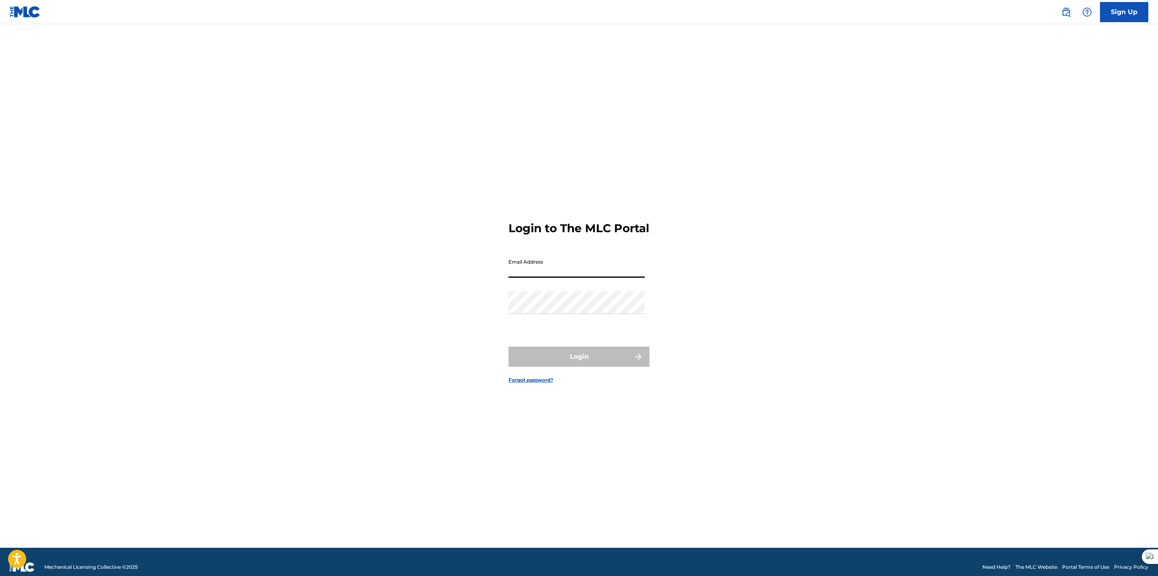
type input "[EMAIL_ADDRESS][DOMAIN_NAME]"
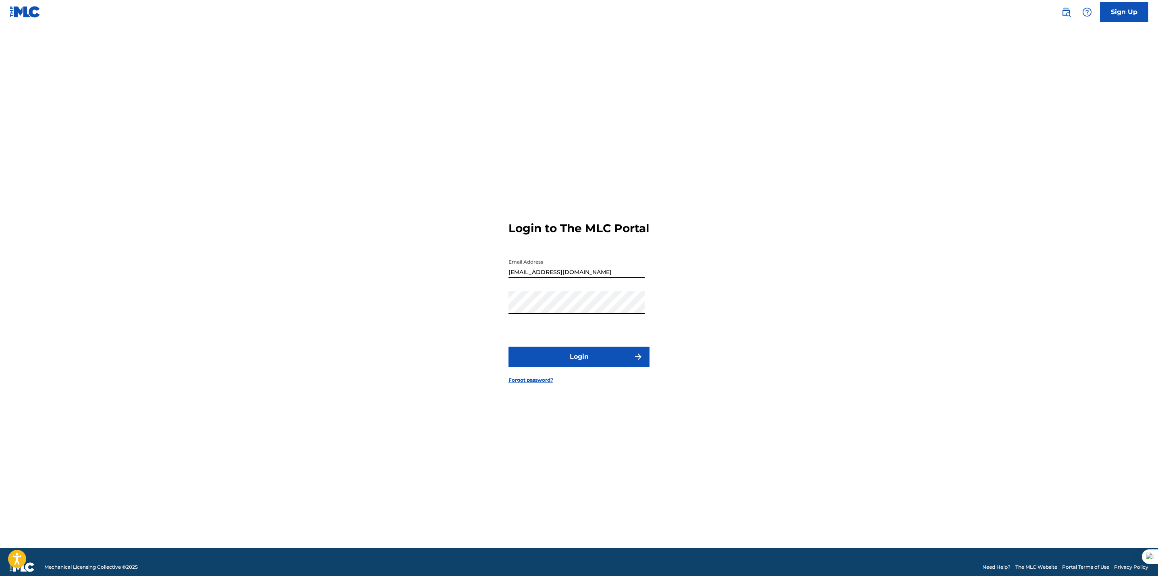
click at [552, 377] on form "Login to The MLC Portal Email Address [EMAIL_ADDRESS][DOMAIN_NAME] Password Log…" at bounding box center [578, 295] width 141 height 503
click at [564, 365] on button "Login" at bounding box center [578, 356] width 141 height 20
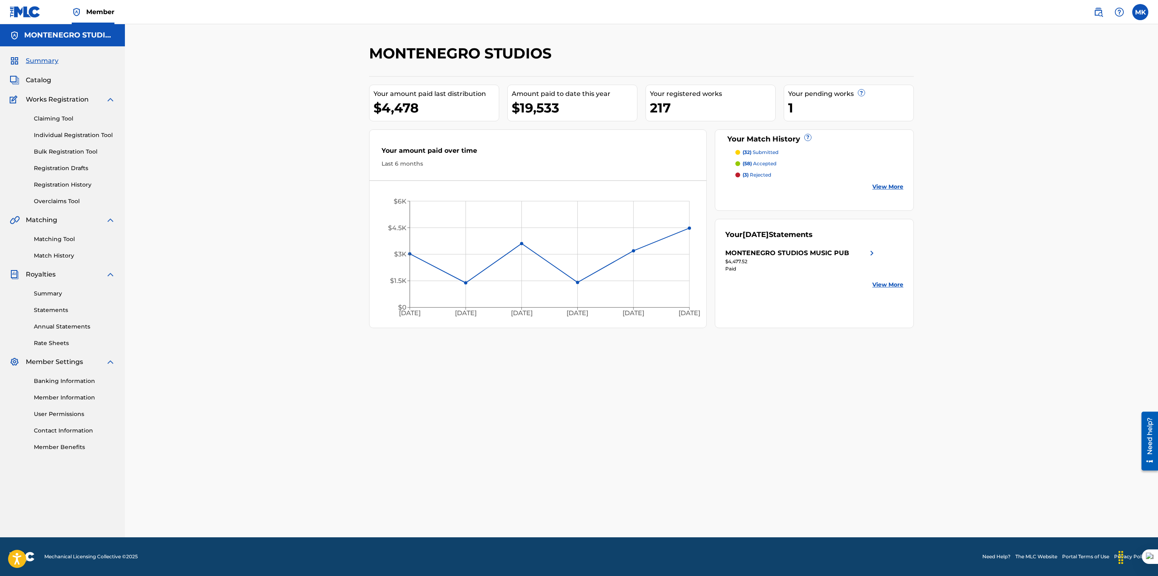
click at [60, 117] on link "Claiming Tool" at bounding box center [74, 118] width 81 height 8
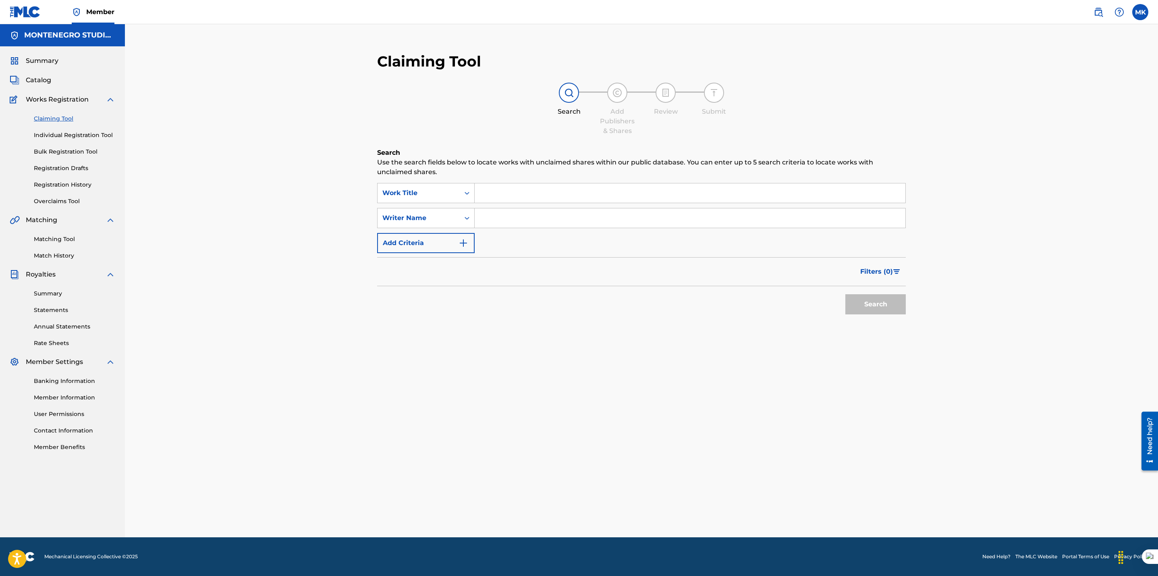
click at [34, 75] on span "Catalog" at bounding box center [38, 80] width 25 height 10
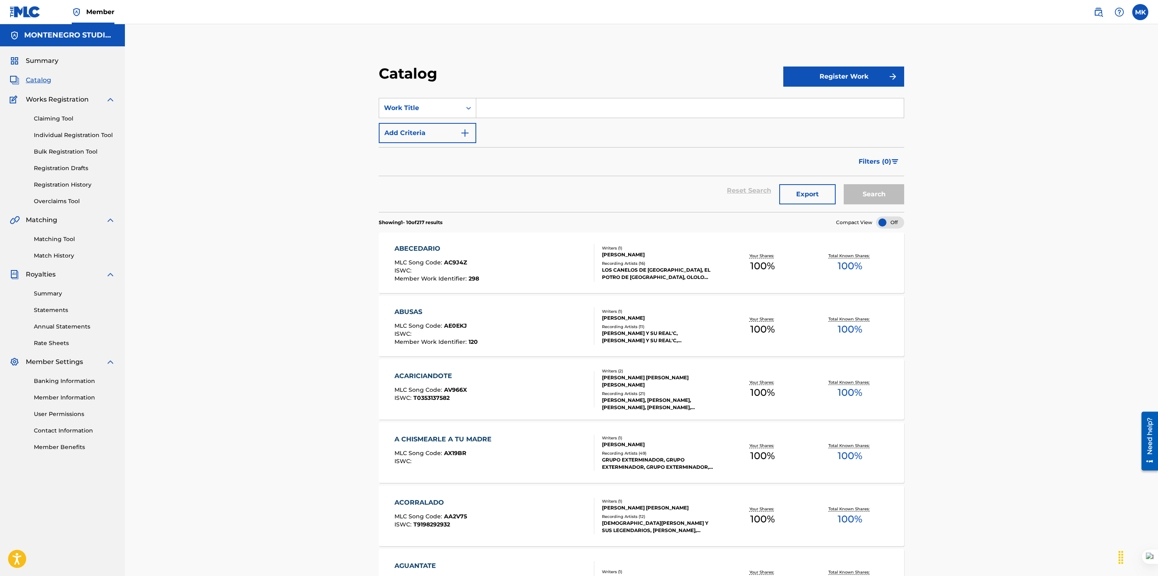
click at [620, 258] on div "[PERSON_NAME]" at bounding box center [660, 254] width 117 height 7
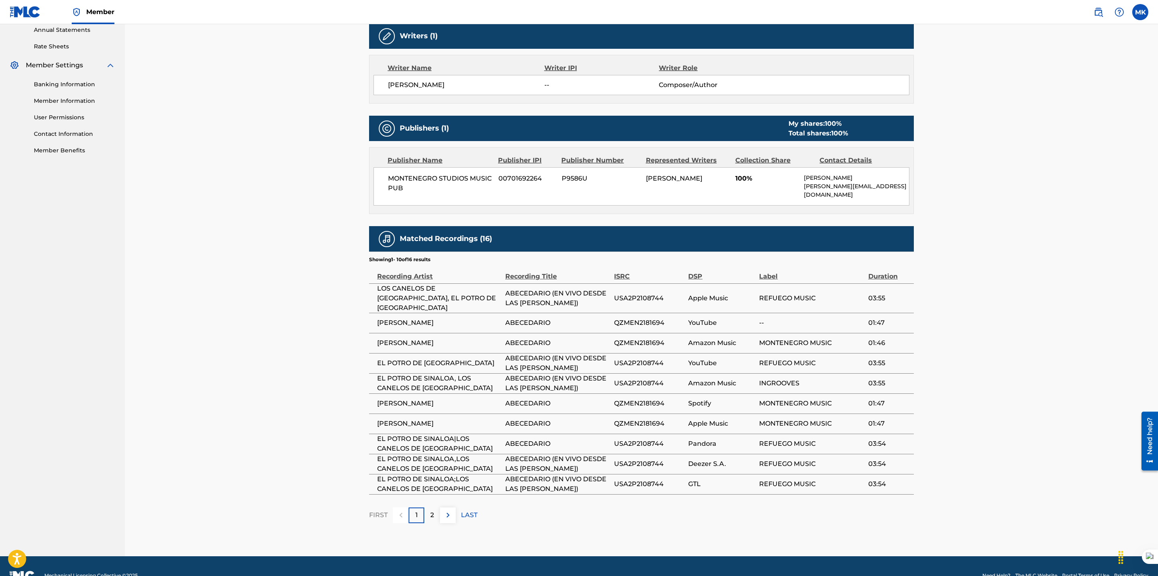
scroll to position [297, 0]
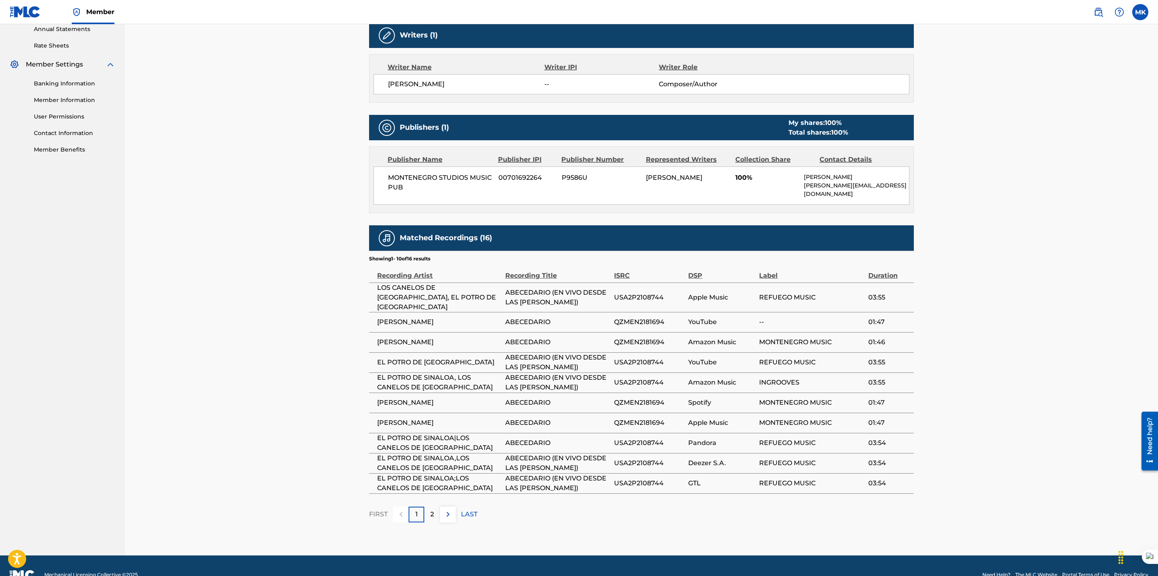
click at [445, 509] on img at bounding box center [448, 514] width 10 height 10
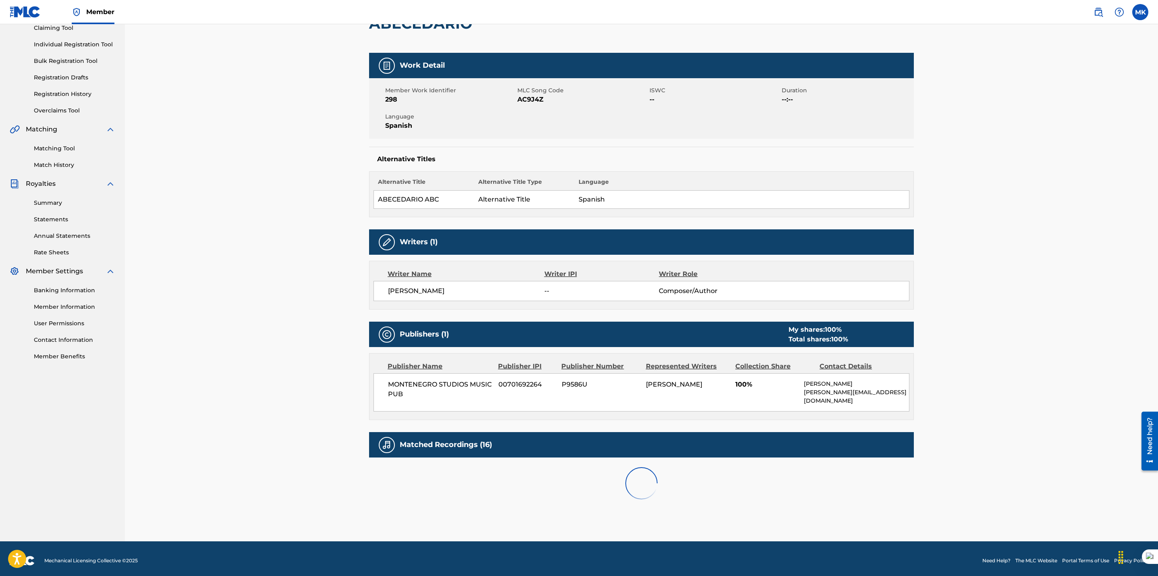
scroll to position [222, 0]
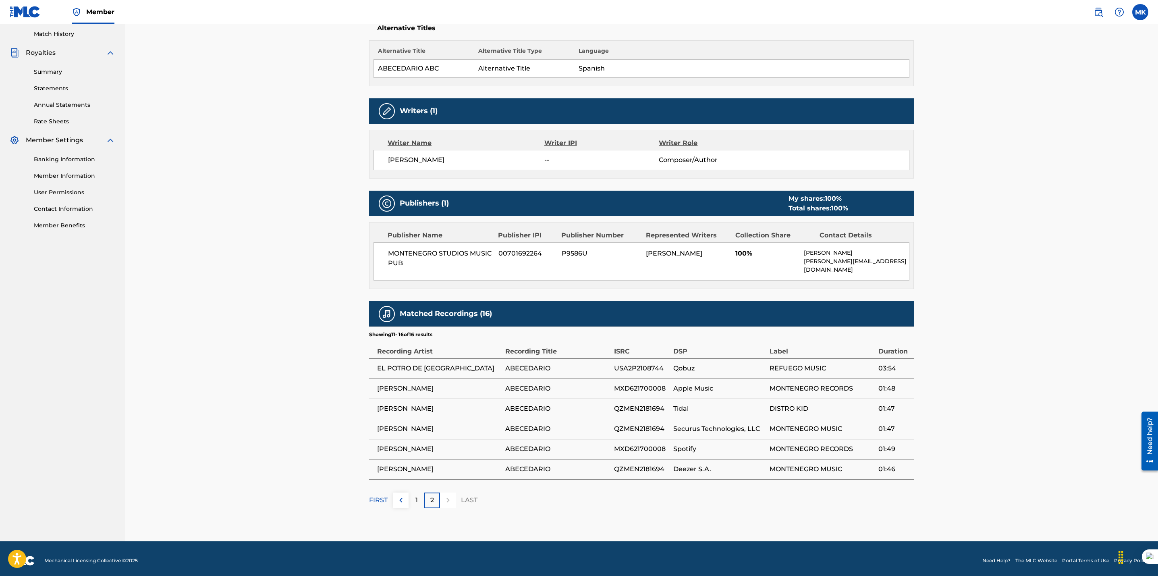
click at [400, 495] on img at bounding box center [401, 500] width 10 height 10
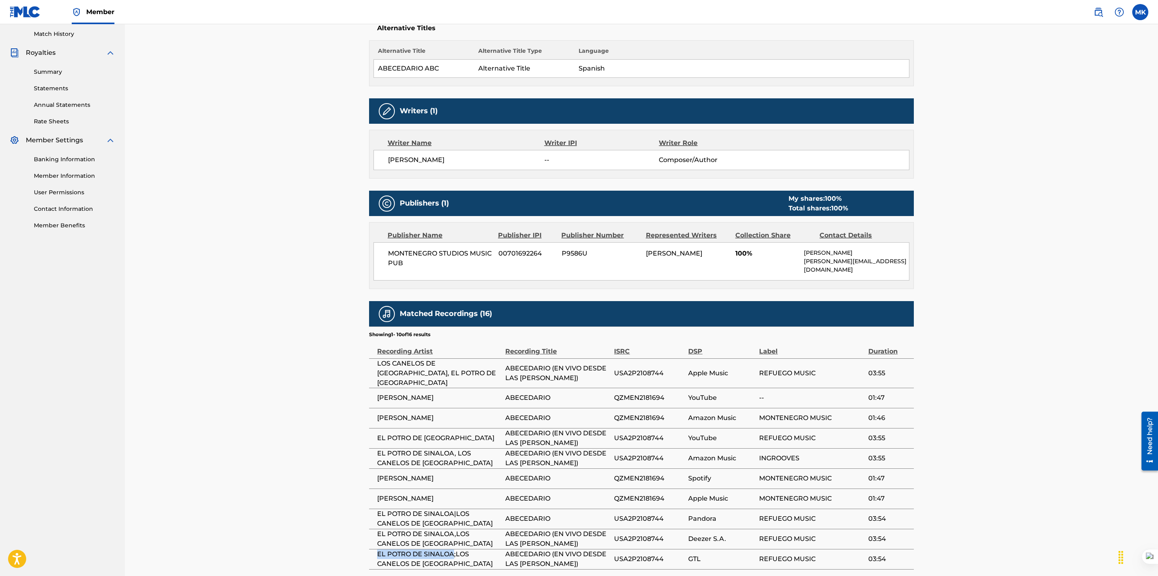
drag, startPoint x: 452, startPoint y: 541, endPoint x: 371, endPoint y: 538, distance: 81.0
click at [371, 549] on td "EL POTRO DE SINALOA;LOS CANELOS DE [GEOGRAPHIC_DATA]" at bounding box center [437, 559] width 136 height 20
click at [442, 509] on span "EL POTRO DE SINALOA|LOS CANELOS DE [GEOGRAPHIC_DATA]" at bounding box center [439, 518] width 124 height 19
drag, startPoint x: 457, startPoint y: 511, endPoint x: 371, endPoint y: 502, distance: 86.4
click at [371, 508] on td "EL POTRO DE SINALOA|LOS CANELOS DE [GEOGRAPHIC_DATA]" at bounding box center [437, 518] width 136 height 20
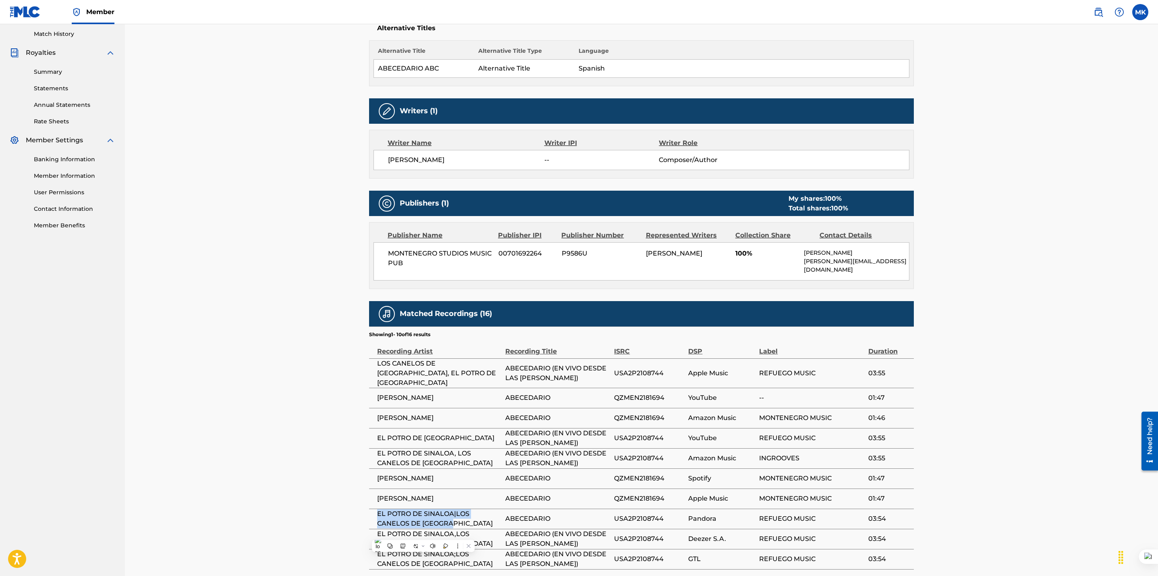
click at [419, 509] on span "EL POTRO DE SINALOA|LOS CANELOS DE [GEOGRAPHIC_DATA]" at bounding box center [439, 518] width 124 height 19
click at [458, 509] on span "EL POTRO DE SINALOA|LOS CANELOS DE [GEOGRAPHIC_DATA]" at bounding box center [439, 518] width 124 height 19
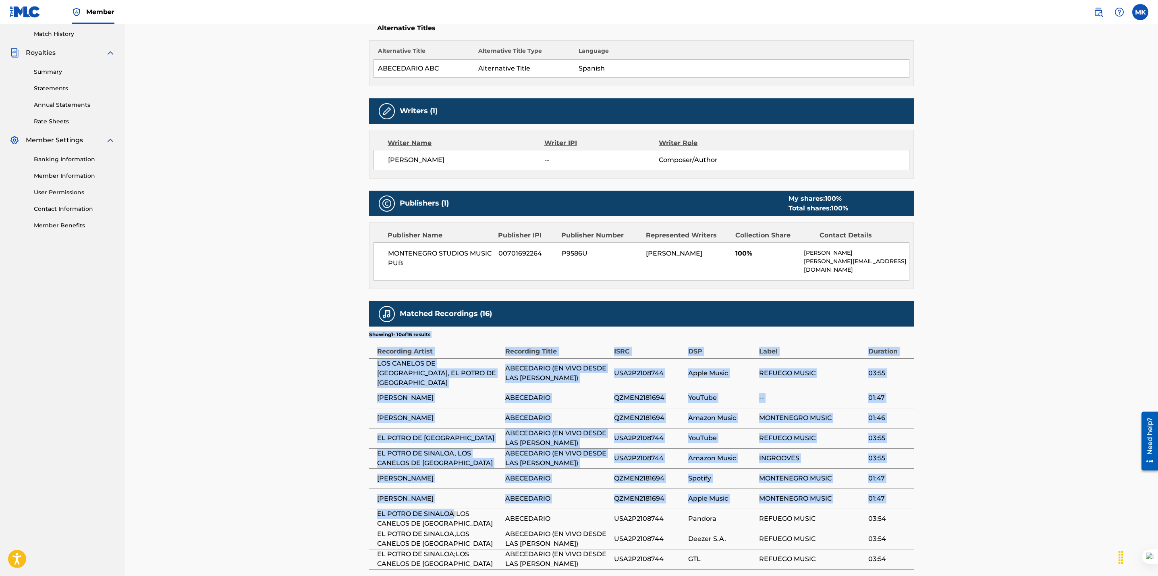
drag, startPoint x: 453, startPoint y: 499, endPoint x: 367, endPoint y: 498, distance: 85.8
click at [367, 498] on div "< Back to results Edit Last Edited: [DATE] Source: The MLC ABECEDARIO Work Deta…" at bounding box center [641, 227] width 564 height 808
click at [390, 509] on span "EL POTRO DE SINALOA|LOS CANELOS DE [GEOGRAPHIC_DATA]" at bounding box center [439, 518] width 124 height 19
click at [416, 509] on span "EL POTRO DE SINALOA|LOS CANELOS DE [GEOGRAPHIC_DATA]" at bounding box center [439, 518] width 124 height 19
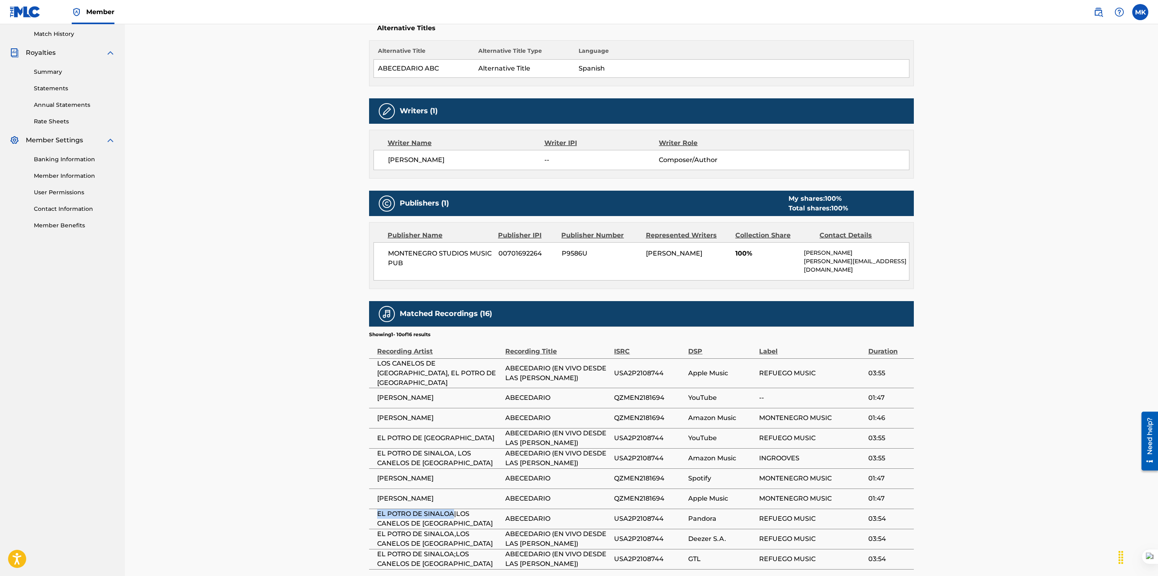
drag, startPoint x: 379, startPoint y: 498, endPoint x: 452, endPoint y: 499, distance: 73.7
click at [452, 509] on span "EL POTRO DE SINALOA|LOS CANELOS DE [GEOGRAPHIC_DATA]" at bounding box center [439, 518] width 124 height 19
copy span "EL POTRO DE [GEOGRAPHIC_DATA]"
click at [294, 307] on div "< Back to results Edit Last Edited: [DATE] Source: The MLC ABECEDARIO Work Deta…" at bounding box center [641, 217] width 1033 height 828
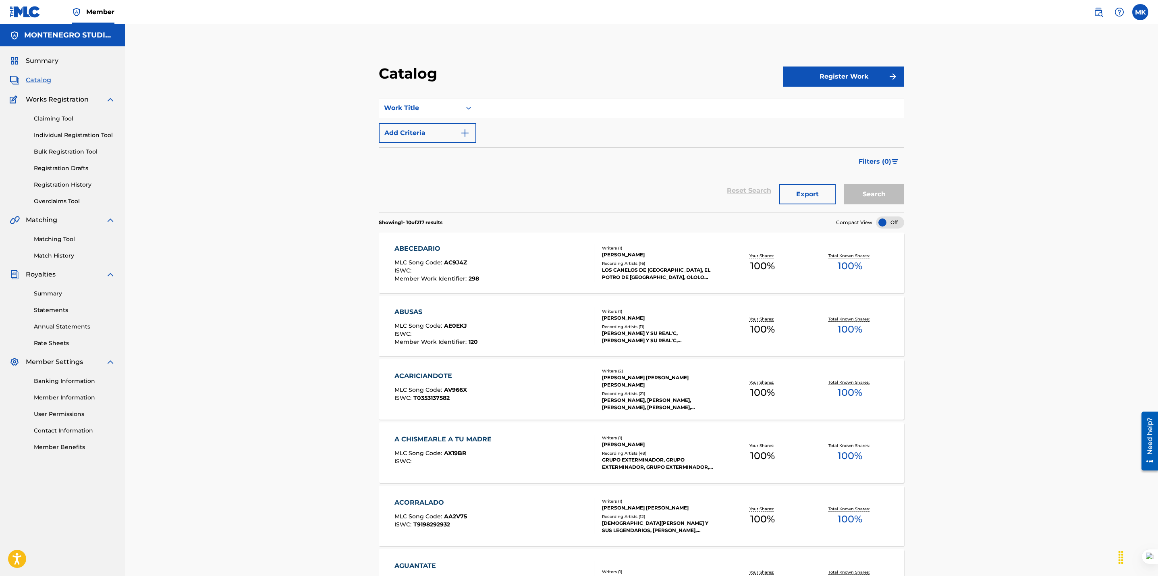
click at [512, 109] on input "Search Form" at bounding box center [689, 107] width 427 height 19
click at [521, 126] on span "s tan bien" at bounding box center [516, 126] width 32 height 8
type input "te ves tan bien"
click at [856, 196] on button "Search" at bounding box center [874, 194] width 60 height 20
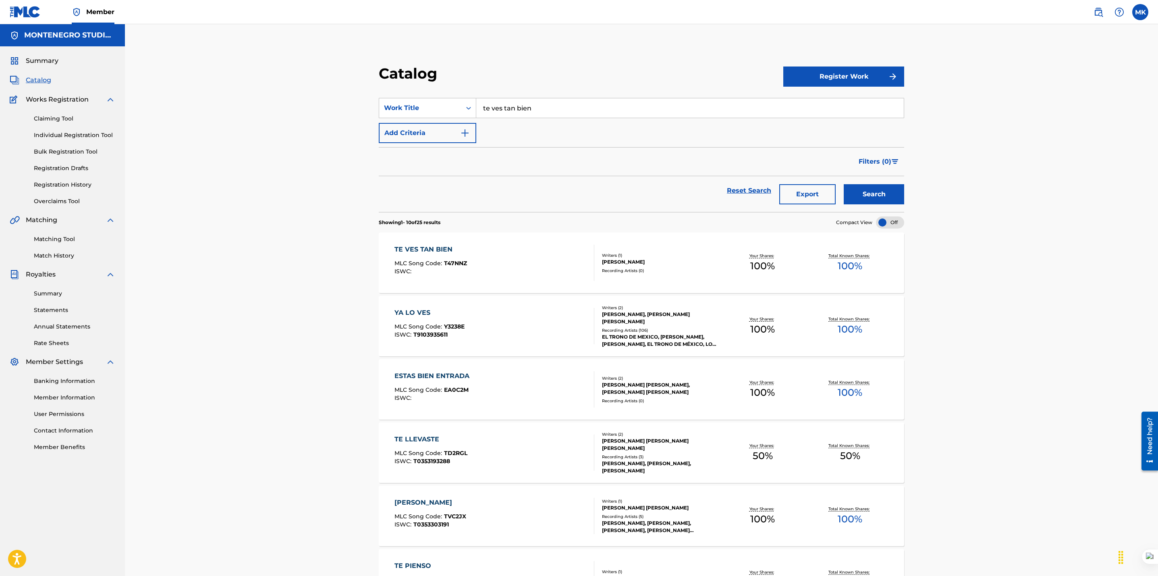
click at [419, 252] on div "TE VES TAN BIEN" at bounding box center [430, 250] width 73 height 10
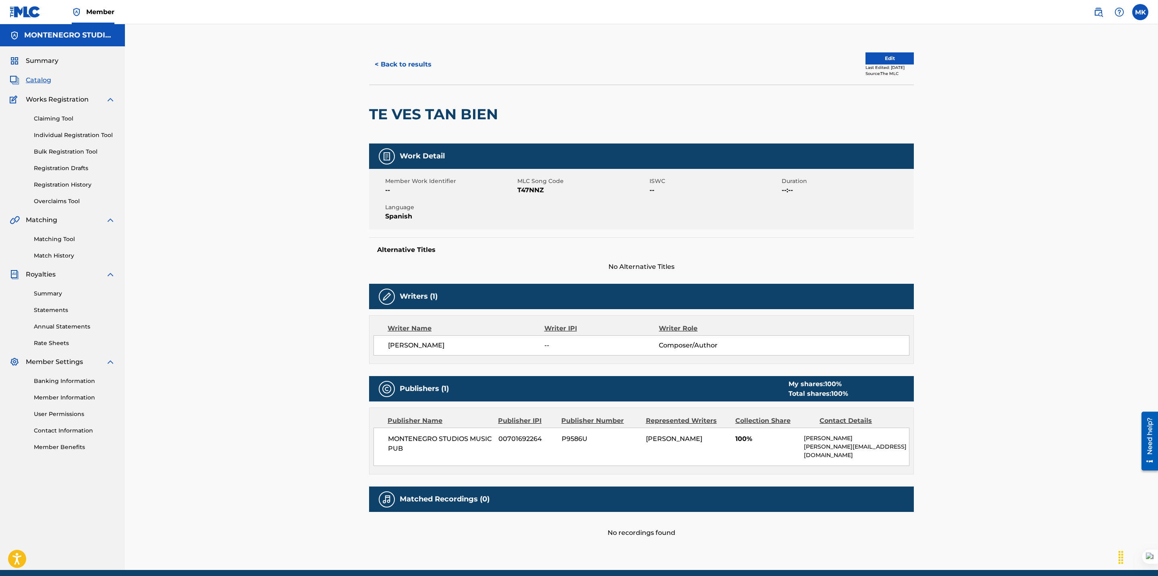
scroll to position [28, 0]
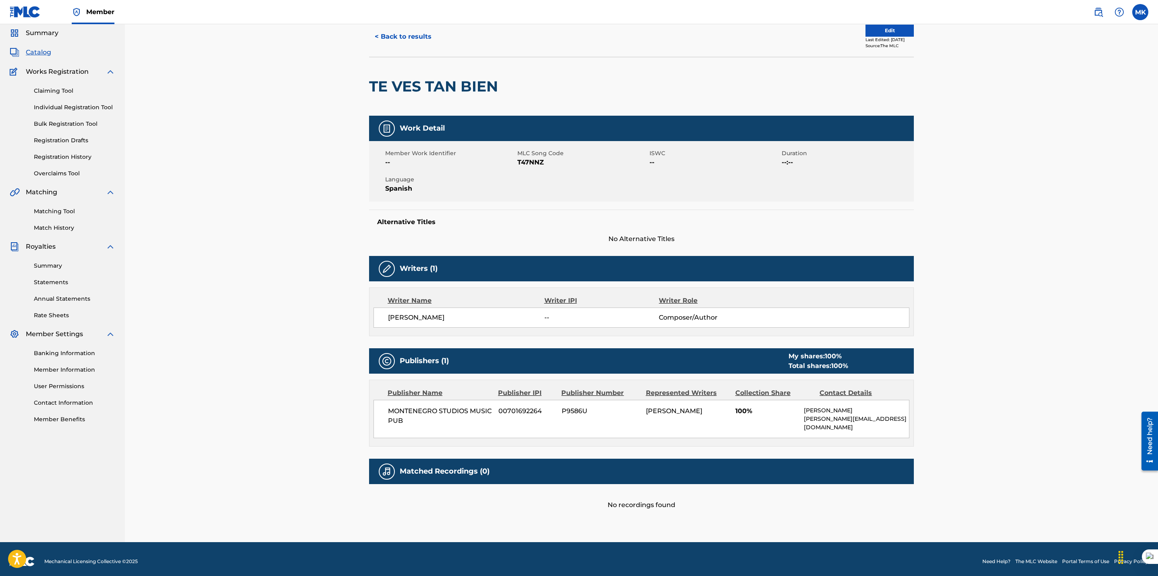
click at [44, 210] on link "Matching Tool" at bounding box center [74, 211] width 81 height 8
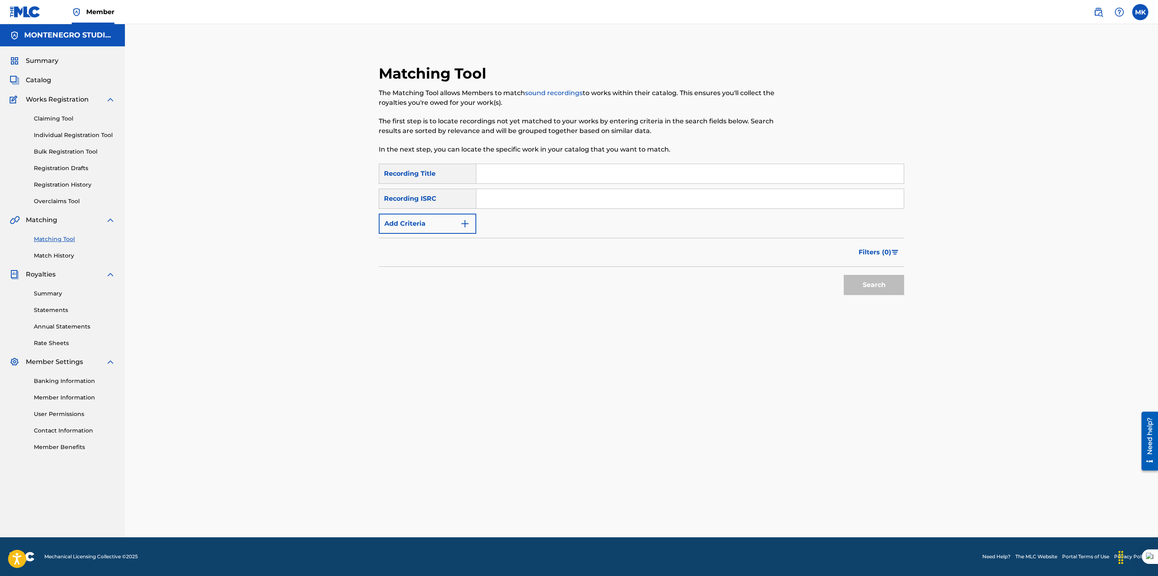
click at [490, 176] on input "Search Form" at bounding box center [689, 173] width 427 height 19
type input "te ves tan bien"
drag, startPoint x: 873, startPoint y: 291, endPoint x: 976, endPoint y: 286, distance: 103.3
click at [873, 292] on button "Search" at bounding box center [874, 285] width 60 height 20
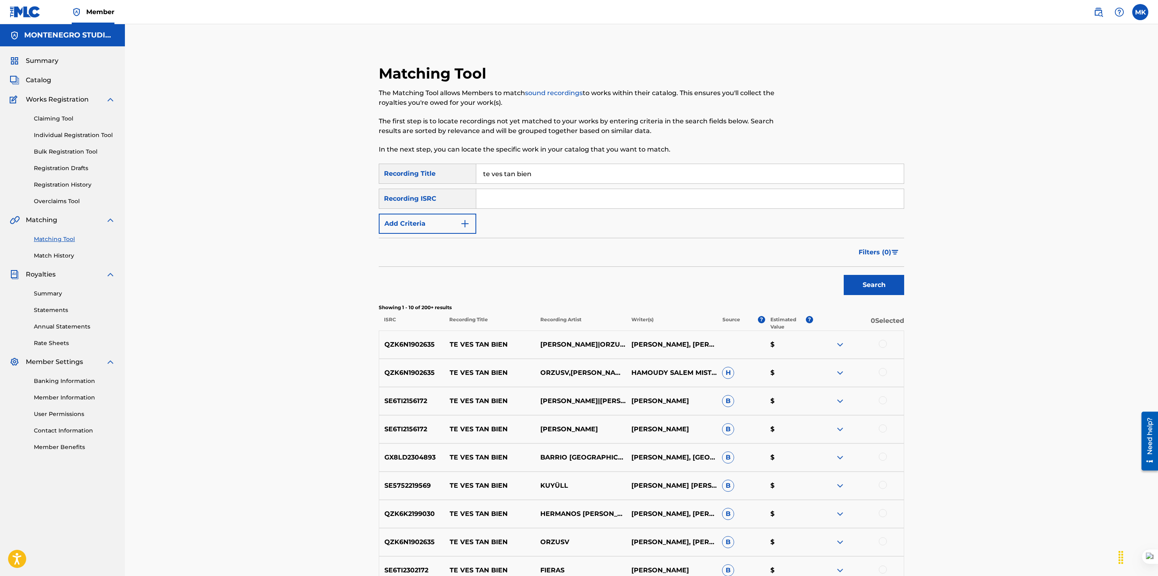
click at [442, 224] on button "Add Criteria" at bounding box center [427, 224] width 97 height 20
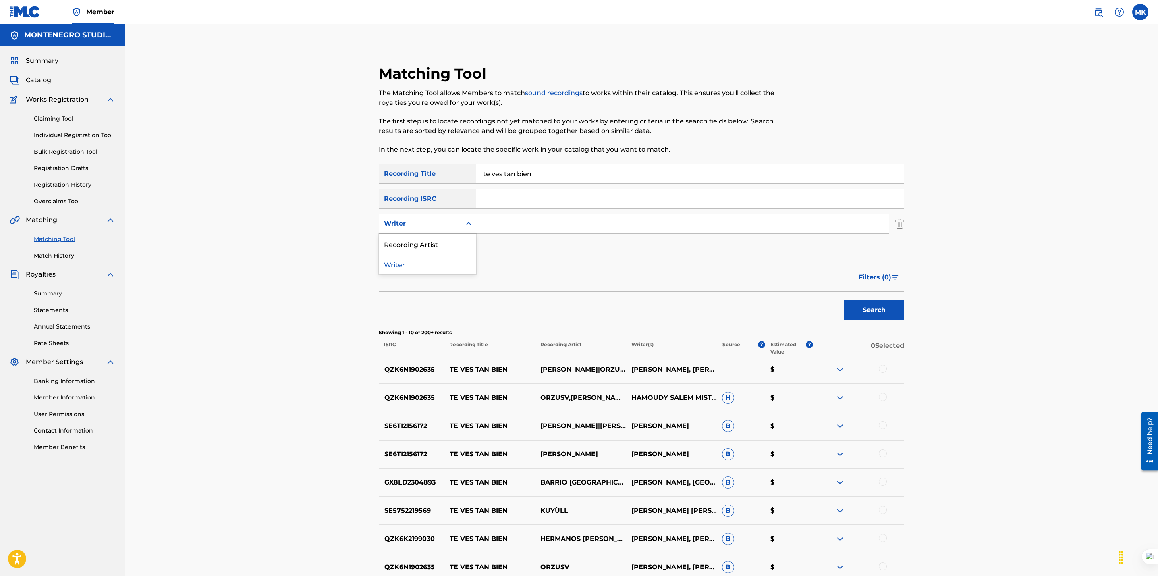
click at [429, 222] on div "Writer" at bounding box center [420, 224] width 73 height 10
click at [417, 242] on div "Recording Artist" at bounding box center [427, 244] width 97 height 20
click at [499, 223] on input "Search Form" at bounding box center [682, 223] width 413 height 19
type input "pocima"
click at [844, 300] on button "Search" at bounding box center [874, 310] width 60 height 20
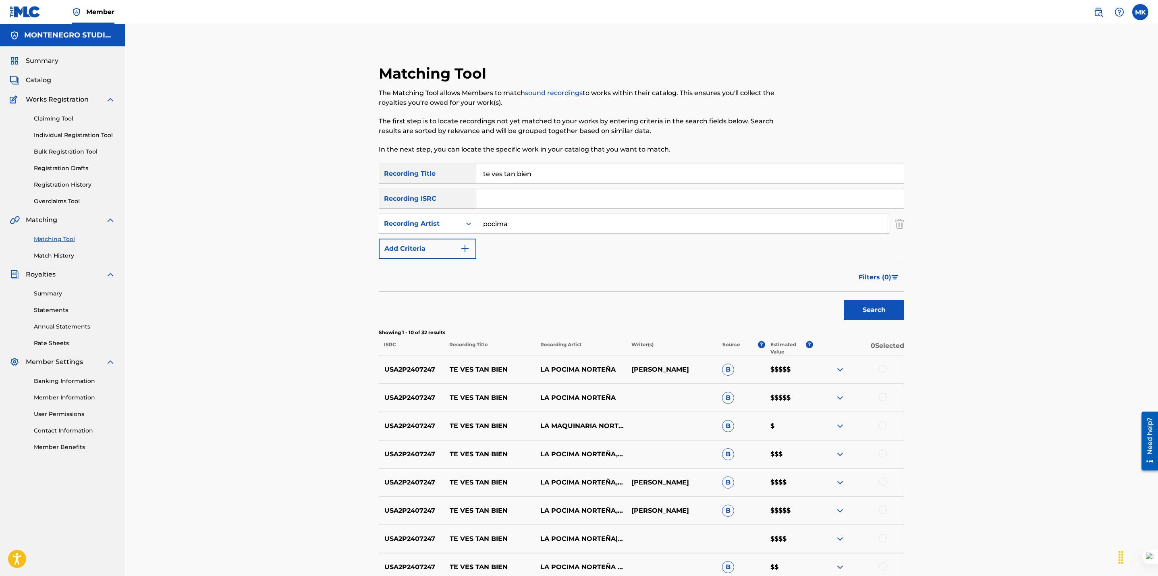
scroll to position [161, 0]
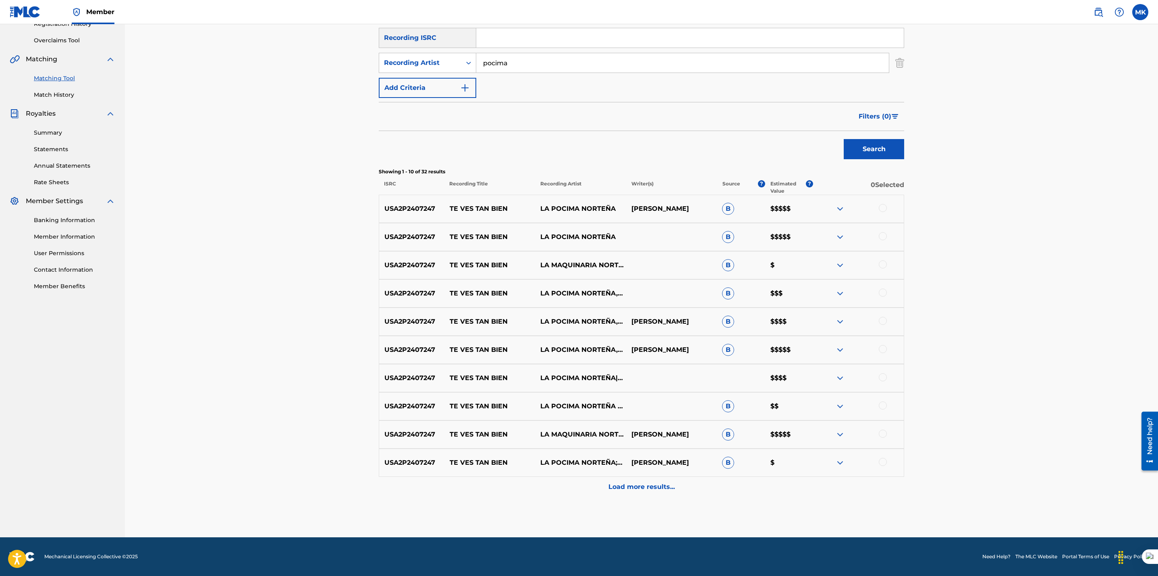
click at [660, 491] on p "Load more results..." at bounding box center [641, 487] width 66 height 10
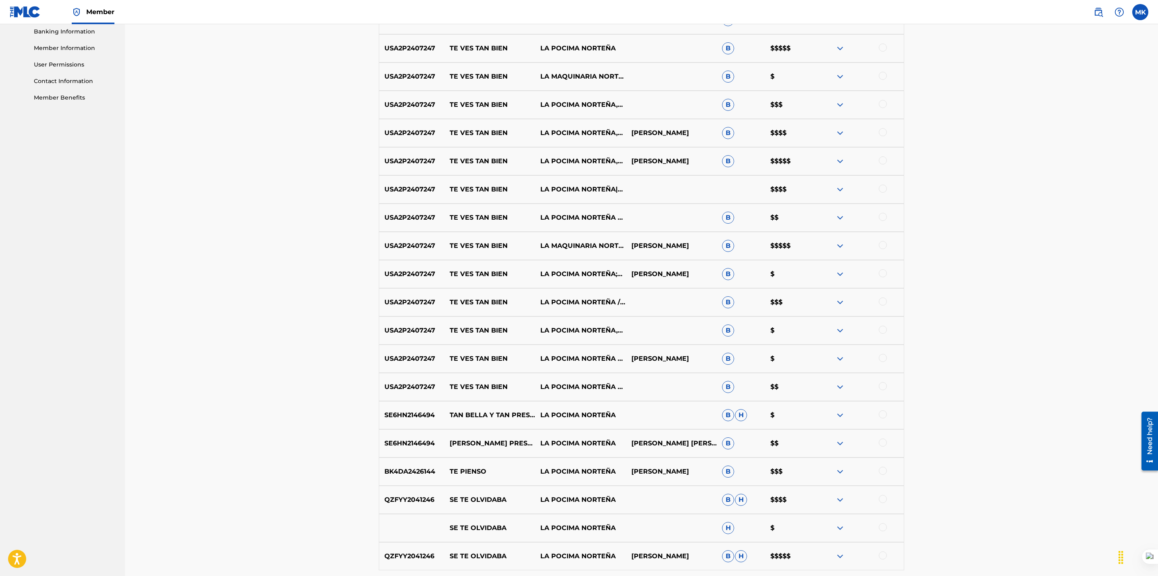
scroll to position [443, 0]
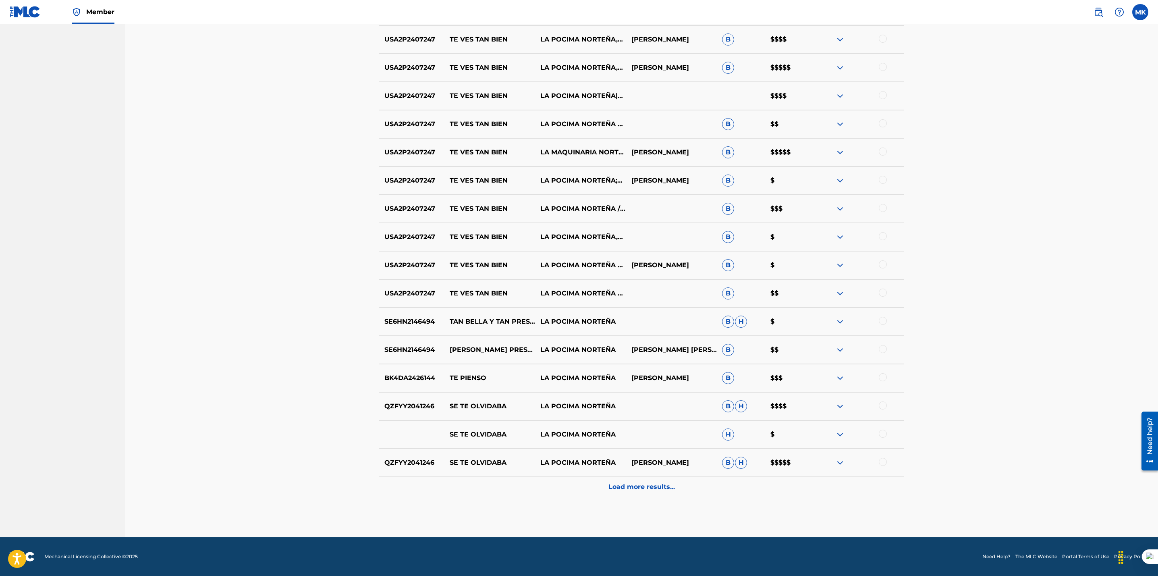
click at [631, 482] on p "Load more results..." at bounding box center [641, 487] width 66 height 10
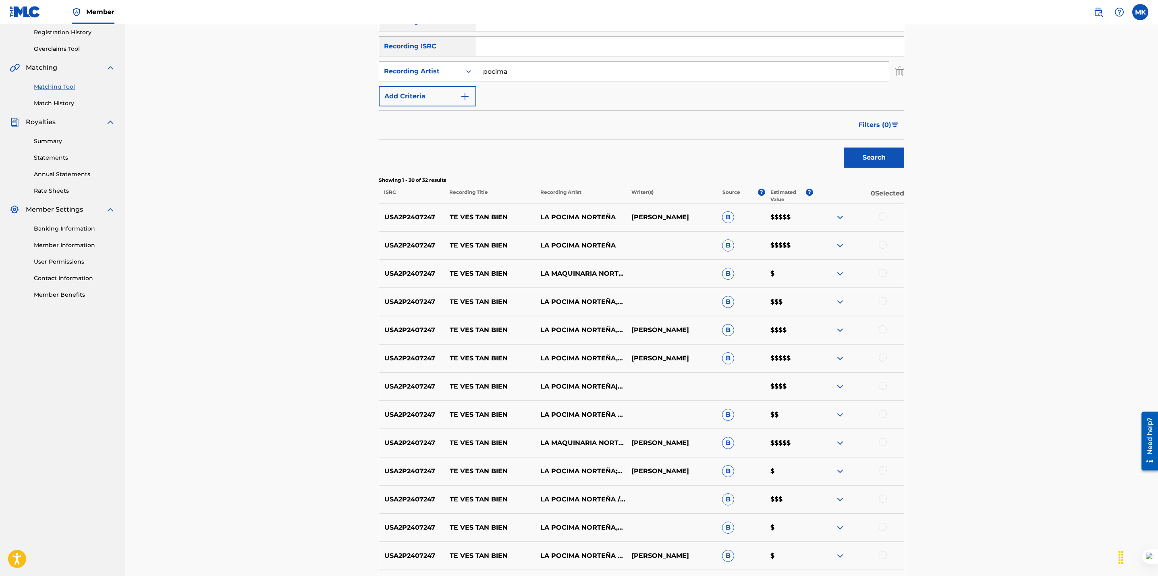
scroll to position [179, 0]
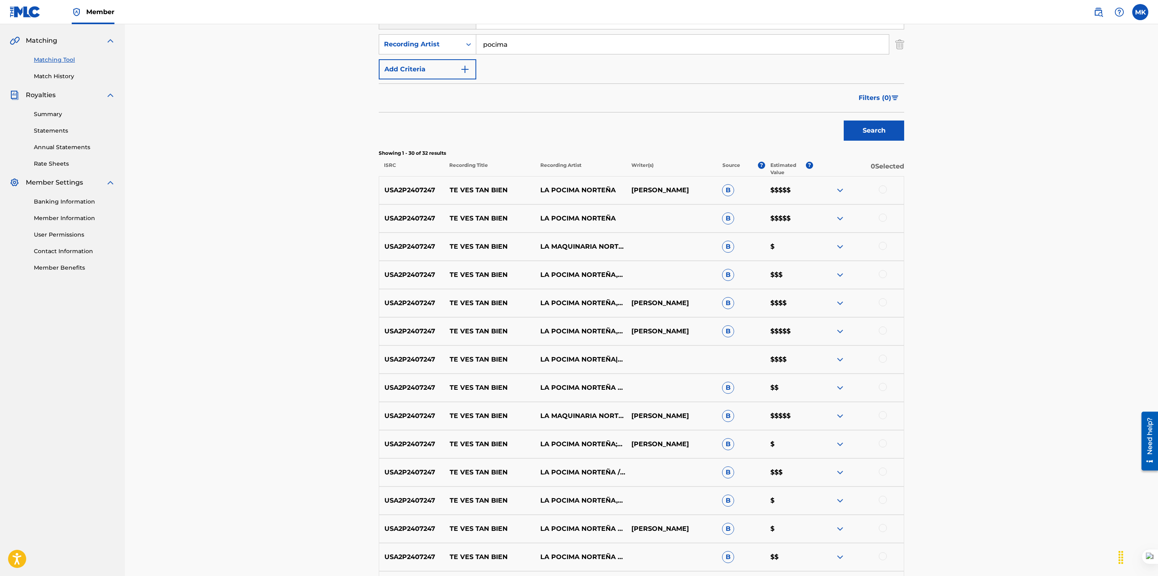
click at [882, 187] on div at bounding box center [883, 189] width 8 height 8
click at [883, 220] on div at bounding box center [883, 218] width 8 height 8
click at [880, 244] on div at bounding box center [883, 246] width 8 height 8
click at [880, 276] on div at bounding box center [883, 274] width 8 height 8
click at [880, 300] on div at bounding box center [883, 302] width 8 height 8
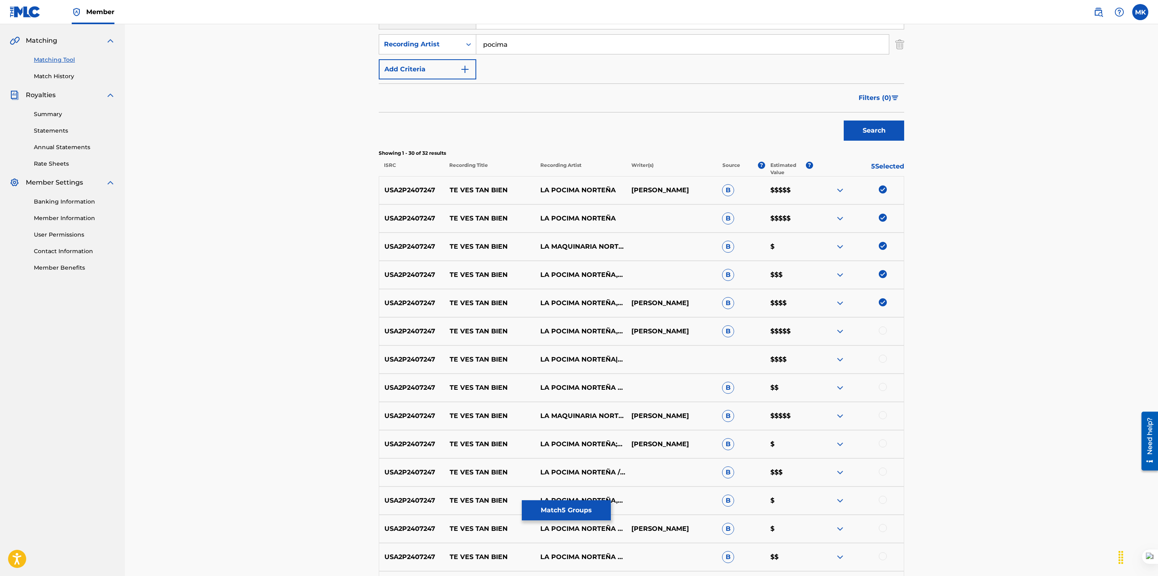
click at [883, 329] on div at bounding box center [883, 330] width 8 height 8
click at [882, 362] on div at bounding box center [883, 359] width 8 height 8
click at [883, 385] on div at bounding box center [883, 387] width 8 height 8
click at [880, 416] on div at bounding box center [883, 415] width 8 height 8
click at [881, 442] on div at bounding box center [883, 443] width 8 height 8
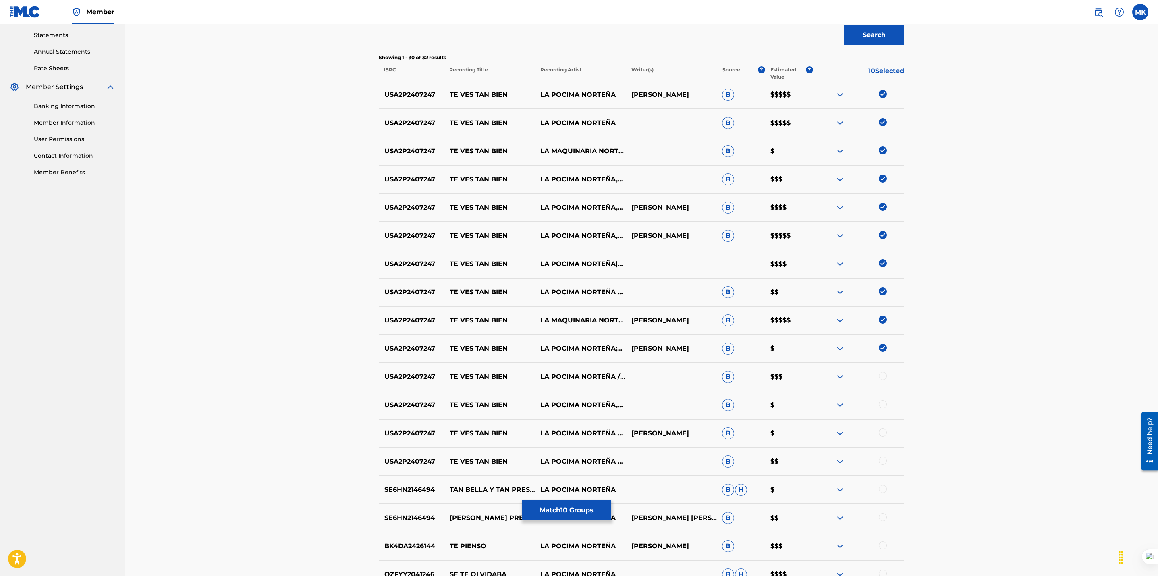
scroll to position [276, 0]
click at [881, 375] on div at bounding box center [883, 375] width 8 height 8
click at [883, 405] on div at bounding box center [883, 403] width 8 height 8
click at [881, 430] on div at bounding box center [883, 431] width 8 height 8
click at [880, 462] on div at bounding box center [883, 460] width 8 height 8
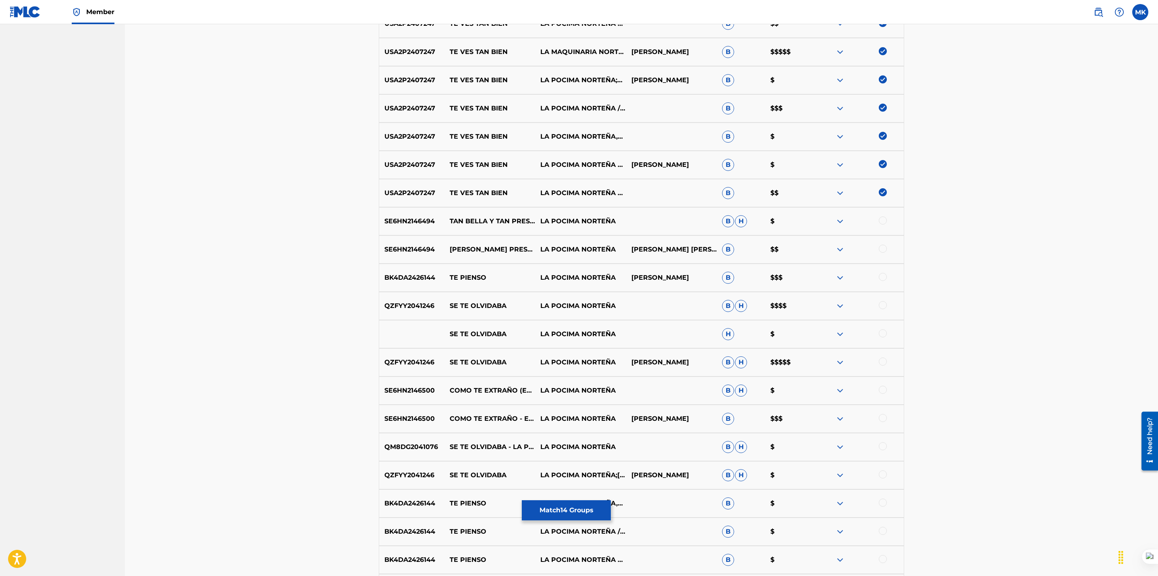
scroll to position [521, 0]
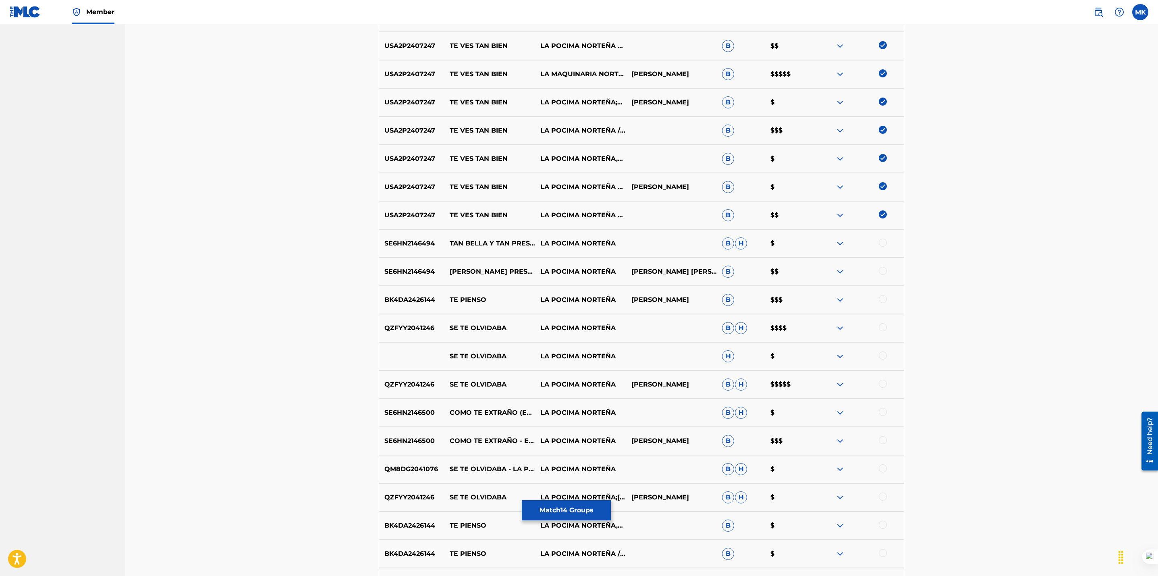
click at [573, 509] on button "Match 14 Groups" at bounding box center [566, 510] width 89 height 20
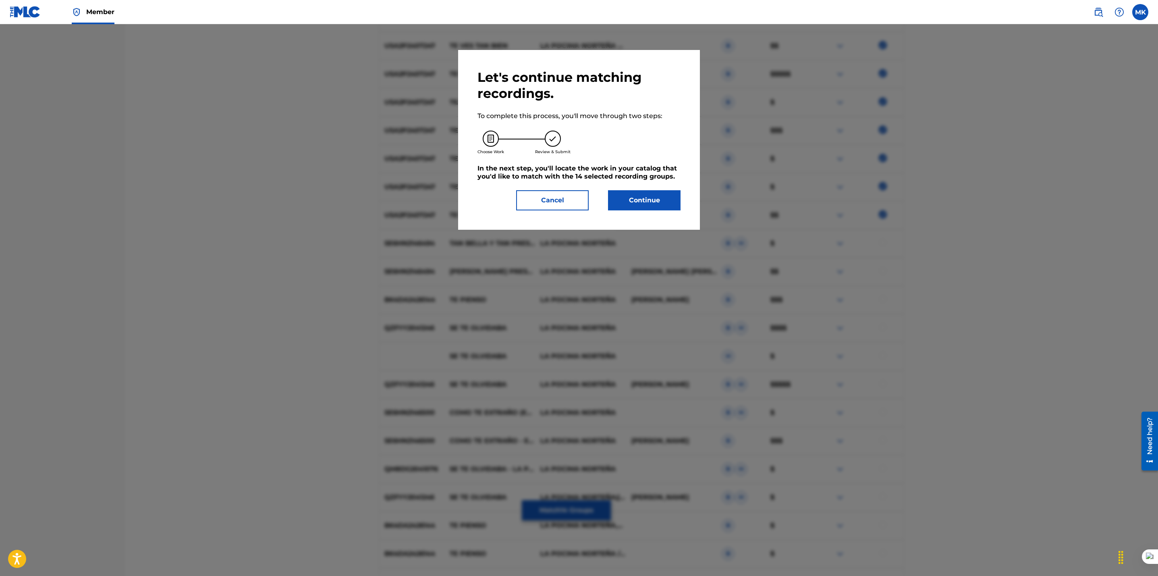
click at [641, 200] on button "Continue" at bounding box center [644, 200] width 73 height 20
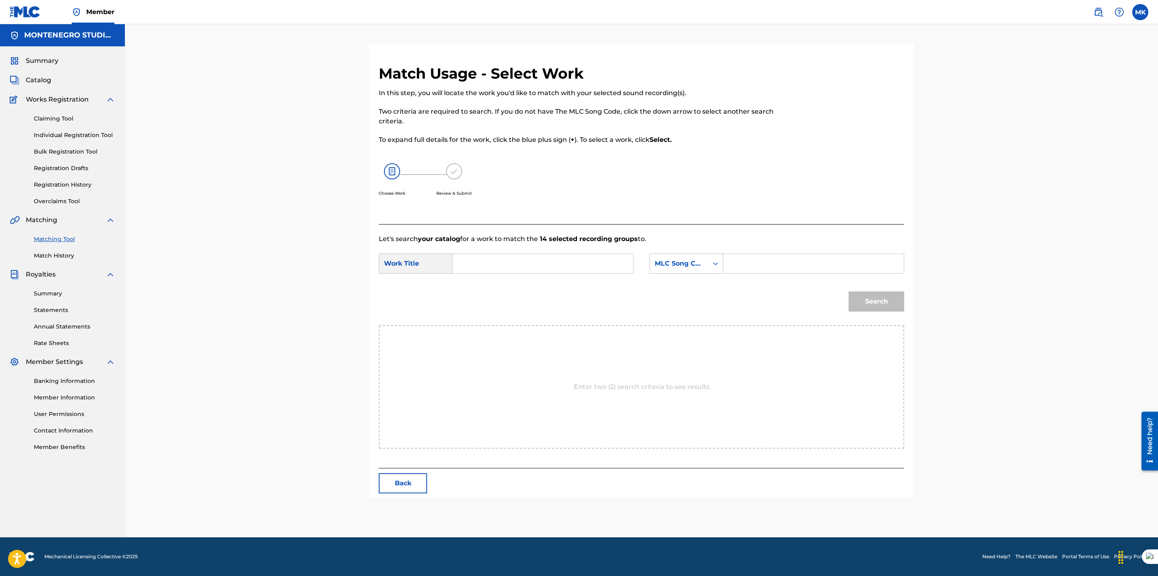
scroll to position [0, 0]
click at [541, 263] on input "Search Form" at bounding box center [542, 263] width 167 height 19
click at [534, 278] on div "te ves tan bien" at bounding box center [542, 281] width 166 height 15
type input "te ves tan bien"
click at [671, 262] on div "MLC Song Code" at bounding box center [679, 264] width 49 height 10
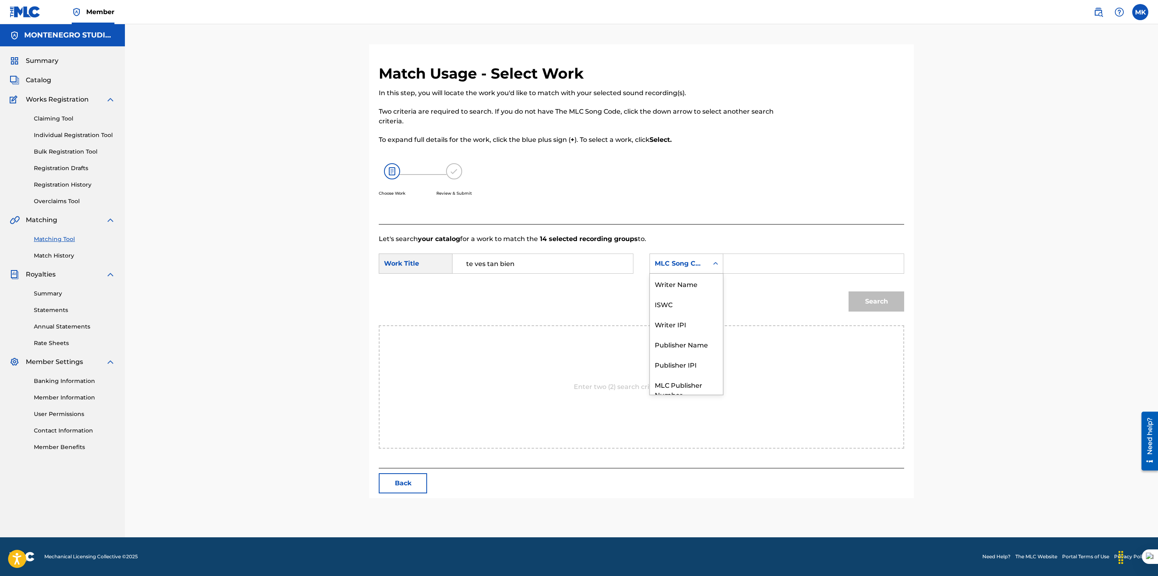
scroll to position [29, 0]
drag, startPoint x: 671, startPoint y: 311, endPoint x: 731, endPoint y: 282, distance: 66.7
click at [672, 311] on div "Publisher Name" at bounding box center [686, 315] width 73 height 20
click at [750, 267] on input "Search Form" at bounding box center [813, 263] width 167 height 19
type input "[GEOGRAPHIC_DATA]"
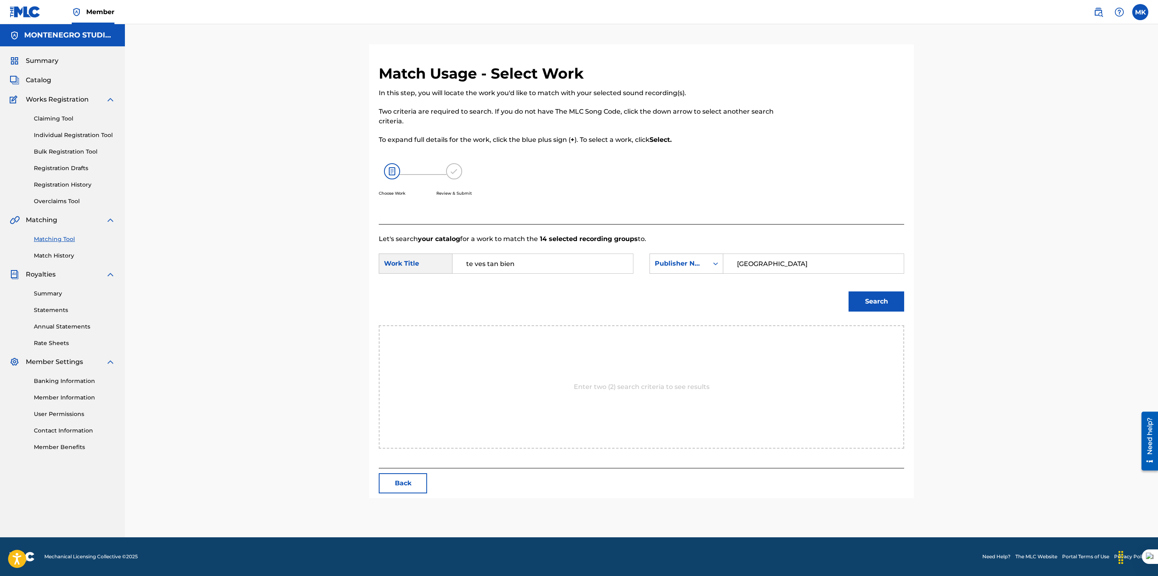
click at [875, 295] on button "Search" at bounding box center [876, 301] width 56 height 20
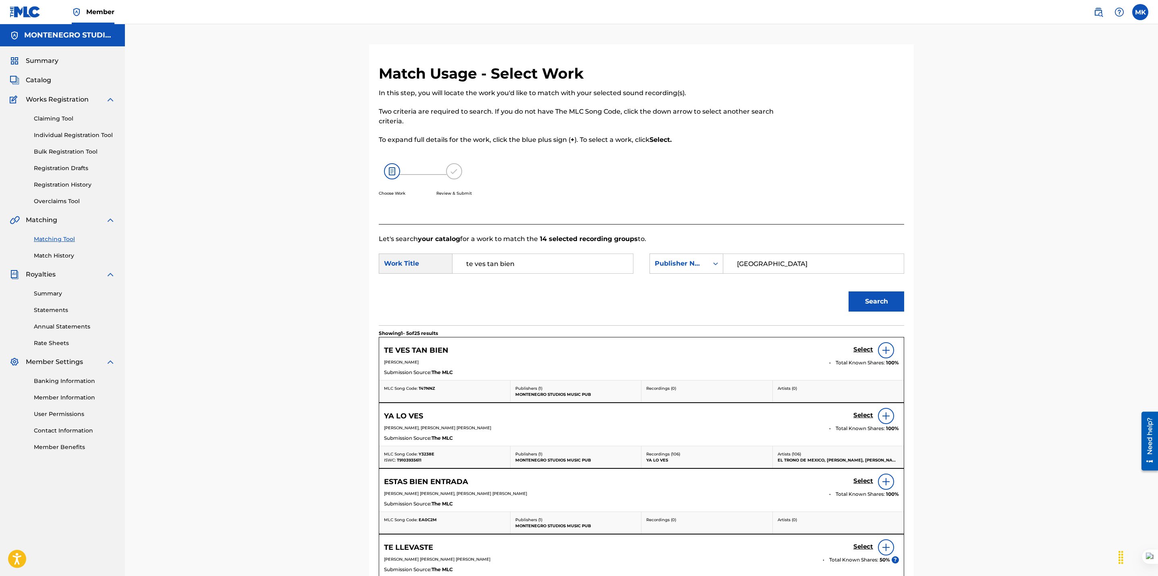
click at [858, 350] on h5 "Select" at bounding box center [863, 350] width 20 height 8
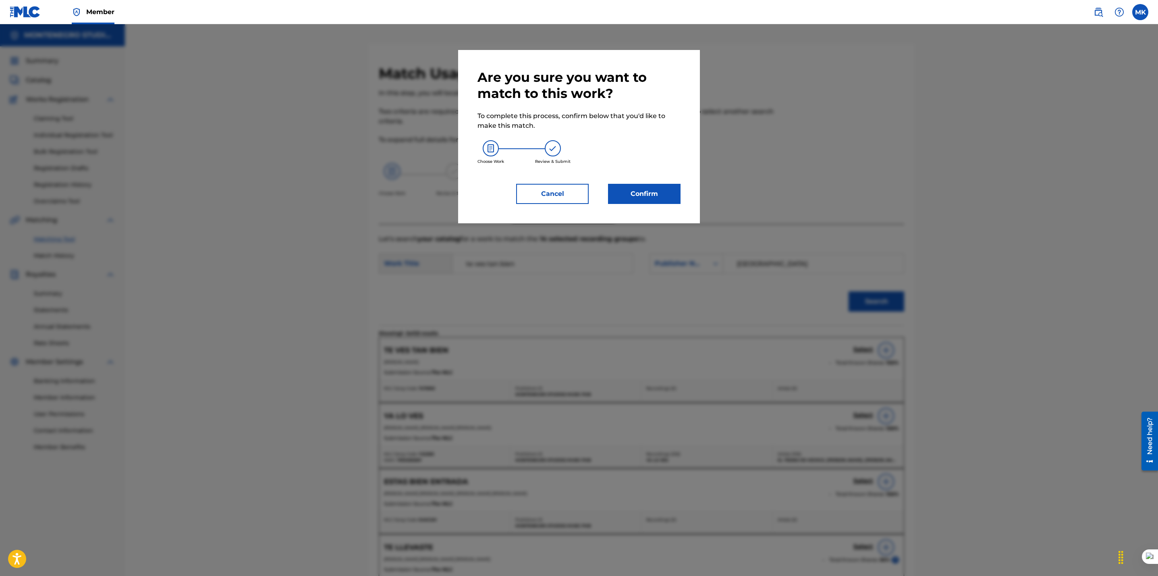
click at [651, 190] on button "Confirm" at bounding box center [644, 194] width 73 height 20
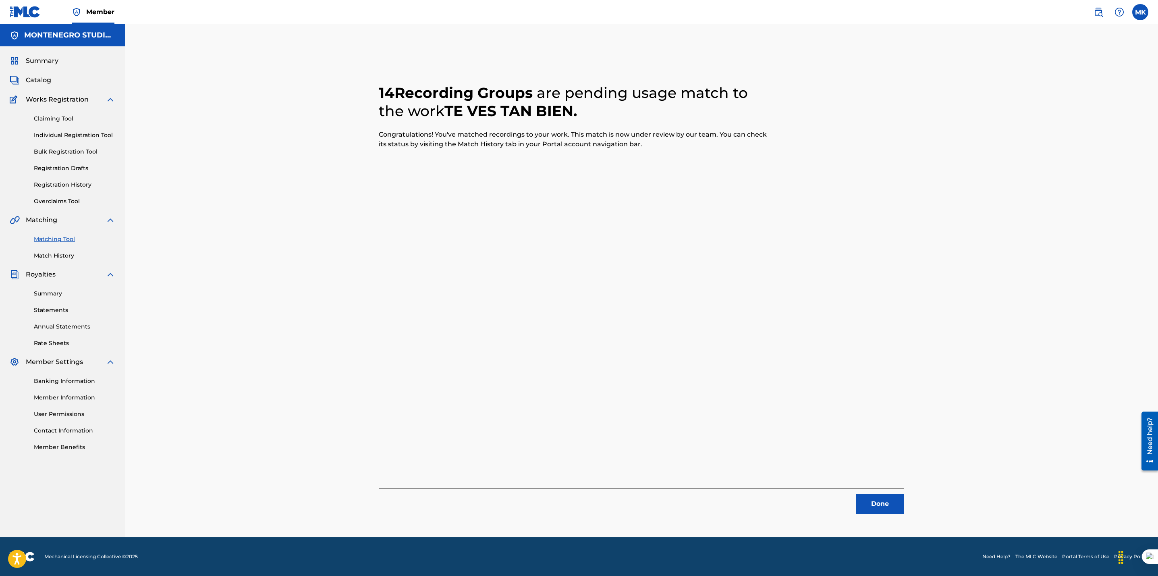
click at [872, 500] on button "Done" at bounding box center [880, 504] width 48 height 20
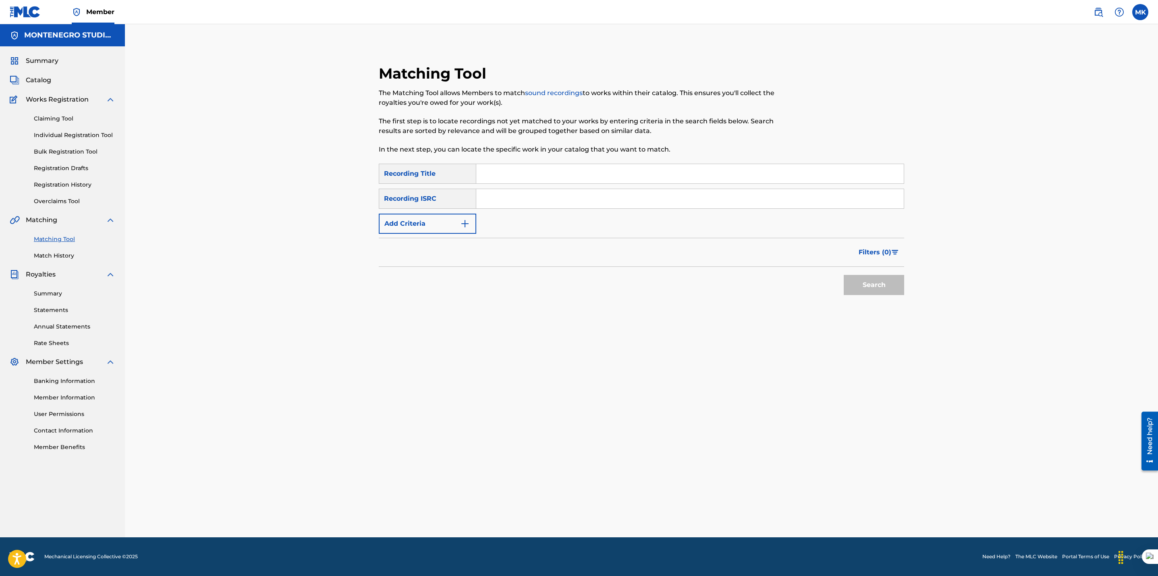
click at [537, 170] on input "Search Form" at bounding box center [689, 173] width 427 height 19
type input "te ves tan bien"
click at [429, 230] on button "Add Criteria" at bounding box center [427, 224] width 97 height 20
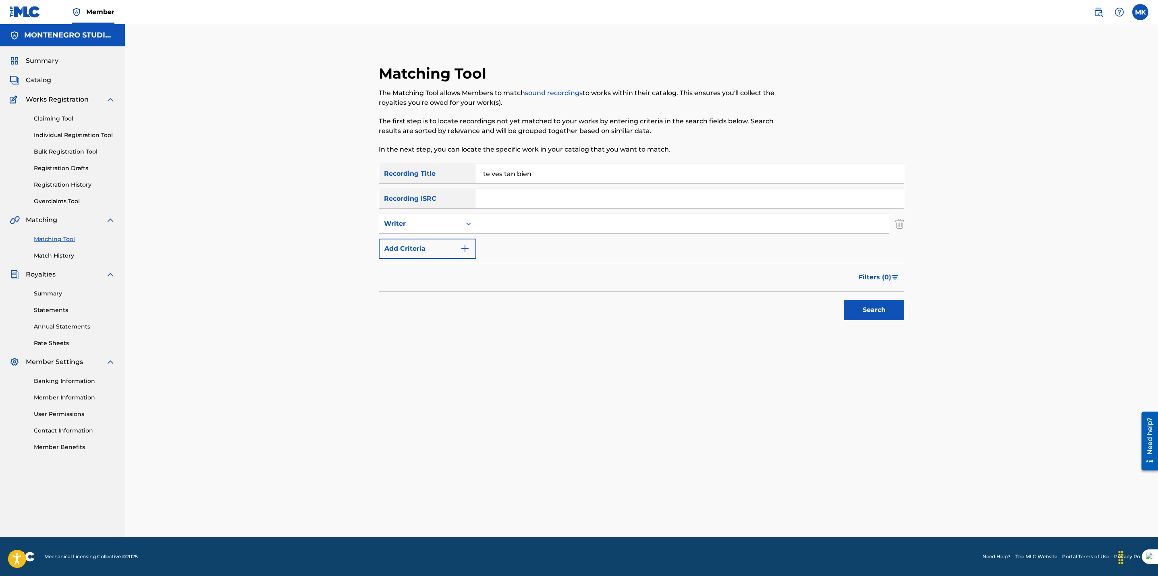
click at [900, 311] on button "Search" at bounding box center [874, 310] width 60 height 20
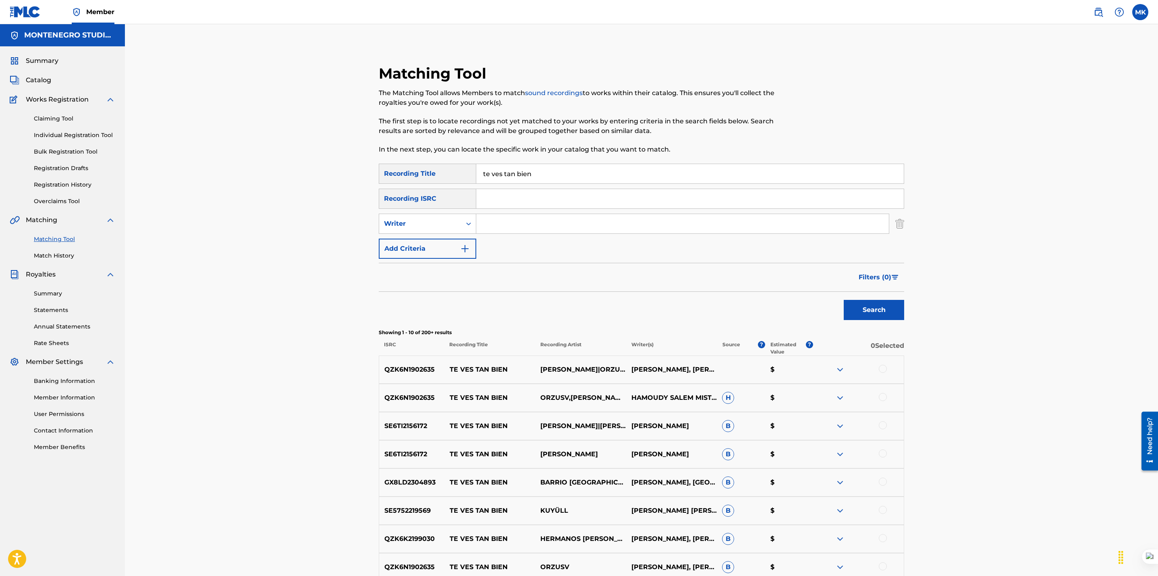
scroll to position [161, 0]
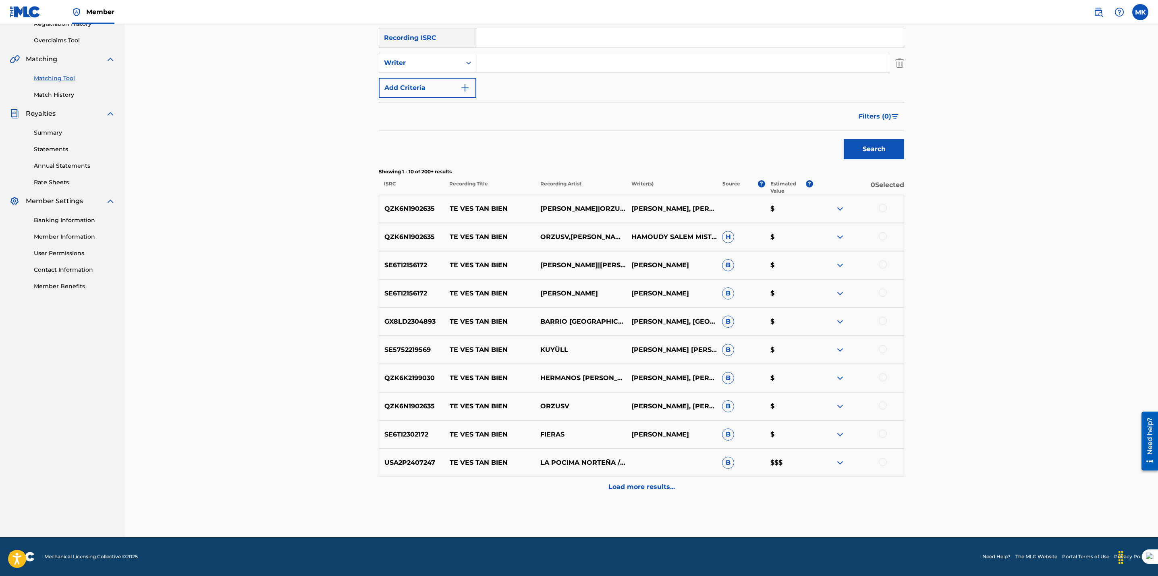
click at [641, 482] on p "Load more results..." at bounding box center [641, 487] width 66 height 10
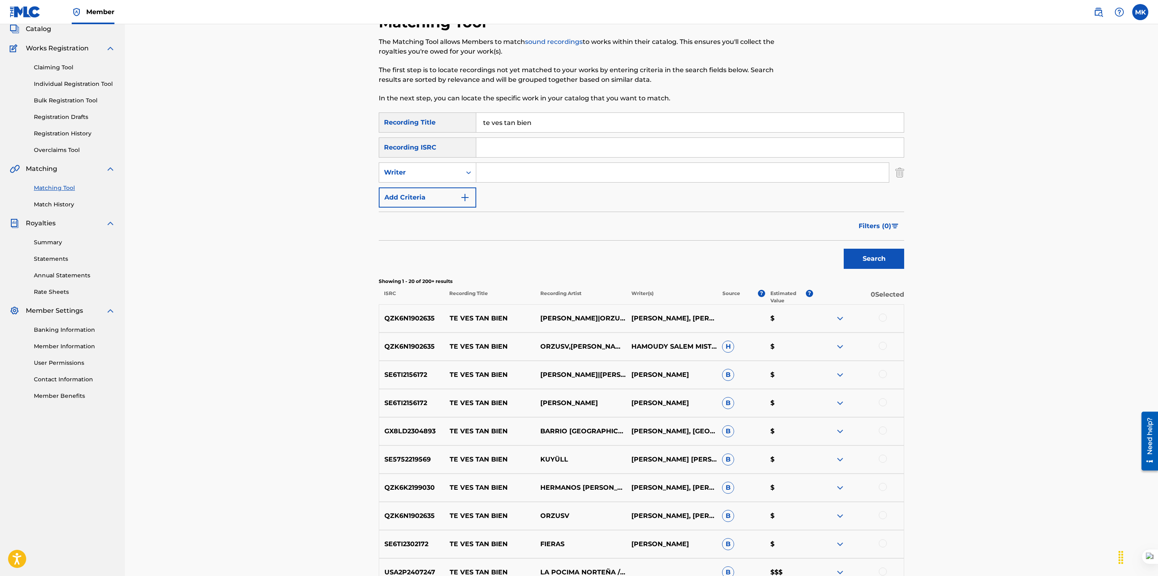
scroll to position [49, 0]
click at [435, 176] on div "Writer" at bounding box center [420, 175] width 73 height 10
click at [427, 191] on div "Recording Artist" at bounding box center [427, 195] width 97 height 20
click at [535, 169] on input "Search Form" at bounding box center [682, 174] width 413 height 19
type input "perseverante"
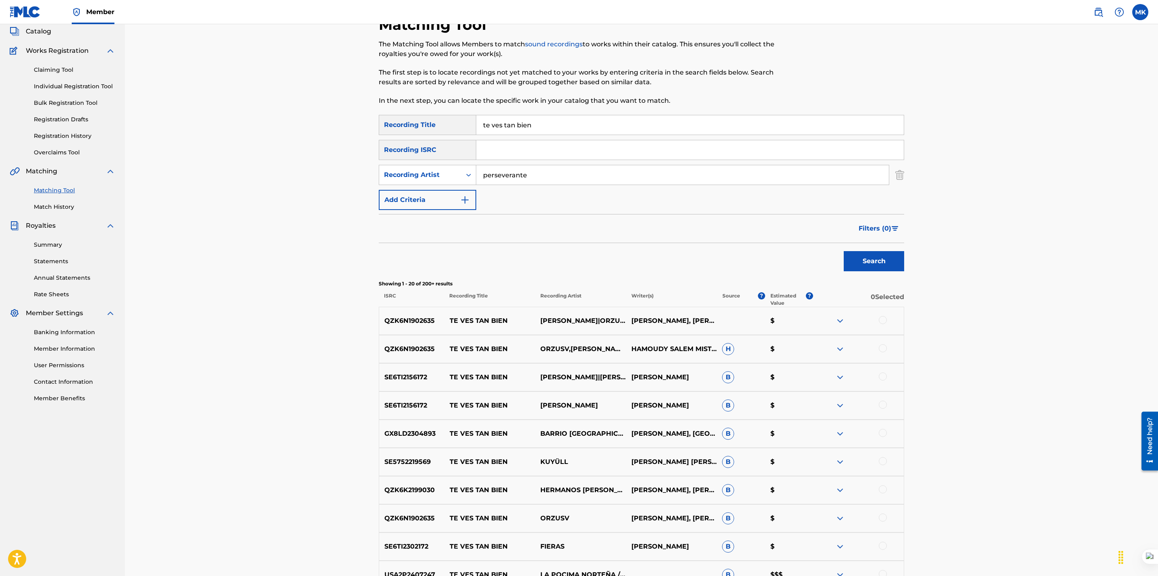
click at [860, 260] on button "Search" at bounding box center [874, 261] width 60 height 20
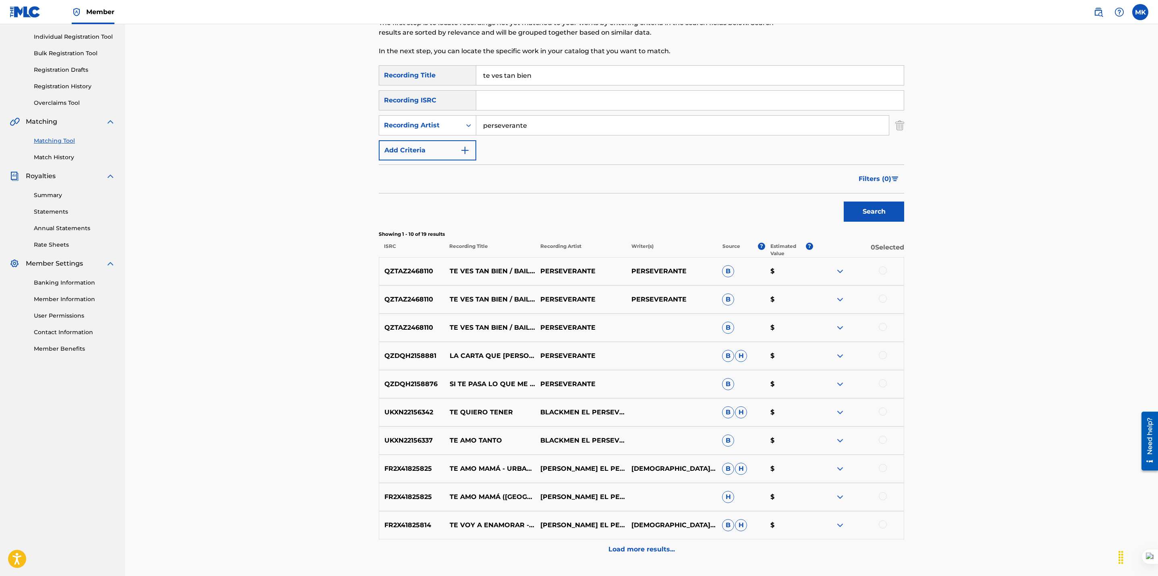
scroll to position [99, 0]
click at [883, 268] on div at bounding box center [883, 269] width 8 height 8
click at [881, 300] on div at bounding box center [883, 298] width 8 height 8
click at [883, 325] on div at bounding box center [883, 326] width 8 height 8
click at [546, 509] on button "Match 3 Groups" at bounding box center [566, 510] width 89 height 20
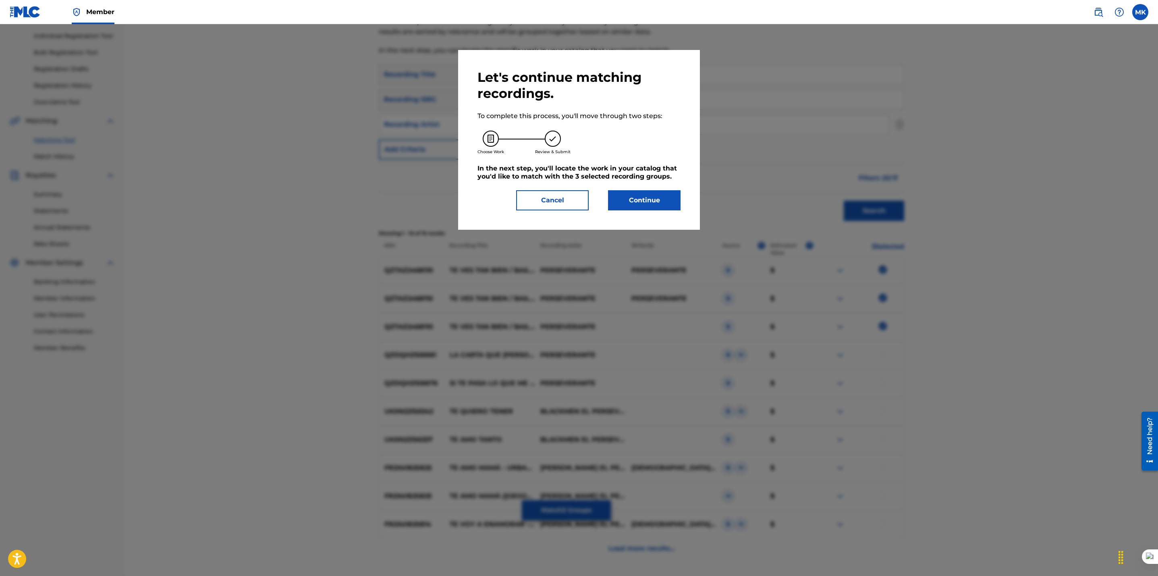
click at [636, 202] on button "Continue" at bounding box center [644, 200] width 73 height 20
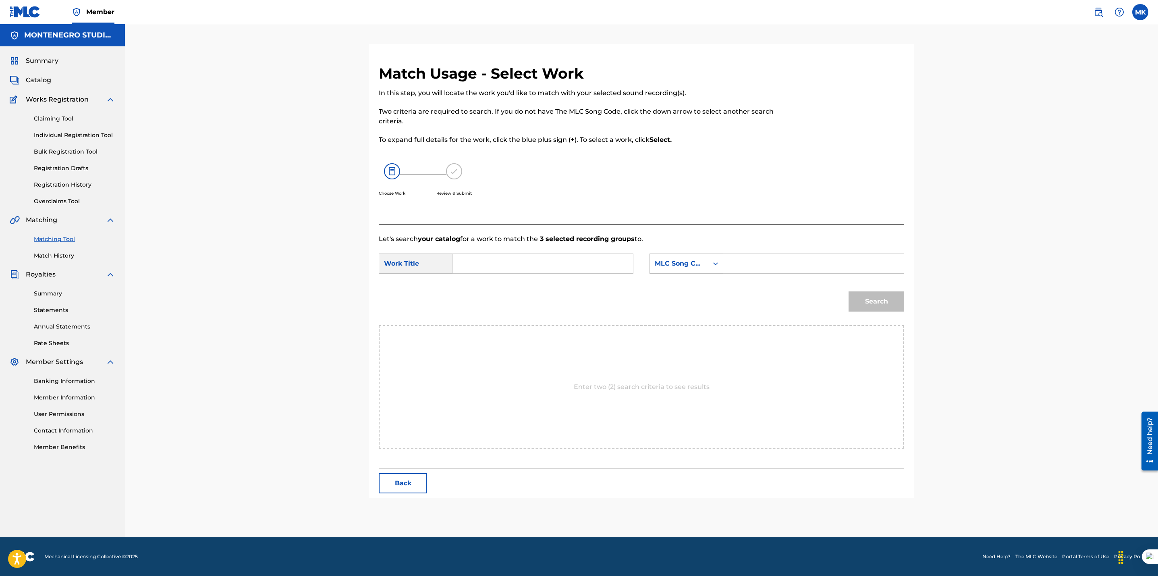
scroll to position [0, 0]
click at [558, 262] on input "Search Form" at bounding box center [542, 263] width 167 height 19
click at [545, 280] on div "te ves tan bien" at bounding box center [542, 281] width 166 height 15
type input "te ves tan bien"
click at [674, 260] on div "MLC Song Code" at bounding box center [679, 264] width 49 height 10
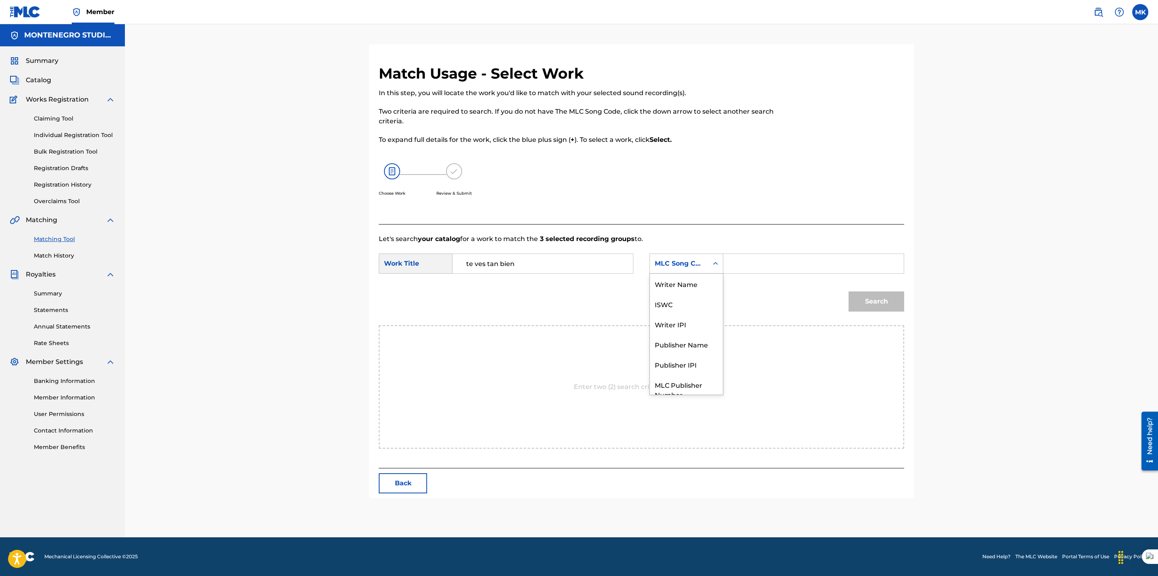
scroll to position [29, 0]
click at [670, 319] on div "Publisher Name" at bounding box center [686, 315] width 73 height 20
click at [745, 270] on input "Search Form" at bounding box center [813, 263] width 167 height 19
type input "[GEOGRAPHIC_DATA]"
click at [873, 303] on button "Search" at bounding box center [876, 301] width 56 height 20
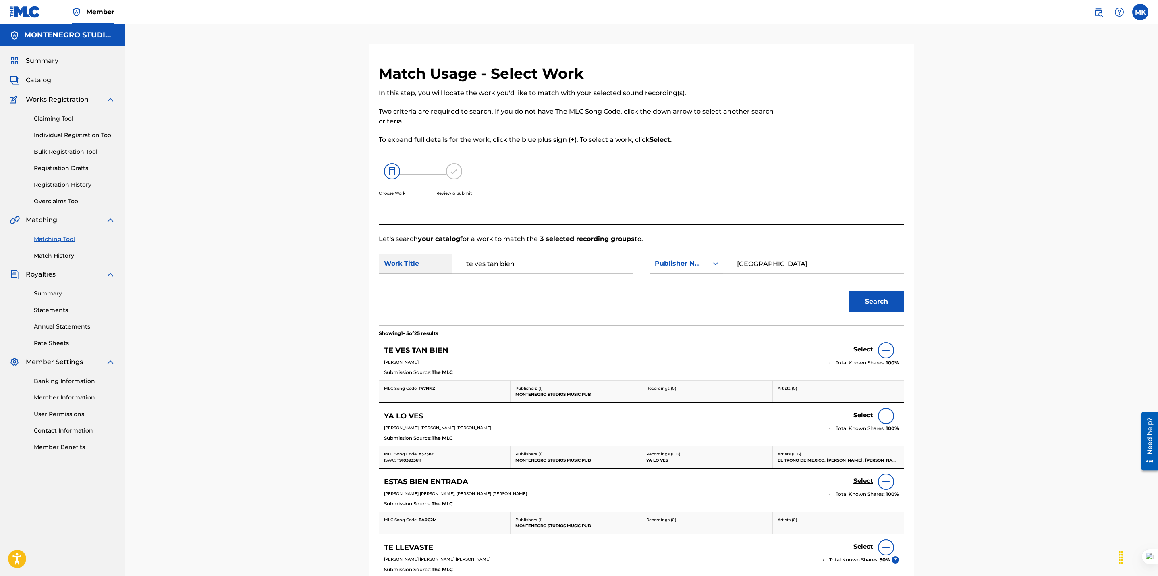
click at [855, 350] on h5 "Select" at bounding box center [863, 350] width 20 height 8
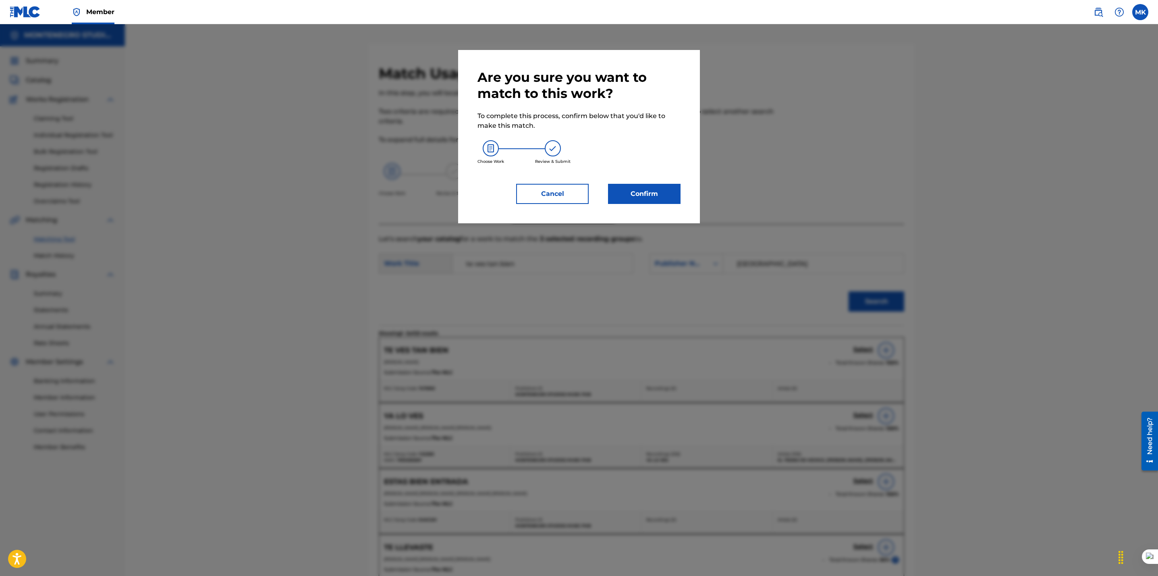
click at [642, 189] on button "Confirm" at bounding box center [644, 194] width 73 height 20
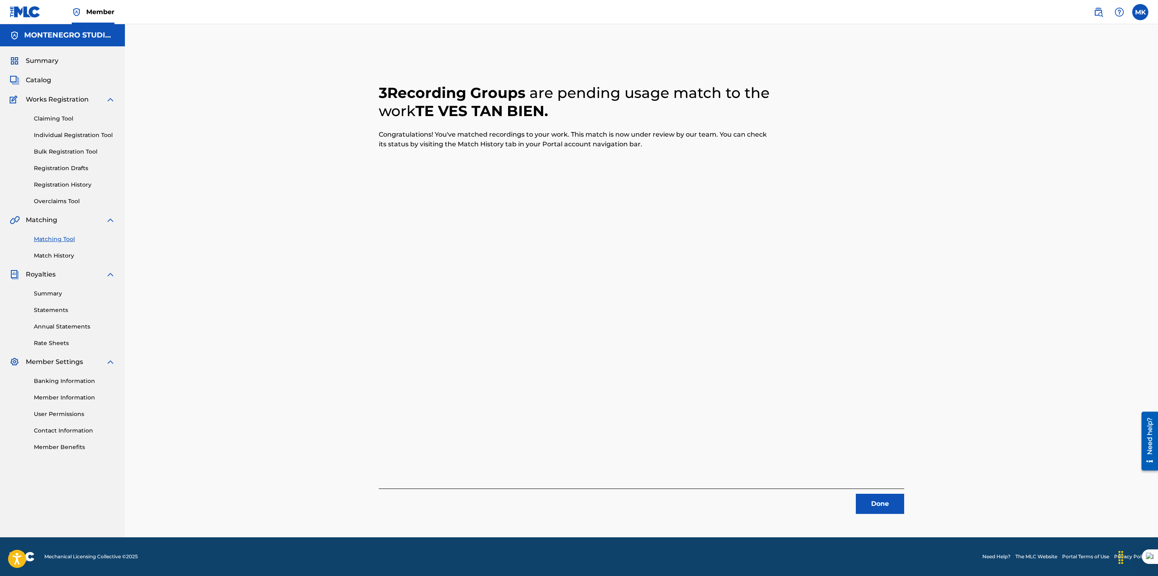
click at [879, 505] on button "Done" at bounding box center [880, 504] width 48 height 20
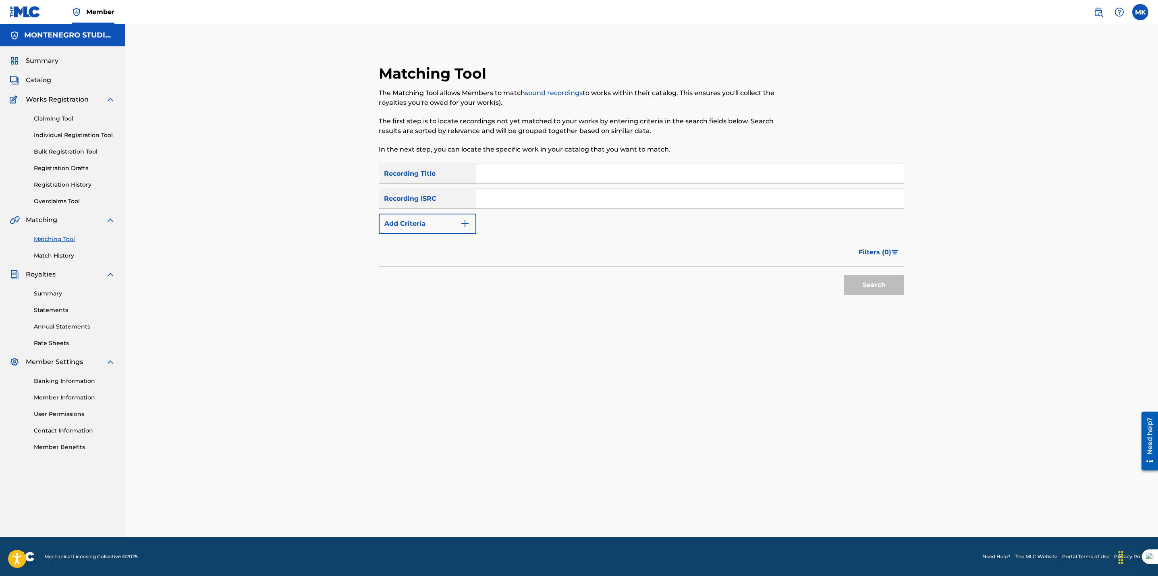
click at [487, 170] on input "Search Form" at bounding box center [689, 173] width 427 height 19
type input "te ves tan bien"
click at [422, 226] on button "Add Criteria" at bounding box center [427, 224] width 97 height 20
click at [451, 221] on div "Writer" at bounding box center [420, 224] width 73 height 10
click at [439, 237] on div "Recording Artist" at bounding box center [427, 244] width 97 height 20
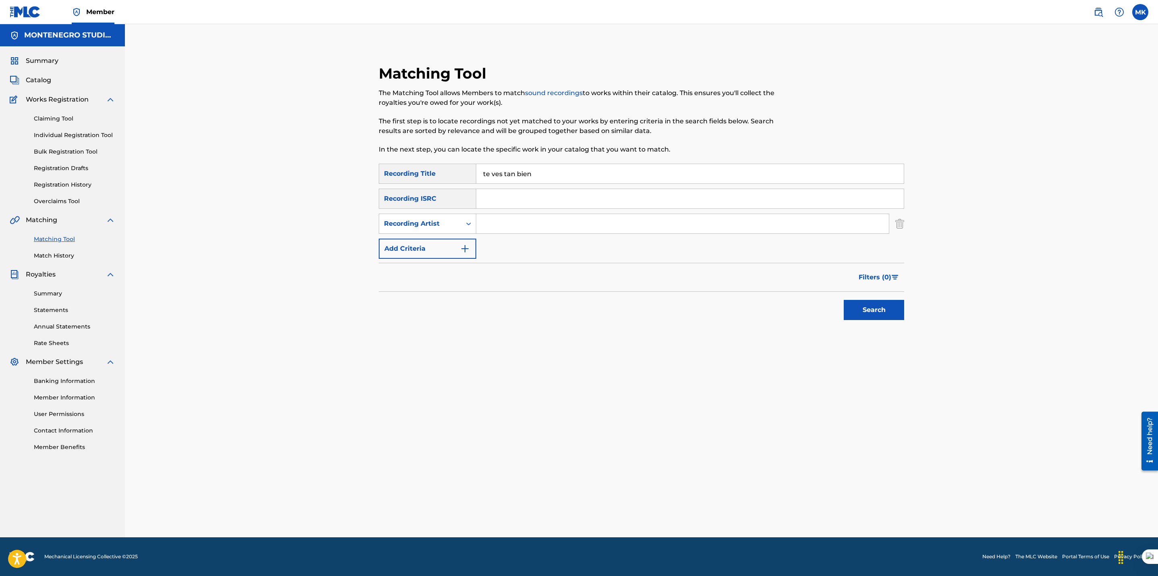
click at [515, 226] on input "Search Form" at bounding box center [682, 223] width 413 height 19
click at [878, 305] on button "Search" at bounding box center [874, 310] width 60 height 20
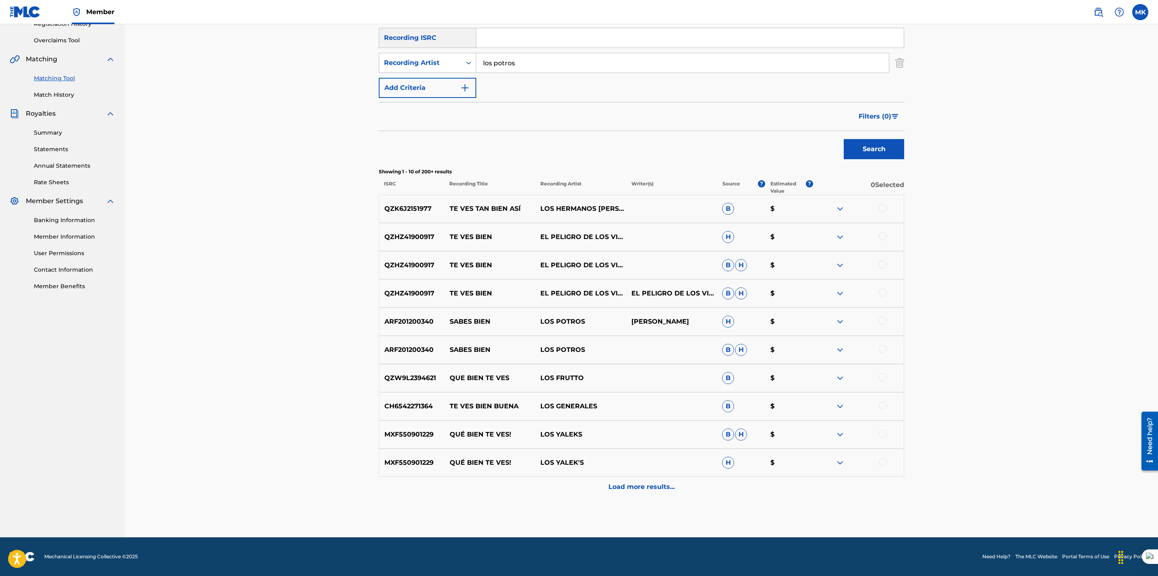
scroll to position [0, 0]
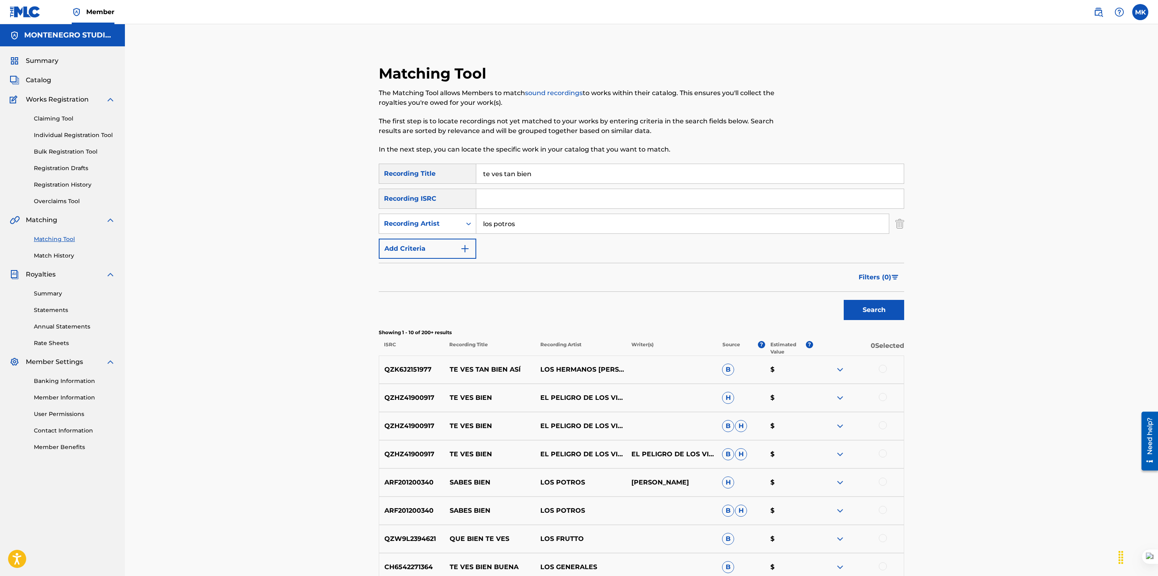
drag, startPoint x: 535, startPoint y: 228, endPoint x: 351, endPoint y: 218, distance: 184.0
click at [351, 218] on div "Matching Tool The Matching Tool allows Members to match sound recordings to wor…" at bounding box center [641, 361] width 1033 height 674
type input "legado"
click at [844, 300] on button "Search" at bounding box center [874, 310] width 60 height 20
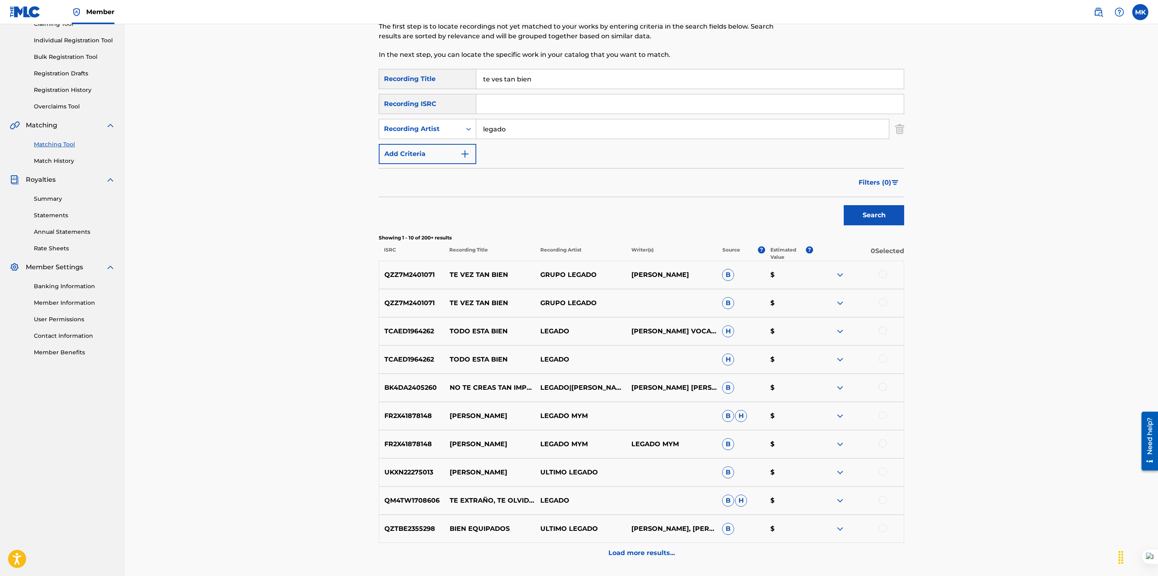
scroll to position [98, 0]
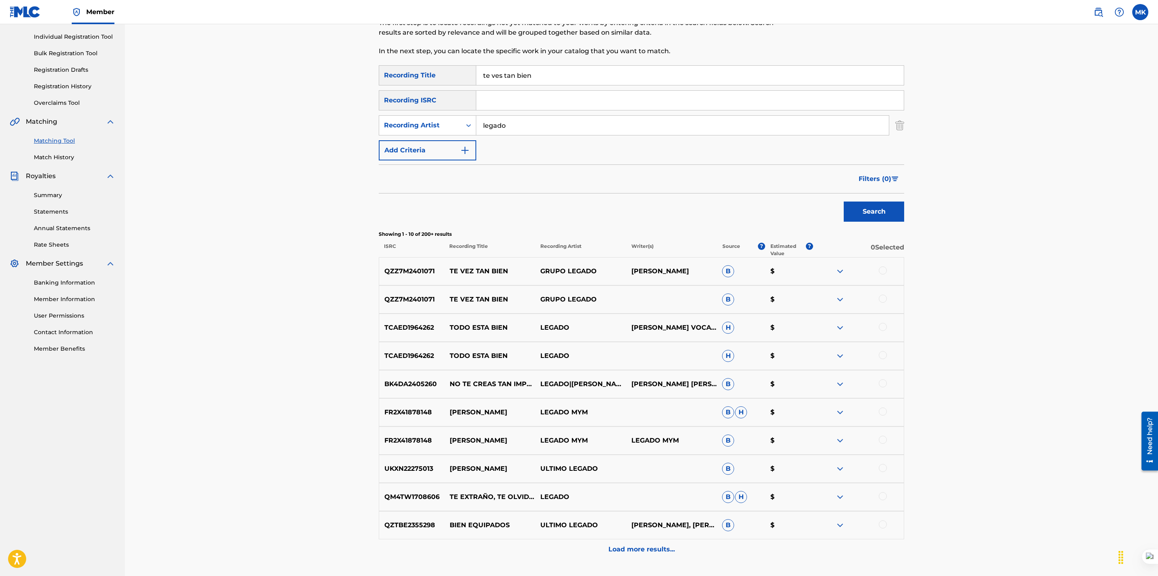
click at [886, 269] on div at bounding box center [883, 270] width 8 height 8
click at [881, 299] on div at bounding box center [883, 298] width 8 height 8
drag, startPoint x: 440, startPoint y: 272, endPoint x: 373, endPoint y: 275, distance: 67.3
click at [373, 275] on div "Matching Tool The Matching Tool allows Members to match sound recordings to wor…" at bounding box center [641, 282] width 545 height 633
copy p "QZZ7M2401071"
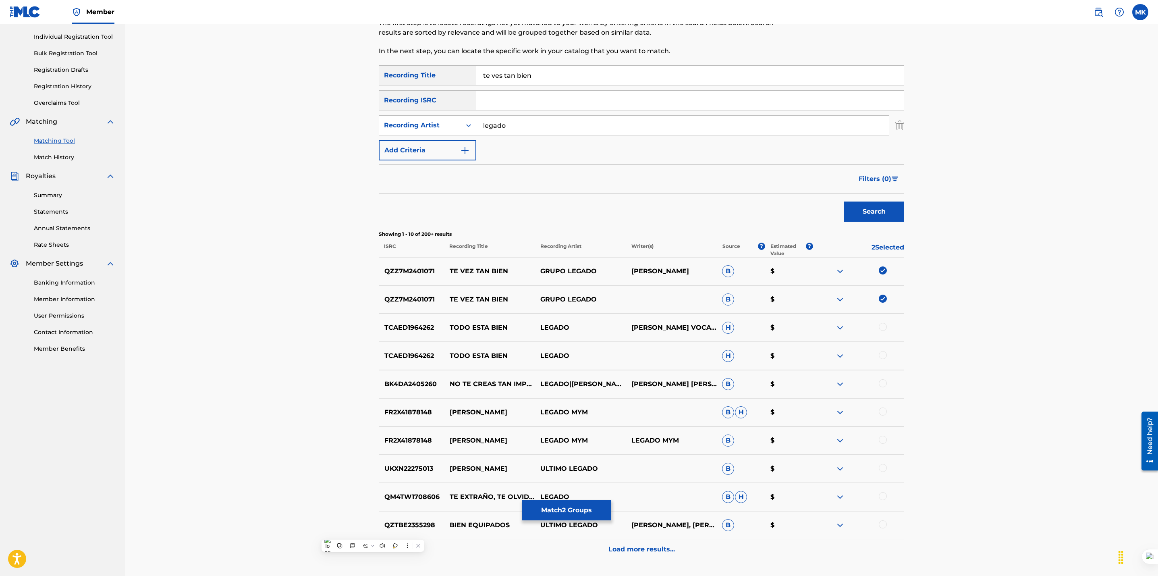
click at [1006, 269] on div "Matching Tool The Matching Tool allows Members to match sound recordings to wor…" at bounding box center [641, 263] width 1033 height 674
click at [575, 503] on button "Match 2 Groups" at bounding box center [566, 510] width 89 height 20
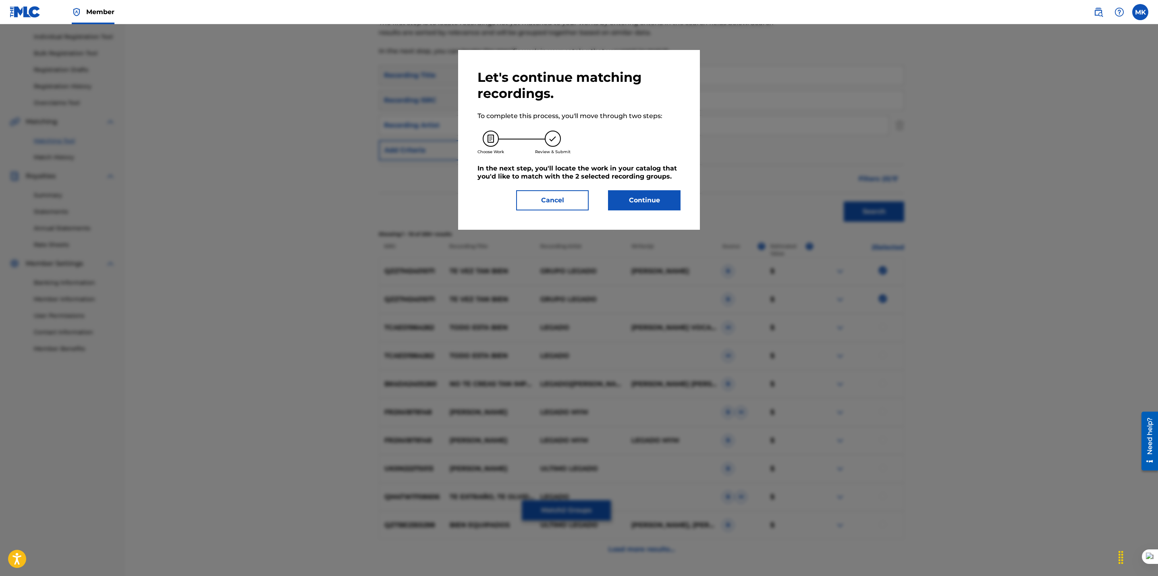
click at [646, 200] on button "Continue" at bounding box center [644, 200] width 73 height 20
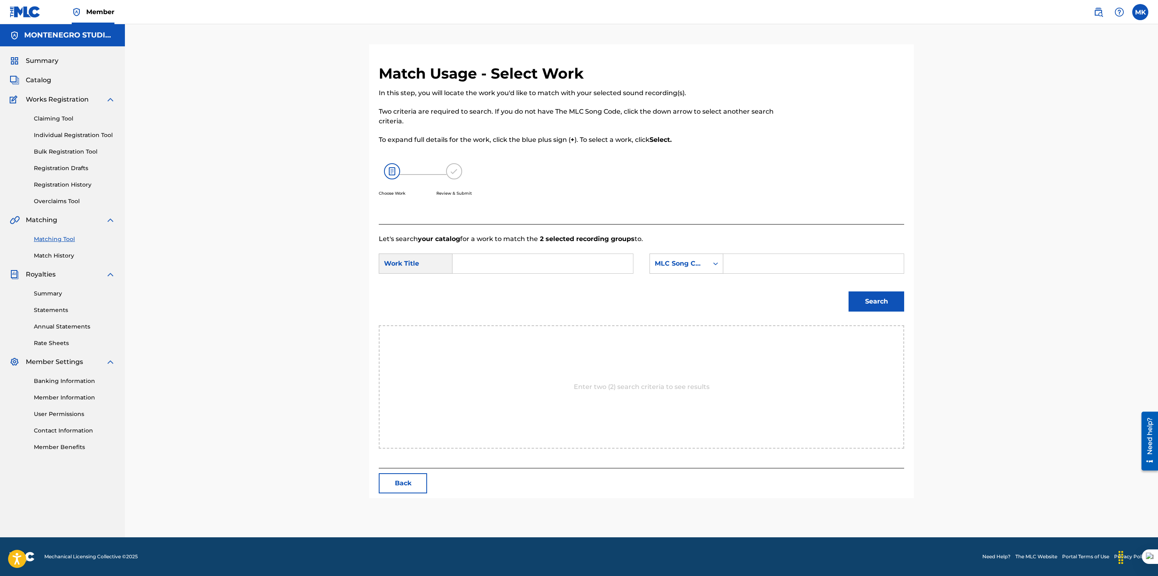
scroll to position [0, 0]
click at [544, 267] on input "Search Form" at bounding box center [542, 263] width 167 height 19
click at [533, 282] on div "te ves tan bien" at bounding box center [542, 281] width 166 height 15
type input "te ves tan bien"
click at [678, 260] on div "MLC Song Code" at bounding box center [679, 264] width 49 height 10
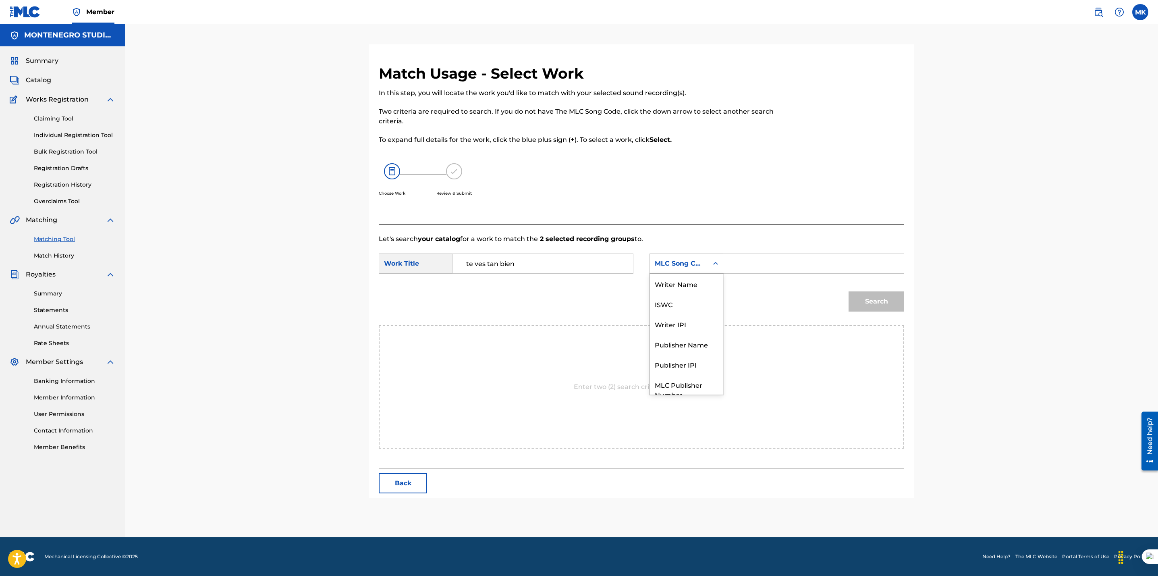
scroll to position [29, 0]
click at [675, 312] on div "Publisher Name" at bounding box center [686, 315] width 73 height 20
click at [741, 265] on input "Search Form" at bounding box center [813, 263] width 167 height 19
type input "[GEOGRAPHIC_DATA]"
click at [874, 298] on button "Search" at bounding box center [876, 301] width 56 height 20
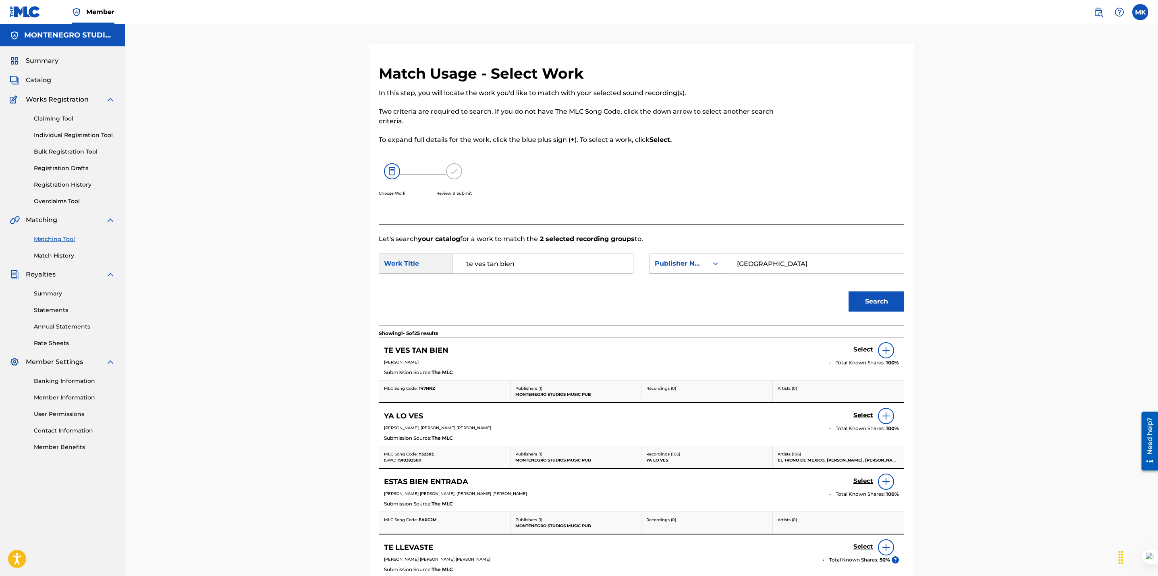
click at [864, 346] on h5 "Select" at bounding box center [863, 350] width 20 height 8
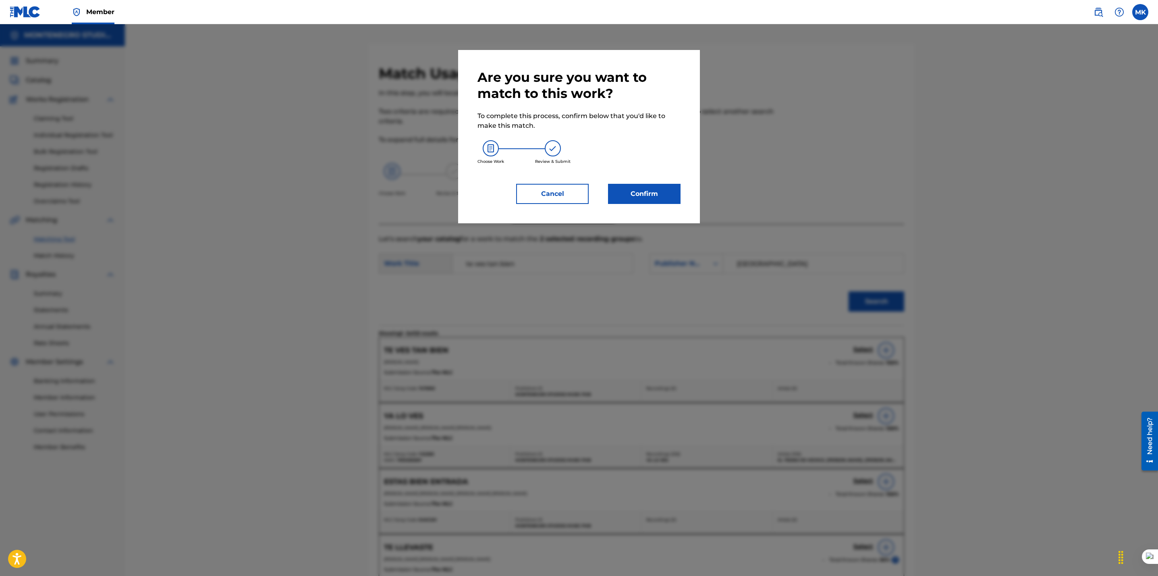
click at [634, 190] on button "Confirm" at bounding box center [644, 194] width 73 height 20
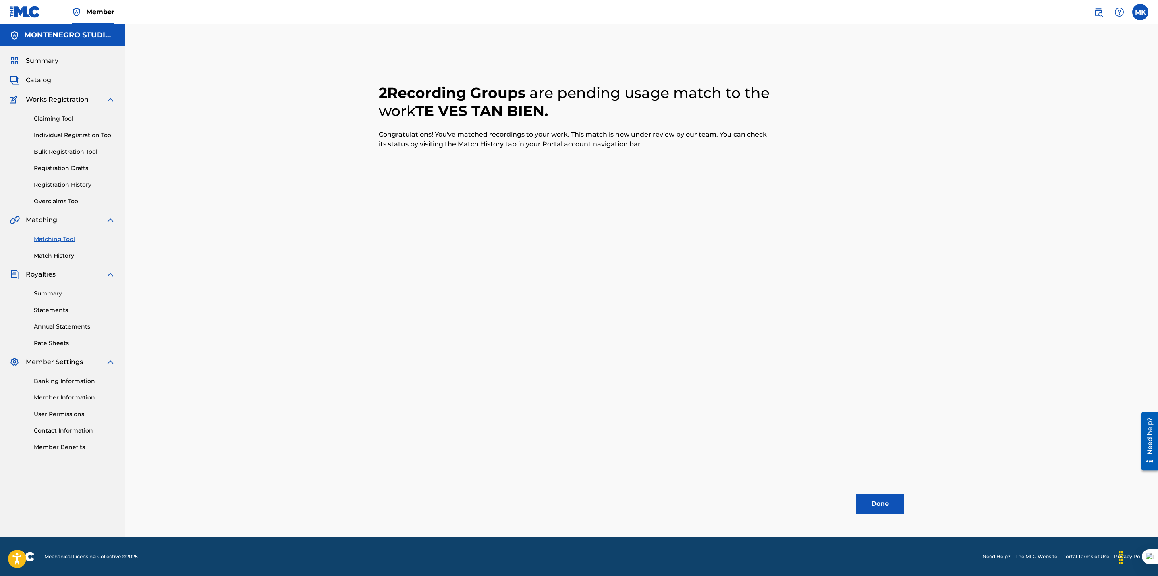
click at [877, 503] on button "Done" at bounding box center [880, 504] width 48 height 20
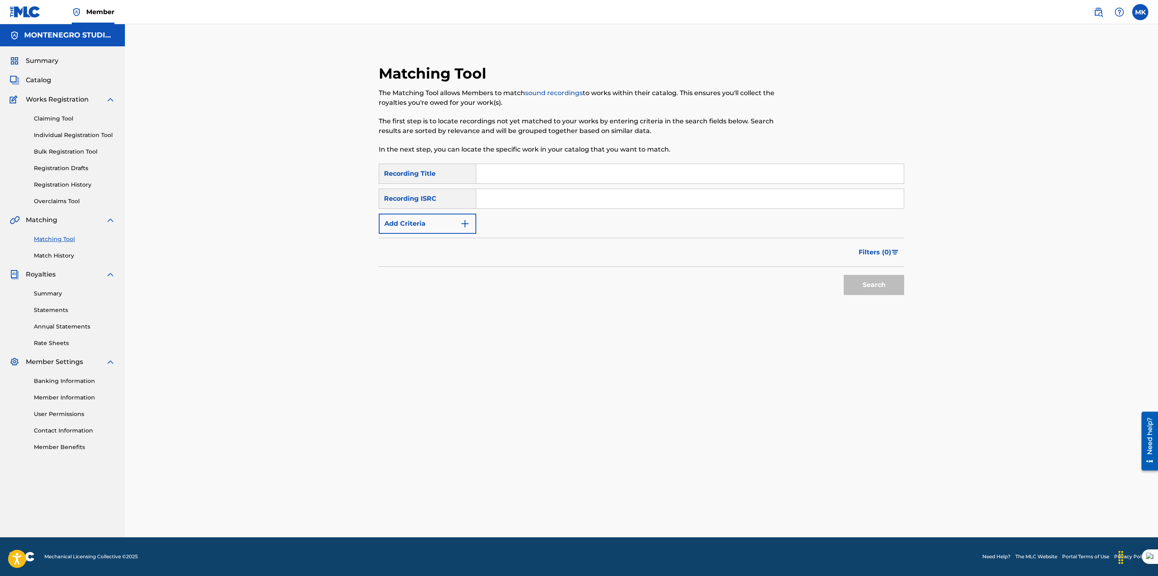
click at [516, 173] on input "Search Form" at bounding box center [689, 173] width 427 height 19
type input "mala"
click at [427, 225] on button "Add Criteria" at bounding box center [427, 224] width 97 height 20
click at [437, 225] on div "Writer" at bounding box center [420, 224] width 73 height 10
click at [431, 241] on div "Recording Artist" at bounding box center [427, 244] width 97 height 20
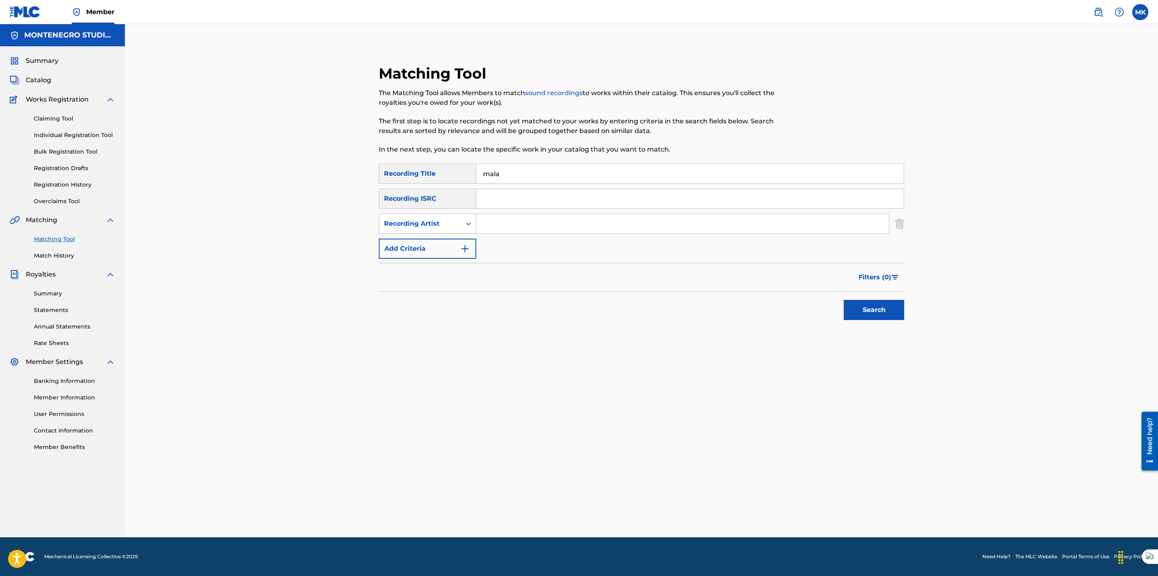
click at [510, 220] on input "Search Form" at bounding box center [682, 223] width 413 height 19
type input "pocima"
click at [844, 300] on button "Search" at bounding box center [874, 310] width 60 height 20
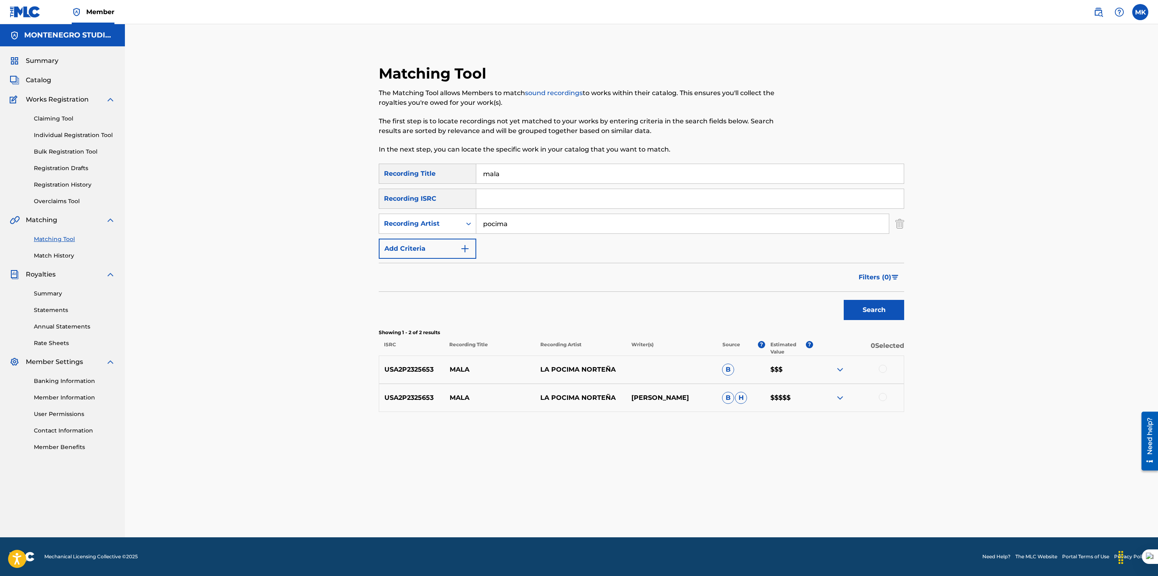
click at [886, 368] on div at bounding box center [883, 369] width 8 height 8
click at [883, 399] on div at bounding box center [883, 397] width 8 height 8
click at [556, 512] on button "Match 2 Groups" at bounding box center [566, 510] width 89 height 20
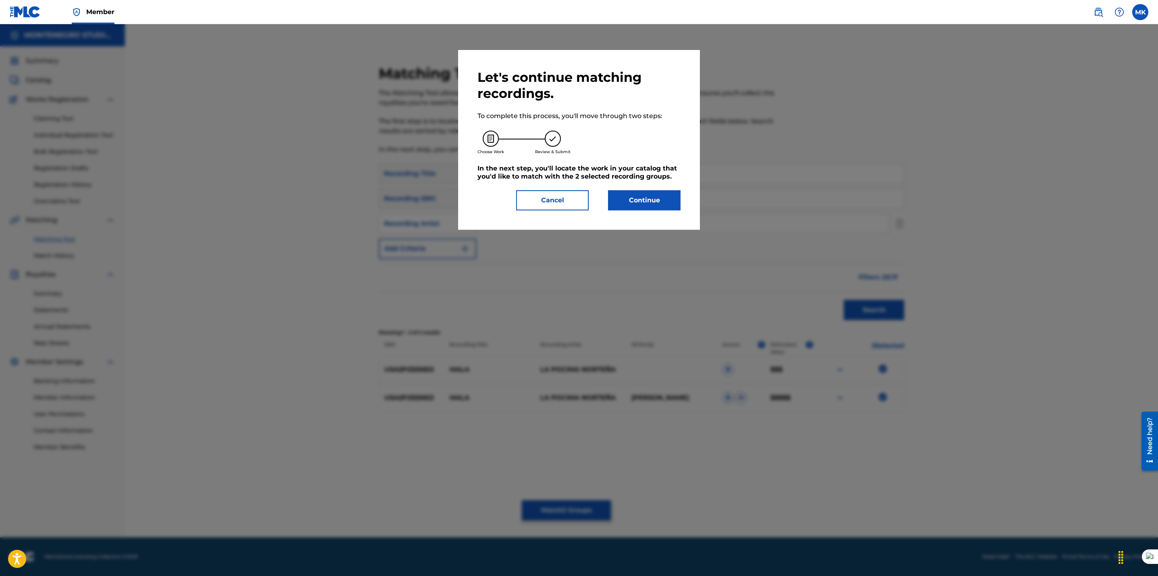
click at [642, 201] on button "Continue" at bounding box center [644, 200] width 73 height 20
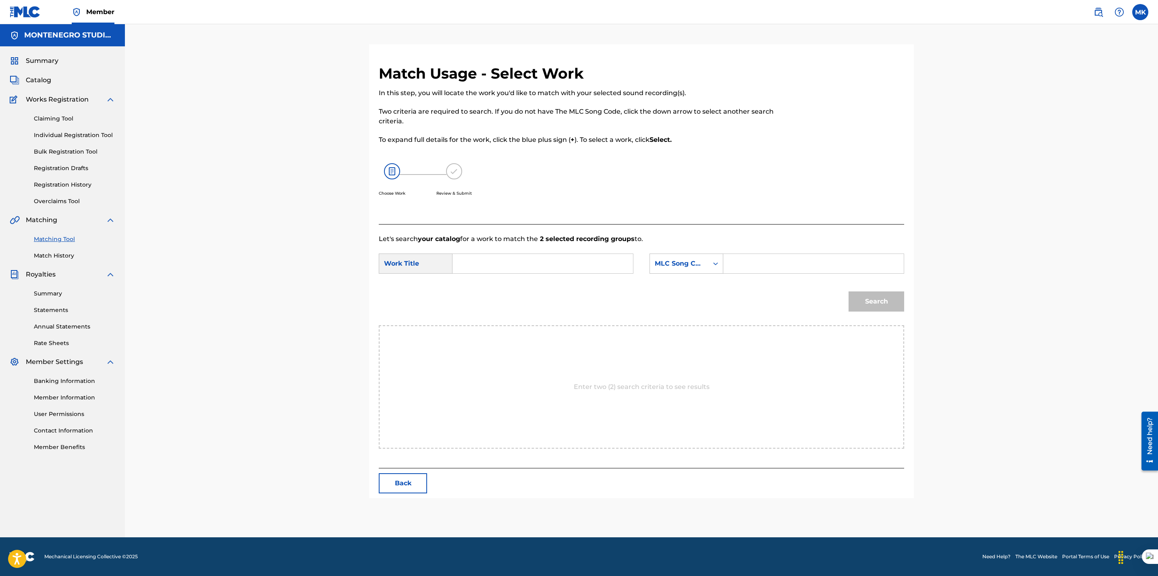
click at [556, 265] on input "Search Form" at bounding box center [542, 263] width 167 height 19
type input "mala"
click at [489, 283] on div "mala" at bounding box center [542, 281] width 166 height 15
click at [686, 262] on div "MLC Song Code" at bounding box center [679, 264] width 49 height 10
click at [666, 311] on div "Publisher Name" at bounding box center [686, 315] width 73 height 20
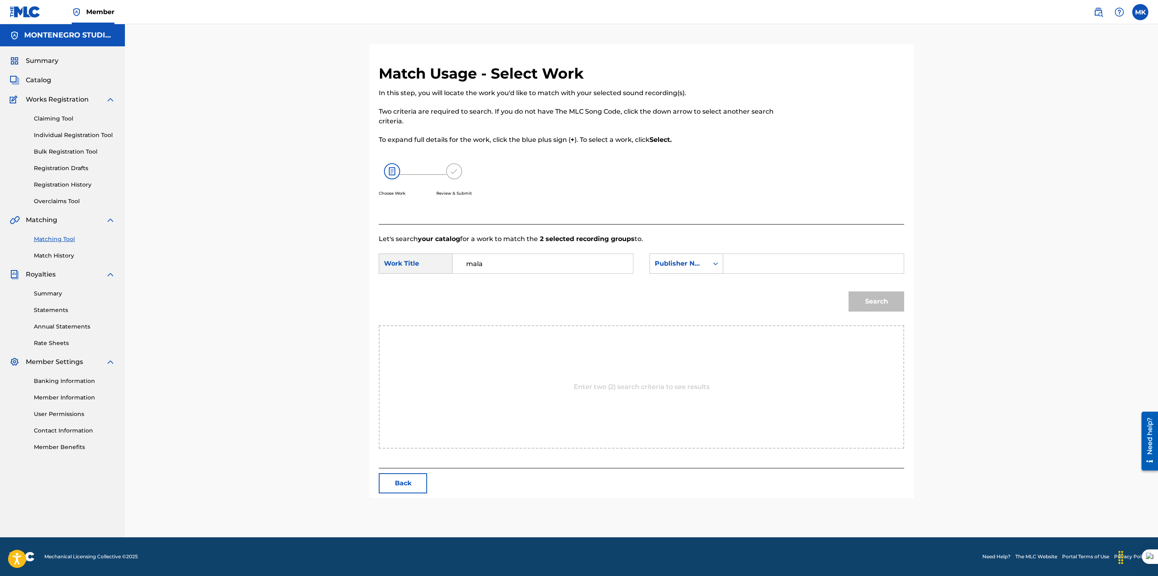
click at [747, 261] on input "Search Form" at bounding box center [813, 263] width 167 height 19
type input "[GEOGRAPHIC_DATA]"
click at [857, 300] on button "Search" at bounding box center [876, 301] width 56 height 20
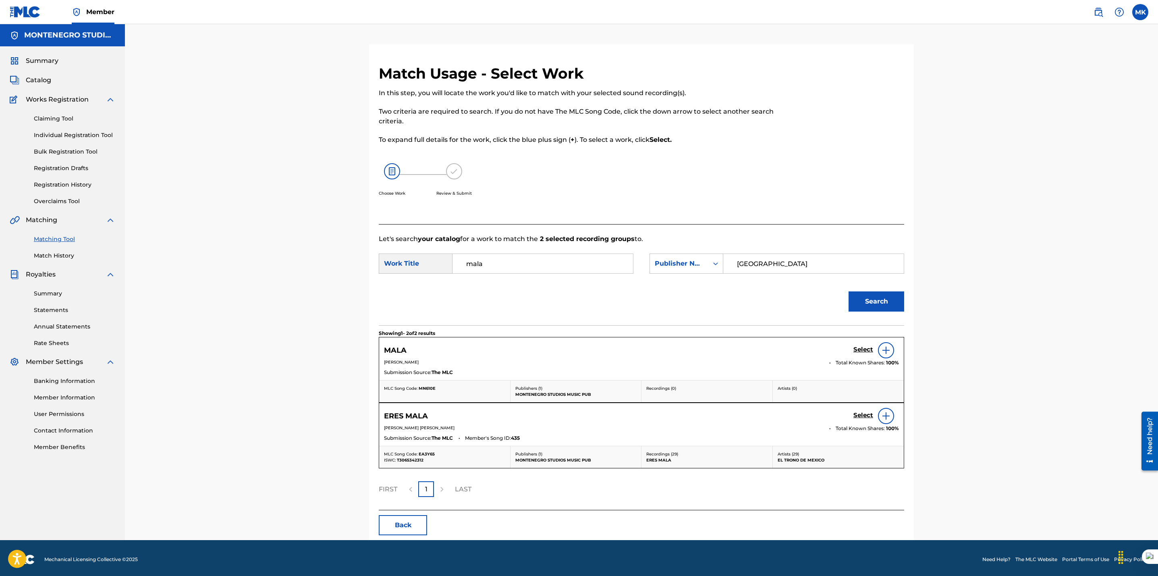
click at [857, 350] on h5 "Select" at bounding box center [863, 350] width 20 height 8
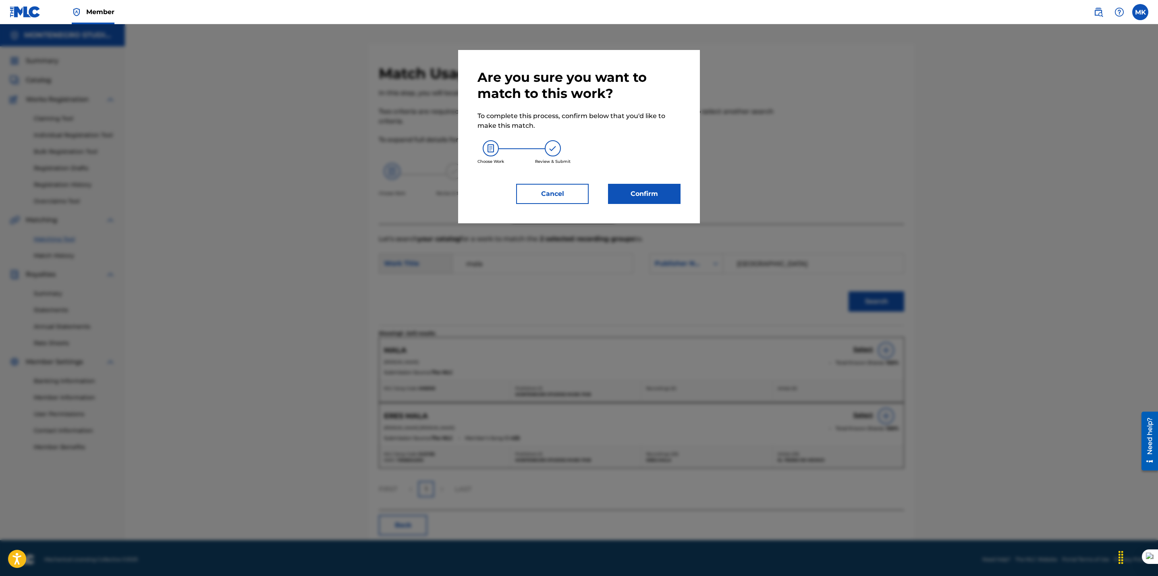
click at [651, 197] on button "Confirm" at bounding box center [644, 194] width 73 height 20
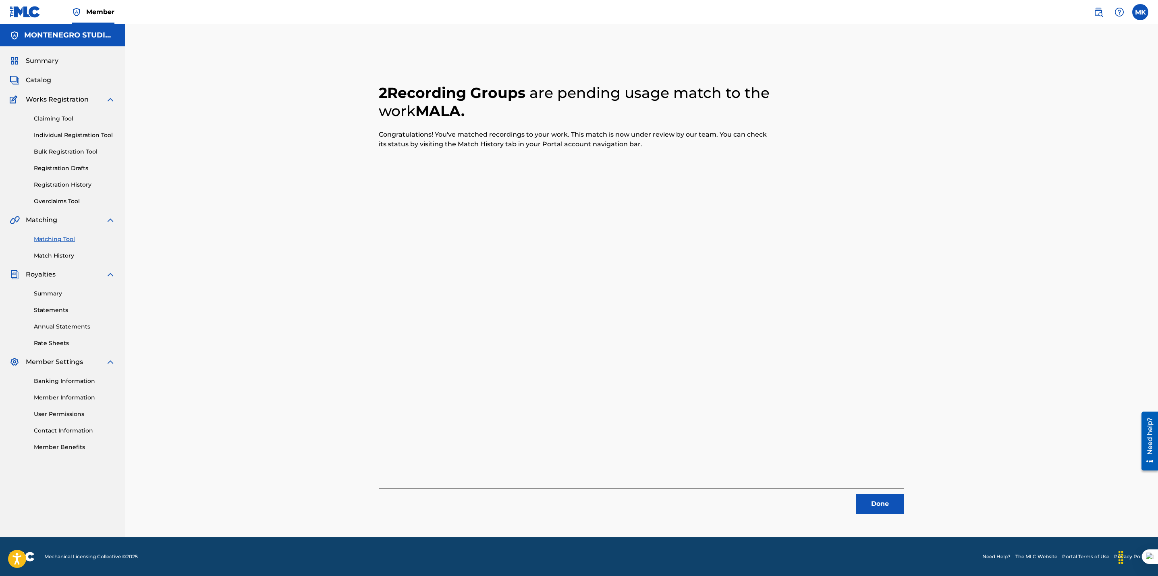
click at [881, 502] on button "Done" at bounding box center [880, 504] width 48 height 20
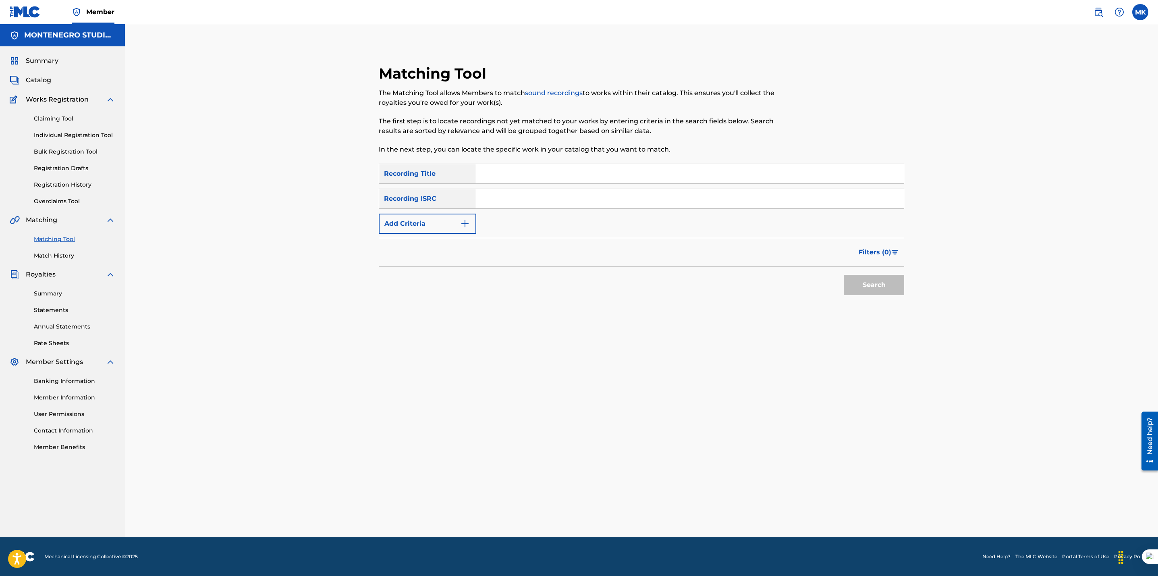
click at [597, 189] on div "Search Form" at bounding box center [690, 199] width 428 height 20
click at [596, 179] on input "Search Form" at bounding box center [689, 173] width 427 height 19
type input "regresame"
click at [444, 226] on button "Add Criteria" at bounding box center [427, 224] width 97 height 20
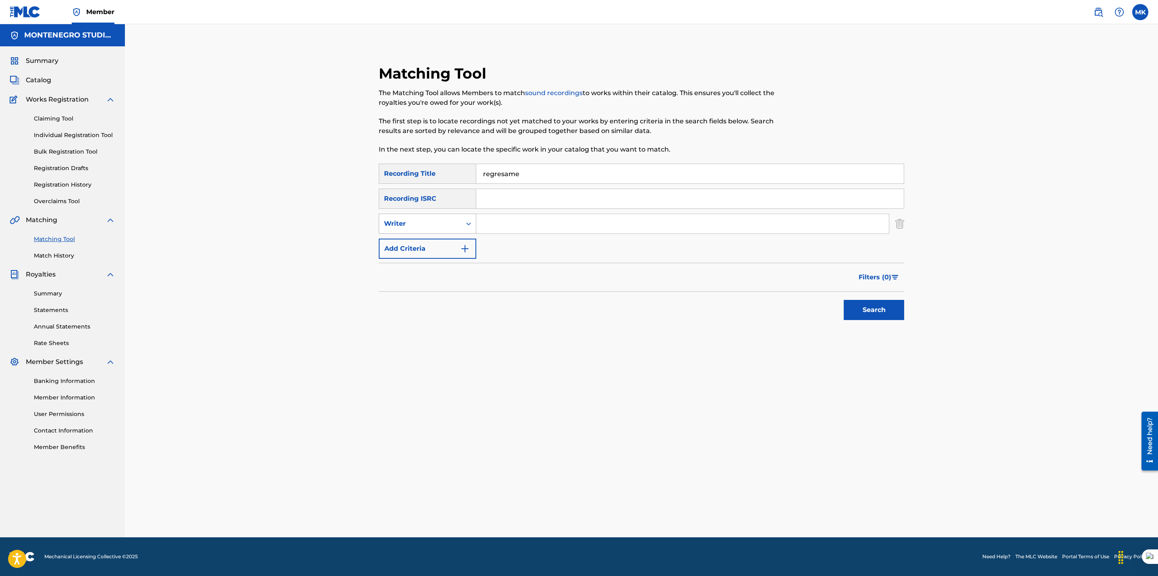
click at [433, 227] on div "Writer" at bounding box center [420, 224] width 73 height 10
click at [424, 242] on div "Recording Artist" at bounding box center [427, 244] width 97 height 20
click at [502, 227] on input "Search Form" at bounding box center [682, 223] width 413 height 19
type input "pocima"
click at [880, 315] on button "Search" at bounding box center [874, 310] width 60 height 20
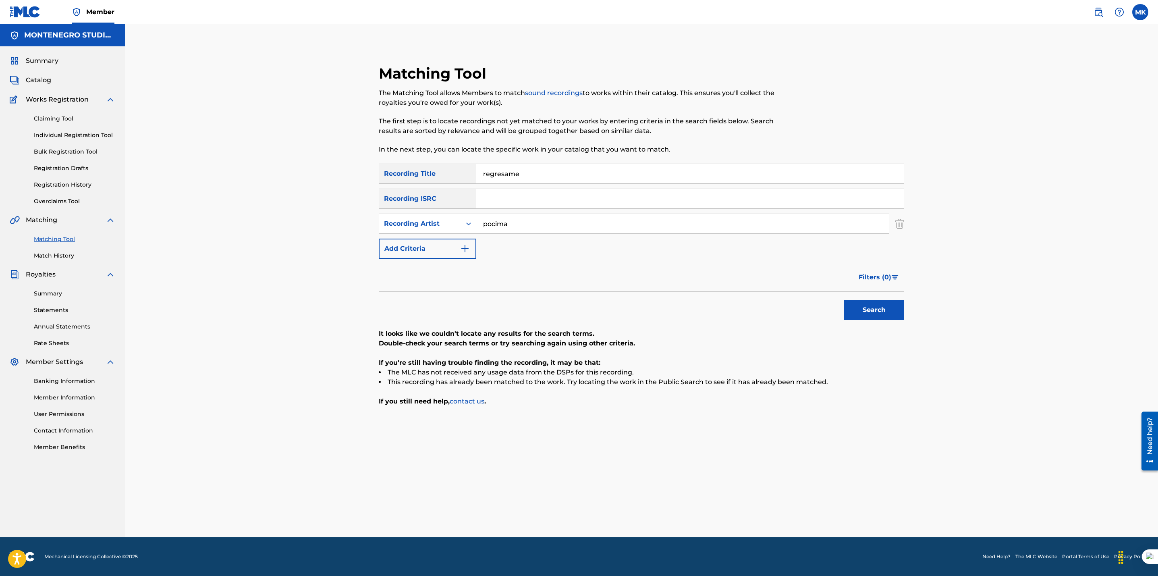
drag, startPoint x: 524, startPoint y: 174, endPoint x: 498, endPoint y: 175, distance: 25.8
click at [498, 175] on input "regresame" at bounding box center [689, 173] width 427 height 19
click at [859, 307] on button "Search" at bounding box center [874, 310] width 60 height 20
drag, startPoint x: 545, startPoint y: 171, endPoint x: 374, endPoint y: 178, distance: 171.8
click at [374, 178] on div "Matching Tool The Matching Tool allows Members to match sound recordings to wor…" at bounding box center [641, 255] width 545 height 382
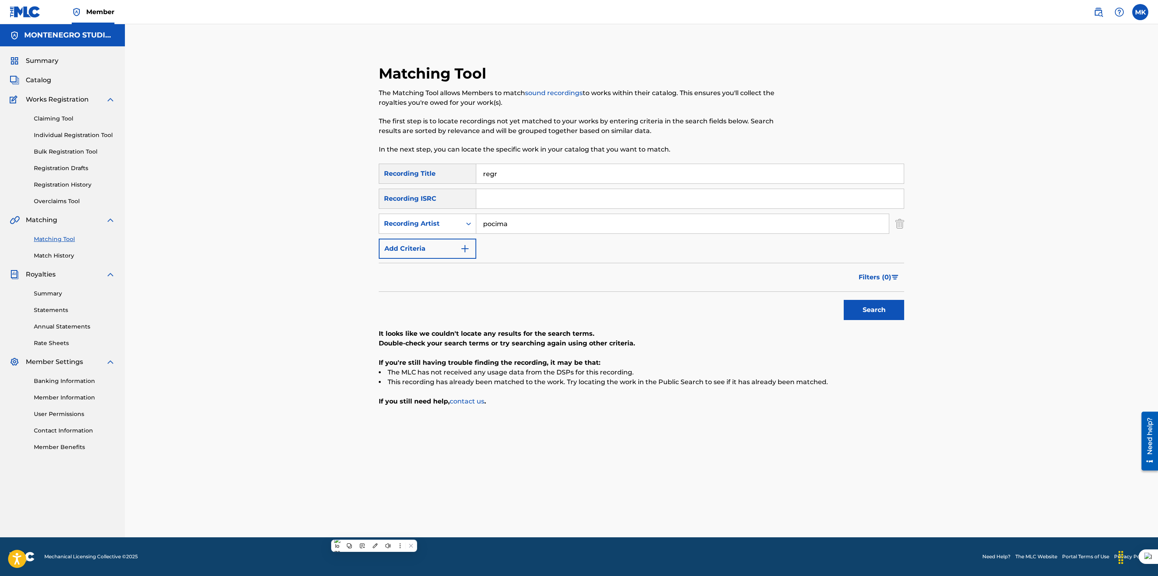
paste input "Regrésame"
type input "Regrésame"
click at [844, 300] on button "Search" at bounding box center [874, 310] width 60 height 20
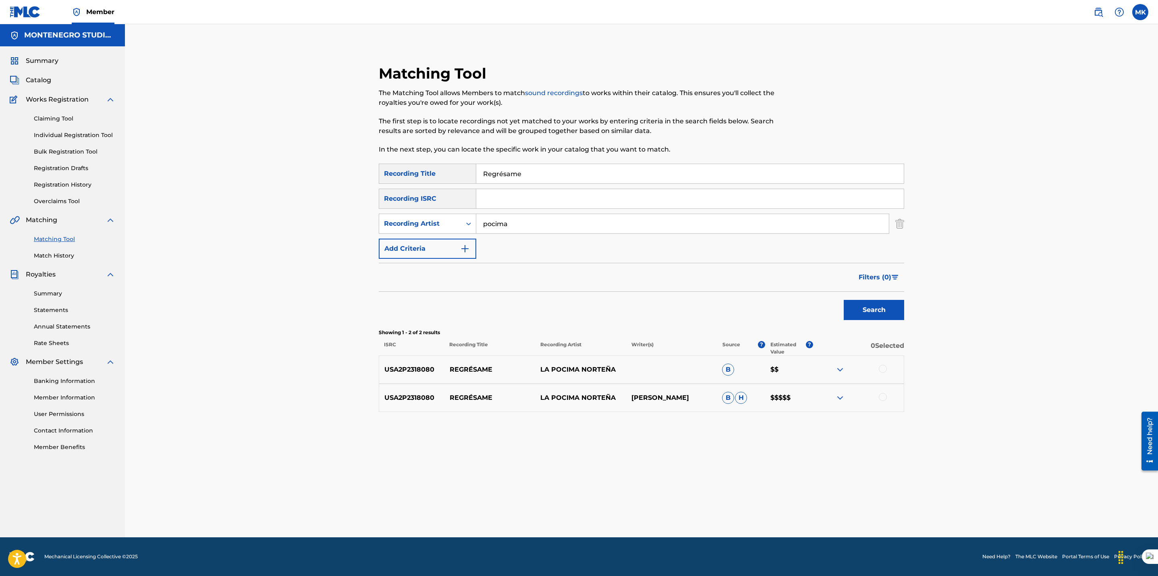
click at [881, 369] on div at bounding box center [883, 369] width 8 height 8
click at [884, 398] on div at bounding box center [883, 397] width 8 height 8
click at [575, 509] on button "Match 2 Groups" at bounding box center [566, 510] width 89 height 20
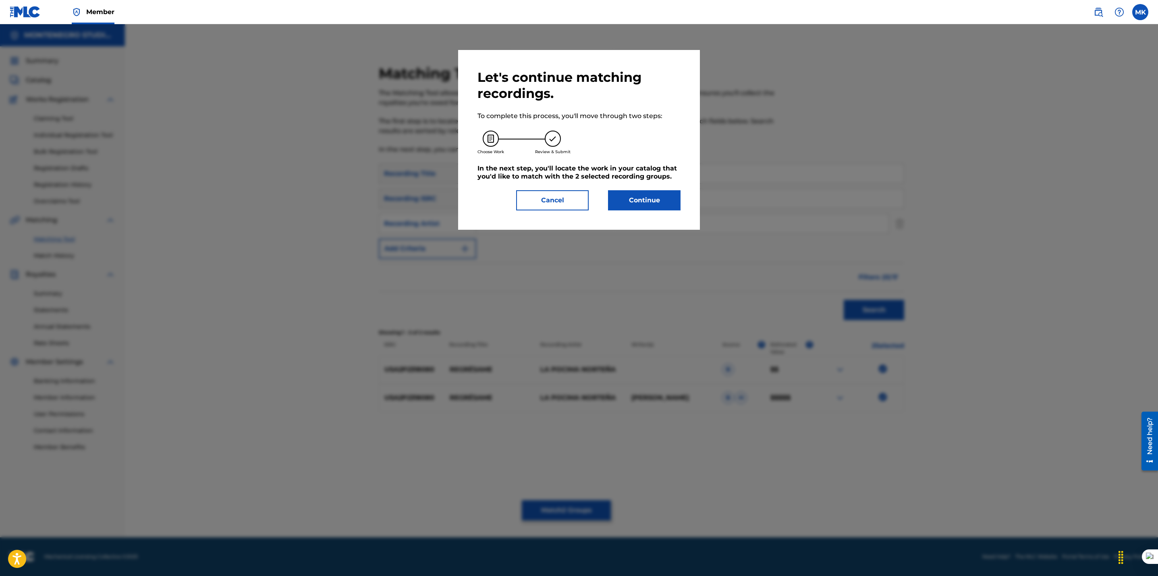
click at [637, 205] on button "Continue" at bounding box center [644, 200] width 73 height 20
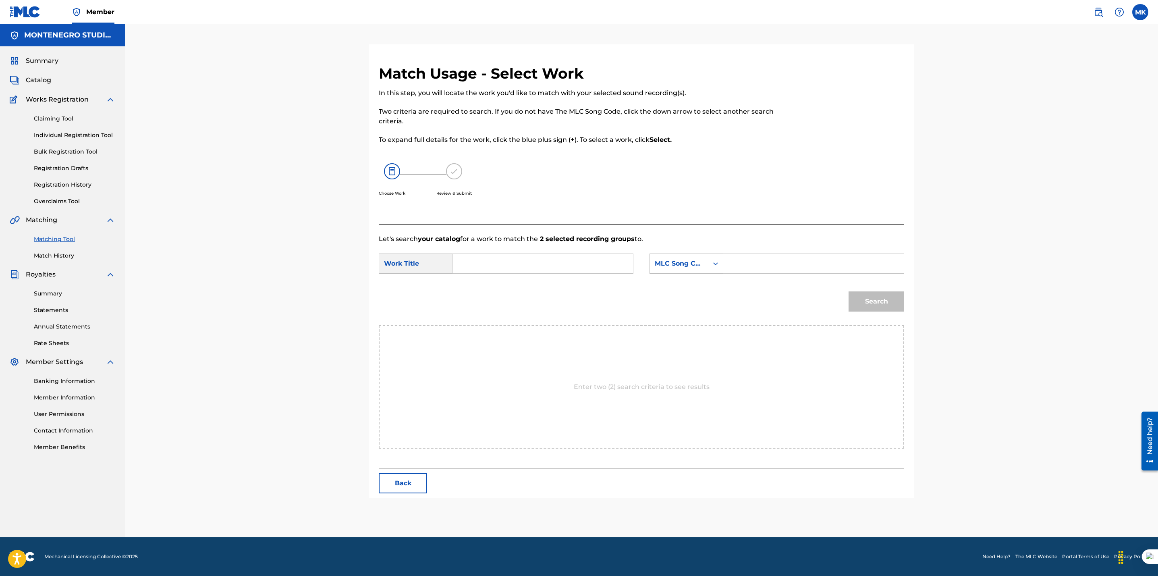
click at [570, 263] on input "Search Form" at bounding box center [542, 263] width 167 height 19
click at [506, 280] on div "reg resame" at bounding box center [542, 281] width 166 height 15
type input "regresame"
click at [684, 263] on div "MLC Song Code" at bounding box center [679, 264] width 49 height 10
click at [669, 313] on div "Publisher Name" at bounding box center [686, 315] width 73 height 20
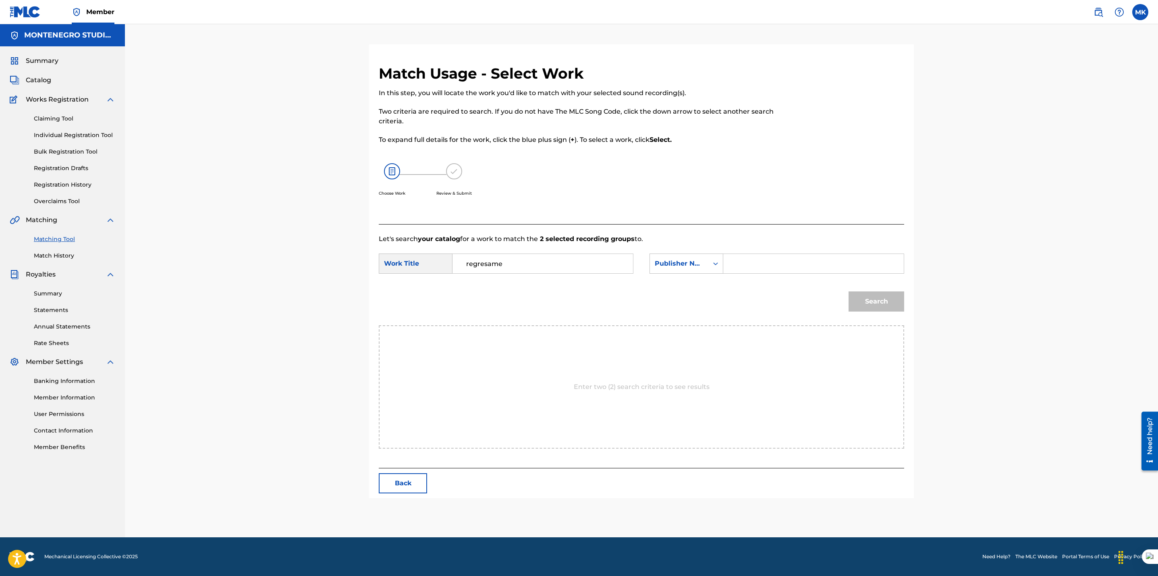
click at [746, 263] on input "Search Form" at bounding box center [813, 263] width 167 height 19
type input "[GEOGRAPHIC_DATA]"
click at [873, 299] on button "Search" at bounding box center [876, 301] width 56 height 20
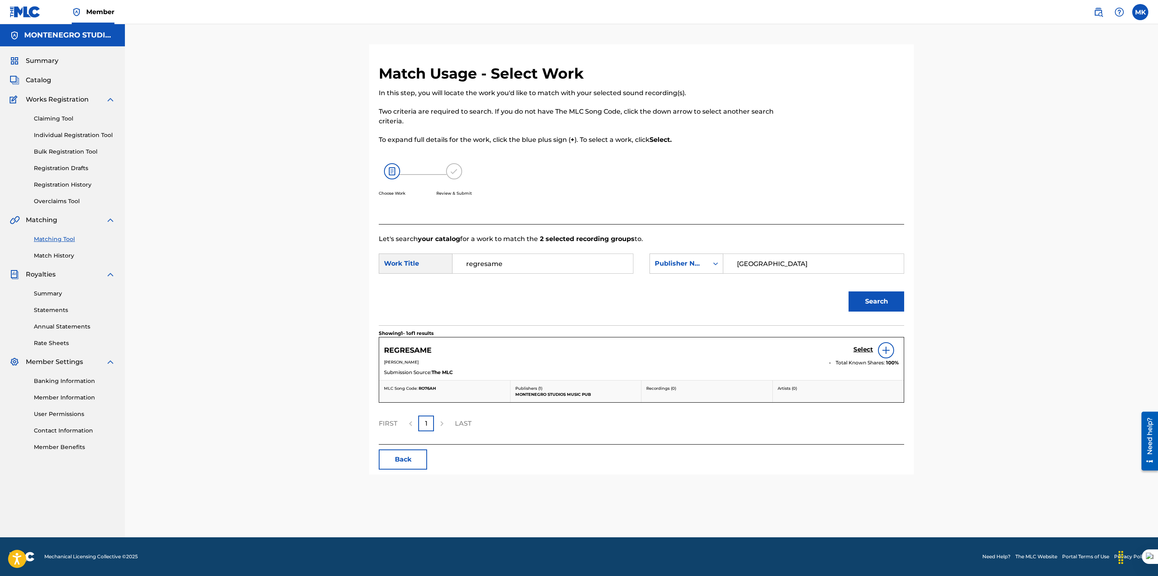
click at [863, 349] on h5 "Select" at bounding box center [863, 350] width 20 height 8
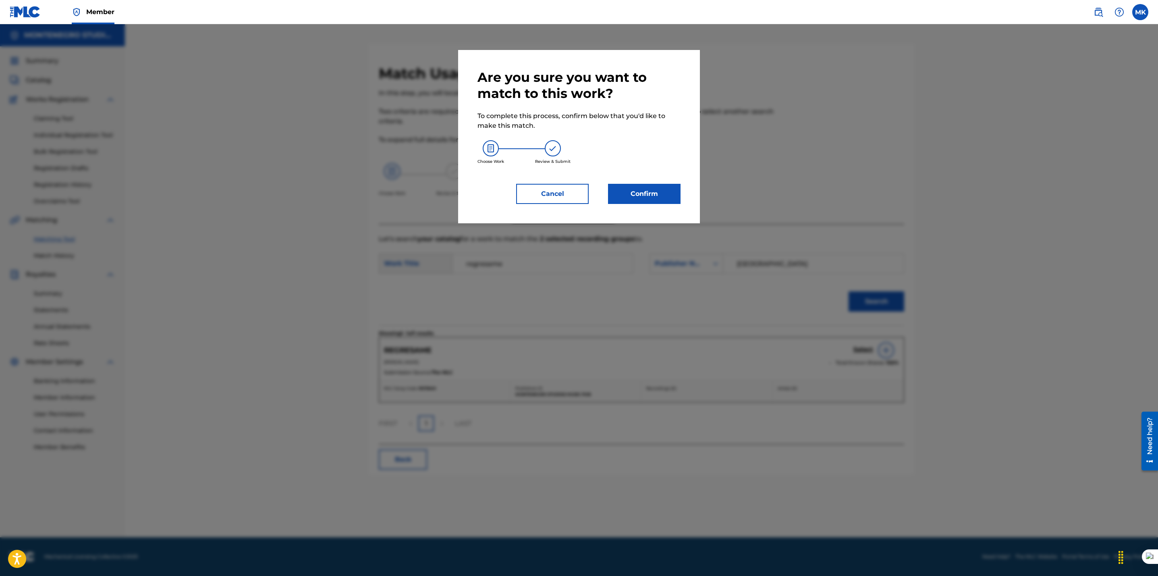
click at [639, 193] on button "Confirm" at bounding box center [644, 194] width 73 height 20
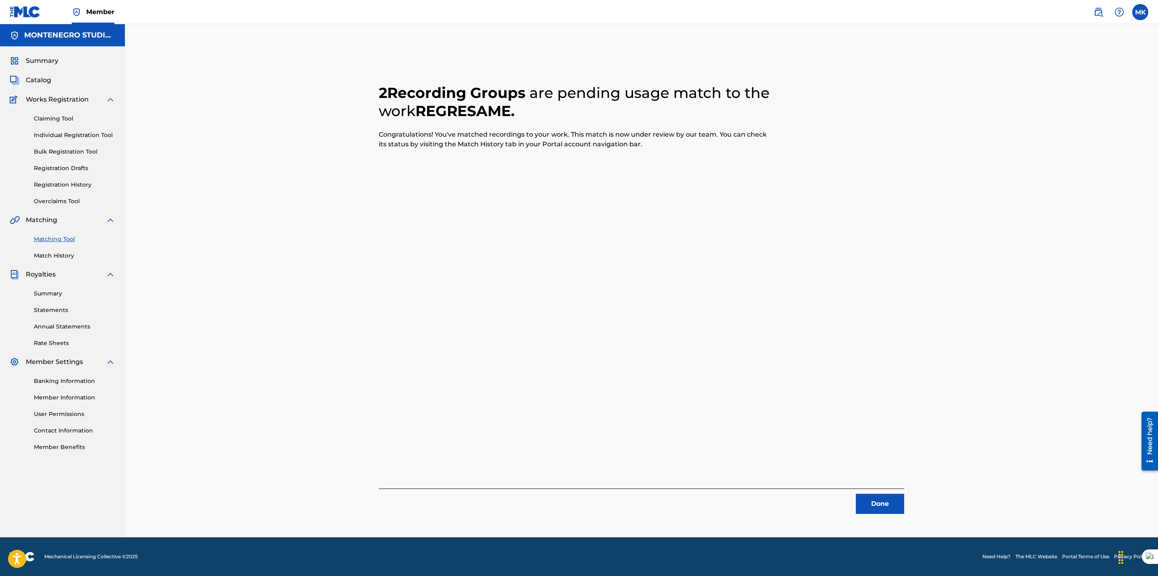
click at [878, 502] on button "Done" at bounding box center [880, 504] width 48 height 20
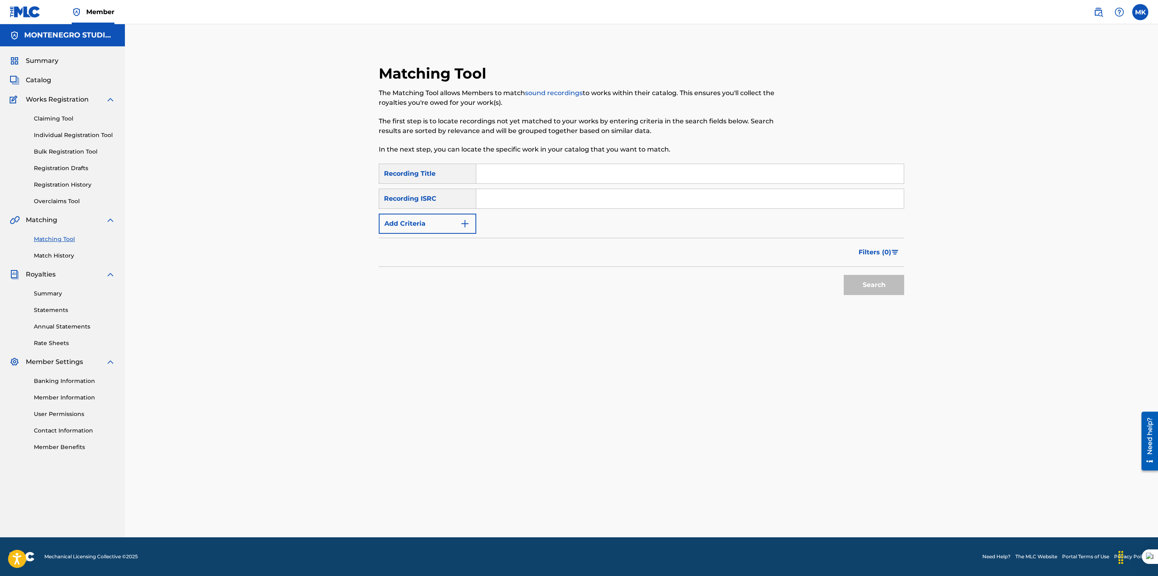
click at [570, 174] on input "Search Form" at bounding box center [689, 173] width 427 height 19
type input "por ti"
click at [417, 233] on button "Add Criteria" at bounding box center [427, 224] width 97 height 20
click at [429, 224] on div "Writer" at bounding box center [420, 224] width 73 height 10
click at [417, 249] on div "Recording Artist" at bounding box center [427, 244] width 97 height 20
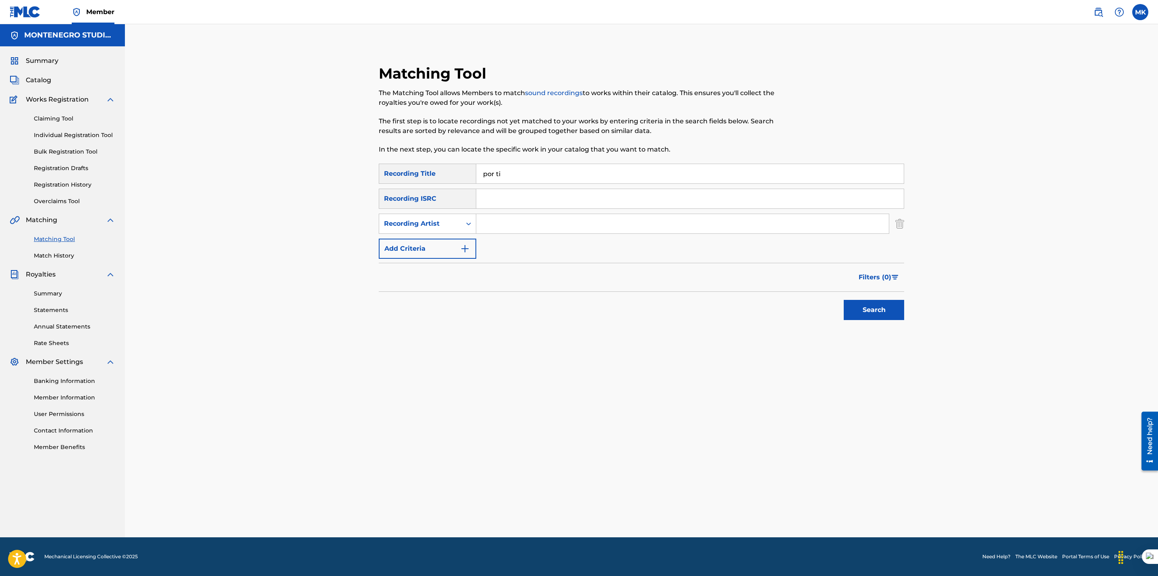
click at [525, 222] on input "Search Form" at bounding box center [682, 223] width 413 height 19
type input "pocima"
drag, startPoint x: 884, startPoint y: 317, endPoint x: 800, endPoint y: 324, distance: 84.1
click at [884, 317] on button "Search" at bounding box center [874, 310] width 60 height 20
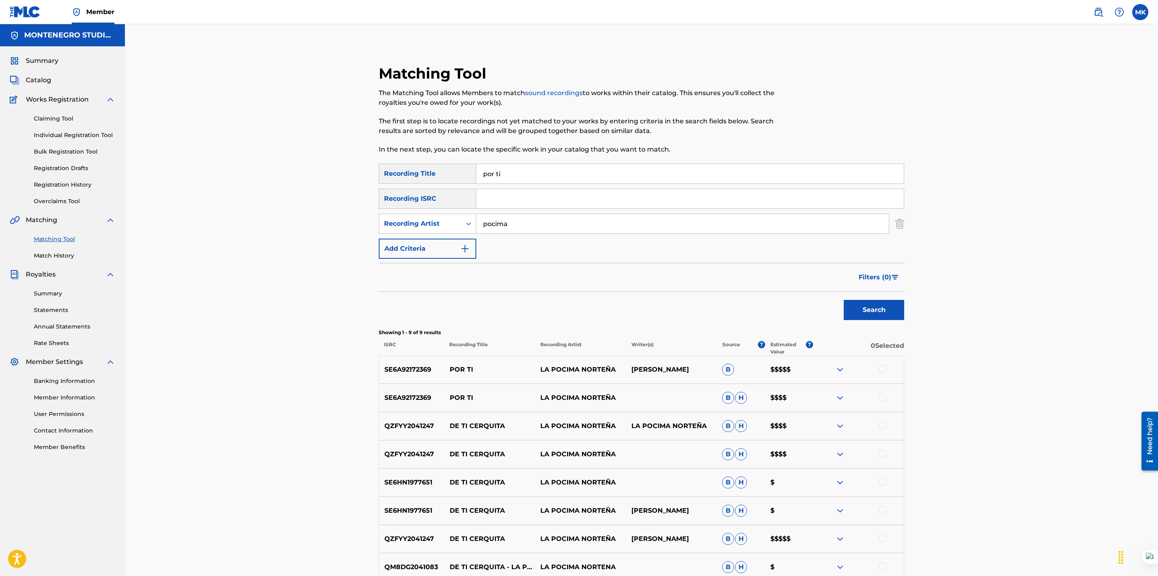
scroll to position [83, 0]
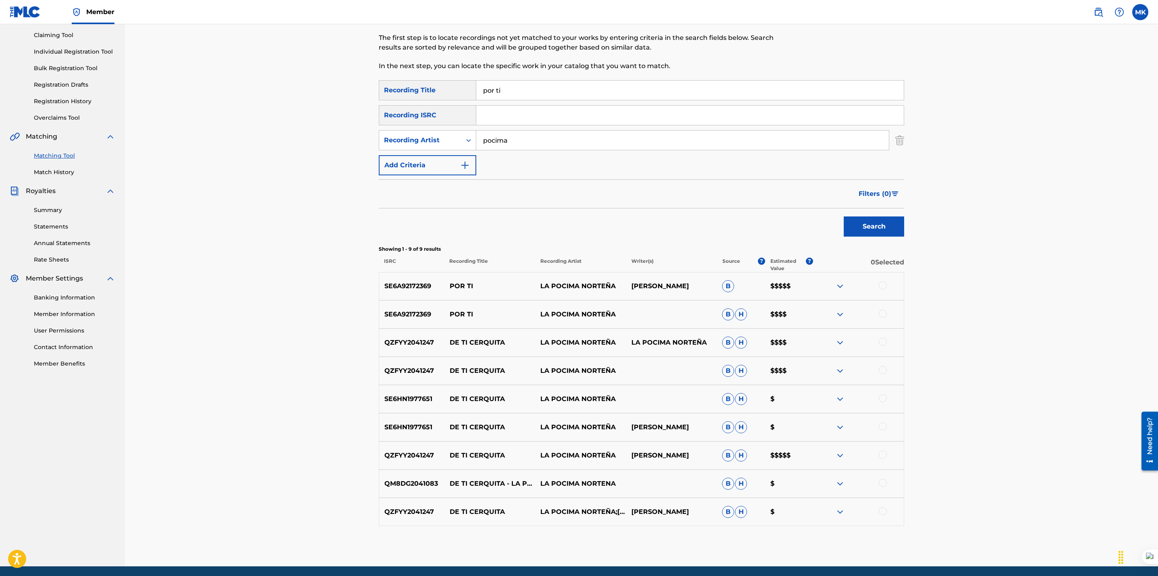
click at [885, 286] on div at bounding box center [883, 285] width 8 height 8
click at [883, 315] on div at bounding box center [883, 313] width 8 height 8
click at [567, 514] on button "Match 2 Groups" at bounding box center [566, 510] width 89 height 20
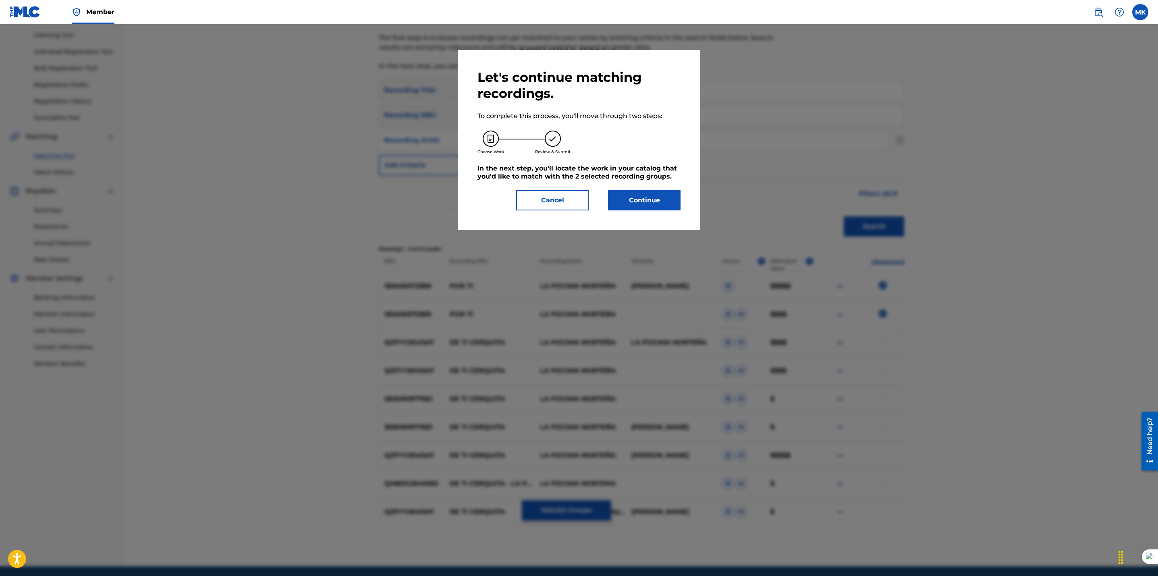
click at [636, 202] on button "Continue" at bounding box center [644, 200] width 73 height 20
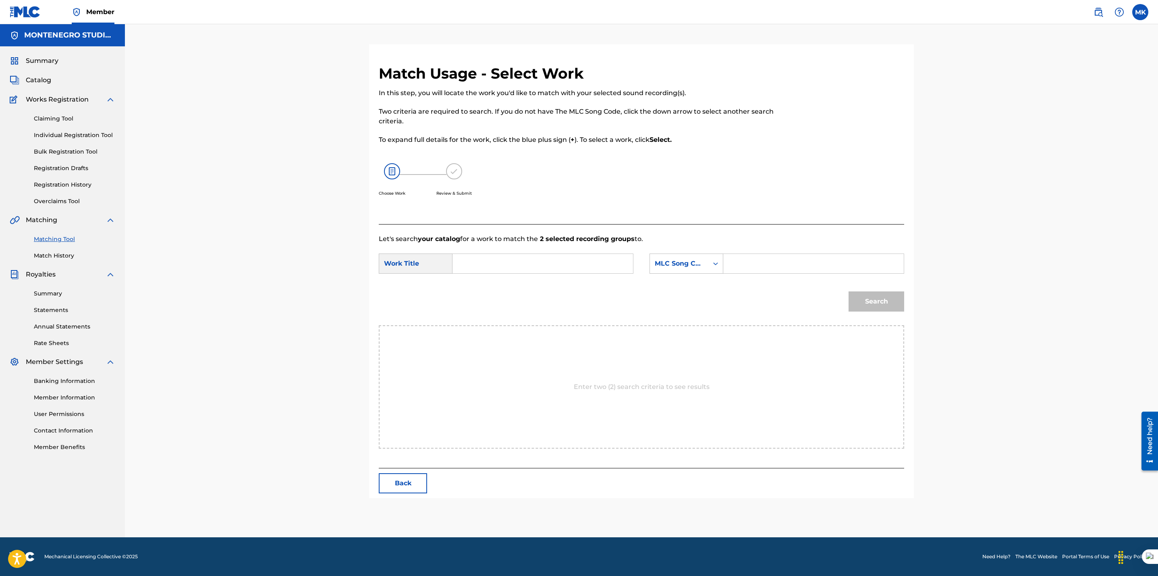
scroll to position [0, 0]
click at [527, 264] on input "Search Form" at bounding box center [542, 263] width 167 height 19
type input "por ti"
click at [518, 280] on div "por ti" at bounding box center [542, 281] width 166 height 15
click at [672, 261] on div "MLC Song Code" at bounding box center [679, 264] width 49 height 10
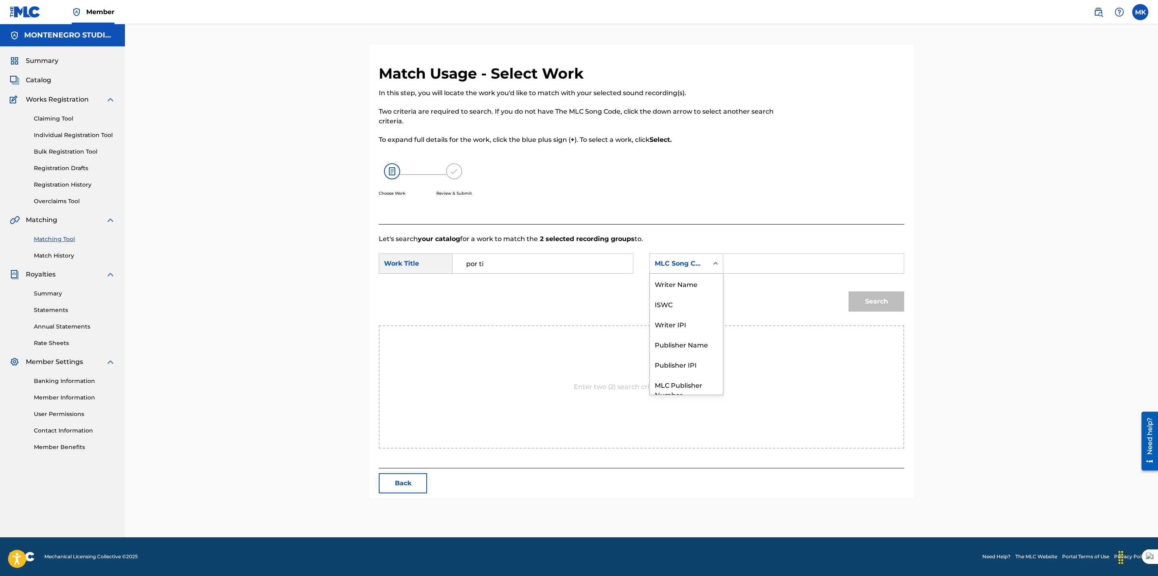
scroll to position [29, 0]
click at [675, 316] on div "Publisher Name" at bounding box center [686, 315] width 73 height 20
click at [746, 265] on input "Search Form" at bounding box center [813, 263] width 167 height 19
type input "[GEOGRAPHIC_DATA]"
click at [875, 296] on button "Search" at bounding box center [876, 301] width 56 height 20
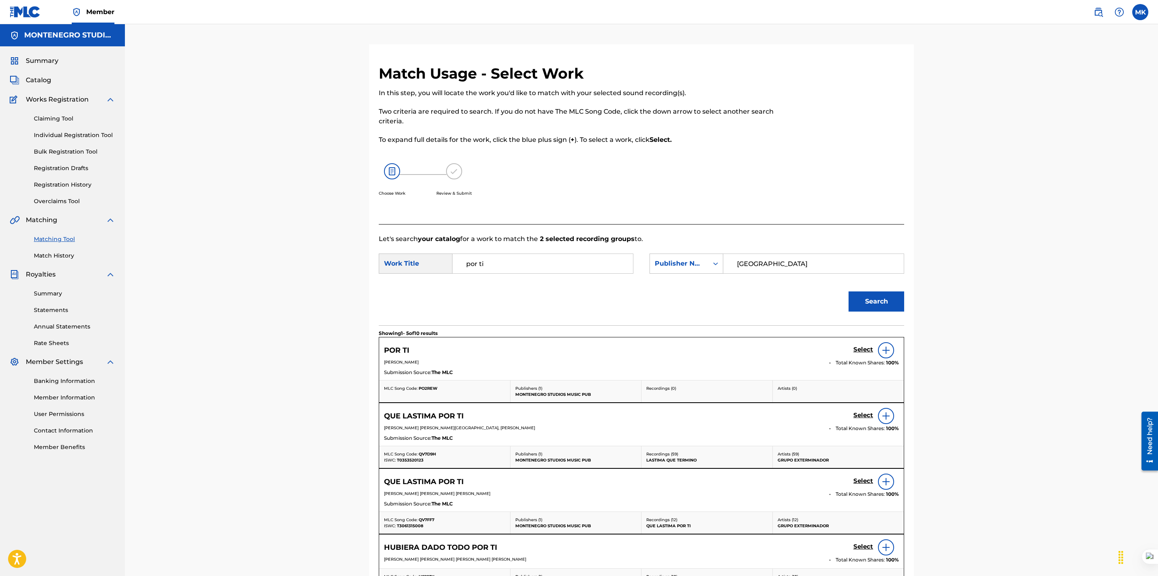
click at [861, 348] on h5 "Select" at bounding box center [863, 350] width 20 height 8
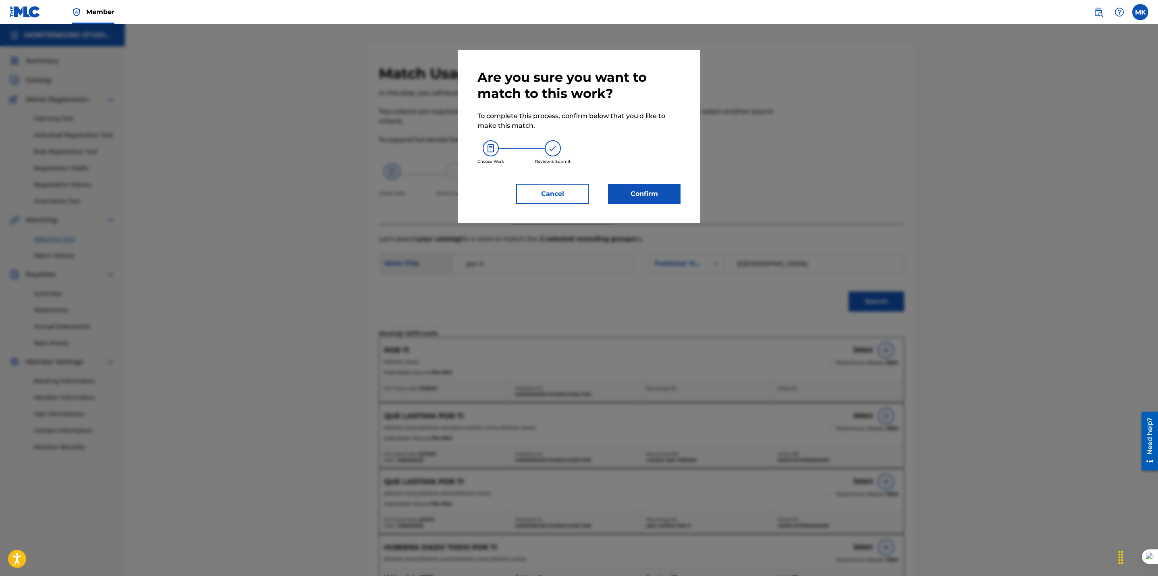
click at [633, 200] on button "Confirm" at bounding box center [644, 194] width 73 height 20
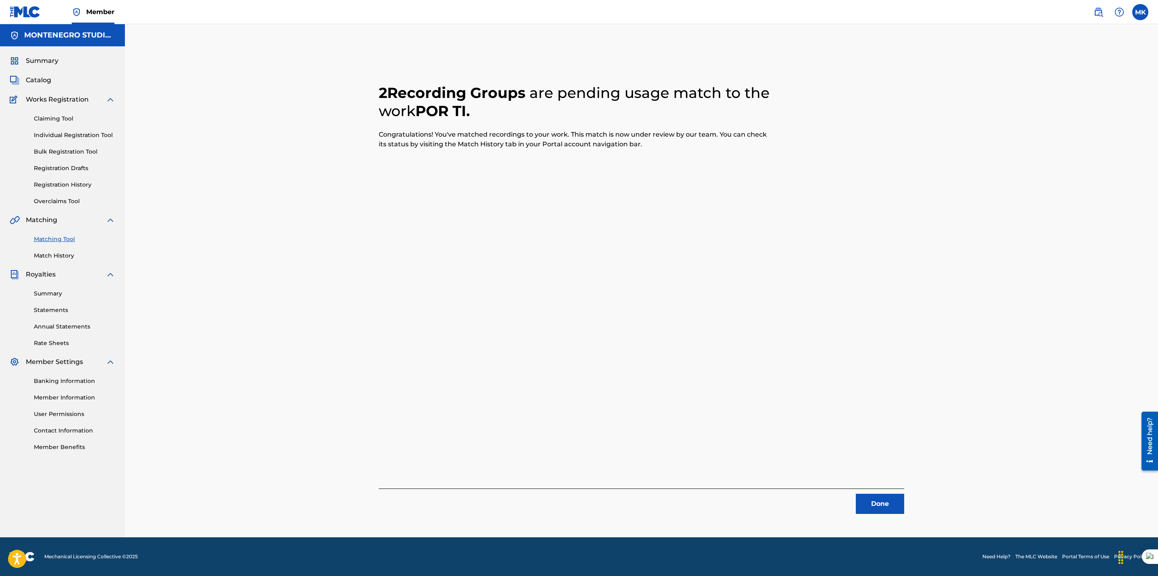
click at [874, 502] on button "Done" at bounding box center [880, 504] width 48 height 20
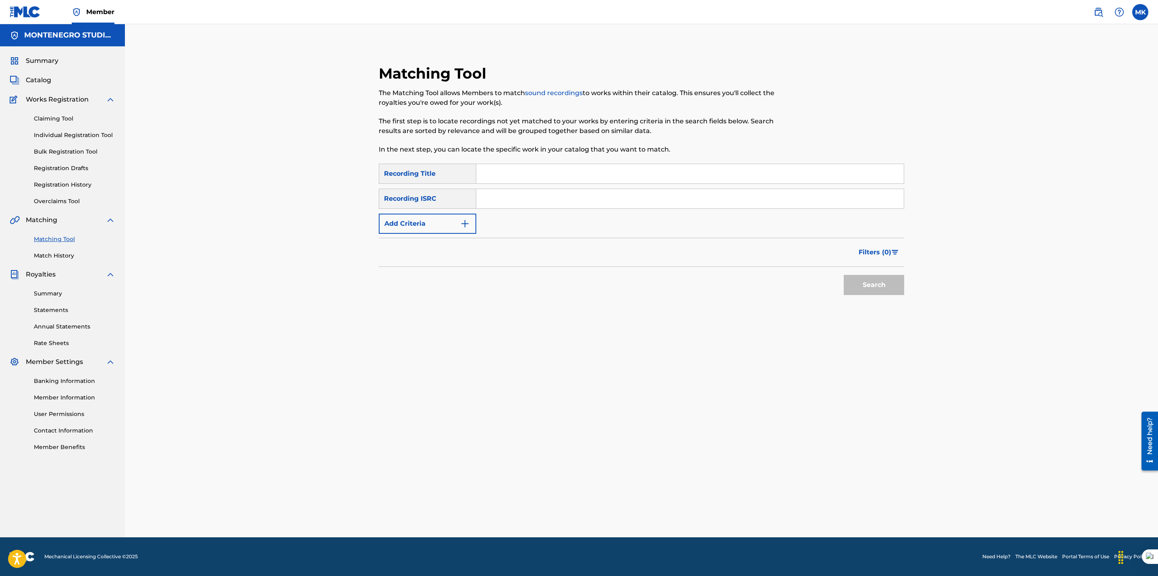
click at [529, 178] on input "Search Form" at bounding box center [689, 173] width 427 height 19
type input "lo que yo necesitaba"
click at [415, 220] on button "Add Criteria" at bounding box center [427, 224] width 97 height 20
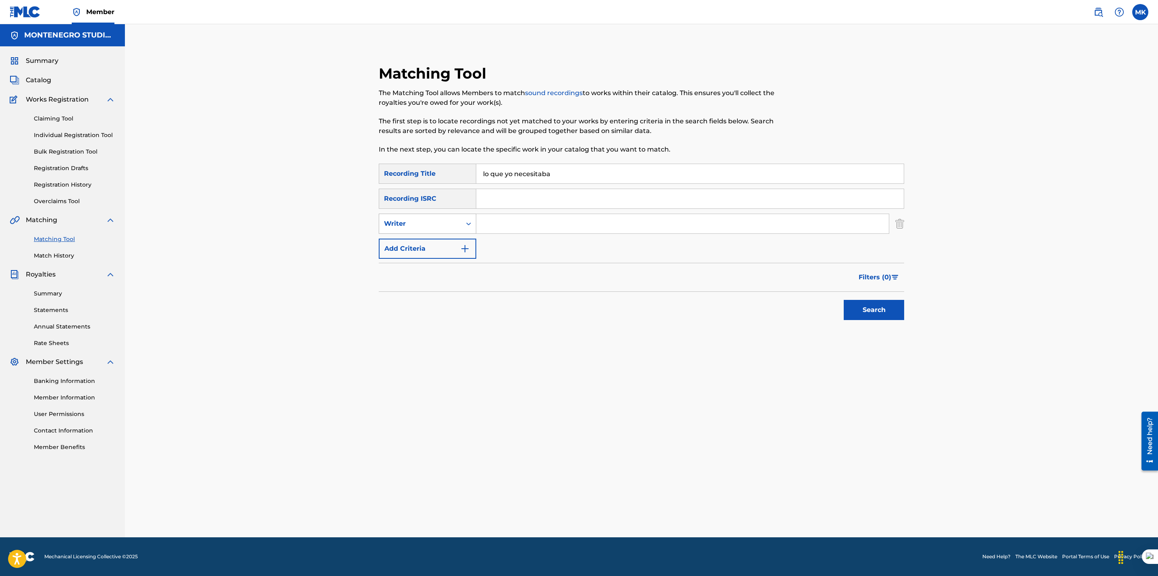
click at [441, 228] on div "Writer" at bounding box center [420, 223] width 82 height 15
click at [430, 242] on div "Recording Artist" at bounding box center [427, 244] width 97 height 20
click at [509, 228] on input "Search Form" at bounding box center [682, 223] width 413 height 19
type input "pocima"
click at [873, 313] on button "Search" at bounding box center [874, 310] width 60 height 20
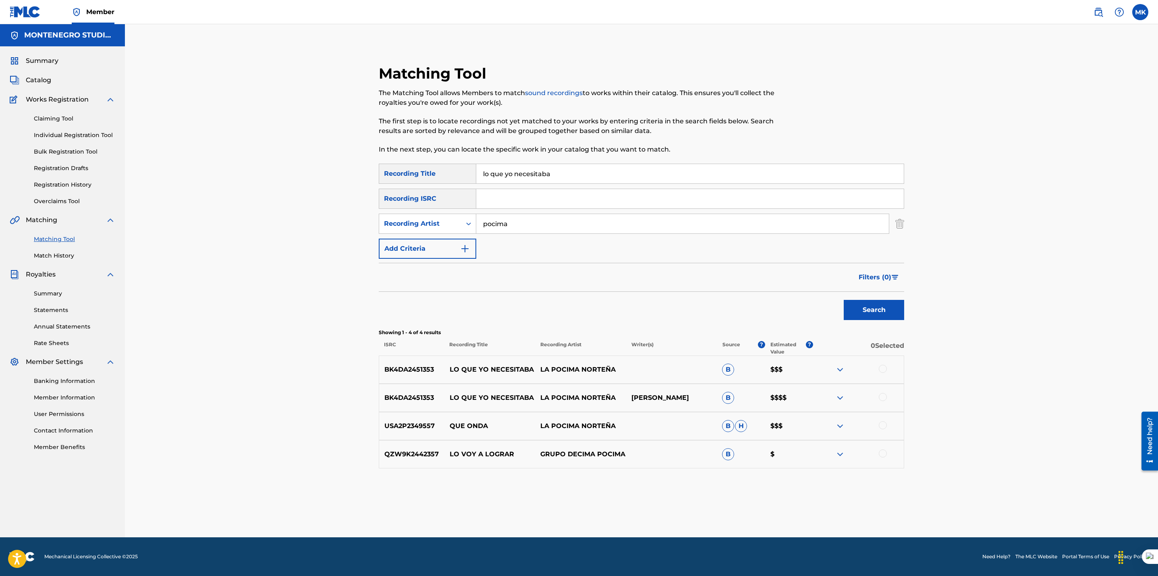
click at [880, 370] on div at bounding box center [883, 369] width 8 height 8
click at [880, 396] on div at bounding box center [883, 397] width 8 height 8
click at [562, 508] on button "Match 2 Groups" at bounding box center [566, 510] width 89 height 20
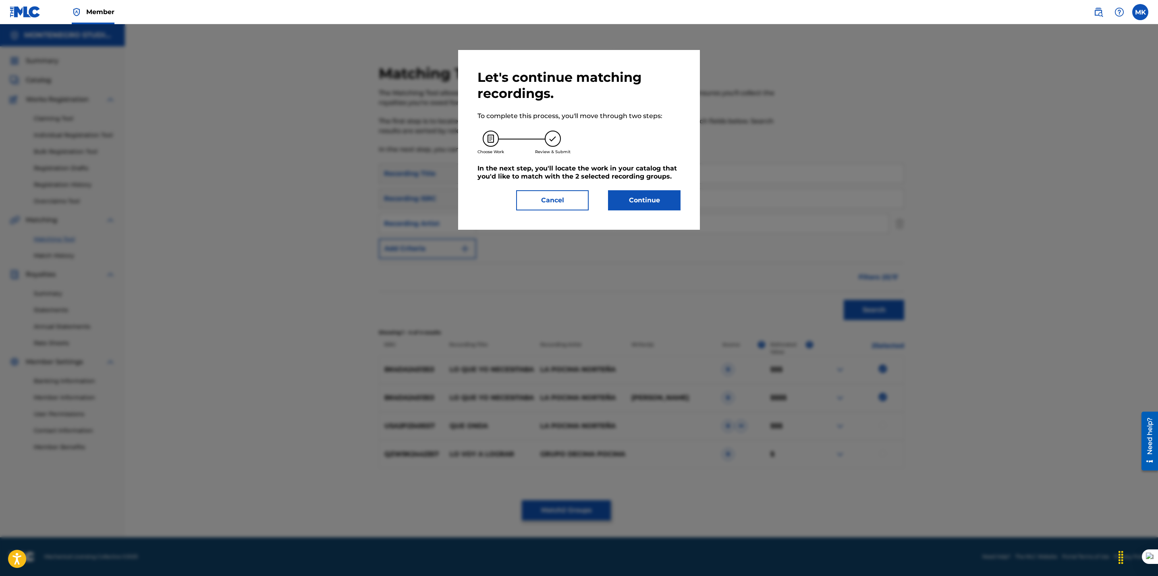
click at [621, 208] on button "Continue" at bounding box center [644, 200] width 73 height 20
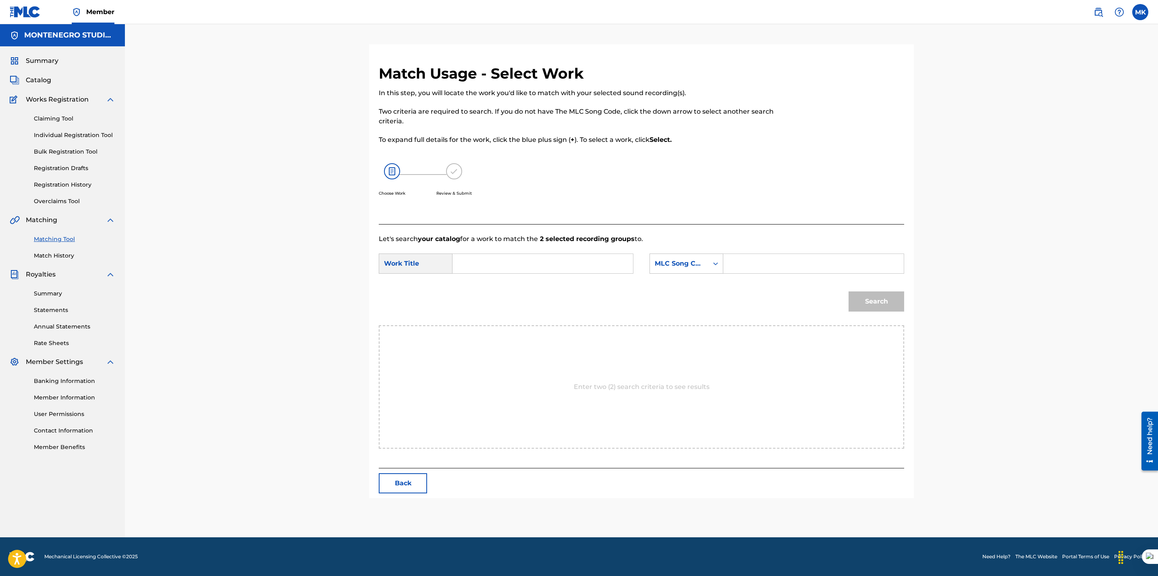
click at [554, 269] on input "Search Form" at bounding box center [542, 263] width 167 height 19
click at [534, 278] on div "lo que yo n ecesitaba" at bounding box center [542, 281] width 166 height 15
type input "lo que yo necesitaba"
click at [684, 259] on div "MLC Song Code" at bounding box center [679, 264] width 49 height 10
click at [672, 315] on div "Publisher Name" at bounding box center [686, 315] width 73 height 20
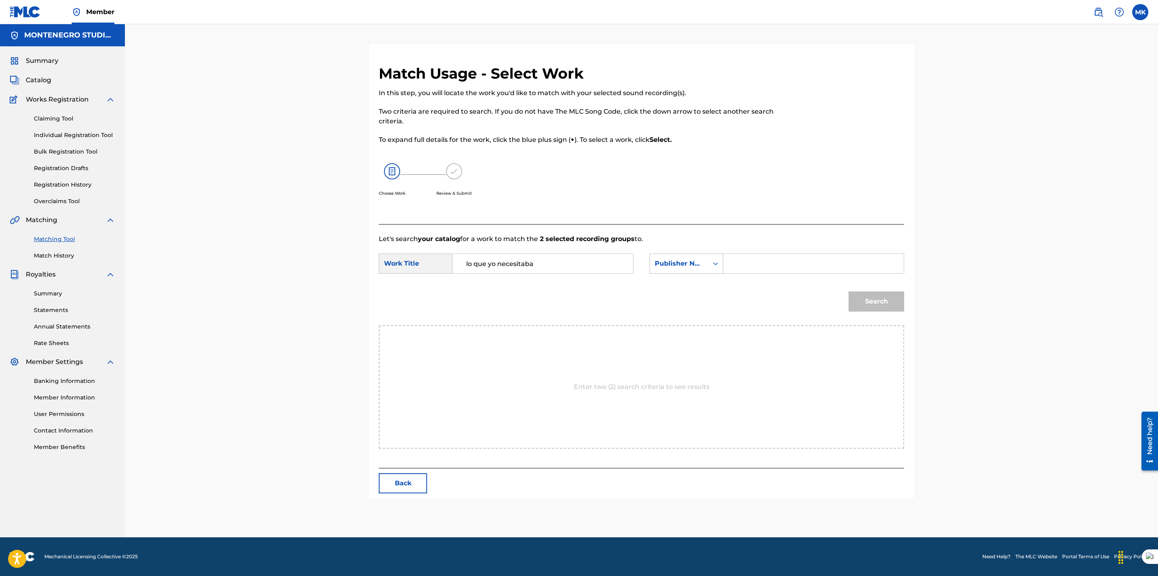
click at [741, 270] on input "Search Form" at bounding box center [813, 263] width 167 height 19
type input "[GEOGRAPHIC_DATA]"
click at [868, 311] on button "Search" at bounding box center [876, 301] width 56 height 20
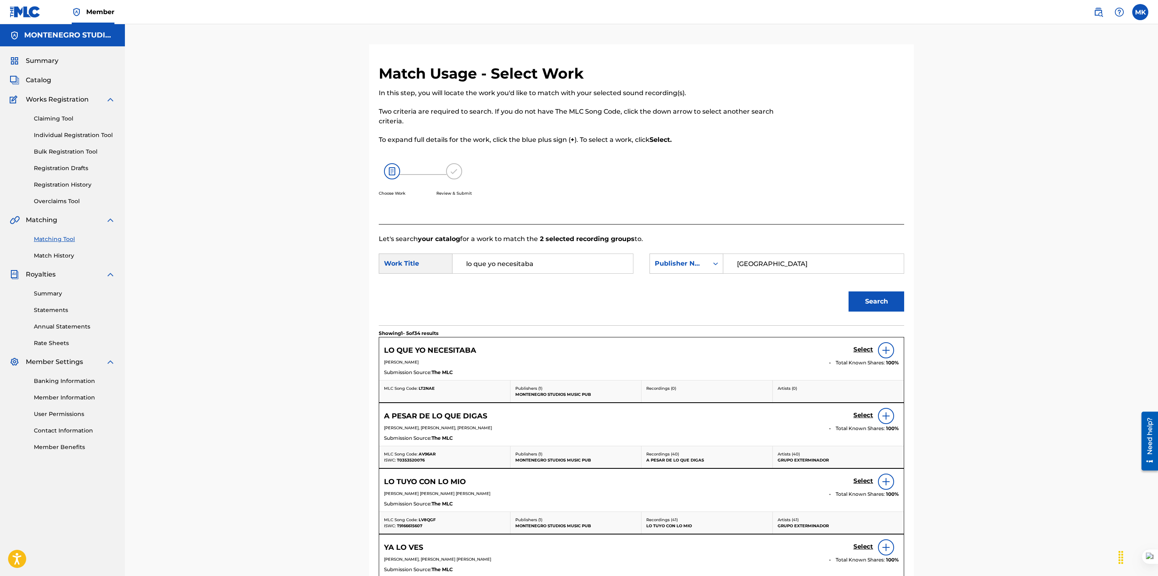
click at [864, 348] on h5 "Select" at bounding box center [863, 350] width 20 height 8
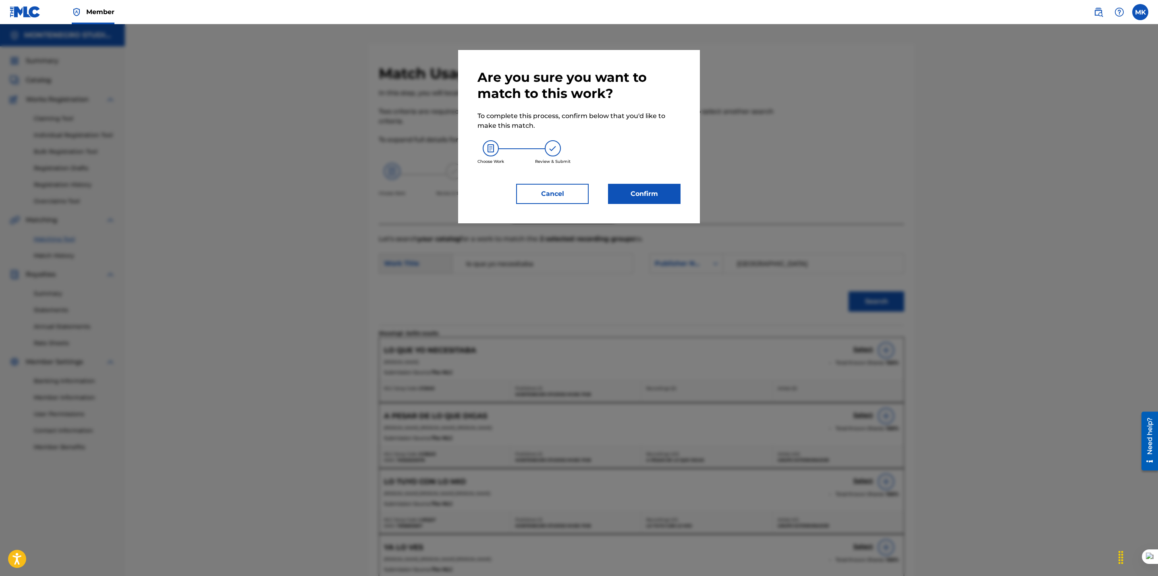
click at [640, 196] on button "Confirm" at bounding box center [644, 194] width 73 height 20
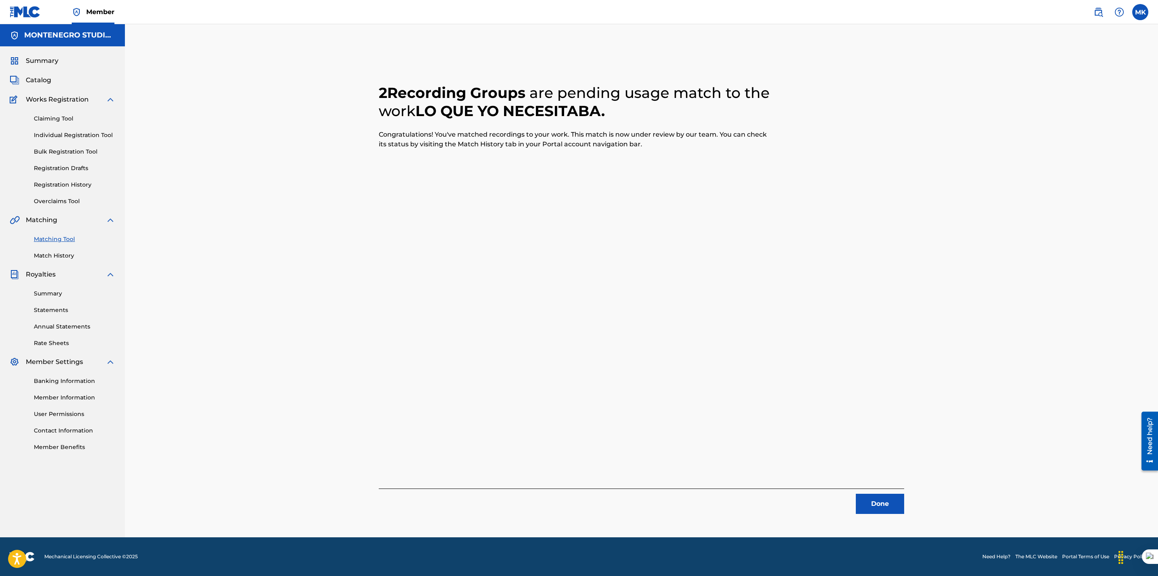
click at [867, 500] on button "Done" at bounding box center [880, 504] width 48 height 20
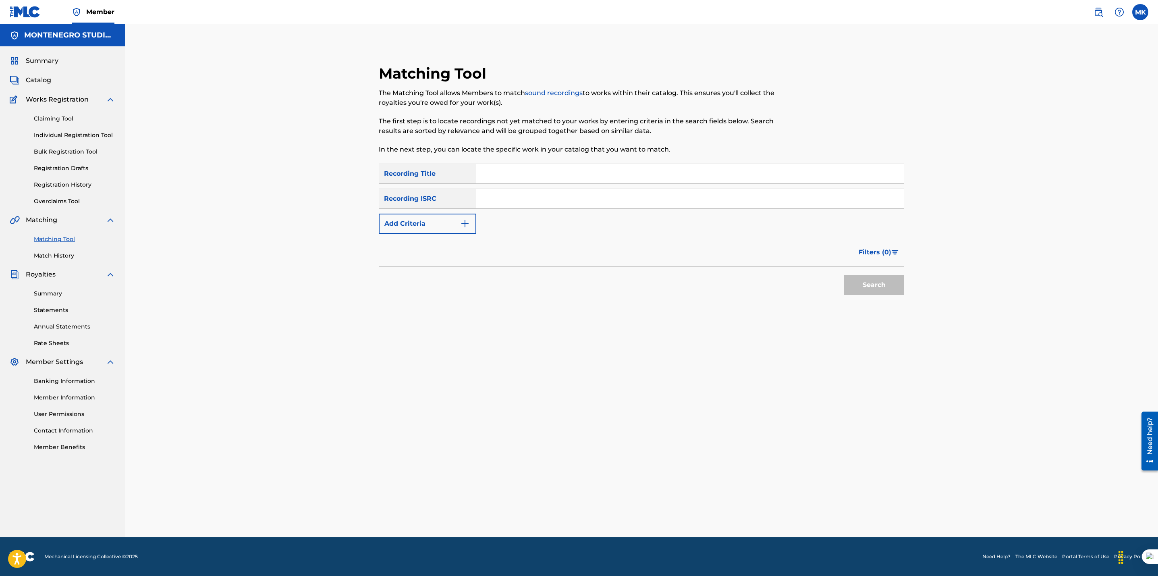
click at [525, 170] on input "Search Form" at bounding box center [689, 173] width 427 height 19
type input "xfa vete"
click at [436, 225] on button "Add Criteria" at bounding box center [427, 224] width 97 height 20
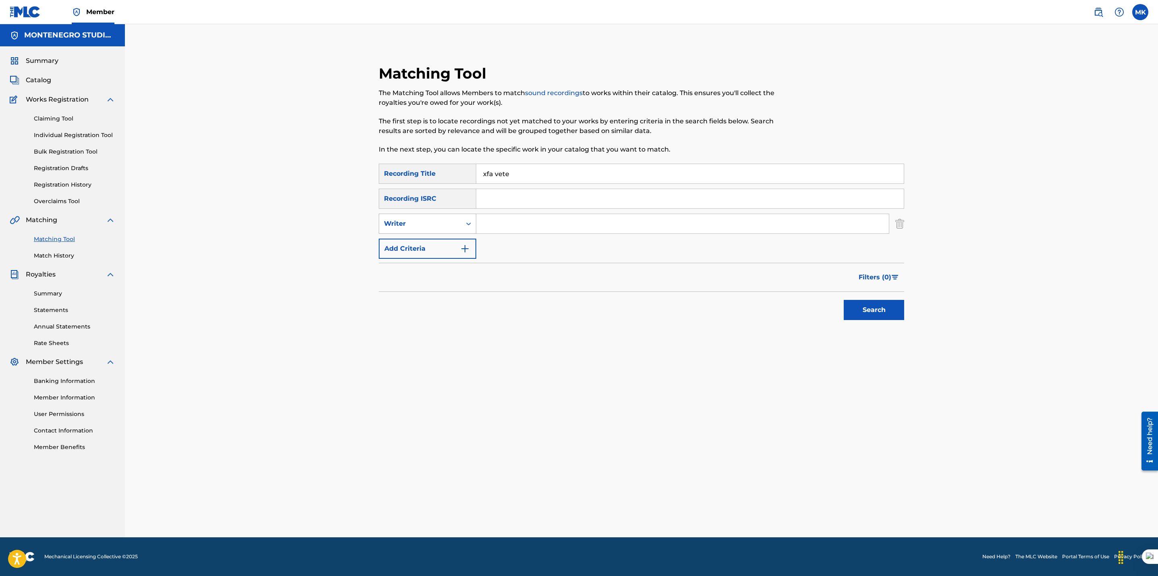
click at [431, 226] on div "Writer" at bounding box center [420, 224] width 73 height 10
click at [427, 243] on div "Recording Artist" at bounding box center [427, 244] width 97 height 20
click at [506, 225] on input "Search Form" at bounding box center [682, 223] width 413 height 19
type input "pocima"
click at [888, 315] on button "Search" at bounding box center [874, 310] width 60 height 20
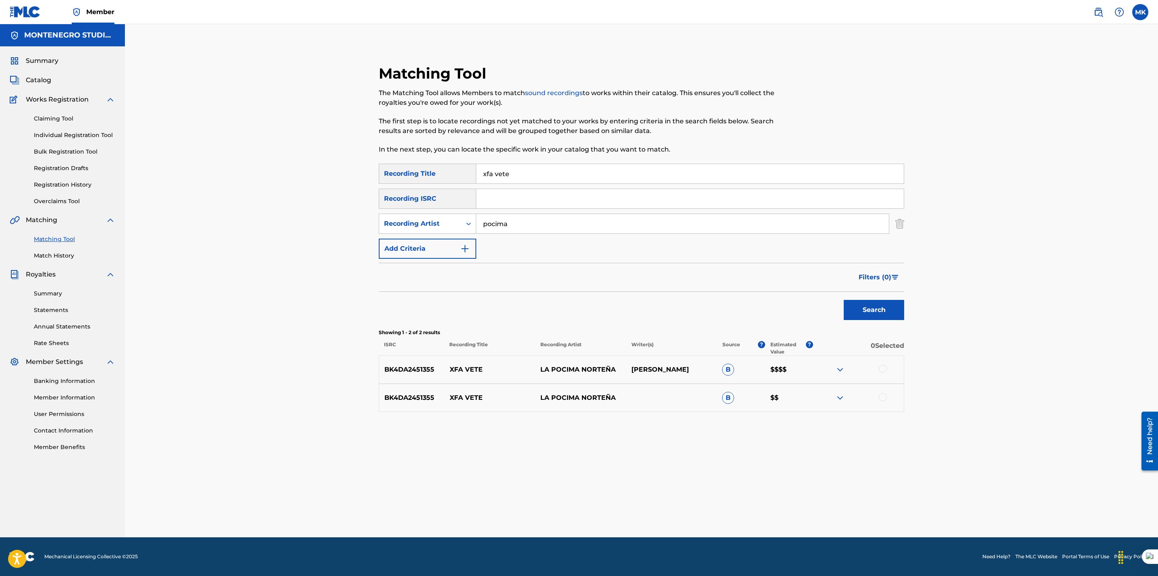
click at [881, 370] on div at bounding box center [883, 369] width 8 height 8
click at [884, 398] on div at bounding box center [883, 397] width 8 height 8
click at [554, 510] on button "Match 2 Groups" at bounding box center [566, 510] width 89 height 20
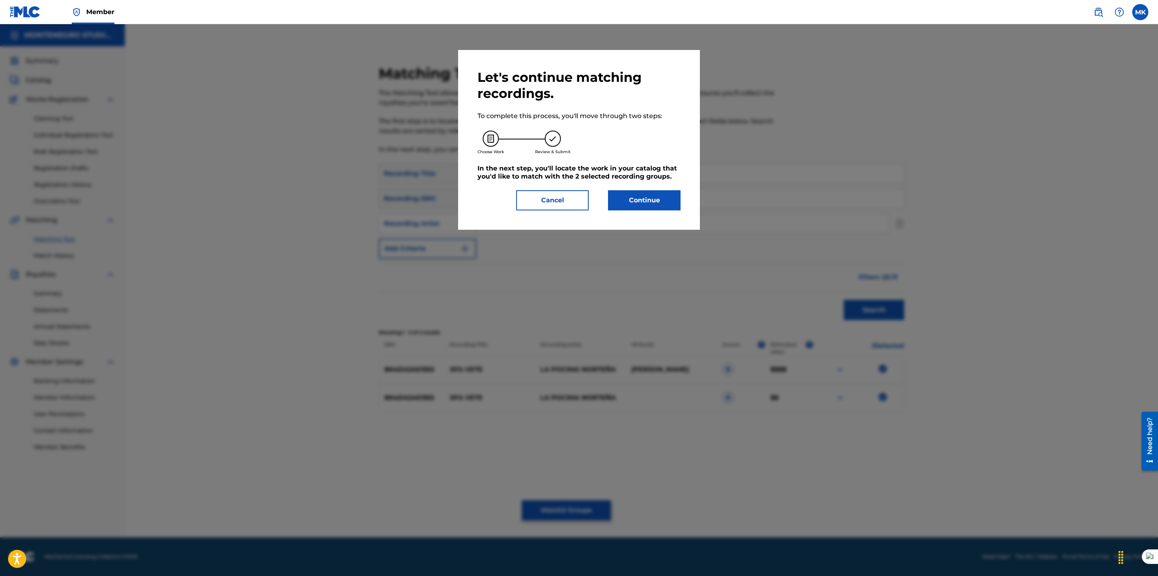
click at [626, 199] on button "Continue" at bounding box center [644, 200] width 73 height 20
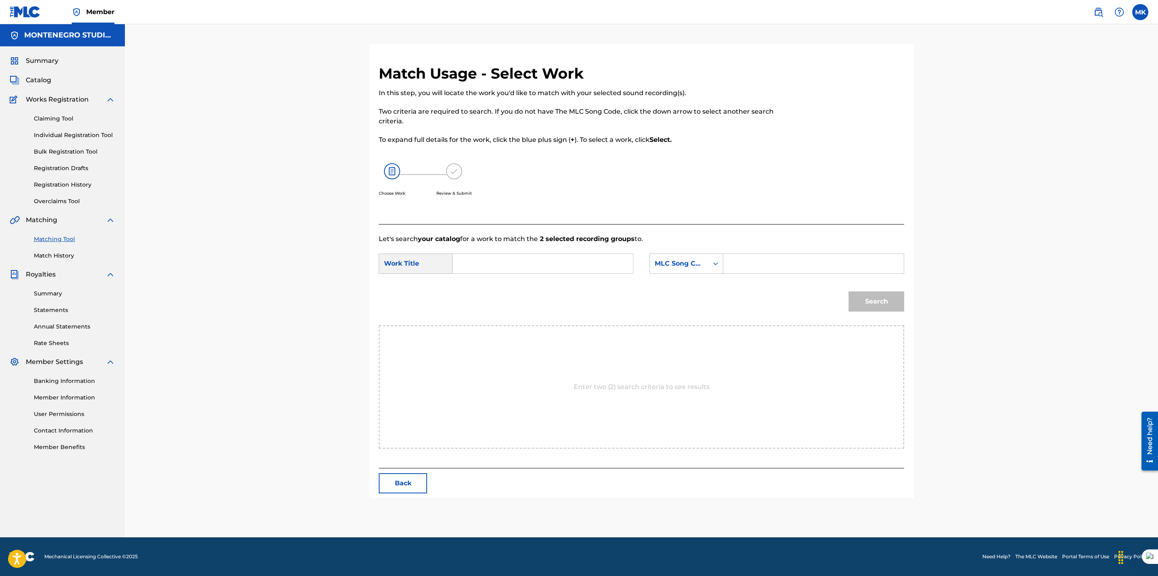
click at [518, 260] on input "Search Form" at bounding box center [542, 263] width 167 height 19
type input "f"
click at [497, 282] on div "xfa vete" at bounding box center [542, 281] width 166 height 15
type input "xfa vete"
click at [668, 278] on div "SearchWithCriteria9ccaa887-cf6d-4c6b-97d7-728f9ad10fb6 Work Title xfa vete Sear…" at bounding box center [641, 265] width 525 height 25
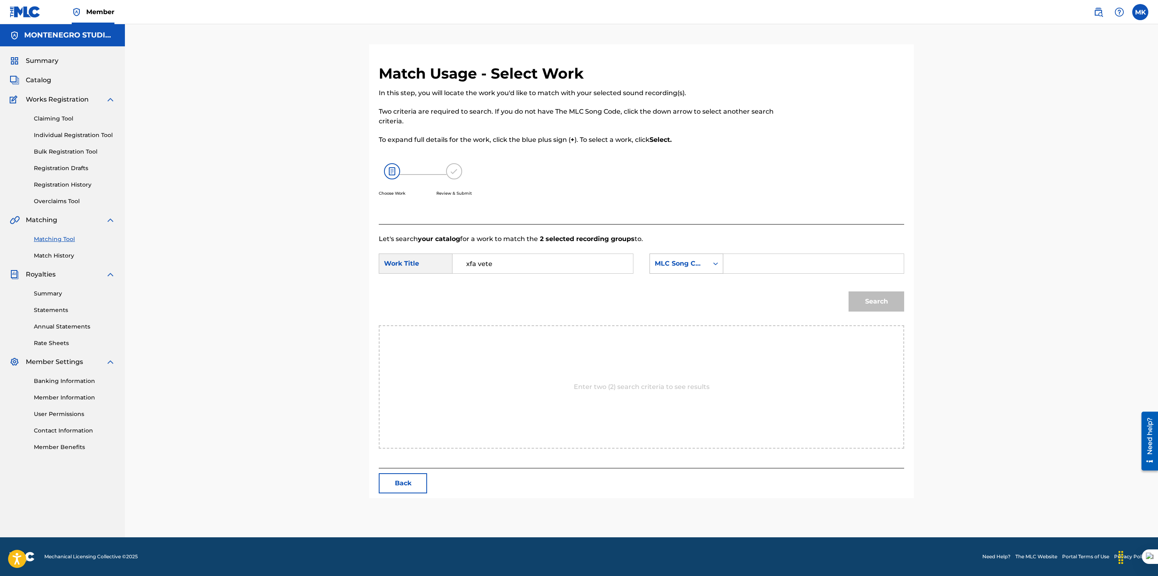
click at [672, 267] on div "MLC Song Code" at bounding box center [679, 263] width 58 height 15
click at [686, 312] on div "Publisher Name" at bounding box center [686, 315] width 73 height 20
click at [752, 245] on form "SearchWithCriteria9ccaa887-cf6d-4c6b-97d7-728f9ad10fb6 Work Title xfa vete Sear…" at bounding box center [641, 284] width 525 height 81
click at [751, 255] on input "Search Form" at bounding box center [813, 263] width 167 height 19
type input "[GEOGRAPHIC_DATA]"
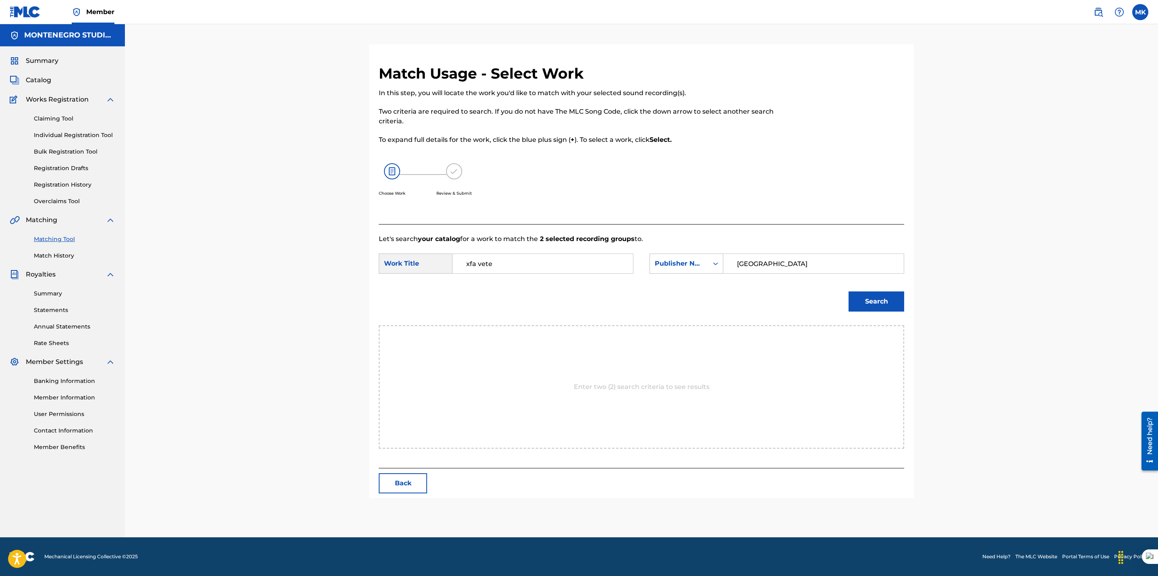
click at [858, 300] on button "Search" at bounding box center [876, 301] width 56 height 20
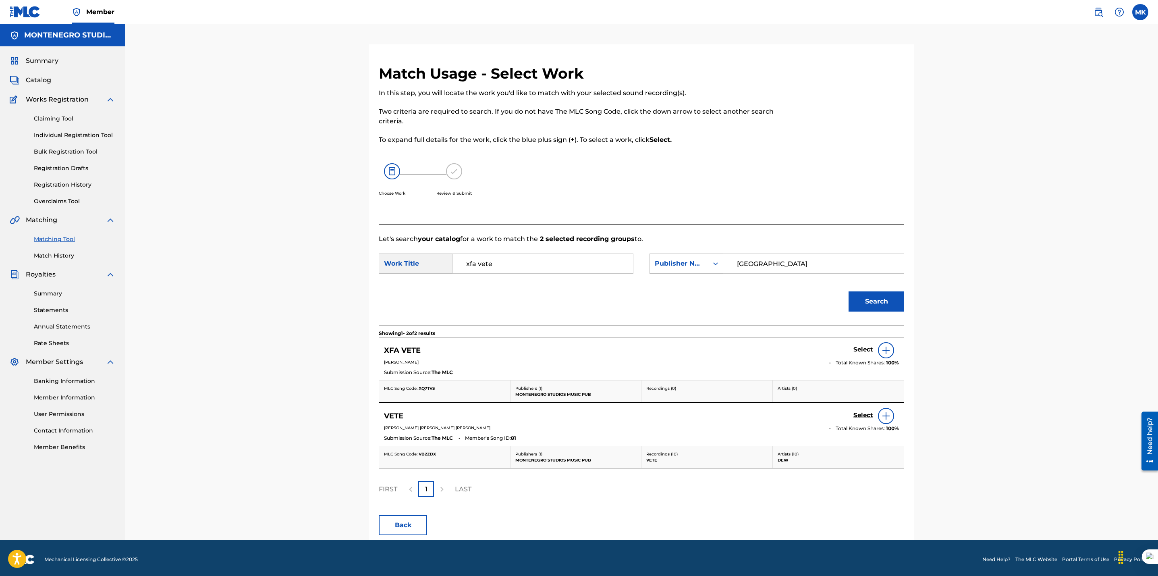
click at [863, 348] on h5 "Select" at bounding box center [863, 350] width 20 height 8
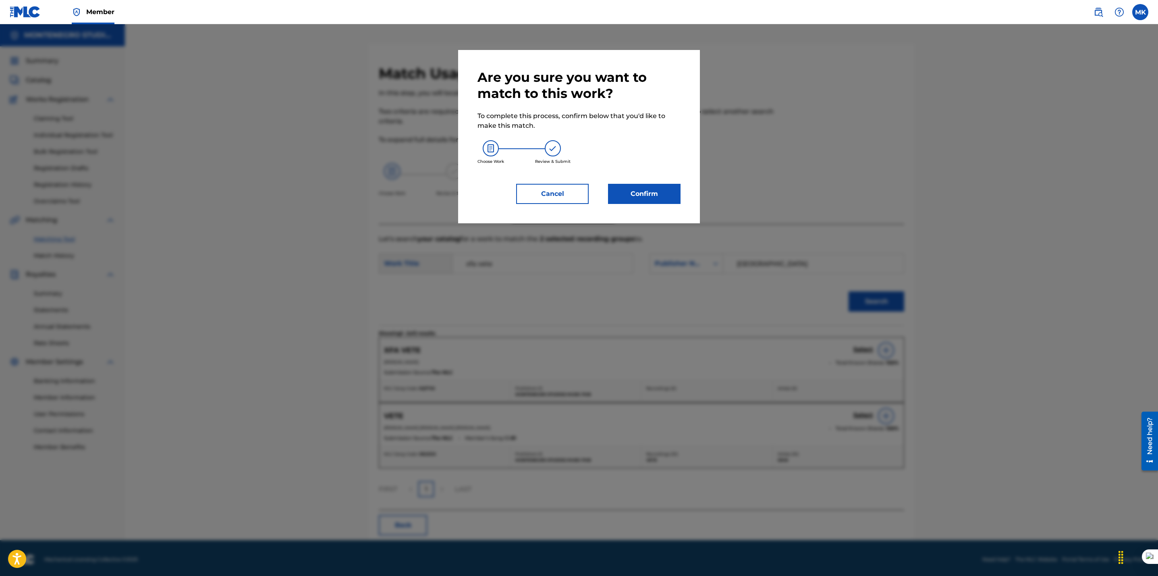
click at [628, 196] on button "Confirm" at bounding box center [644, 194] width 73 height 20
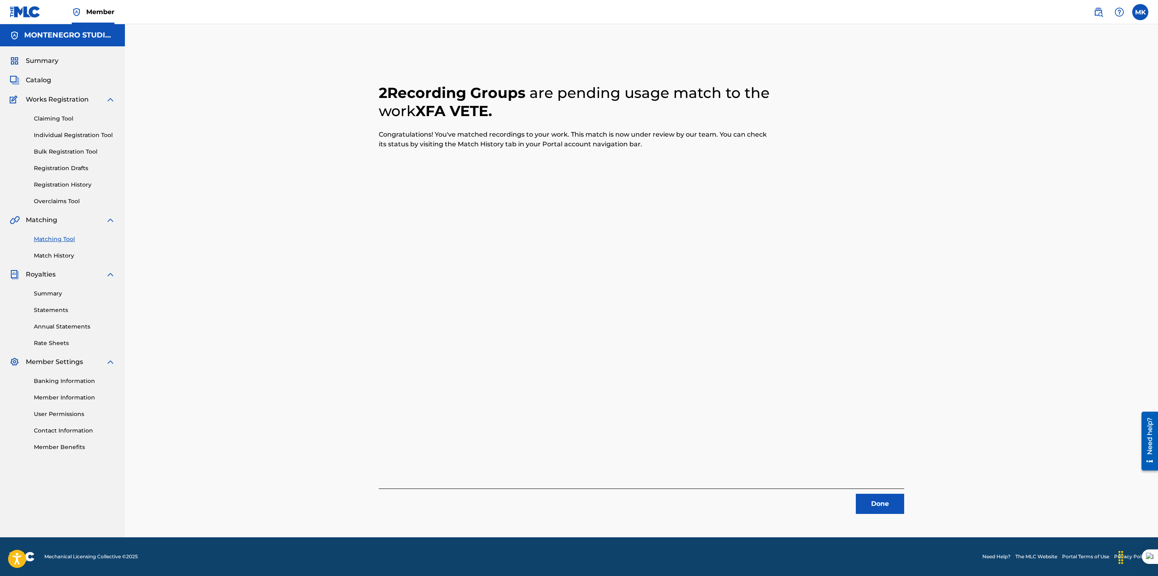
click at [868, 500] on button "Done" at bounding box center [880, 504] width 48 height 20
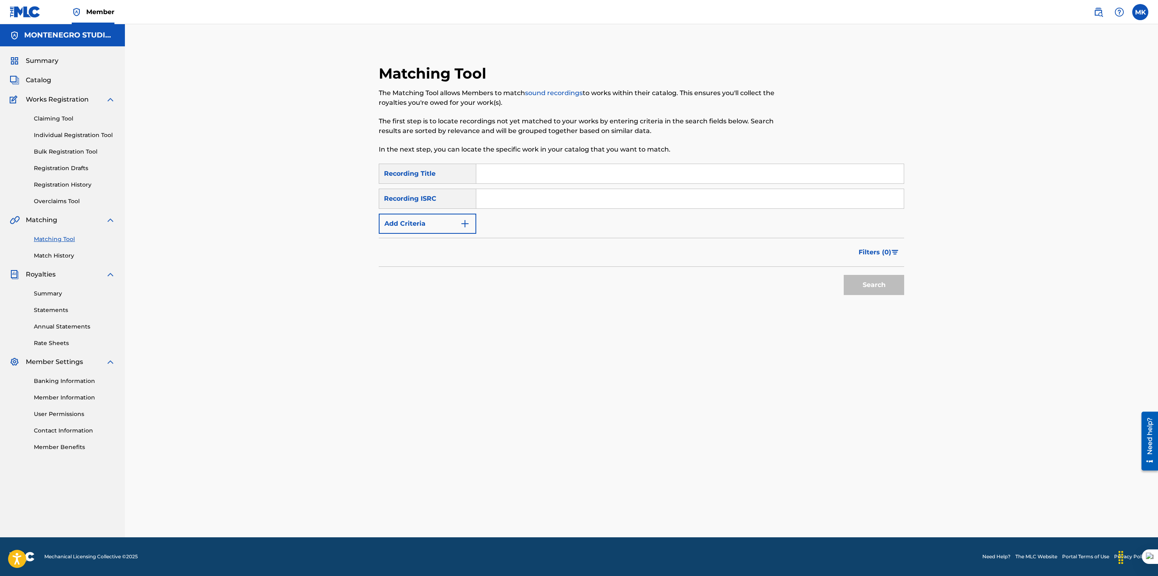
click at [511, 172] on input "Search Form" at bounding box center [689, 173] width 427 height 19
type input "el quetzal"
click at [438, 216] on button "Add Criteria" at bounding box center [427, 224] width 97 height 20
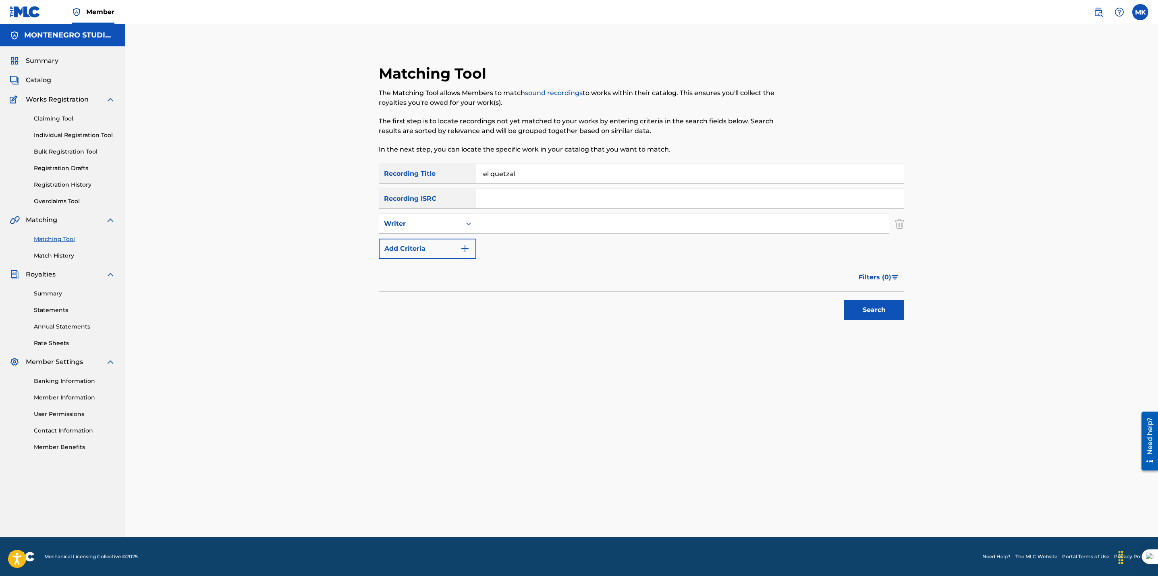
click at [424, 223] on div "Writer" at bounding box center [420, 224] width 73 height 10
click at [415, 242] on div "Recording Artist" at bounding box center [427, 244] width 97 height 20
click at [503, 227] on input "Search Form" at bounding box center [682, 223] width 413 height 19
type input "pocima"
click at [872, 313] on button "Search" at bounding box center [874, 310] width 60 height 20
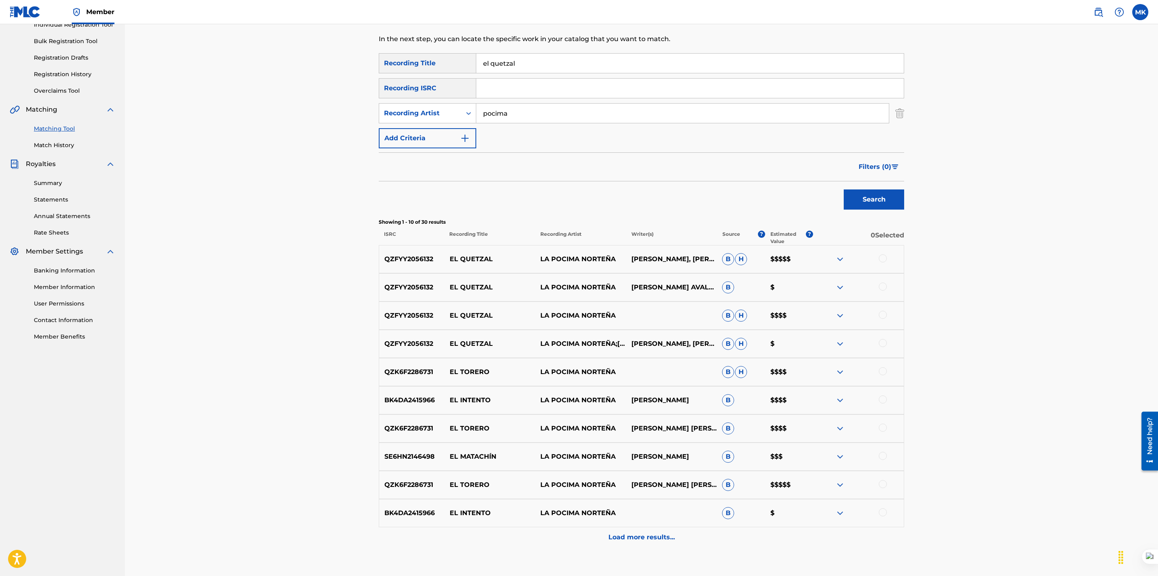
scroll to position [111, 0]
click at [881, 256] on div at bounding box center [883, 257] width 8 height 8
click at [881, 288] on div at bounding box center [883, 286] width 8 height 8
click at [881, 313] on div at bounding box center [883, 314] width 8 height 8
click at [881, 336] on div "QZFYY2056132 EL QUETZAL LA POCIMA NORTEÑA;[PERSON_NAME];[PERSON_NAME] [PERSON_N…" at bounding box center [641, 343] width 525 height 28
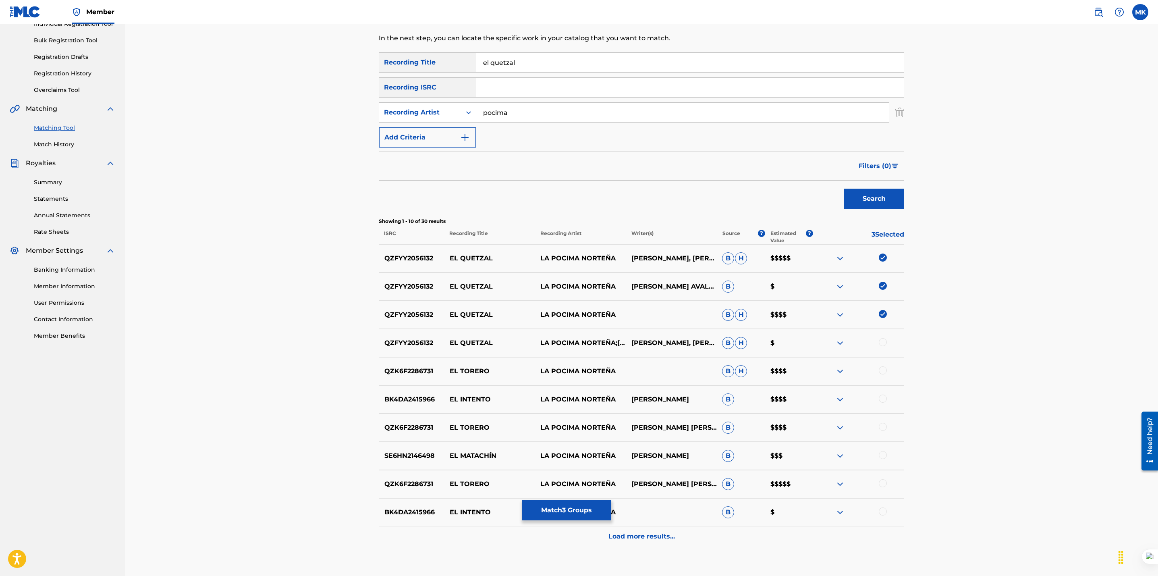
click at [883, 344] on div at bounding box center [883, 342] width 8 height 8
click at [553, 510] on button "Match 4 Groups" at bounding box center [566, 510] width 89 height 20
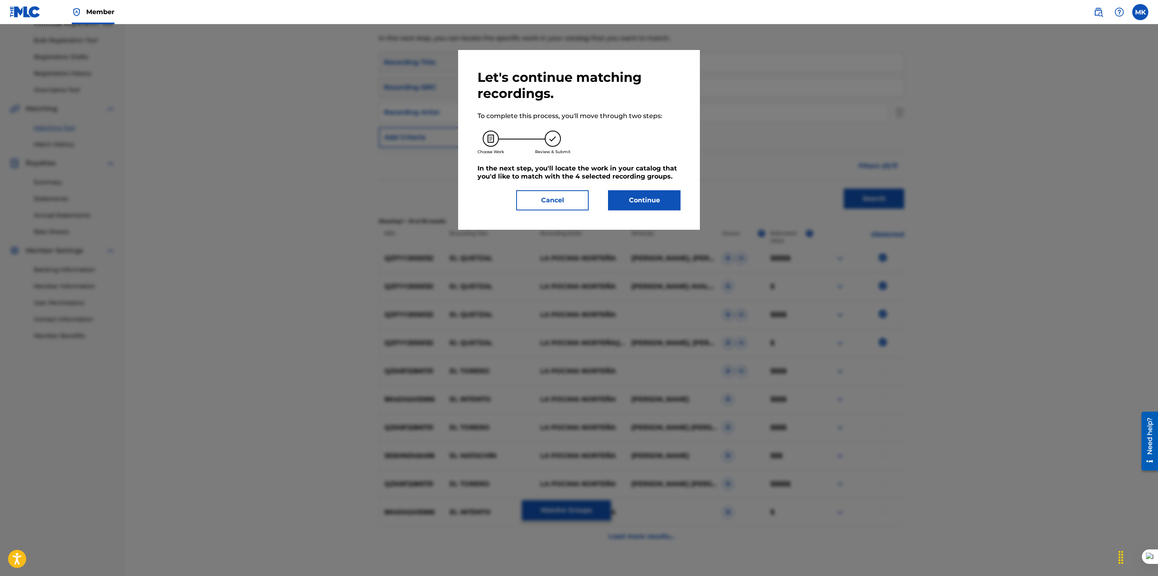
click at [626, 204] on button "Continue" at bounding box center [644, 200] width 73 height 20
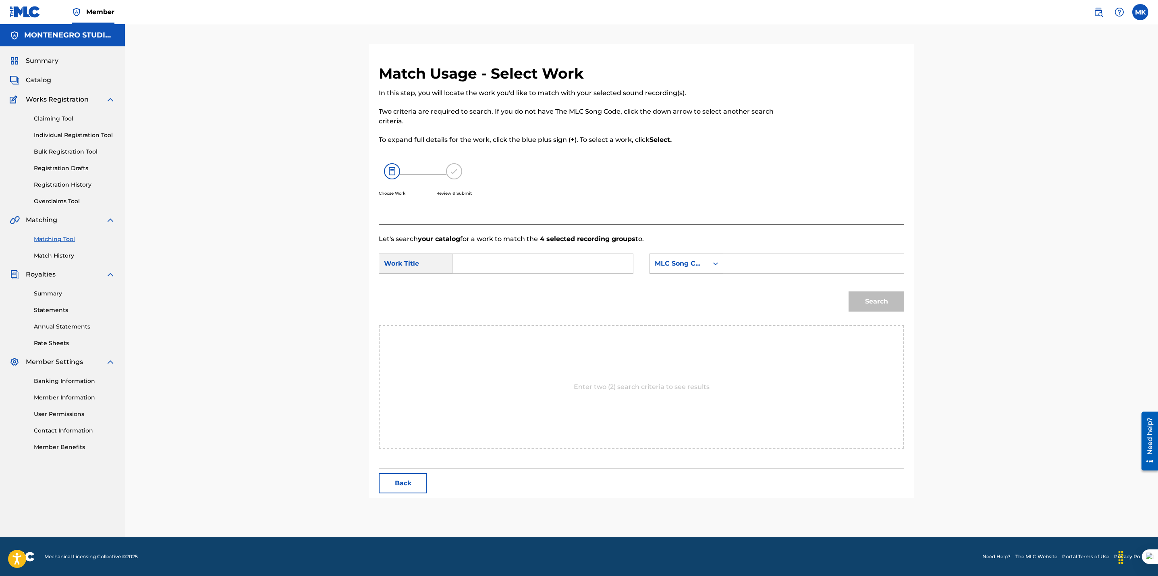
click at [547, 254] on input "Search Form" at bounding box center [542, 263] width 167 height 19
click at [516, 278] on div "el q [PERSON_NAME]" at bounding box center [542, 281] width 166 height 15
type input "el quetzal"
click at [676, 262] on div "MLC Song Code" at bounding box center [679, 264] width 49 height 10
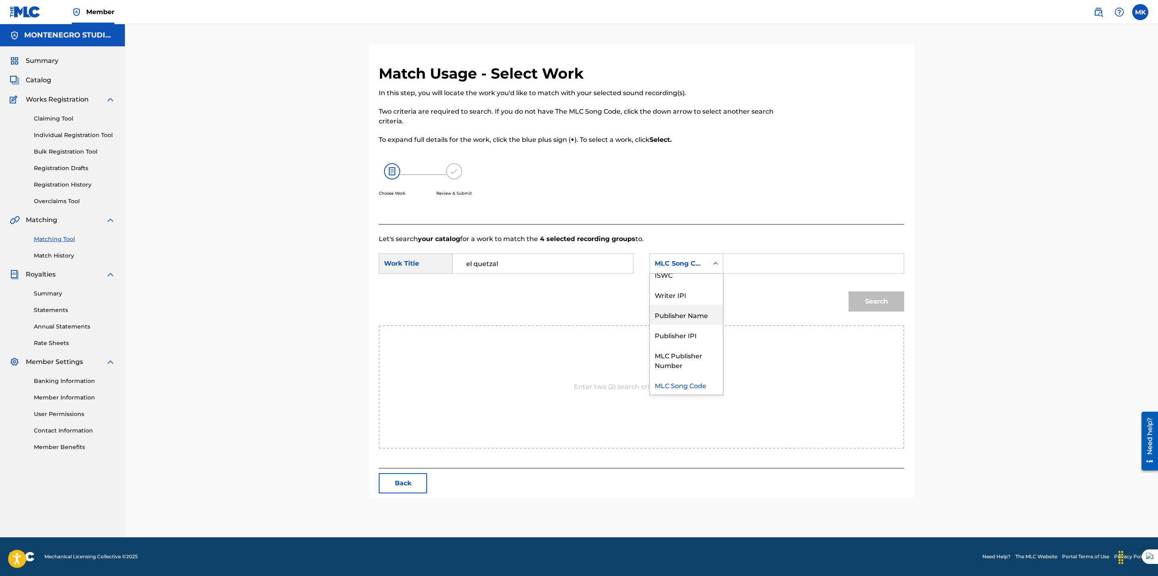
click at [678, 313] on div "Publisher Name" at bounding box center [686, 315] width 73 height 20
click at [751, 266] on input "Search Form" at bounding box center [813, 263] width 167 height 19
type input "[GEOGRAPHIC_DATA]"
click at [888, 301] on button "Search" at bounding box center [876, 301] width 56 height 20
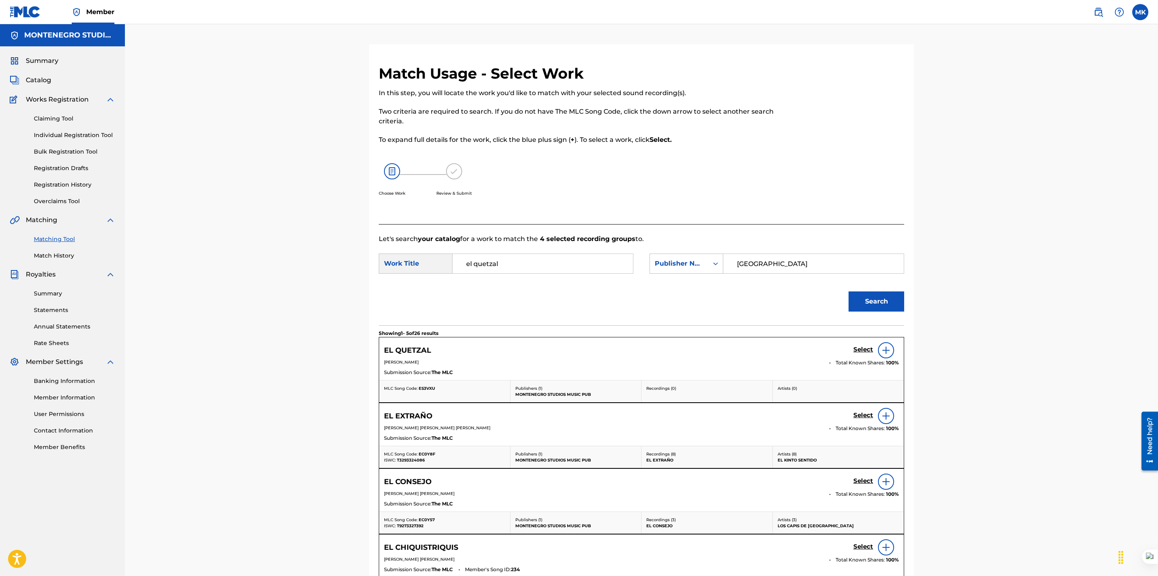
click at [864, 350] on h5 "Select" at bounding box center [863, 350] width 20 height 8
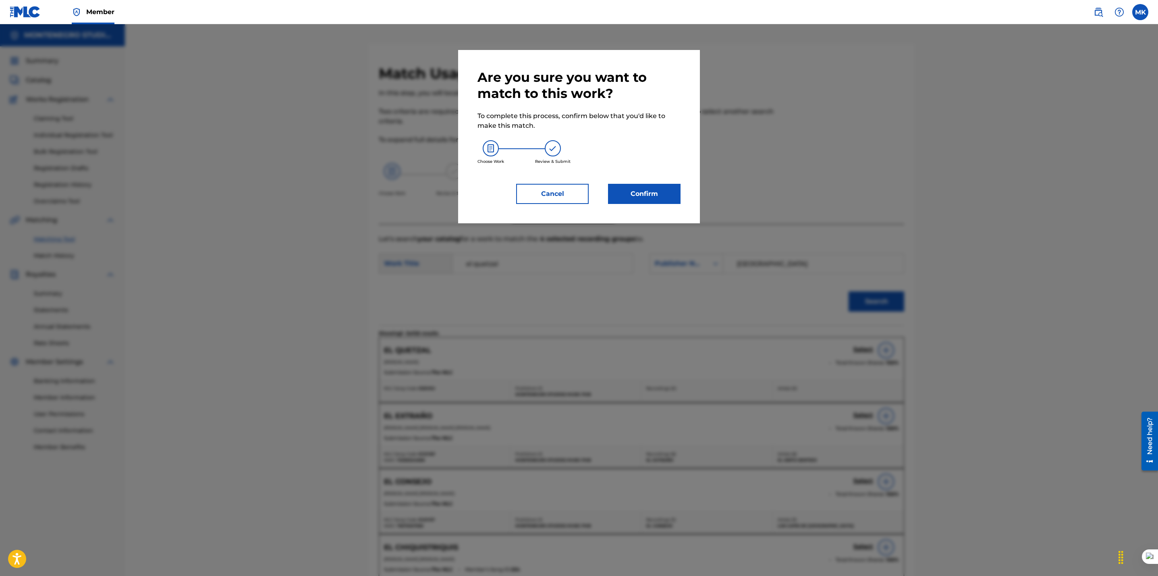
click at [632, 199] on button "Confirm" at bounding box center [644, 194] width 73 height 20
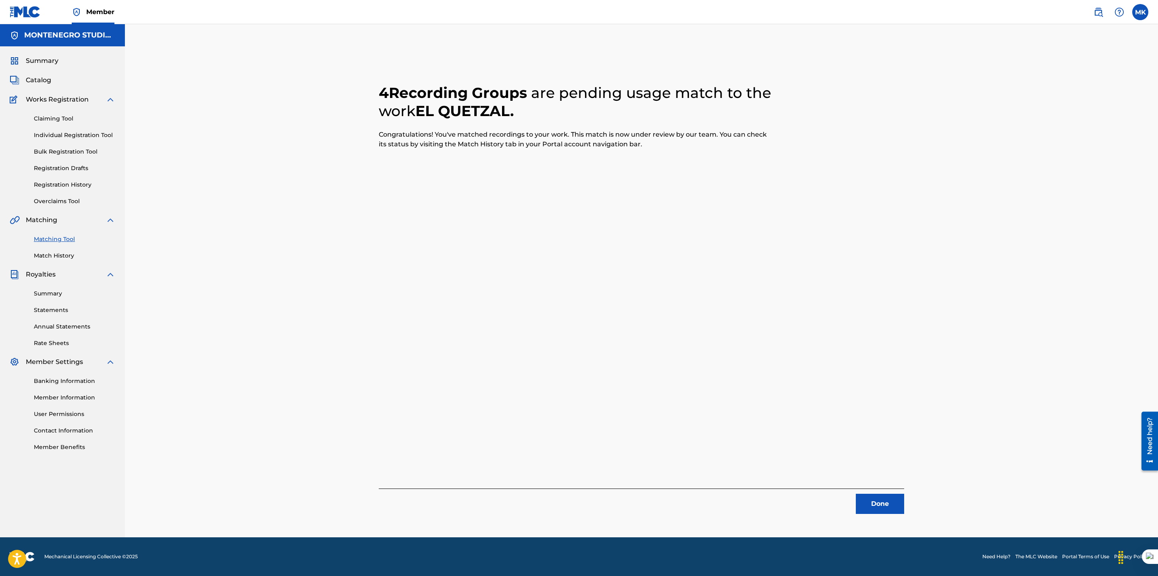
click at [874, 501] on button "Done" at bounding box center [880, 504] width 48 height 20
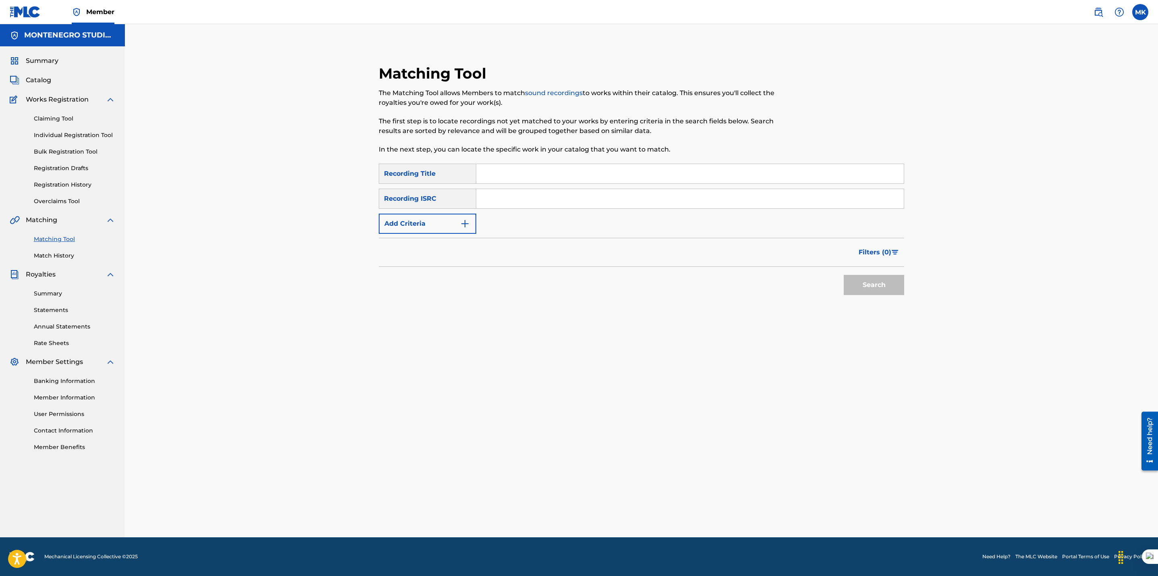
click at [585, 174] on input "Search Form" at bounding box center [689, 173] width 427 height 19
type input "ultimadamente"
click at [431, 225] on button "Add Criteria" at bounding box center [427, 224] width 97 height 20
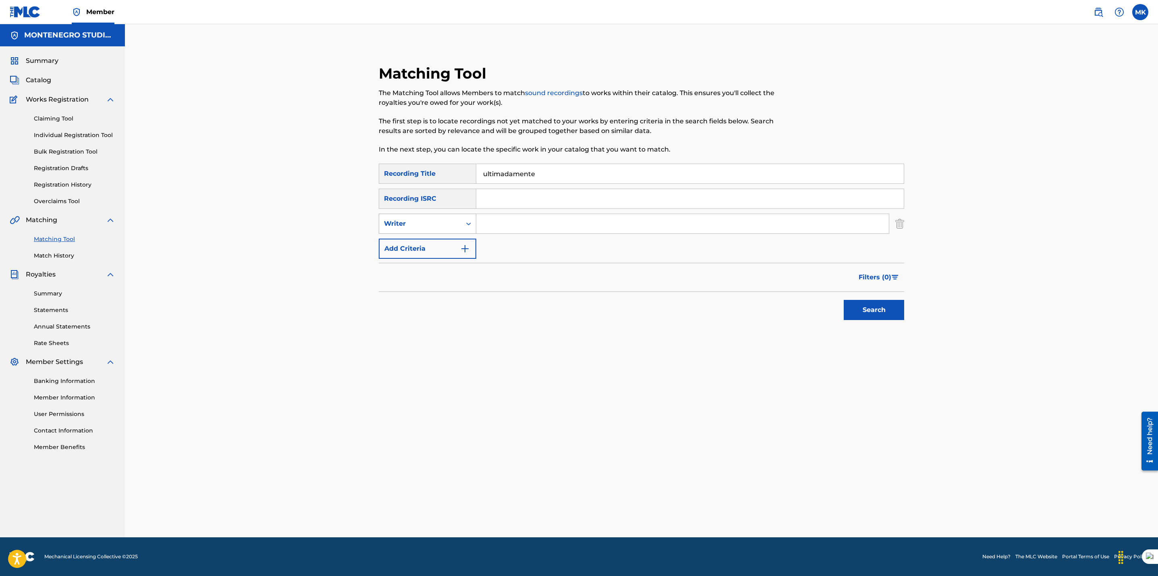
click at [422, 228] on div "Writer" at bounding box center [420, 224] width 73 height 10
click at [417, 242] on div "Recording Artist" at bounding box center [427, 244] width 97 height 20
click at [509, 218] on input "Search Form" at bounding box center [682, 223] width 413 height 19
type input "pocima"
drag, startPoint x: 873, startPoint y: 312, endPoint x: 832, endPoint y: 326, distance: 43.4
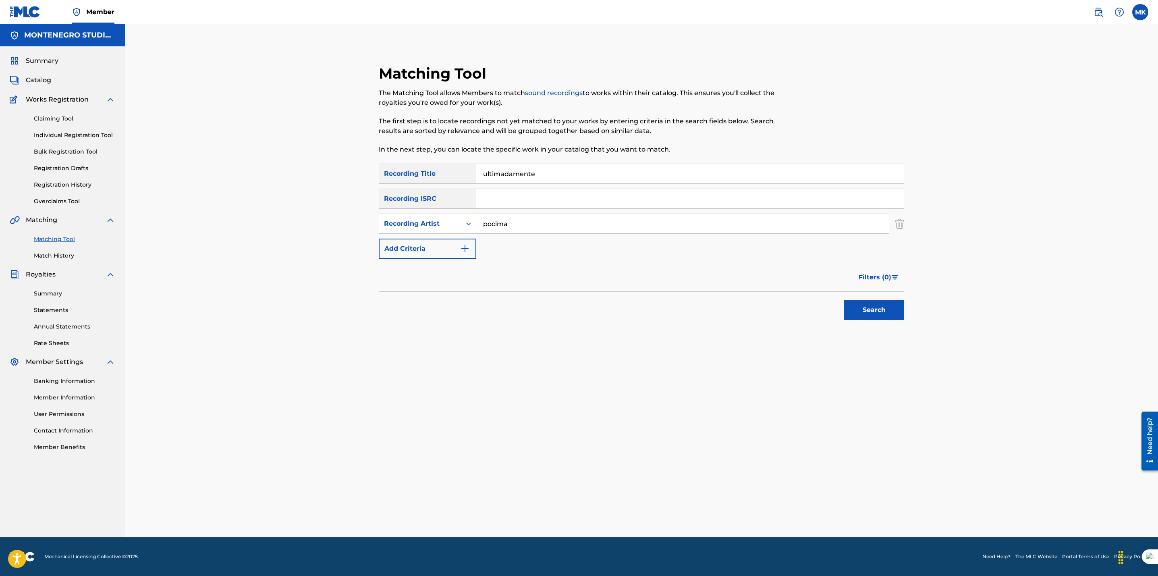
click at [874, 312] on button "Search" at bounding box center [874, 310] width 60 height 20
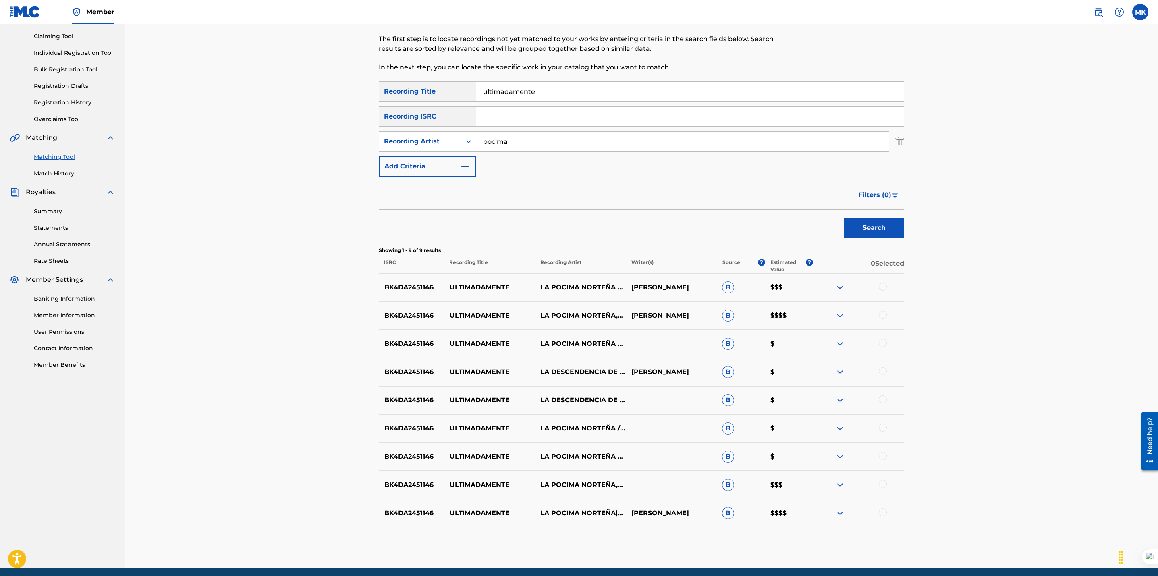
scroll to position [112, 0]
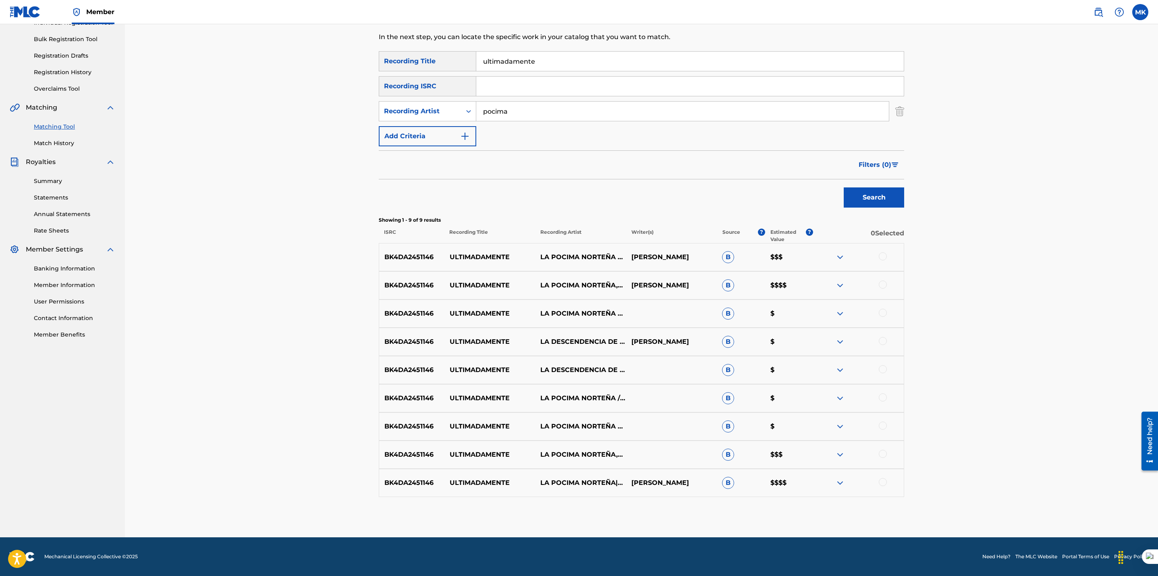
click at [879, 253] on div at bounding box center [883, 256] width 8 height 8
click at [883, 287] on div at bounding box center [883, 284] width 8 height 8
click at [881, 313] on div at bounding box center [883, 313] width 8 height 8
click at [880, 342] on div at bounding box center [883, 341] width 8 height 8
click at [883, 367] on div at bounding box center [883, 369] width 8 height 8
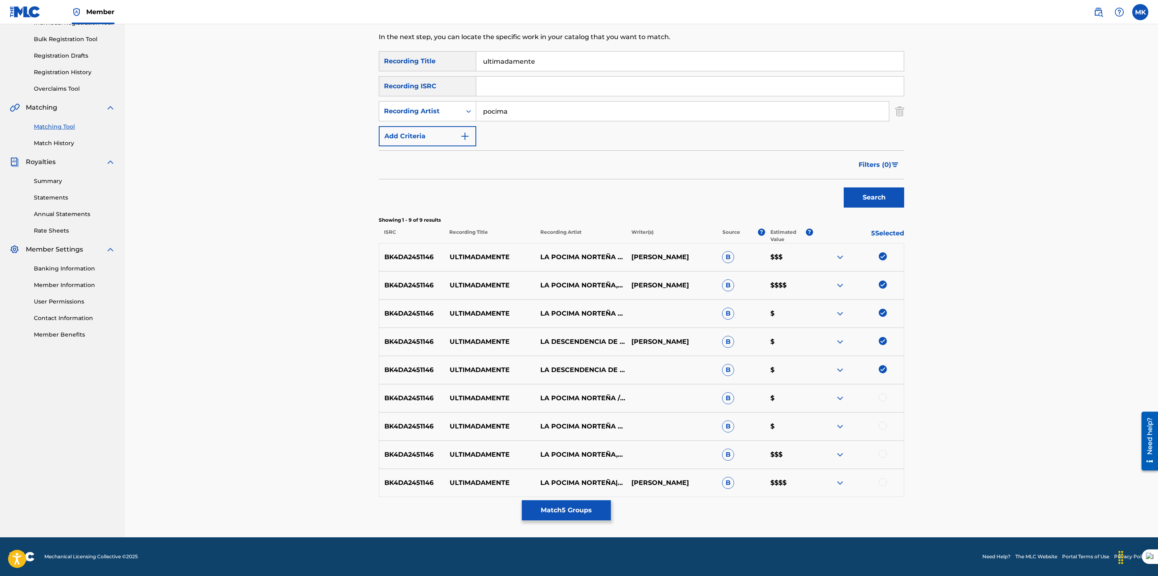
click at [883, 398] on div at bounding box center [883, 397] width 8 height 8
click at [882, 427] on div at bounding box center [883, 425] width 8 height 8
click at [880, 452] on div at bounding box center [883, 454] width 8 height 8
click at [880, 480] on div at bounding box center [883, 482] width 8 height 8
click at [577, 512] on button "Match 9 Groups" at bounding box center [566, 510] width 89 height 20
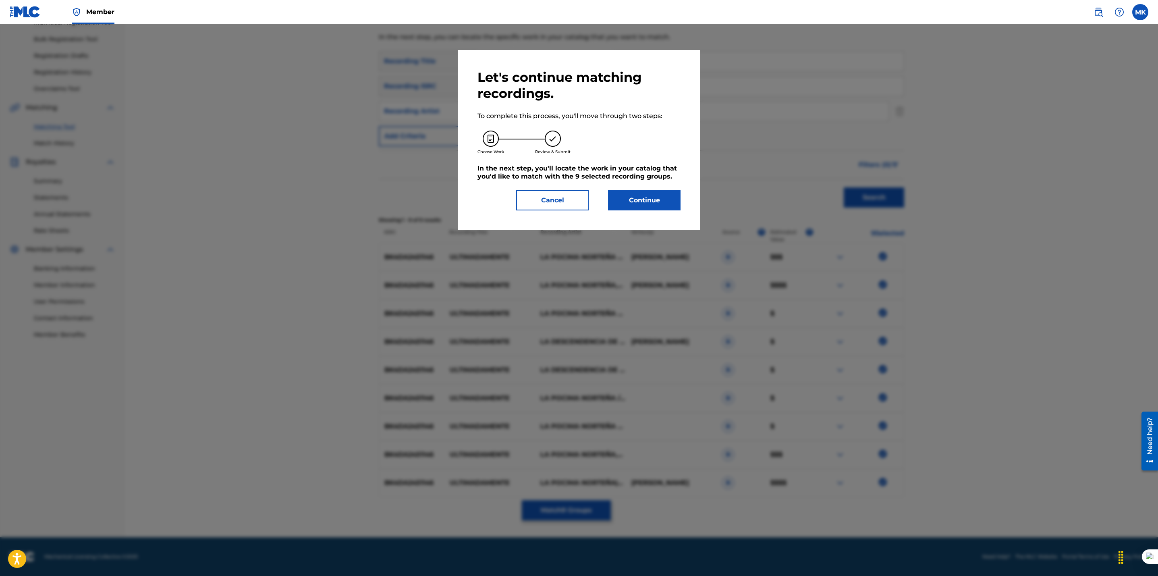
click at [622, 202] on button "Continue" at bounding box center [644, 200] width 73 height 20
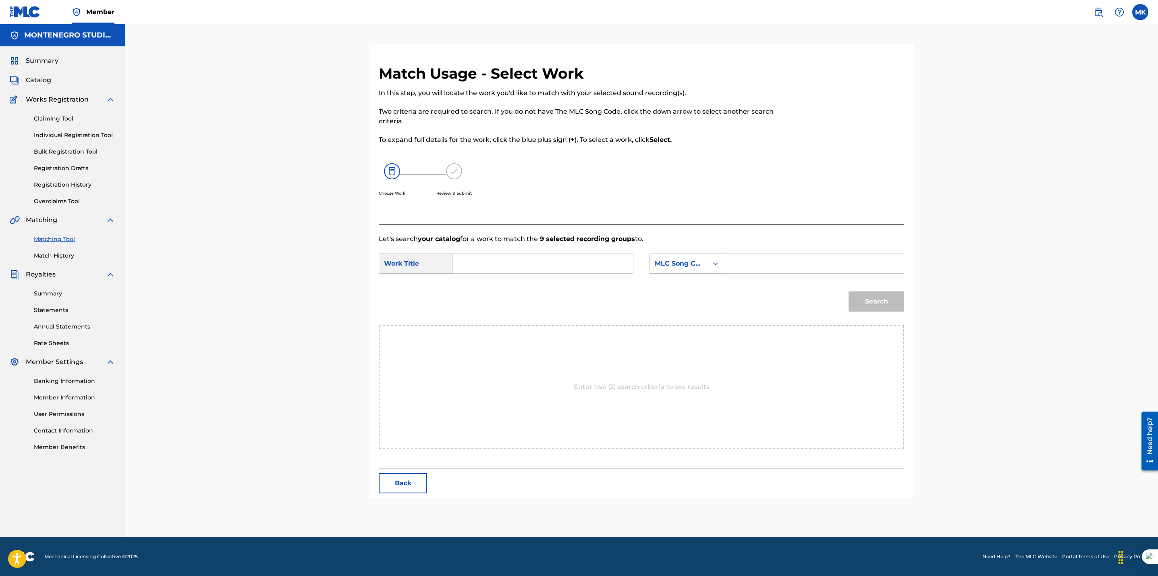
click at [538, 261] on input "Search Form" at bounding box center [542, 263] width 167 height 19
click at [512, 288] on div "ultima damente" at bounding box center [542, 281] width 166 height 15
type input "ultimadamente"
click at [691, 259] on div "MLC Song Code" at bounding box center [679, 264] width 49 height 10
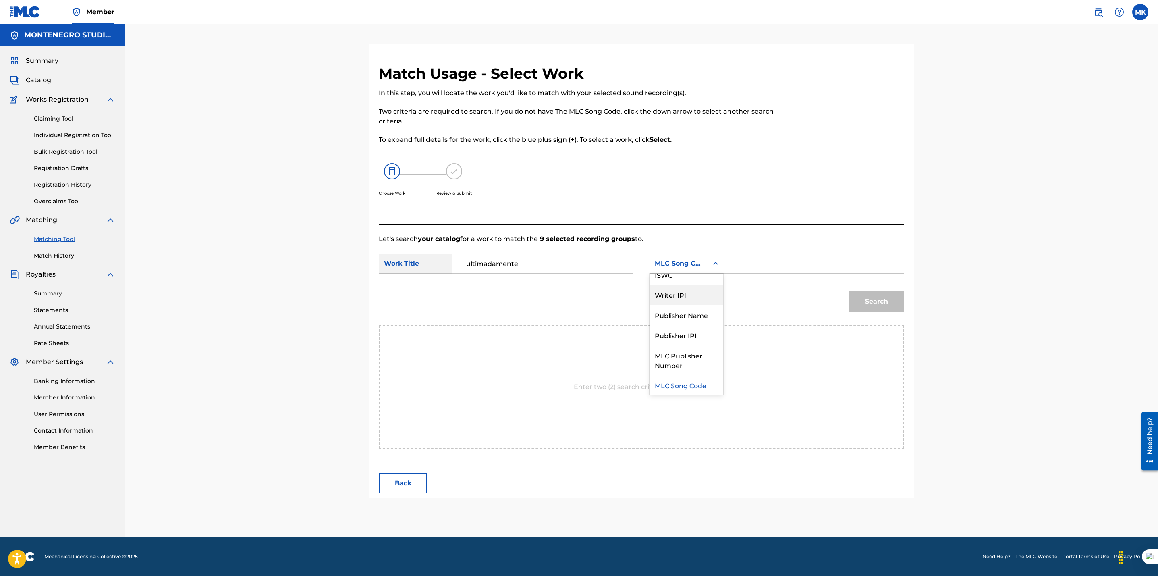
click at [674, 315] on div "Publisher Name" at bounding box center [686, 315] width 73 height 20
click at [745, 270] on input "Search Form" at bounding box center [813, 263] width 167 height 19
type input "[GEOGRAPHIC_DATA]"
click at [881, 301] on button "Search" at bounding box center [876, 301] width 56 height 20
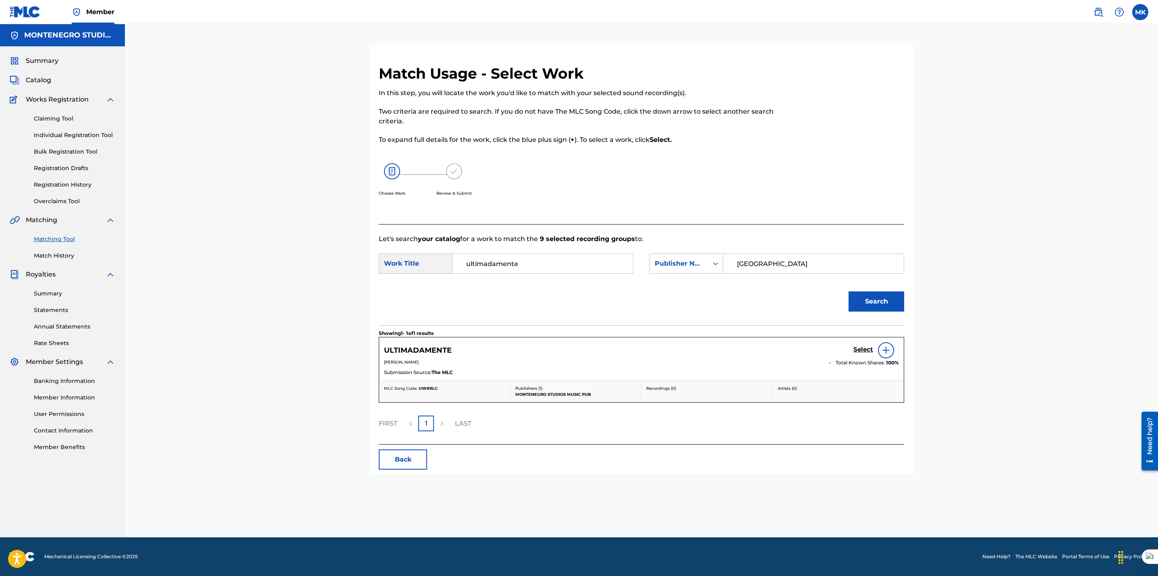
click at [857, 348] on h5 "Select" at bounding box center [863, 350] width 20 height 8
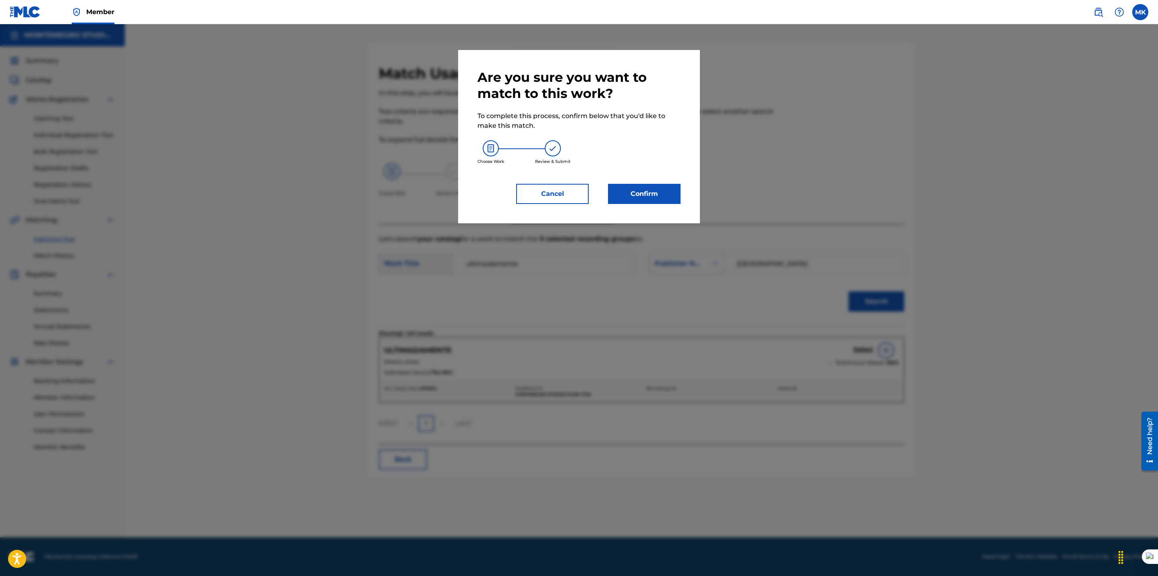
click at [652, 191] on button "Confirm" at bounding box center [644, 194] width 73 height 20
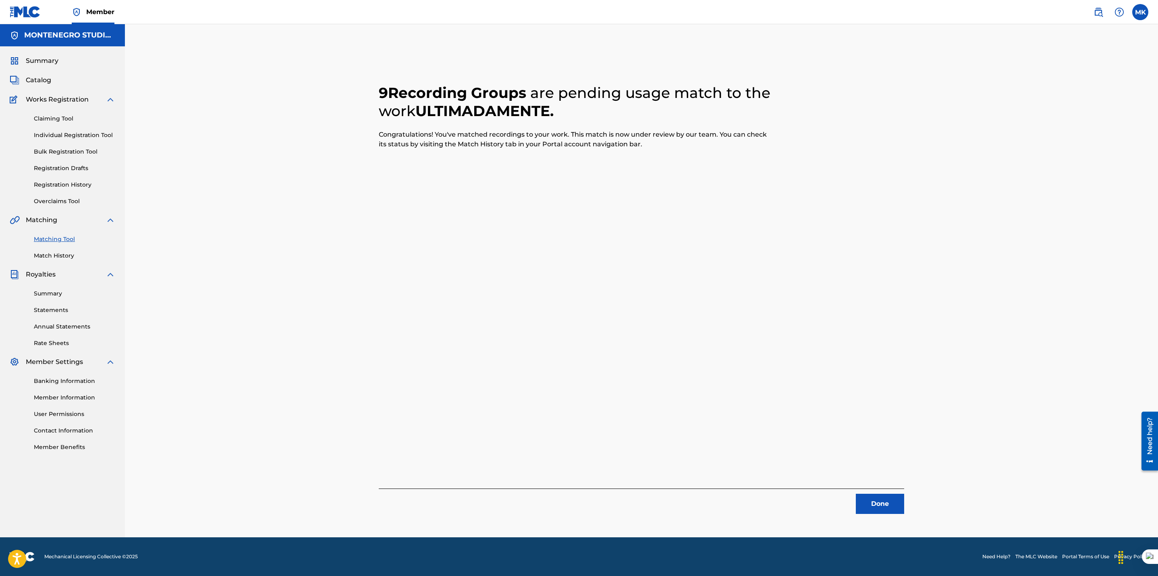
click at [880, 507] on button "Done" at bounding box center [880, 504] width 48 height 20
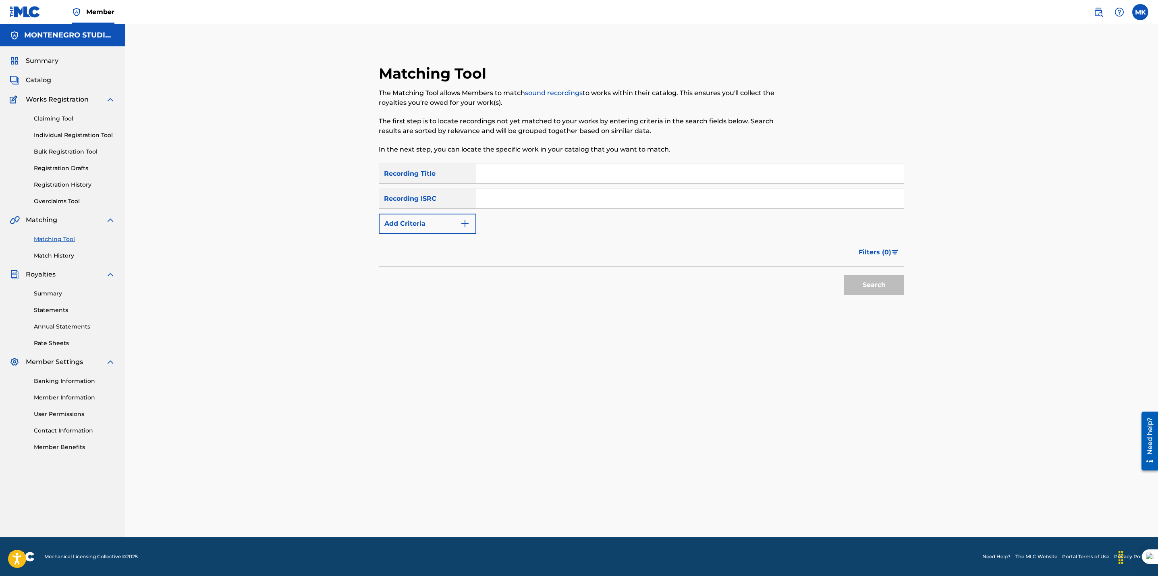
click at [508, 172] on input "Search Form" at bounding box center [689, 173] width 427 height 19
type input "loco desorbitado"
click at [430, 219] on button "Add Criteria" at bounding box center [427, 224] width 97 height 20
click at [430, 216] on div "Writer" at bounding box center [427, 224] width 97 height 20
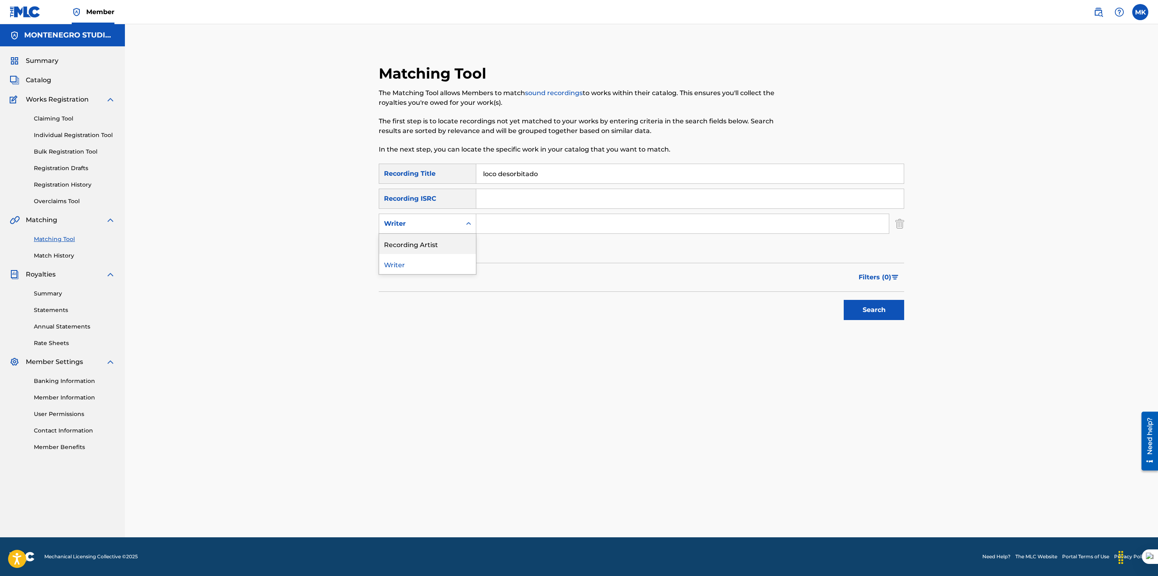
click at [430, 238] on div "Recording Artist" at bounding box center [427, 244] width 97 height 20
click at [501, 222] on input "Search Form" at bounding box center [682, 223] width 413 height 19
type input "pocima"
click at [873, 311] on button "Search" at bounding box center [874, 310] width 60 height 20
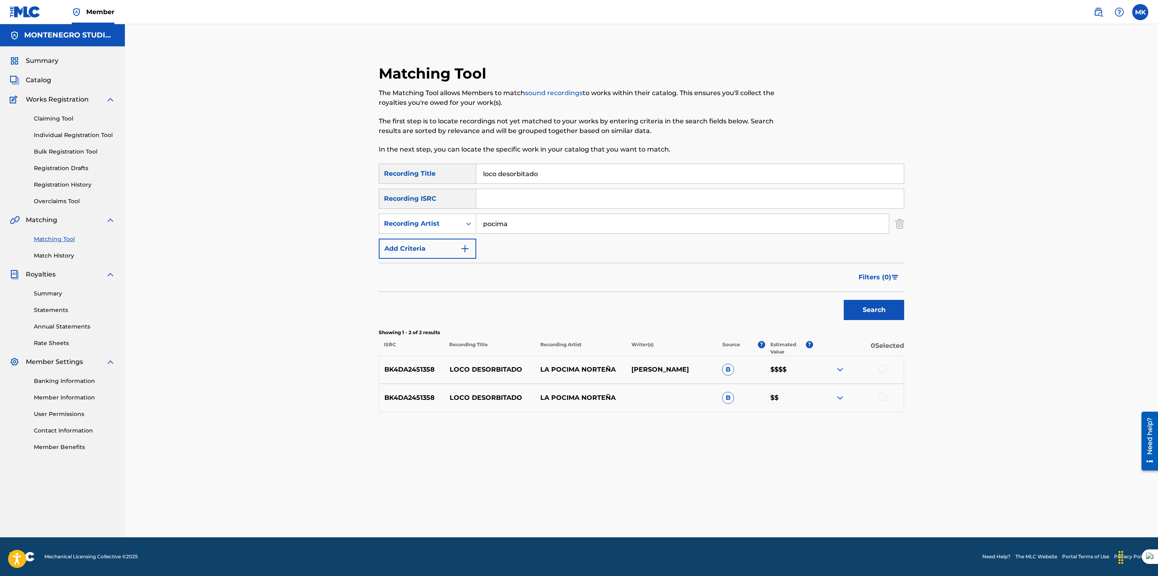
click at [883, 368] on div at bounding box center [883, 369] width 8 height 8
click at [883, 400] on div at bounding box center [883, 397] width 8 height 8
click at [556, 509] on button "Match 2 Groups" at bounding box center [566, 510] width 89 height 20
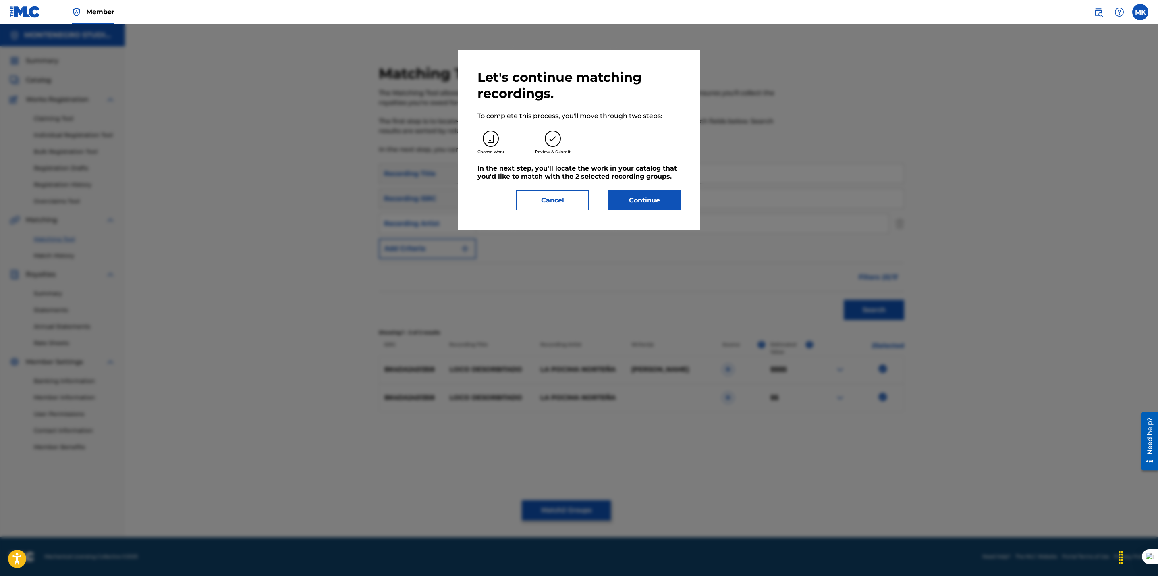
click at [641, 203] on button "Continue" at bounding box center [644, 200] width 73 height 20
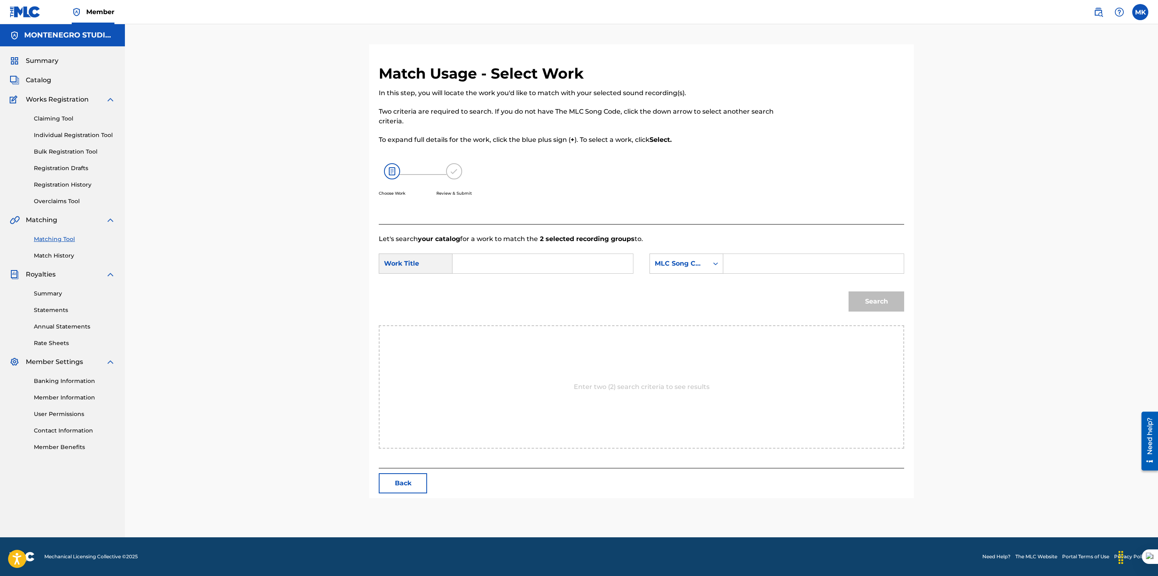
click at [519, 261] on input "Search Form" at bounding box center [542, 263] width 167 height 19
click at [505, 288] on div "loco desorbitado" at bounding box center [542, 281] width 166 height 15
type input "loco desorbitado"
click at [695, 266] on div "MLC Song Code" at bounding box center [679, 264] width 49 height 10
click at [684, 319] on div "Publisher Name" at bounding box center [686, 315] width 73 height 20
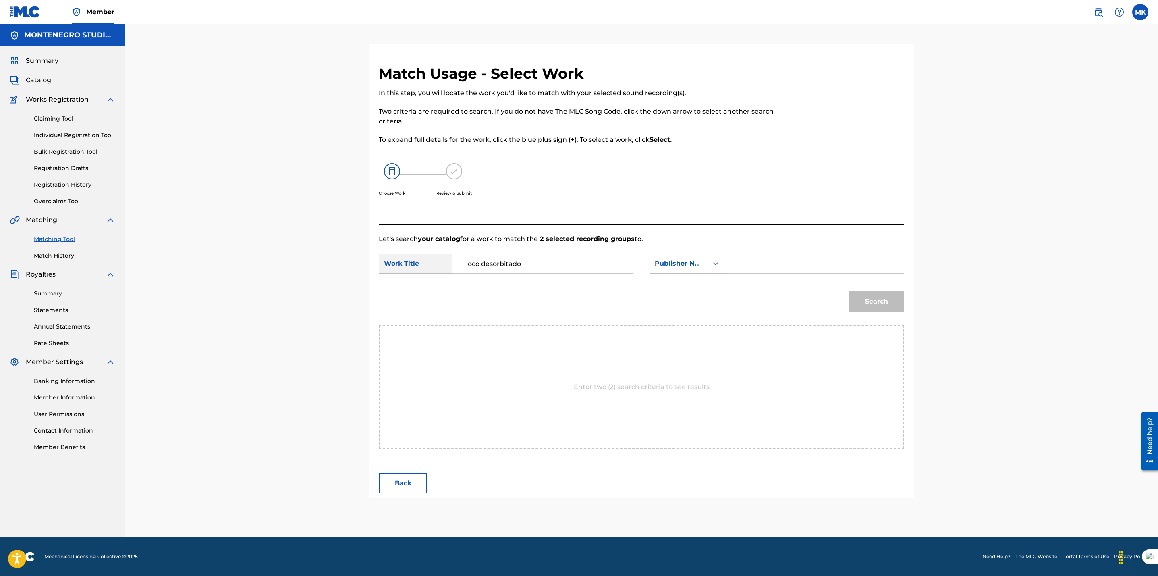
click at [768, 264] on input "Search Form" at bounding box center [813, 263] width 167 height 19
type input "[GEOGRAPHIC_DATA]"
click at [867, 302] on button "Search" at bounding box center [876, 301] width 56 height 20
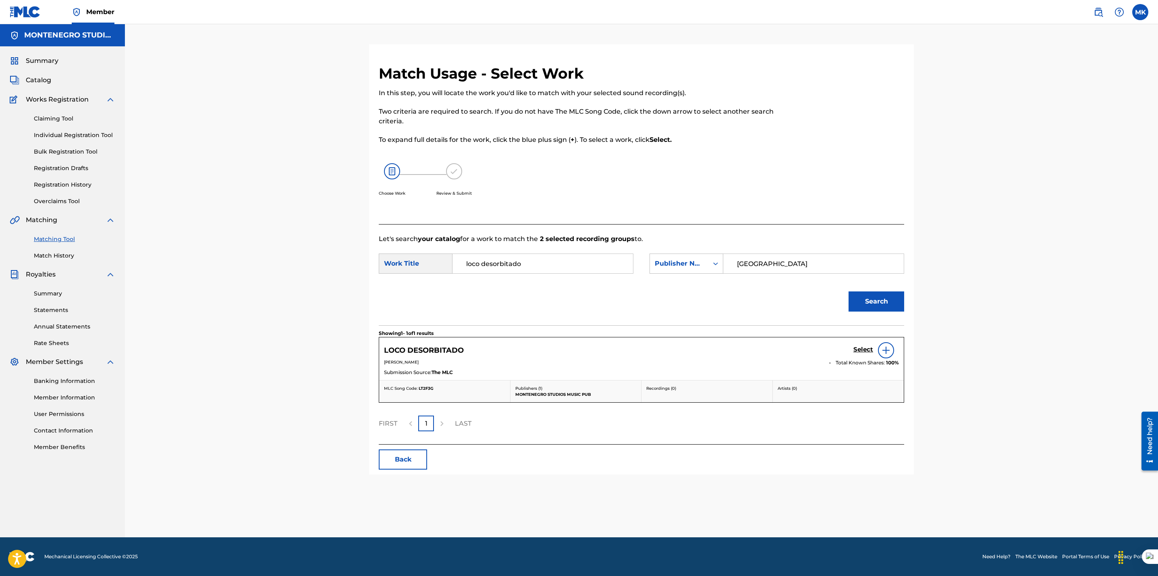
click at [862, 348] on h5 "Select" at bounding box center [863, 350] width 20 height 8
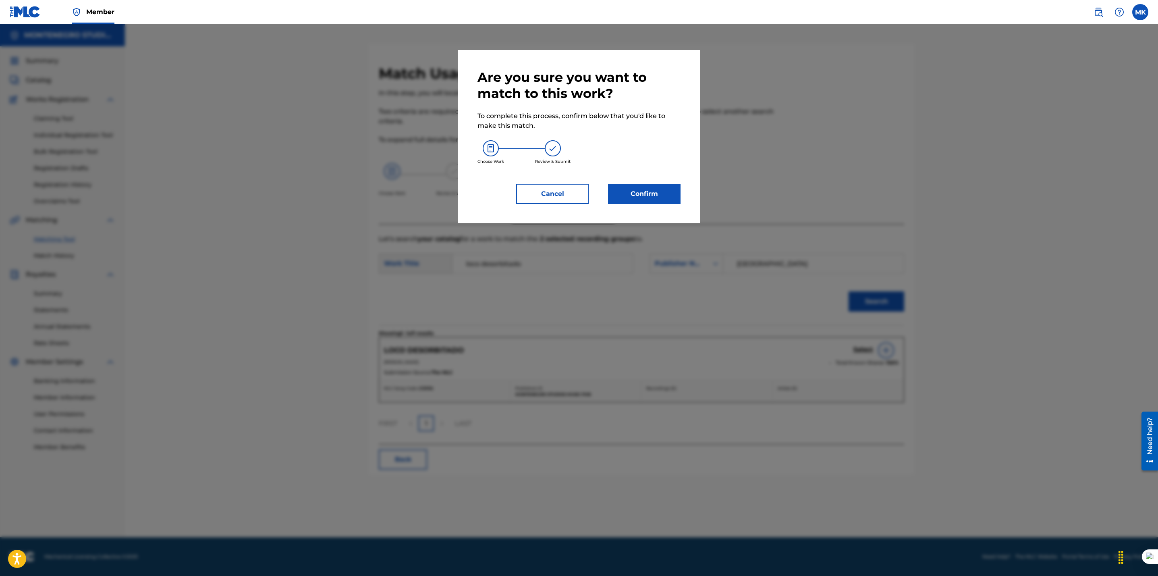
click at [644, 193] on button "Confirm" at bounding box center [644, 194] width 73 height 20
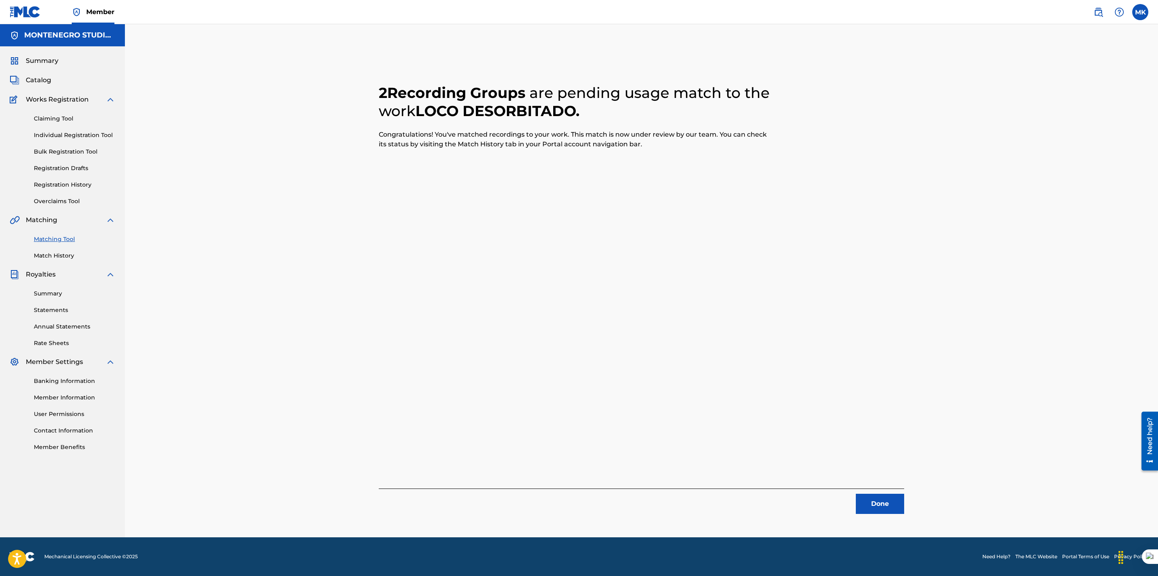
click at [885, 509] on button "Done" at bounding box center [880, 504] width 48 height 20
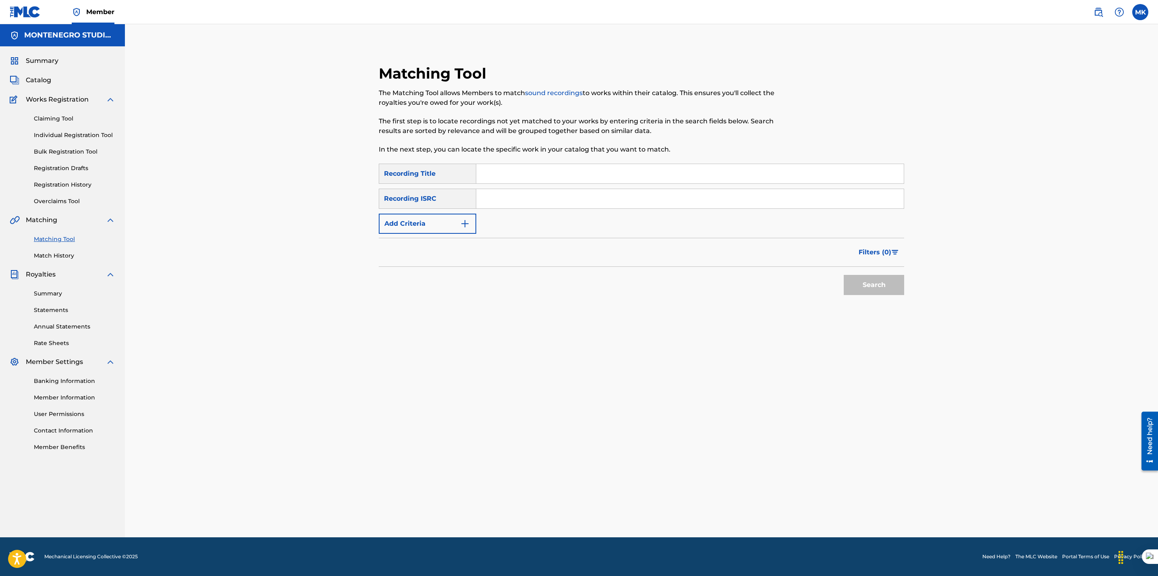
click at [479, 165] on input "Search Form" at bounding box center [689, 173] width 427 height 19
type input "te pienso"
click at [434, 219] on button "Add Criteria" at bounding box center [427, 224] width 97 height 20
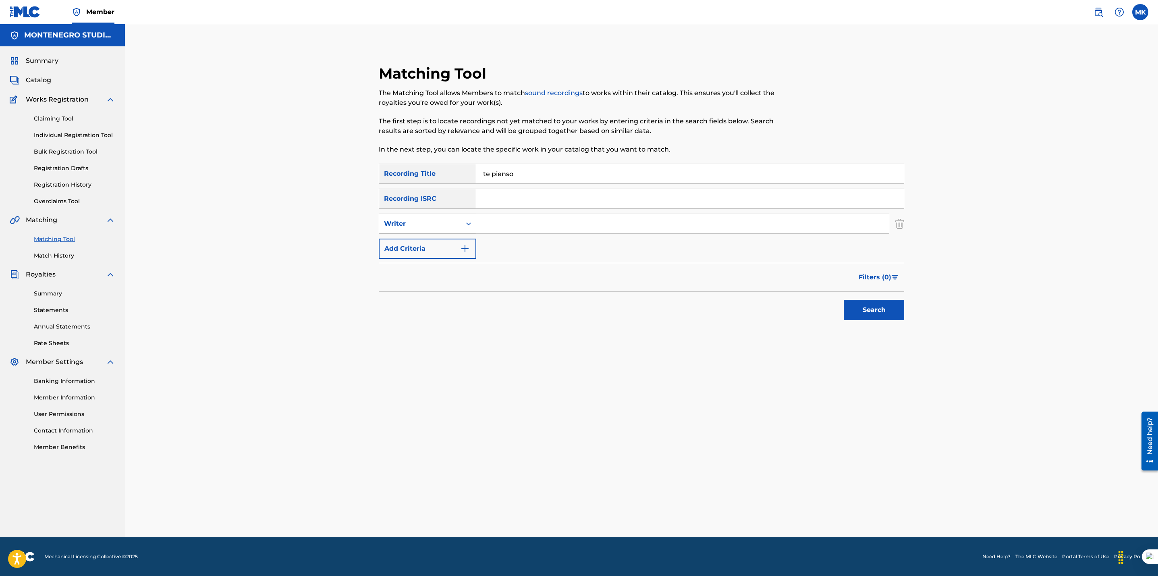
click at [435, 219] on div "Writer" at bounding box center [420, 224] width 73 height 10
click at [424, 241] on div "Recording Artist" at bounding box center [427, 244] width 97 height 20
click at [520, 222] on input "Search Form" at bounding box center [682, 223] width 413 height 19
drag, startPoint x: 520, startPoint y: 222, endPoint x: 558, endPoint y: 275, distance: 64.9
click at [558, 275] on form "SearchWithCriteriaae60c944-f878-4771-85f1-4a926161752a Recording Title te piens…" at bounding box center [641, 244] width 525 height 160
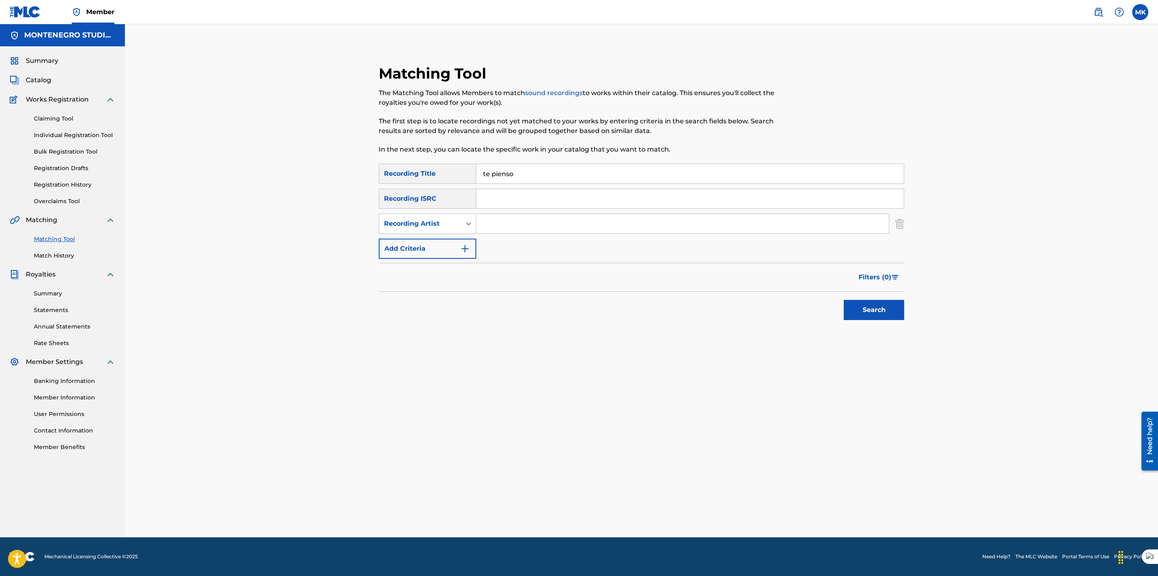
type input "pocima"
click at [872, 310] on button "Search" at bounding box center [874, 310] width 60 height 20
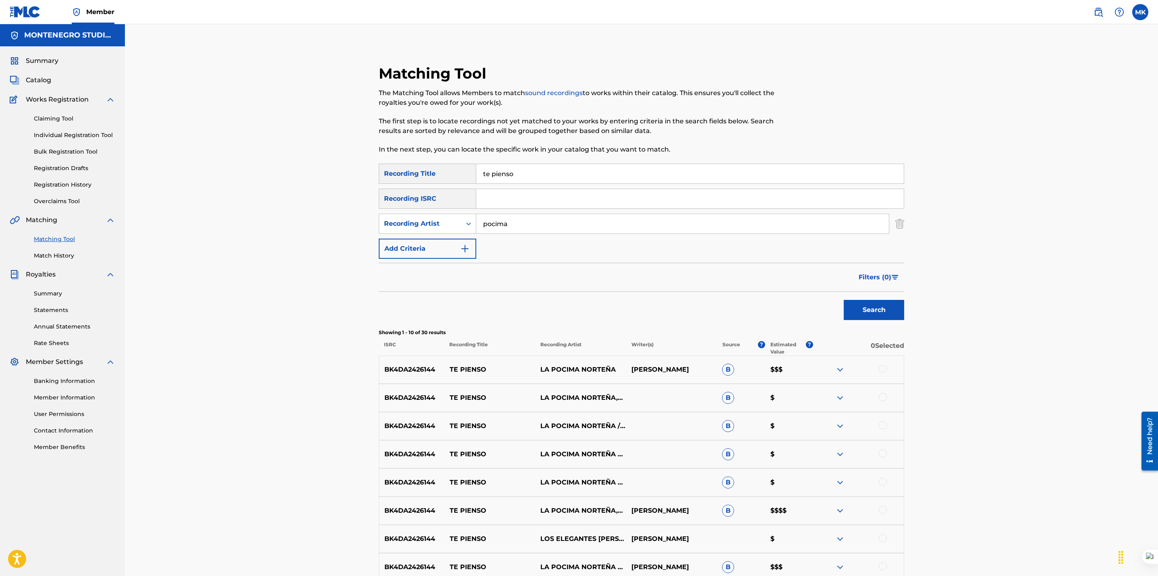
scroll to position [146, 0]
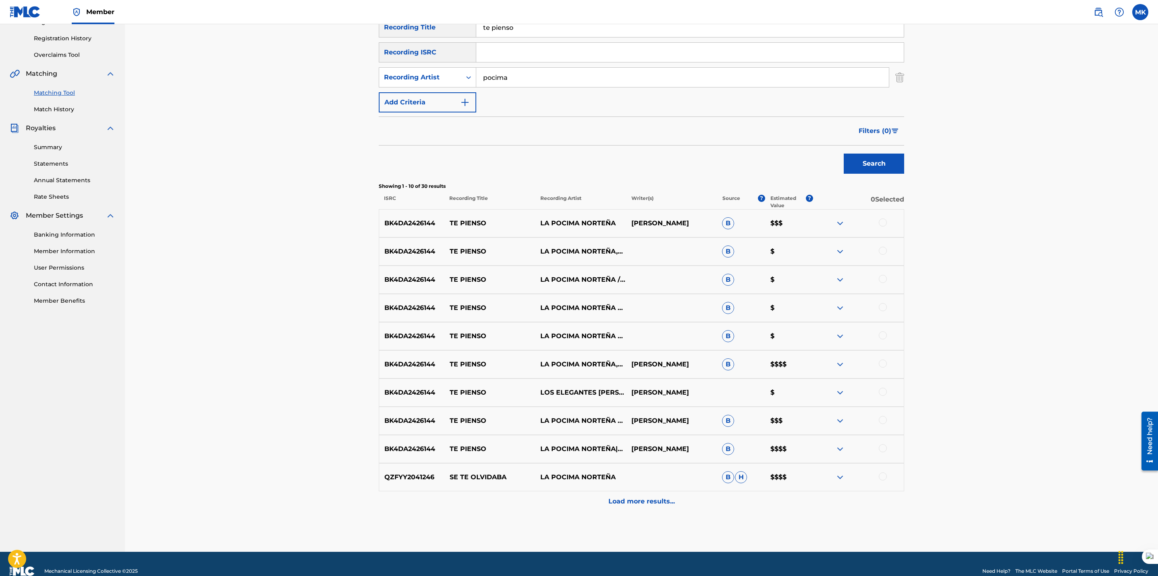
click at [653, 506] on div "Load more results..." at bounding box center [641, 501] width 525 height 20
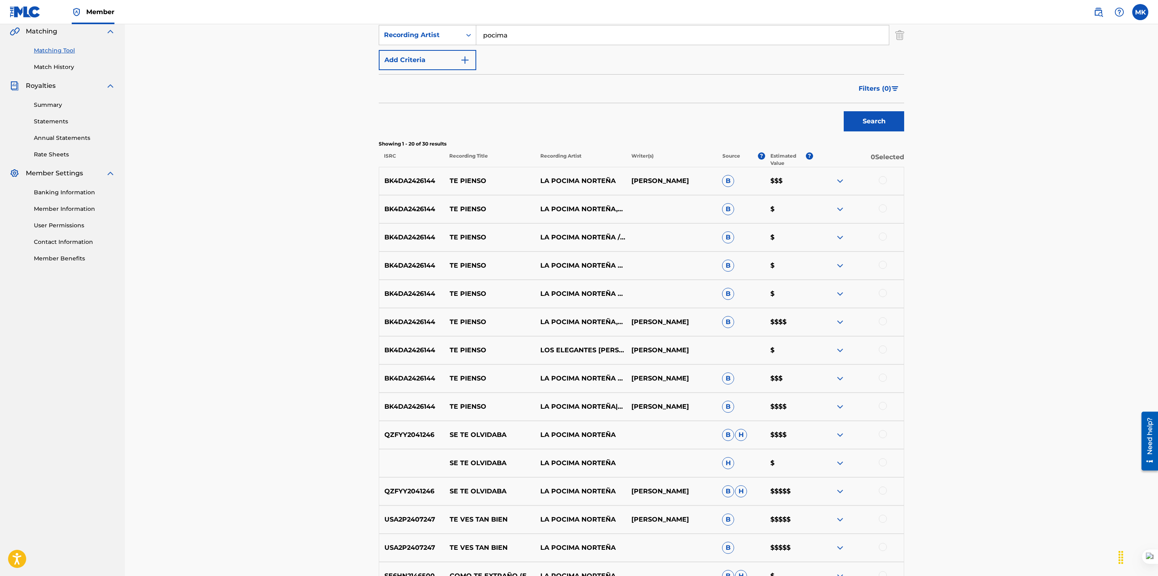
scroll to position [292, 0]
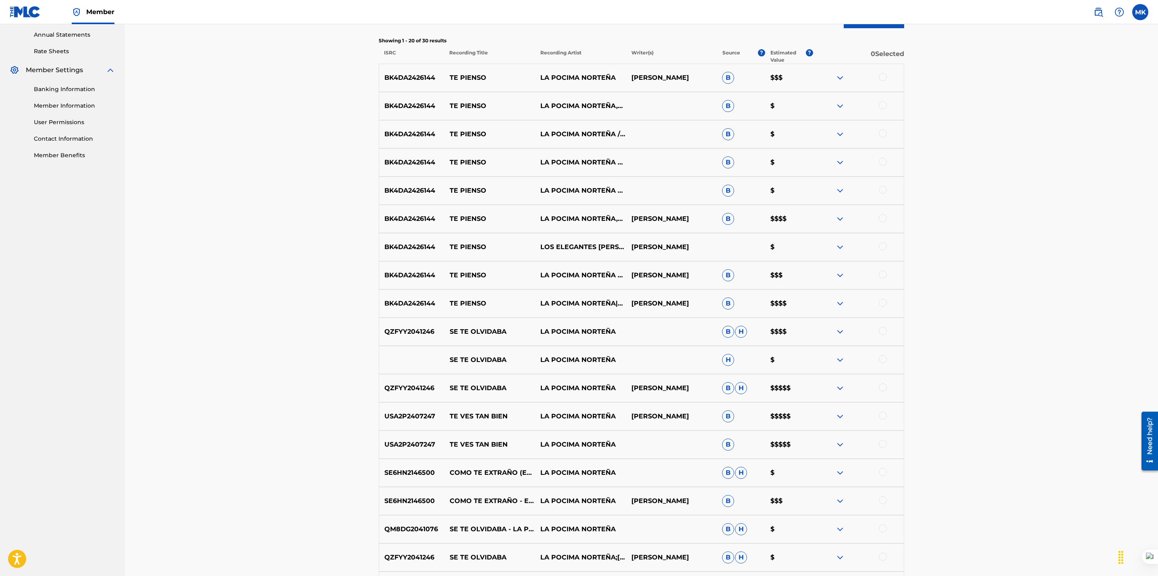
click at [881, 79] on div at bounding box center [883, 77] width 8 height 8
click at [881, 103] on div at bounding box center [883, 105] width 8 height 8
click at [882, 133] on div at bounding box center [883, 133] width 8 height 8
click at [881, 160] on div at bounding box center [883, 162] width 8 height 8
click at [881, 190] on div at bounding box center [883, 190] width 8 height 8
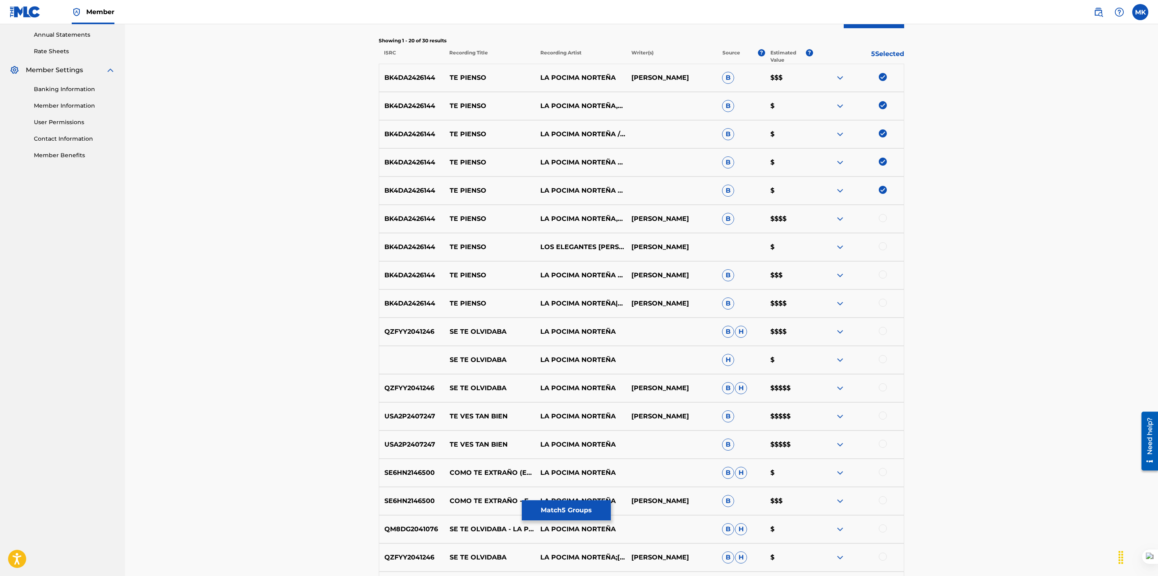
click at [881, 218] on div at bounding box center [883, 218] width 8 height 8
click at [883, 248] on div at bounding box center [883, 246] width 8 height 8
click at [882, 274] on div at bounding box center [883, 274] width 8 height 8
click at [881, 305] on div at bounding box center [883, 303] width 8 height 8
click at [572, 509] on button "Match 9 Groups" at bounding box center [566, 510] width 89 height 20
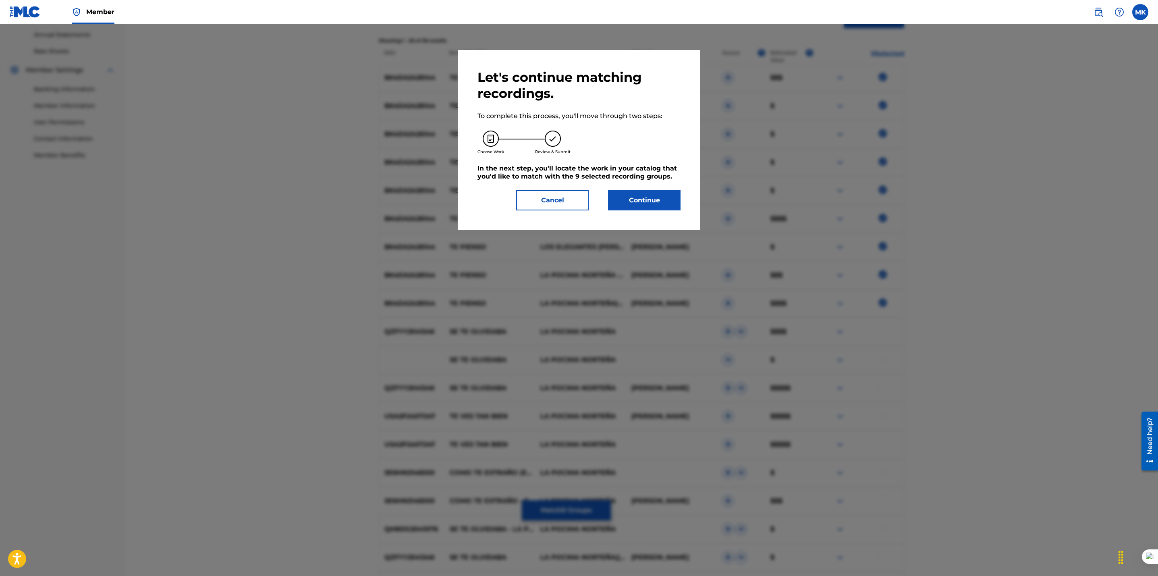
click at [639, 206] on button "Continue" at bounding box center [644, 200] width 73 height 20
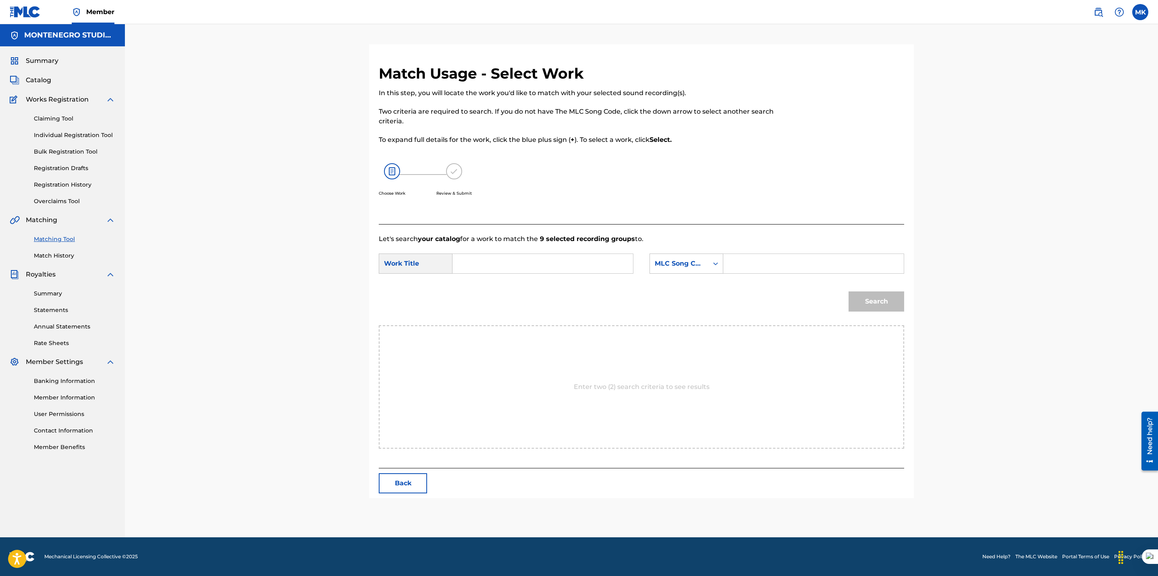
click at [535, 260] on input "Search Form" at bounding box center [542, 263] width 167 height 19
click at [510, 276] on div "te pi enso" at bounding box center [542, 281] width 166 height 15
type input "te pienso"
click at [679, 266] on div "MLC Song Code" at bounding box center [679, 264] width 49 height 10
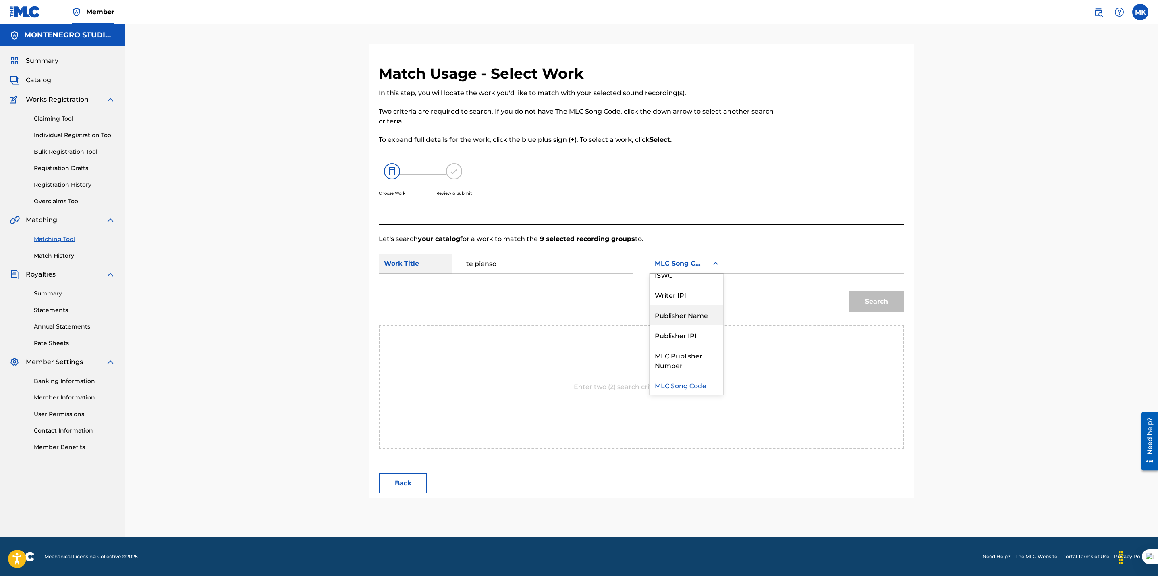
click at [672, 307] on div "Publisher Name" at bounding box center [686, 315] width 73 height 20
click at [740, 260] on input "Search Form" at bounding box center [813, 263] width 167 height 19
type input "[GEOGRAPHIC_DATA]"
click at [861, 295] on button "Search" at bounding box center [876, 301] width 56 height 20
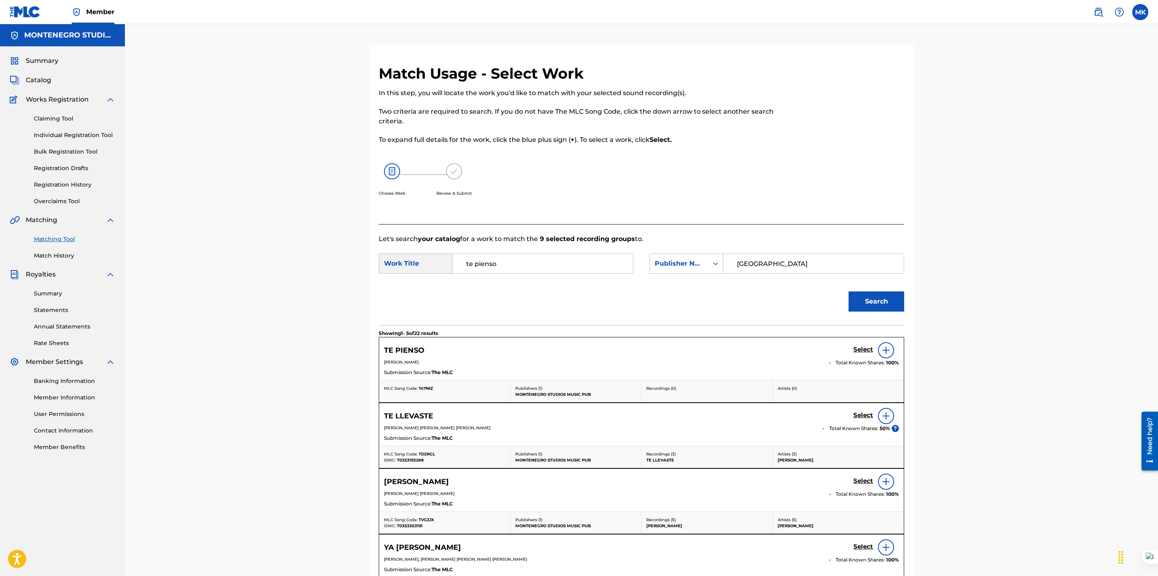
click at [862, 349] on h5 "Select" at bounding box center [863, 350] width 20 height 8
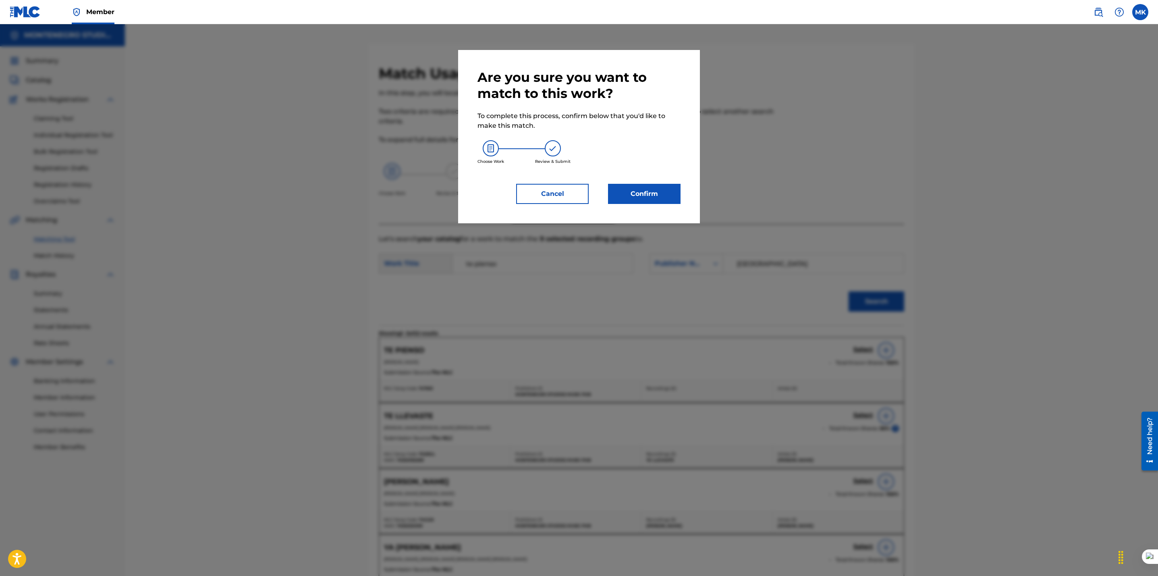
click at [662, 201] on button "Confirm" at bounding box center [644, 194] width 73 height 20
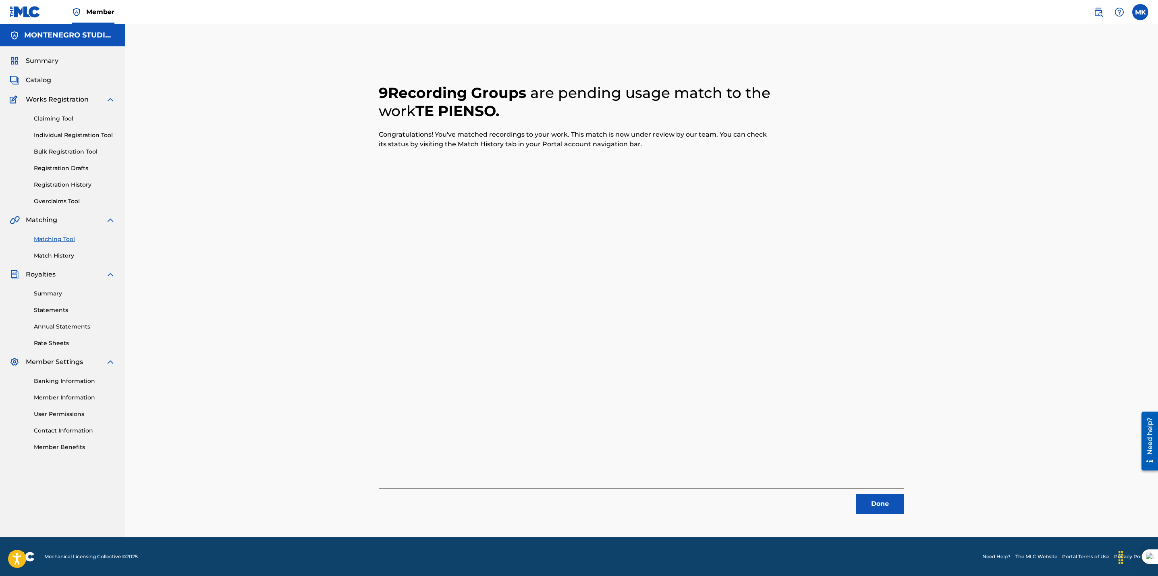
click at [872, 499] on button "Done" at bounding box center [880, 504] width 48 height 20
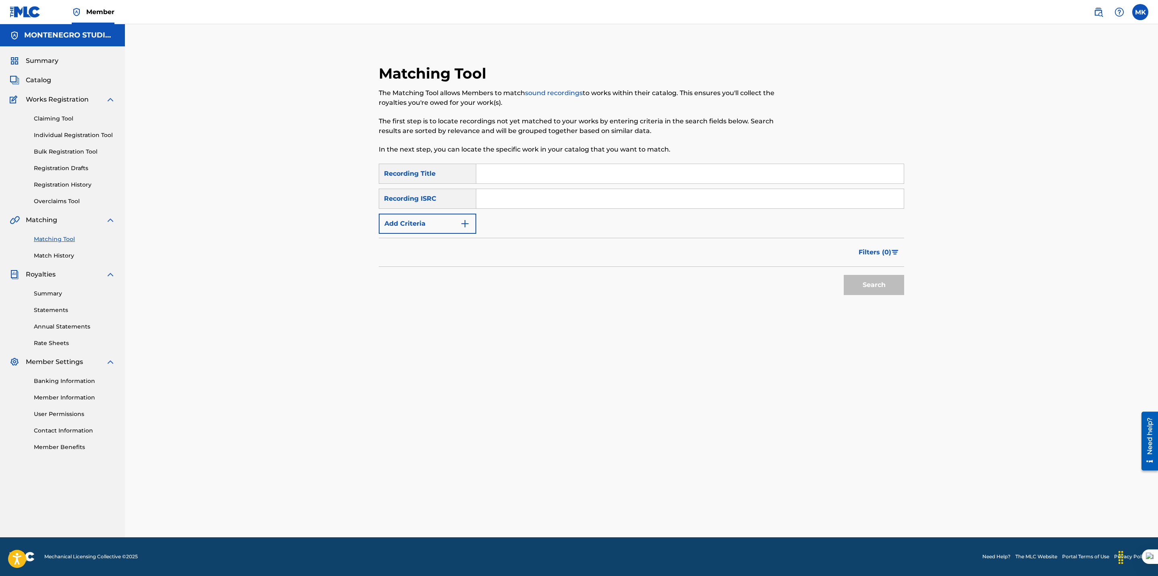
click at [591, 172] on input "Search Form" at bounding box center [689, 173] width 427 height 19
type input "el intento"
click at [407, 216] on button "Add Criteria" at bounding box center [427, 224] width 97 height 20
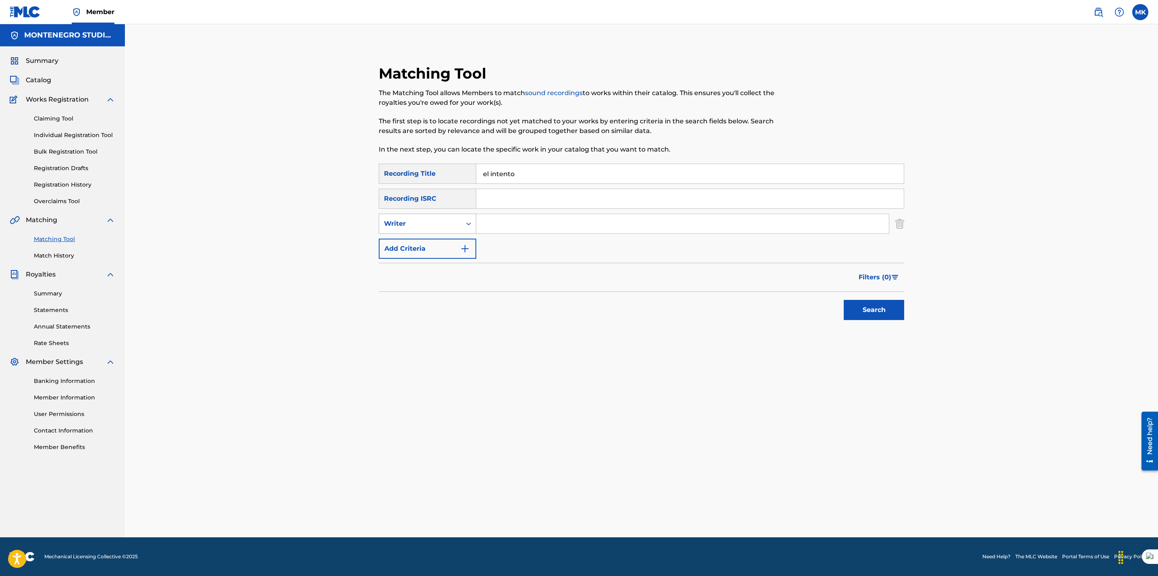
click at [420, 223] on div "Writer" at bounding box center [420, 224] width 73 height 10
click at [411, 241] on div "Recording Artist" at bounding box center [427, 244] width 97 height 20
click at [506, 219] on input "Search Form" at bounding box center [682, 223] width 413 height 19
type input "pocima"
click at [873, 309] on button "Search" at bounding box center [874, 310] width 60 height 20
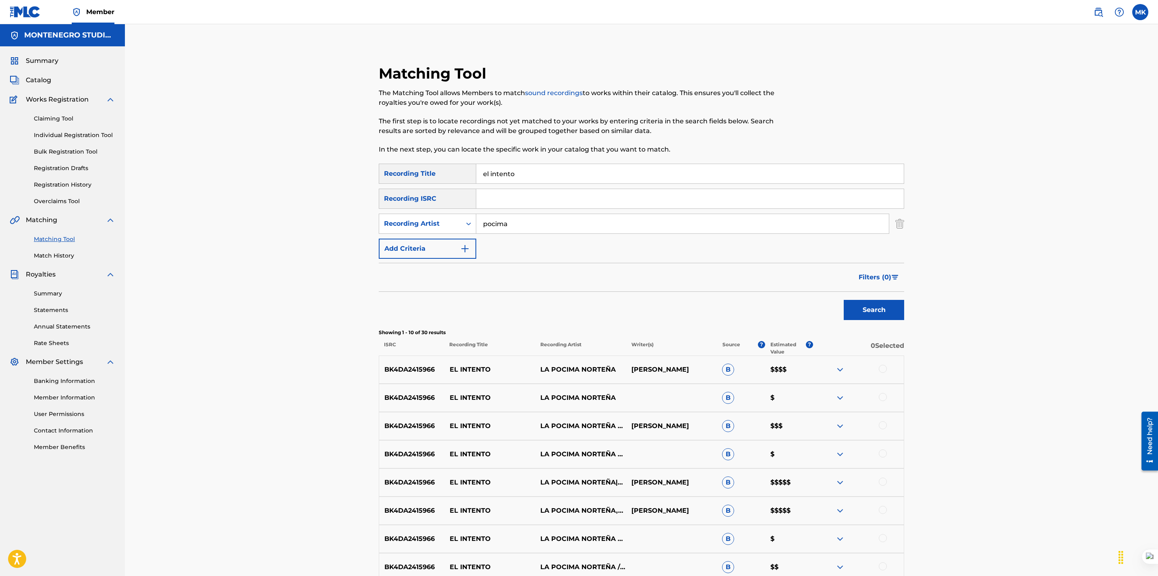
scroll to position [142, 0]
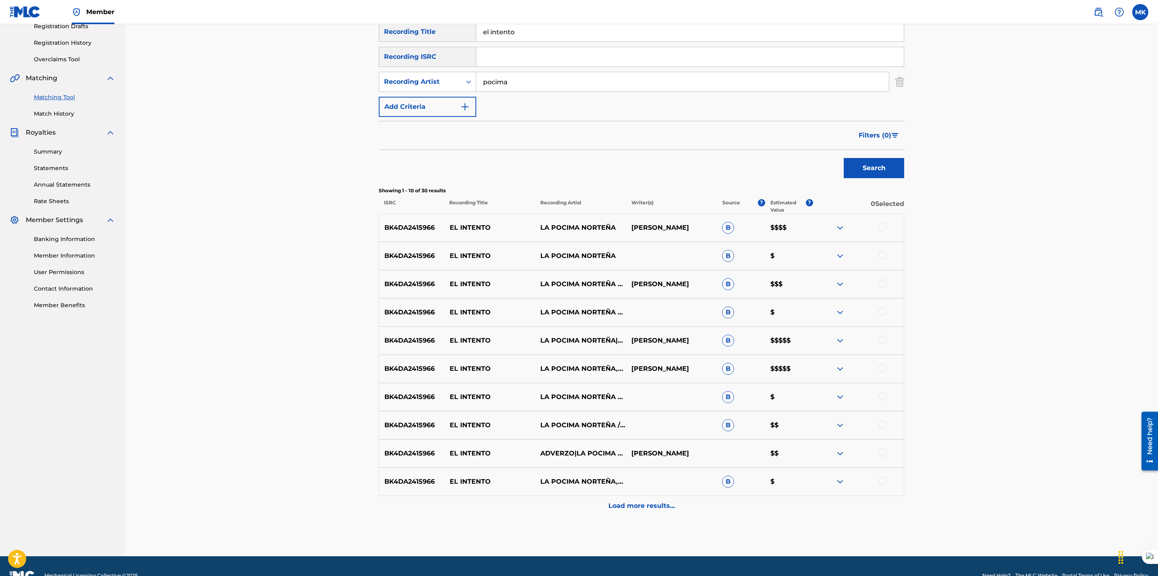
click at [642, 508] on p "Load more results..." at bounding box center [641, 506] width 66 height 10
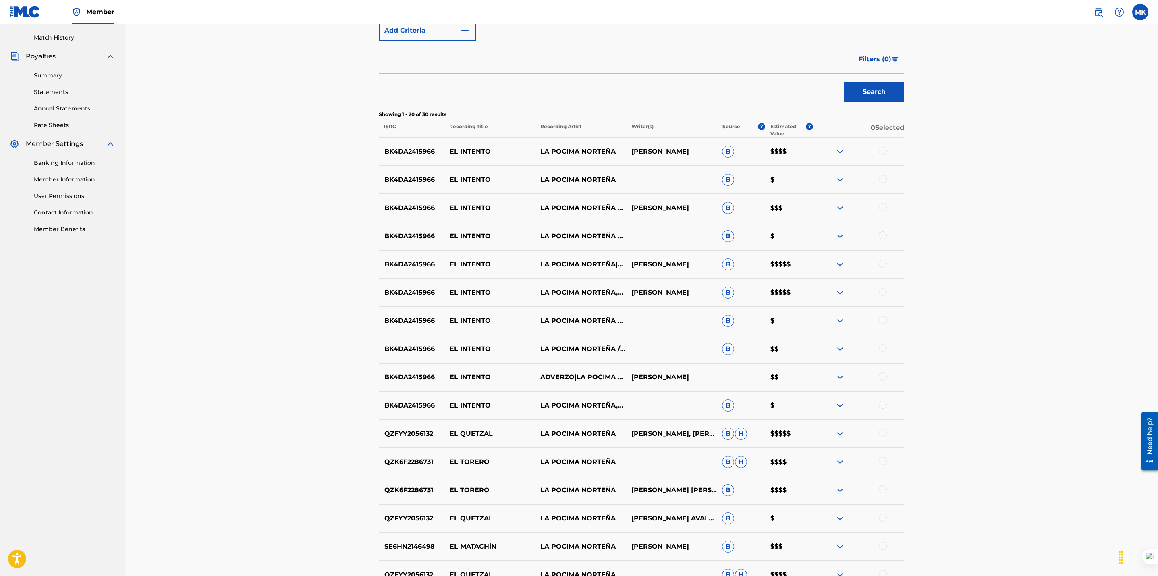
scroll to position [218, 0]
click at [885, 153] on div at bounding box center [883, 151] width 8 height 8
click at [883, 179] on div at bounding box center [883, 179] width 8 height 8
click at [884, 208] on div at bounding box center [883, 207] width 8 height 8
click at [881, 242] on div "BK4DA2415966 EL INTENTO LA POCIMA NORTEÑA & ADVERZO B $" at bounding box center [641, 236] width 525 height 28
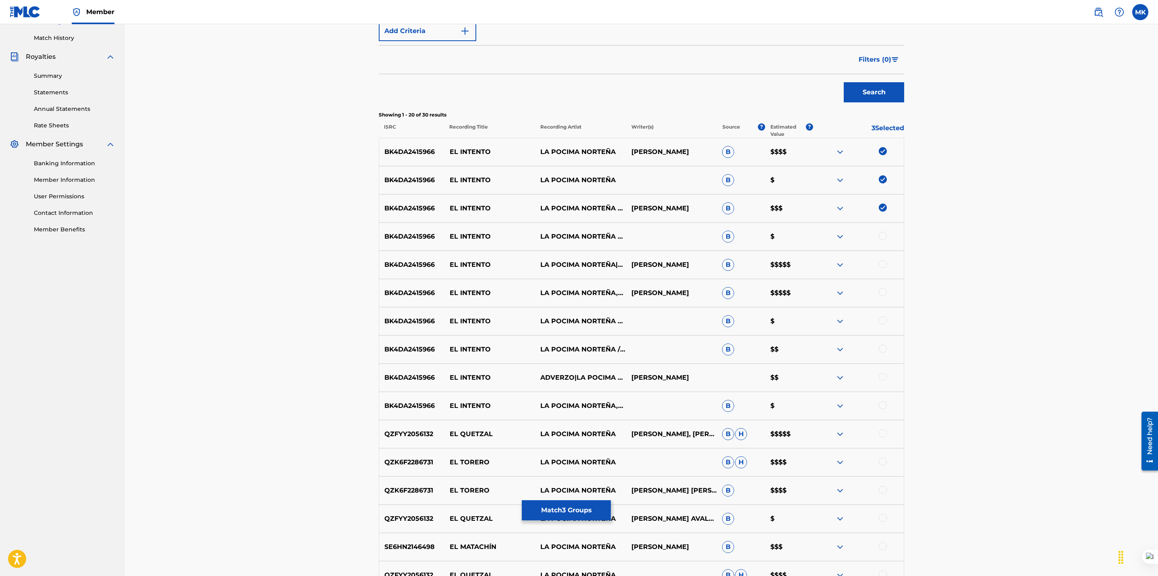
click at [881, 238] on div at bounding box center [883, 236] width 8 height 8
click at [881, 265] on div at bounding box center [883, 264] width 8 height 8
click at [880, 292] on div at bounding box center [883, 292] width 8 height 8
click at [882, 321] on div at bounding box center [883, 320] width 8 height 8
click at [880, 348] on div at bounding box center [883, 348] width 8 height 8
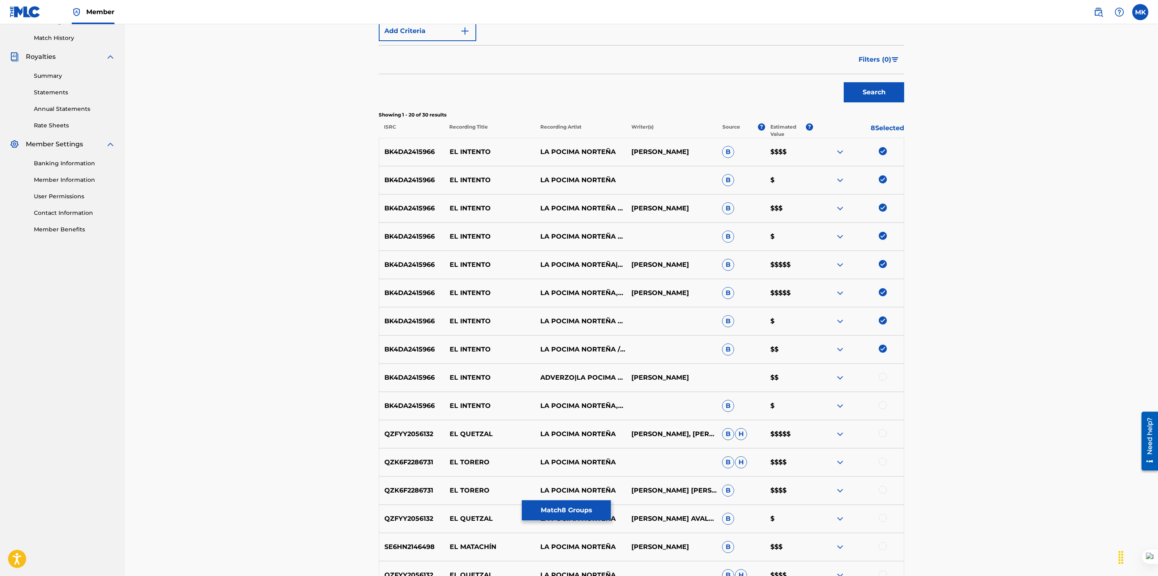
click at [883, 378] on div at bounding box center [883, 377] width 8 height 8
click at [882, 405] on div at bounding box center [883, 405] width 8 height 8
click at [553, 509] on button "Match 10 Groups" at bounding box center [566, 510] width 89 height 20
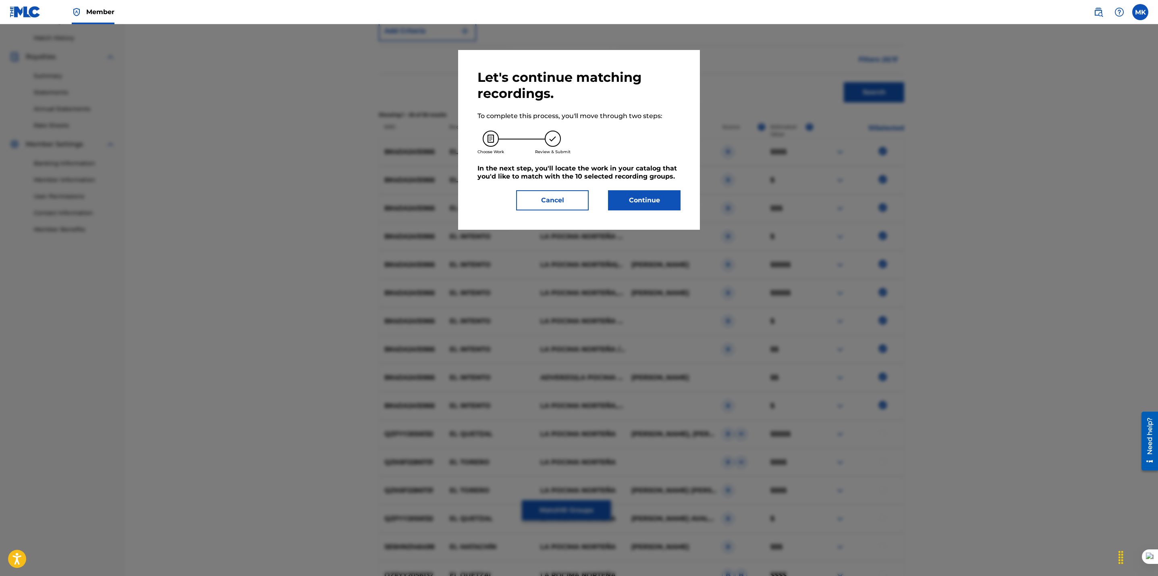
click at [630, 201] on button "Continue" at bounding box center [644, 200] width 73 height 20
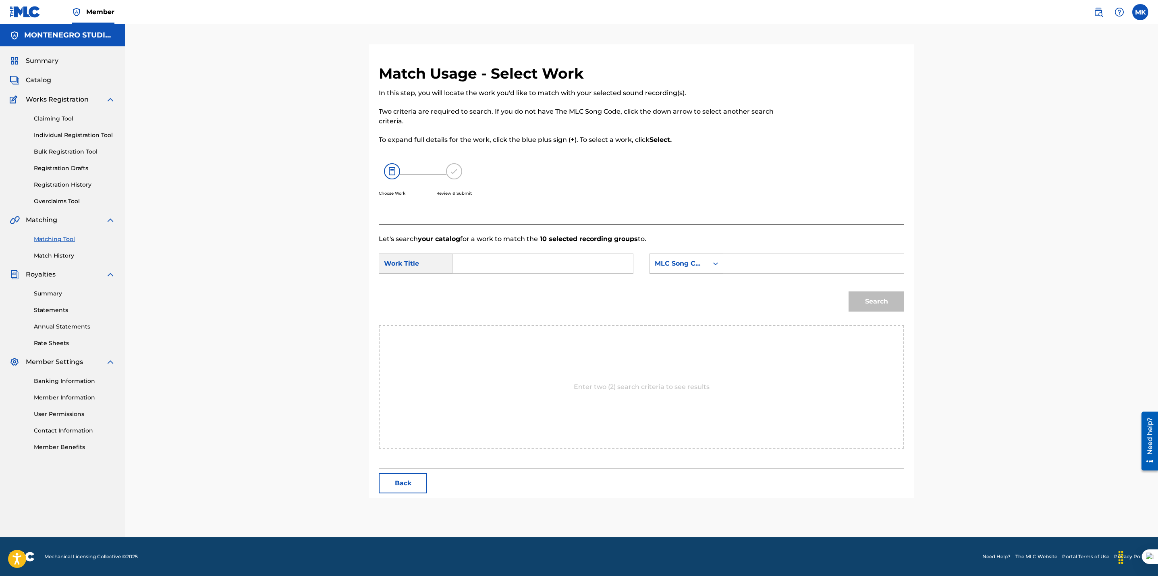
click at [539, 255] on input "Search Form" at bounding box center [542, 263] width 167 height 19
click at [504, 286] on div "el in tento" at bounding box center [542, 281] width 166 height 15
type input "el intento"
click at [699, 260] on div "MLC Song Code" at bounding box center [679, 264] width 49 height 10
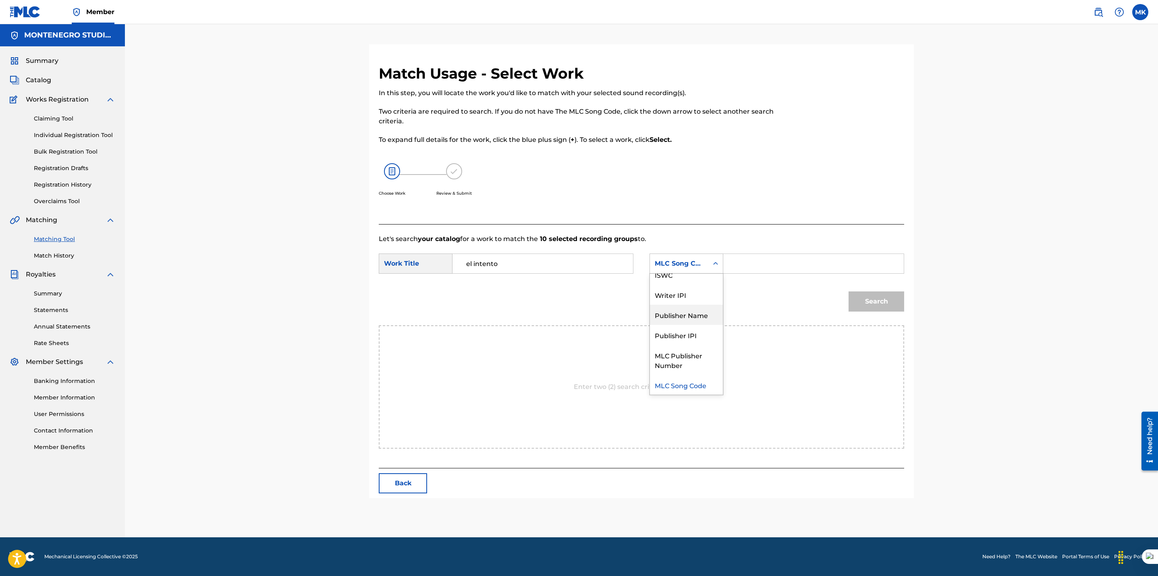
click at [676, 312] on div "Publisher Name" at bounding box center [686, 315] width 73 height 20
click at [741, 265] on input "Search Form" at bounding box center [813, 263] width 167 height 19
type input "[GEOGRAPHIC_DATA]"
click at [873, 304] on button "Search" at bounding box center [876, 301] width 56 height 20
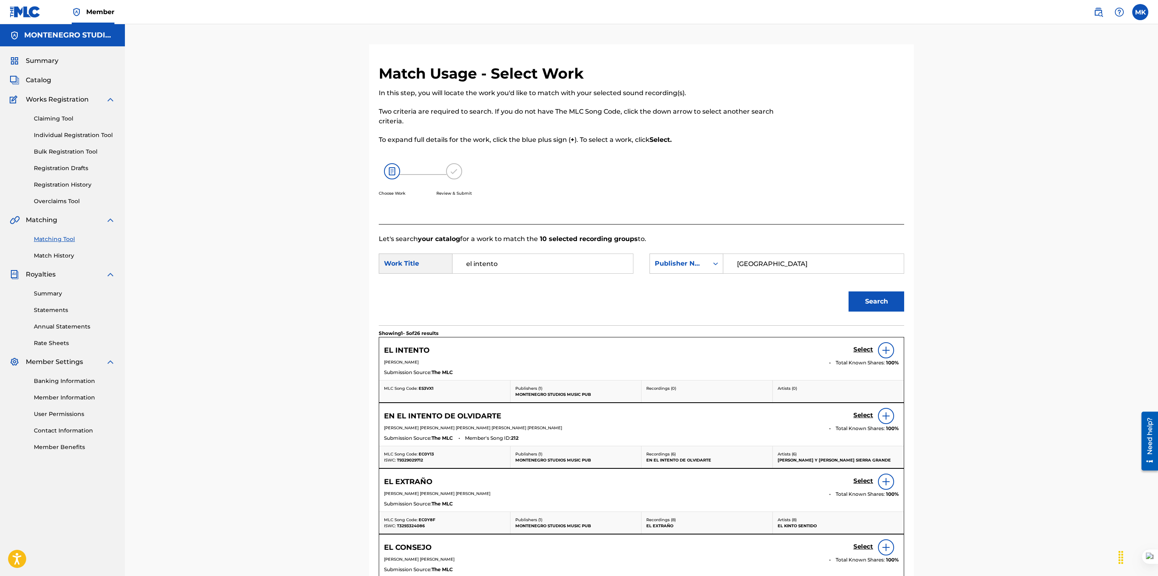
click at [861, 349] on h5 "Select" at bounding box center [863, 350] width 20 height 8
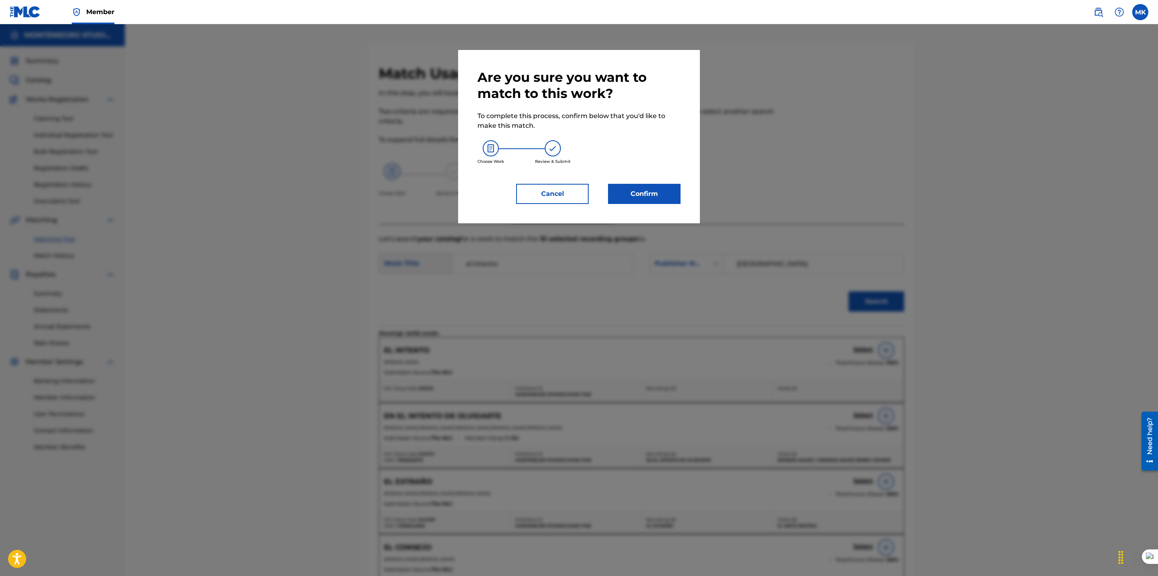
click at [642, 190] on button "Confirm" at bounding box center [644, 194] width 73 height 20
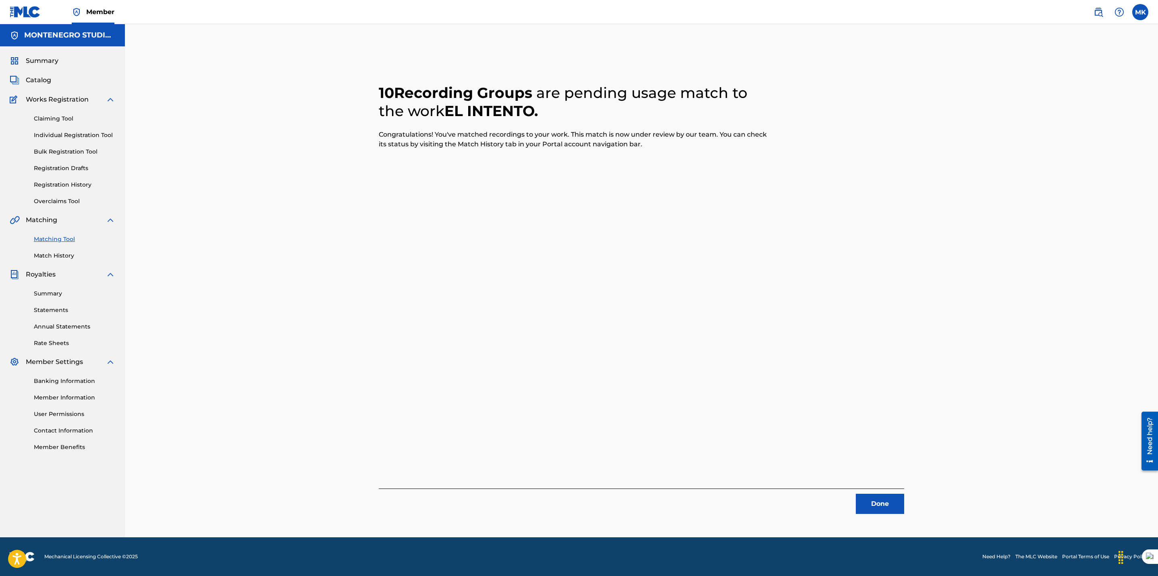
click at [871, 506] on button "Done" at bounding box center [880, 504] width 48 height 20
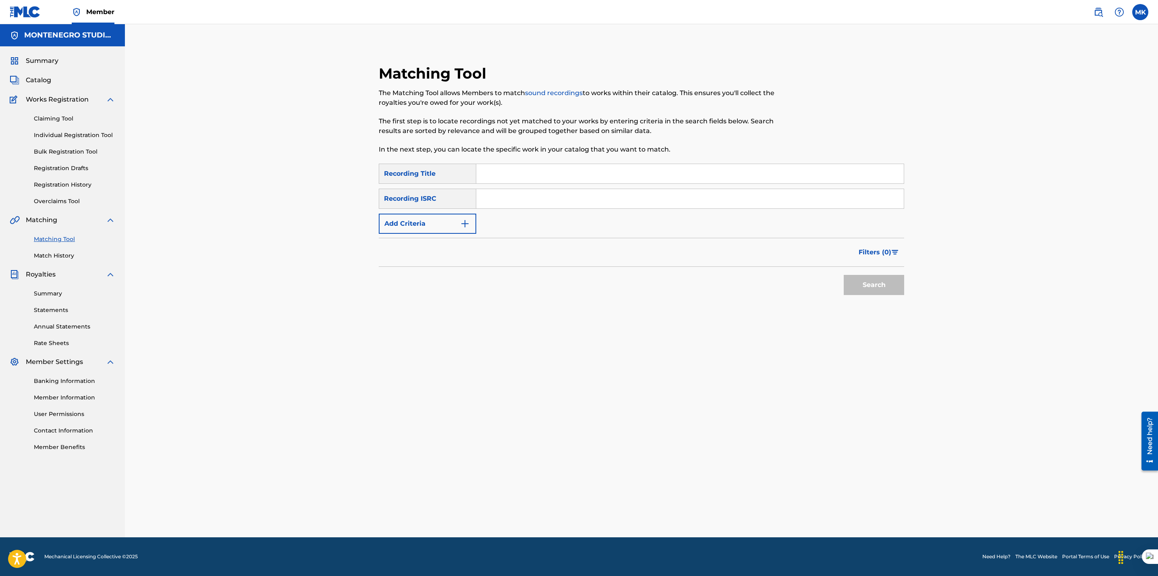
click at [496, 172] on input "Search Form" at bounding box center [689, 173] width 427 height 19
type input "tu lugar favorito"
click at [427, 233] on button "Add Criteria" at bounding box center [427, 224] width 97 height 20
click at [442, 217] on div "Writer" at bounding box center [420, 223] width 82 height 15
click at [423, 242] on div "Recording Artist" at bounding box center [427, 244] width 97 height 20
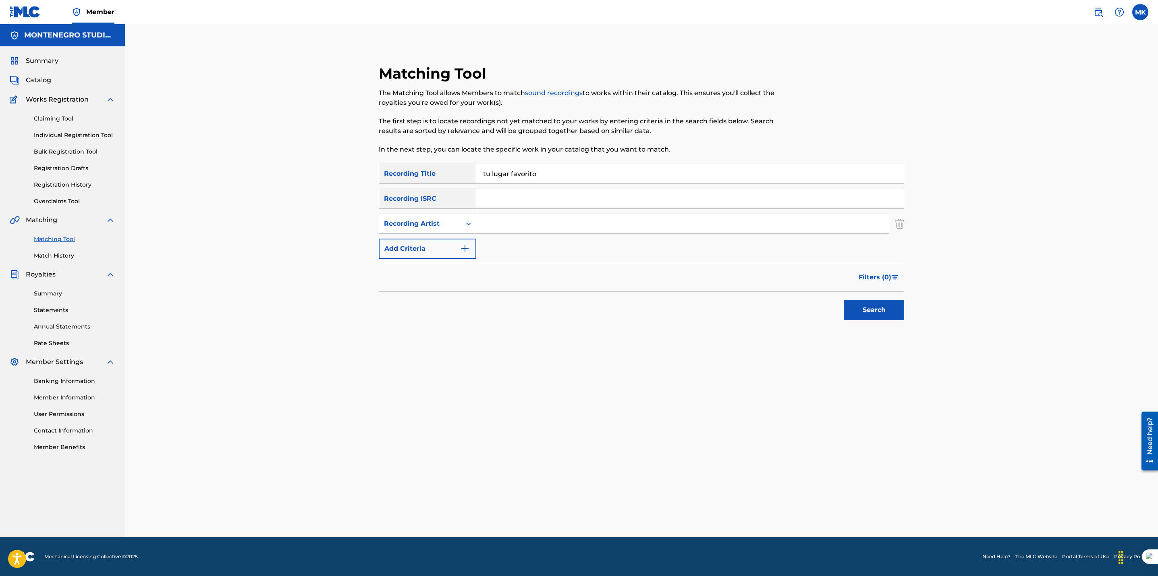
click at [499, 223] on input "Search Form" at bounding box center [682, 223] width 413 height 19
type input "pocima"
click at [884, 305] on button "Search" at bounding box center [874, 310] width 60 height 20
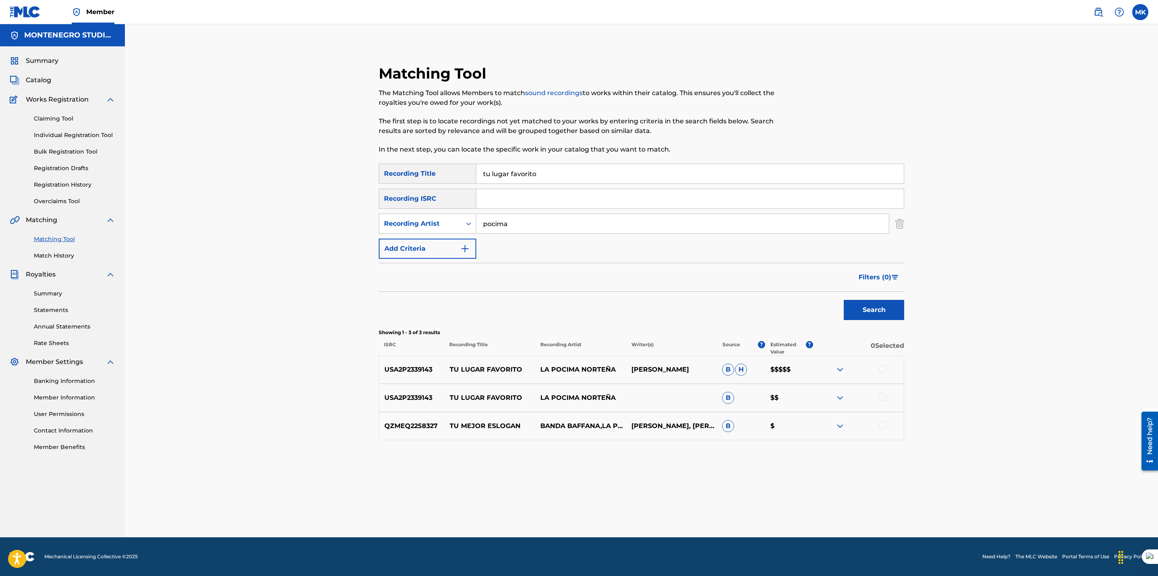
click at [881, 369] on div at bounding box center [883, 369] width 8 height 8
click at [885, 394] on div at bounding box center [883, 397] width 8 height 8
click at [552, 511] on button "Match 2 Groups" at bounding box center [566, 510] width 89 height 20
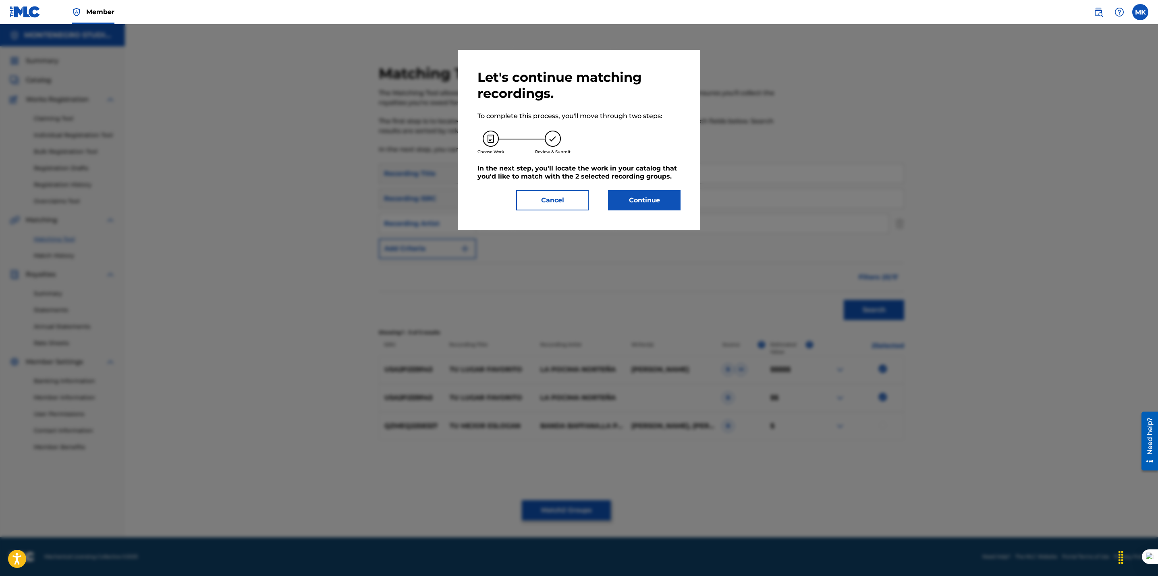
click at [655, 208] on button "Continue" at bounding box center [644, 200] width 73 height 20
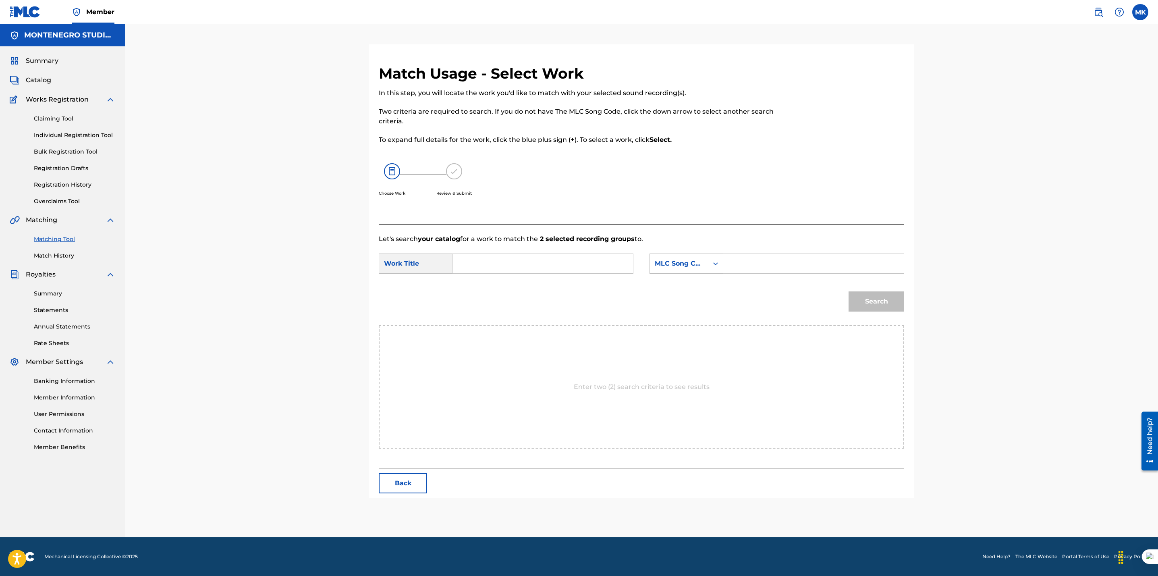
click at [531, 258] on input "Search Form" at bounding box center [542, 263] width 167 height 19
click at [512, 279] on span "[PERSON_NAME]" at bounding box center [509, 282] width 56 height 8
type input "tu lugar favorito"
click at [662, 263] on div "MLC Song Code" at bounding box center [679, 264] width 49 height 10
click at [663, 309] on div "Publisher Name" at bounding box center [686, 315] width 73 height 20
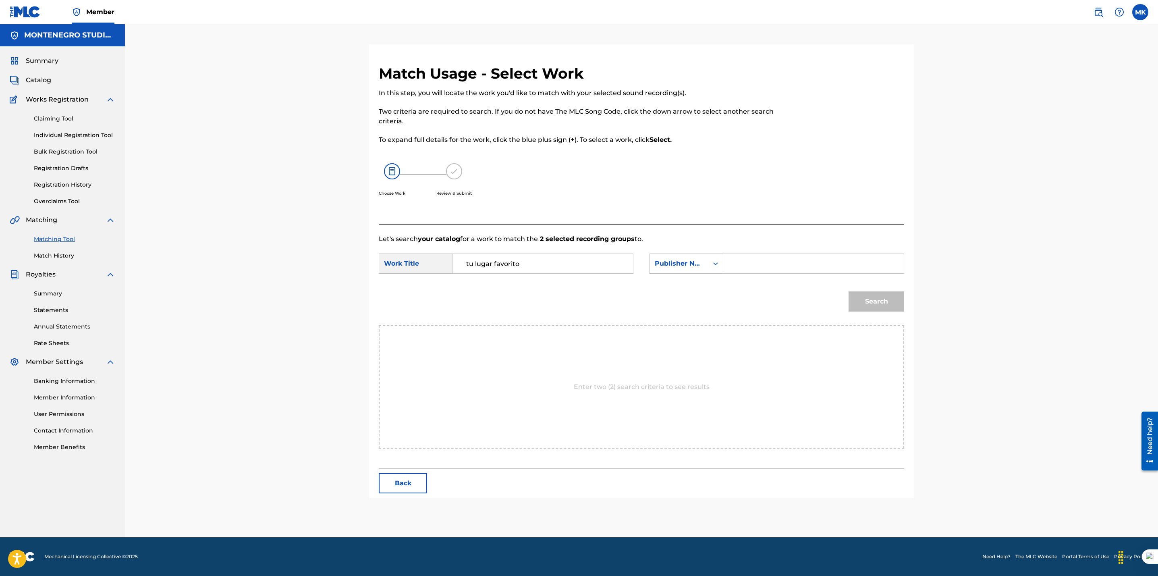
drag, startPoint x: 749, startPoint y: 264, endPoint x: 753, endPoint y: 267, distance: 5.8
click at [749, 264] on input "Search Form" at bounding box center [813, 263] width 167 height 19
type input "[GEOGRAPHIC_DATA]"
click at [875, 301] on button "Search" at bounding box center [876, 301] width 56 height 20
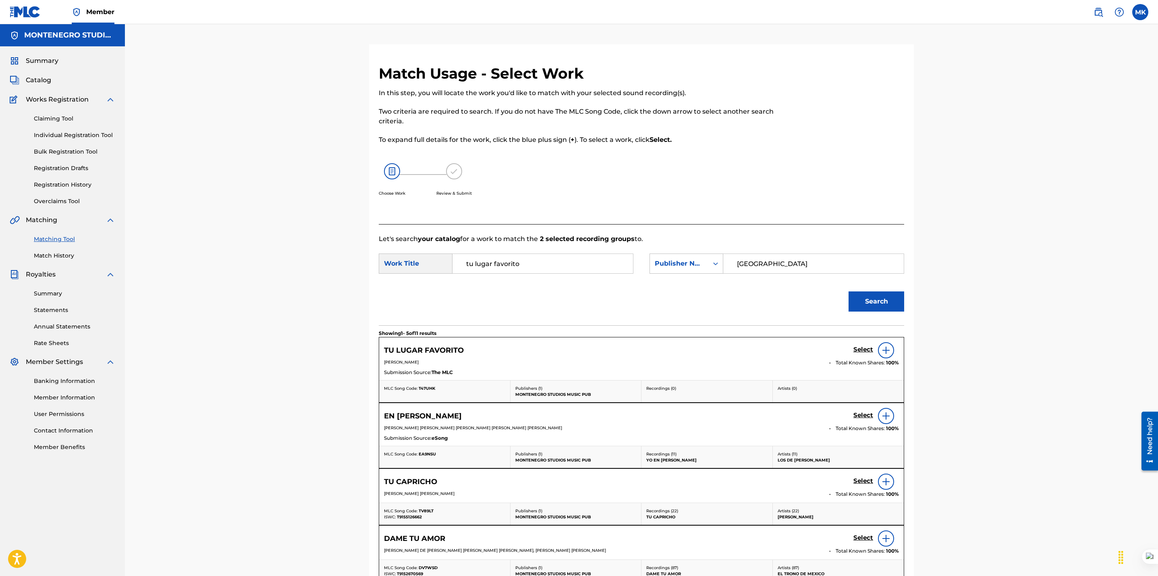
click at [861, 347] on h5 "Select" at bounding box center [863, 350] width 20 height 8
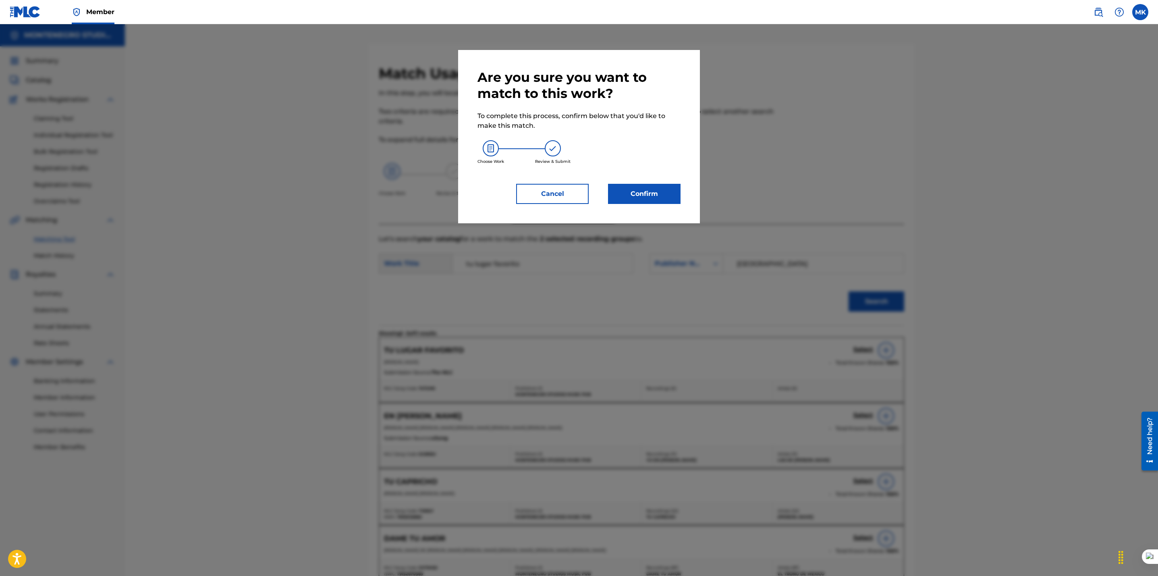
click at [643, 191] on button "Confirm" at bounding box center [644, 194] width 73 height 20
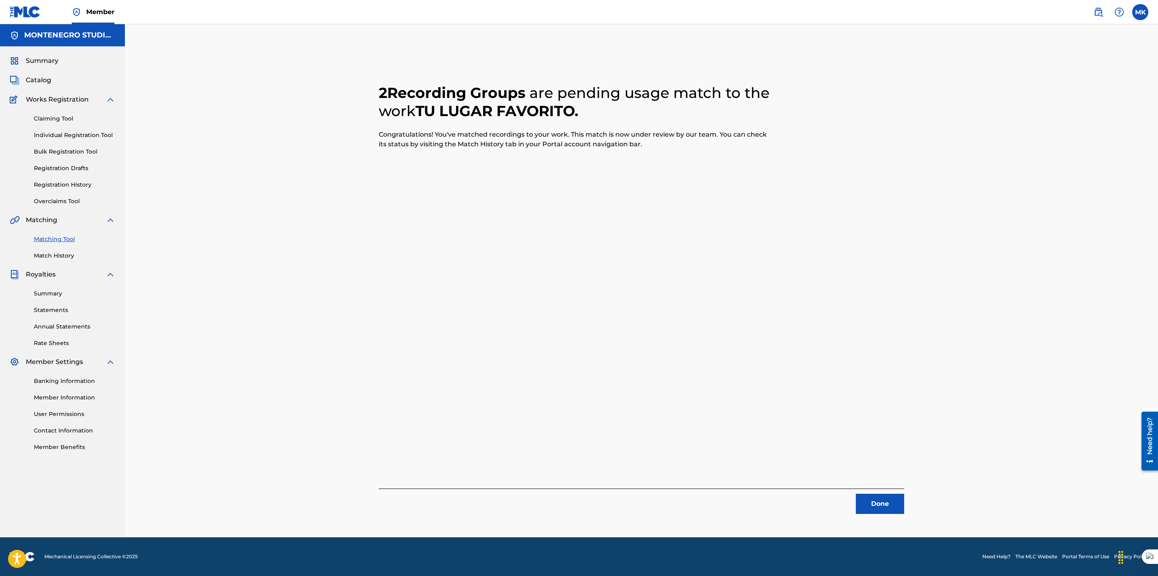
click at [874, 503] on button "Done" at bounding box center [880, 504] width 48 height 20
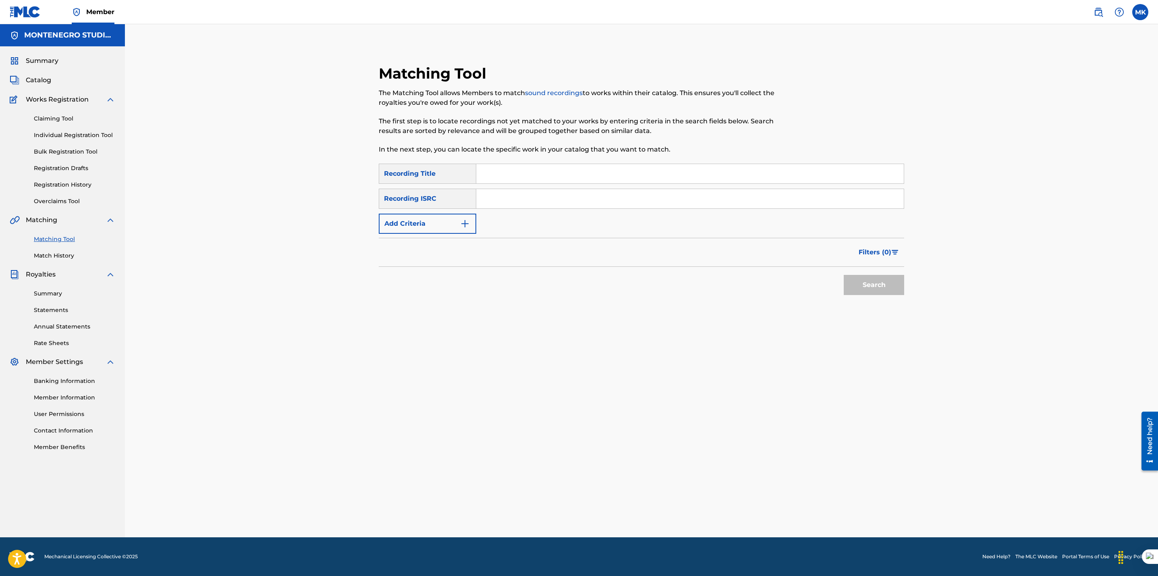
click at [37, 82] on span "Catalog" at bounding box center [38, 80] width 25 height 10
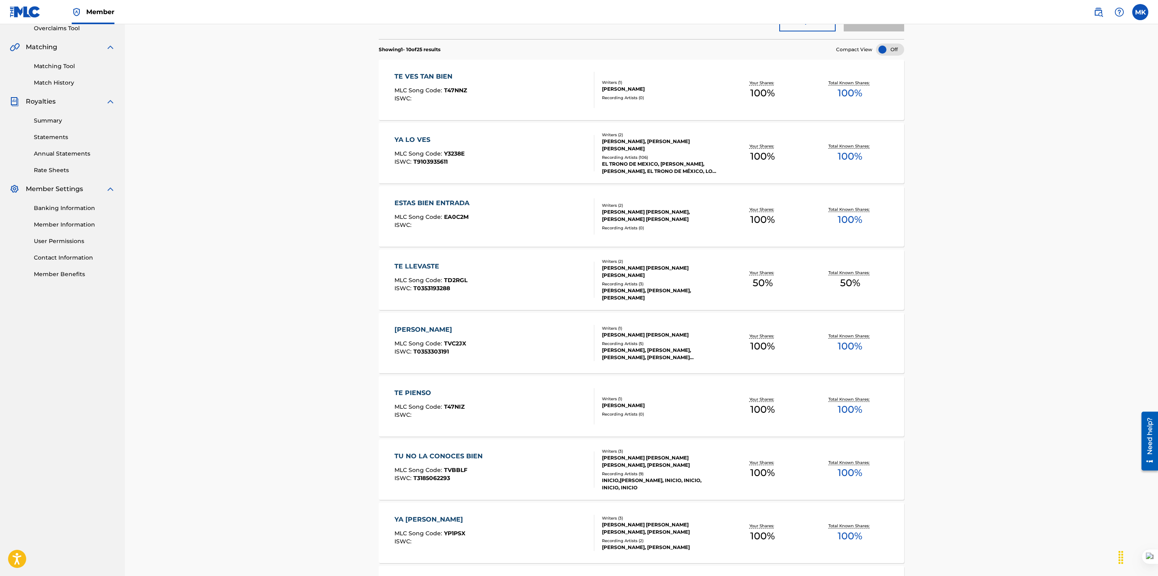
scroll to position [367, 0]
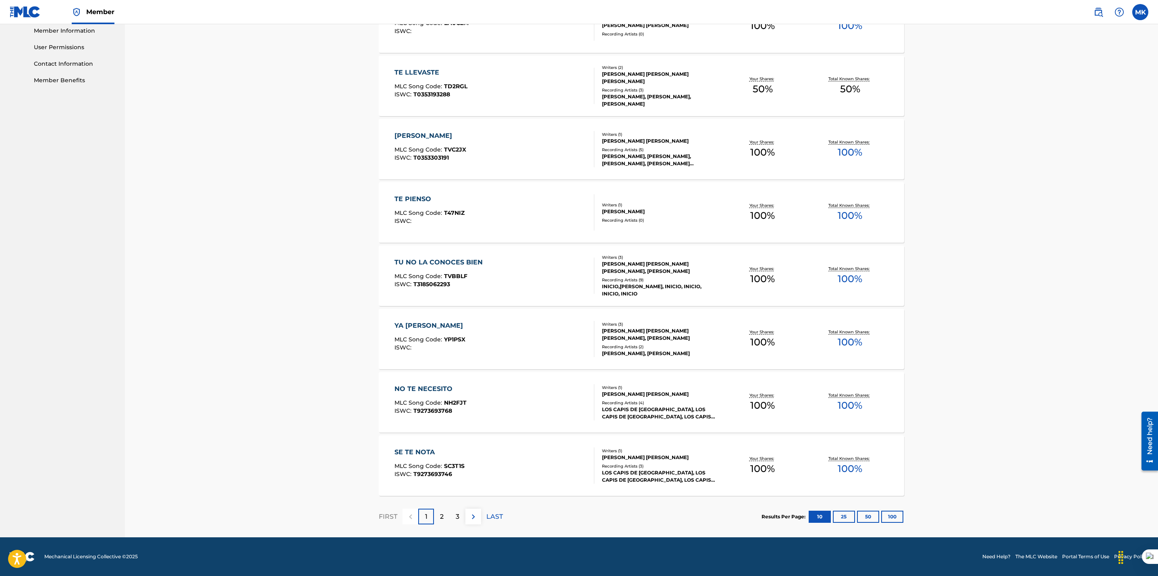
click at [890, 518] on button "100" at bounding box center [892, 516] width 22 height 12
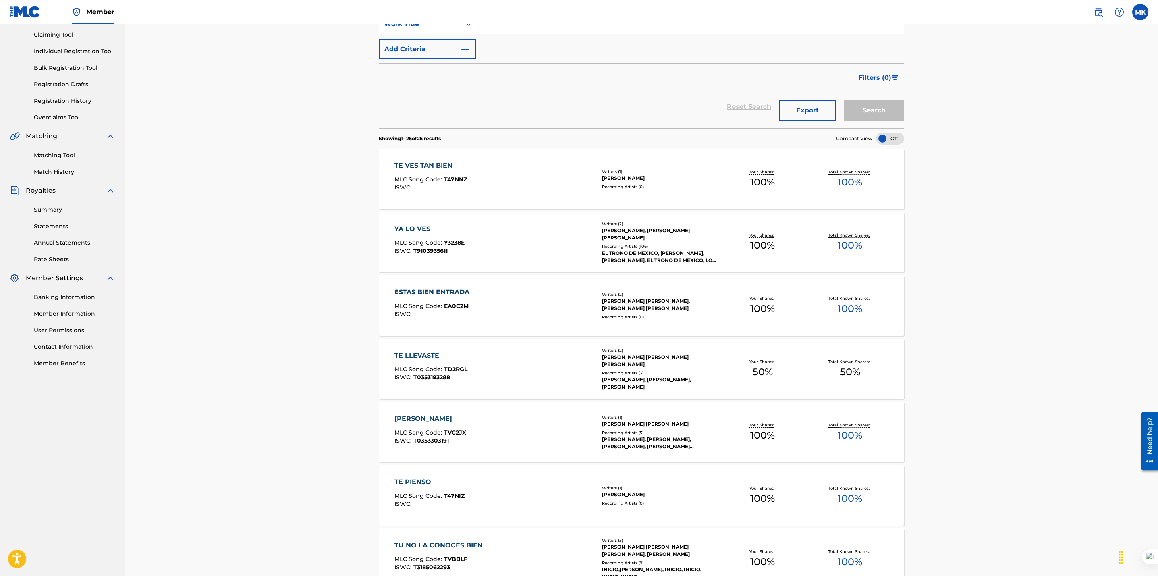
scroll to position [0, 0]
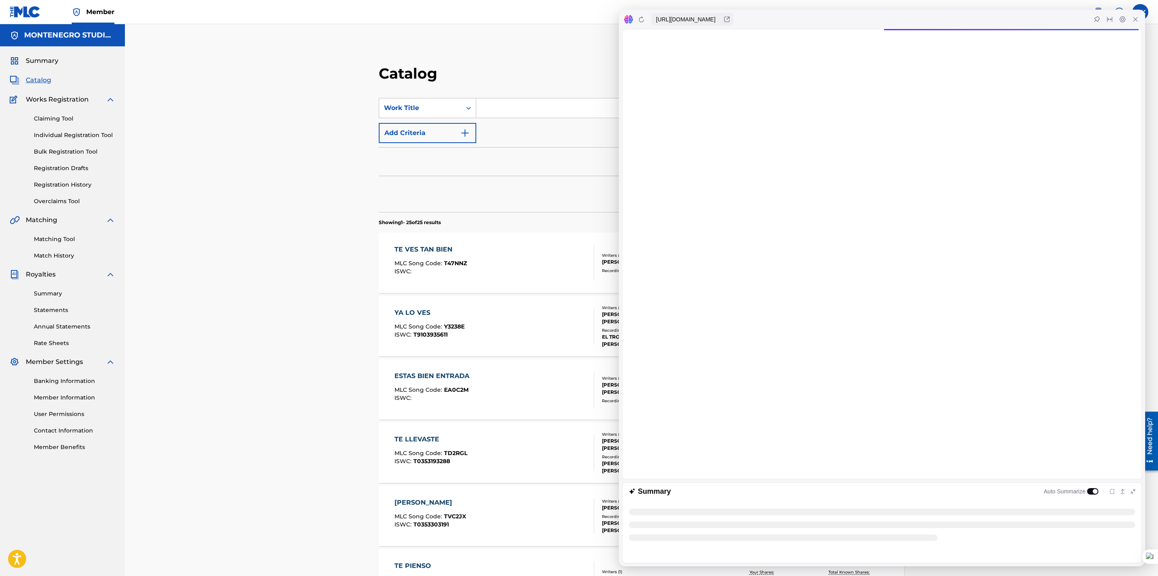
drag, startPoint x: 479, startPoint y: 371, endPoint x: 471, endPoint y: 373, distance: 7.4
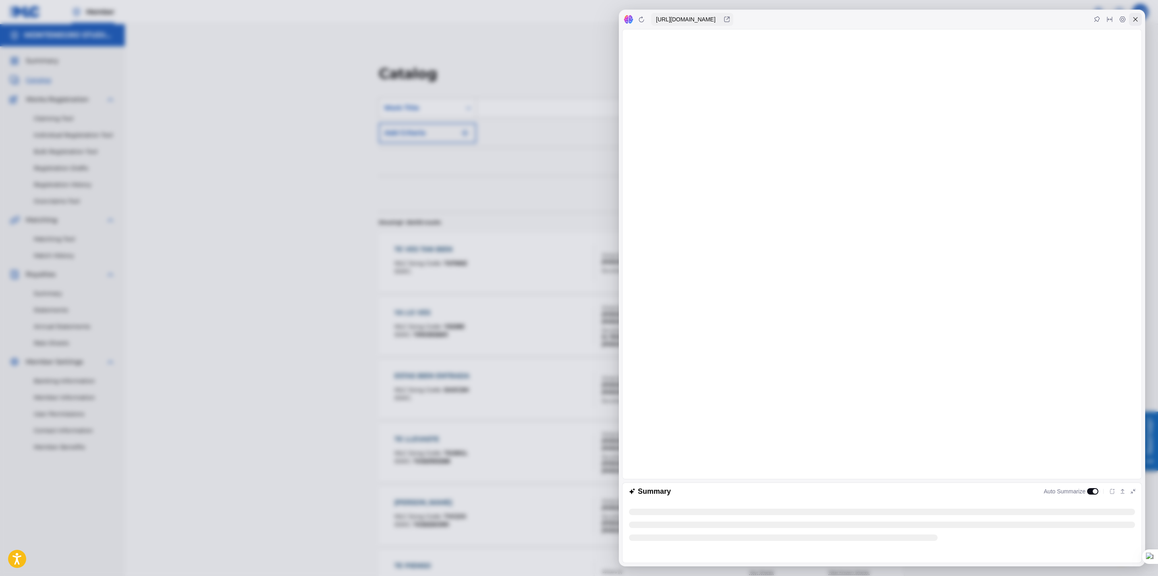
click at [1131, 23] on div at bounding box center [1135, 19] width 13 height 13
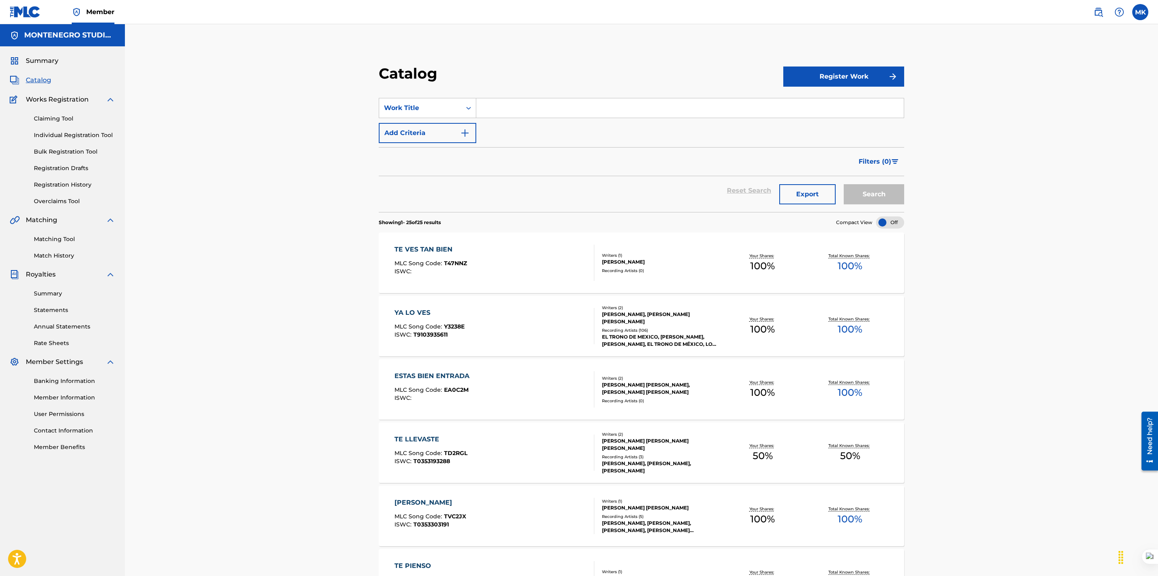
click at [66, 231] on div "Matching Tool Match History" at bounding box center [63, 242] width 106 height 35
click at [60, 242] on link "Matching Tool" at bounding box center [74, 239] width 81 height 8
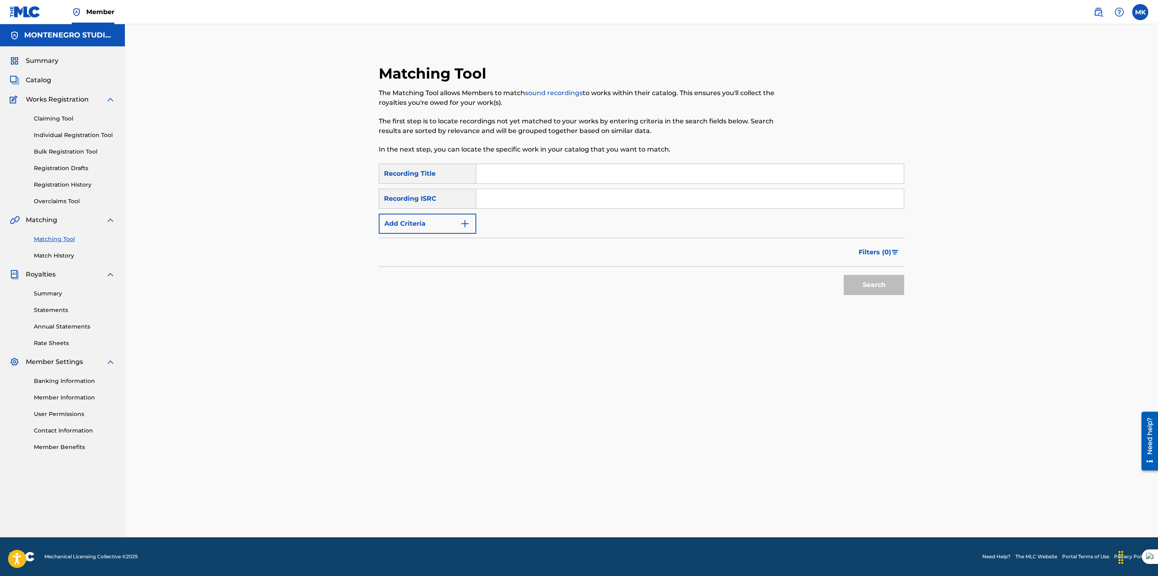
click at [498, 176] on input "Search Form" at bounding box center [689, 173] width 427 height 19
type input "estas bien entrada"
click at [844, 275] on button "Search" at bounding box center [874, 285] width 60 height 20
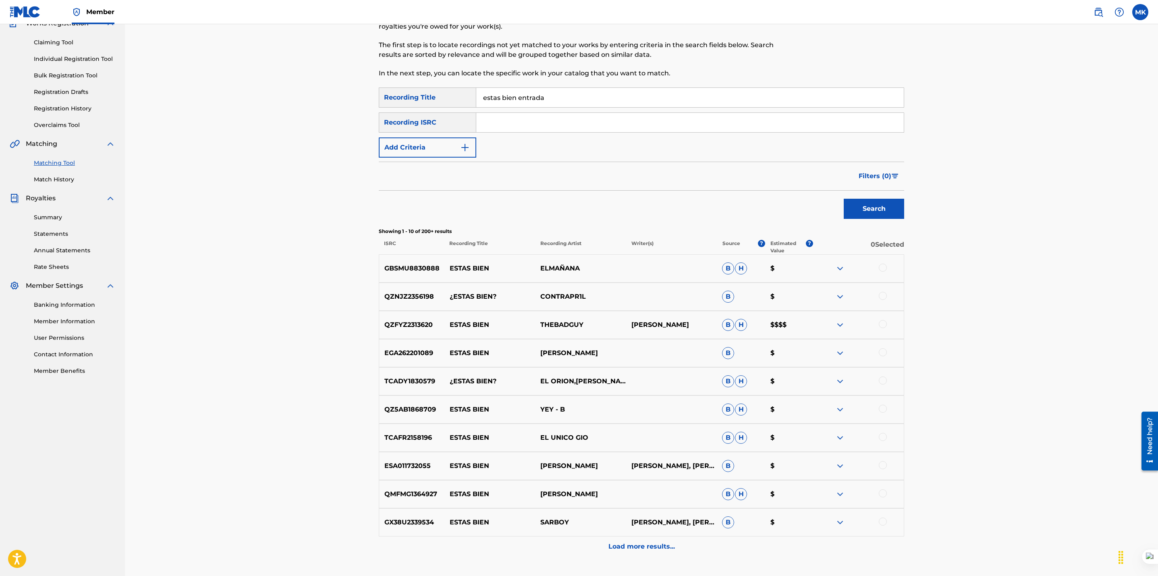
scroll to position [77, 0]
click at [419, 144] on button "Add Criteria" at bounding box center [427, 147] width 97 height 20
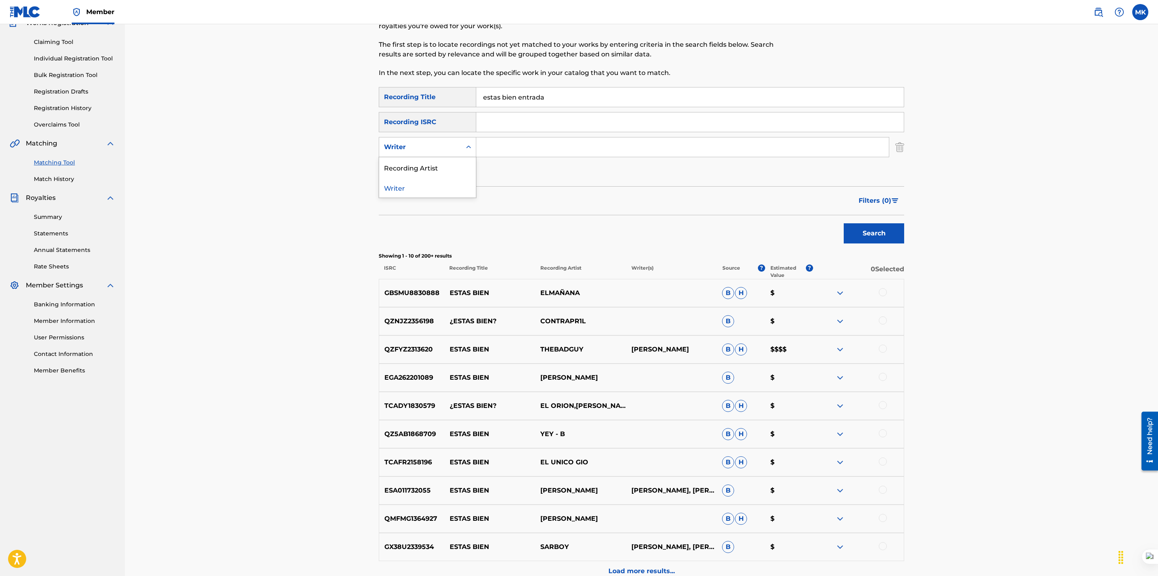
click at [411, 149] on div "Writer" at bounding box center [420, 147] width 73 height 10
click at [409, 170] on div "Recording Artist" at bounding box center [427, 167] width 97 height 20
click at [502, 154] on input "Search Form" at bounding box center [682, 146] width 413 height 19
click at [844, 223] on button "Search" at bounding box center [874, 233] width 60 height 20
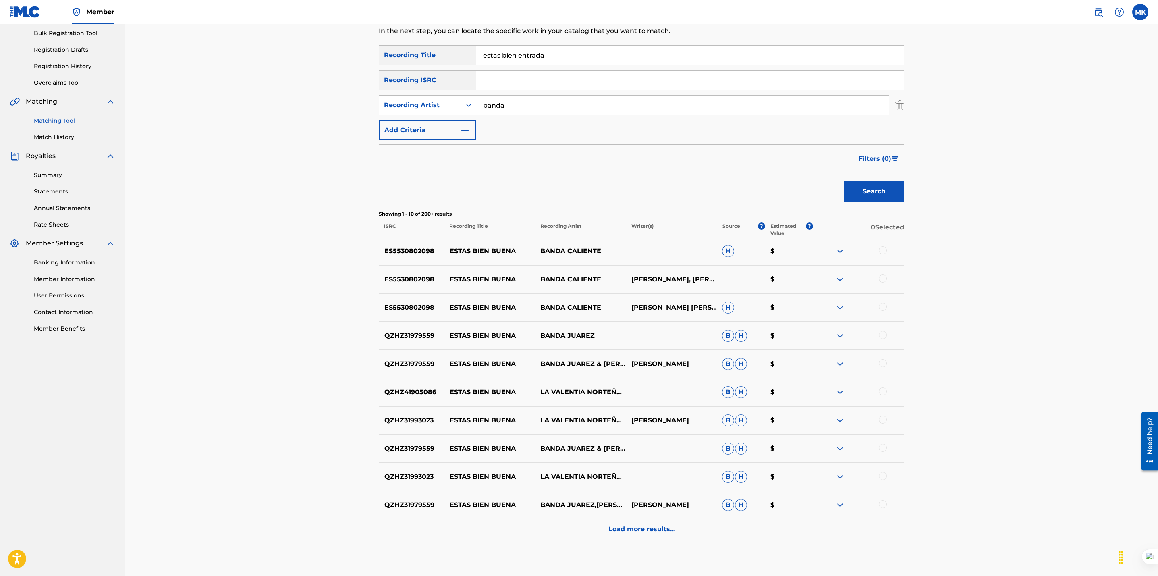
scroll to position [119, 0]
type input "banda real"
click at [844, 181] on button "Search" at bounding box center [874, 191] width 60 height 20
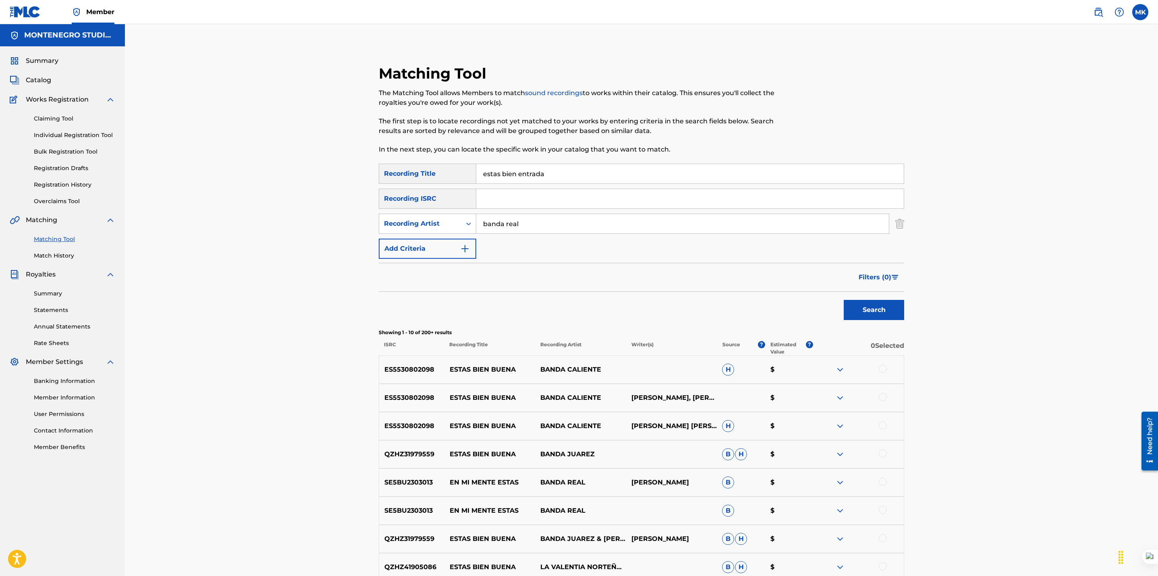
scroll to position [161, 0]
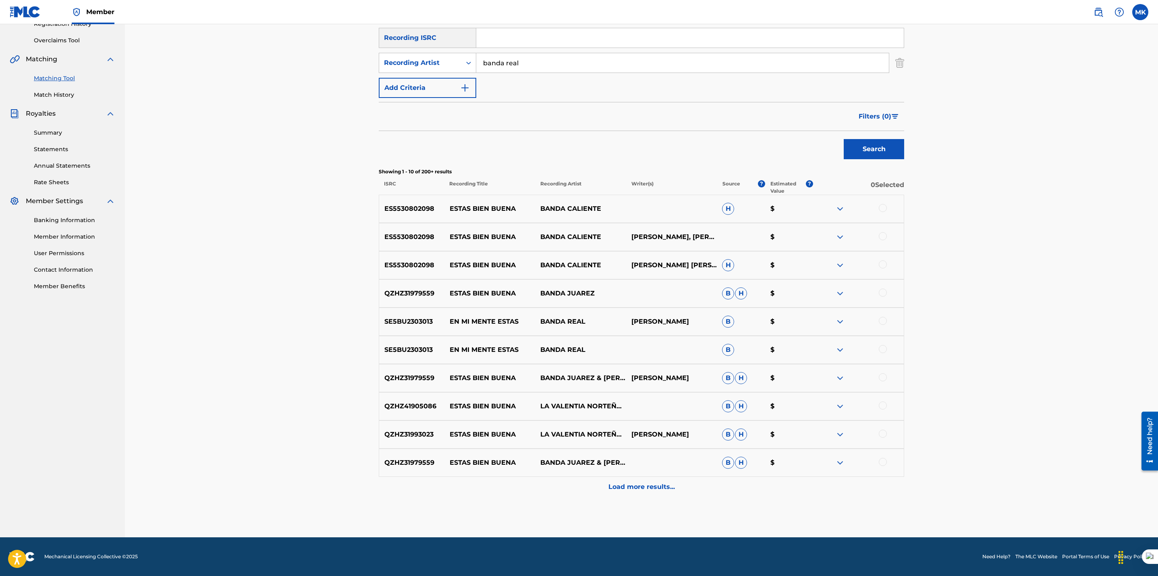
click at [628, 492] on div "Load more results..." at bounding box center [641, 487] width 525 height 20
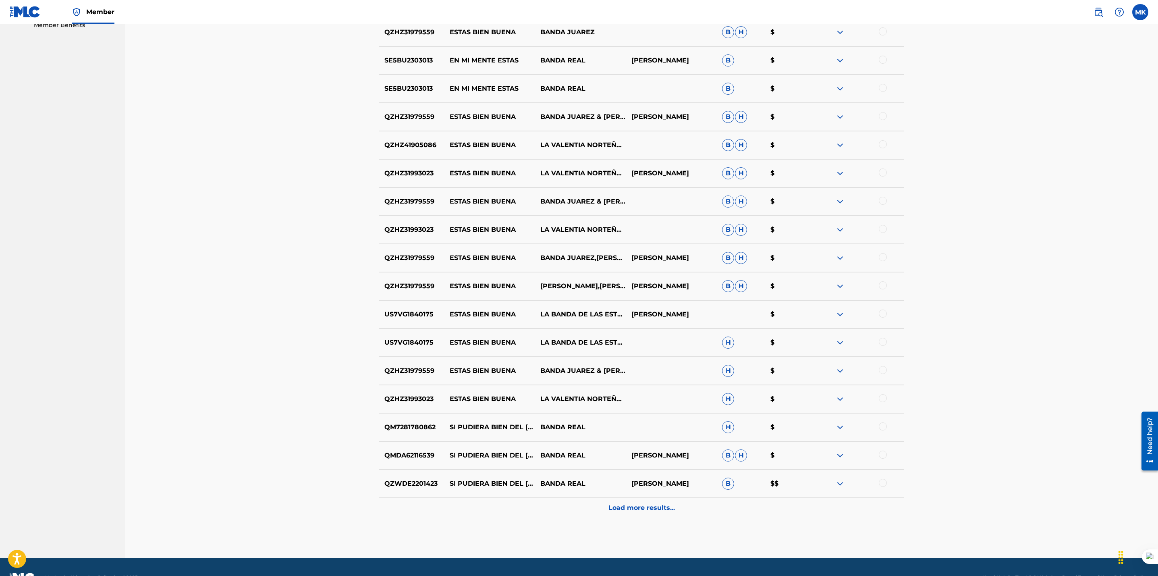
scroll to position [424, 0]
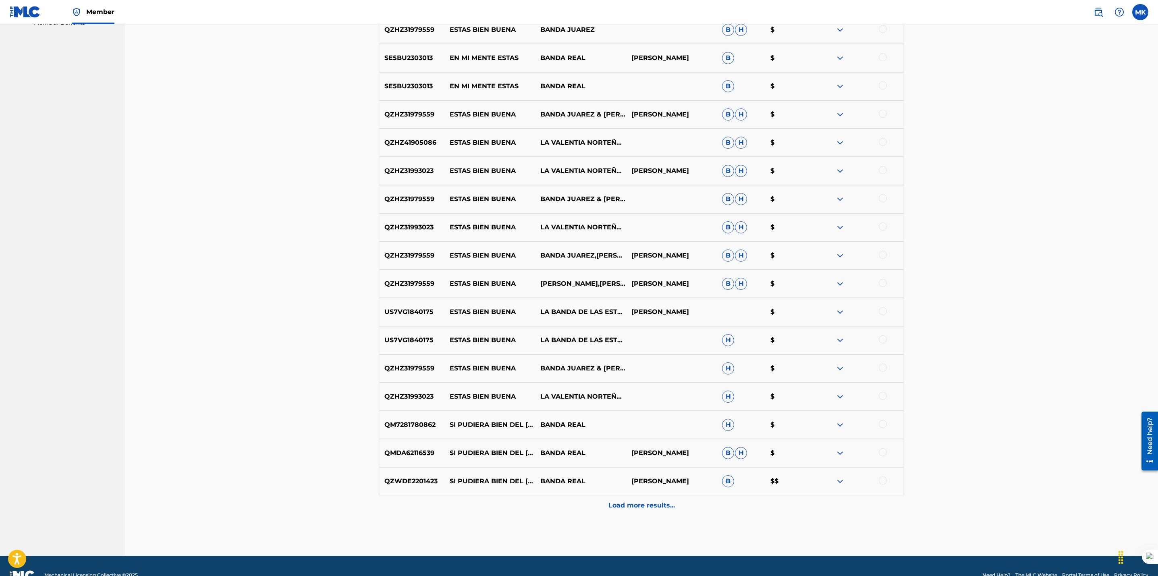
click at [614, 504] on p "Load more results..." at bounding box center [641, 505] width 66 height 10
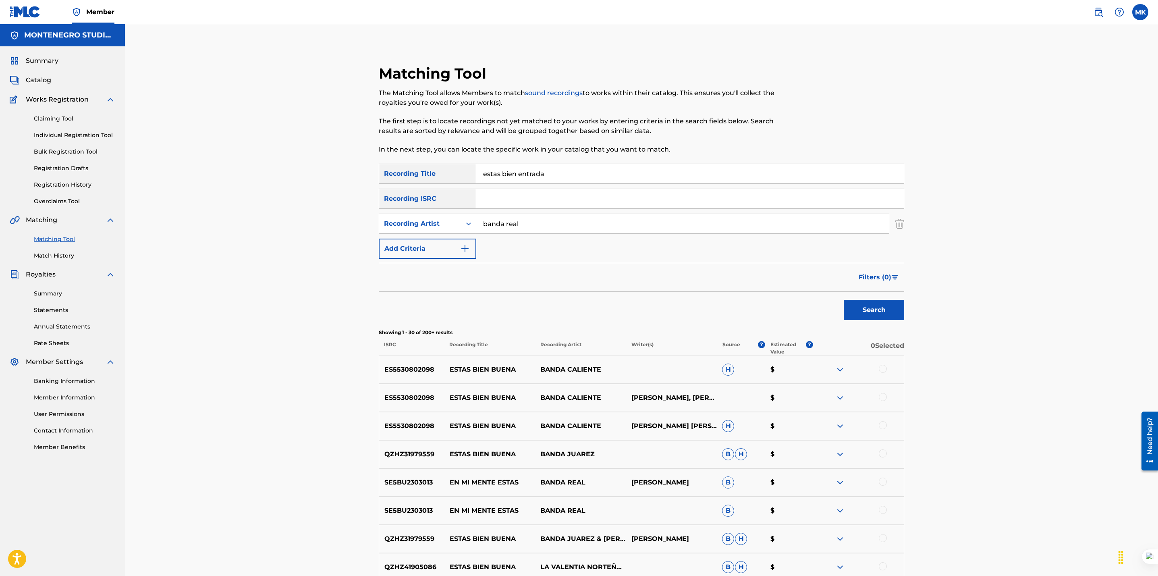
drag, startPoint x: 555, startPoint y: 179, endPoint x: 469, endPoint y: 173, distance: 86.0
click at [469, 173] on div "SearchWithCriteriaae60c944-f878-4771-85f1-4a926161752a Recording Title estas bi…" at bounding box center [641, 174] width 525 height 20
click at [533, 225] on input "banda real" at bounding box center [682, 223] width 413 height 19
type input "banda real de asientos"
click at [844, 300] on button "Search" at bounding box center [874, 310] width 60 height 20
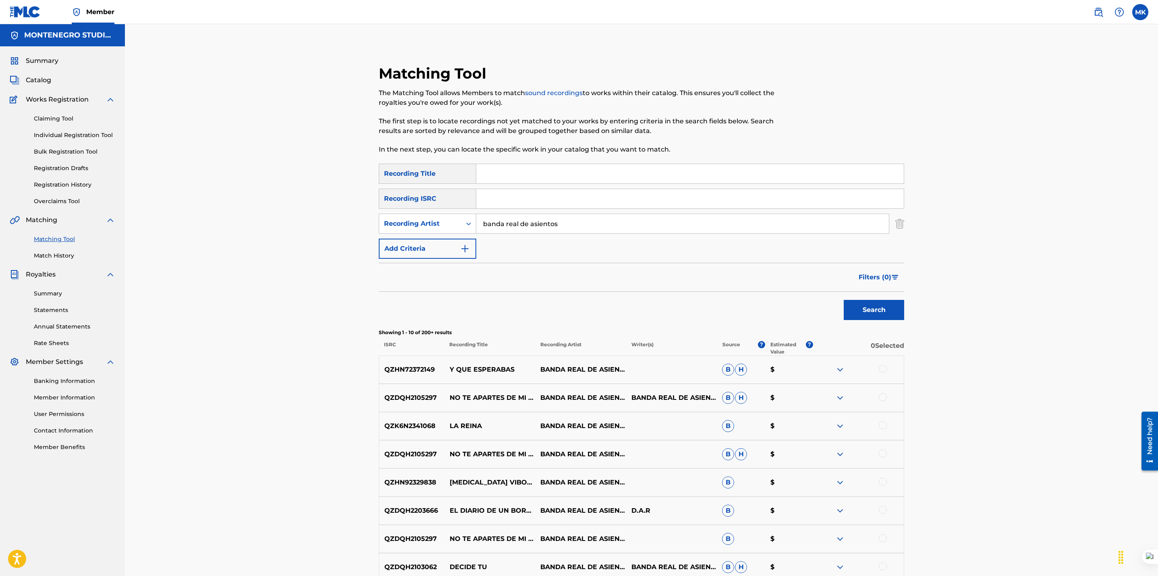
scroll to position [161, 0]
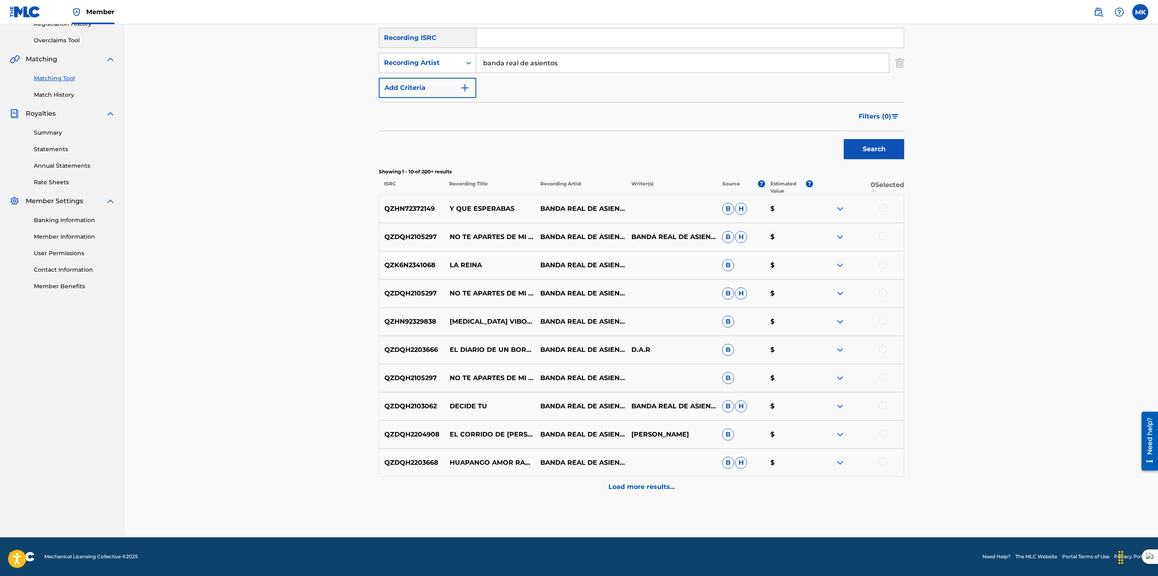
click at [624, 485] on p "Load more results..." at bounding box center [641, 487] width 66 height 10
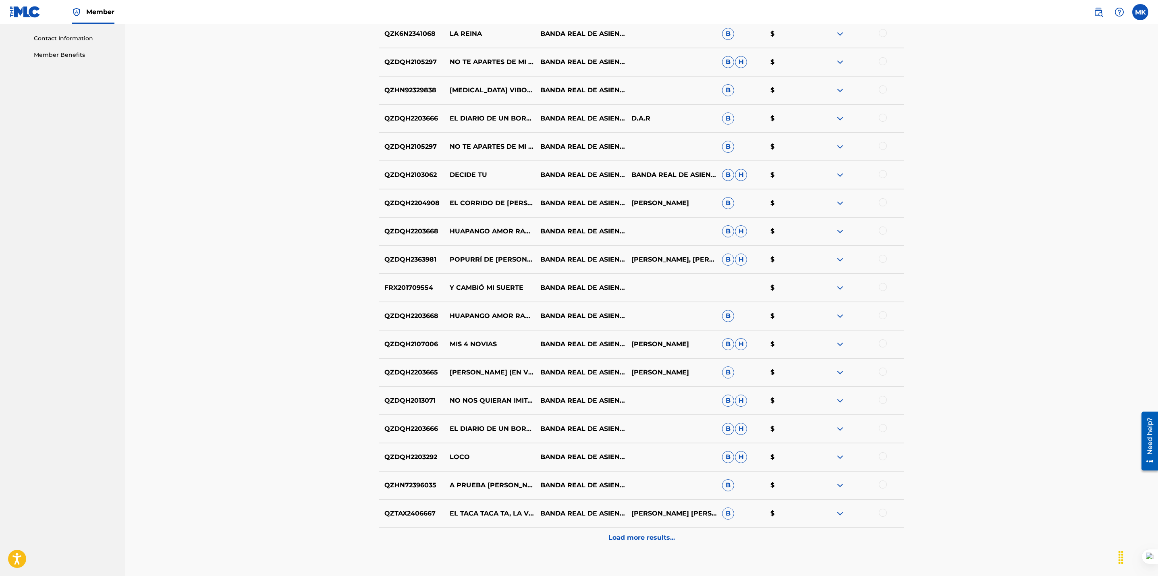
scroll to position [393, 0]
click at [630, 532] on p "Load more results..." at bounding box center [641, 537] width 66 height 10
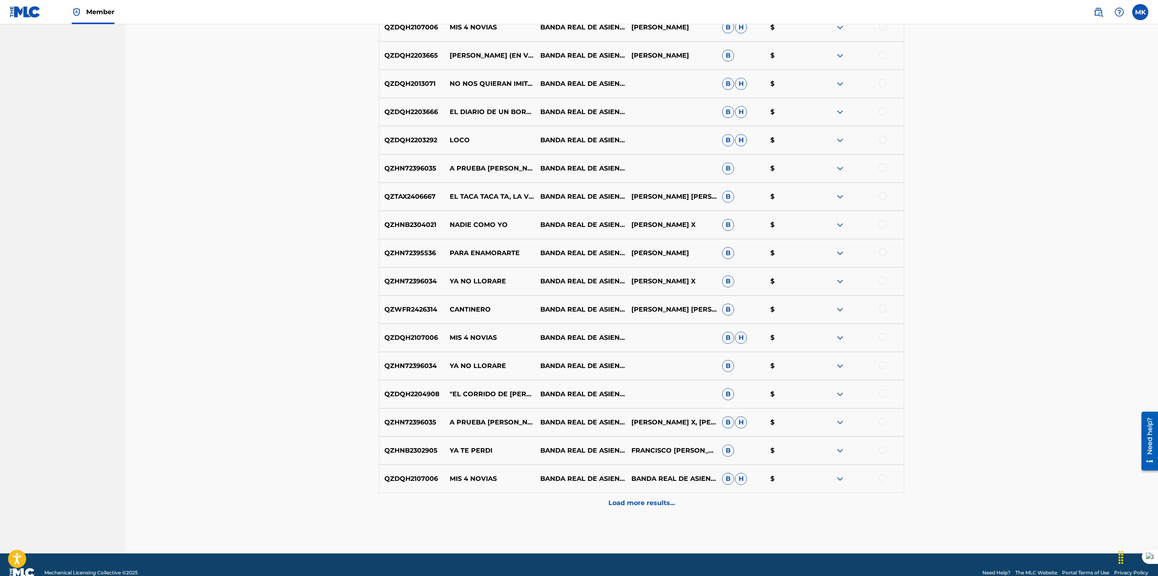
scroll to position [724, 0]
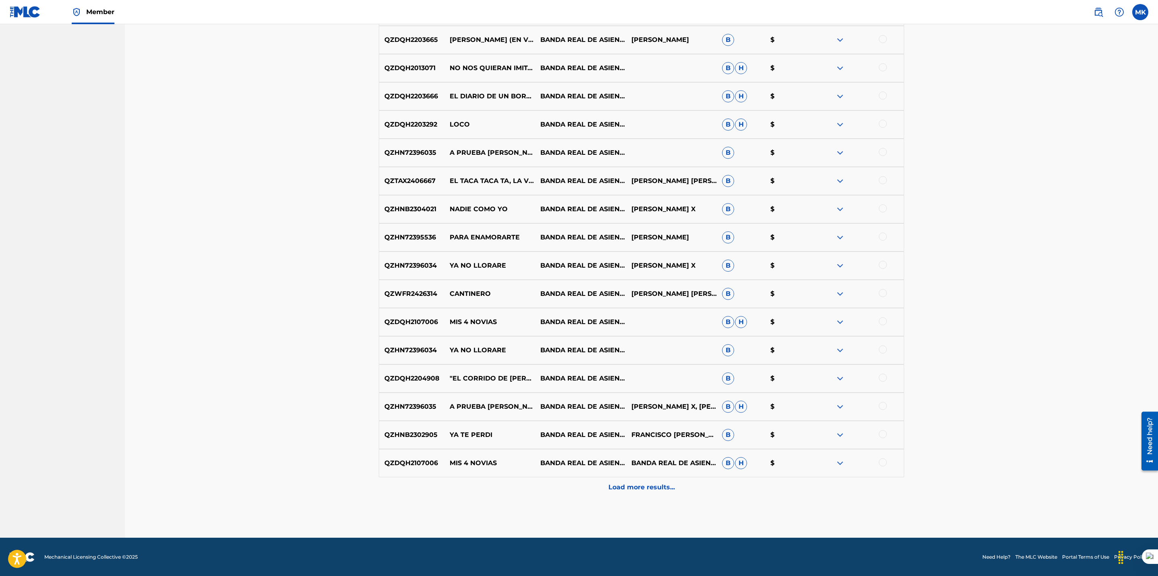
click at [635, 484] on p "Load more results..." at bounding box center [641, 487] width 66 height 10
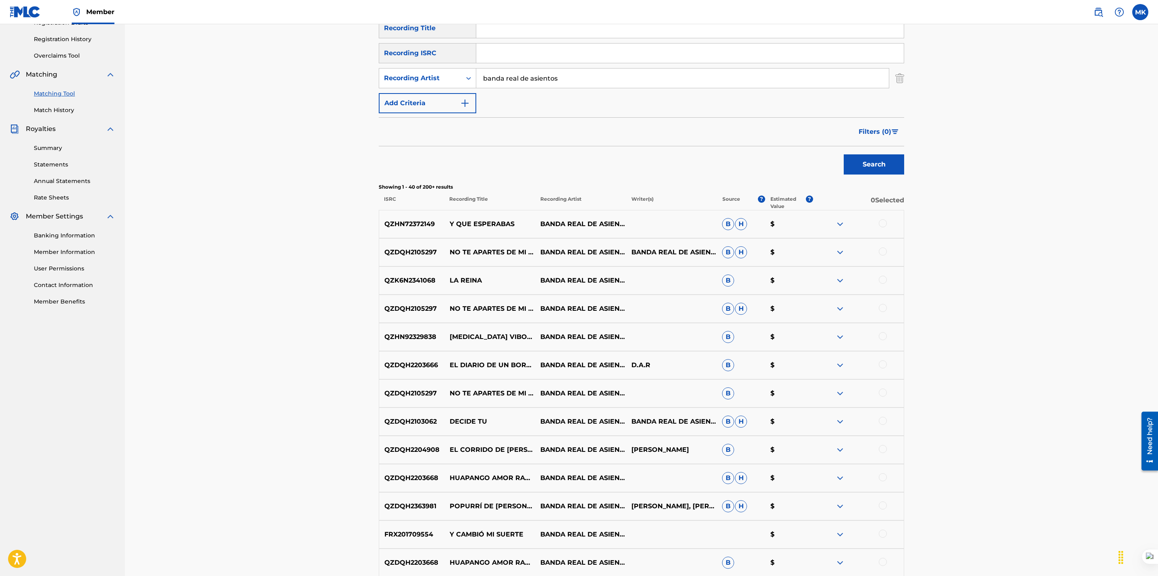
scroll to position [0, 0]
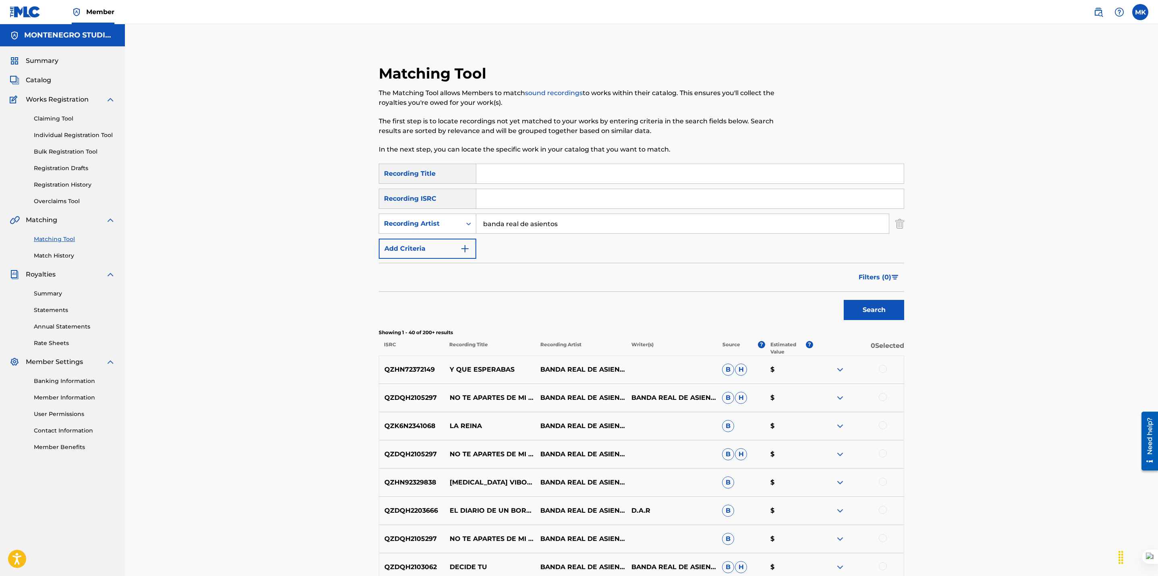
click at [716, 176] on input "Search Form" at bounding box center [689, 173] width 427 height 19
type input "te vio la cara"
click at [844, 300] on button "Search" at bounding box center [874, 310] width 60 height 20
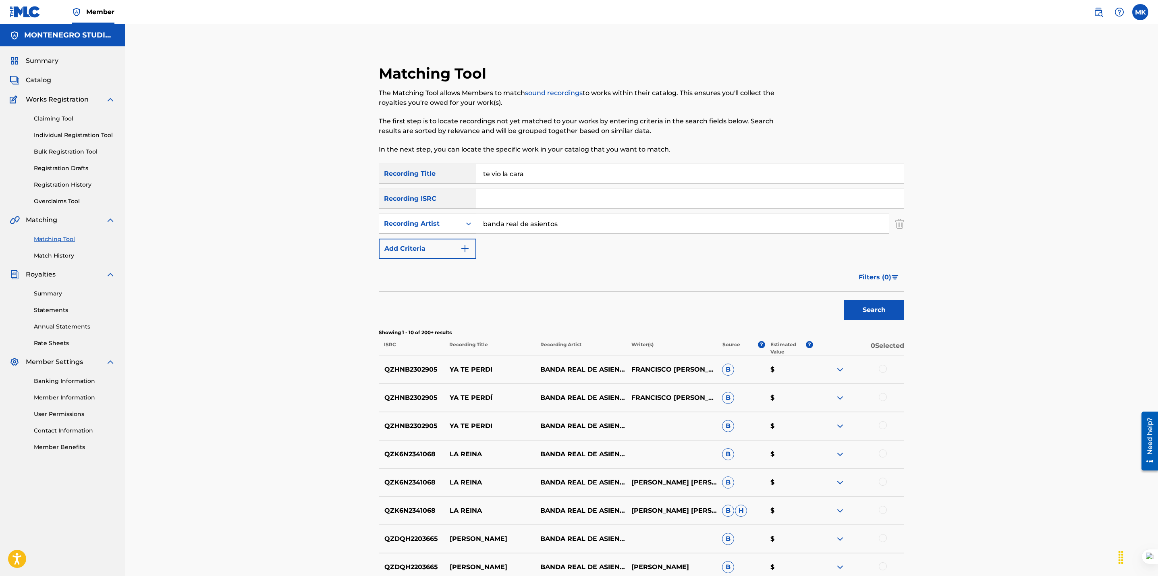
drag, startPoint x: 575, startPoint y: 225, endPoint x: 402, endPoint y: 228, distance: 172.9
click at [402, 228] on div "SearchWithCriteria389b1333-bbbc-4e10-801d-6a783eacbe8a Recording Artist banda r…" at bounding box center [641, 224] width 525 height 20
click at [869, 310] on button "Search" at bounding box center [874, 310] width 60 height 20
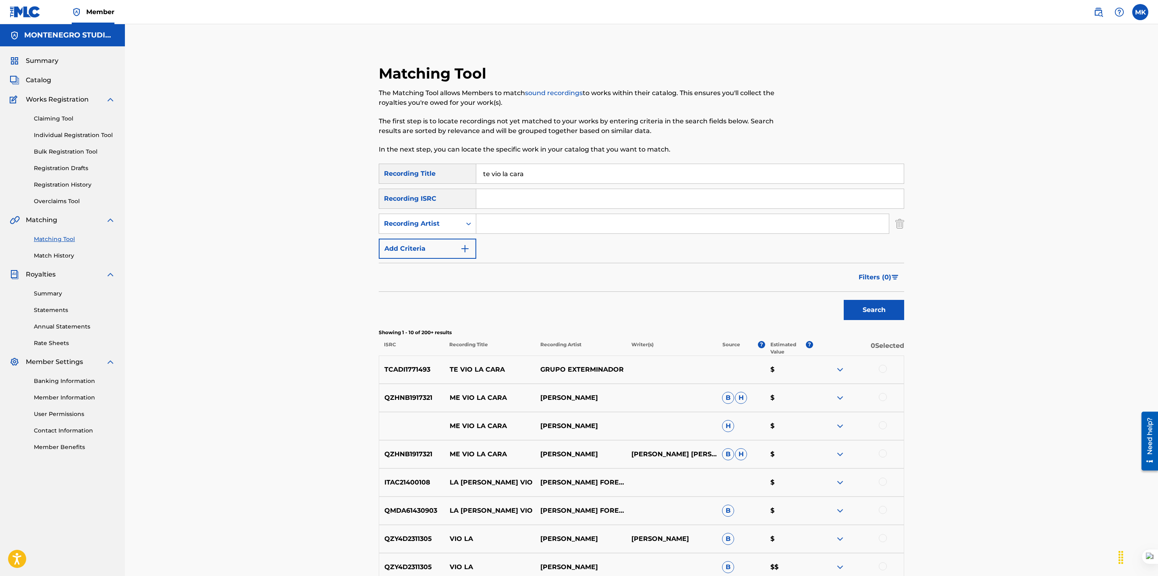
click at [886, 367] on div at bounding box center [858, 370] width 91 height 10
click at [883, 370] on div at bounding box center [883, 369] width 8 height 8
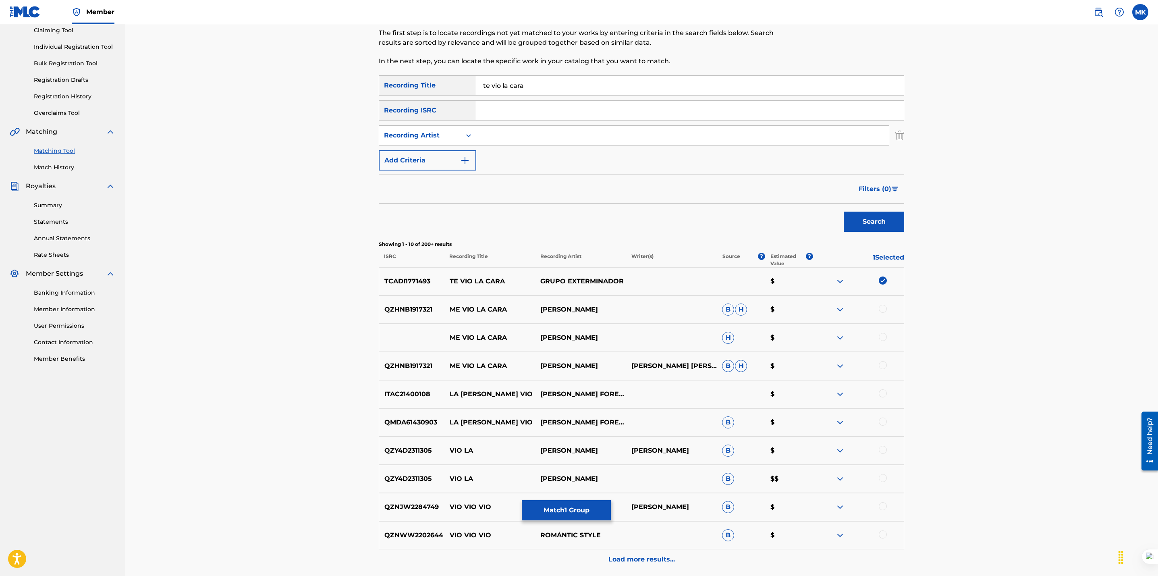
scroll to position [89, 0]
drag, startPoint x: 436, startPoint y: 283, endPoint x: 365, endPoint y: 277, distance: 70.8
click at [365, 277] on div "Matching Tool The Matching Tool allows Members to match sound recordings to wor…" at bounding box center [641, 282] width 564 height 653
copy p "TCADI1771493"
click at [1054, 285] on div "Matching Tool The Matching Tool allows Members to match sound recordings to wor…" at bounding box center [641, 273] width 1033 height 674
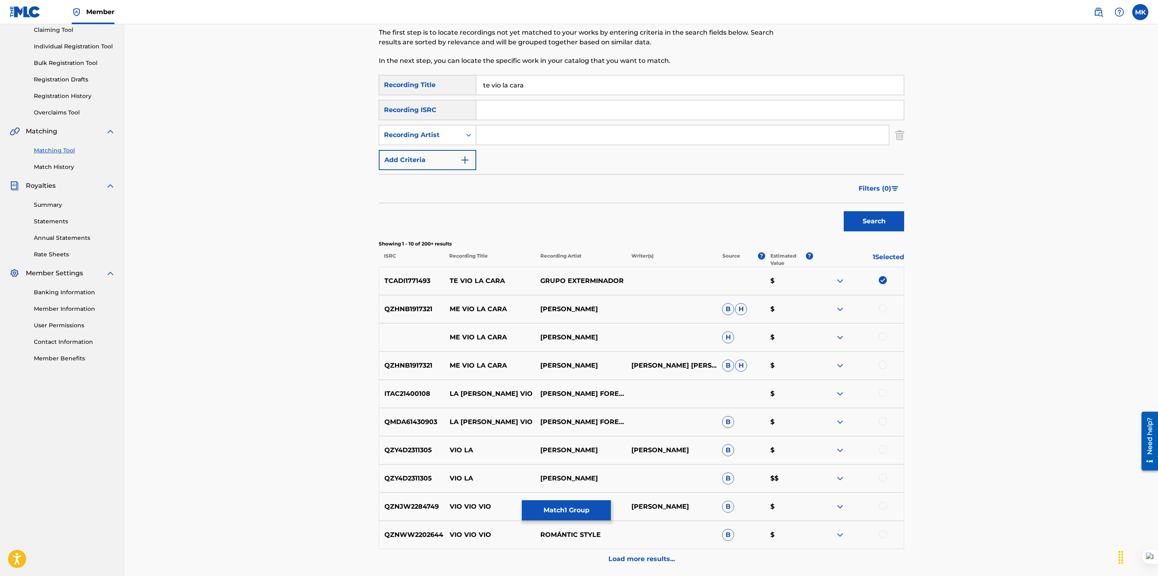
click at [581, 508] on button "Match 1 Group" at bounding box center [566, 510] width 89 height 20
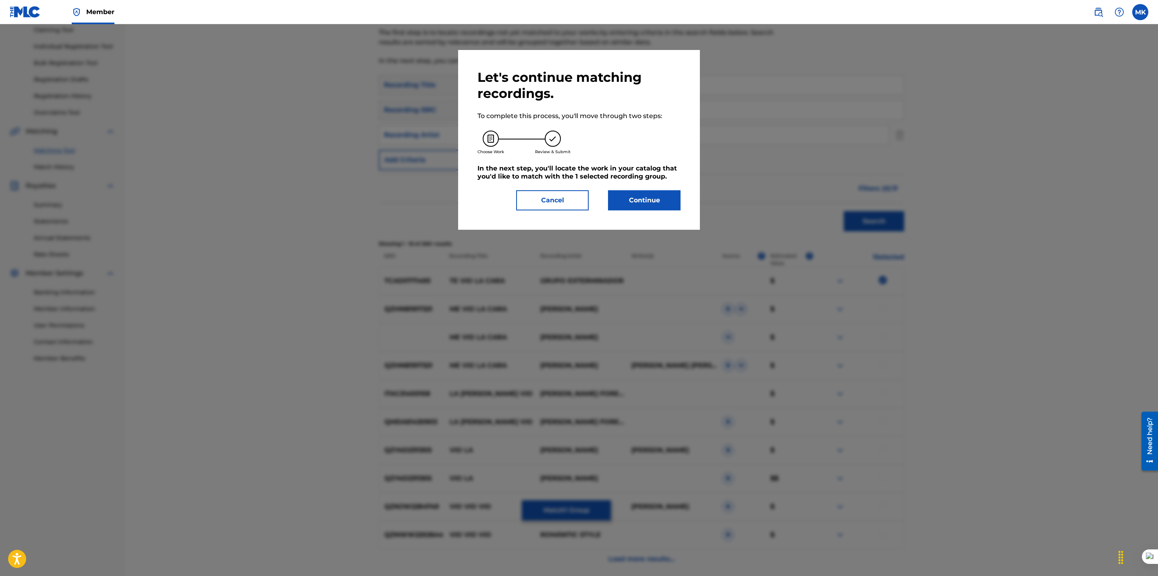
click at [643, 201] on button "Continue" at bounding box center [644, 200] width 73 height 20
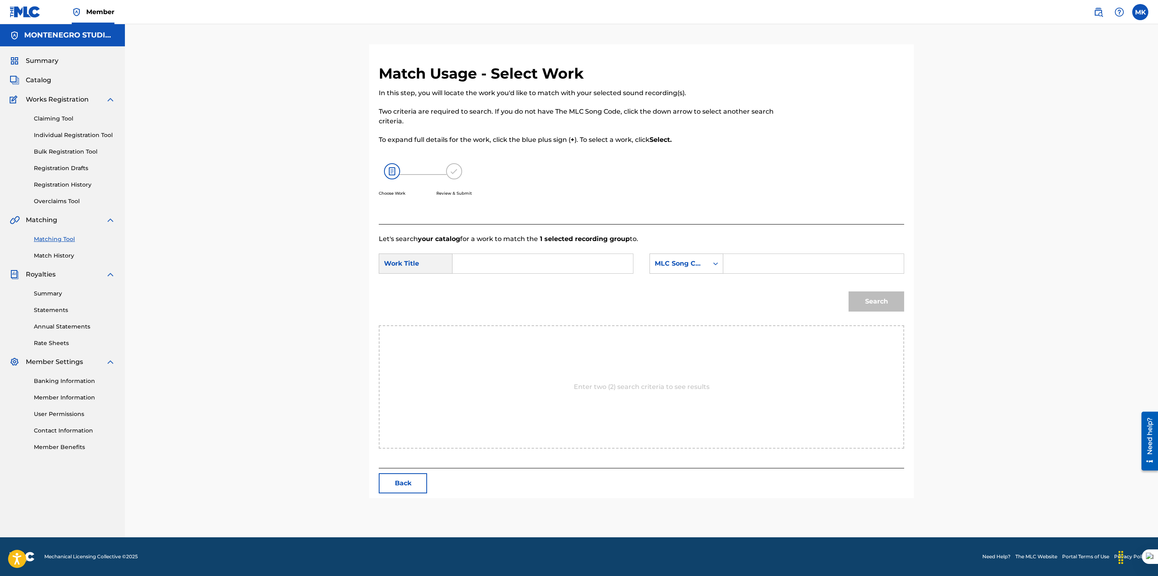
scroll to position [0, 0]
click at [539, 257] on input "Search Form" at bounding box center [542, 263] width 167 height 19
click at [527, 282] on div "te vio la cara" at bounding box center [542, 281] width 166 height 15
type input "te vio la cara"
click at [694, 266] on div "MLC Song Code" at bounding box center [679, 264] width 49 height 10
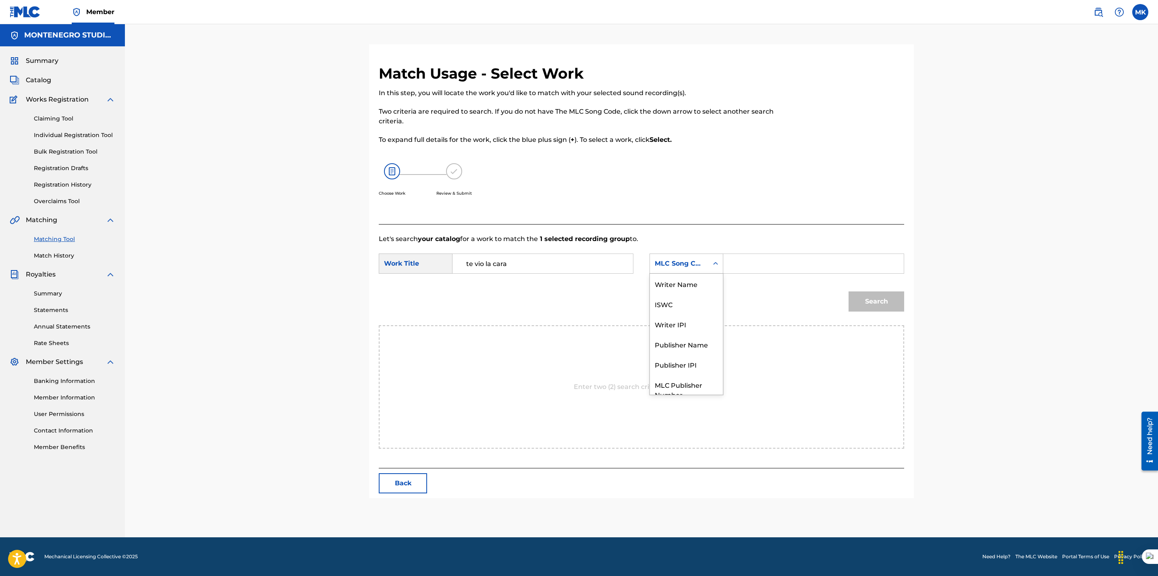
scroll to position [29, 0]
click at [687, 317] on div "Publisher Name" at bounding box center [686, 315] width 73 height 20
click at [749, 264] on input "Search Form" at bounding box center [813, 263] width 167 height 19
type input "[GEOGRAPHIC_DATA]"
click at [859, 298] on button "Search" at bounding box center [876, 301] width 56 height 20
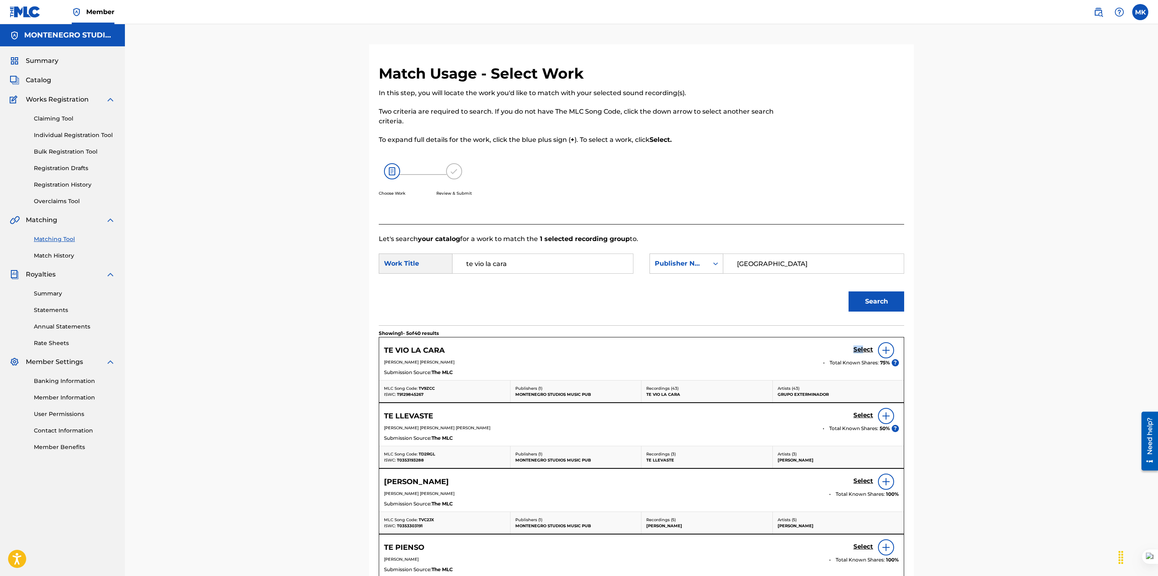
drag, startPoint x: 667, startPoint y: 358, endPoint x: 863, endPoint y: 350, distance: 196.0
click at [863, 350] on div "TE VIO LA CARA Select" at bounding box center [641, 350] width 515 height 16
click at [863, 350] on h5 "Select" at bounding box center [863, 350] width 20 height 8
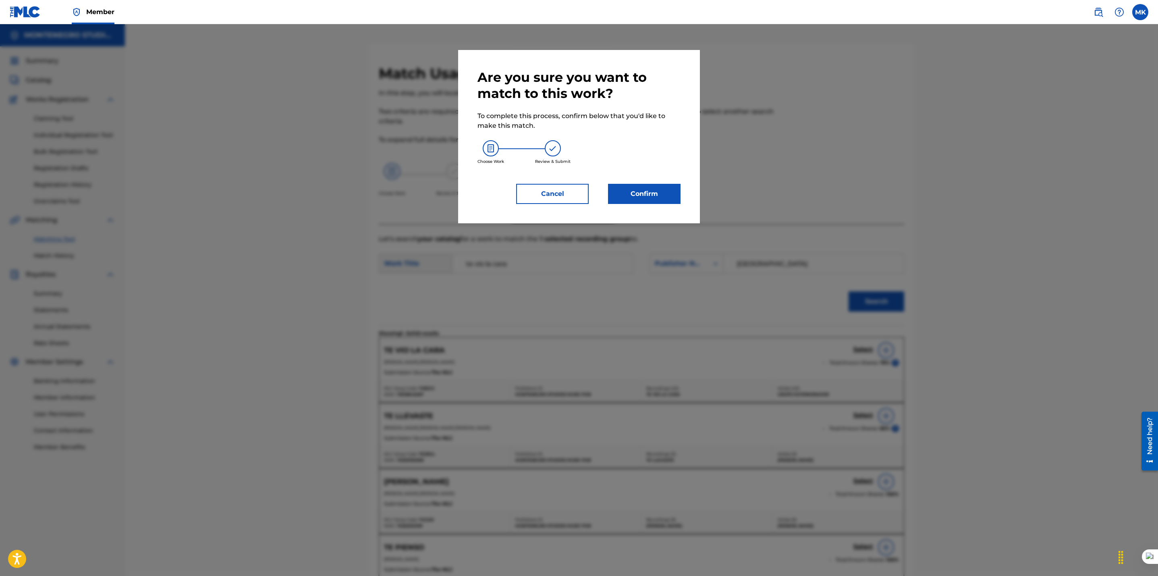
click at [642, 194] on button "Confirm" at bounding box center [644, 194] width 73 height 20
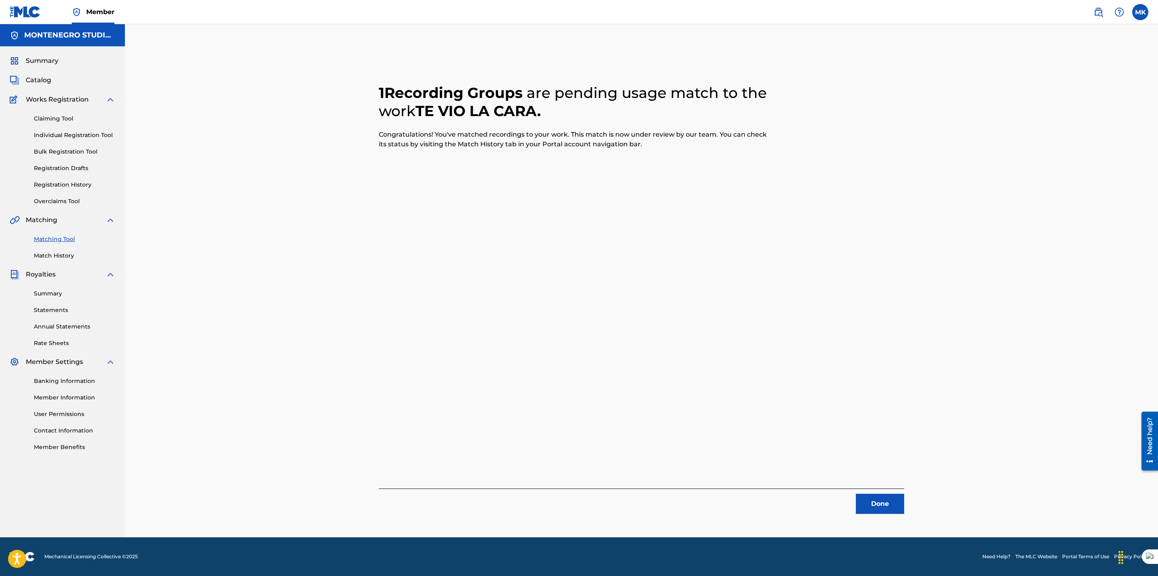
click at [880, 506] on button "Done" at bounding box center [880, 504] width 48 height 20
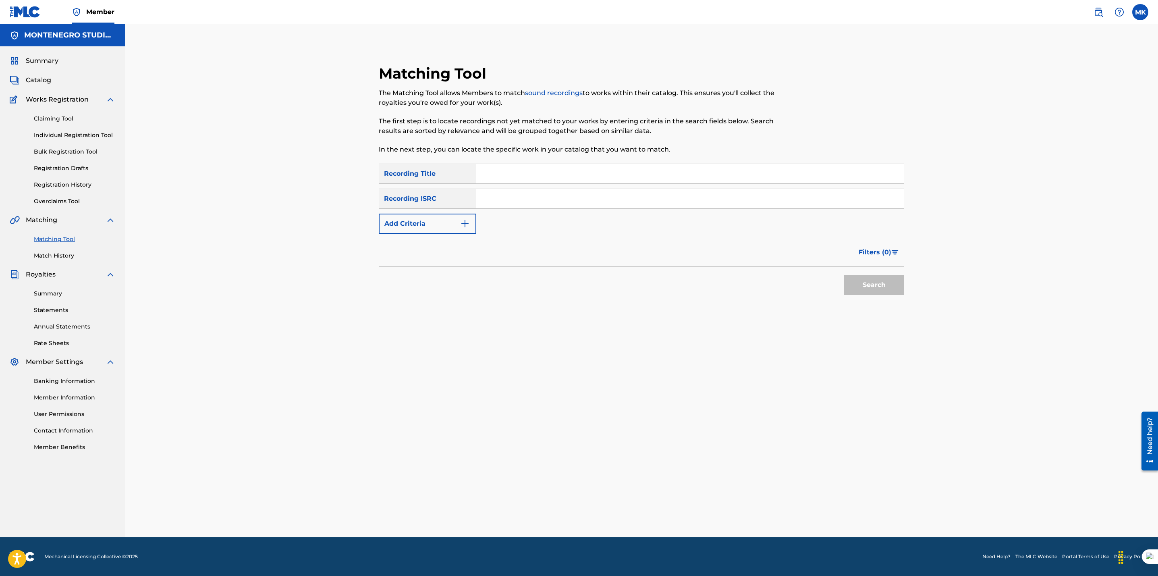
click at [434, 219] on button "Add Criteria" at bounding box center [427, 224] width 97 height 20
click at [429, 220] on div "Writer" at bounding box center [420, 224] width 73 height 10
click at [420, 243] on div "Recording Artist" at bounding box center [427, 244] width 97 height 20
click at [503, 226] on input "Search Form" at bounding box center [682, 223] width 413 height 19
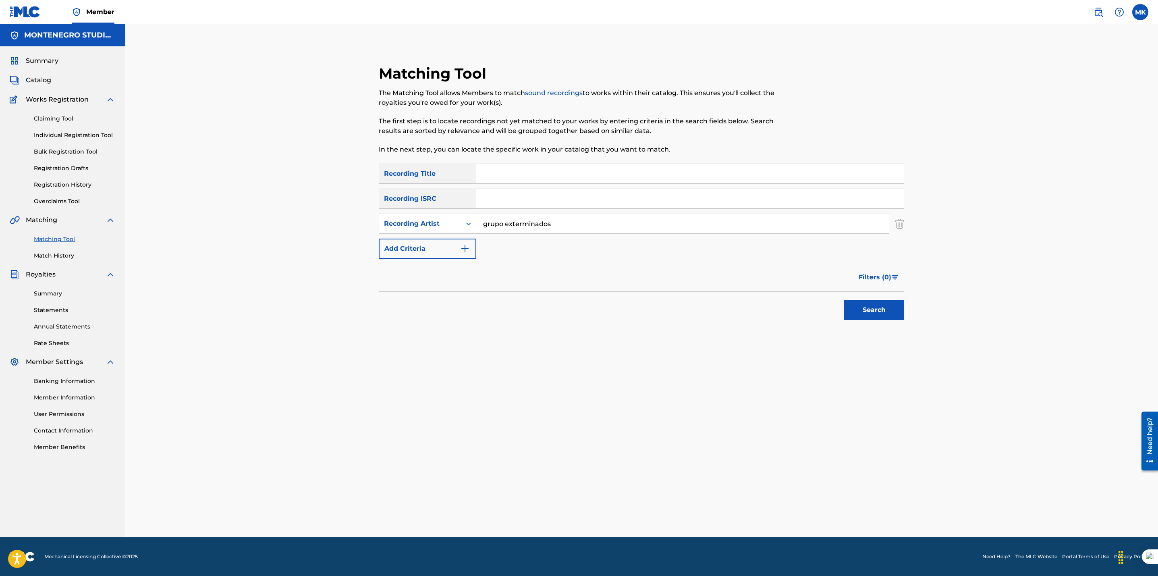
click at [844, 300] on button "Search" at bounding box center [874, 310] width 60 height 20
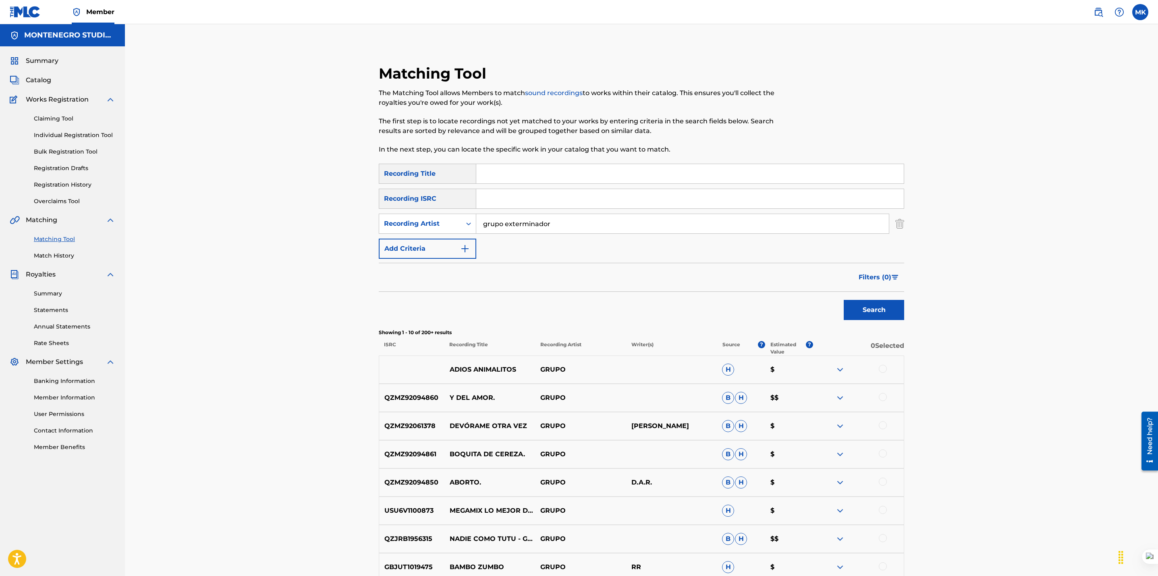
type input "grupo exterminador"
click at [844, 300] on button "Search" at bounding box center [874, 310] width 60 height 20
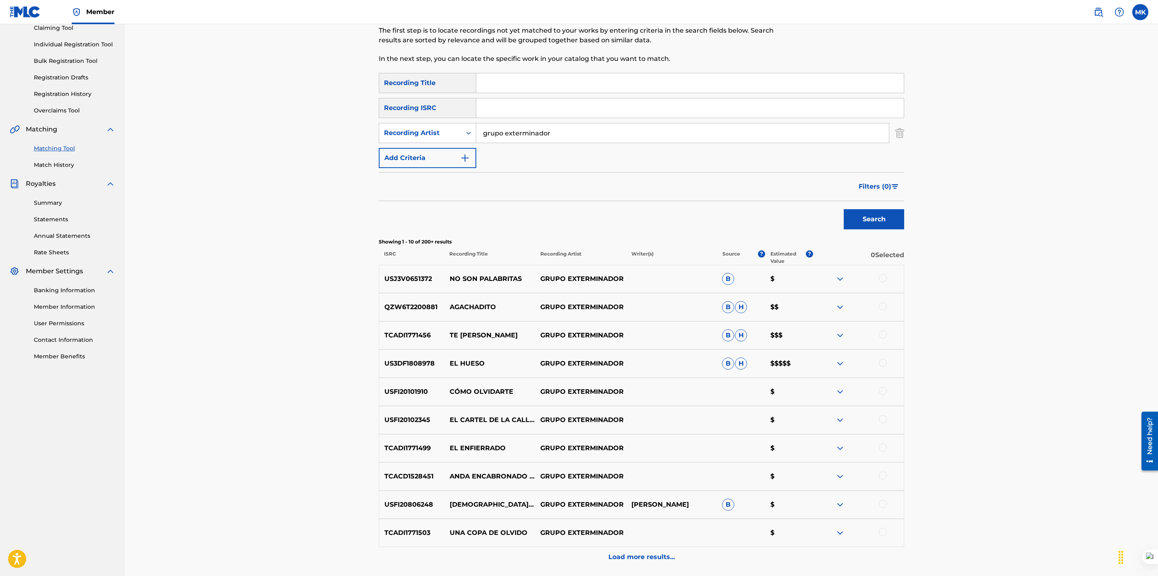
scroll to position [161, 0]
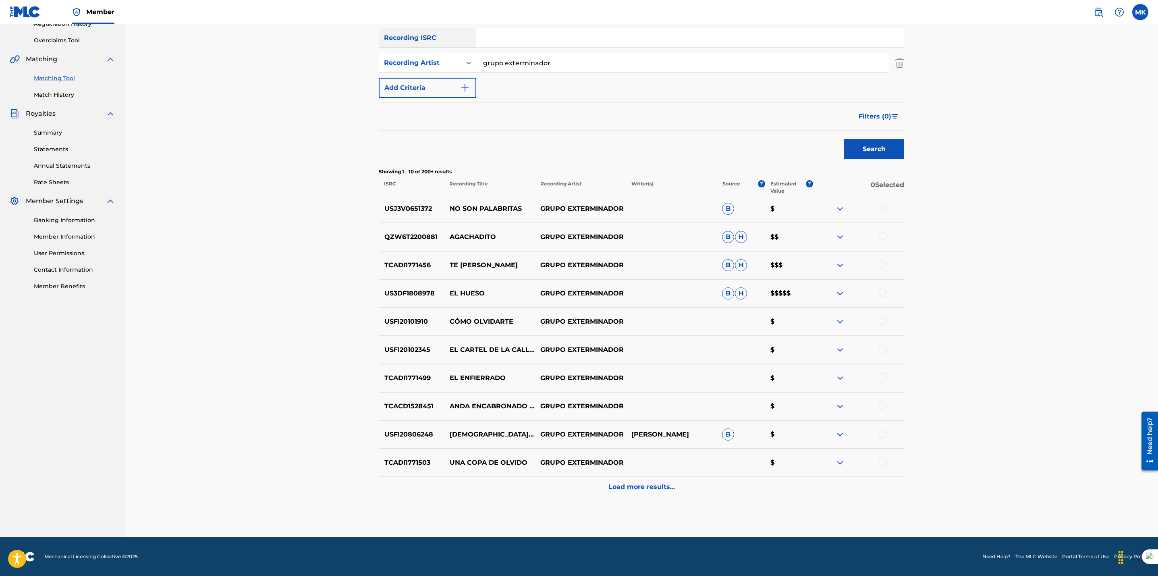
click at [631, 488] on p "Load more results..." at bounding box center [641, 487] width 66 height 10
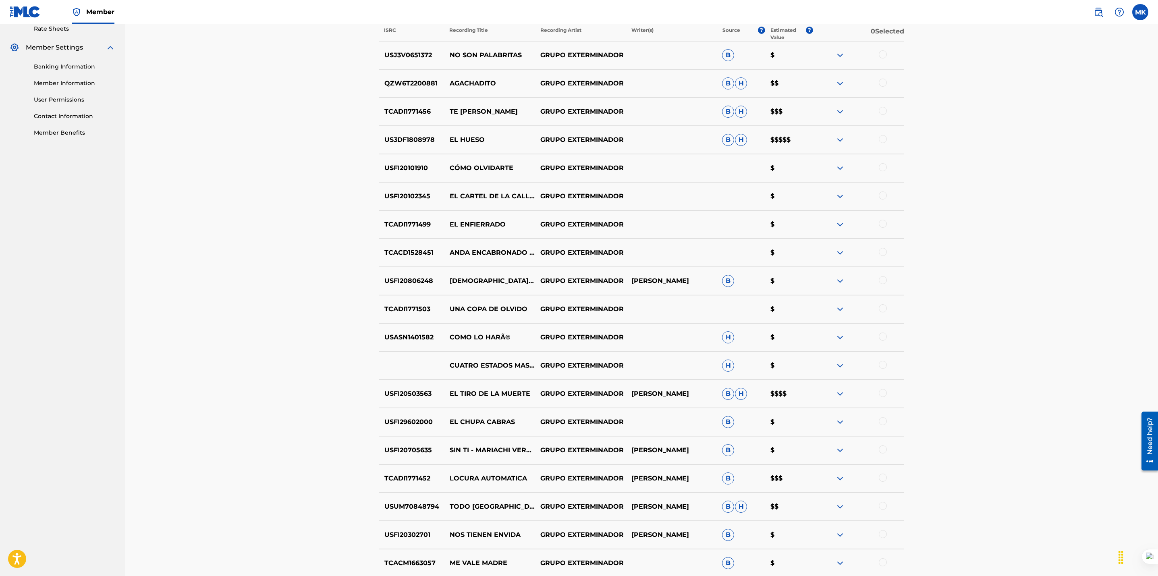
scroll to position [443, 0]
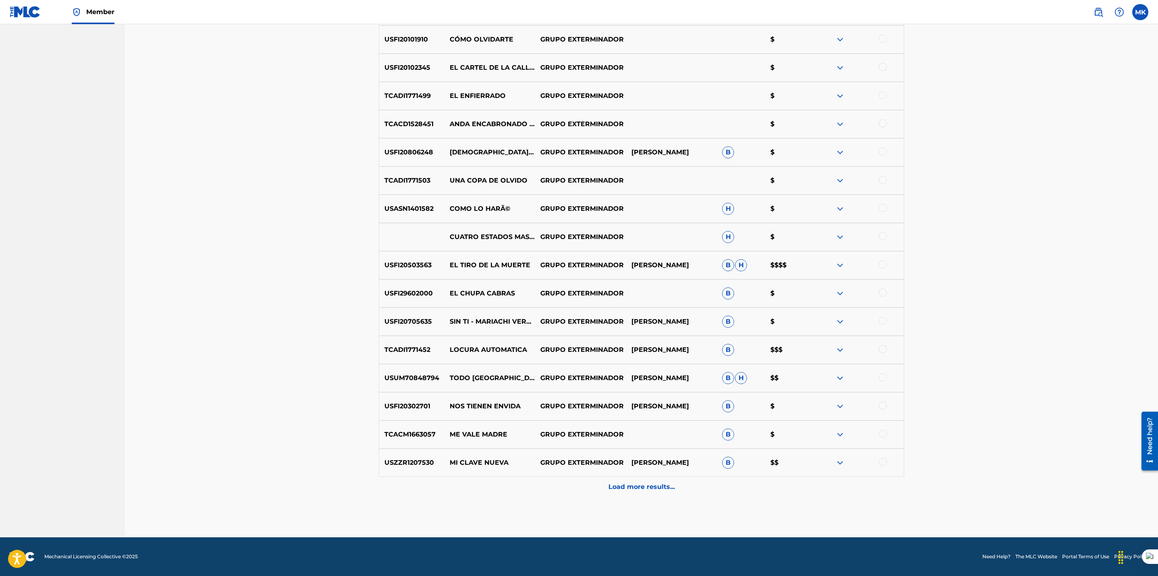
click at [633, 487] on p "Load more results..." at bounding box center [641, 487] width 66 height 10
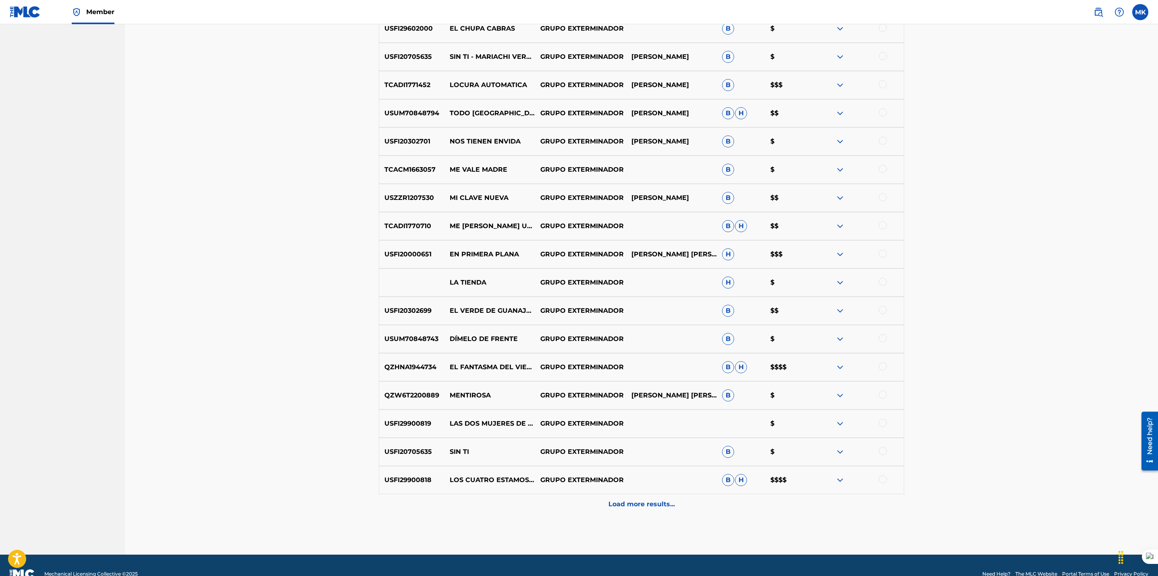
scroll to position [724, 0]
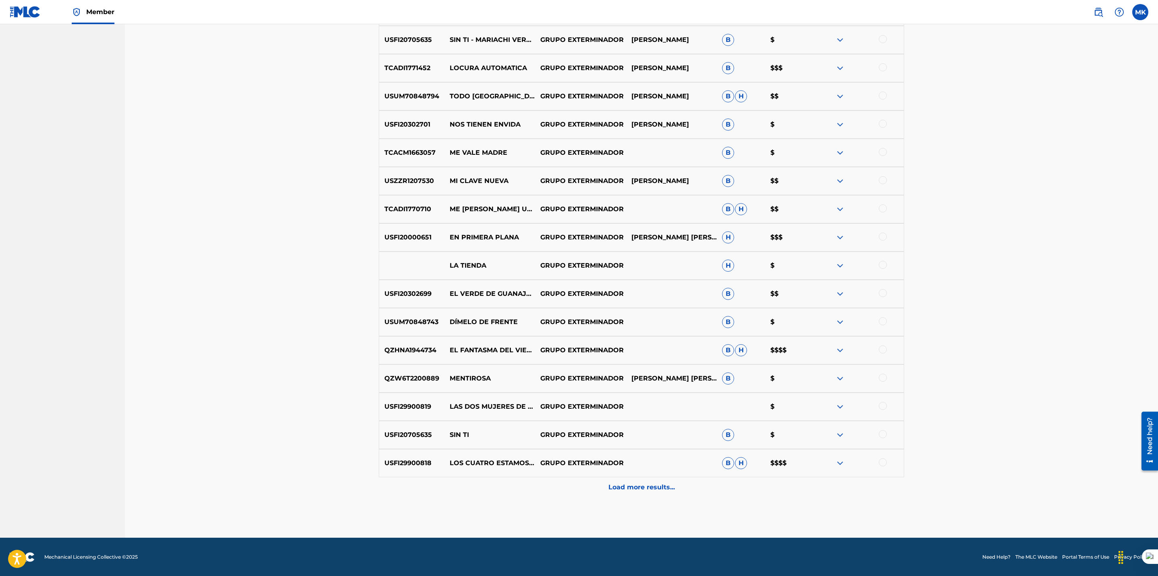
click at [655, 483] on p "Load more results..." at bounding box center [641, 487] width 66 height 10
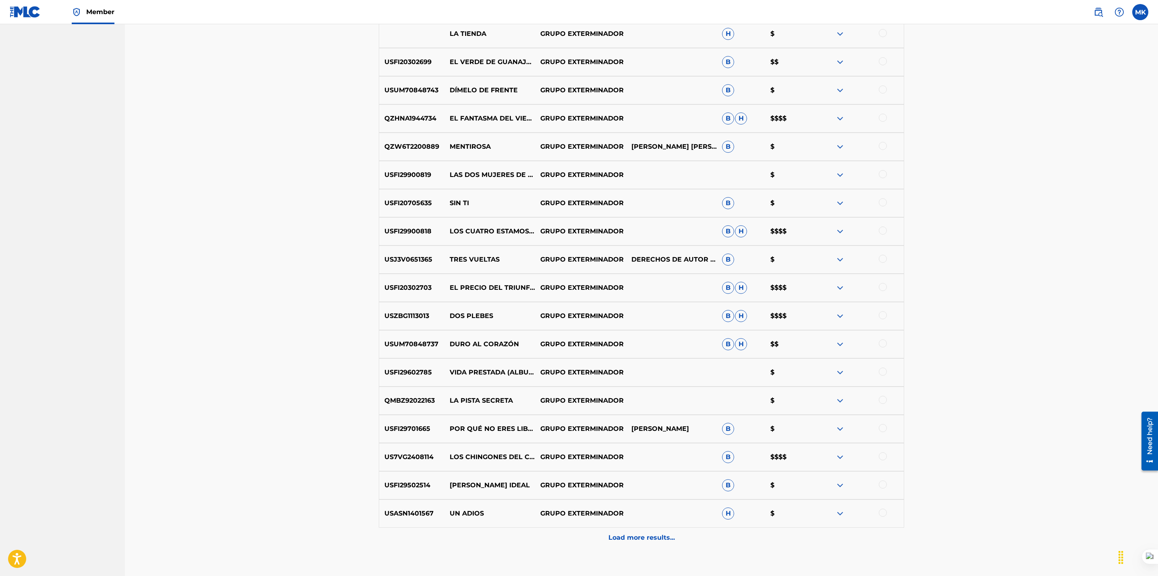
scroll to position [957, 0]
click at [637, 532] on p "Load more results..." at bounding box center [641, 536] width 66 height 10
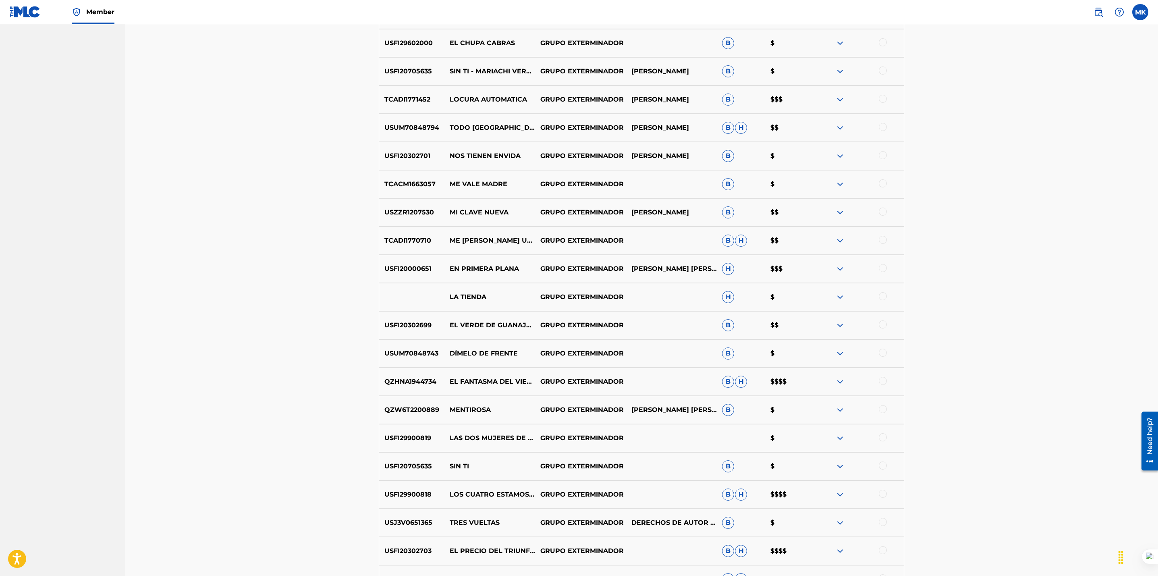
scroll to position [694, 0]
click at [346, 305] on div "Matching Tool The Matching Tool allows Members to match sound recordings to wor…" at bounding box center [641, 231] width 1033 height 1802
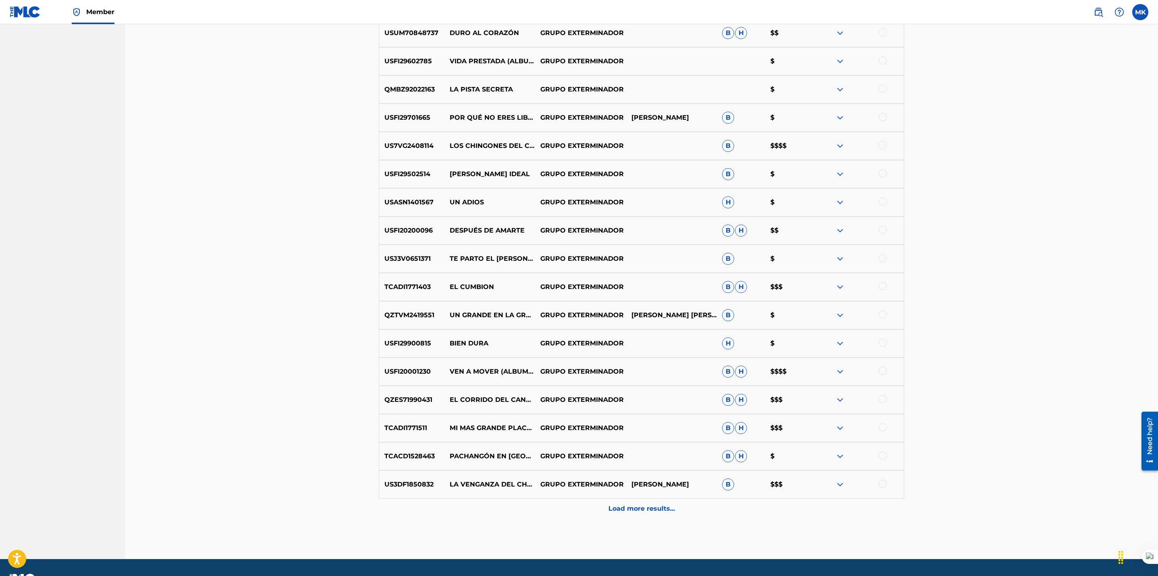
scroll to position [1288, 0]
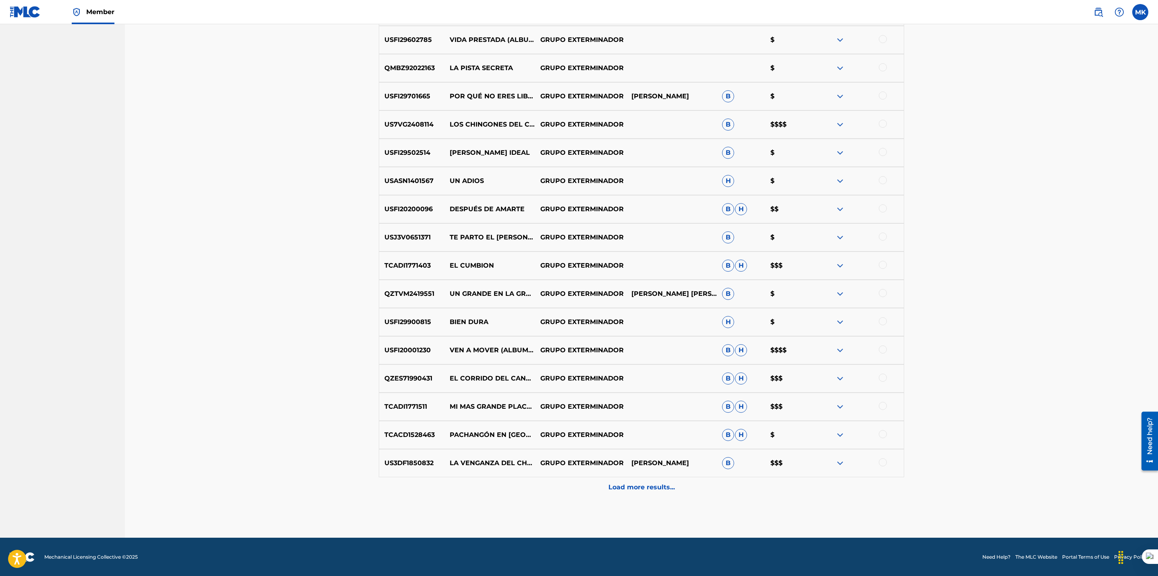
click at [602, 491] on div "Load more results..." at bounding box center [641, 487] width 525 height 20
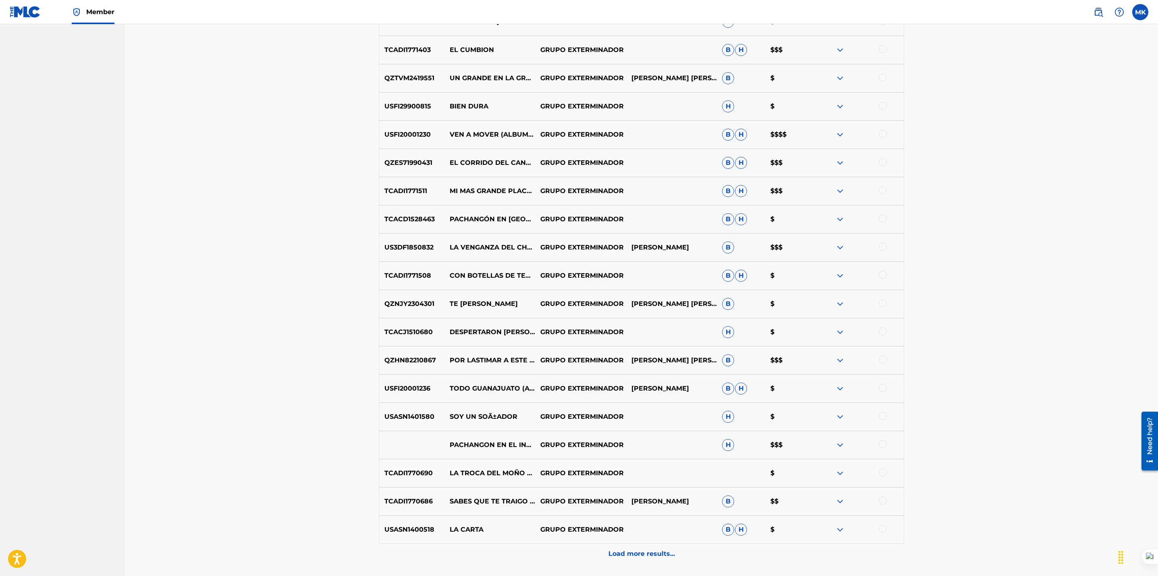
scroll to position [1570, 0]
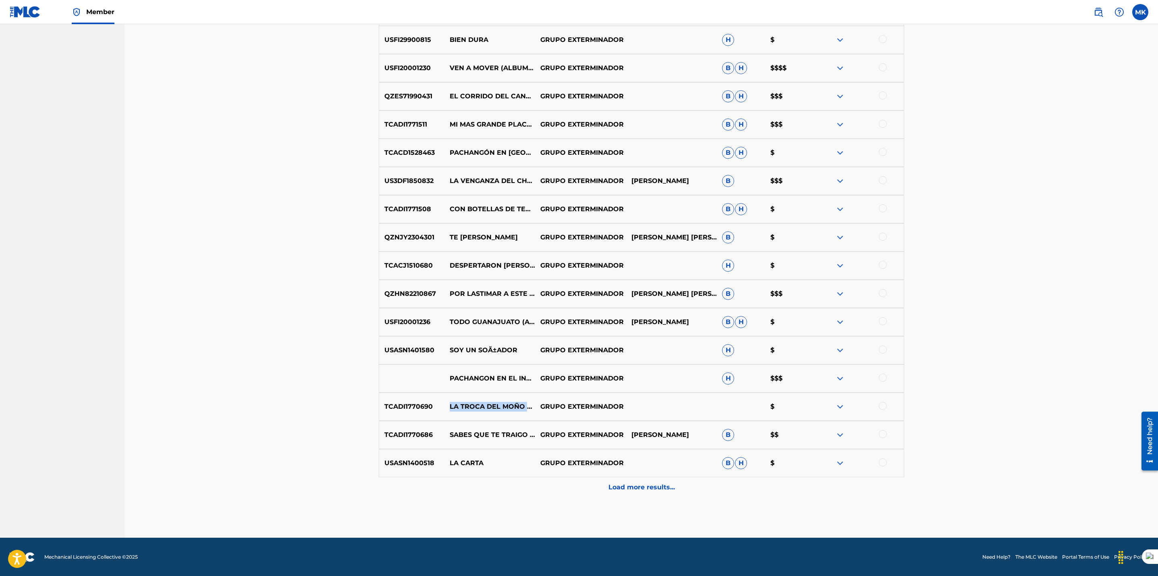
drag, startPoint x: 485, startPoint y: 411, endPoint x: 448, endPoint y: 403, distance: 37.2
click at [448, 403] on p "LA TROCA DEL MOÑO NEGRO" at bounding box center [489, 407] width 91 height 10
copy p "LA TROCA DEL MOÑO NEGRO"
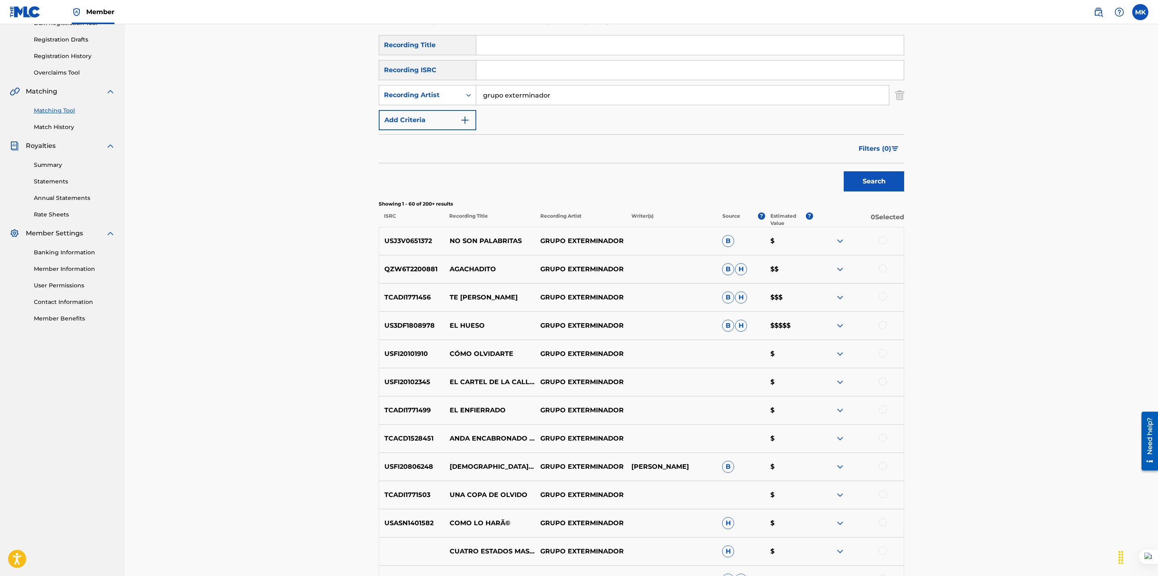
scroll to position [0, 0]
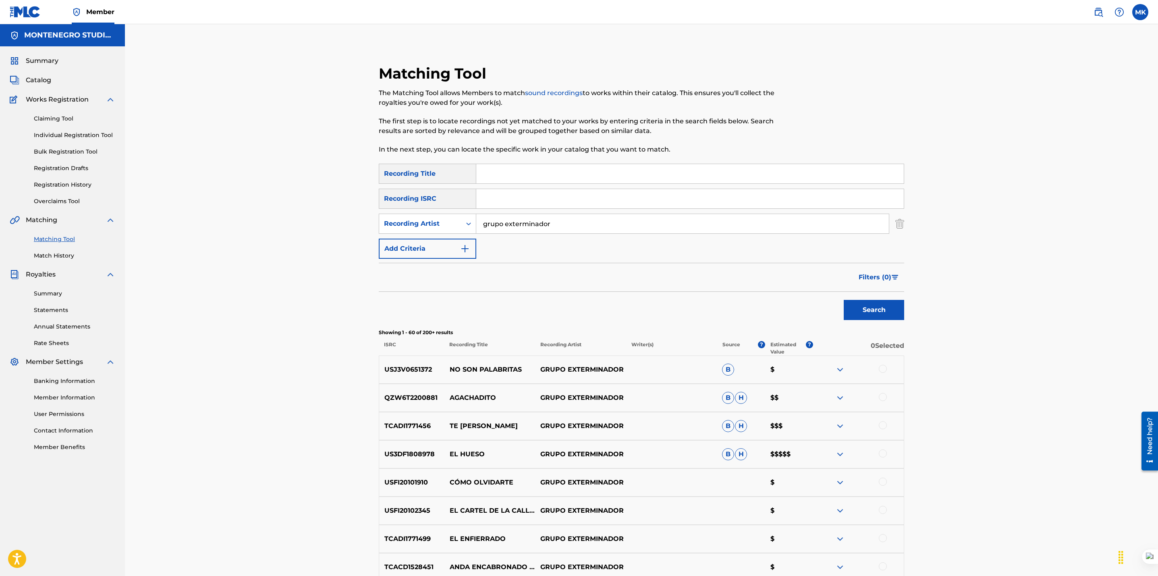
click at [504, 173] on input "Search Form" at bounding box center [689, 173] width 427 height 19
paste input "LA TROCA DEL MOÑO NEGRO"
type input "LA TROCA DEL MOÑO NEGRO"
click at [883, 307] on button "Search" at bounding box center [874, 310] width 60 height 20
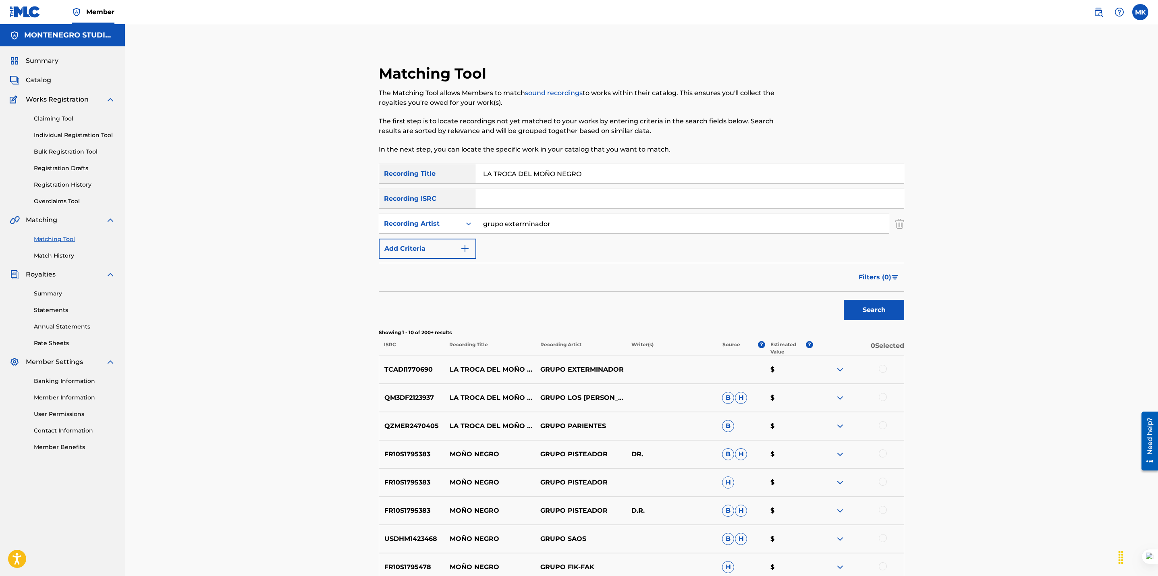
click at [886, 369] on div at bounding box center [883, 369] width 8 height 8
click at [881, 399] on div at bounding box center [883, 397] width 8 height 8
click at [879, 427] on div at bounding box center [883, 425] width 8 height 8
click at [583, 510] on button "Match 3 Groups" at bounding box center [566, 510] width 89 height 20
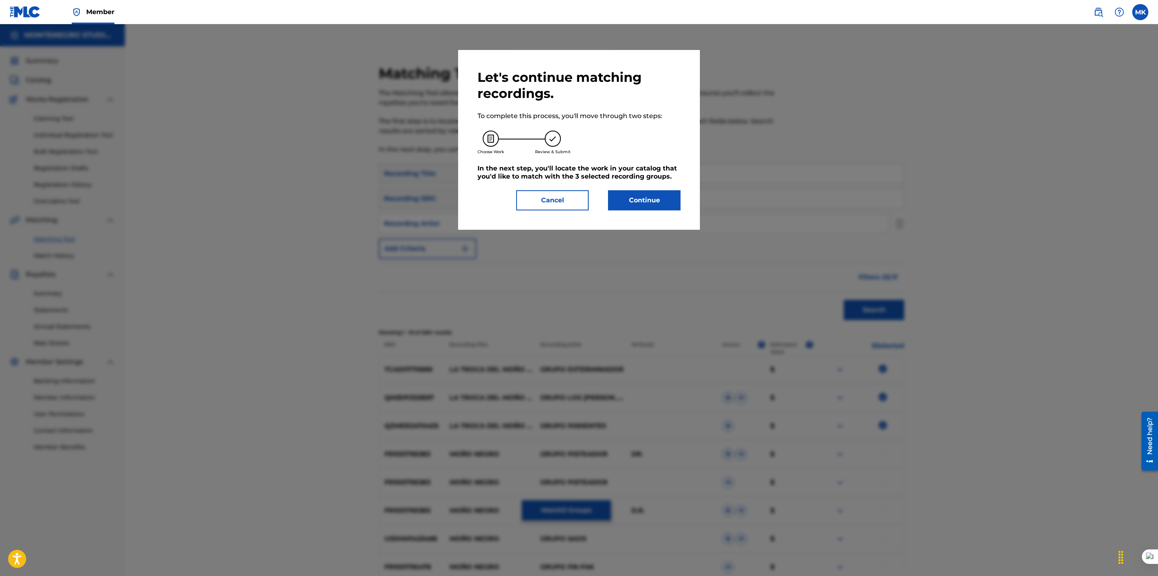
click at [648, 195] on button "Continue" at bounding box center [644, 200] width 73 height 20
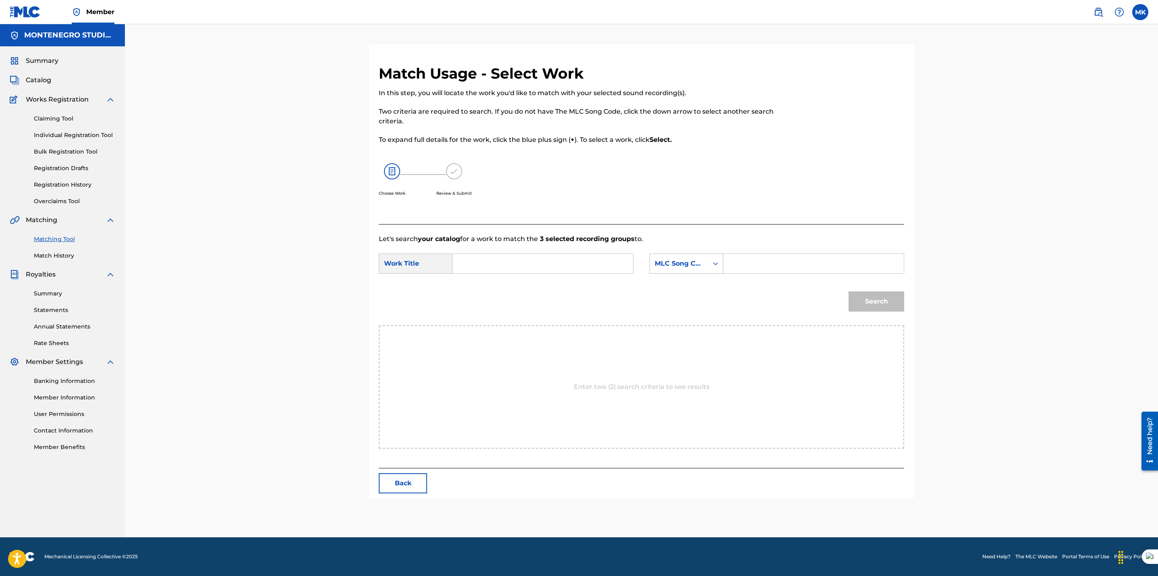
click at [551, 263] on input "Search Form" at bounding box center [542, 263] width 167 height 19
click at [538, 280] on span "ca del moão negro" at bounding box center [513, 282] width 61 height 8
type input "la troca del moão negro"
click at [687, 263] on div "MLC Song Code" at bounding box center [679, 264] width 49 height 10
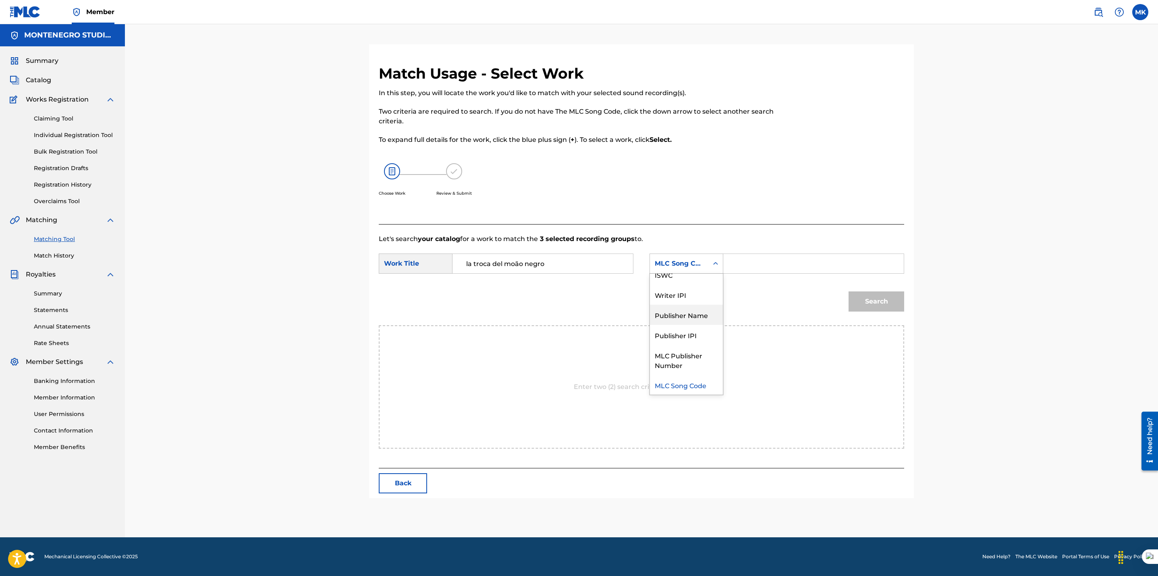
click at [678, 321] on div "Publisher Name" at bounding box center [686, 315] width 73 height 20
click at [745, 268] on input "Search Form" at bounding box center [813, 263] width 167 height 19
type input "[GEOGRAPHIC_DATA]"
click at [871, 299] on button "Search" at bounding box center [876, 301] width 56 height 20
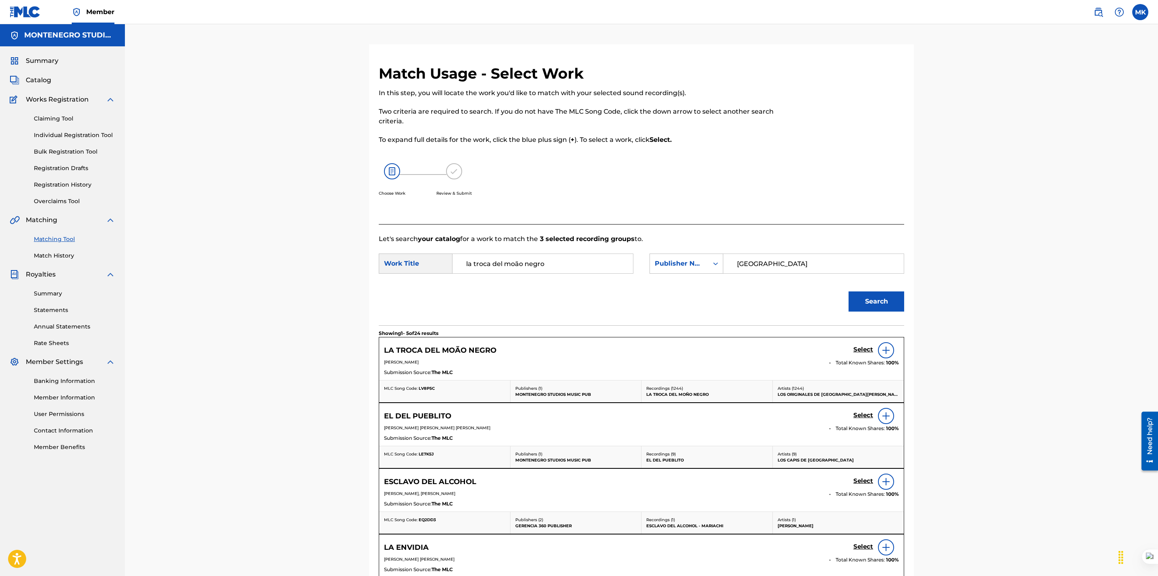
click at [866, 351] on h5 "Select" at bounding box center [863, 350] width 20 height 8
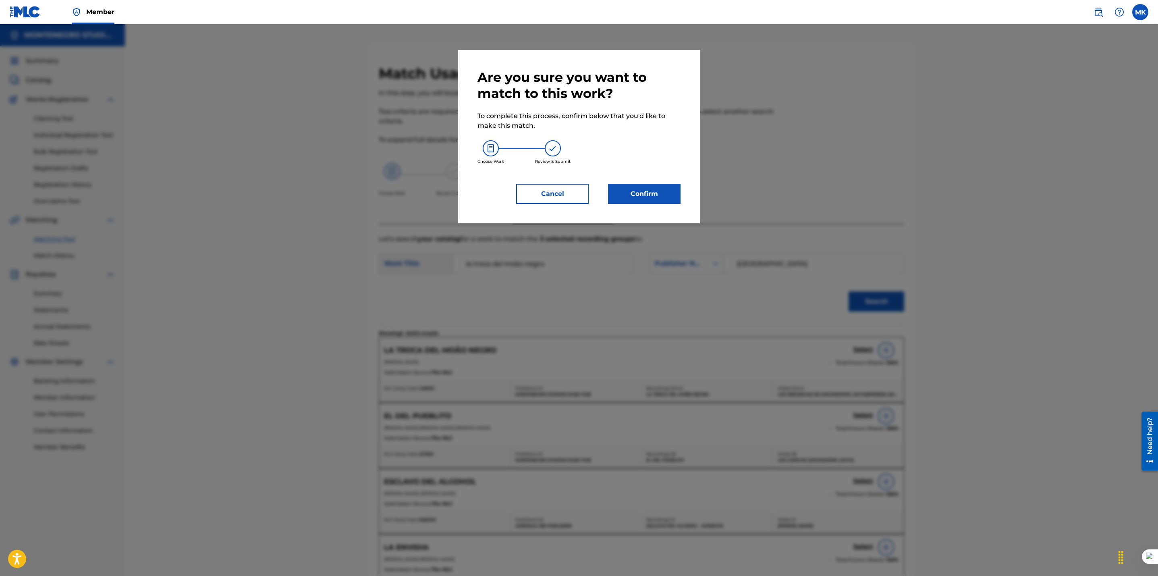
click at [639, 193] on button "Confirm" at bounding box center [644, 194] width 73 height 20
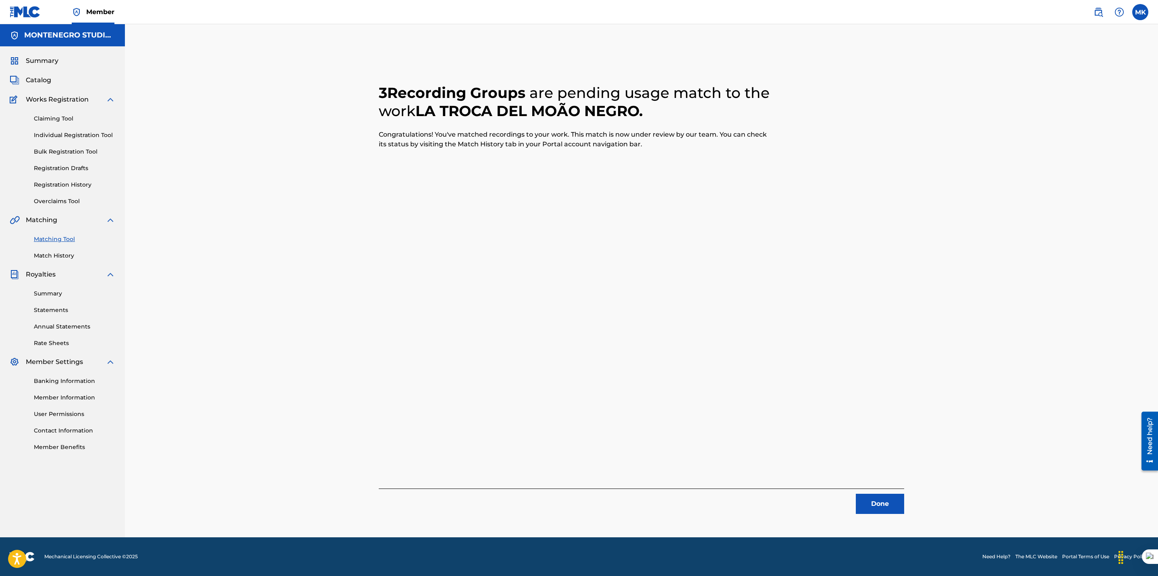
click at [883, 504] on button "Done" at bounding box center [880, 504] width 48 height 20
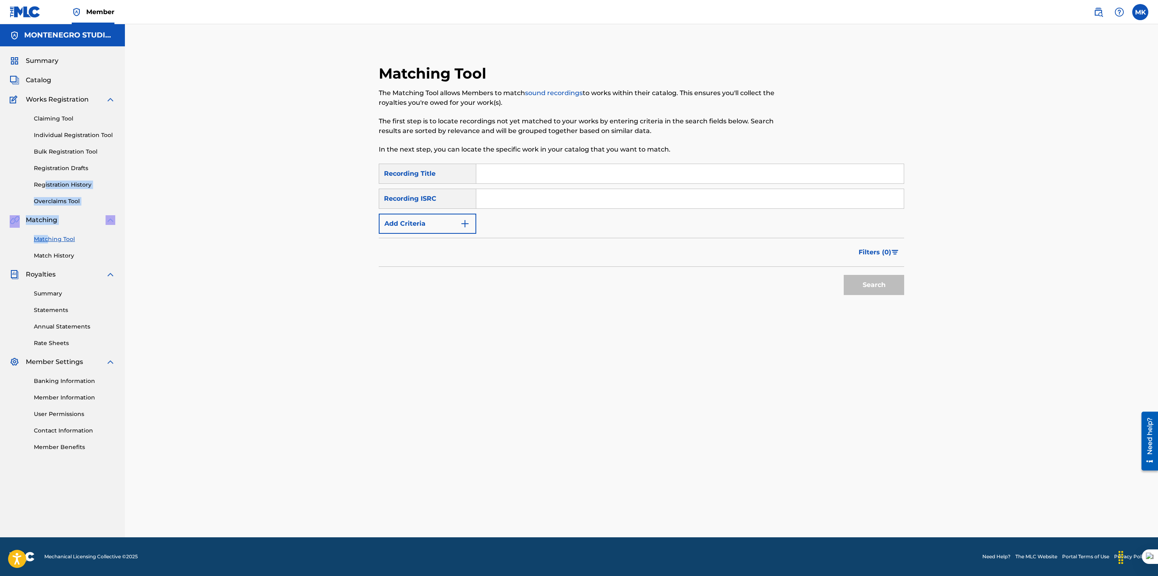
drag, startPoint x: 45, startPoint y: 178, endPoint x: 48, endPoint y: 243, distance: 65.7
click at [48, 243] on div "Summary Catalog Works Registration Claiming Tool Individual Registration Tool B…" at bounding box center [62, 253] width 125 height 415
click at [60, 241] on link "Matching Tool" at bounding box center [74, 239] width 81 height 8
click at [500, 170] on input "Search Form" at bounding box center [689, 173] width 427 height 19
paste input "LA TROCA DEL MOÑO NEGRO"
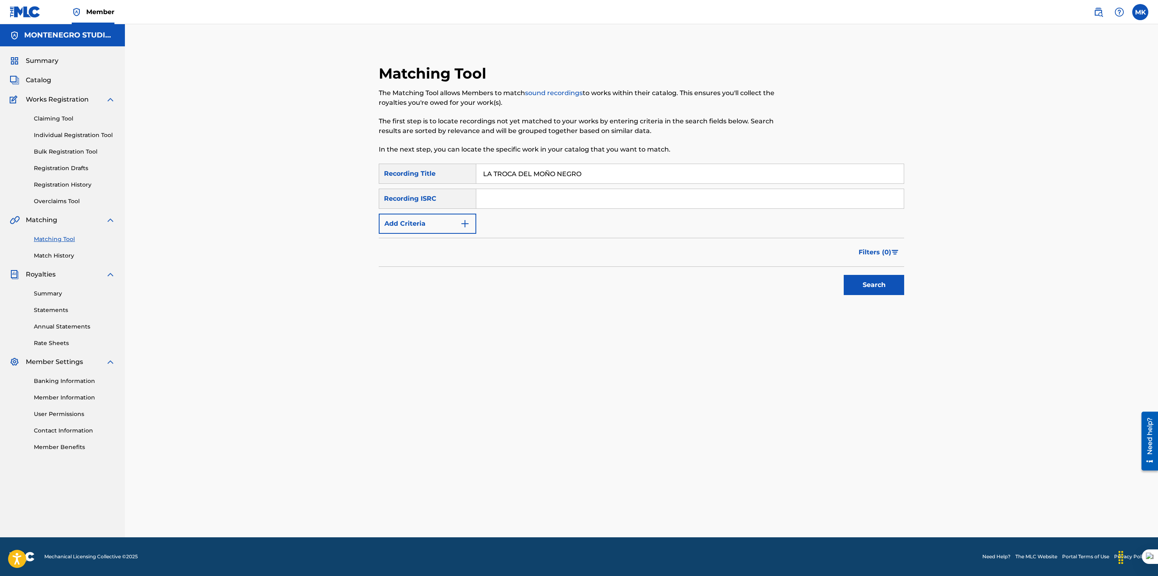
type input "LA TROCA DEL MOÑO NEGRO"
click at [871, 284] on button "Search" at bounding box center [874, 285] width 60 height 20
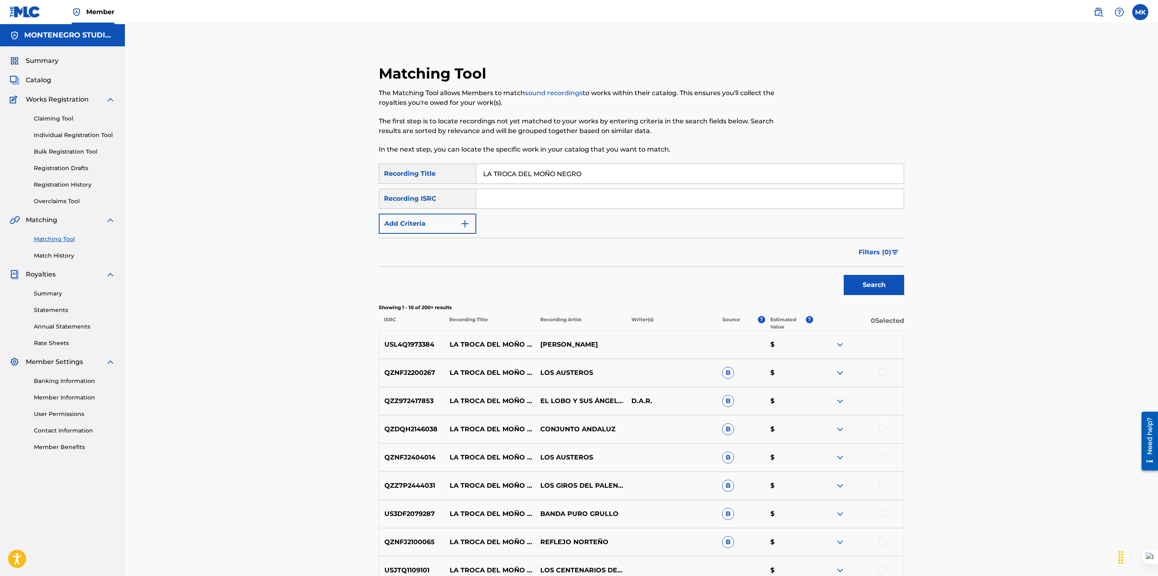
scroll to position [136, 0]
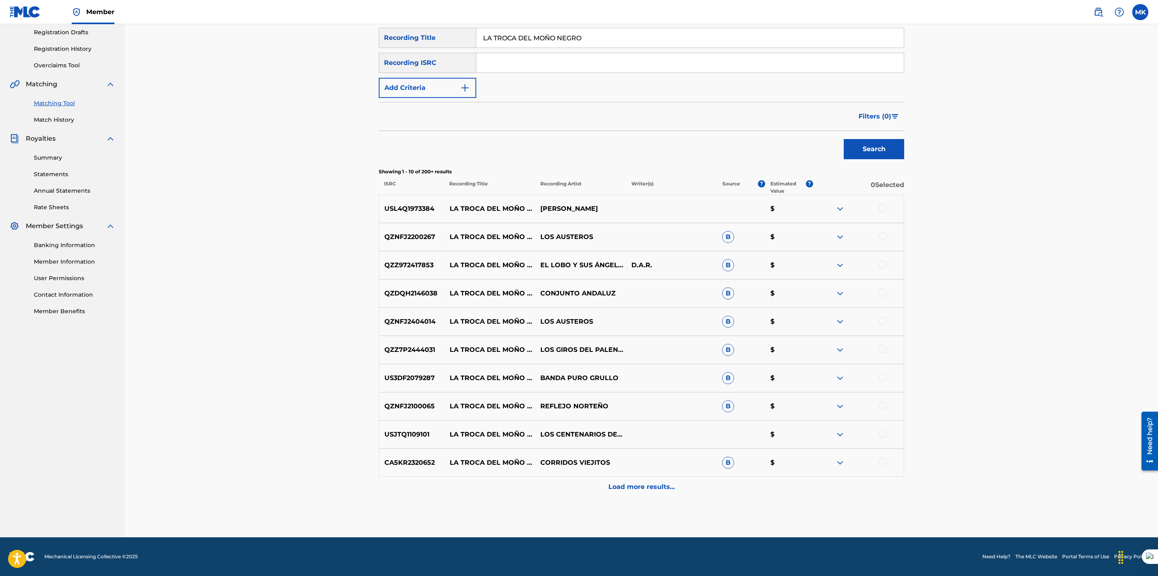
click at [642, 487] on p "Load more results..." at bounding box center [641, 487] width 66 height 10
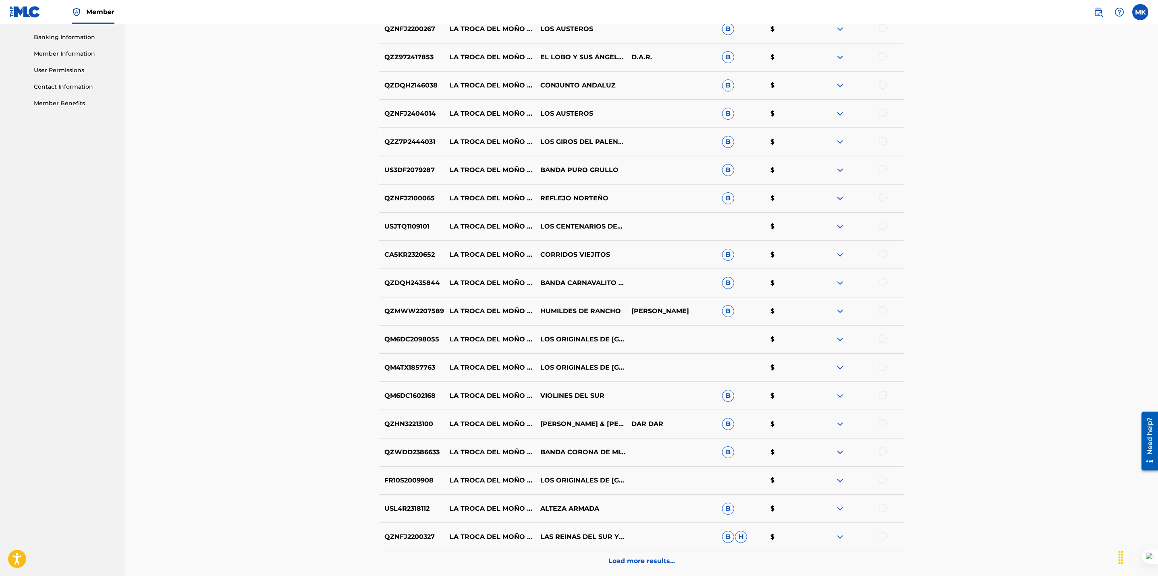
scroll to position [417, 0]
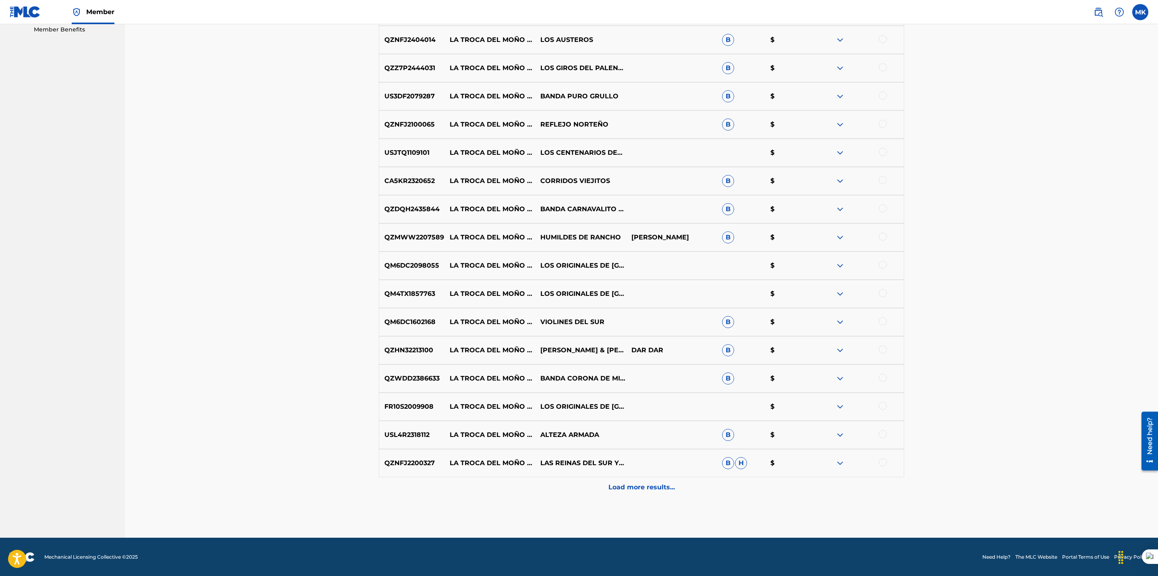
click at [641, 482] on p "Load more results..." at bounding box center [641, 487] width 66 height 10
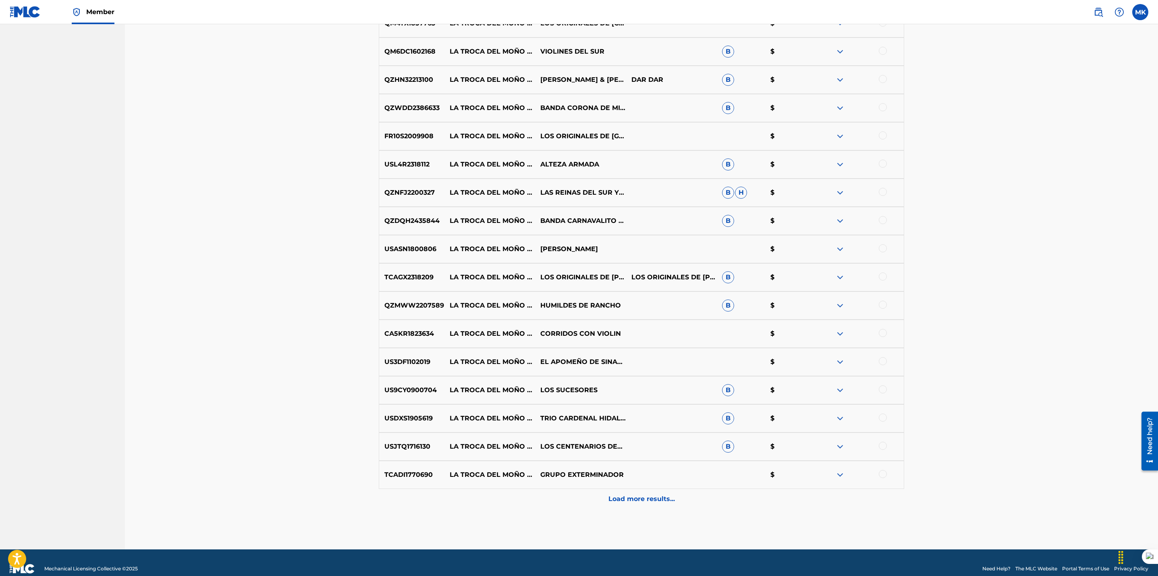
scroll to position [688, 0]
click at [654, 500] on p "Load more results..." at bounding box center [641, 499] width 66 height 10
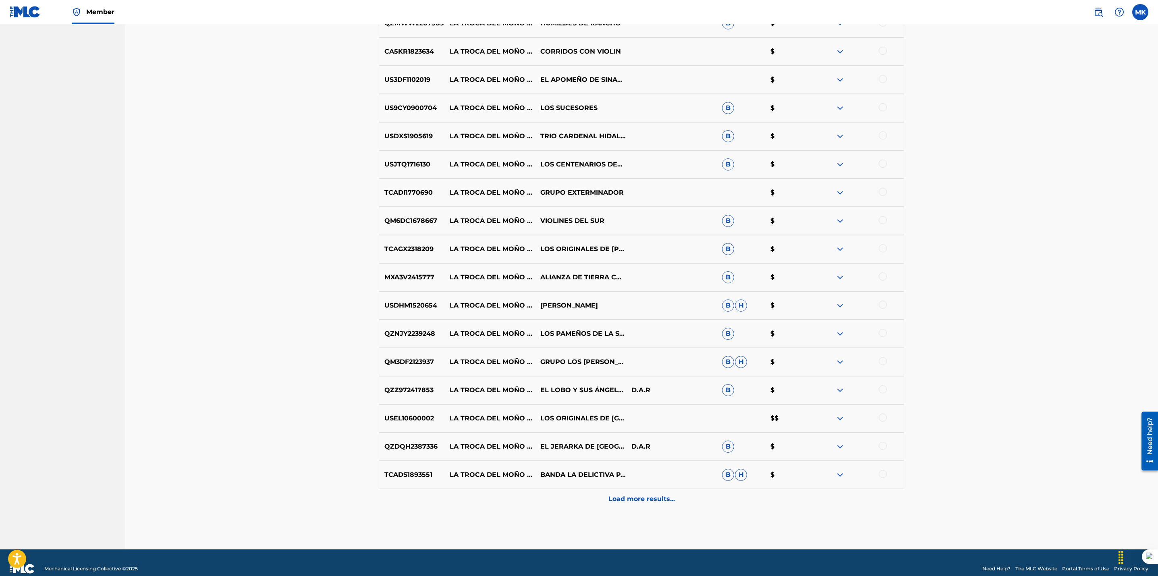
scroll to position [981, 0]
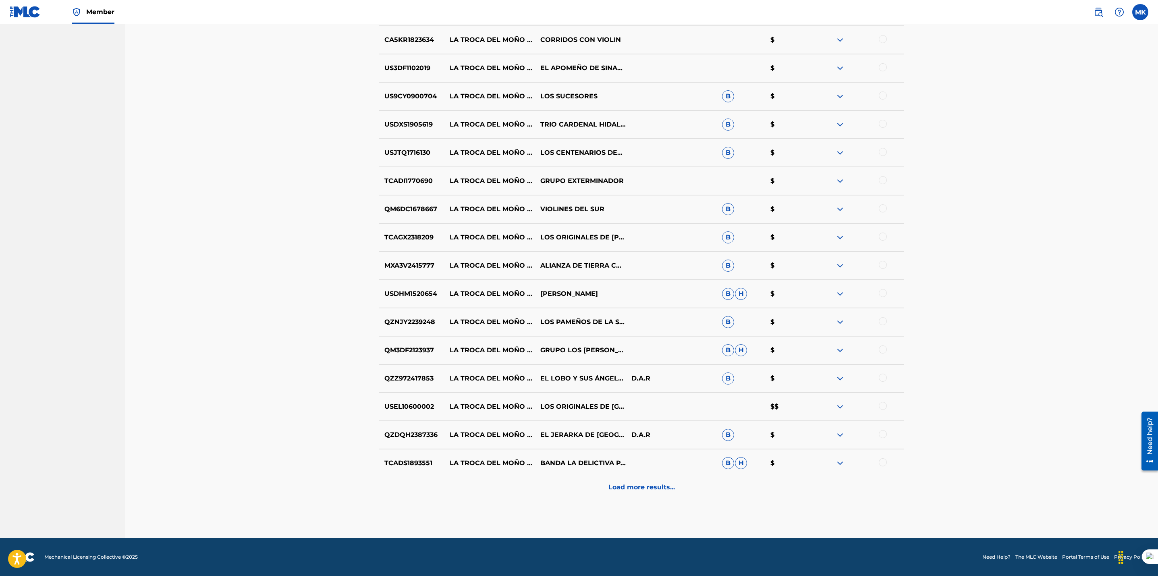
click at [629, 484] on p "Load more results..." at bounding box center [641, 487] width 66 height 10
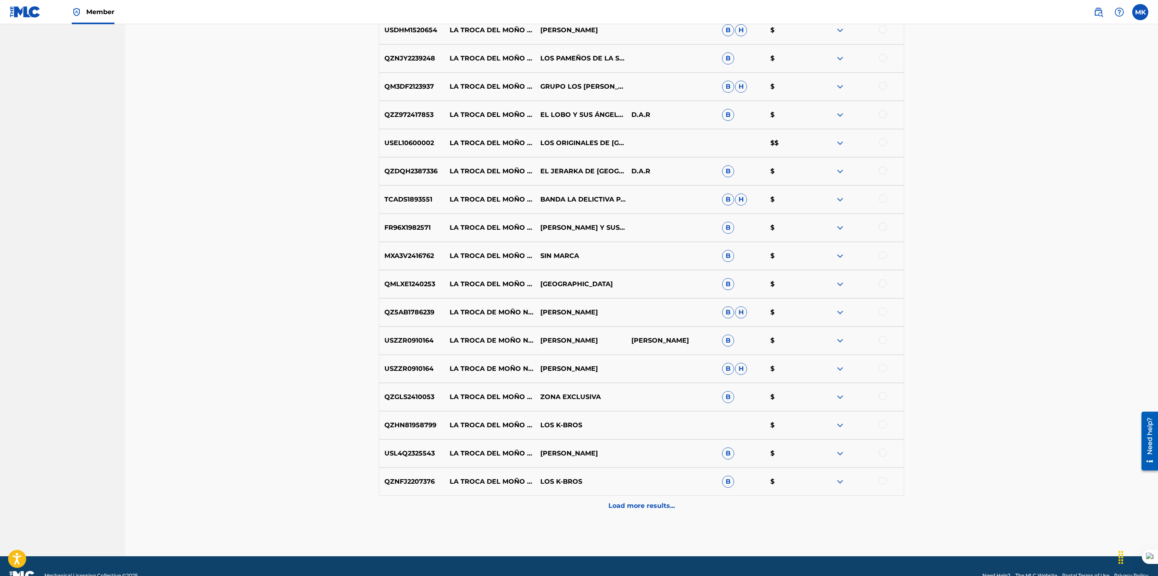
scroll to position [1263, 0]
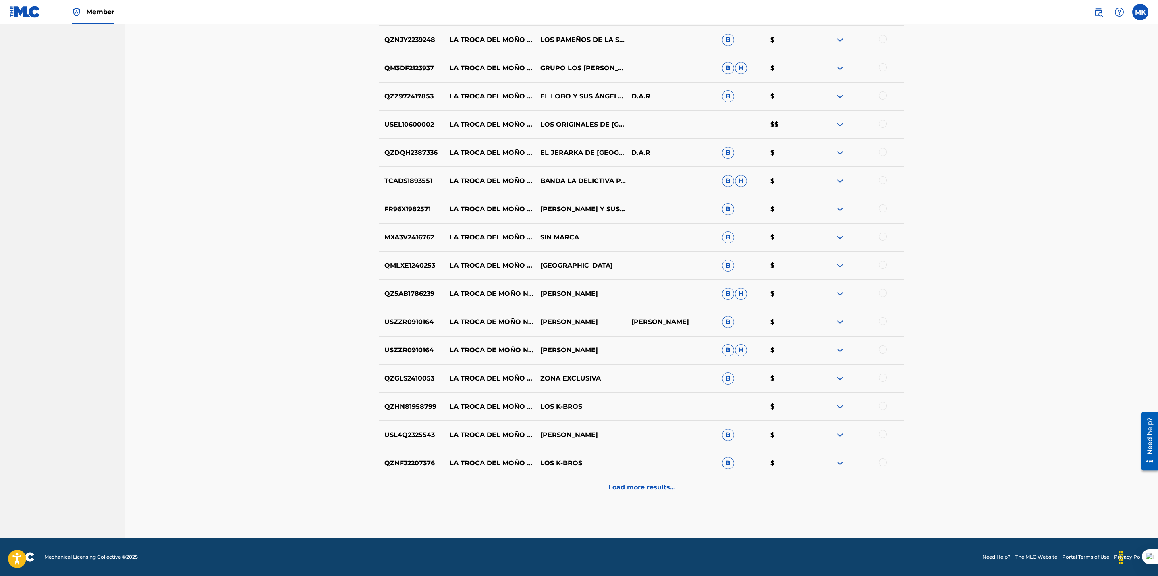
click at [638, 487] on p "Load more results..." at bounding box center [641, 487] width 66 height 10
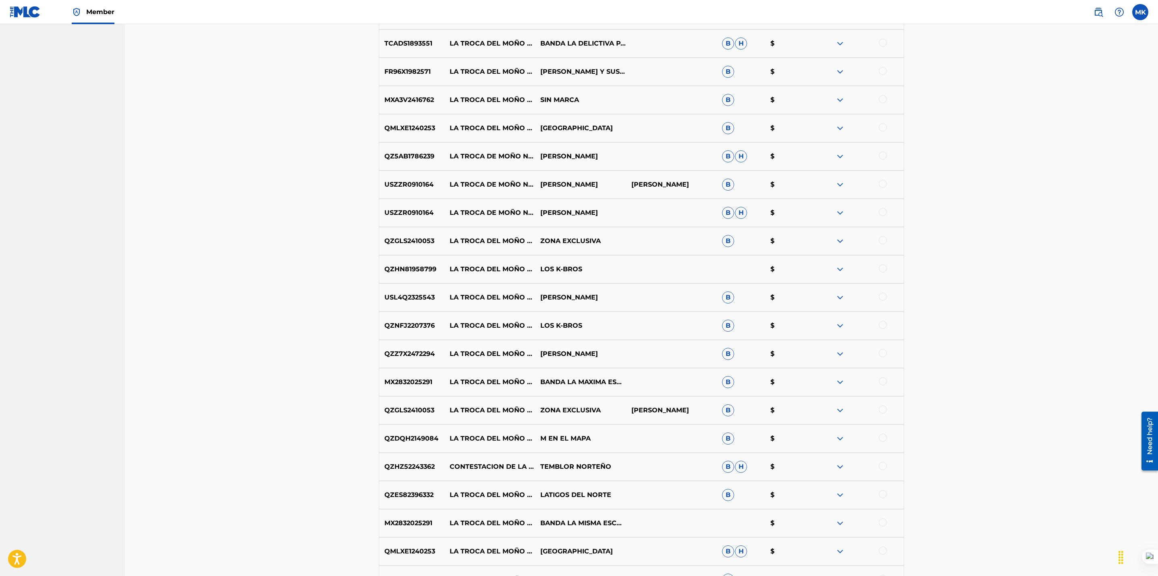
scroll to position [1546, 0]
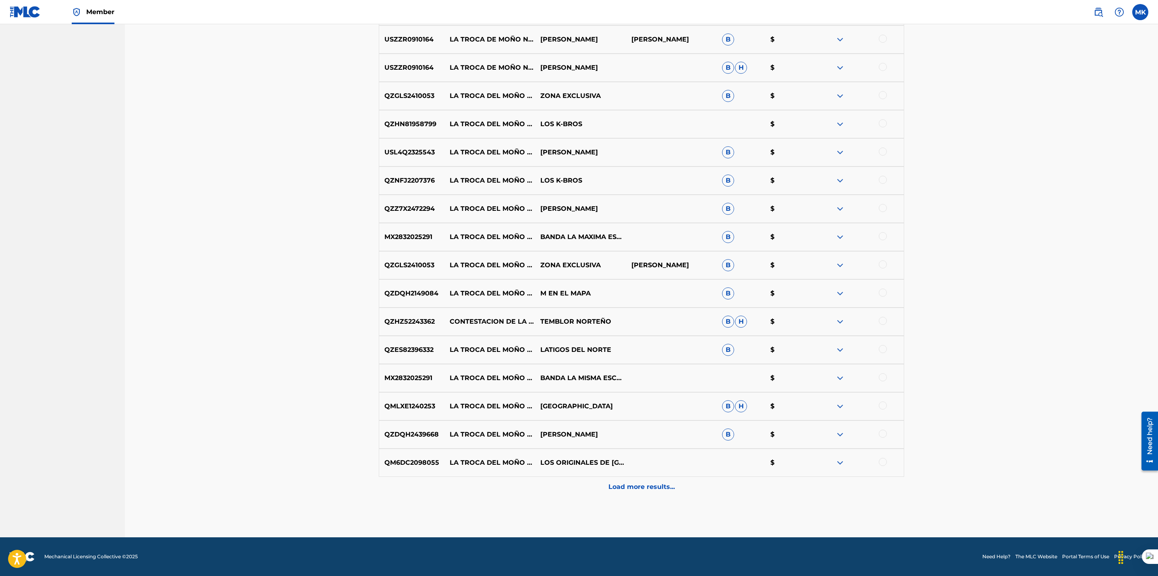
click at [631, 493] on div "Load more results..." at bounding box center [641, 487] width 525 height 20
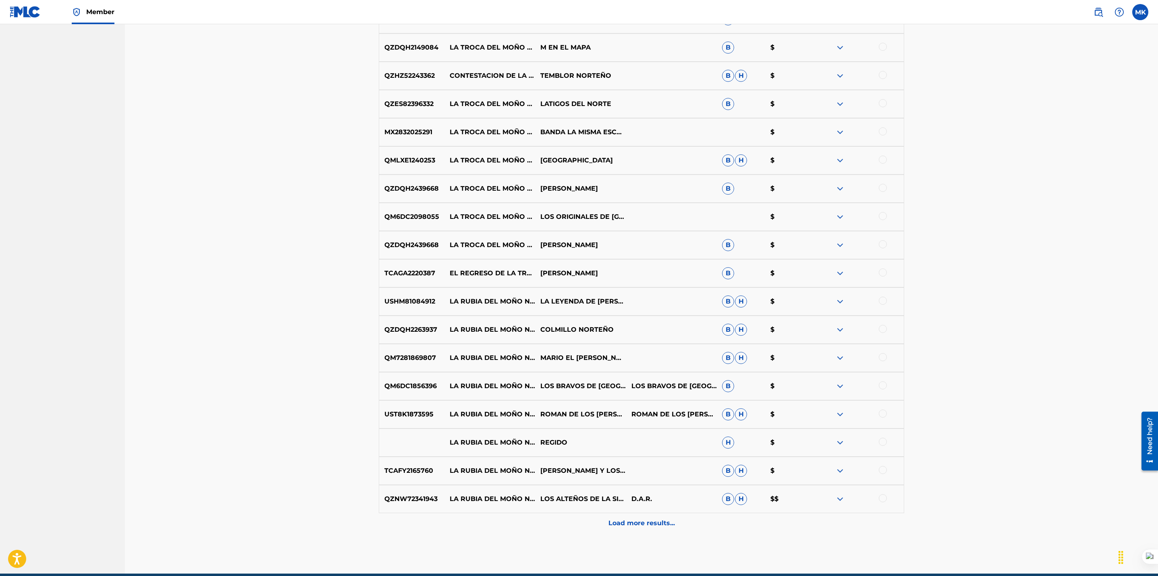
scroll to position [1827, 0]
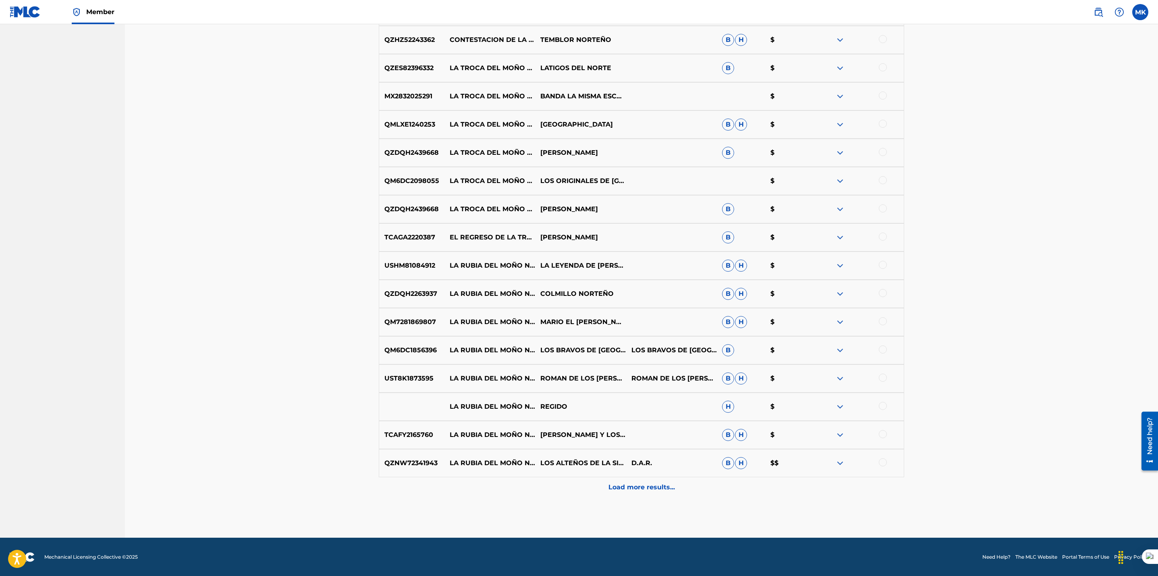
click at [882, 238] on div at bounding box center [883, 236] width 8 height 8
click at [884, 208] on div at bounding box center [883, 208] width 8 height 8
click at [886, 179] on div at bounding box center [883, 180] width 8 height 8
click at [880, 150] on div at bounding box center [883, 152] width 8 height 8
click at [882, 126] on div at bounding box center [883, 124] width 8 height 8
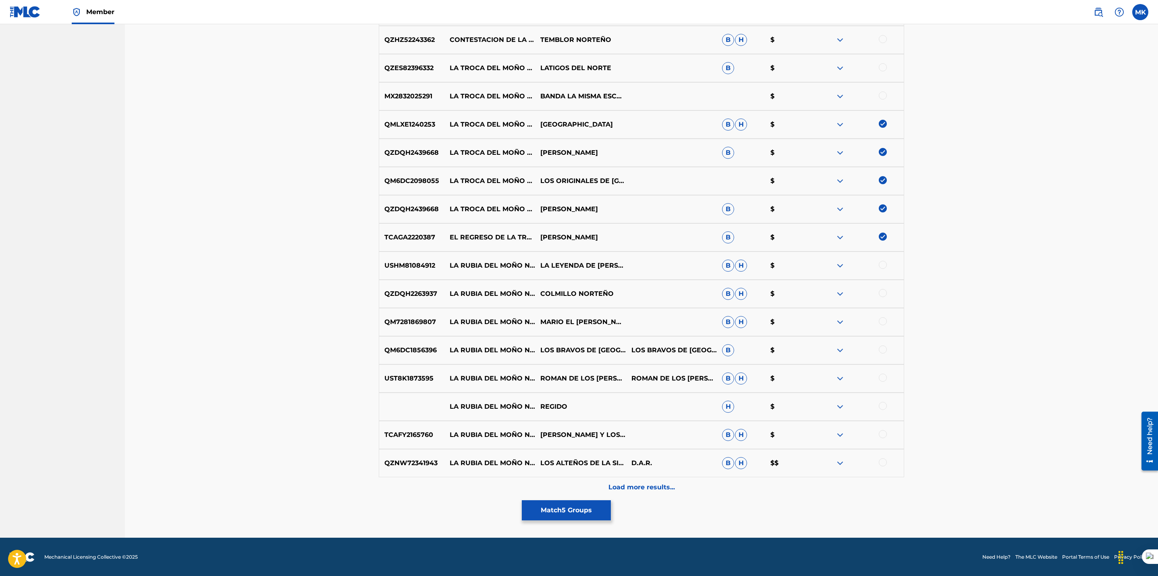
click at [885, 95] on div at bounding box center [883, 95] width 8 height 8
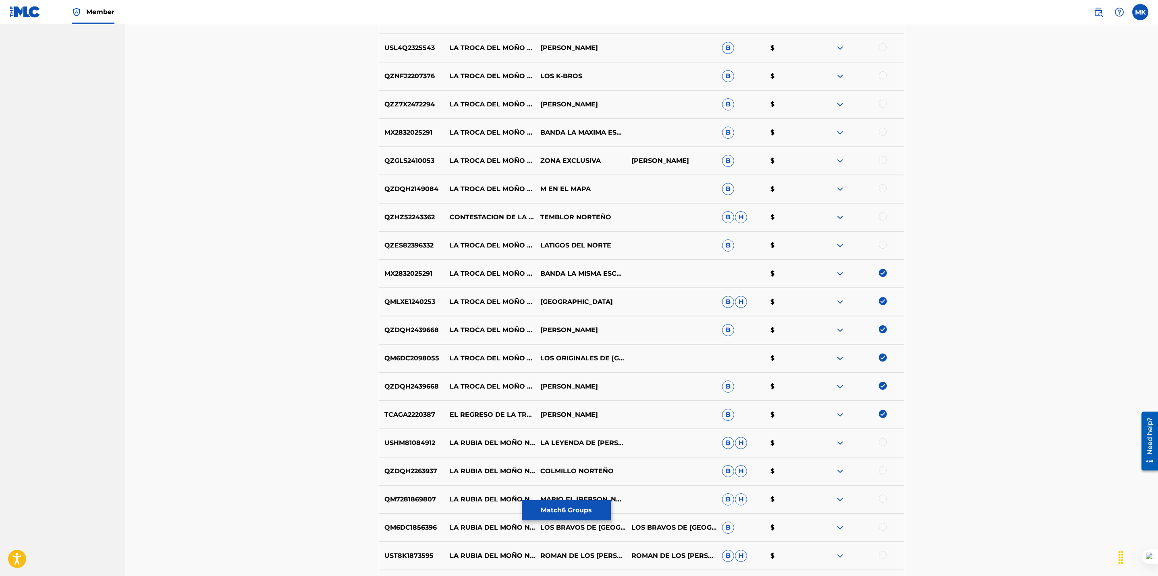
scroll to position [1650, 0]
click at [883, 243] on div at bounding box center [883, 245] width 8 height 8
click at [881, 217] on div at bounding box center [883, 217] width 8 height 8
click at [883, 188] on div at bounding box center [883, 189] width 8 height 8
click at [882, 160] on div at bounding box center [883, 160] width 8 height 8
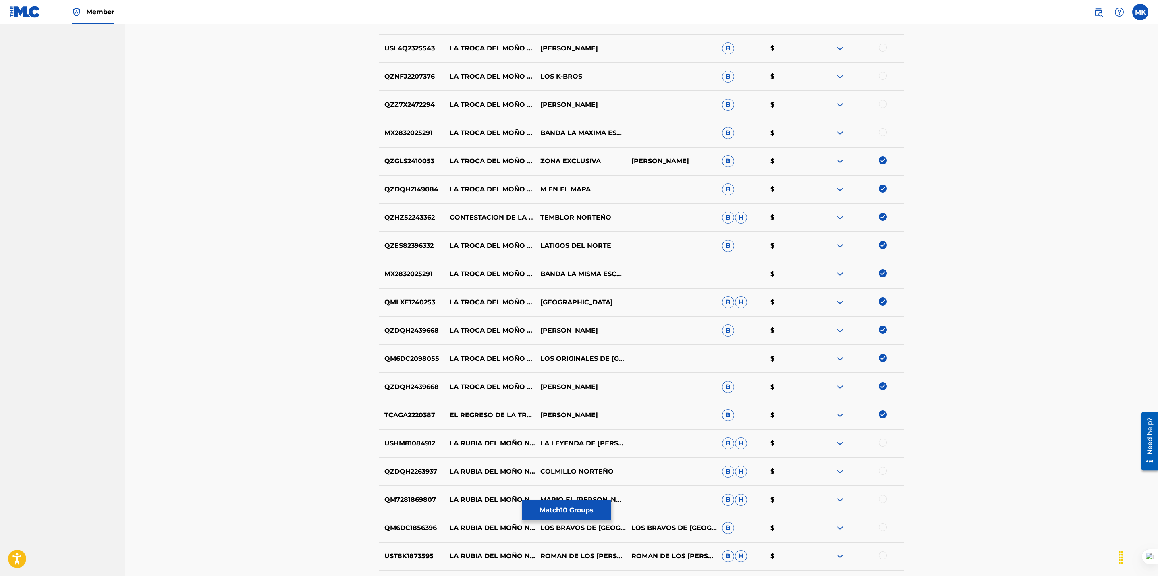
click at [885, 132] on div at bounding box center [883, 132] width 8 height 8
click at [885, 105] on div at bounding box center [883, 104] width 8 height 8
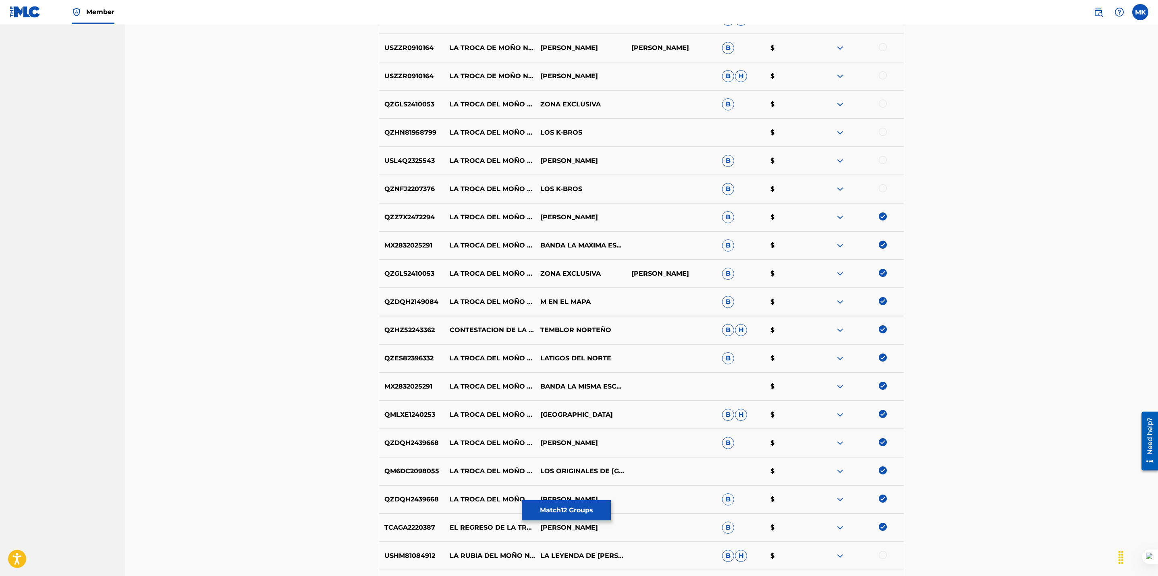
scroll to position [1508, 0]
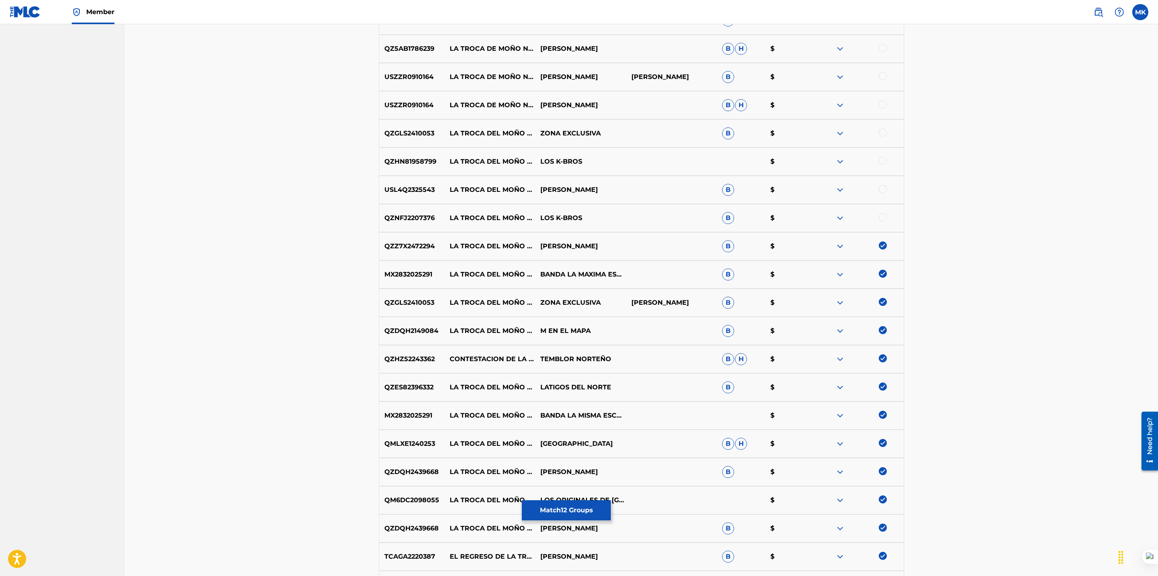
click at [881, 217] on div at bounding box center [883, 217] width 8 height 8
click at [881, 190] on div at bounding box center [883, 189] width 8 height 8
click at [881, 160] on div at bounding box center [883, 161] width 8 height 8
click at [881, 132] on div at bounding box center [883, 133] width 8 height 8
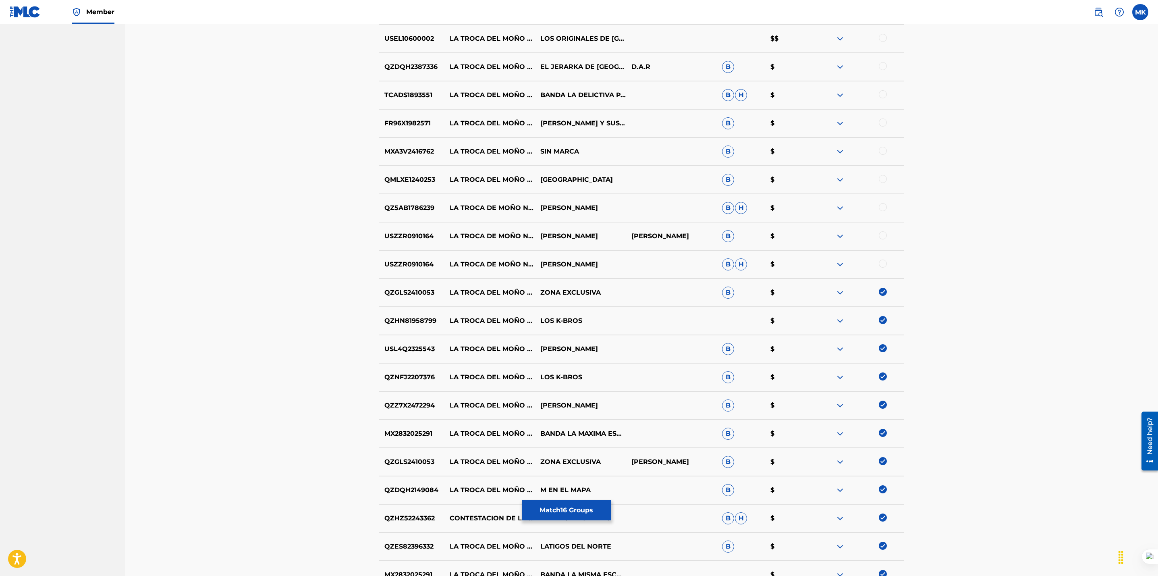
scroll to position [1349, 0]
click at [881, 265] on div at bounding box center [883, 264] width 8 height 8
click at [883, 237] on div at bounding box center [883, 236] width 8 height 8
click at [883, 205] on div at bounding box center [883, 207] width 8 height 8
click at [883, 182] on div at bounding box center [883, 179] width 8 height 8
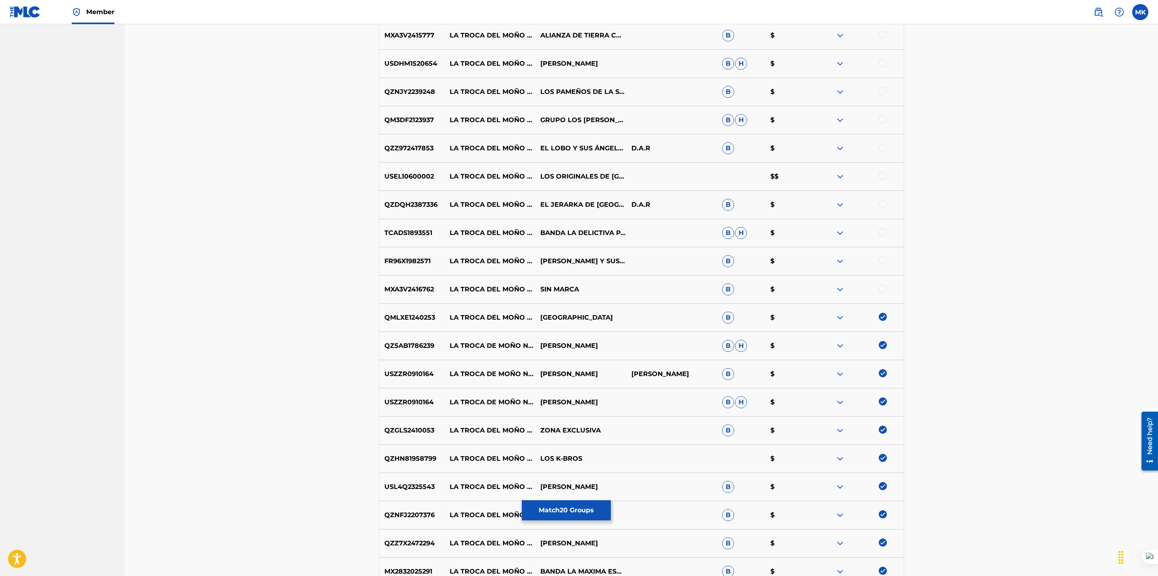
scroll to position [1210, 0]
click at [884, 290] on div at bounding box center [883, 290] width 8 height 8
click at [881, 261] on div at bounding box center [883, 261] width 8 height 8
click at [883, 232] on div at bounding box center [883, 233] width 8 height 8
click at [883, 207] on div at bounding box center [883, 205] width 8 height 8
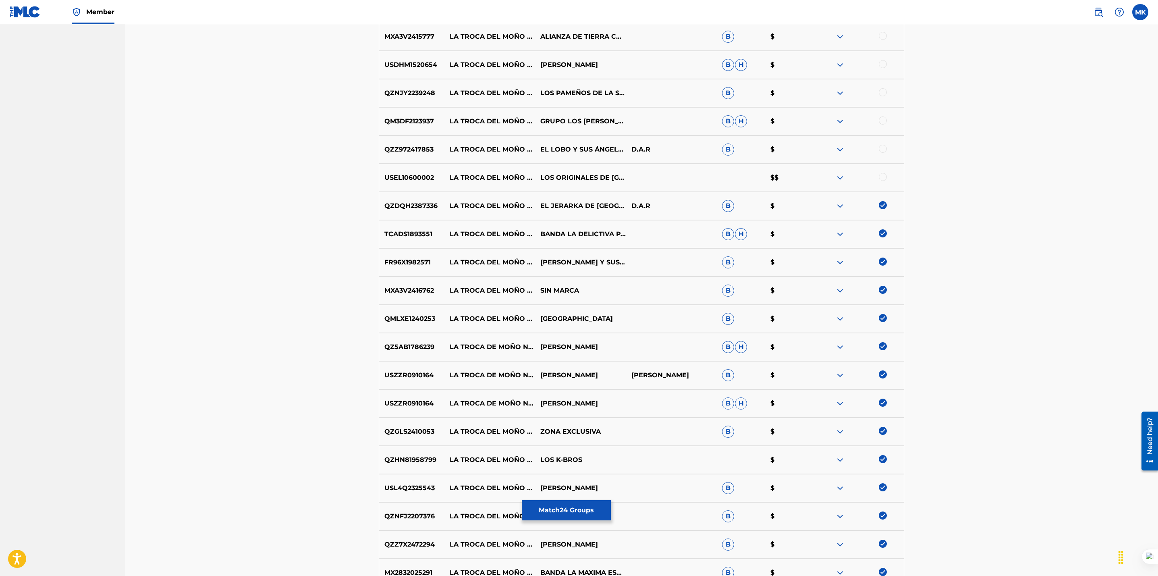
click at [881, 177] on div at bounding box center [883, 177] width 8 height 8
click at [883, 149] on div at bounding box center [883, 149] width 8 height 8
click at [885, 120] on div at bounding box center [883, 120] width 8 height 8
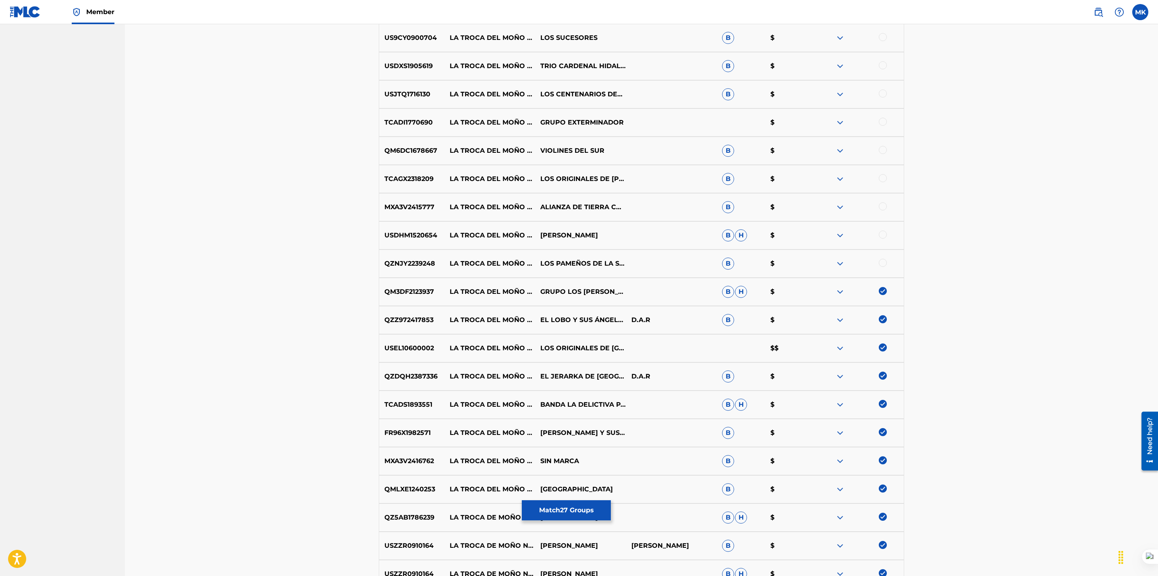
scroll to position [1039, 0]
click at [885, 260] on div at bounding box center [883, 263] width 8 height 8
click at [882, 234] on div at bounding box center [883, 235] width 8 height 8
click at [881, 208] on div at bounding box center [883, 207] width 8 height 8
click at [881, 176] on div at bounding box center [883, 178] width 8 height 8
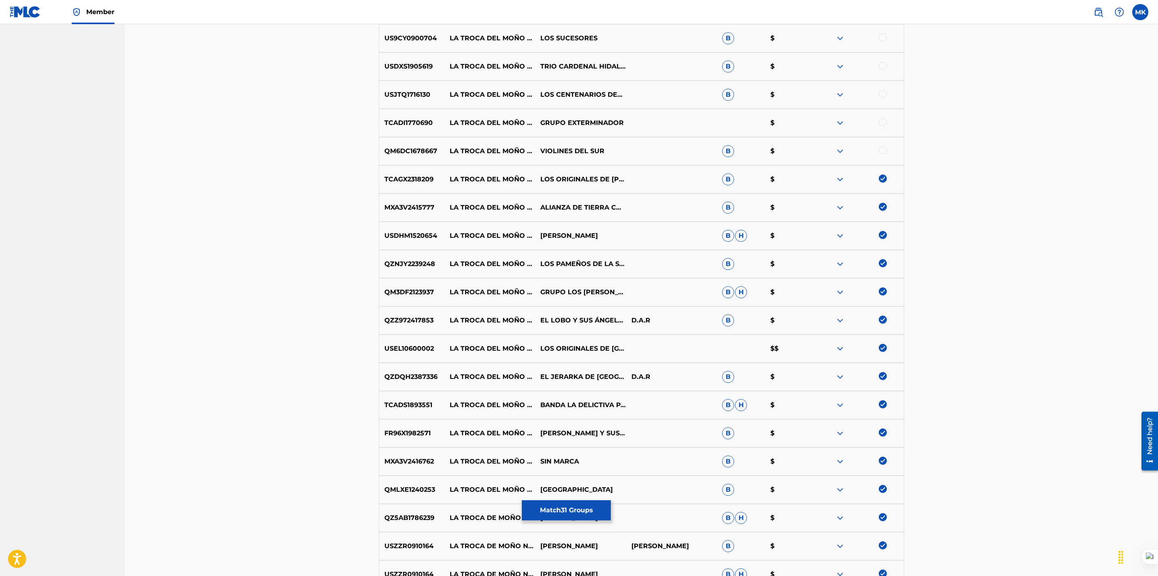
click at [884, 150] on div at bounding box center [883, 150] width 8 height 8
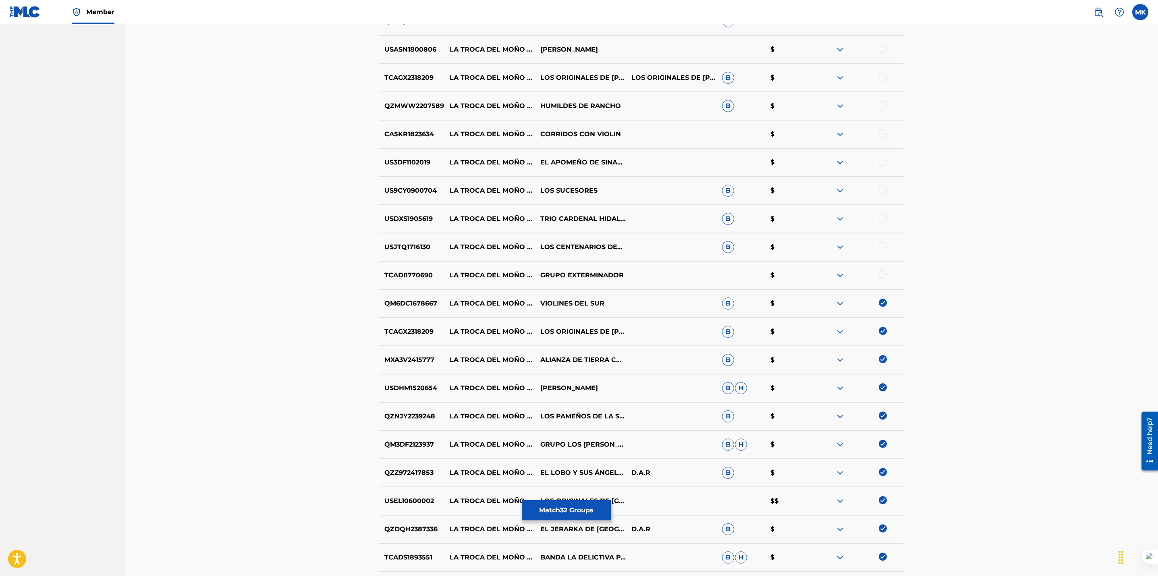
scroll to position [886, 0]
click at [885, 278] on div at bounding box center [883, 276] width 8 height 8
click at [883, 250] on div at bounding box center [883, 247] width 8 height 8
click at [883, 219] on div at bounding box center [883, 219] width 8 height 8
click at [884, 193] on div at bounding box center [883, 191] width 8 height 8
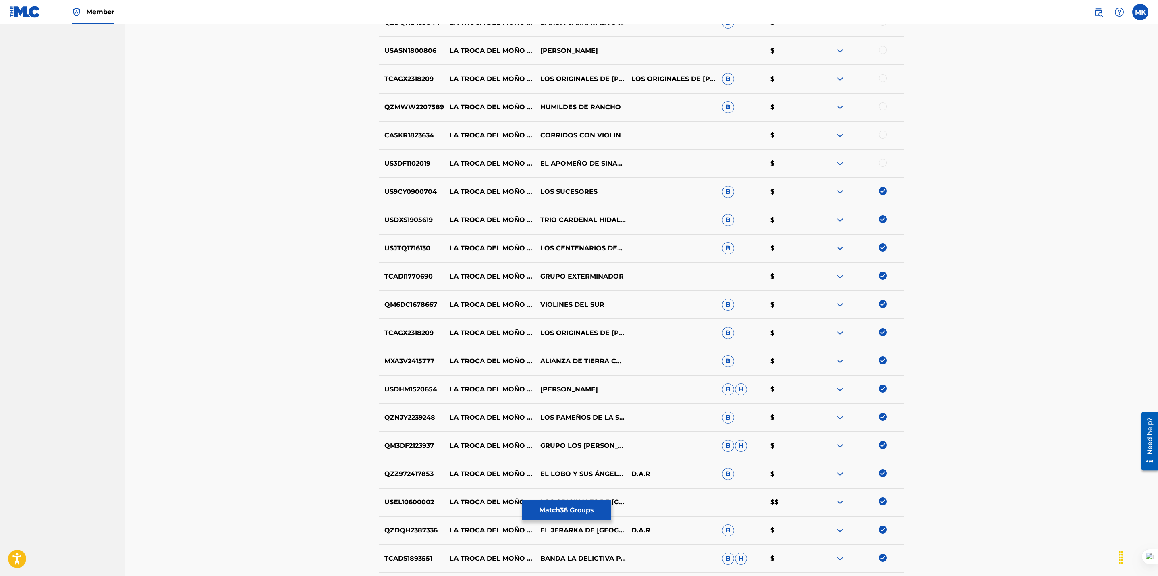
click at [883, 163] on div at bounding box center [883, 163] width 8 height 8
click at [882, 137] on div at bounding box center [883, 135] width 8 height 8
click at [882, 108] on div at bounding box center [883, 106] width 8 height 8
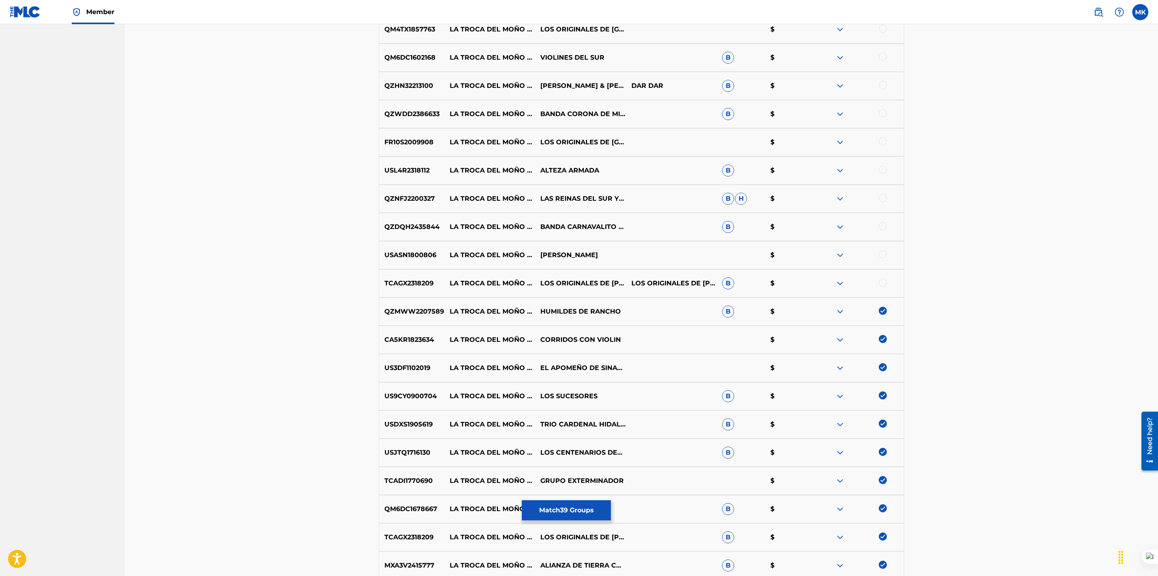
scroll to position [677, 0]
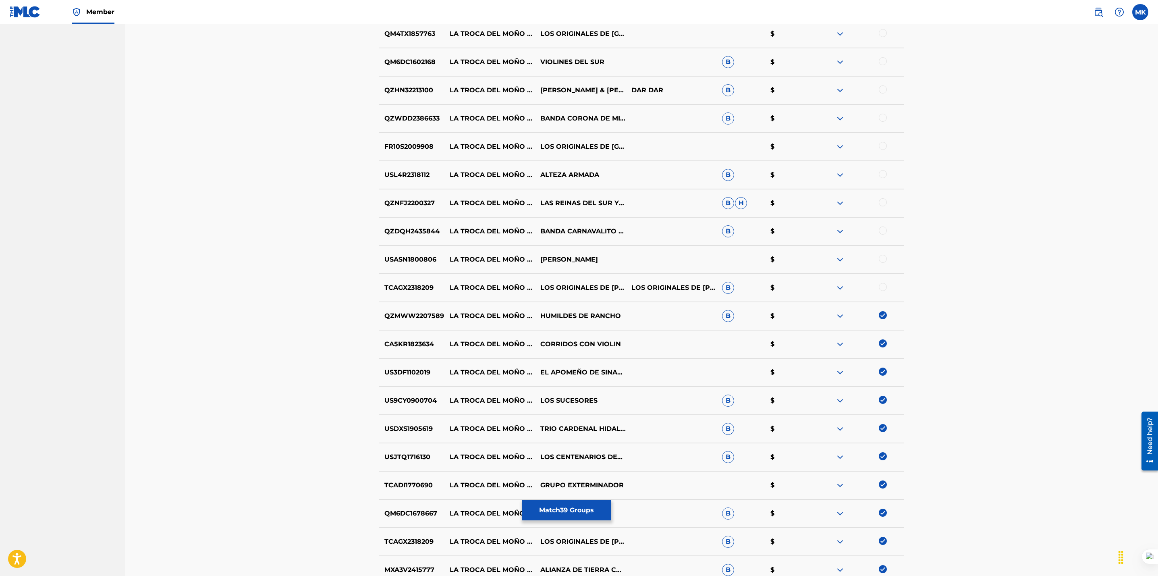
click at [881, 286] on div at bounding box center [883, 287] width 8 height 8
click at [881, 261] on div at bounding box center [883, 259] width 8 height 8
click at [882, 230] on div at bounding box center [883, 230] width 8 height 8
click at [884, 201] on div at bounding box center [883, 202] width 8 height 8
click at [883, 176] on div at bounding box center [883, 174] width 8 height 8
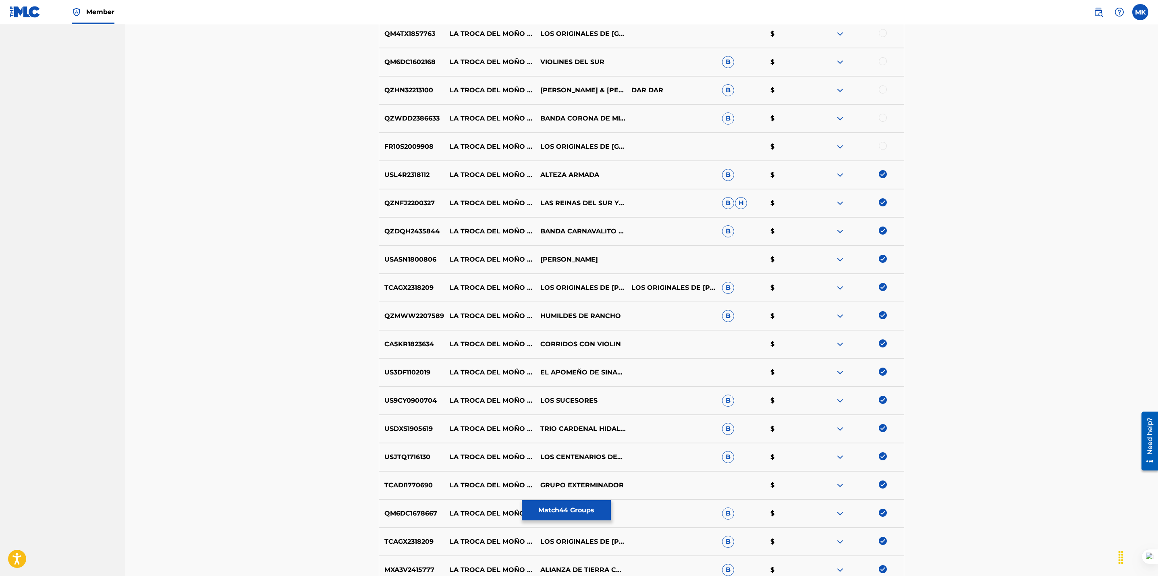
click at [882, 149] on div at bounding box center [883, 146] width 8 height 8
click at [881, 117] on div at bounding box center [883, 118] width 8 height 8
click at [883, 92] on div at bounding box center [883, 89] width 8 height 8
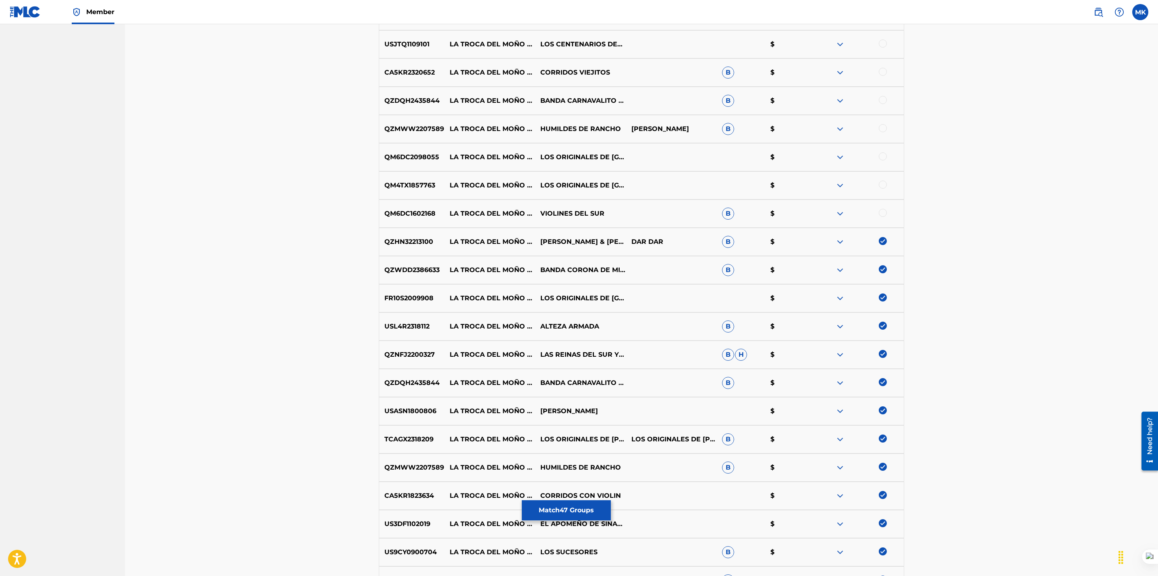
scroll to position [525, 0]
click at [883, 212] on div at bounding box center [883, 213] width 8 height 8
click at [880, 184] on div at bounding box center [883, 185] width 8 height 8
click at [881, 156] on div at bounding box center [883, 157] width 8 height 8
click at [882, 129] on div at bounding box center [883, 129] width 8 height 8
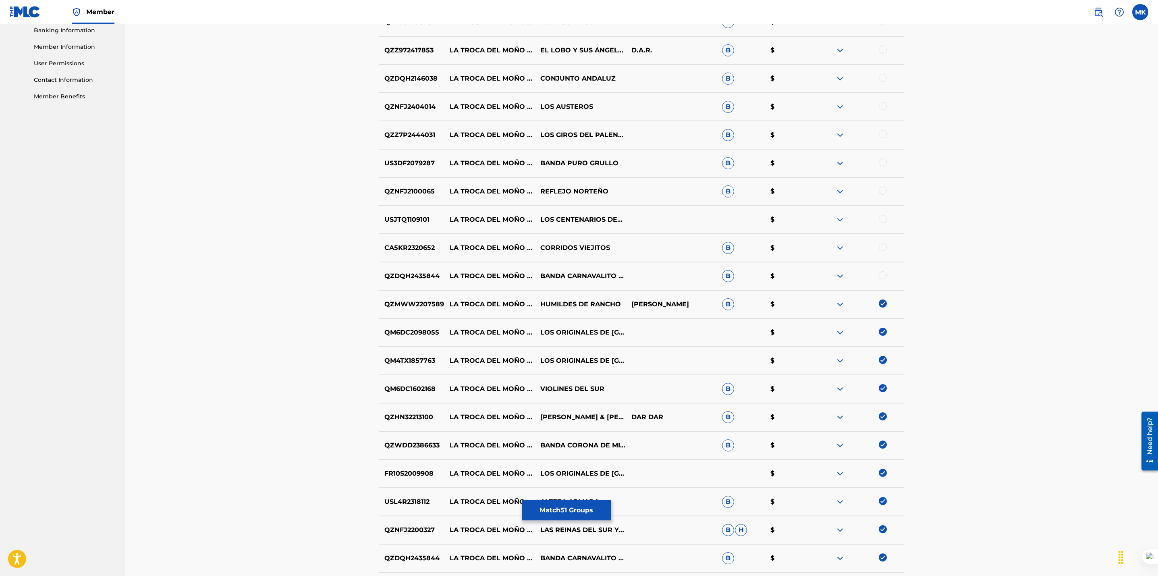
scroll to position [347, 0]
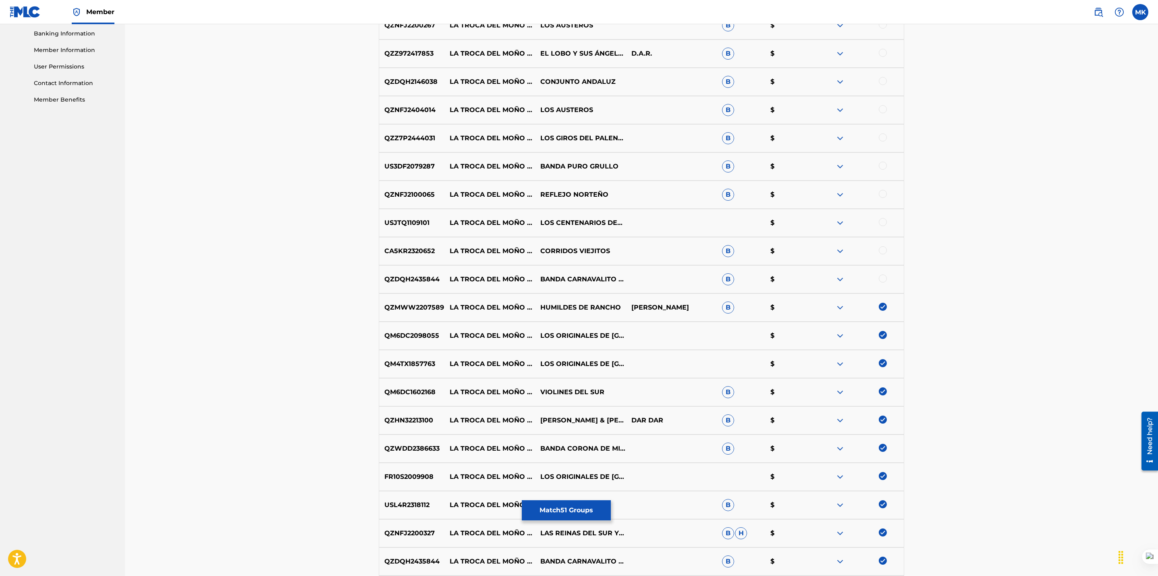
click at [883, 279] on div at bounding box center [883, 278] width 8 height 8
click at [882, 251] on div at bounding box center [883, 250] width 8 height 8
click at [881, 224] on div at bounding box center [883, 222] width 8 height 8
click at [880, 193] on div at bounding box center [883, 194] width 8 height 8
click at [881, 167] on div at bounding box center [883, 166] width 8 height 8
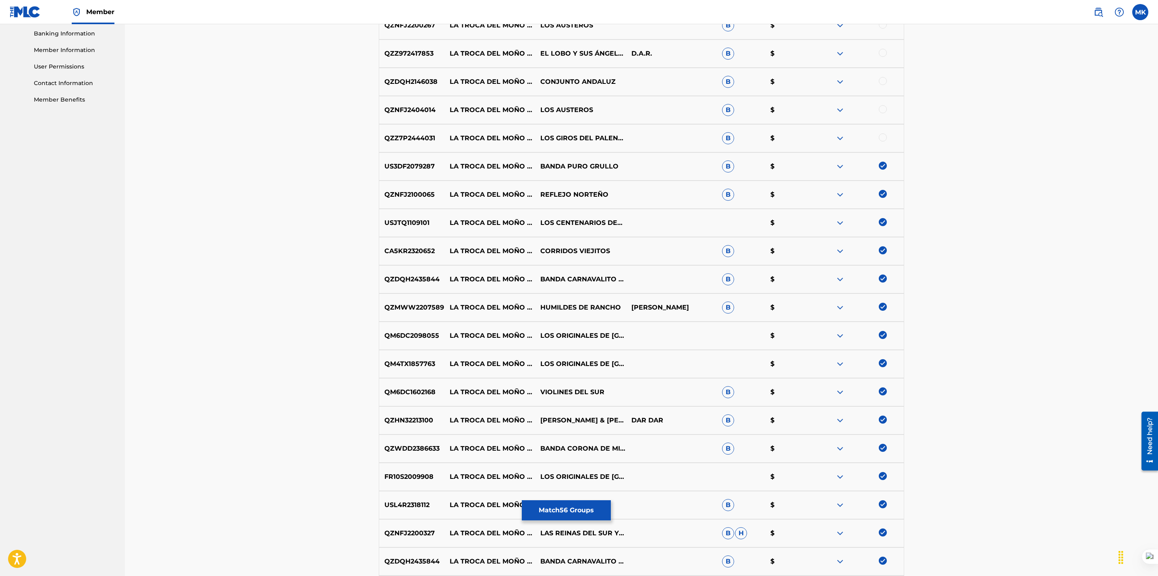
click at [881, 137] on div at bounding box center [883, 137] width 8 height 8
click at [884, 107] on div at bounding box center [883, 109] width 8 height 8
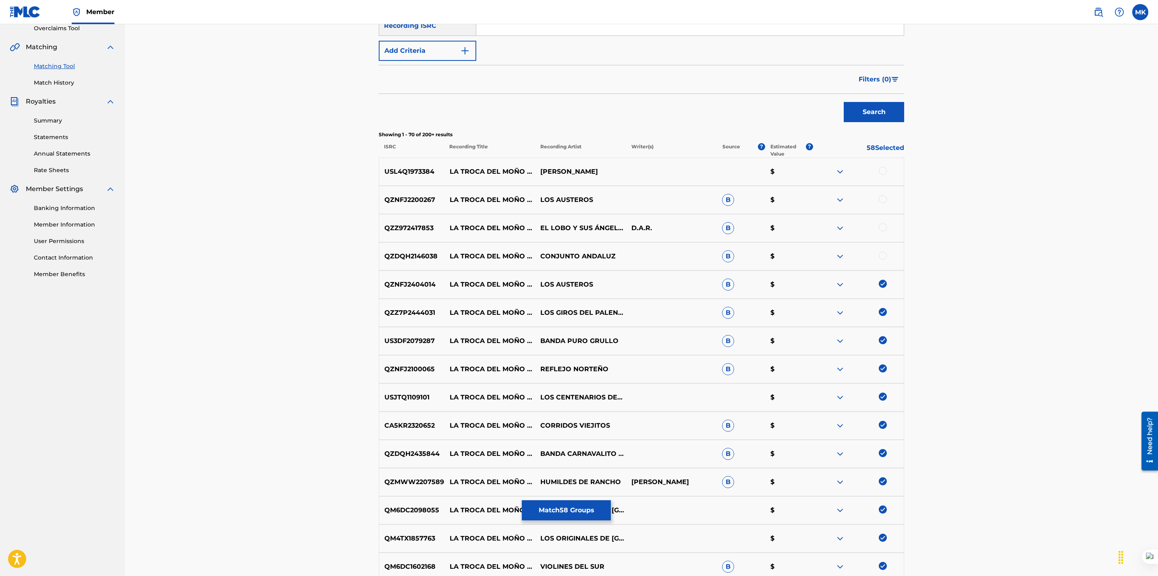
scroll to position [172, 0]
click at [884, 253] on div at bounding box center [883, 256] width 8 height 8
click at [883, 226] on div at bounding box center [883, 228] width 8 height 8
click at [882, 200] on div at bounding box center [883, 200] width 8 height 8
click at [882, 169] on div at bounding box center [883, 172] width 8 height 8
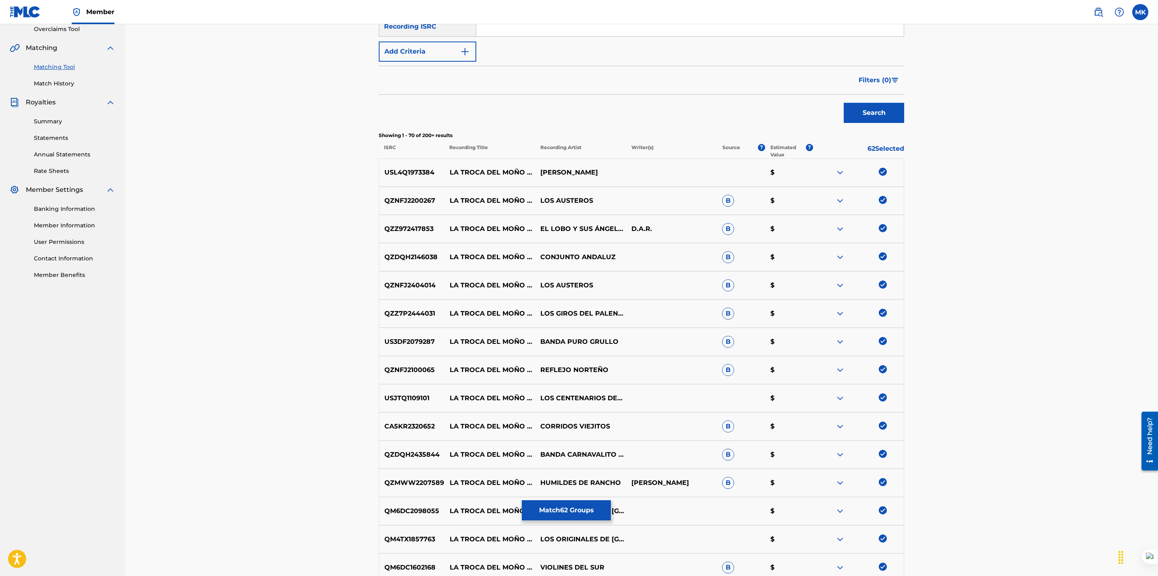
click at [553, 510] on button "Match 62 Groups" at bounding box center [566, 510] width 89 height 20
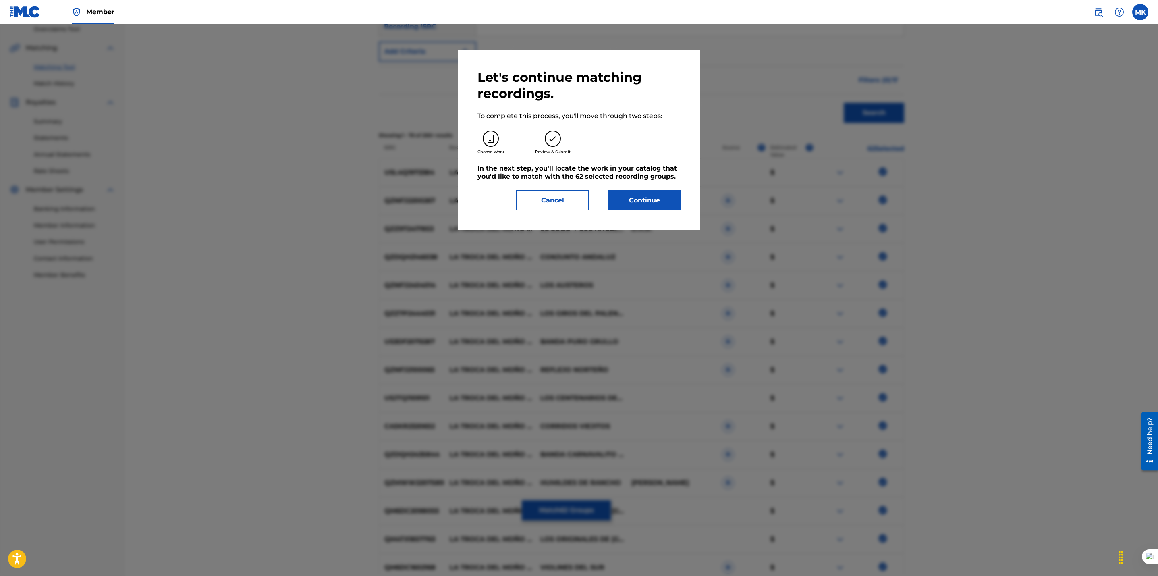
click at [641, 202] on button "Continue" at bounding box center [644, 200] width 73 height 20
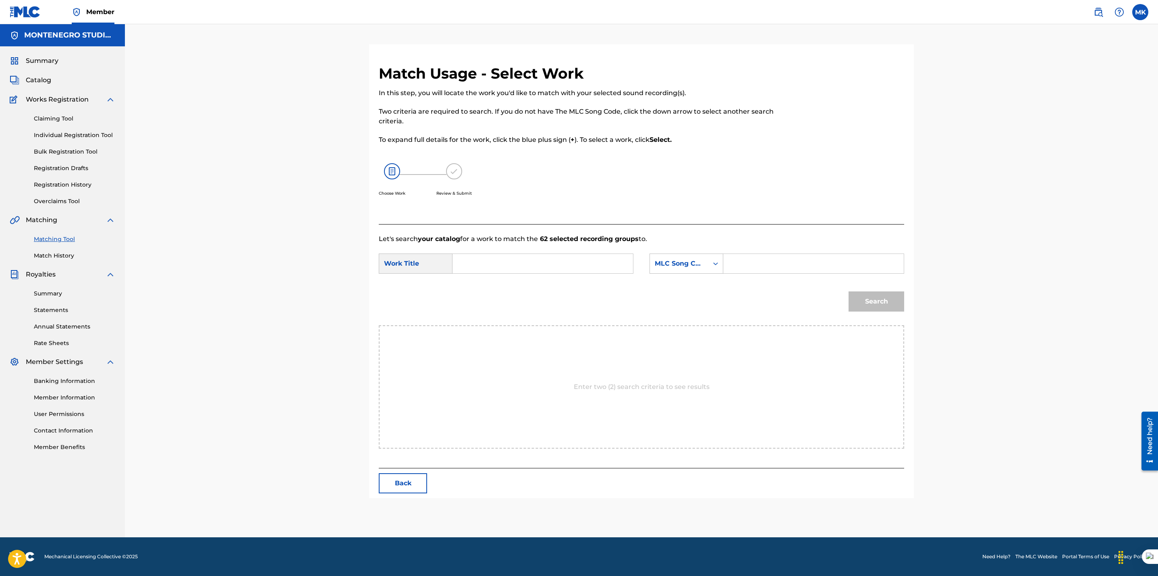
scroll to position [0, 0]
click at [546, 262] on input "Search Form" at bounding box center [542, 263] width 167 height 19
click at [527, 278] on span "ca del moão negro" at bounding box center [513, 282] width 61 height 8
type input "la troca del moão negro"
click at [683, 261] on div "MLC Song Code" at bounding box center [679, 264] width 49 height 10
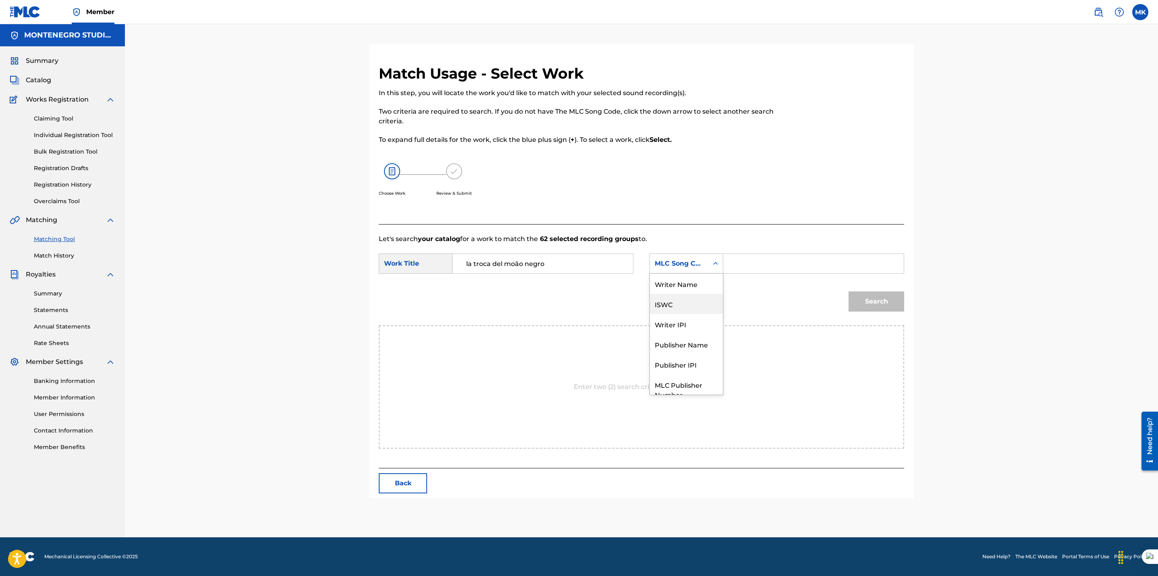
scroll to position [29, 0]
click at [671, 312] on div "Publisher Name" at bounding box center [686, 315] width 73 height 20
click at [742, 269] on input "Search Form" at bounding box center [813, 263] width 167 height 19
type input "[GEOGRAPHIC_DATA]"
click at [863, 301] on button "Search" at bounding box center [876, 301] width 56 height 20
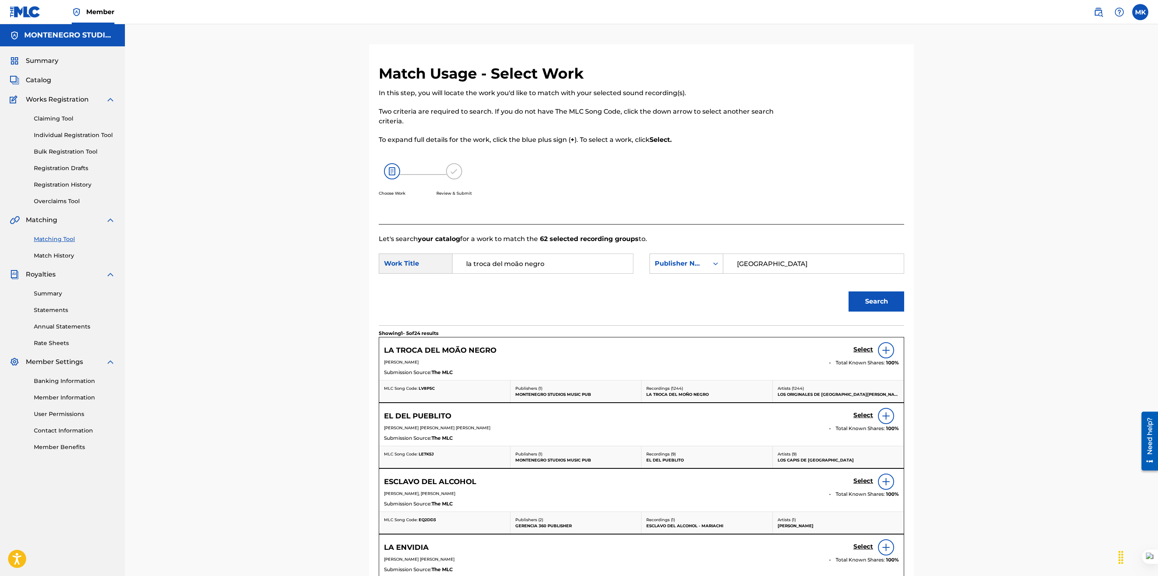
click at [861, 348] on h5 "Select" at bounding box center [863, 350] width 20 height 8
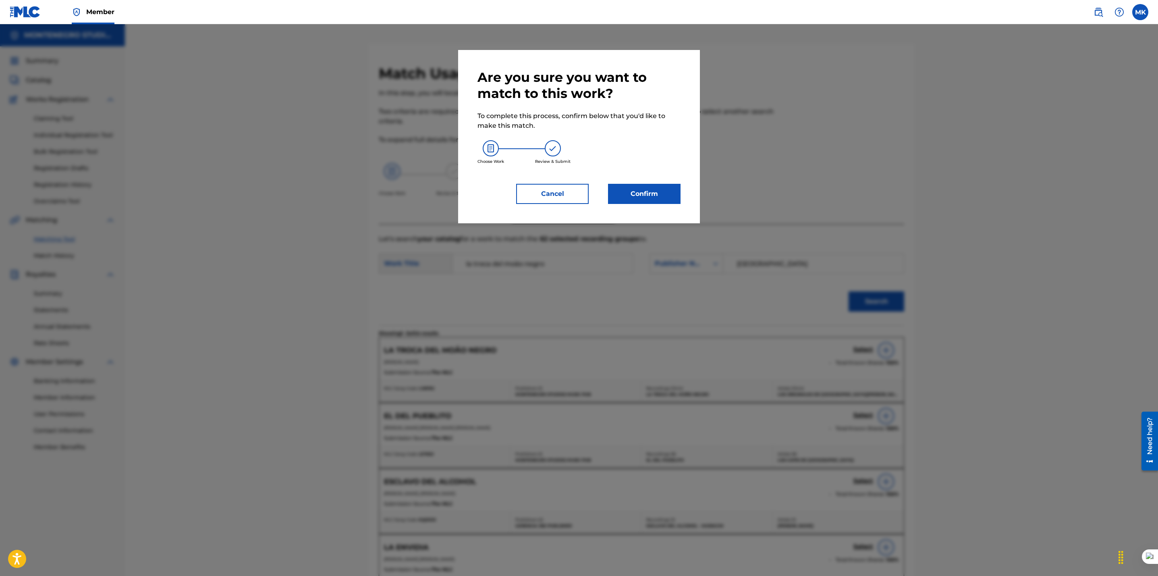
click at [643, 191] on button "Confirm" at bounding box center [644, 194] width 73 height 20
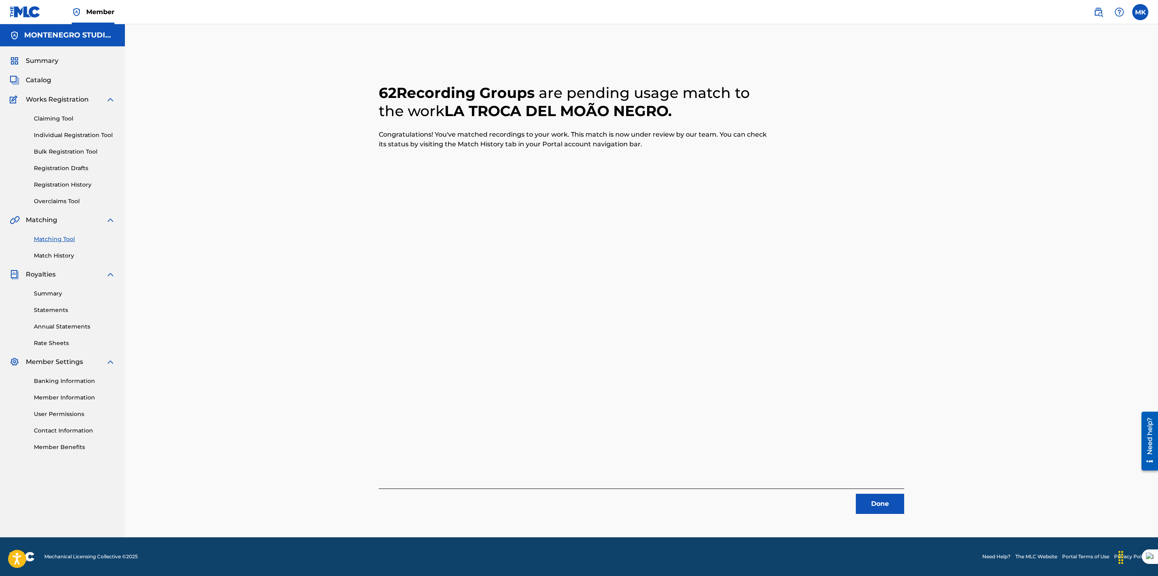
click at [886, 502] on button "Done" at bounding box center [880, 504] width 48 height 20
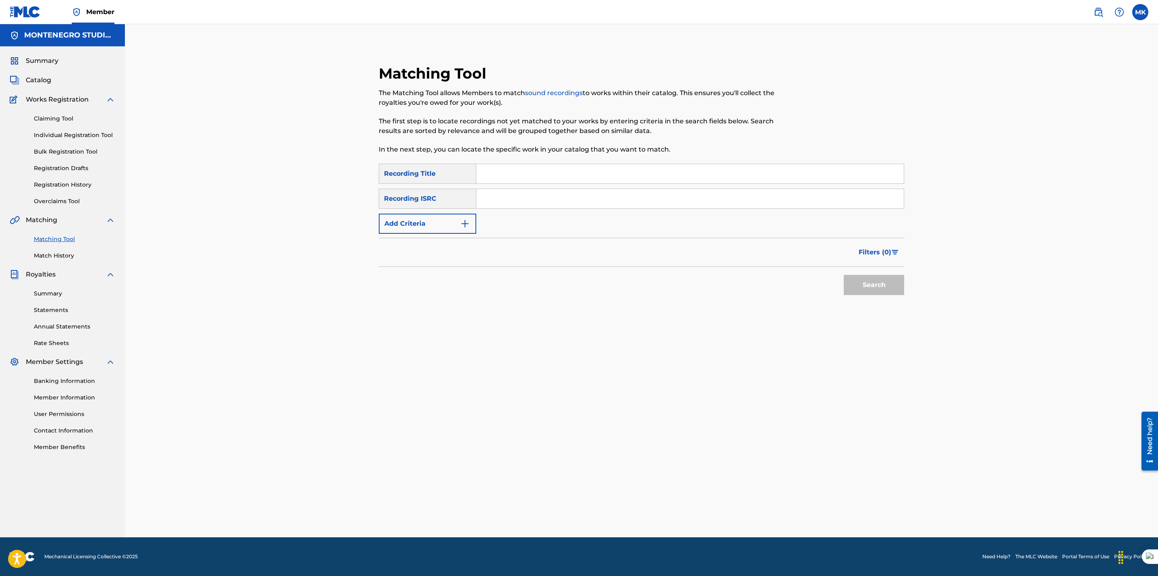
click at [40, 80] on span "Catalog" at bounding box center [38, 80] width 25 height 10
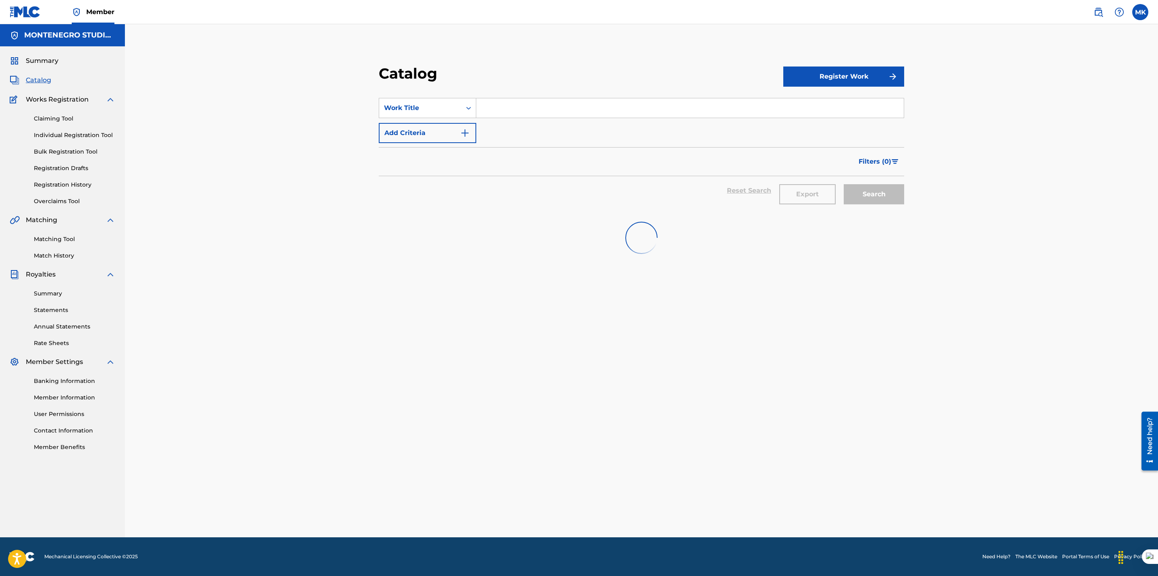
click at [489, 108] on input "Search Form" at bounding box center [689, 107] width 427 height 19
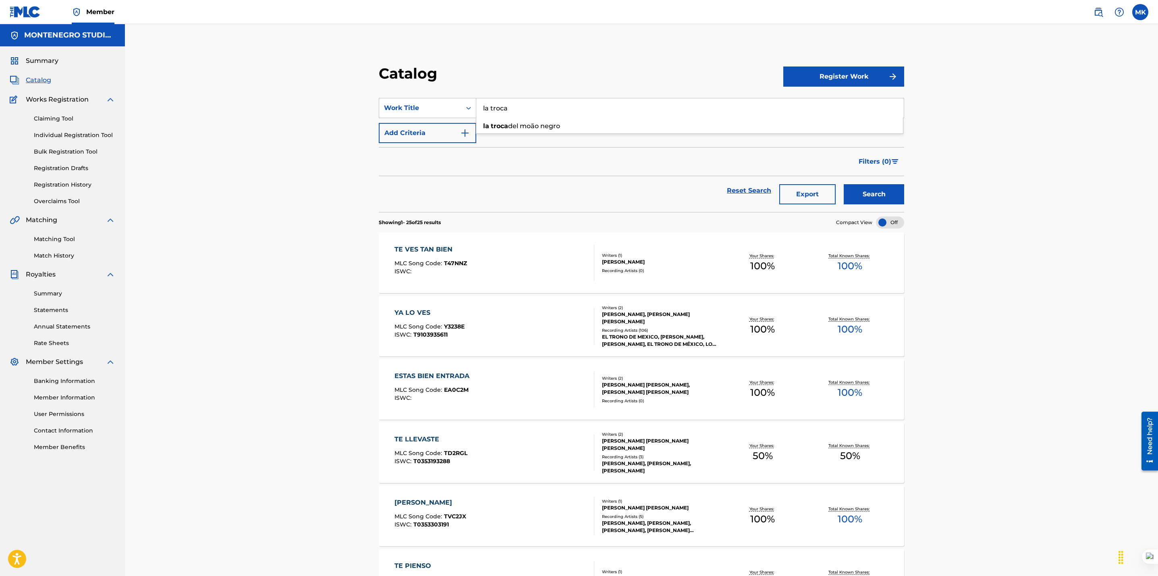
type input "la troca"
click at [864, 188] on button "Search" at bounding box center [874, 194] width 60 height 20
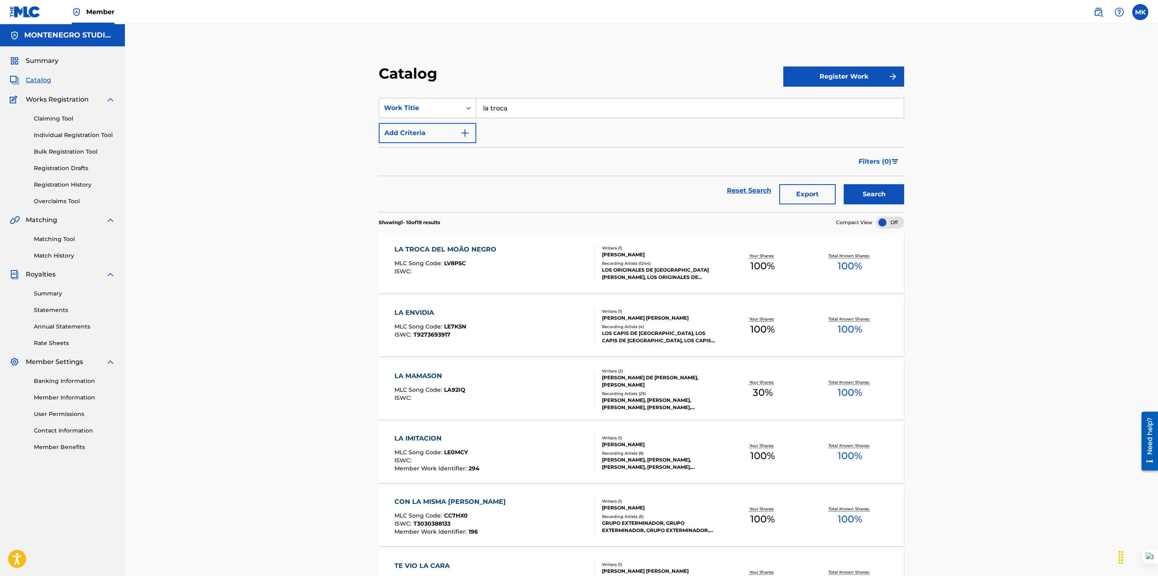
click at [469, 247] on div "LA TROCA DEL MOÃO NEGRO" at bounding box center [447, 250] width 106 height 10
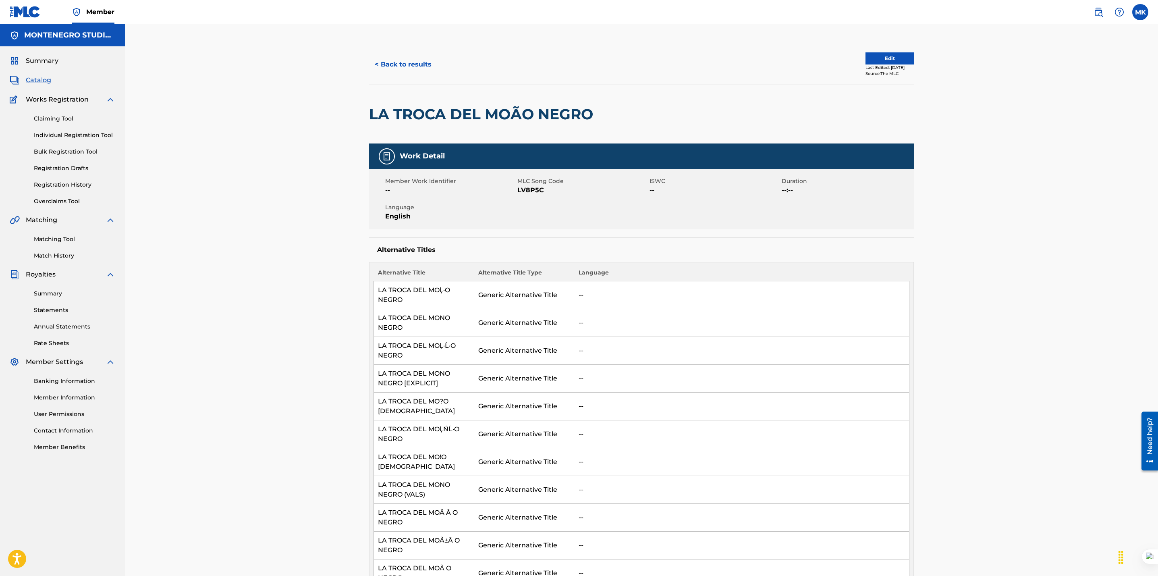
click at [881, 60] on button "Edit" at bounding box center [889, 58] width 48 height 12
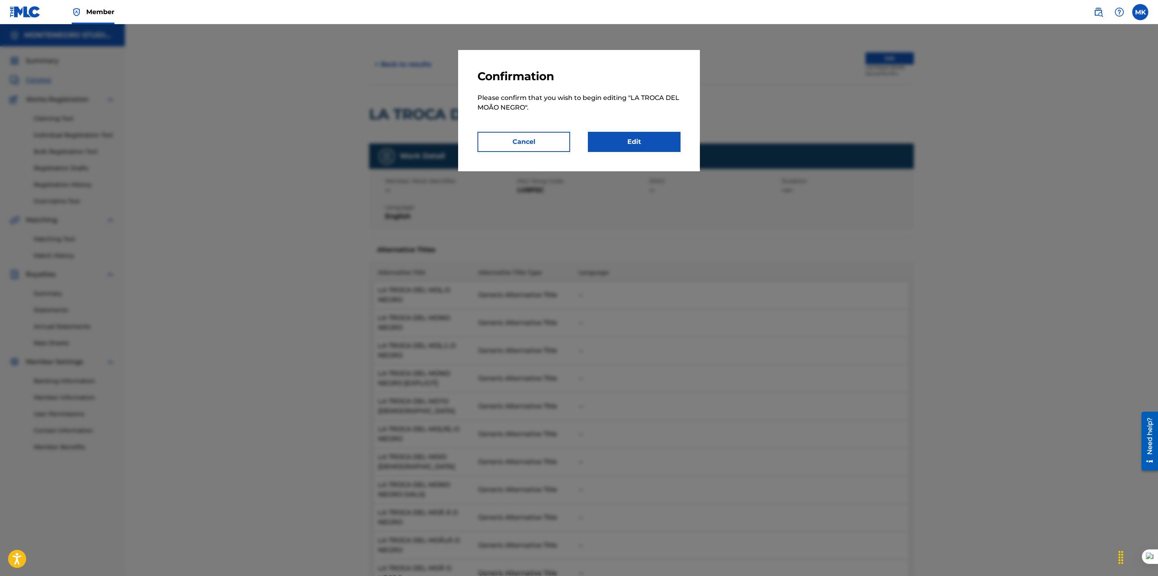
click at [635, 138] on link "Edit" at bounding box center [634, 142] width 93 height 20
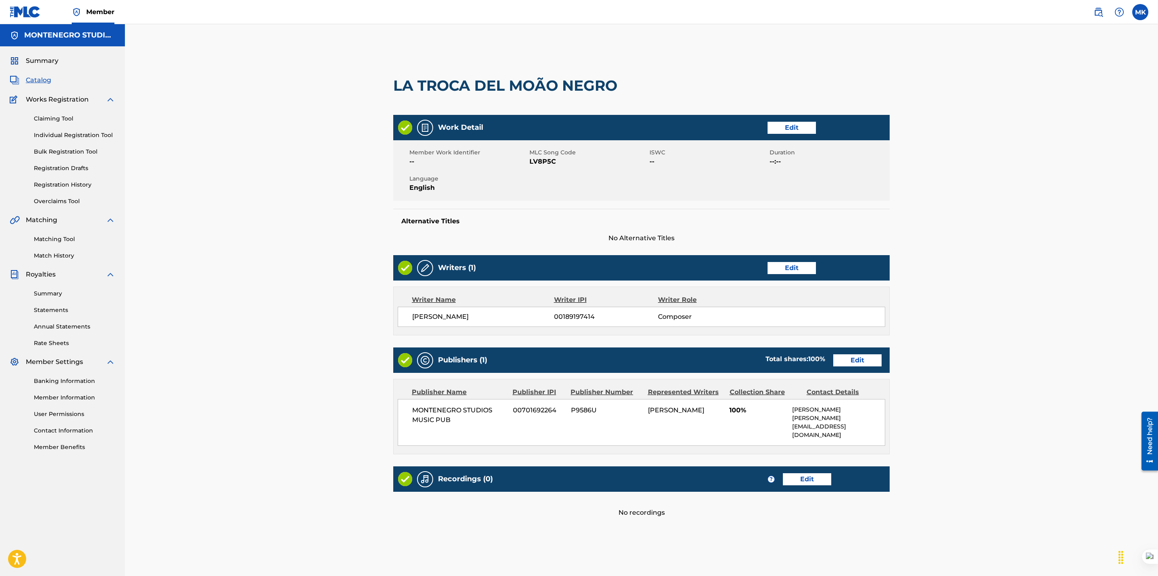
click at [785, 125] on link "Edit" at bounding box center [791, 128] width 48 height 12
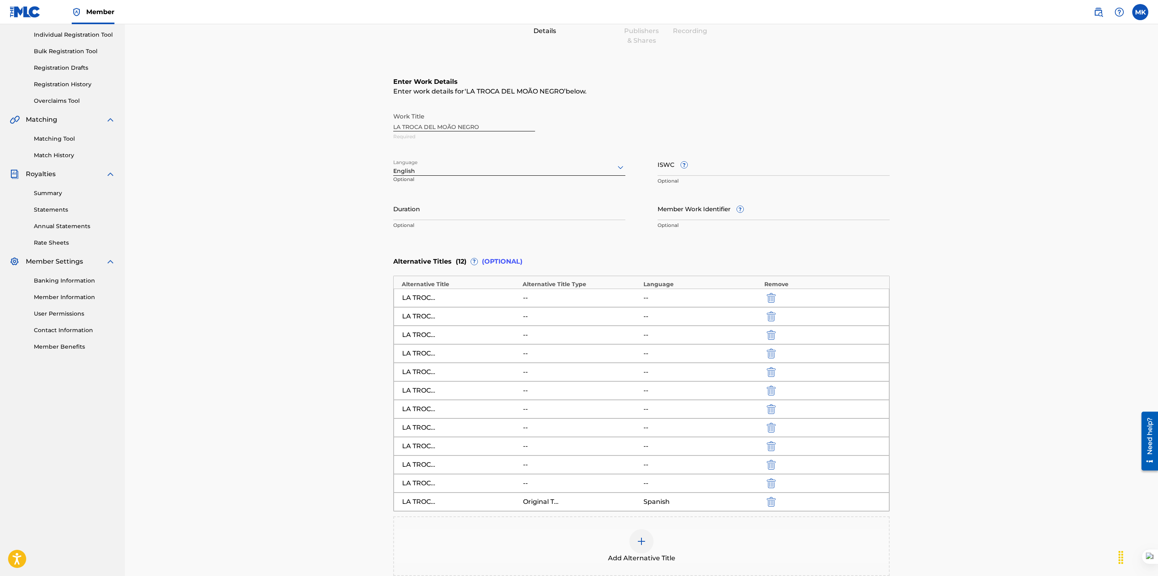
scroll to position [203, 0]
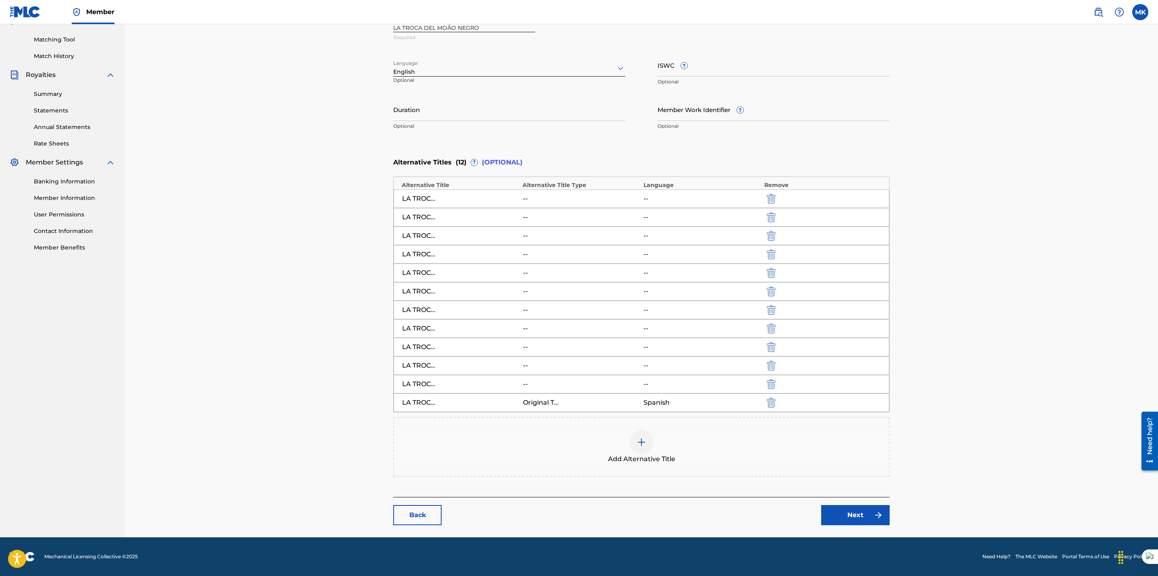
click at [419, 401] on div "LA TROCA DEL MOÑO NEGRO" at bounding box center [420, 403] width 36 height 10
click at [418, 375] on div "LA TROCA DEL MOÃ O NEGRO -- --" at bounding box center [642, 384] width 496 height 19
click at [419, 328] on div "LA TROCA DEL MONO NEGRO (VALS)" at bounding box center [420, 329] width 36 height 10
click at [431, 181] on div "Alternative Title" at bounding box center [460, 185] width 117 height 8
click at [497, 158] on span "(OPTIONAL)" at bounding box center [502, 163] width 41 height 10
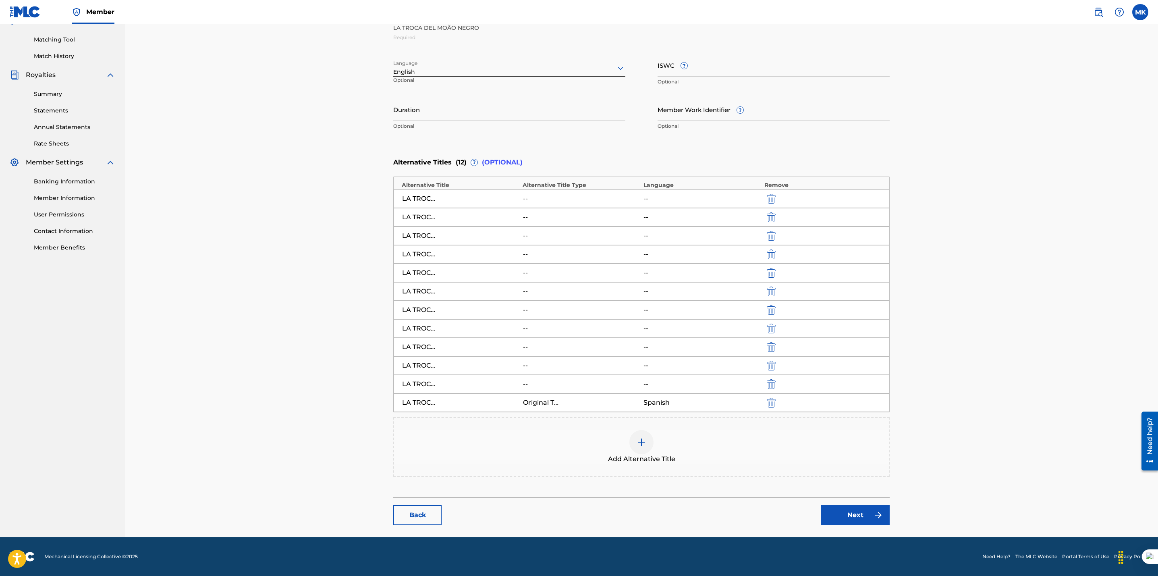
click at [439, 160] on span "Alternative Titles" at bounding box center [422, 163] width 58 height 10
click at [414, 509] on link "Back" at bounding box center [417, 515] width 48 height 20
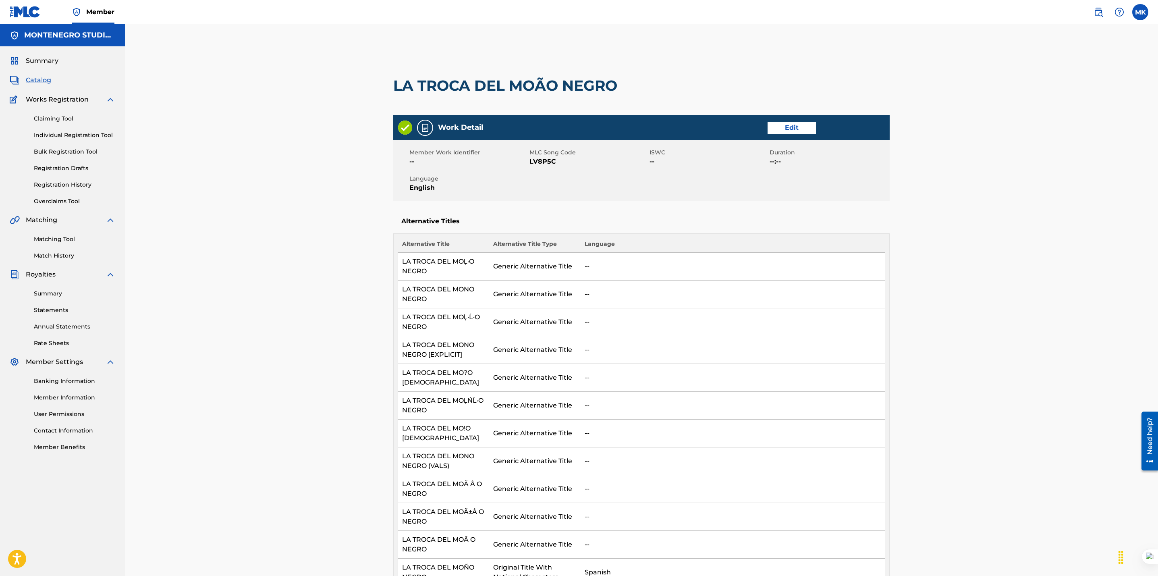
click at [32, 81] on span "Catalog" at bounding box center [38, 80] width 25 height 10
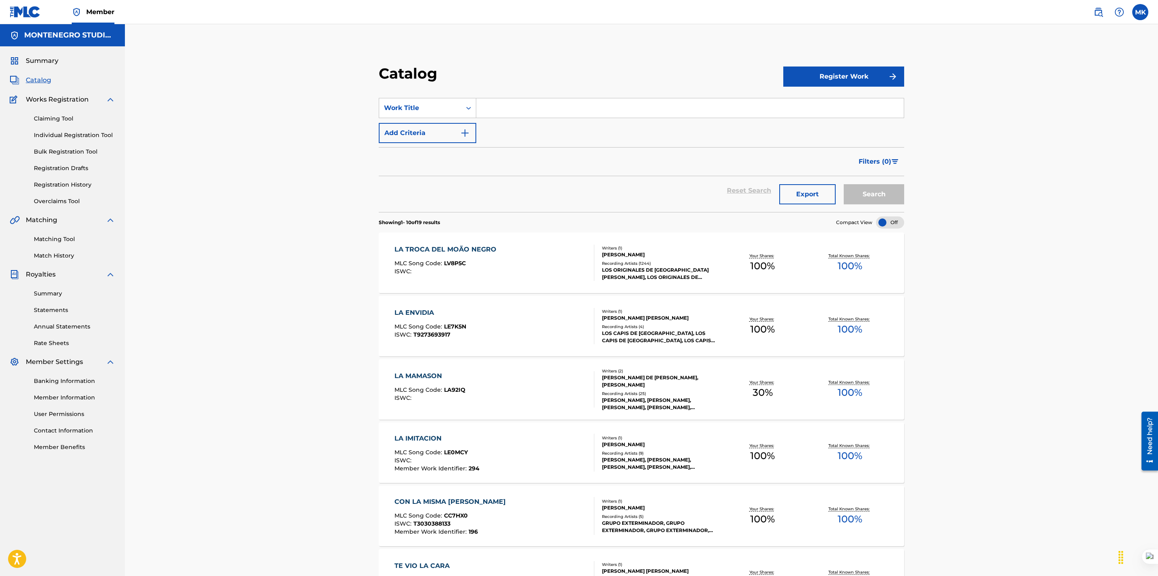
click at [58, 119] on link "Claiming Tool" at bounding box center [74, 118] width 81 height 8
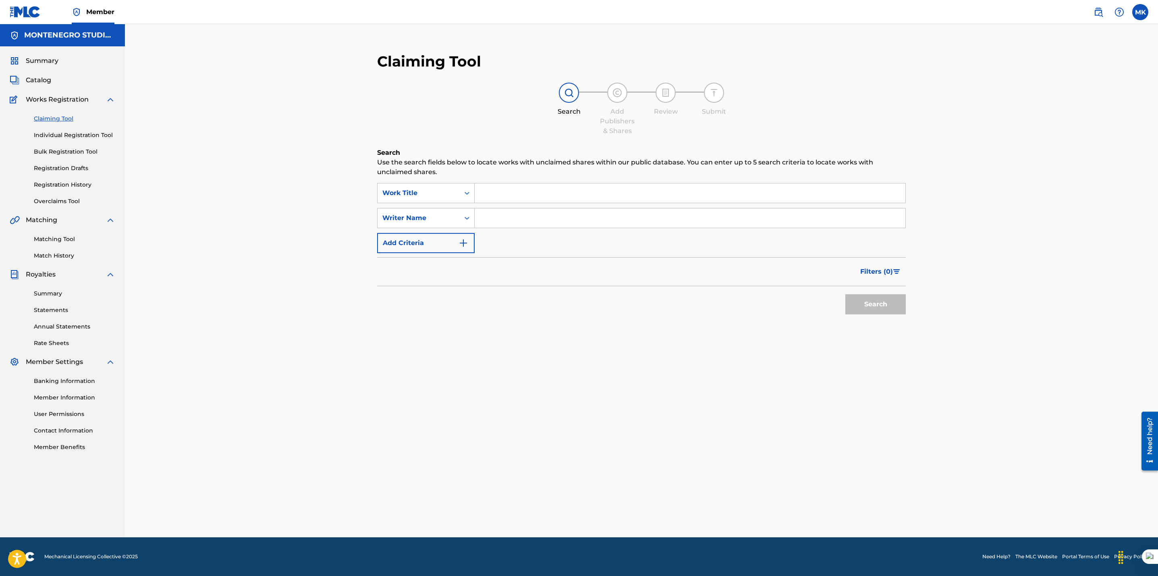
click at [517, 195] on input "Search Form" at bounding box center [690, 192] width 431 height 19
paste input "LA TROCA DEL MOÑO NEGRO"
click at [550, 193] on input "LA TROCA DEL MOÑO NEGRO" at bounding box center [690, 192] width 431 height 19
type input "LA TROCA DEL MONO NEGRO"
click at [894, 305] on button "Search" at bounding box center [875, 304] width 60 height 20
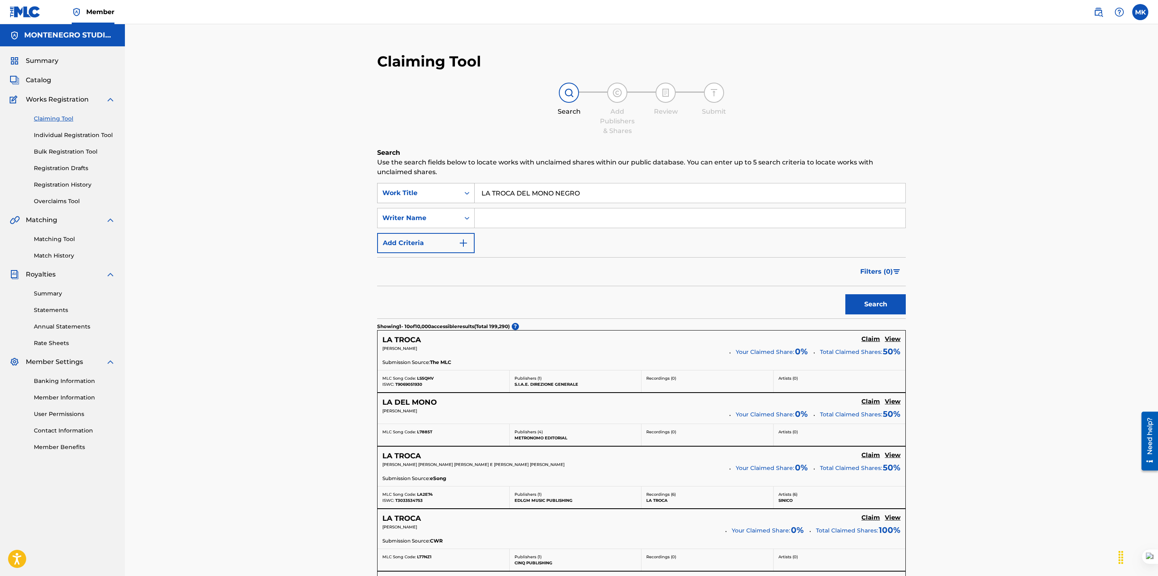
drag, startPoint x: 527, startPoint y: 193, endPoint x: 396, endPoint y: 194, distance: 130.9
click at [396, 194] on div "SearchWithCriteria9ccaa887-cf6d-4c6b-97d7-728f9ad10fb6 Work Title LA TROCA DEL …" at bounding box center [641, 193] width 529 height 20
click at [51, 240] on link "Matching Tool" at bounding box center [74, 239] width 81 height 8
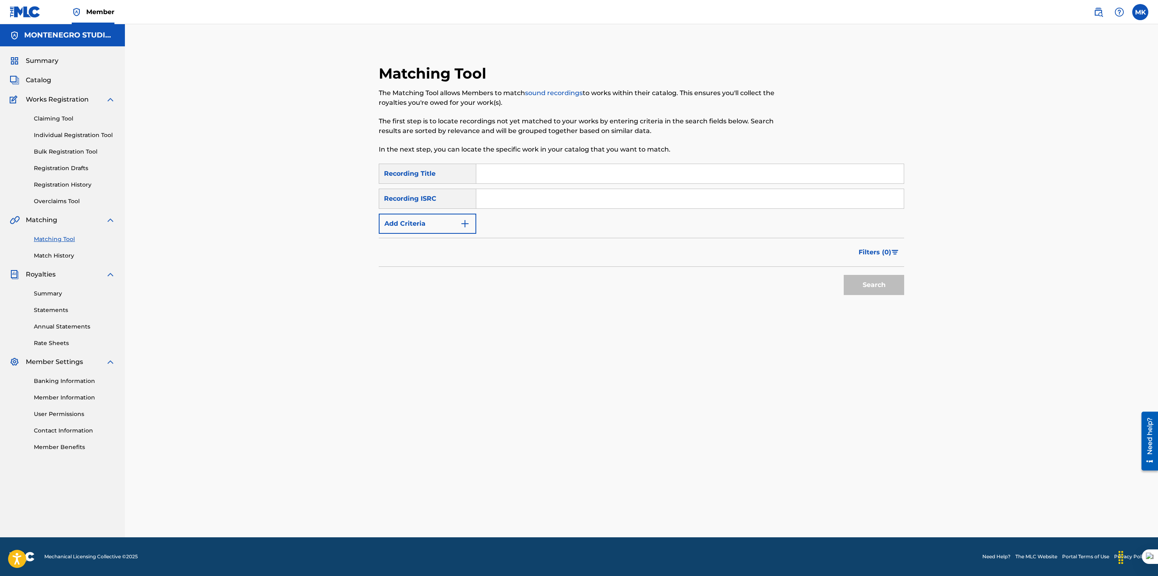
click at [519, 174] on input "Search Form" at bounding box center [689, 173] width 427 height 19
paste input "LA TROCA DEL MOÑO NEGRO"
click at [549, 172] on input "LA TROCA DEL MOÑO NEGRO" at bounding box center [689, 173] width 427 height 19
type input "LA TROCA DEL MONO NEGRO"
click at [869, 286] on button "Search" at bounding box center [874, 285] width 60 height 20
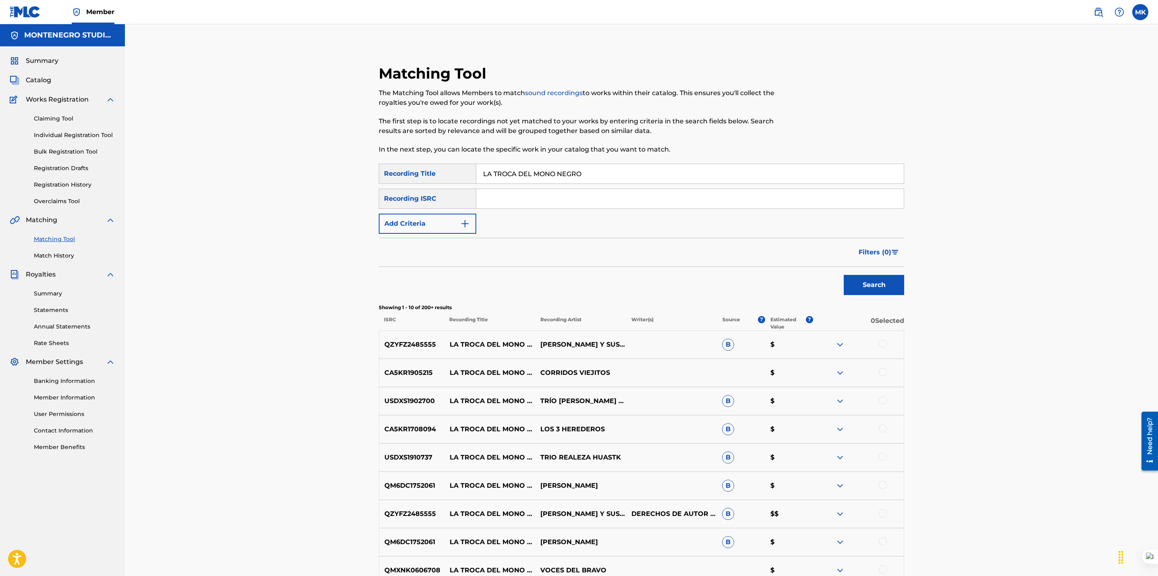
scroll to position [136, 0]
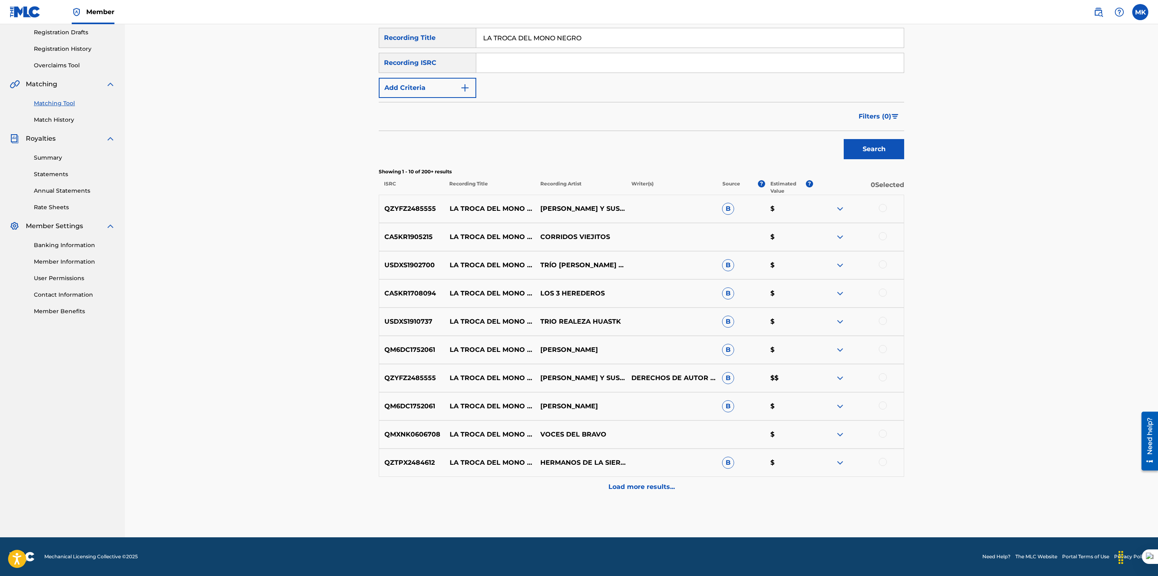
click at [645, 485] on p "Load more results..." at bounding box center [641, 487] width 66 height 10
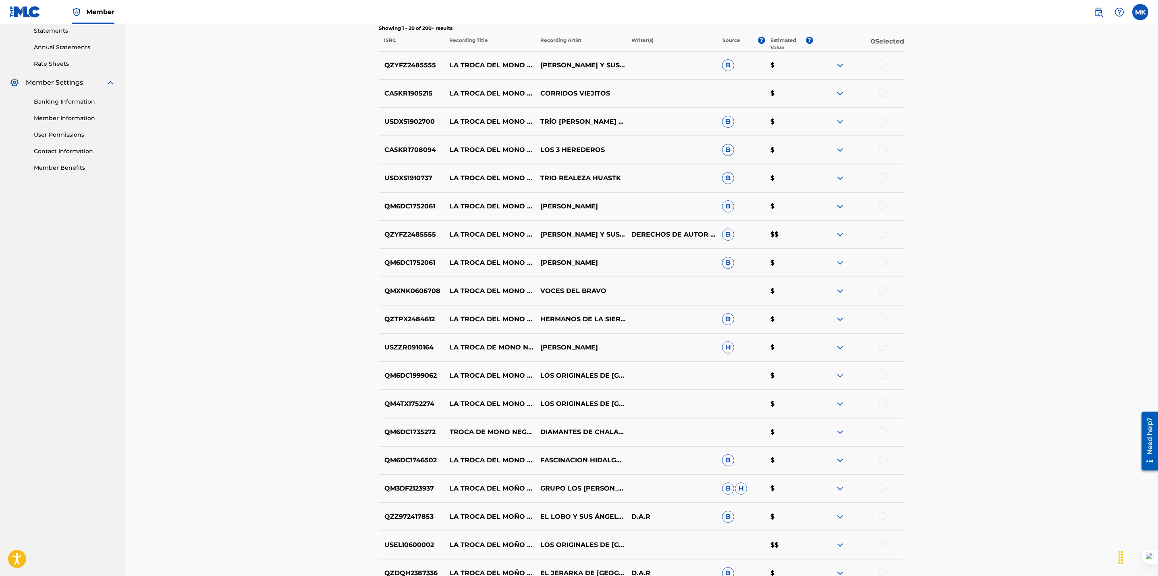
scroll to position [417, 0]
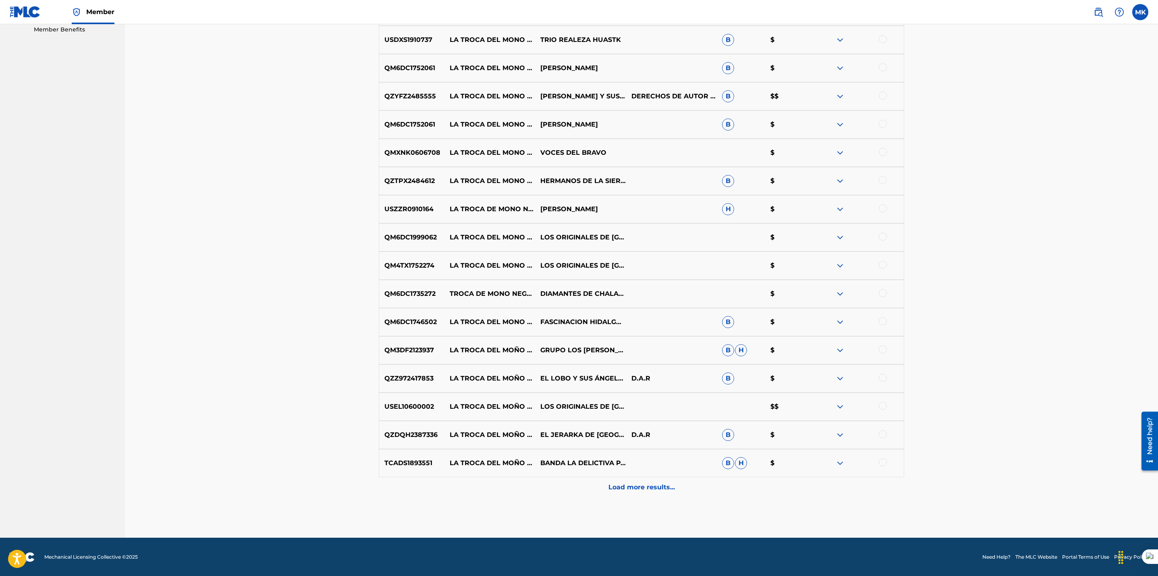
click at [628, 488] on p "Load more results..." at bounding box center [641, 487] width 66 height 10
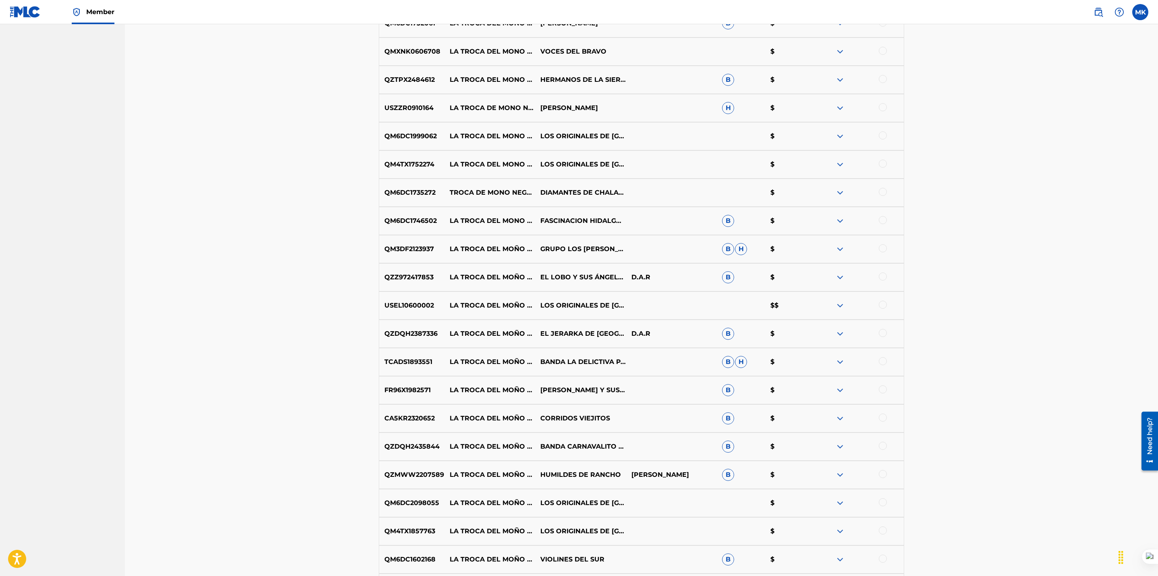
scroll to position [700, 0]
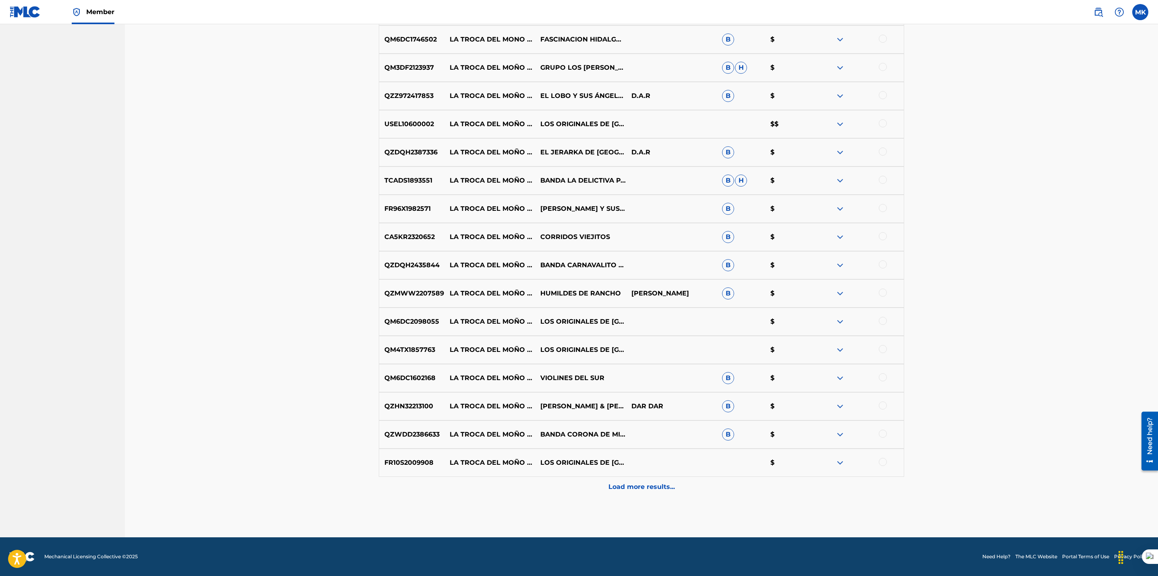
click at [630, 494] on div "Load more results..." at bounding box center [641, 487] width 525 height 20
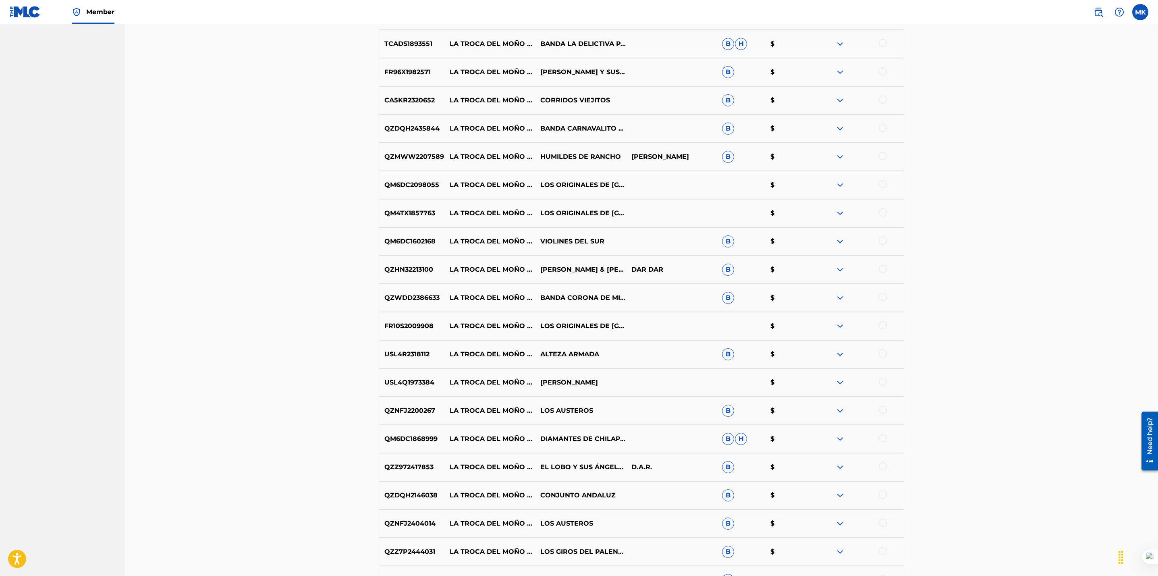
scroll to position [981, 0]
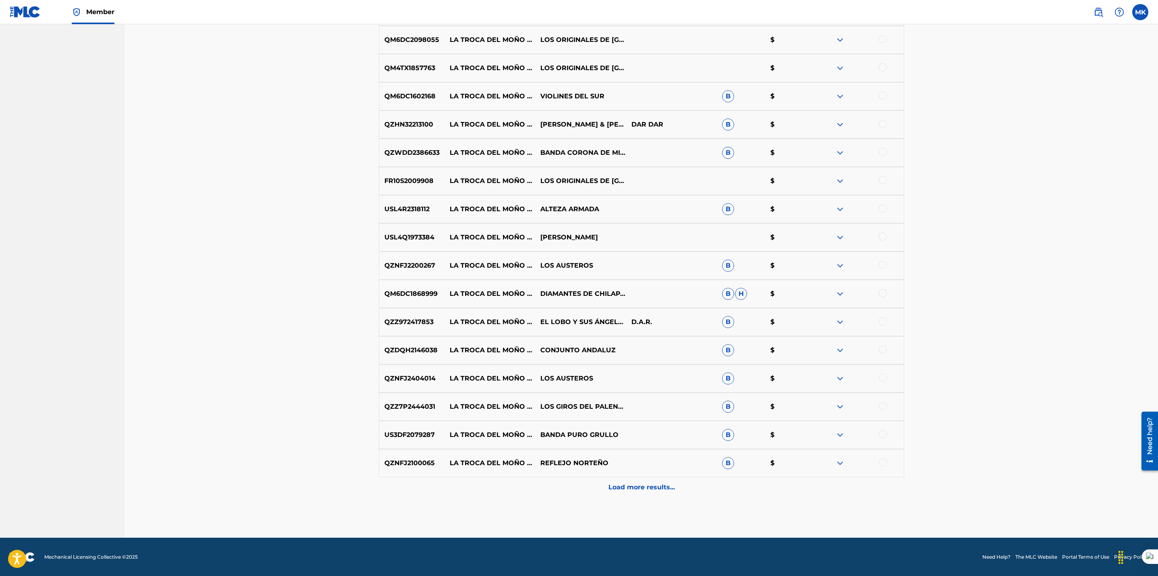
click at [660, 485] on p "Load more results..." at bounding box center [641, 487] width 66 height 10
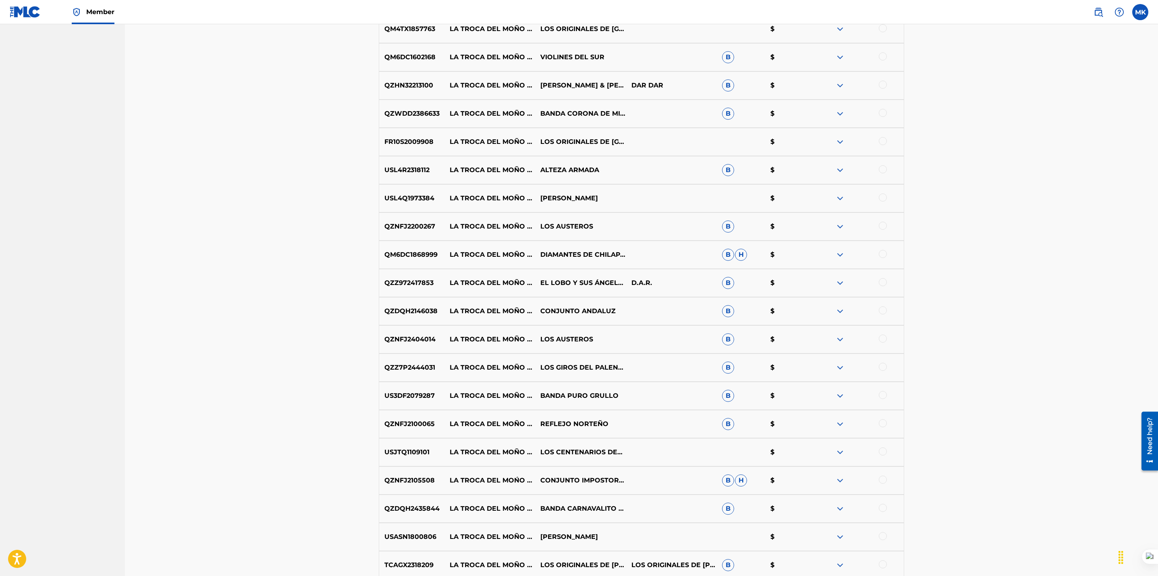
scroll to position [1263, 0]
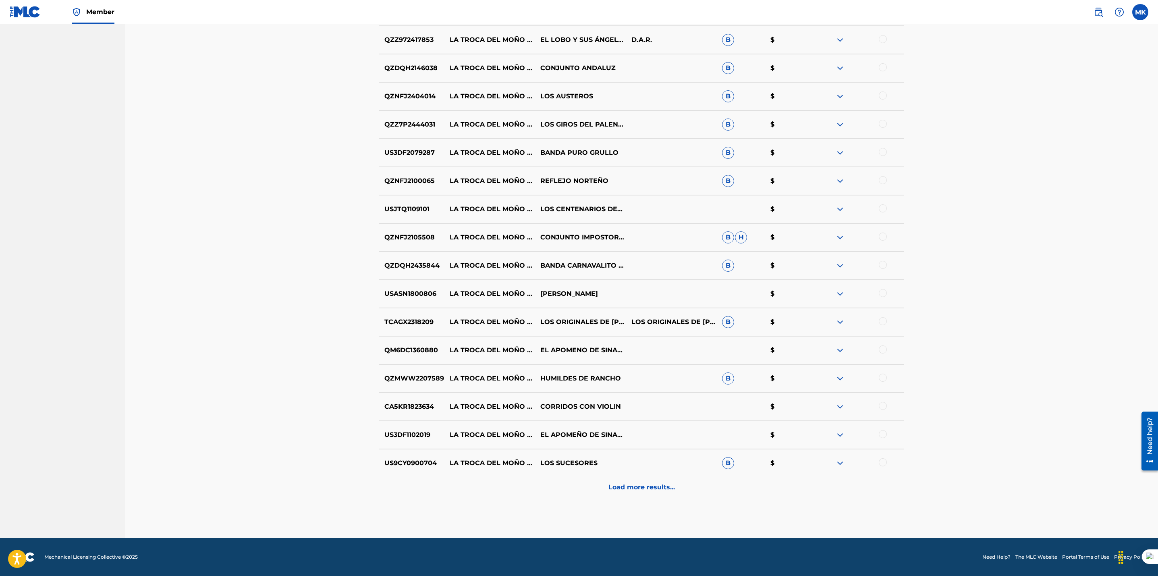
click at [651, 488] on p "Load more results..." at bounding box center [641, 487] width 66 height 10
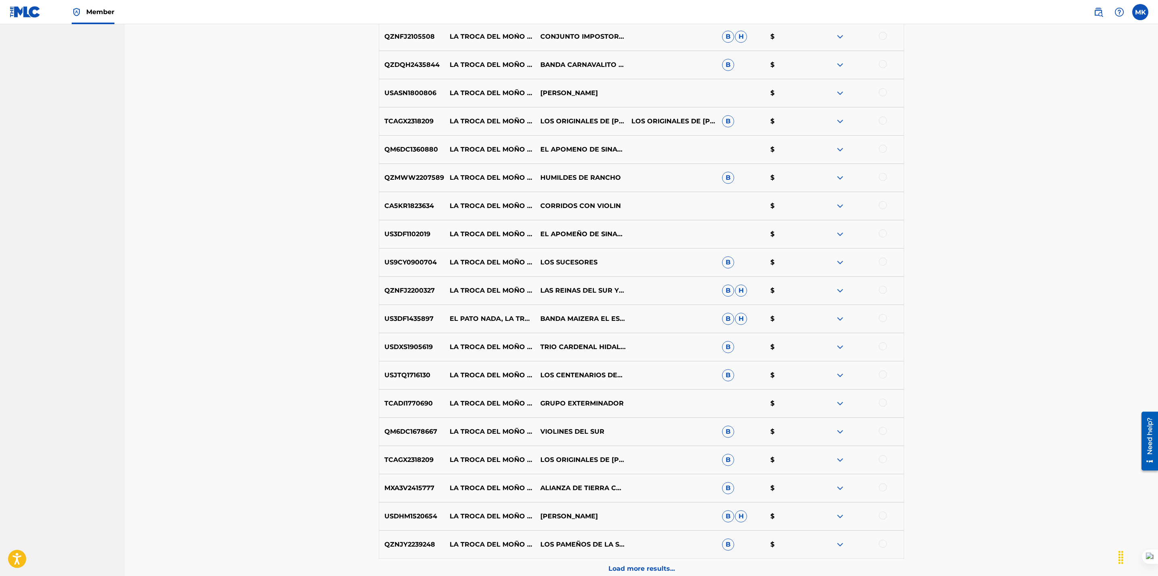
scroll to position [1546, 0]
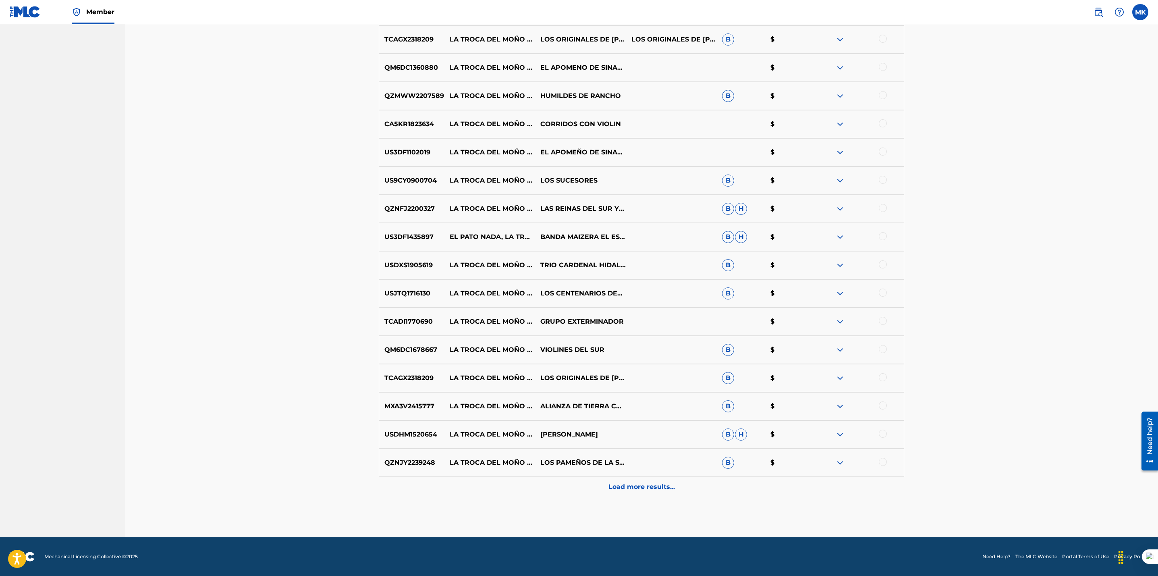
click at [660, 487] on p "Load more results..." at bounding box center [641, 487] width 66 height 10
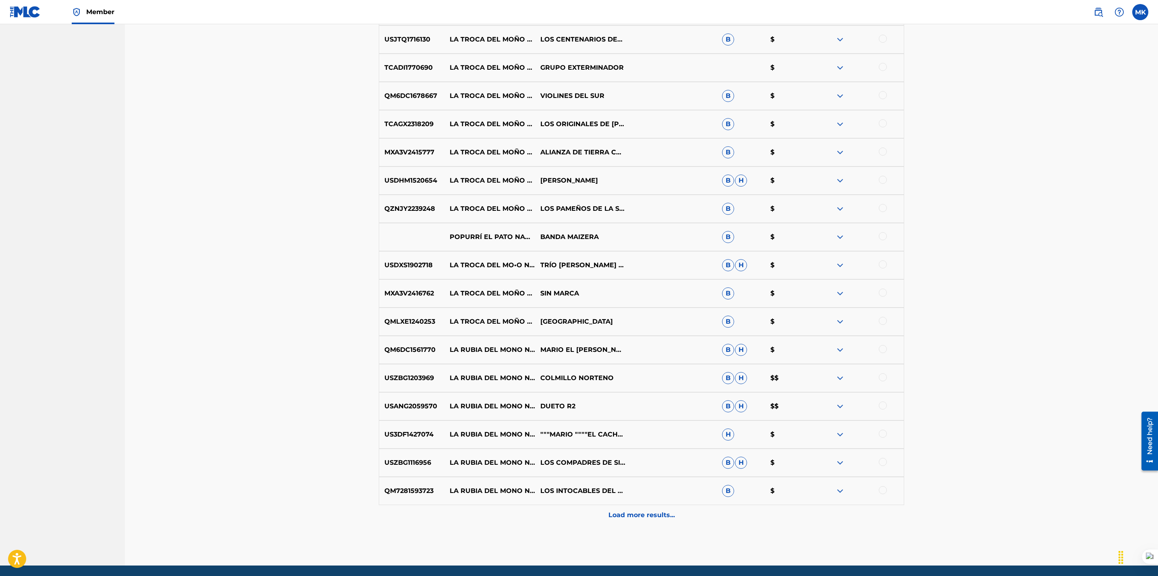
scroll to position [1827, 0]
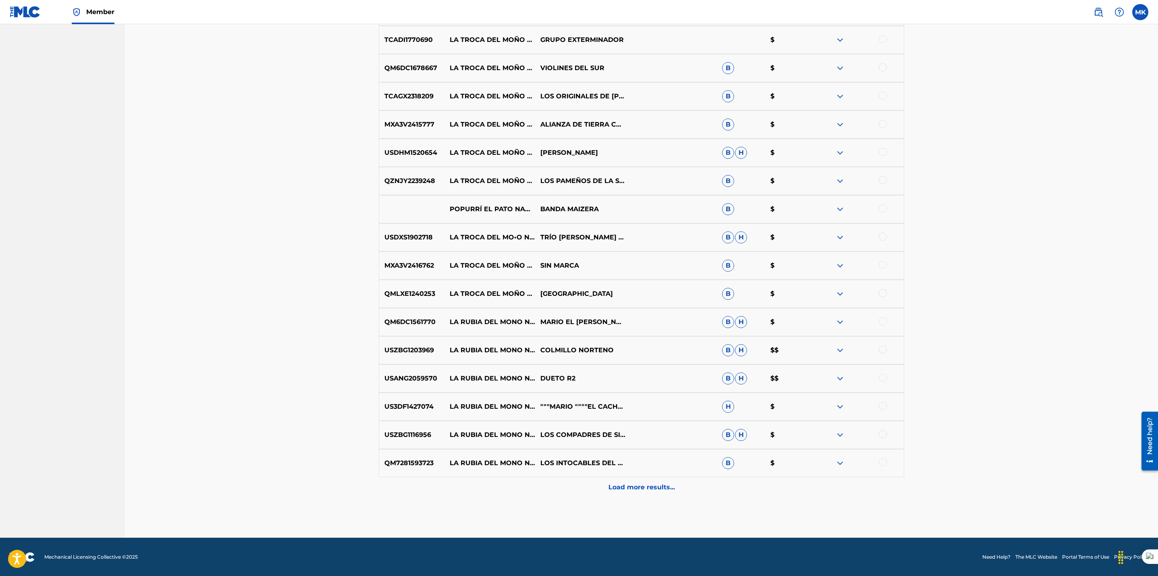
click at [637, 490] on p "Load more results..." at bounding box center [641, 487] width 66 height 10
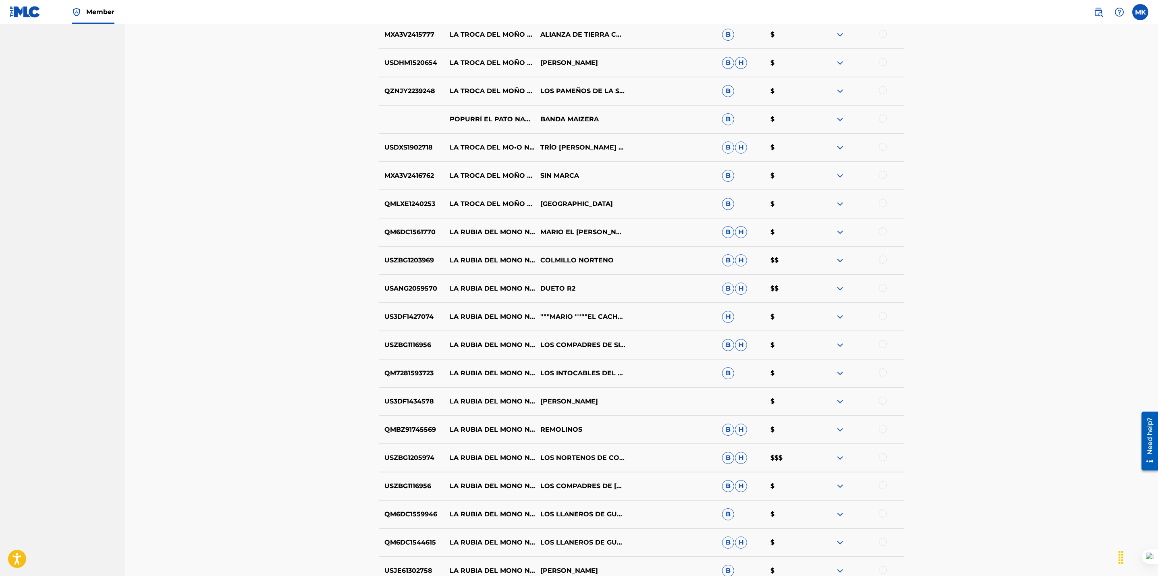
scroll to position [1902, 0]
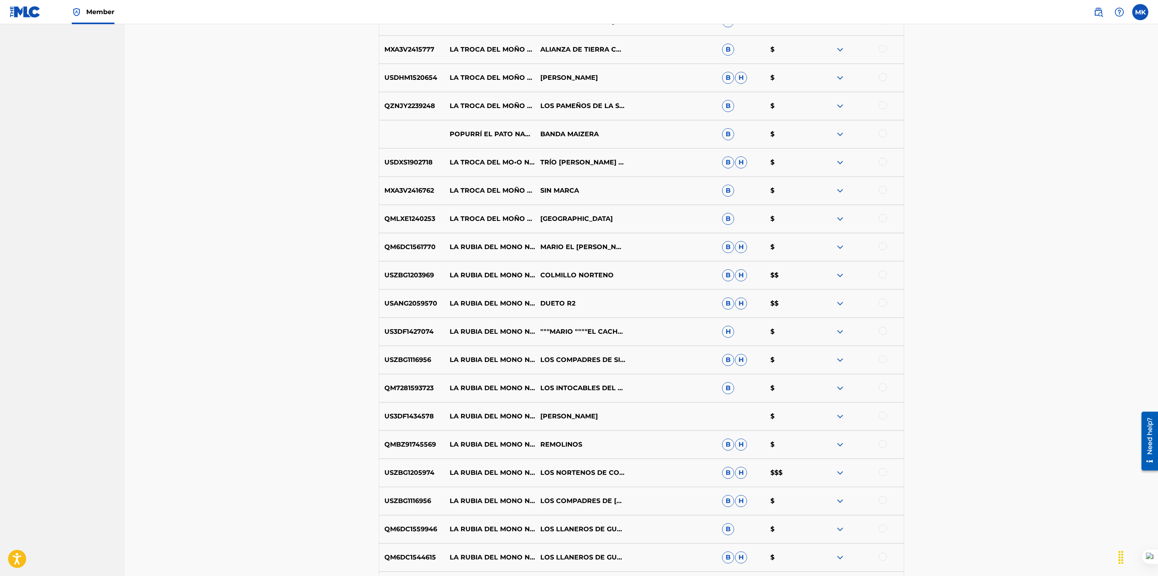
click at [883, 161] on div at bounding box center [883, 162] width 8 height 8
click at [882, 132] on div at bounding box center [883, 133] width 8 height 8
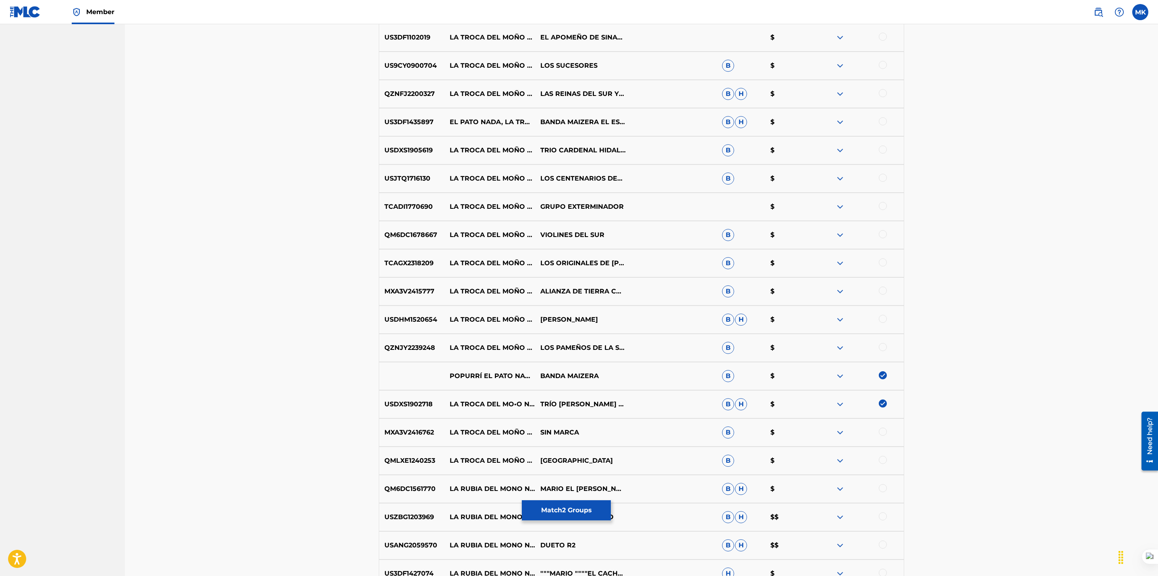
scroll to position [1651, 0]
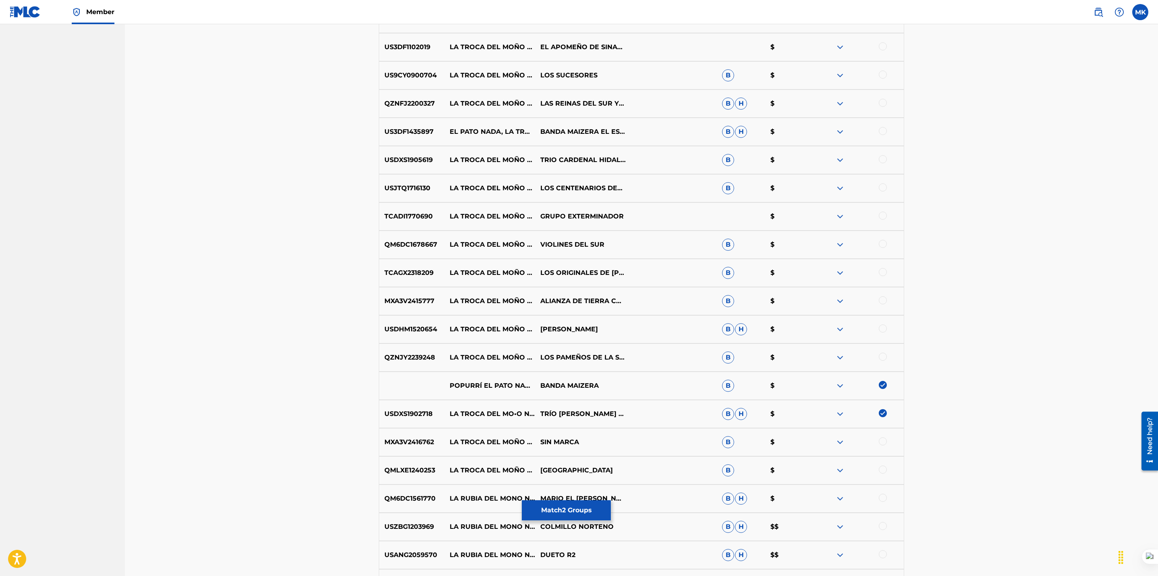
click at [885, 132] on div at bounding box center [883, 131] width 8 height 8
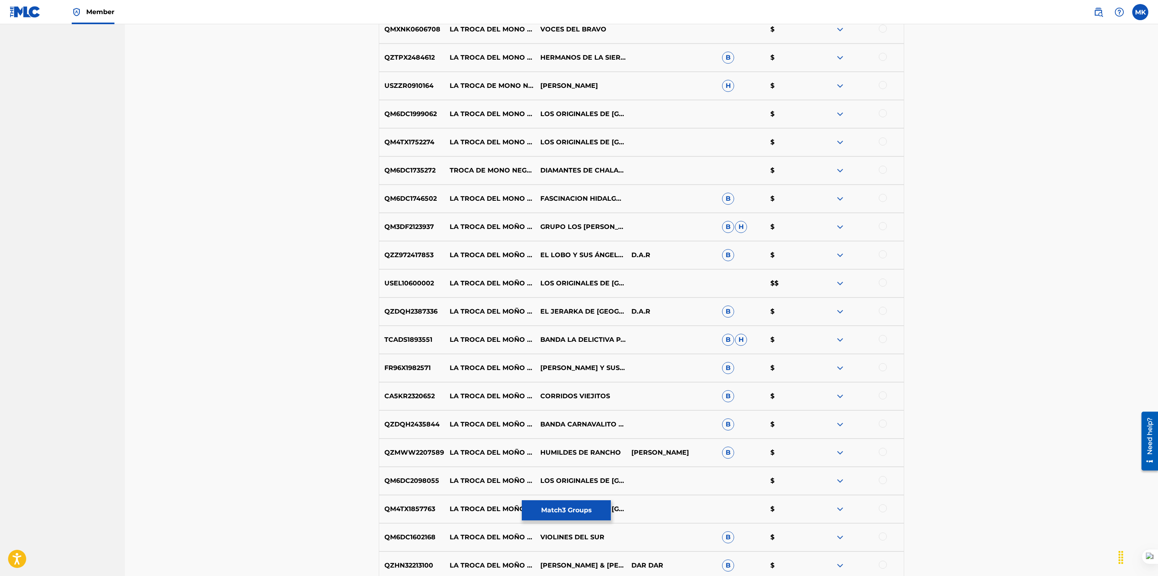
scroll to position [535, 0]
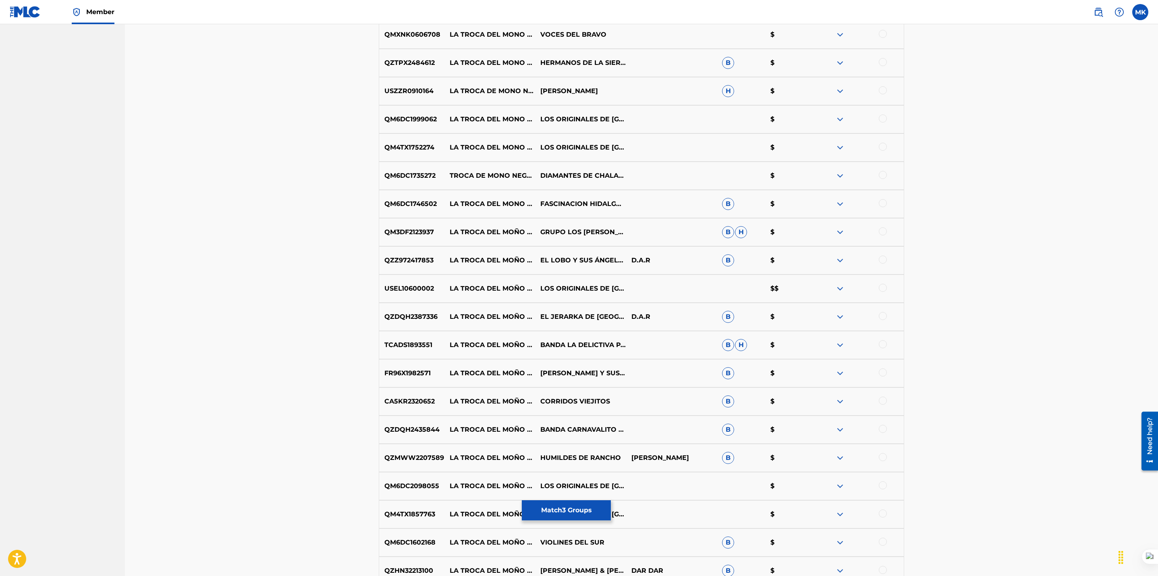
click at [883, 203] on div at bounding box center [883, 203] width 8 height 8
click at [886, 178] on div at bounding box center [858, 176] width 91 height 10
click at [883, 174] on div at bounding box center [883, 175] width 8 height 8
click at [883, 149] on div at bounding box center [883, 147] width 8 height 8
click at [881, 120] on div at bounding box center [883, 118] width 8 height 8
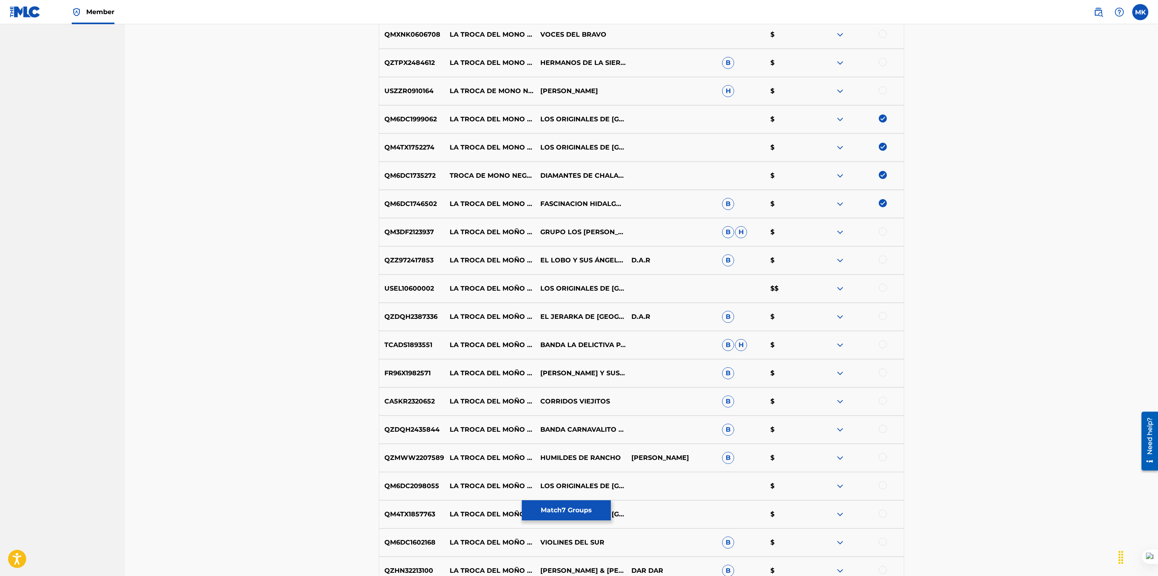
click at [882, 91] on div at bounding box center [883, 90] width 8 height 8
click at [880, 60] on div at bounding box center [883, 62] width 8 height 8
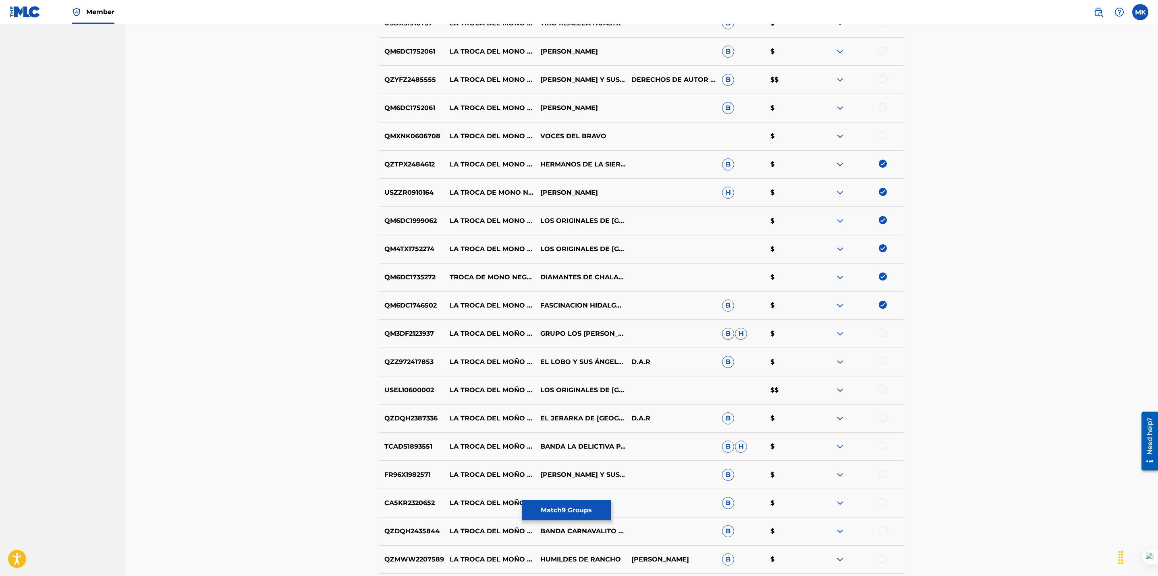
scroll to position [429, 0]
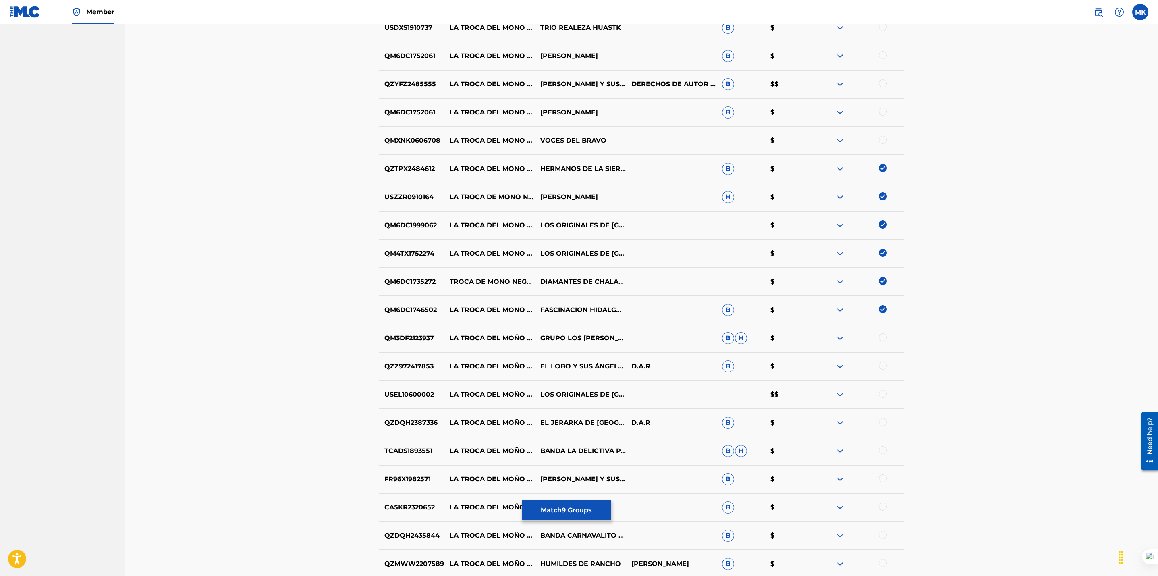
click at [886, 138] on div at bounding box center [883, 140] width 8 height 8
click at [883, 112] on div at bounding box center [883, 112] width 8 height 8
click at [881, 84] on div at bounding box center [883, 83] width 8 height 8
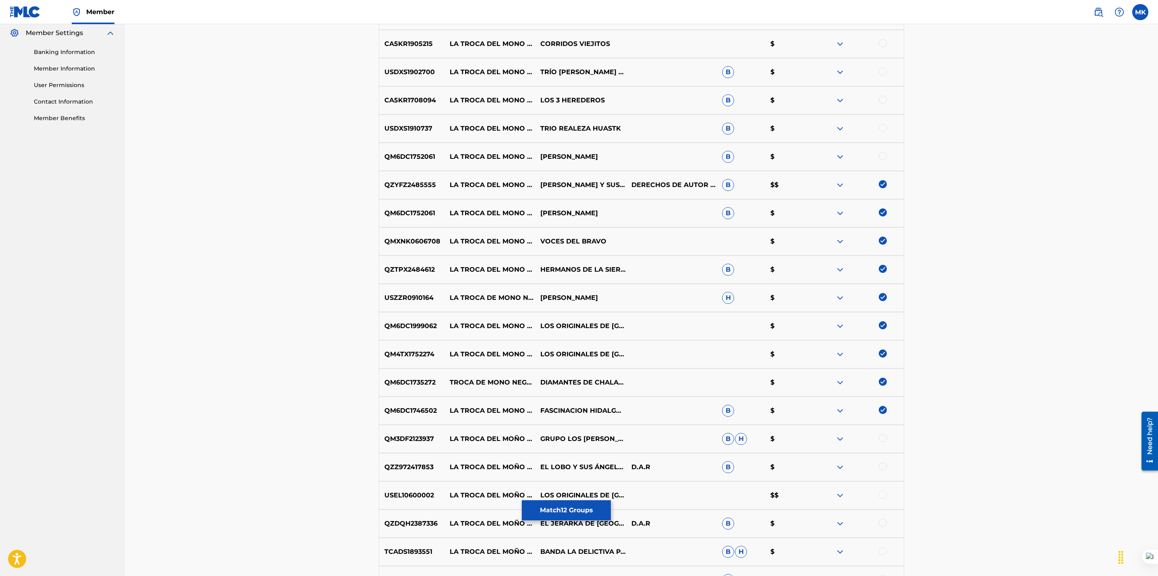
scroll to position [327, 0]
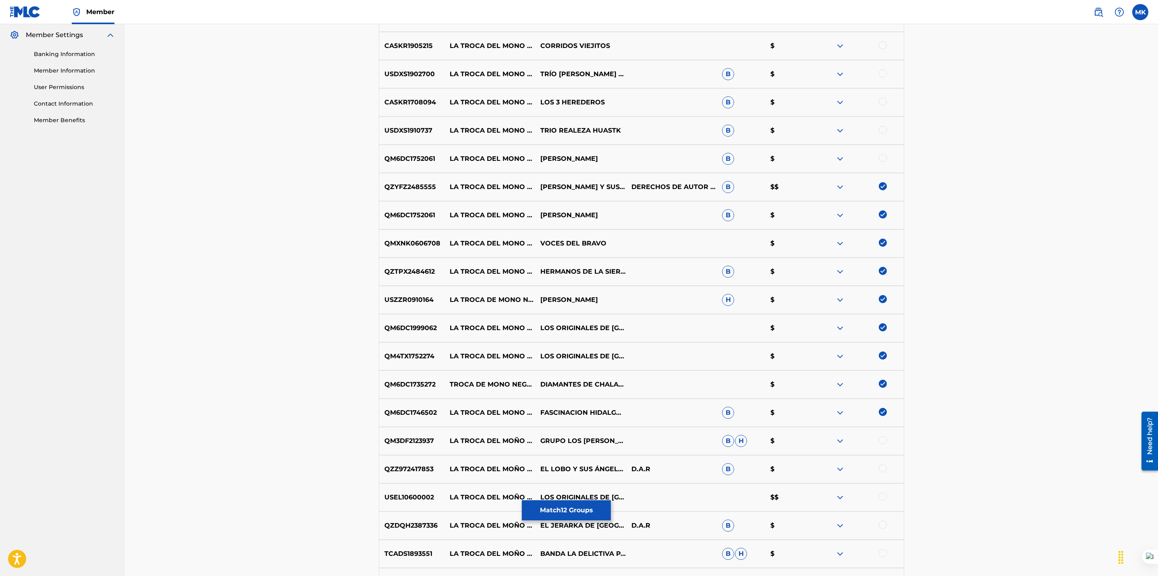
click at [881, 157] on div at bounding box center [883, 158] width 8 height 8
click at [883, 129] on div at bounding box center [883, 130] width 8 height 8
click at [881, 103] on div at bounding box center [883, 101] width 8 height 8
click at [882, 73] on div at bounding box center [883, 73] width 8 height 8
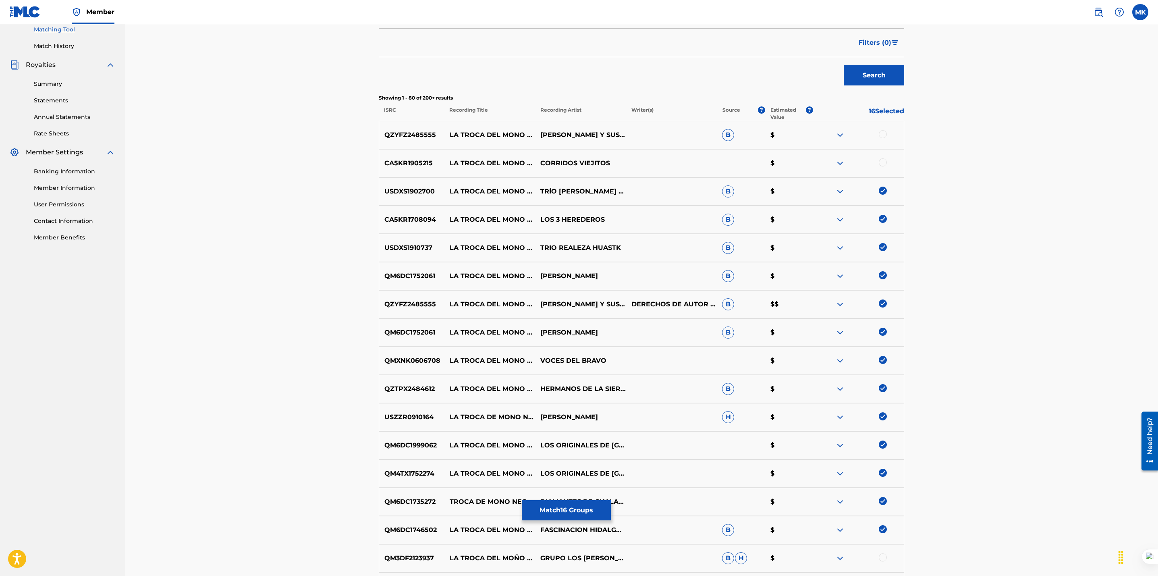
scroll to position [190, 0]
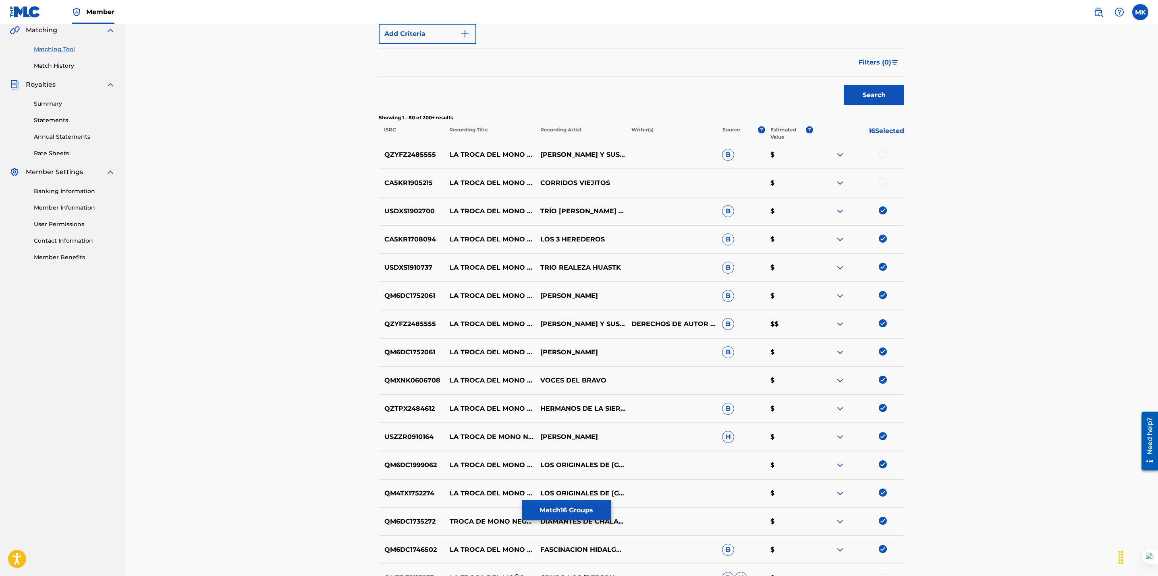
click at [883, 183] on div at bounding box center [883, 182] width 8 height 8
click at [880, 157] on div at bounding box center [883, 154] width 8 height 8
click at [559, 514] on button "Match 18 Groups" at bounding box center [566, 510] width 89 height 20
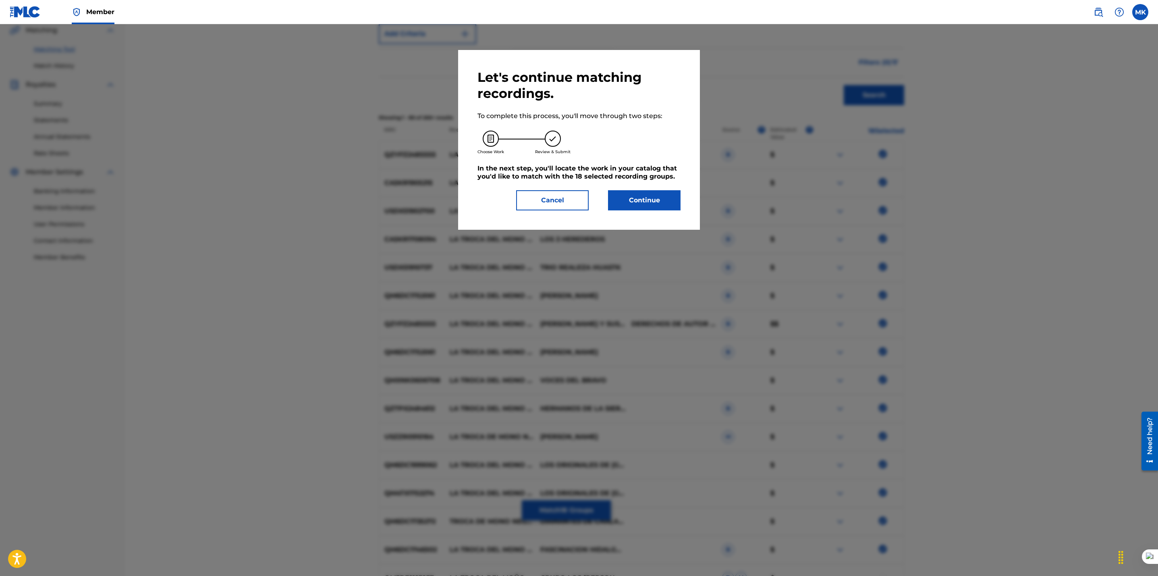
click at [634, 202] on button "Continue" at bounding box center [644, 200] width 73 height 20
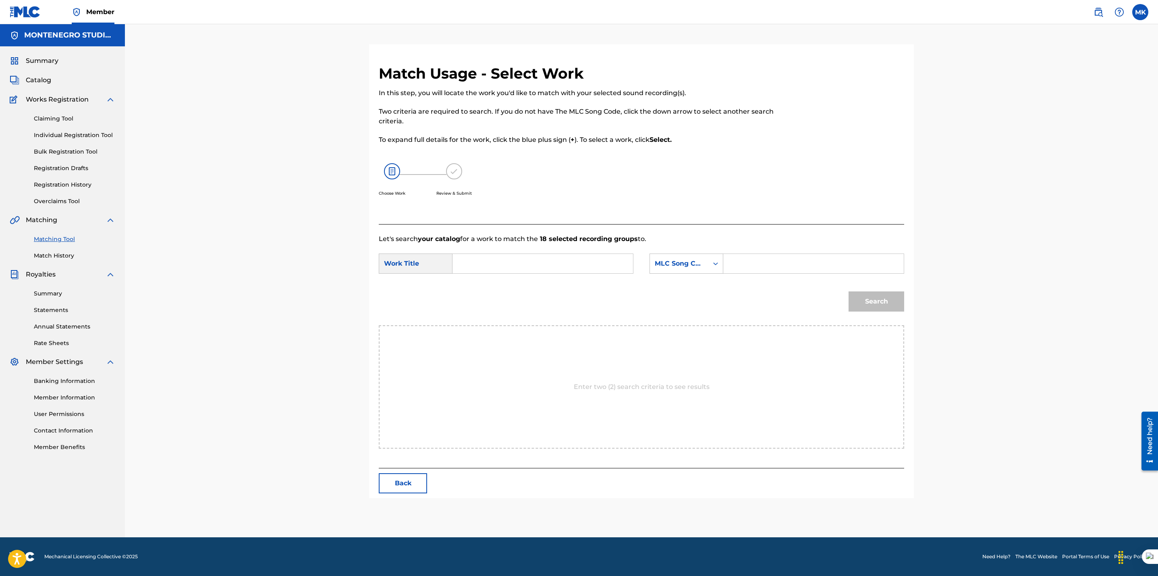
scroll to position [0, 0]
click at [560, 257] on input "Search Form" at bounding box center [542, 263] width 167 height 19
click at [524, 284] on span "del moão negro" at bounding box center [517, 282] width 52 height 8
type input "la troca del moão negro"
drag, startPoint x: 681, startPoint y: 255, endPoint x: 676, endPoint y: 270, distance: 15.0
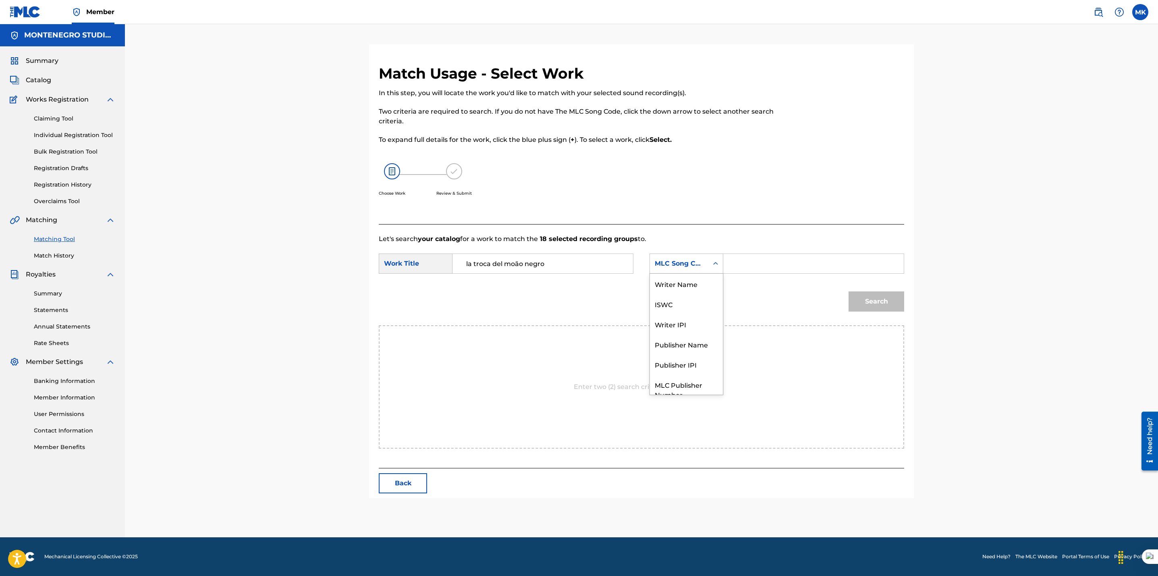
click at [680, 256] on div "MLC Song Code" at bounding box center [679, 263] width 58 height 15
click at [670, 313] on div "Publisher Name" at bounding box center [686, 315] width 73 height 20
click at [751, 269] on input "Search Form" at bounding box center [813, 263] width 167 height 19
type input "[GEOGRAPHIC_DATA]"
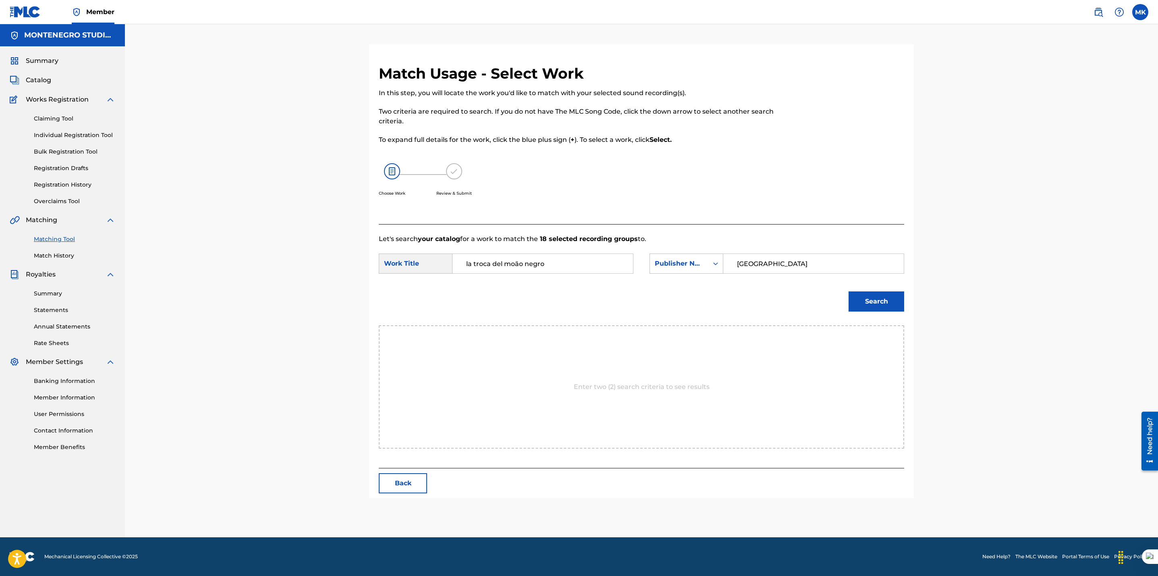
click at [880, 311] on button "Search" at bounding box center [876, 301] width 56 height 20
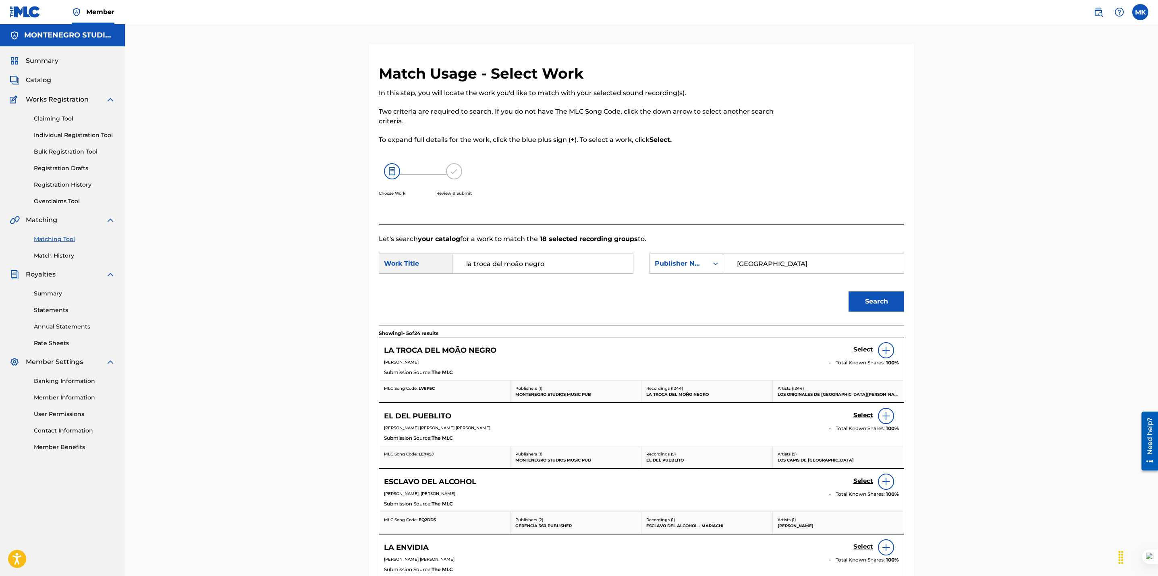
click at [863, 350] on h5 "Select" at bounding box center [863, 350] width 20 height 8
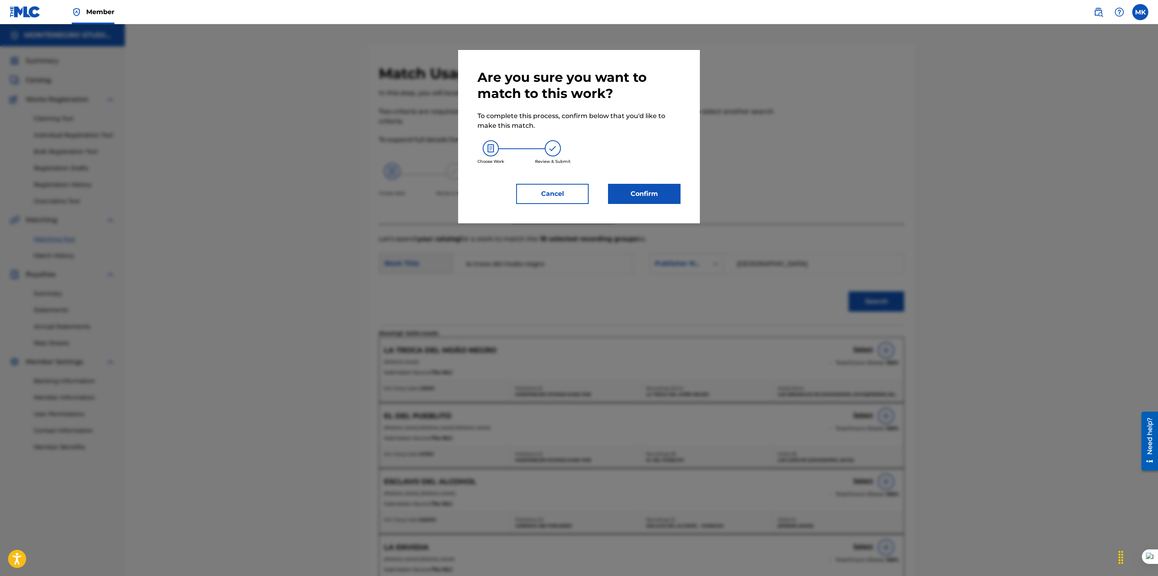
click at [644, 192] on button "Confirm" at bounding box center [644, 194] width 73 height 20
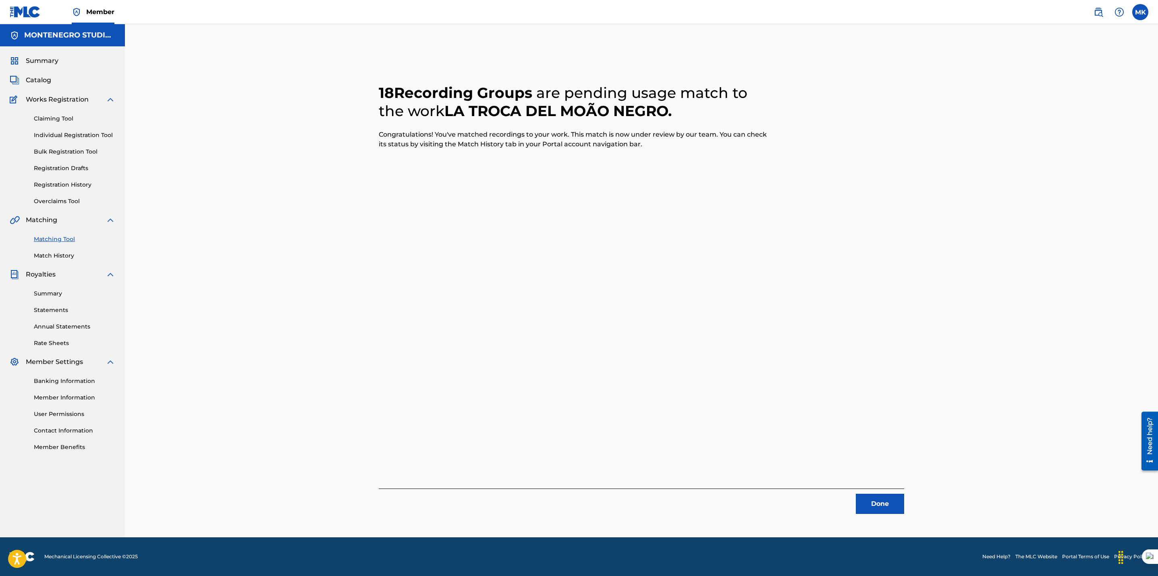
click at [880, 506] on button "Done" at bounding box center [880, 504] width 48 height 20
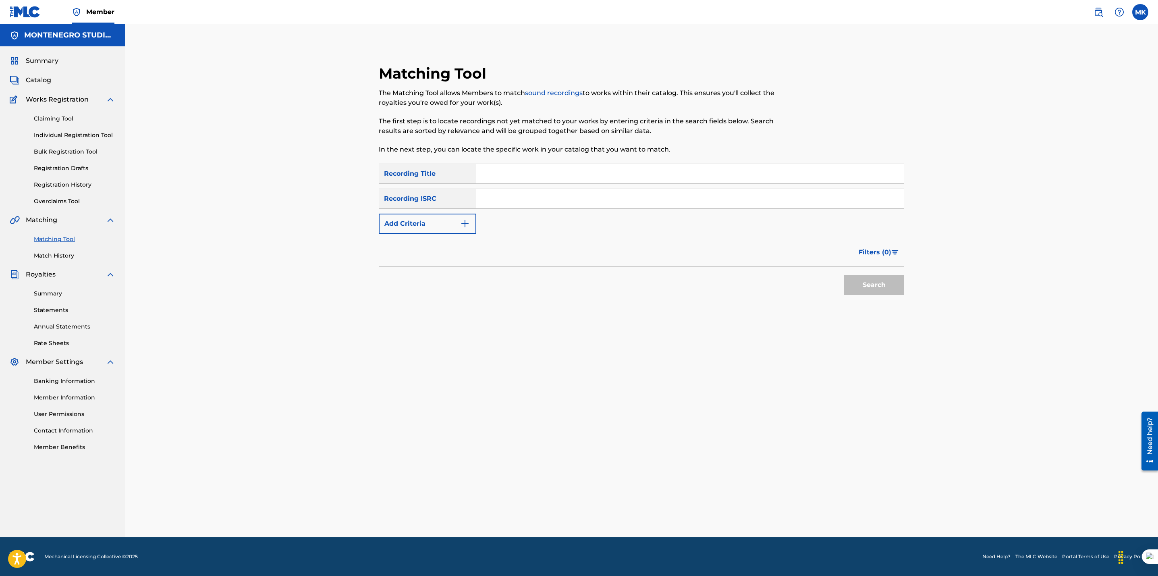
click at [259, 303] on div "Matching Tool The Matching Tool allows Members to match sound recordings to wor…" at bounding box center [641, 280] width 1033 height 513
click at [270, 323] on div "Matching Tool The Matching Tool allows Members to match sound recordings to wor…" at bounding box center [641, 280] width 1033 height 513
click at [261, 358] on div "Matching Tool The Matching Tool allows Members to match sound recordings to wor…" at bounding box center [641, 280] width 1033 height 513
click at [242, 229] on div "Matching Tool The Matching Tool allows Members to match sound recordings to wor…" at bounding box center [641, 280] width 1033 height 513
click at [60, 116] on link "Claiming Tool" at bounding box center [74, 118] width 81 height 8
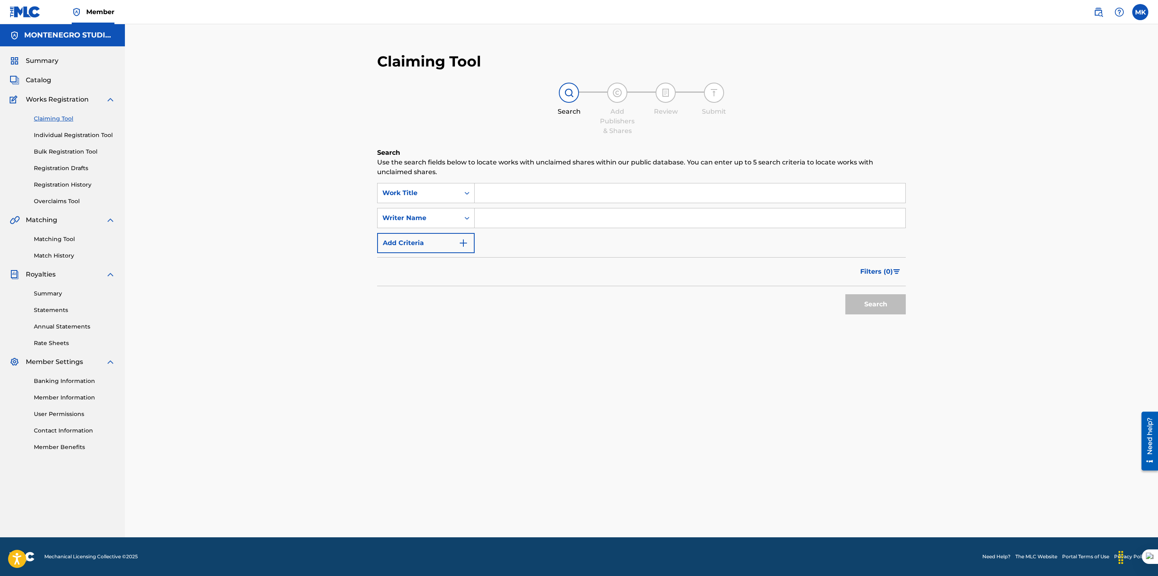
click at [270, 265] on div "Claiming Tool Search Add Publishers & Shares Review Submit Search Use the searc…" at bounding box center [641, 280] width 1033 height 513
click at [518, 199] on input "Search Form" at bounding box center [690, 192] width 431 height 19
type input "una copa de olvido"
click at [845, 294] on button "Search" at bounding box center [875, 304] width 60 height 20
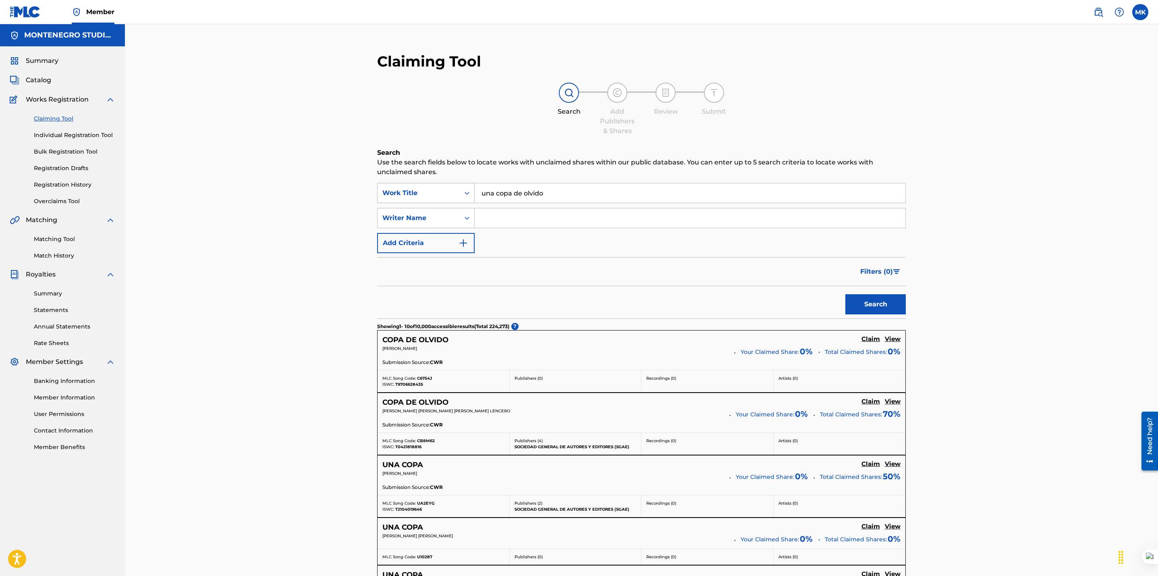
drag, startPoint x: 552, startPoint y: 193, endPoint x: 427, endPoint y: 197, distance: 124.6
click at [427, 197] on div "SearchWithCriteria9ccaa887-cf6d-4c6b-97d7-728f9ad10fb6 Work Title una copa de o…" at bounding box center [641, 193] width 529 height 20
click at [51, 243] on link "Matching Tool" at bounding box center [74, 239] width 81 height 8
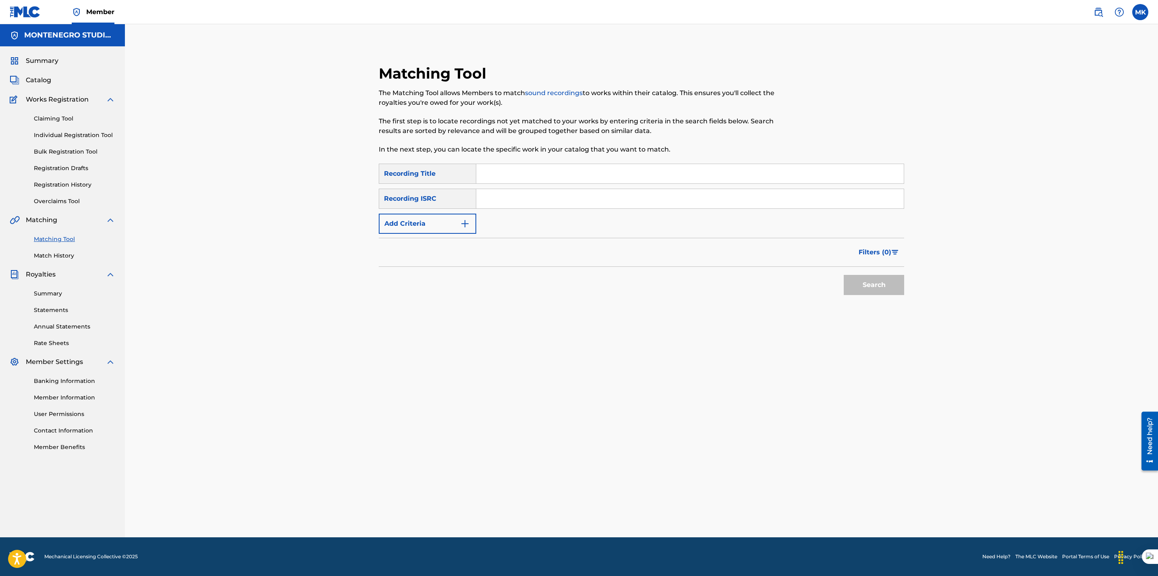
click at [496, 166] on input "Search Form" at bounding box center [689, 173] width 427 height 19
paste input "una copa de olvido"
type input "una copa de olvido"
click at [844, 275] on button "Search" at bounding box center [874, 285] width 60 height 20
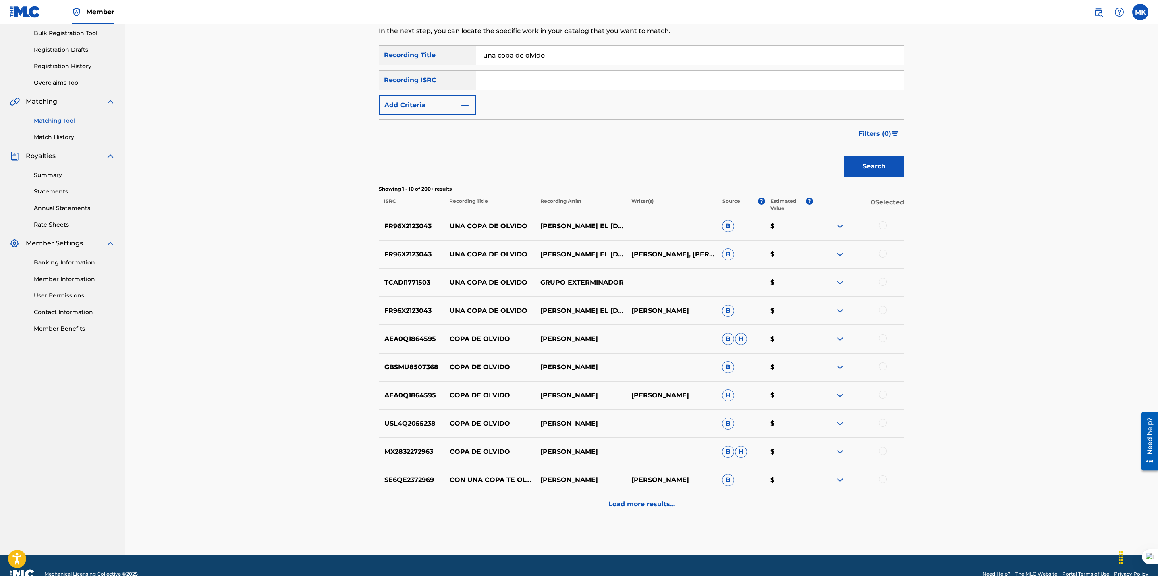
scroll to position [119, 0]
click at [883, 222] on div at bounding box center [883, 225] width 8 height 8
click at [882, 254] on div at bounding box center [883, 253] width 8 height 8
click at [881, 281] on div at bounding box center [883, 281] width 8 height 8
click at [882, 310] on div at bounding box center [883, 309] width 8 height 8
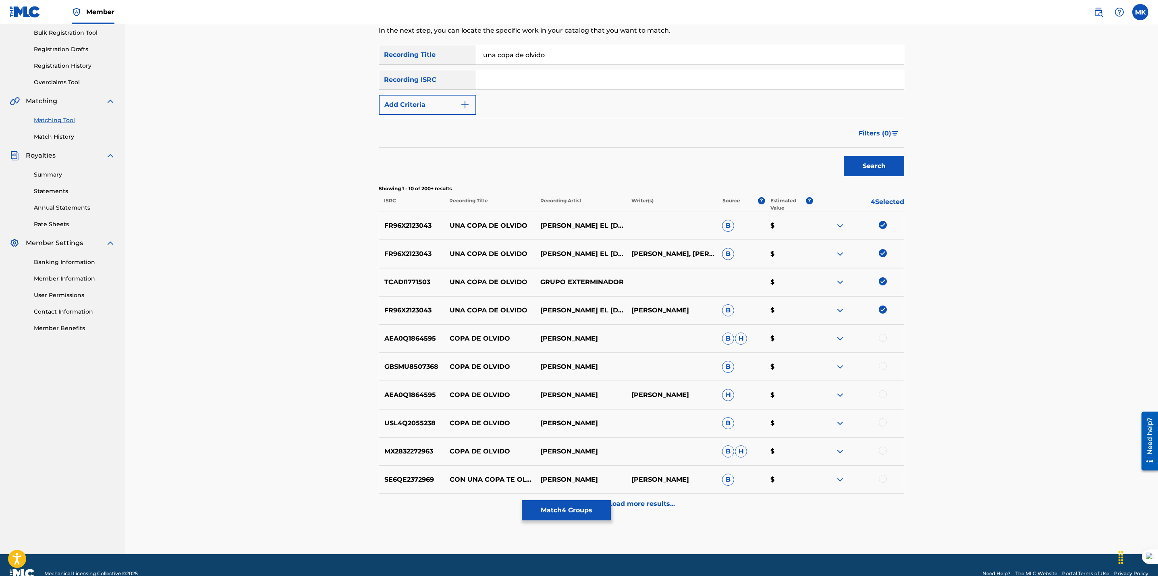
click at [882, 222] on img at bounding box center [883, 225] width 8 height 8
click at [881, 309] on img at bounding box center [883, 309] width 8 height 8
click at [883, 254] on img at bounding box center [883, 253] width 8 height 8
drag, startPoint x: 433, startPoint y: 280, endPoint x: 324, endPoint y: 281, distance: 108.4
click at [324, 281] on div "Matching Tool The Matching Tool allows Members to match sound recordings to wor…" at bounding box center [641, 229] width 1033 height 649
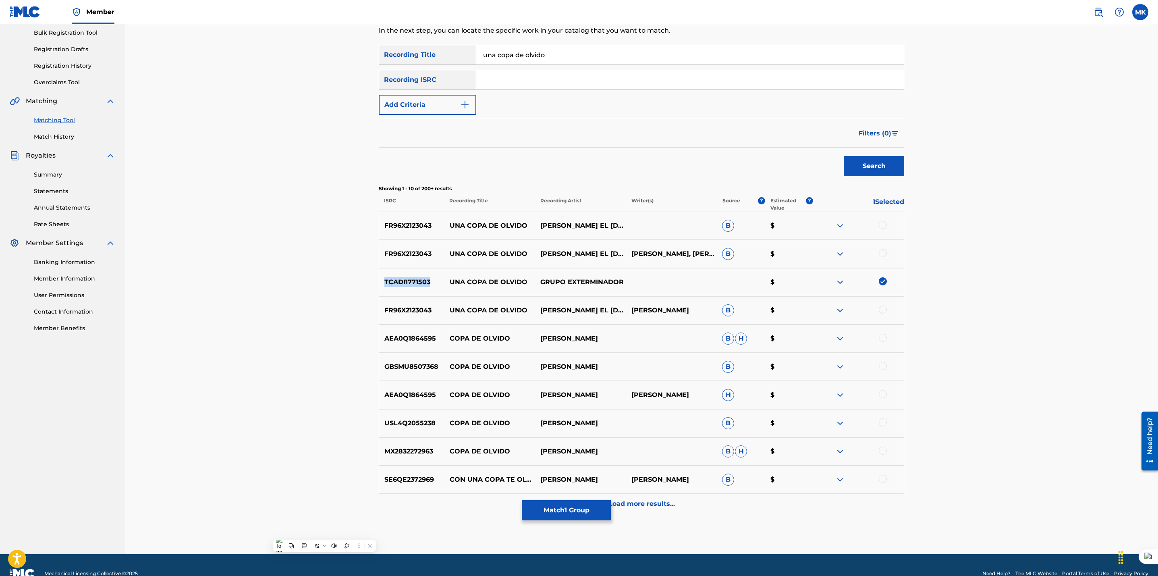
copy p "TCADI1771503"
click at [577, 512] on button "Match 1 Group" at bounding box center [566, 510] width 89 height 20
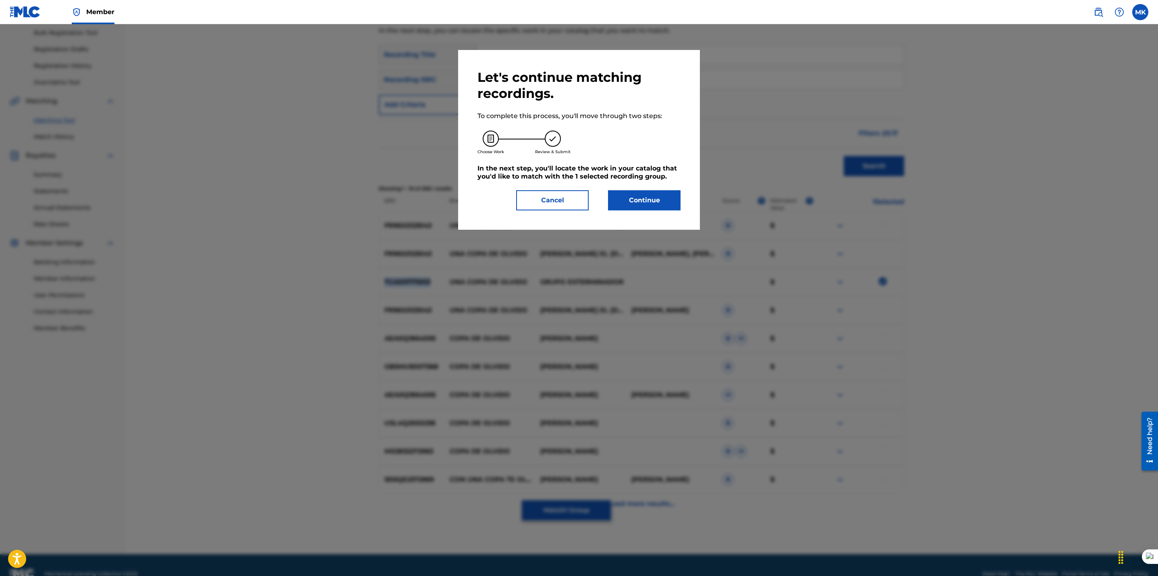
click at [645, 195] on button "Continue" at bounding box center [644, 200] width 73 height 20
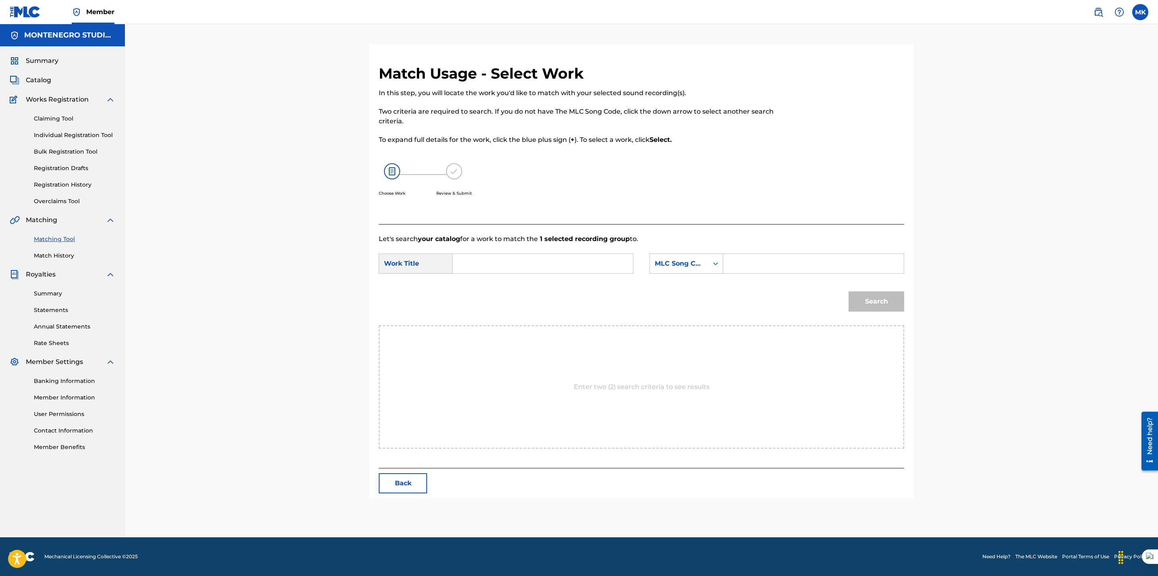
click at [530, 258] on input "Search Form" at bounding box center [542, 263] width 167 height 19
click at [516, 286] on div "una copa de olvido" at bounding box center [542, 281] width 166 height 15
type input "una copa de olvido"
click at [682, 261] on div "MLC Song Code" at bounding box center [679, 264] width 49 height 10
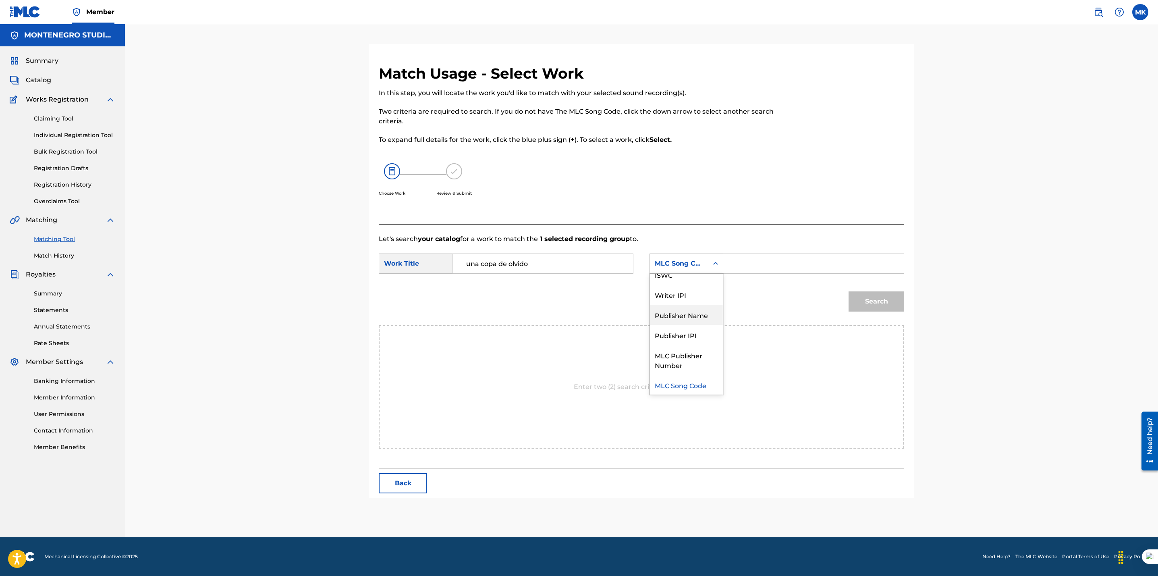
click at [670, 310] on div "Publisher Name" at bounding box center [686, 315] width 73 height 20
drag, startPoint x: 738, startPoint y: 264, endPoint x: 764, endPoint y: 268, distance: 26.0
click at [738, 264] on input "Search Form" at bounding box center [813, 263] width 167 height 19
type input "[GEOGRAPHIC_DATA]"
click at [878, 298] on button "Search" at bounding box center [876, 301] width 56 height 20
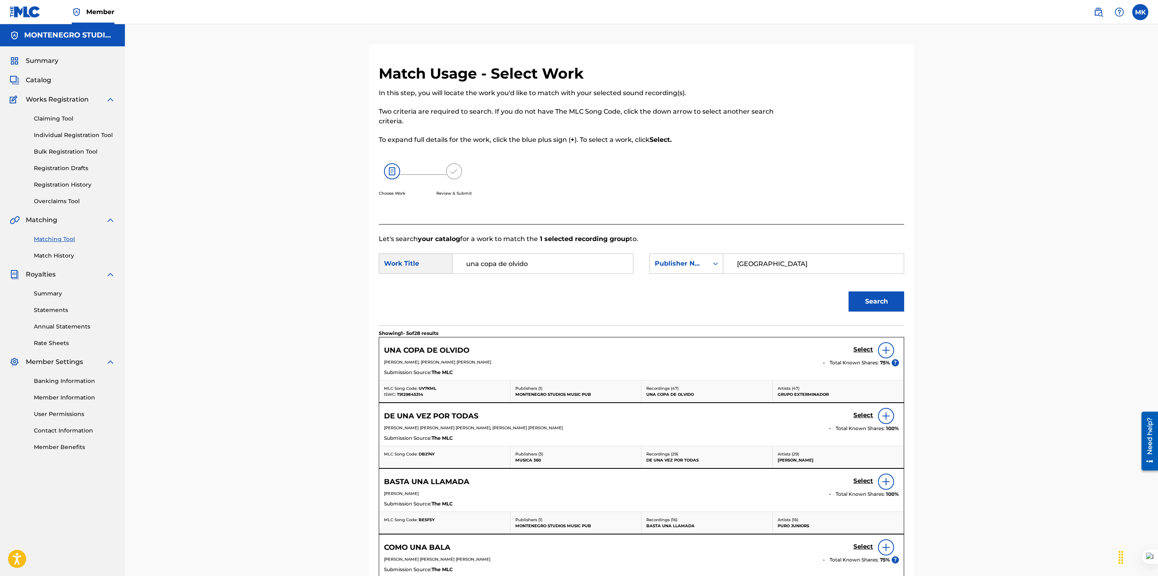
click at [858, 350] on h5 "Select" at bounding box center [863, 350] width 20 height 8
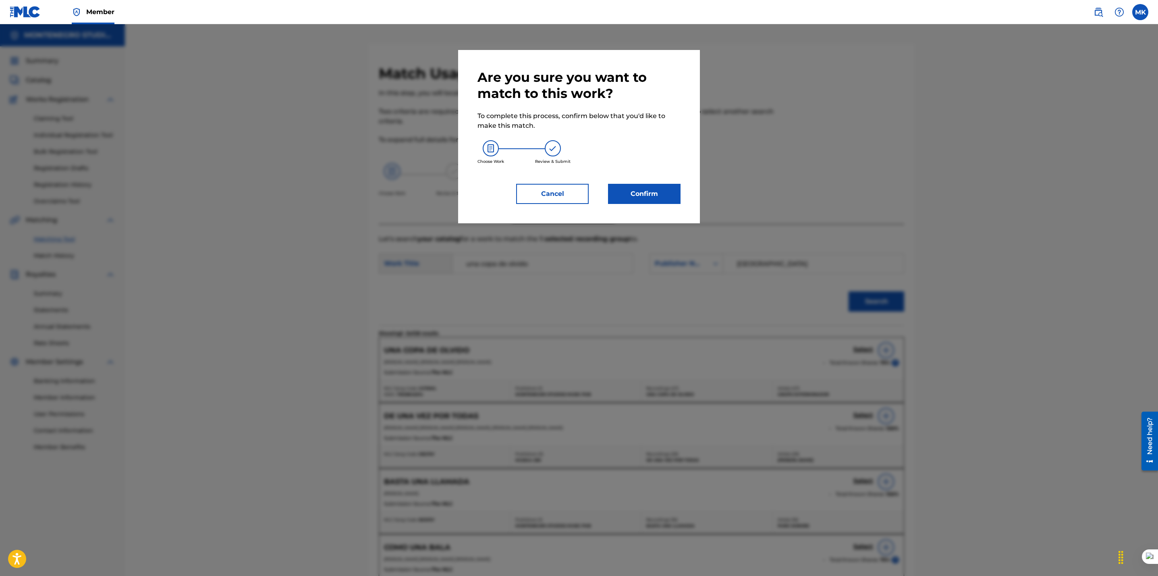
click at [639, 184] on button "Confirm" at bounding box center [644, 194] width 73 height 20
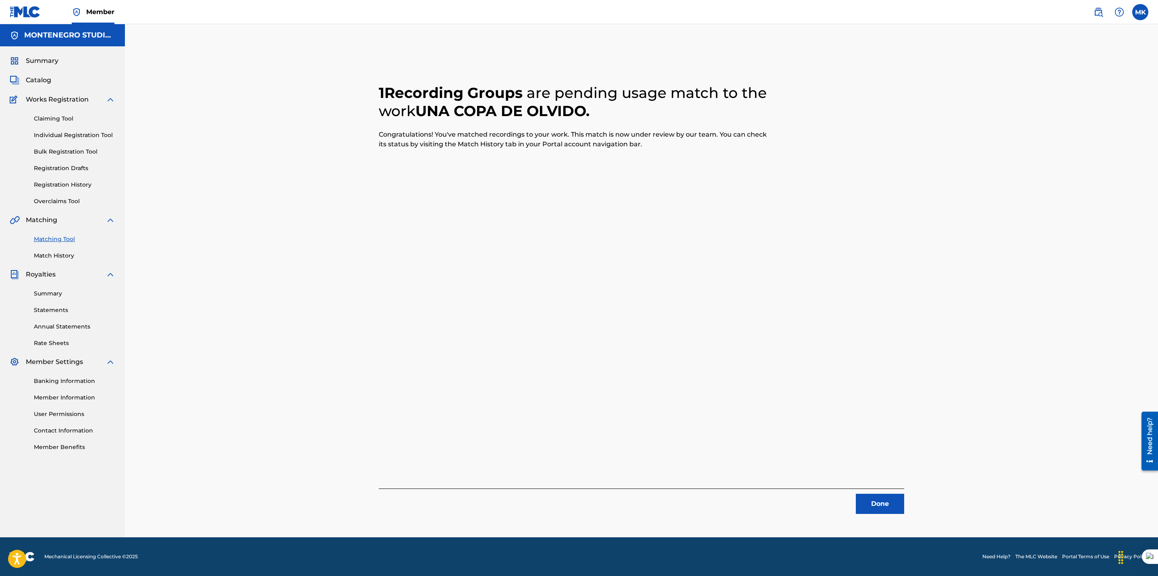
click at [879, 506] on button "Done" at bounding box center [880, 504] width 48 height 20
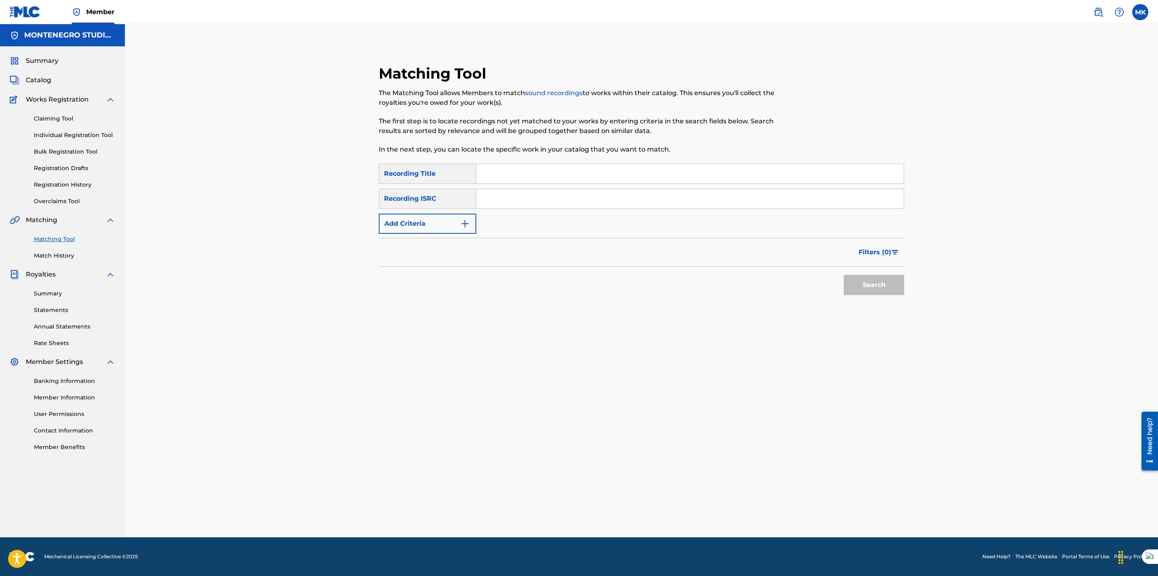
click at [515, 174] on input "Search Form" at bounding box center [689, 173] width 427 height 19
click at [867, 283] on button "Search" at bounding box center [874, 285] width 60 height 20
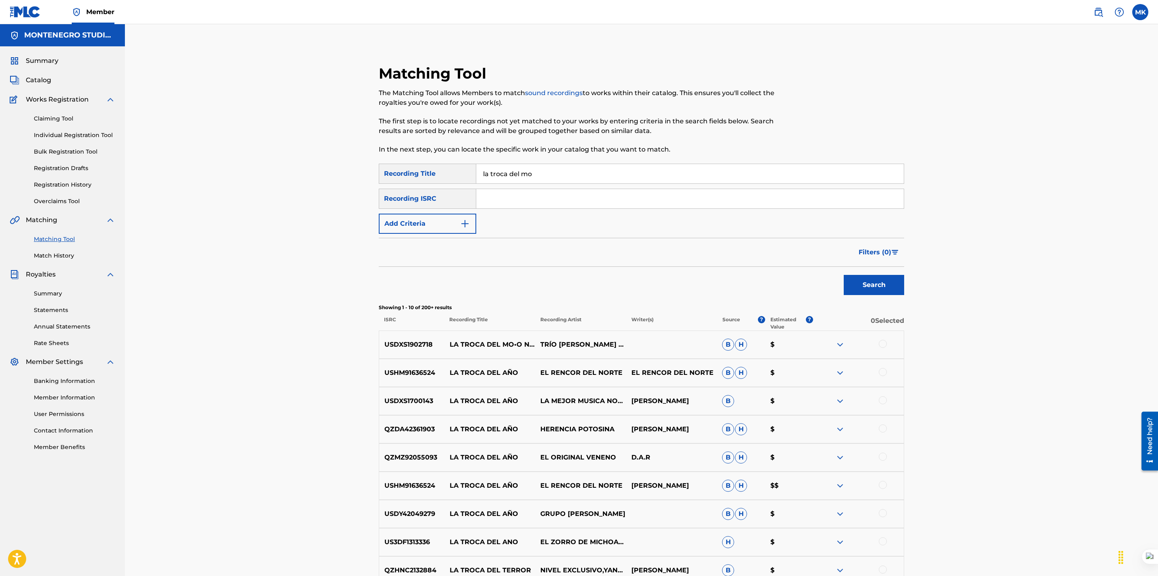
scroll to position [136, 0]
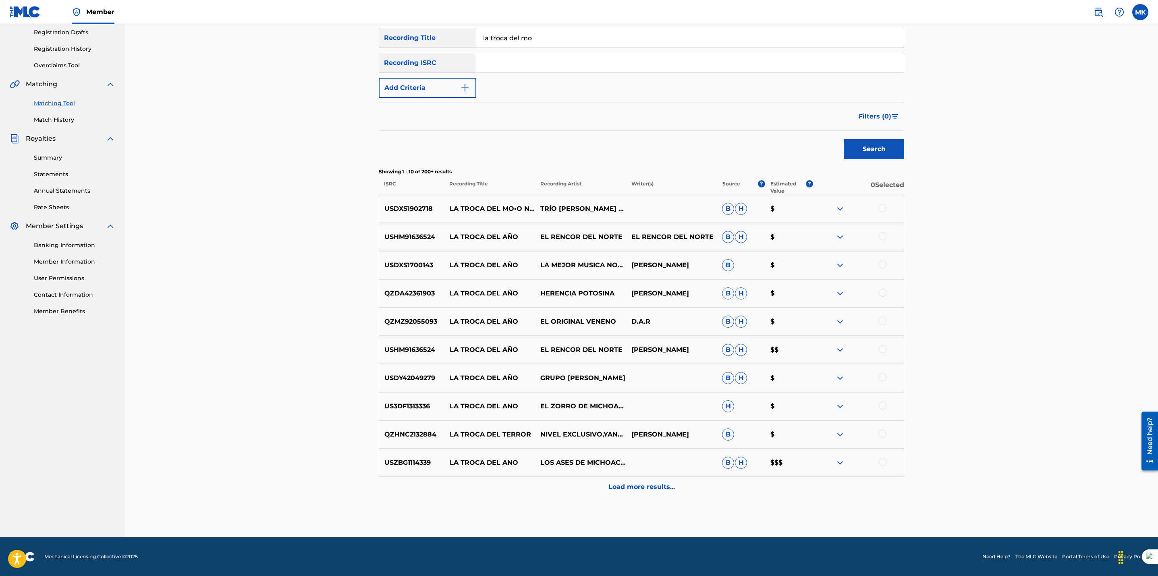
click at [643, 487] on p "Load more results..." at bounding box center [641, 487] width 66 height 10
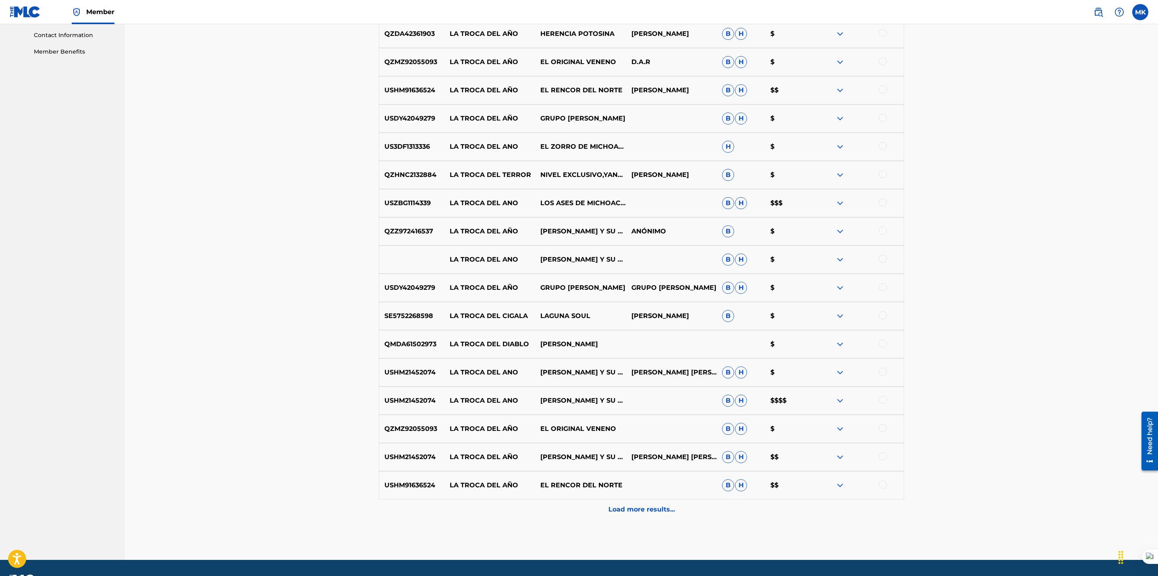
scroll to position [417, 0]
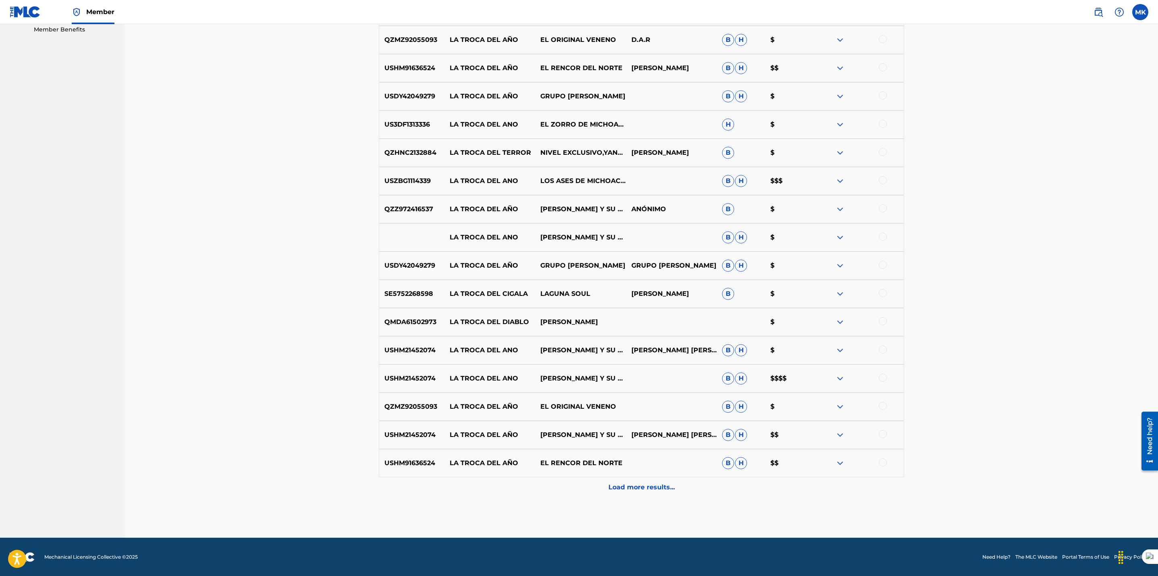
click at [620, 492] on div "Load more results..." at bounding box center [641, 487] width 525 height 20
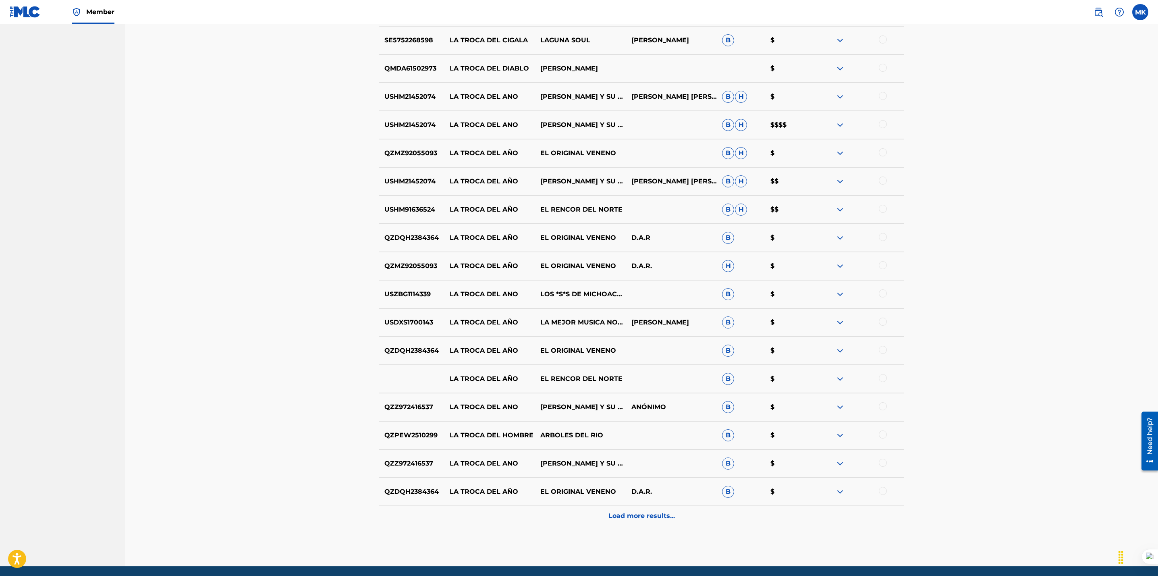
scroll to position [674, 0]
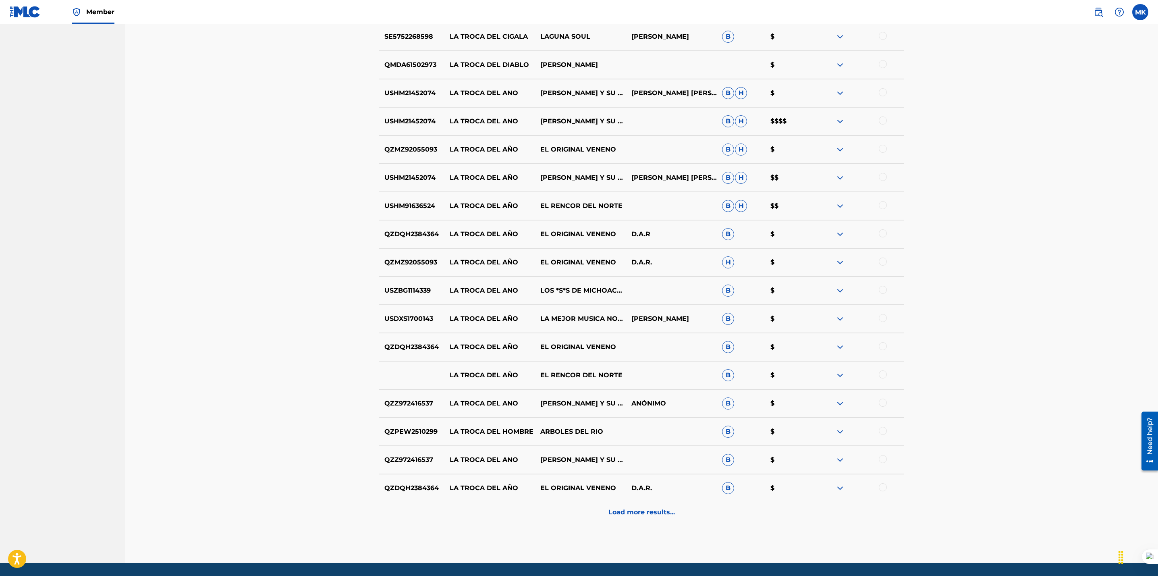
click at [634, 515] on p "Load more results..." at bounding box center [641, 512] width 66 height 10
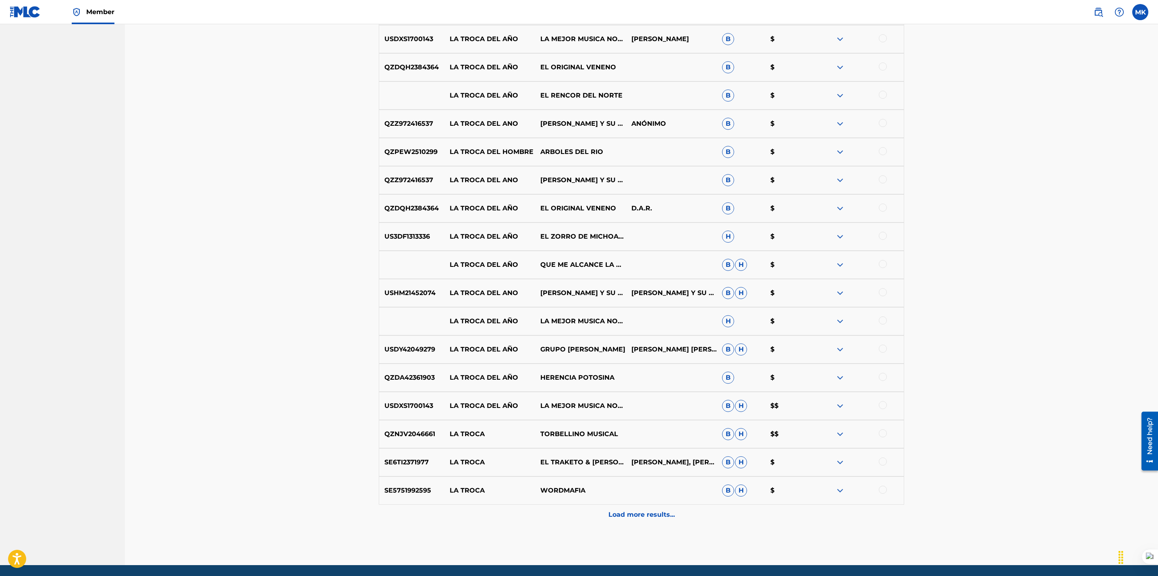
scroll to position [981, 0]
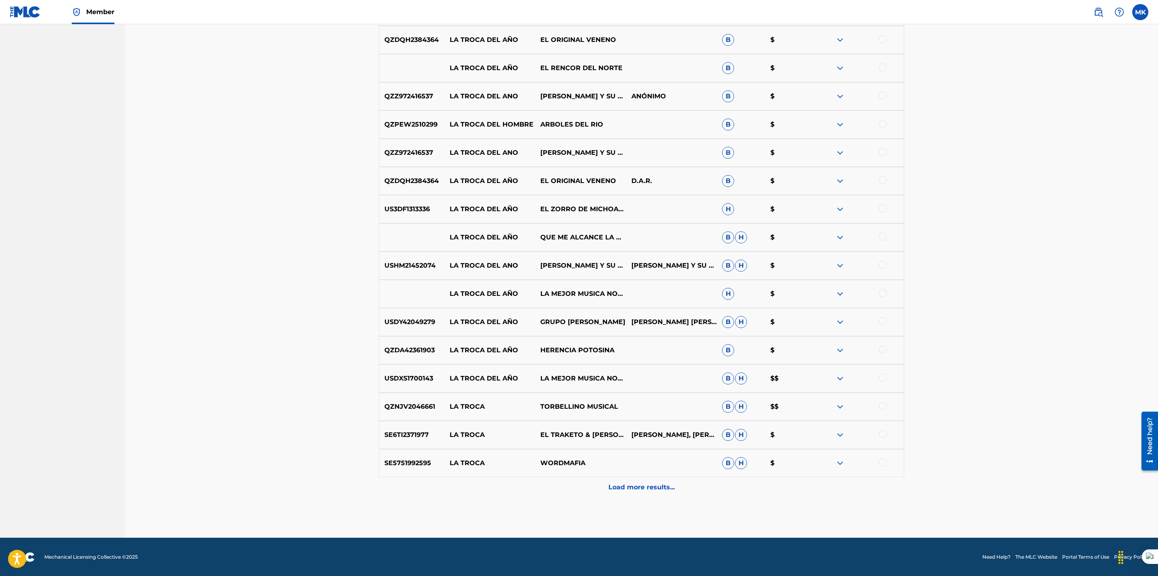
click at [649, 480] on div "Load more results..." at bounding box center [641, 487] width 525 height 20
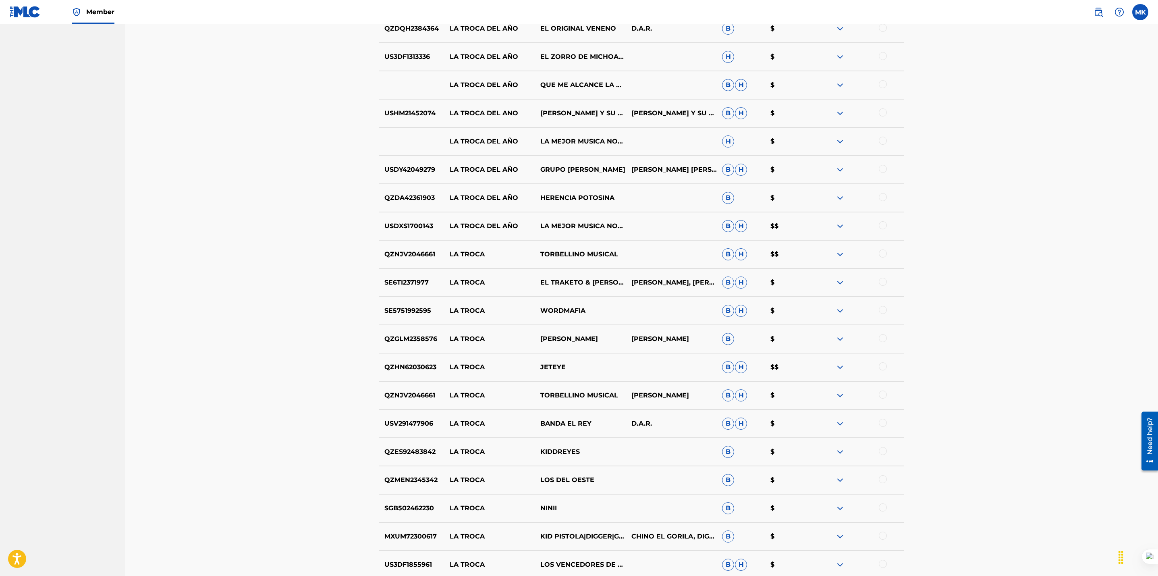
scroll to position [1263, 0]
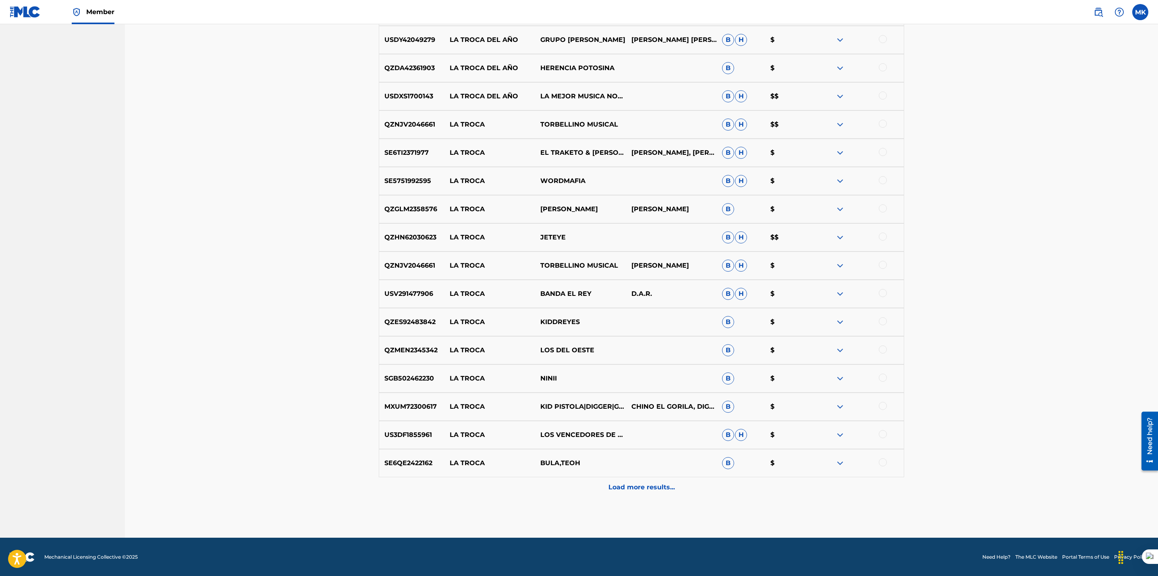
click at [651, 489] on p "Load more results..." at bounding box center [641, 487] width 66 height 10
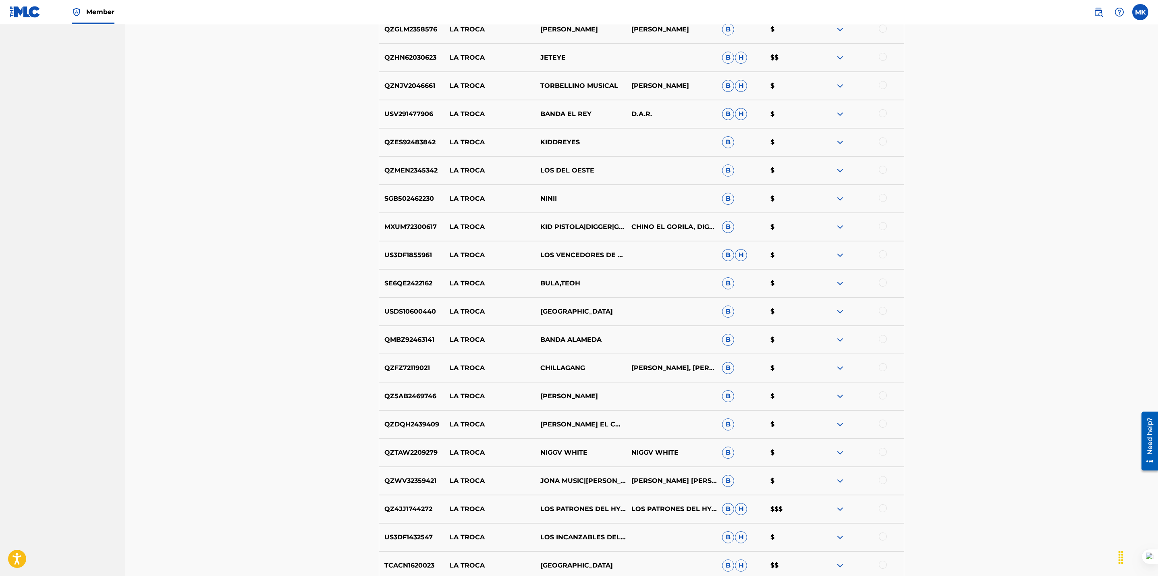
scroll to position [1546, 0]
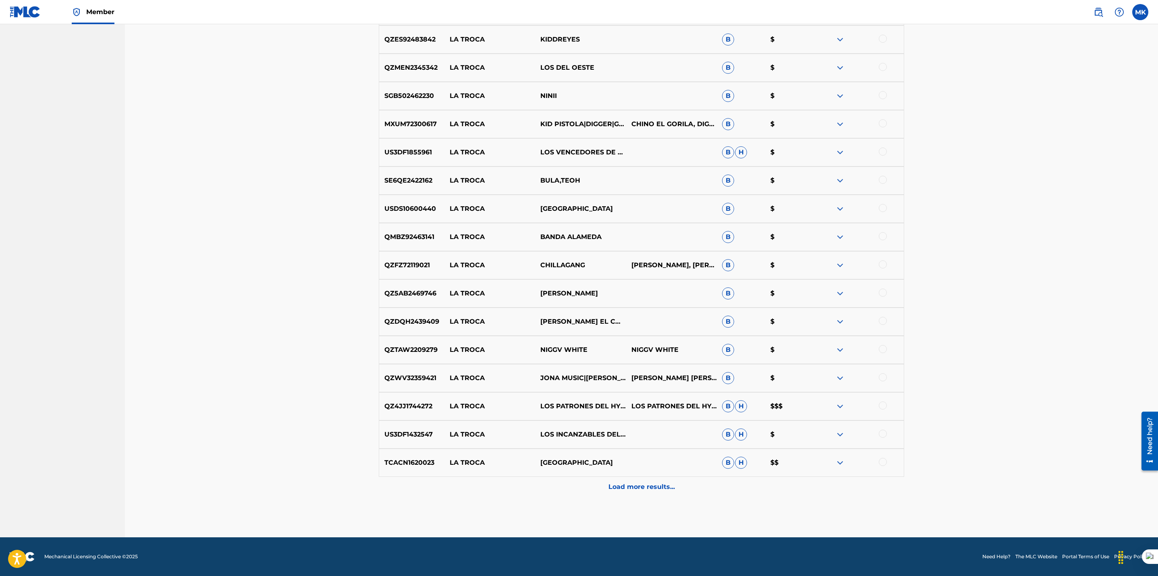
click at [643, 485] on p "Load more results..." at bounding box center [641, 487] width 66 height 10
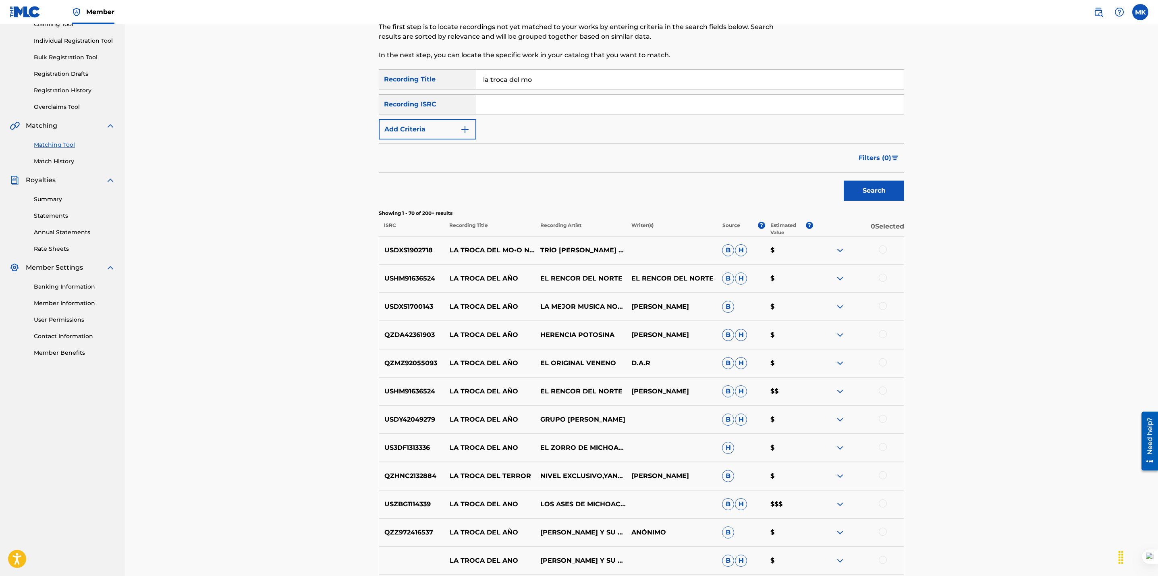
scroll to position [0, 0]
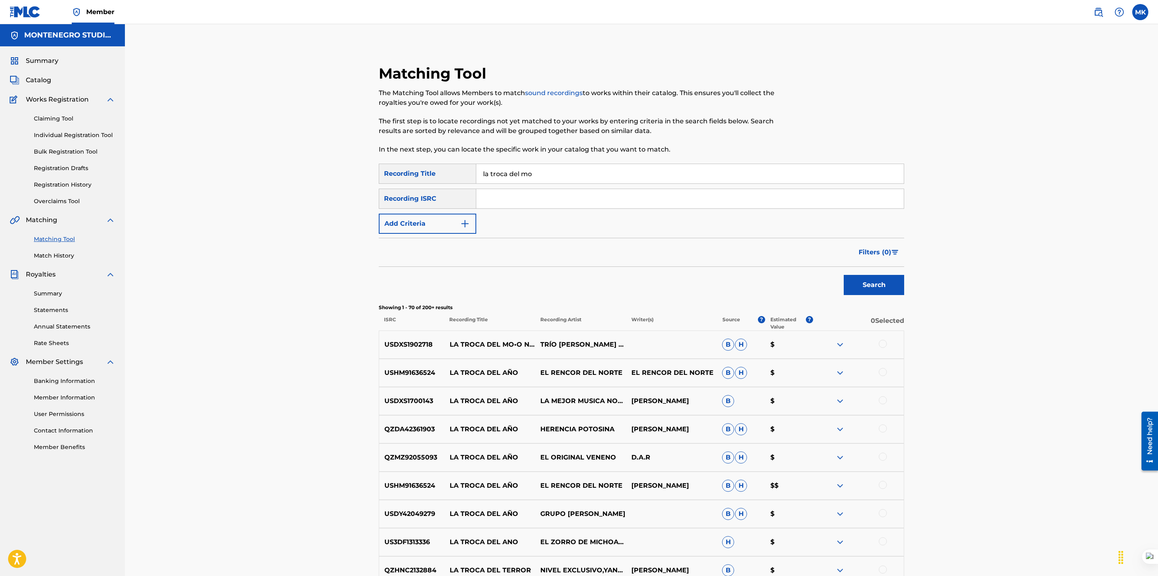
drag, startPoint x: 539, startPoint y: 174, endPoint x: 430, endPoint y: 171, distance: 109.2
click at [430, 171] on div "SearchWithCriteriaae60c944-f878-4771-85f1-4a926161752a Recording Title la troca…" at bounding box center [641, 174] width 525 height 20
type input "corrido"
click at [844, 275] on button "Search" at bounding box center [874, 285] width 60 height 20
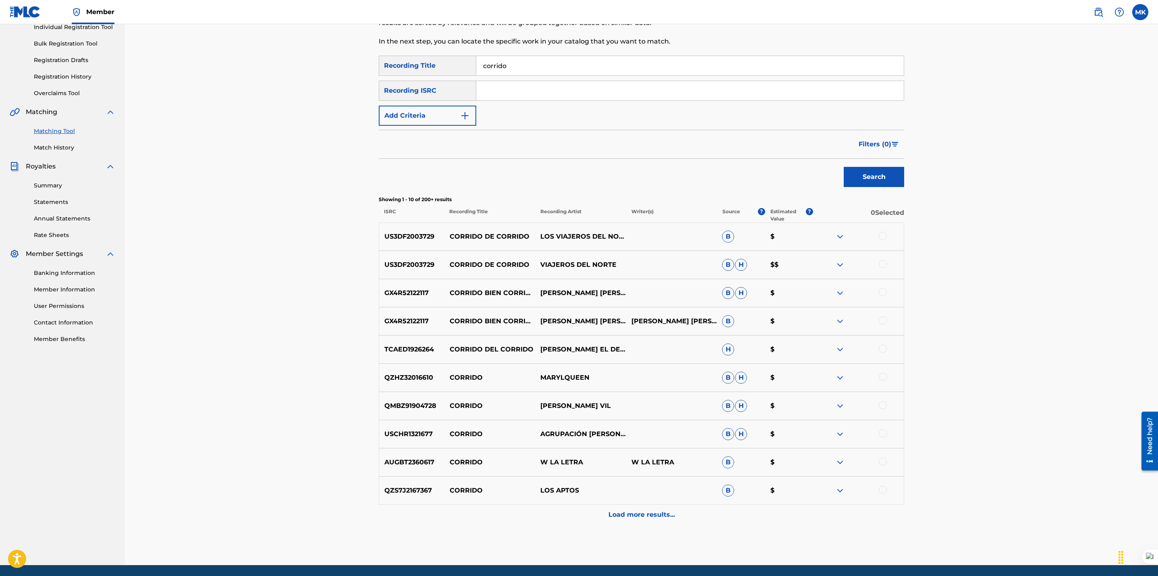
scroll to position [115, 0]
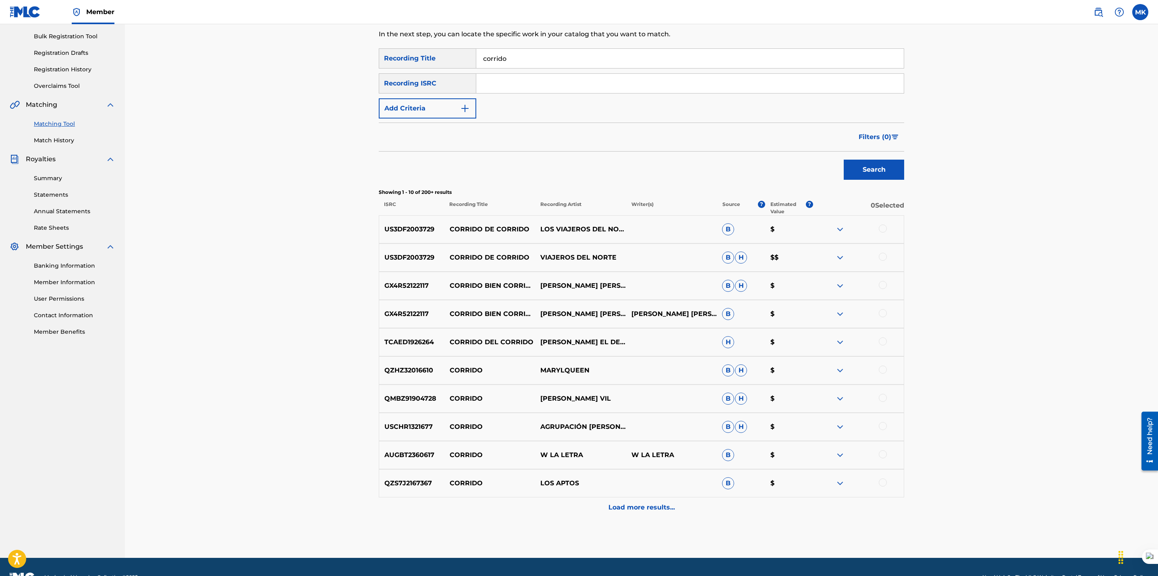
click at [631, 515] on div "Load more results..." at bounding box center [641, 507] width 525 height 20
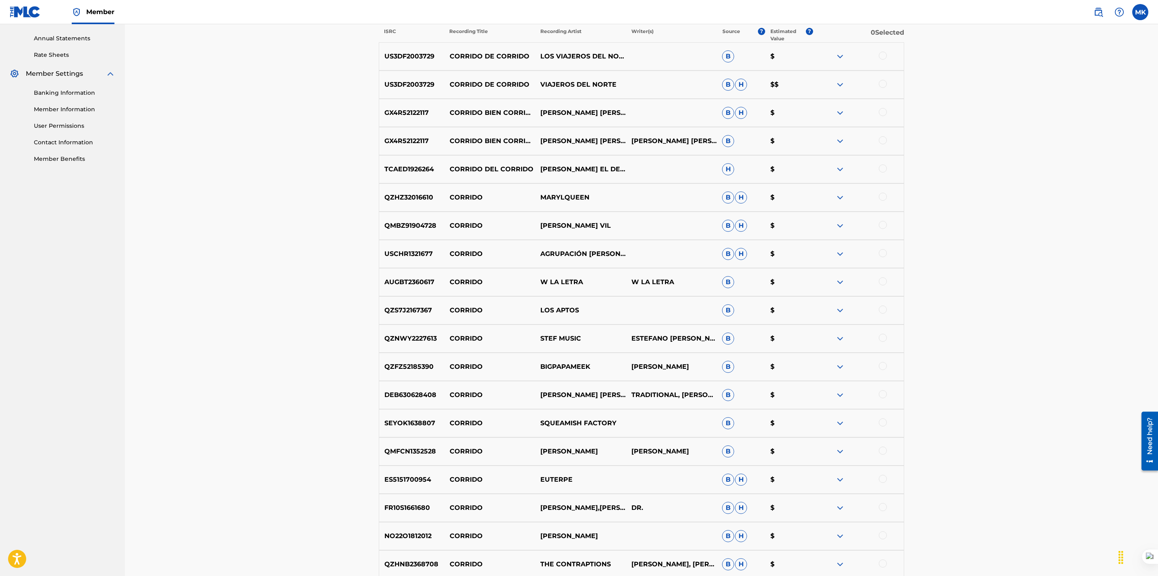
scroll to position [417, 0]
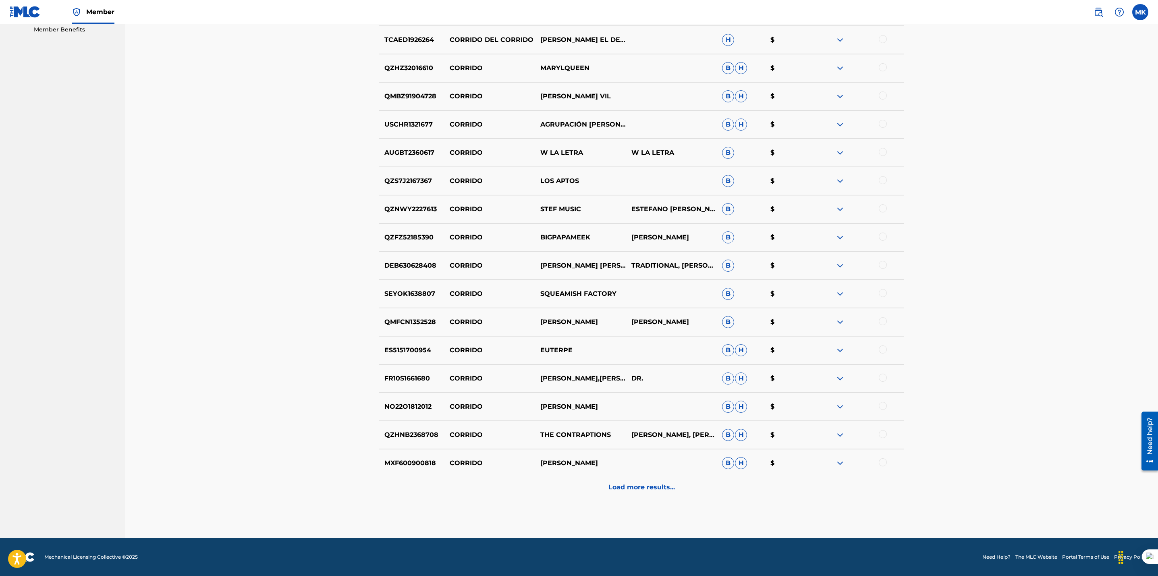
click at [639, 490] on p "Load more results..." at bounding box center [641, 487] width 66 height 10
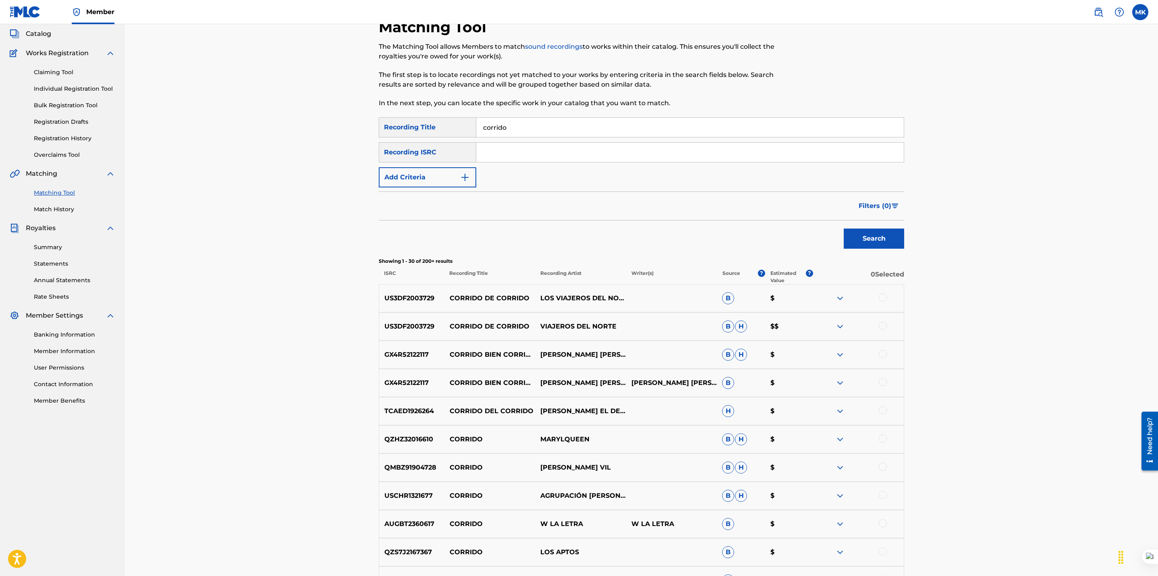
scroll to position [0, 0]
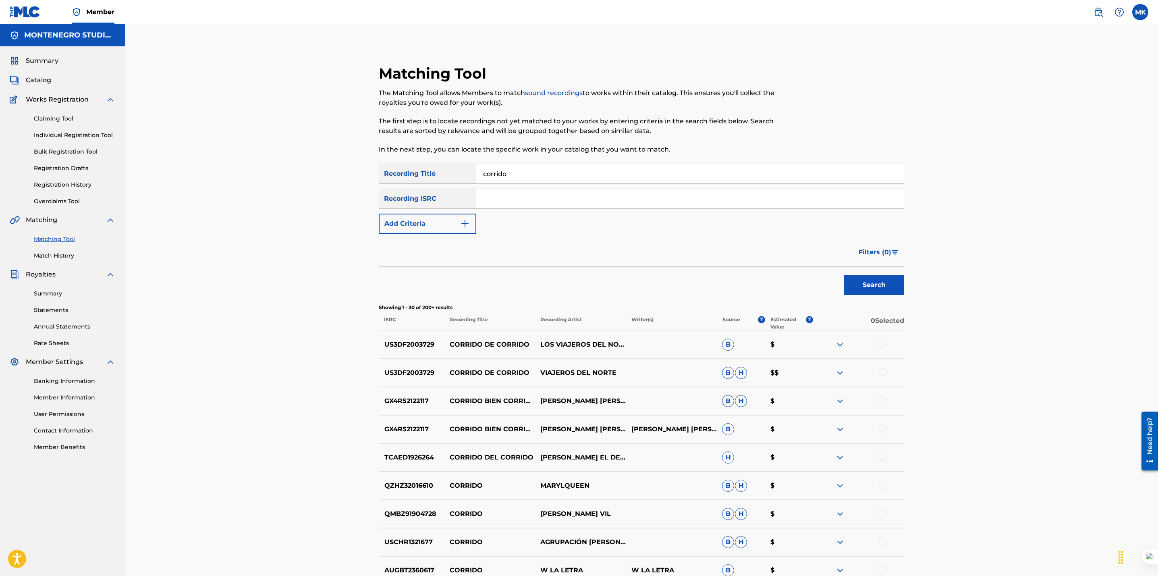
click at [441, 226] on button "Add Criteria" at bounding box center [427, 224] width 97 height 20
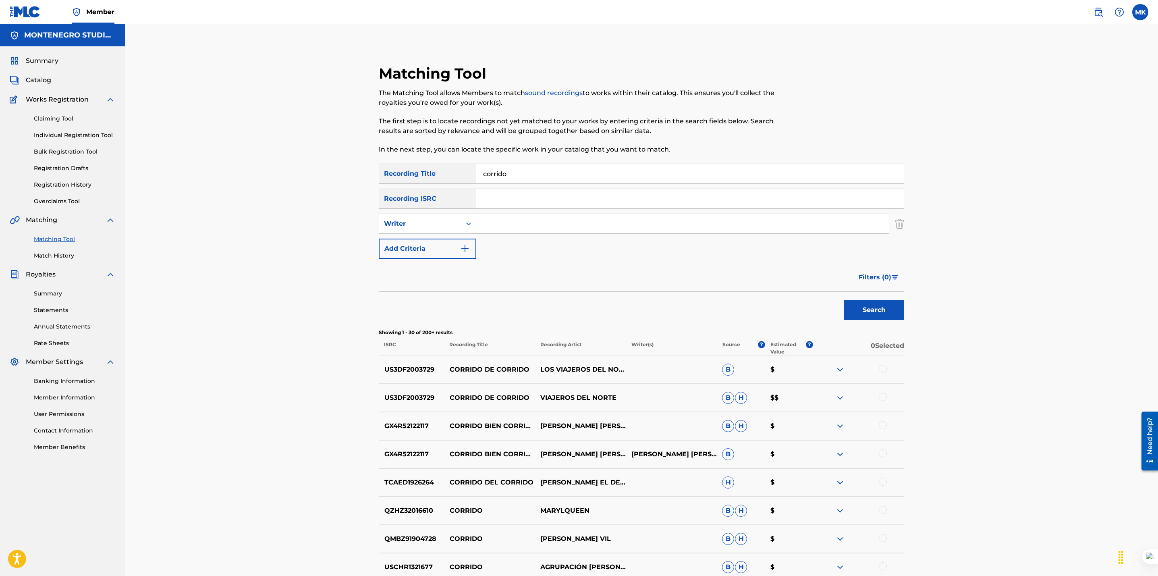
click at [509, 222] on input "Search Form" at bounding box center [682, 223] width 413 height 19
type input "[PERSON_NAME]"
click at [844, 300] on button "Search" at bounding box center [874, 310] width 60 height 20
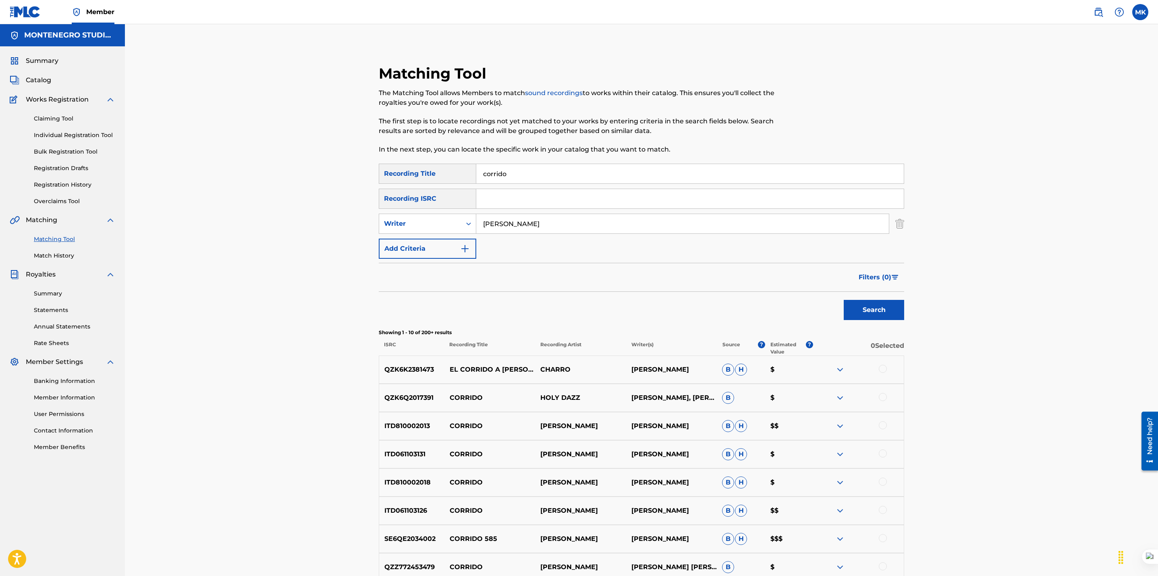
scroll to position [161, 0]
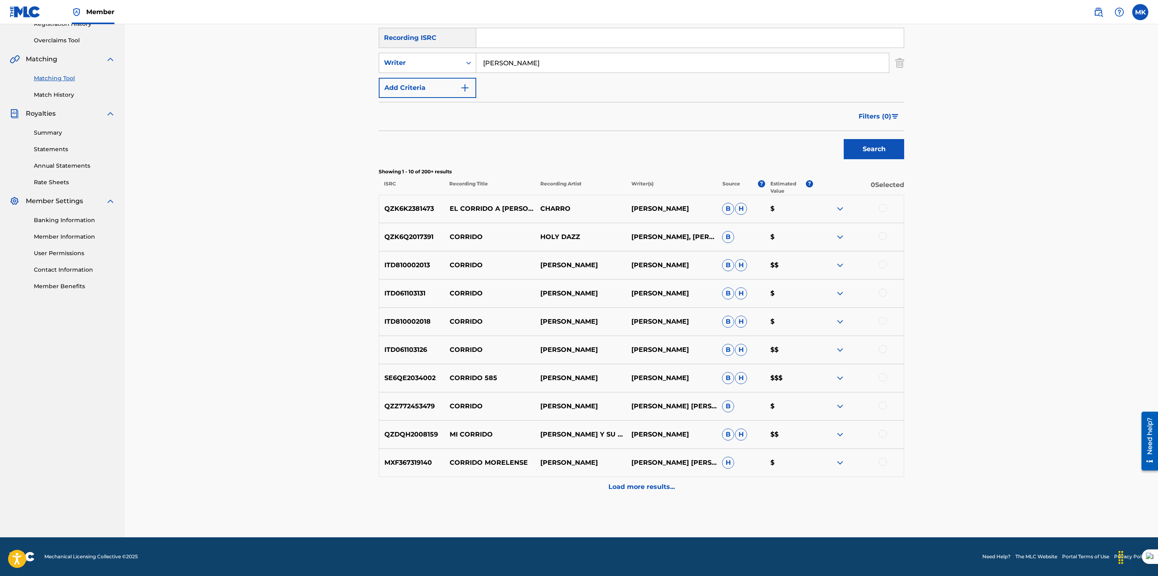
click at [639, 497] on div "Load more results..." at bounding box center [641, 487] width 525 height 20
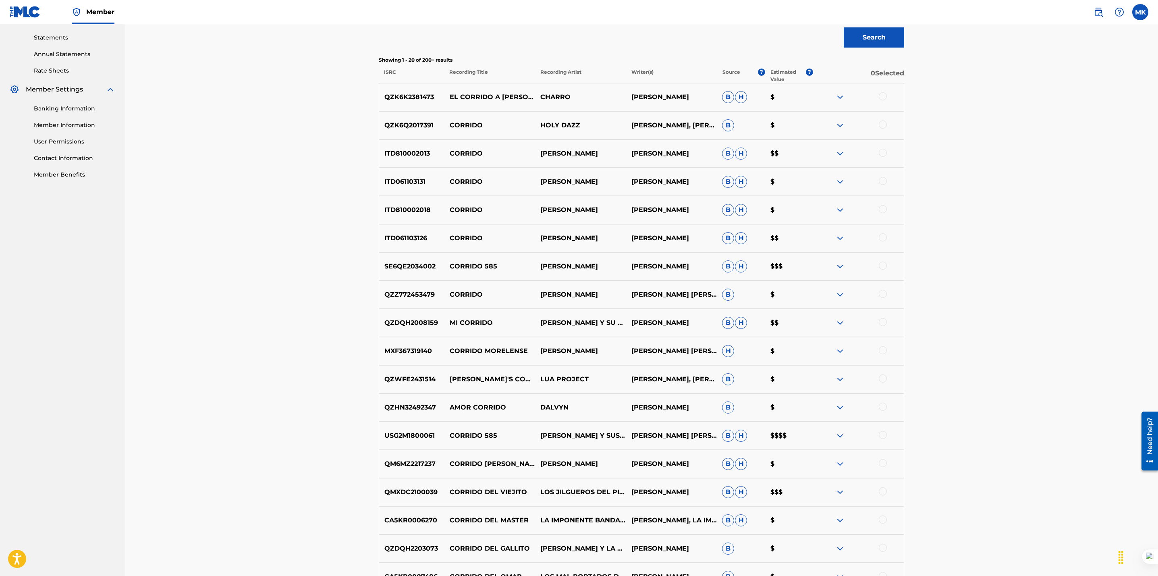
scroll to position [443, 0]
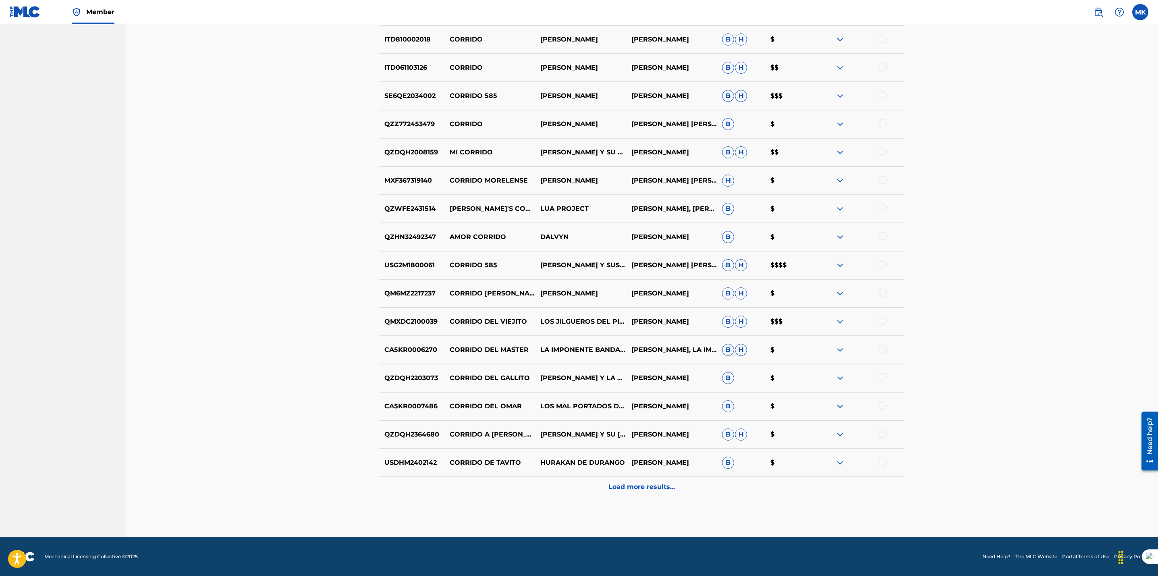
click at [633, 487] on p "Load more results..." at bounding box center [641, 487] width 66 height 10
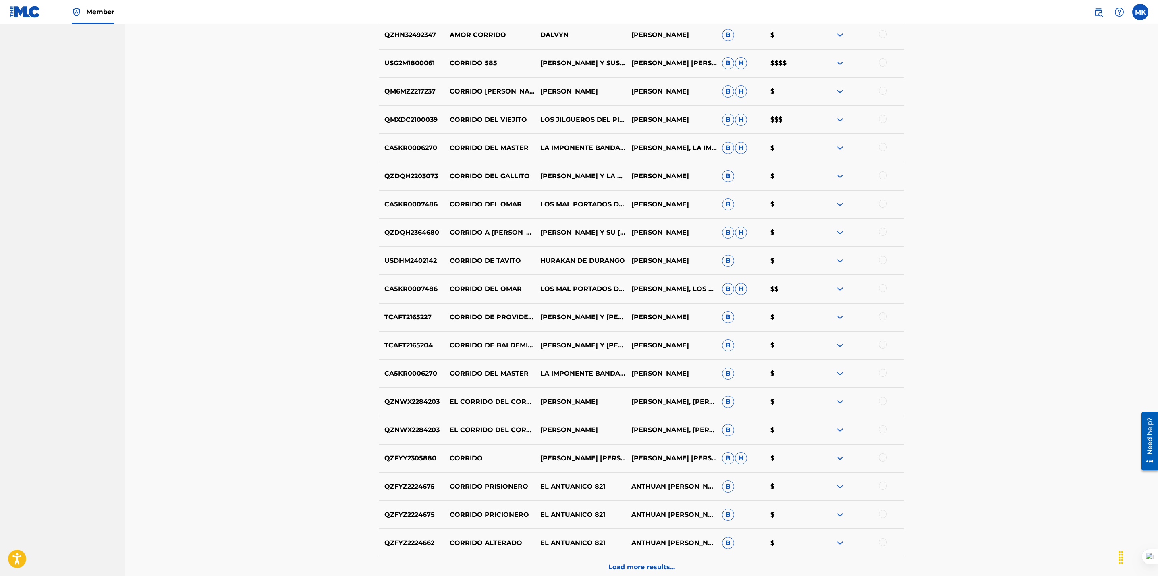
scroll to position [724, 0]
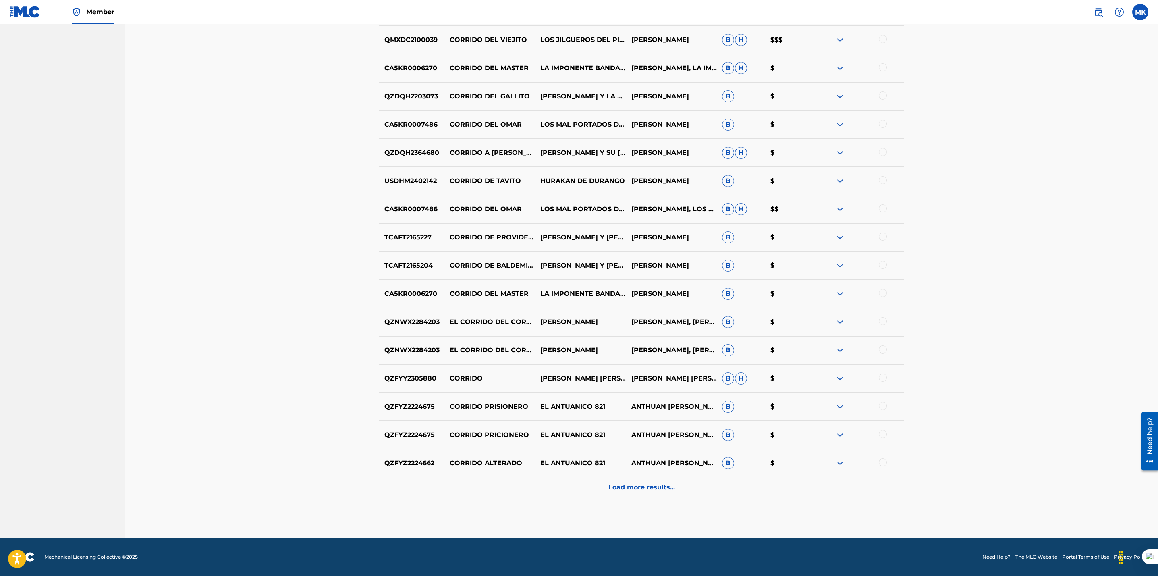
click at [620, 489] on p "Load more results..." at bounding box center [641, 487] width 66 height 10
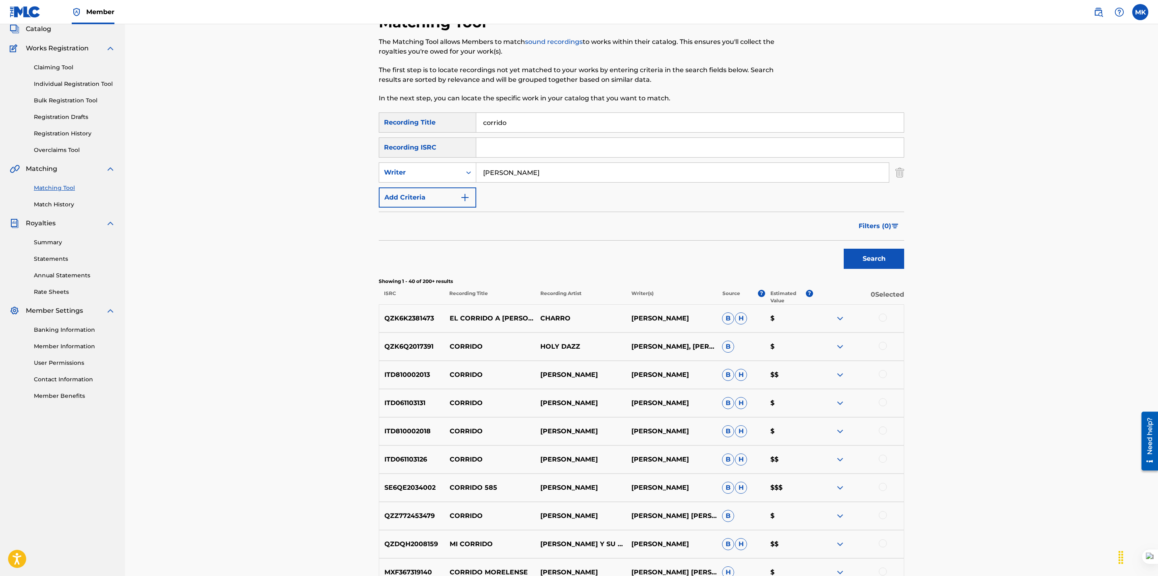
scroll to position [0, 0]
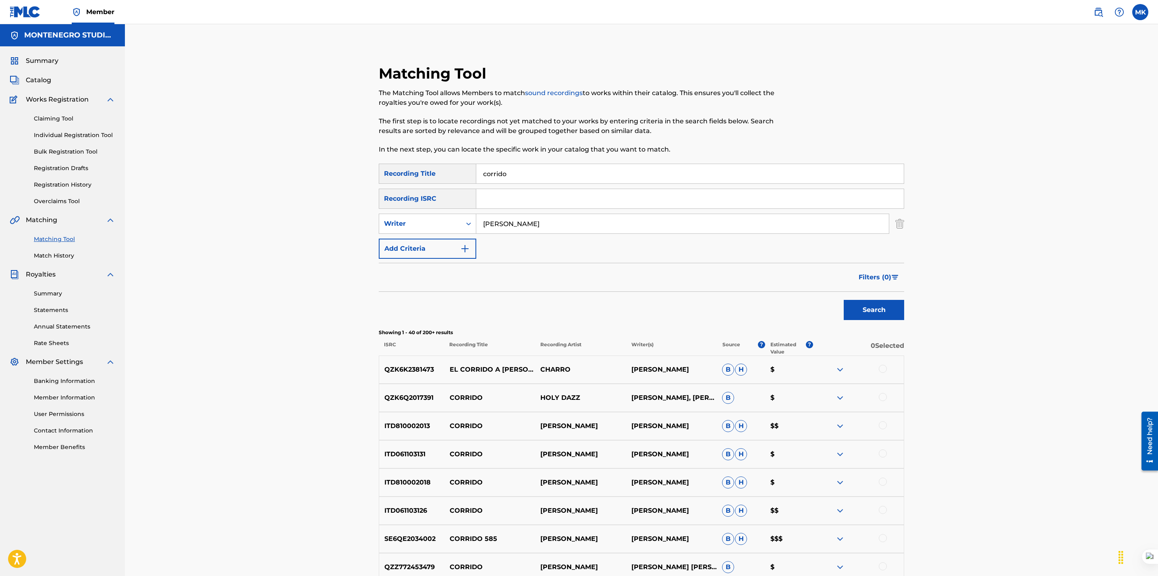
drag, startPoint x: 527, startPoint y: 177, endPoint x: 438, endPoint y: 172, distance: 89.2
click at [438, 172] on div "SearchWithCriteriaae60c944-f878-4771-85f1-4a926161752a Recording Title corrido" at bounding box center [641, 174] width 525 height 20
type input "doble sentido"
drag, startPoint x: 512, startPoint y: 220, endPoint x: 458, endPoint y: 227, distance: 54.5
click at [458, 227] on div "SearchWithCriteria845bccac-9c27-4c14-b98a-b166ef54f87b Writer [PERSON_NAME]" at bounding box center [641, 224] width 525 height 20
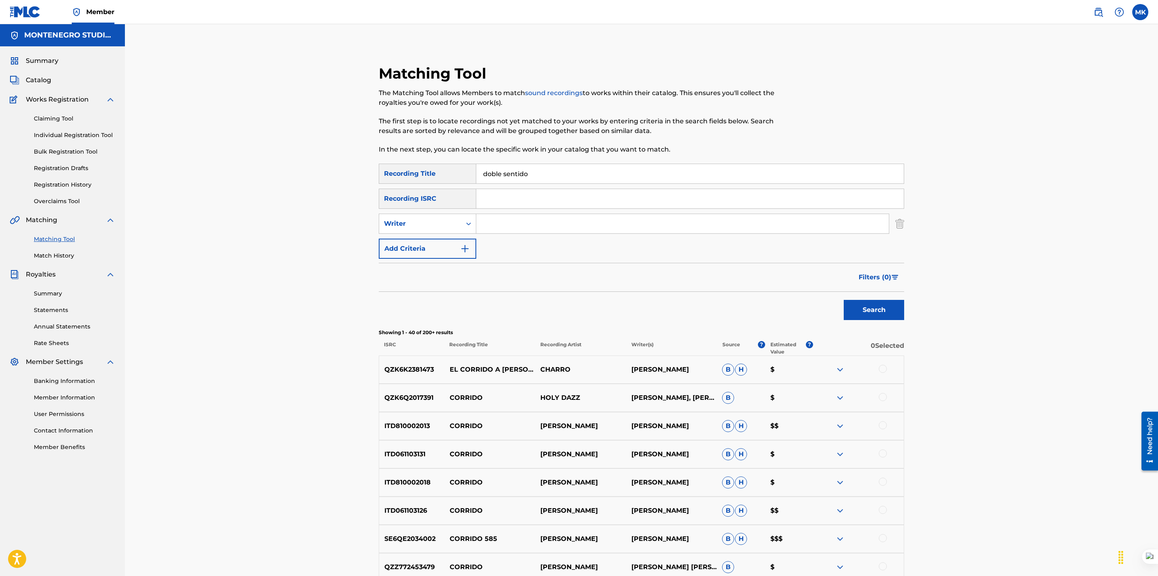
drag, startPoint x: 877, startPoint y: 317, endPoint x: 985, endPoint y: 324, distance: 108.6
click at [877, 315] on button "Search" at bounding box center [874, 310] width 60 height 20
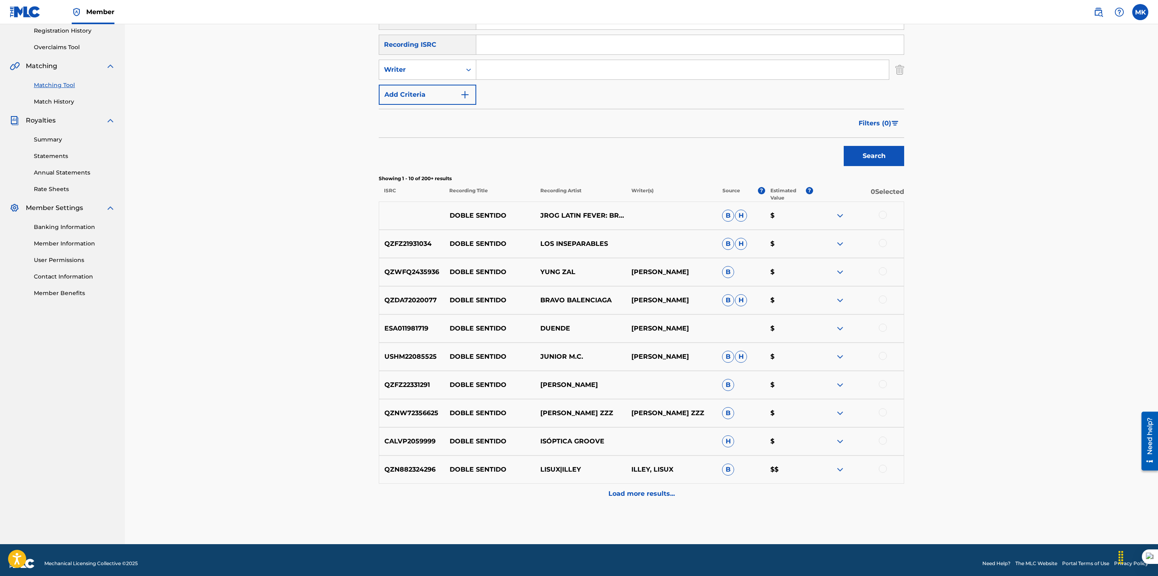
scroll to position [155, 0]
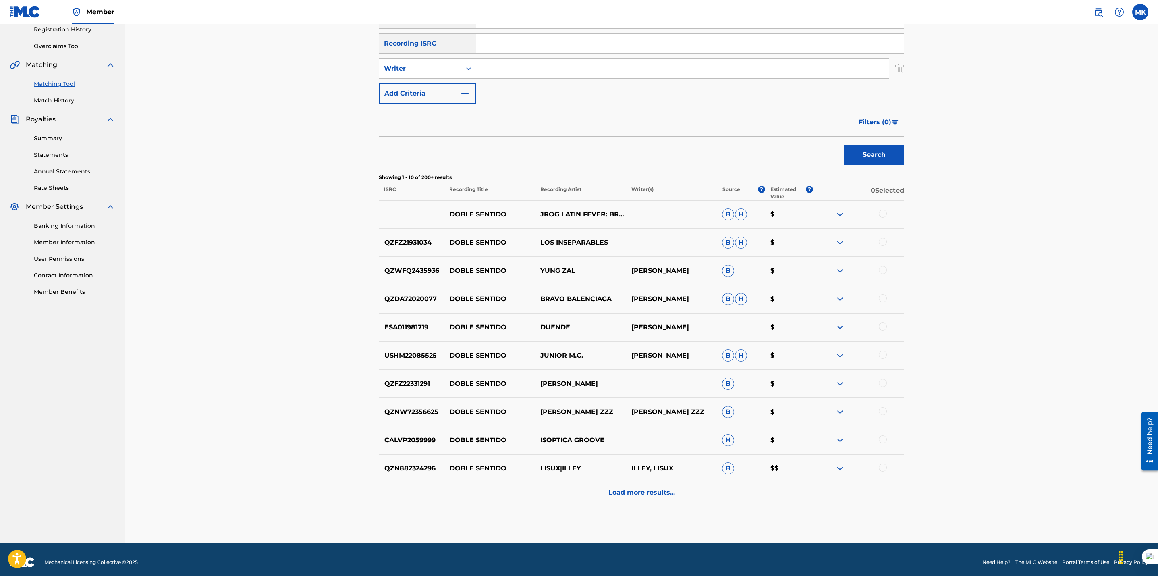
click at [635, 490] on p "Load more results..." at bounding box center [641, 492] width 66 height 10
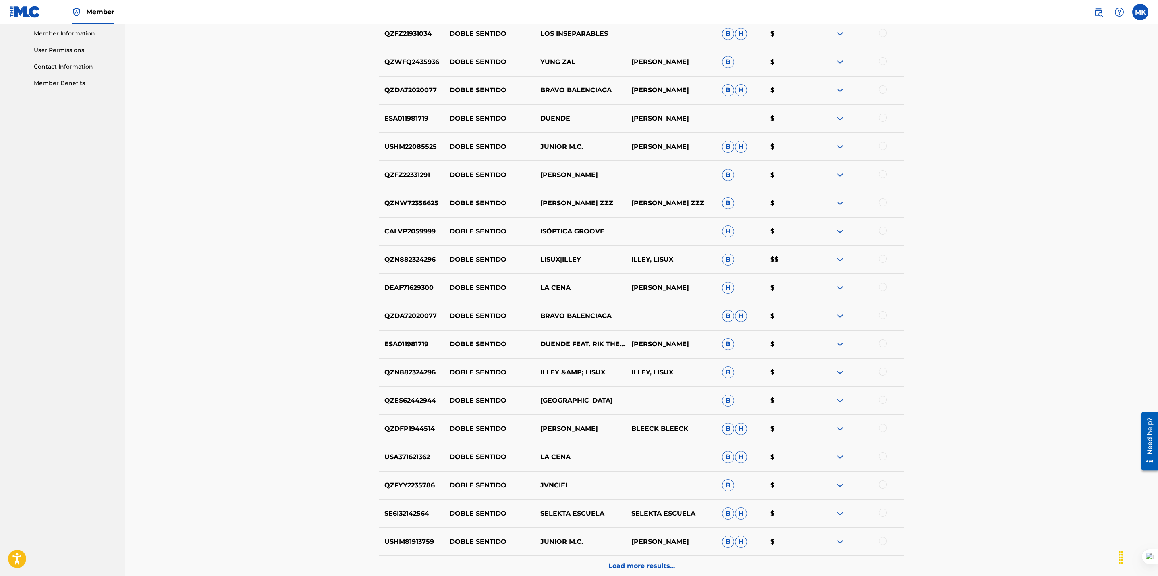
scroll to position [443, 0]
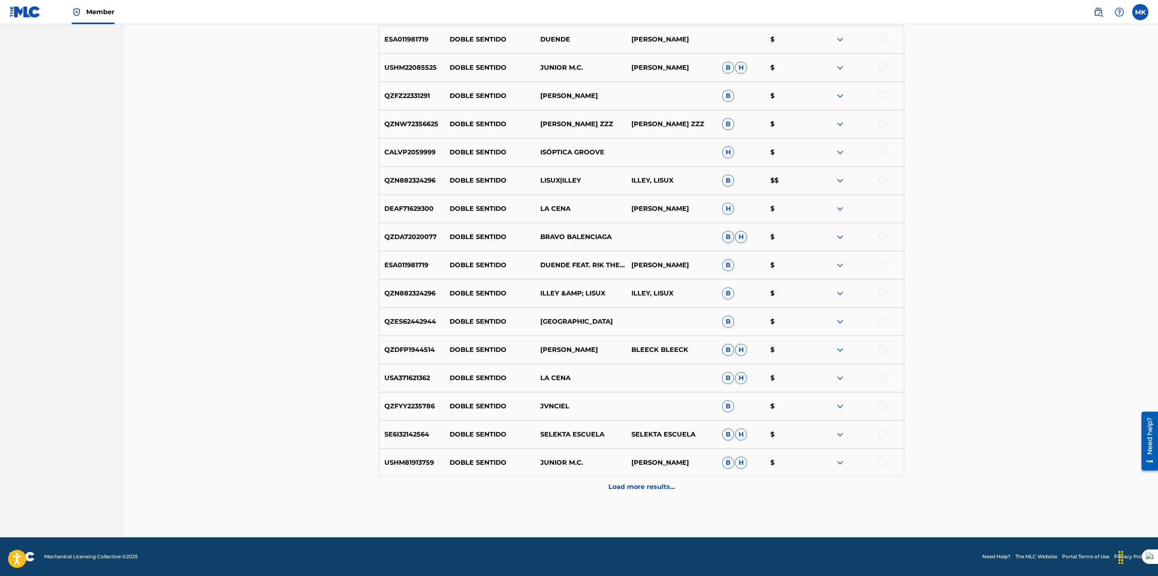
click at [638, 489] on p "Load more results..." at bounding box center [641, 487] width 66 height 10
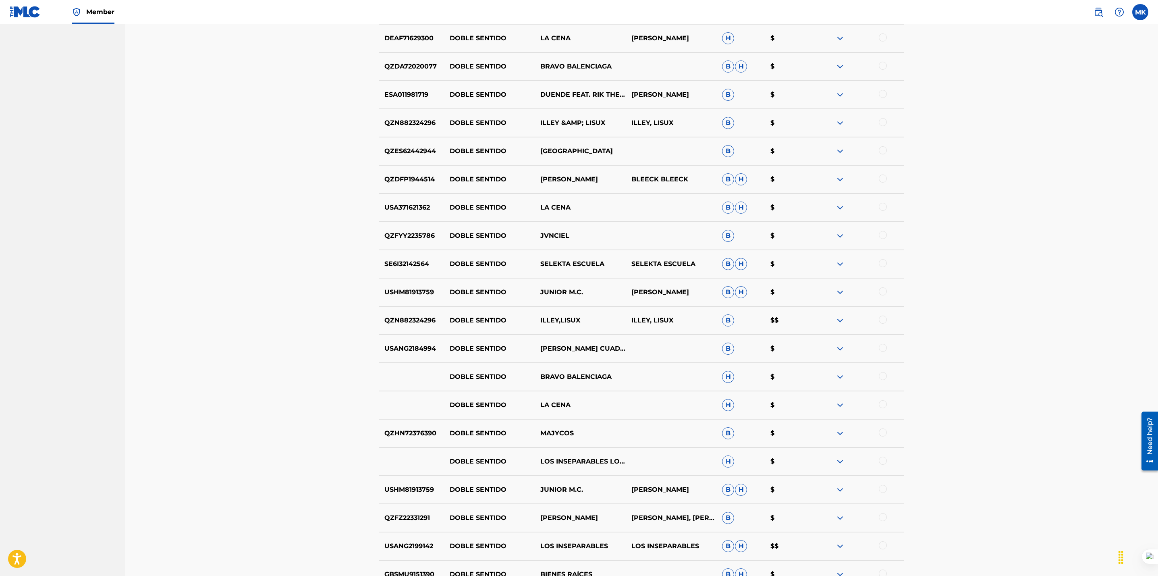
scroll to position [724, 0]
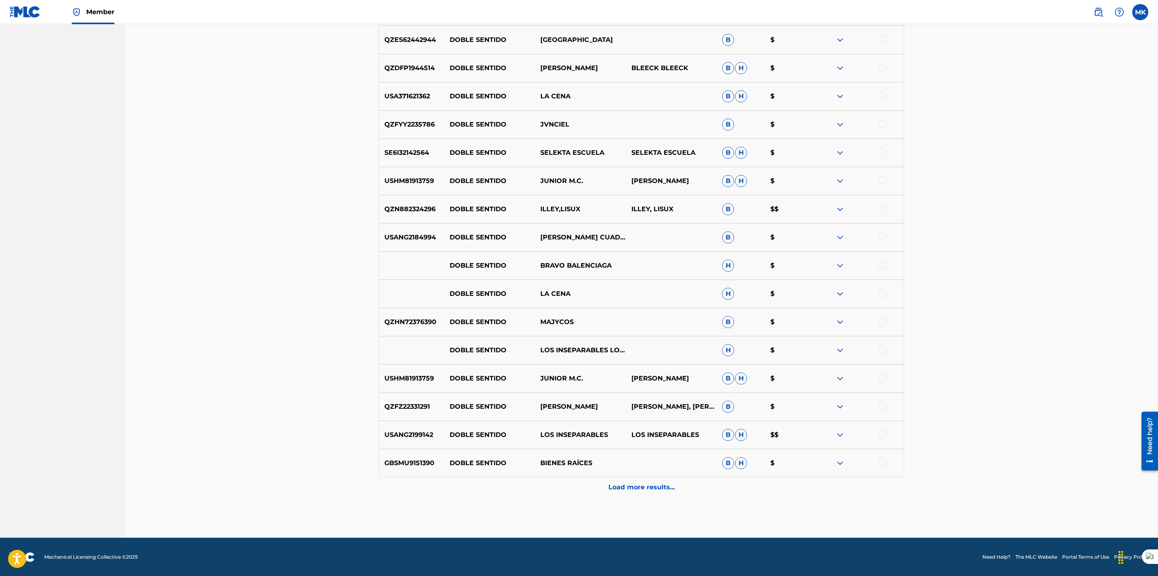
click at [616, 486] on p "Load more results..." at bounding box center [641, 487] width 66 height 10
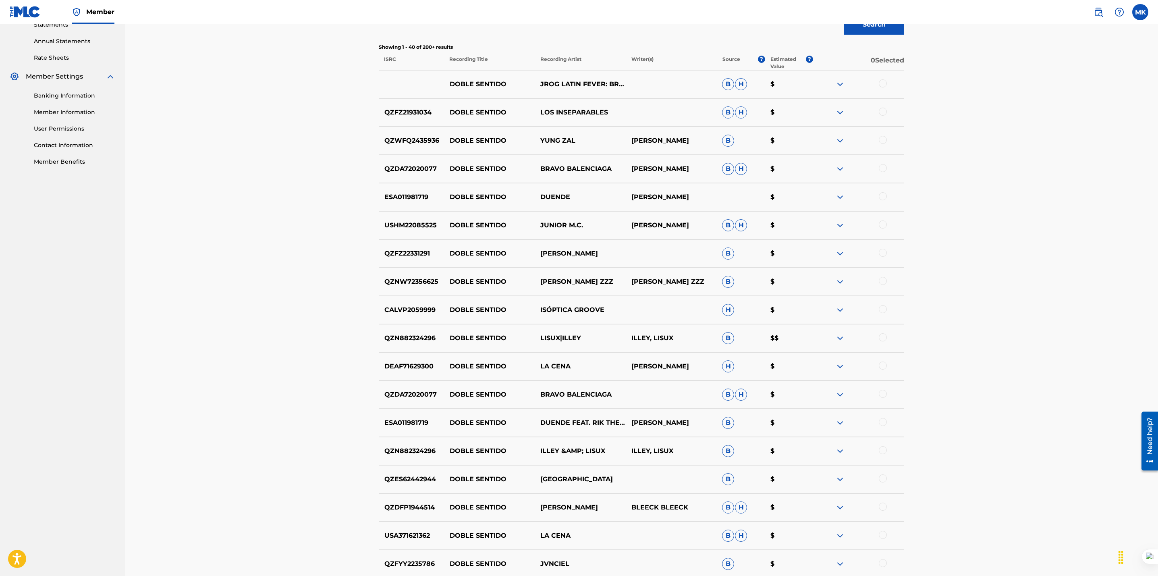
scroll to position [0, 0]
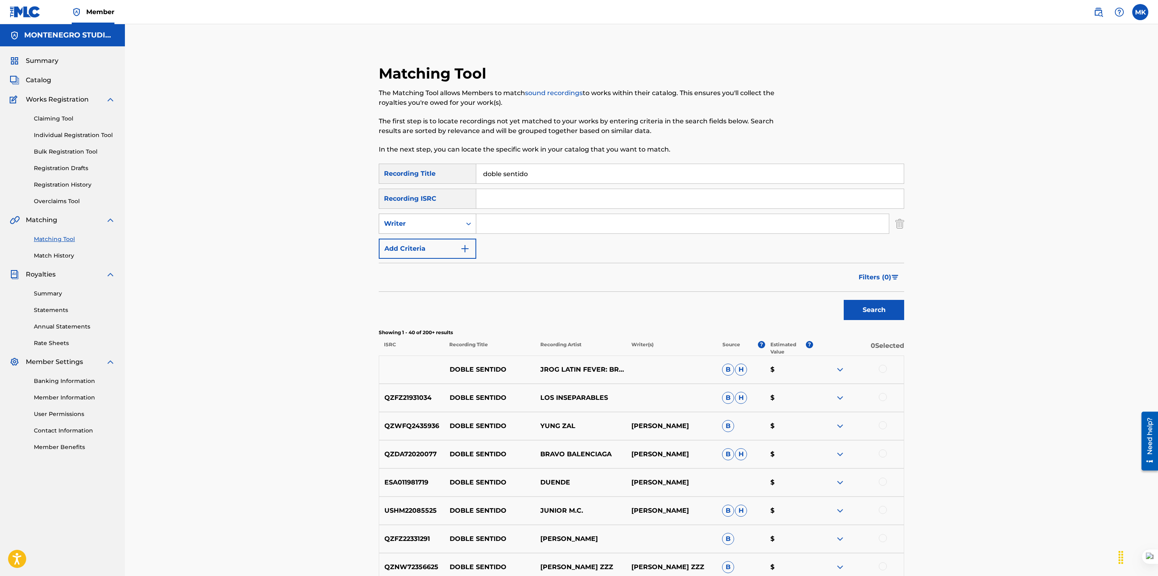
click at [433, 224] on div "Writer" at bounding box center [420, 224] width 73 height 10
click at [428, 242] on div "Recording Artist" at bounding box center [427, 244] width 97 height 20
click at [500, 228] on input "Search Form" at bounding box center [682, 223] width 413 height 19
click at [844, 300] on button "Search" at bounding box center [874, 310] width 60 height 20
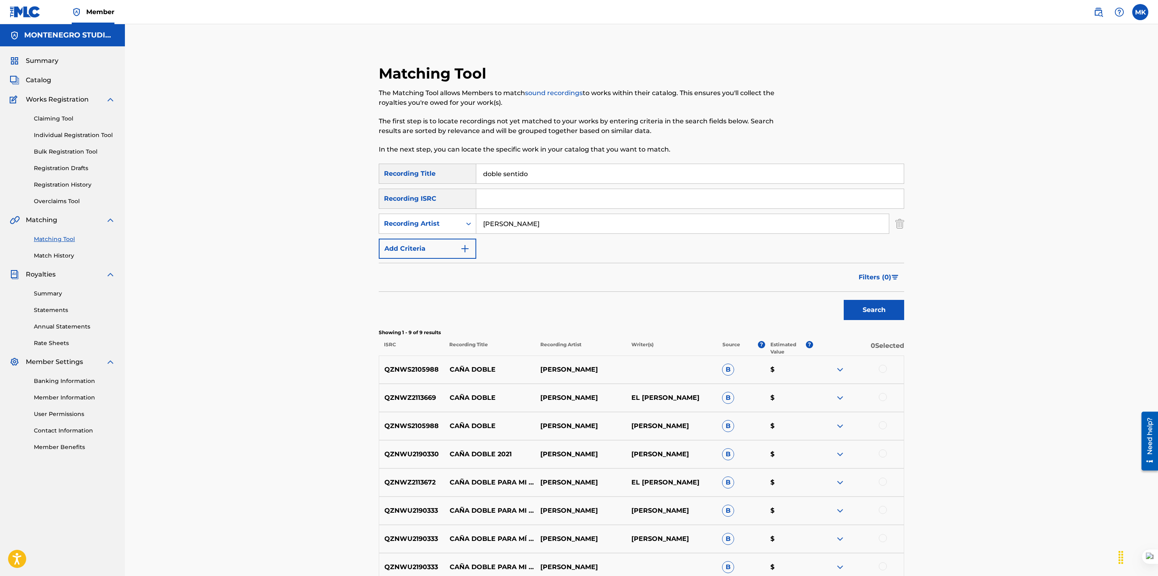
scroll to position [112, 0]
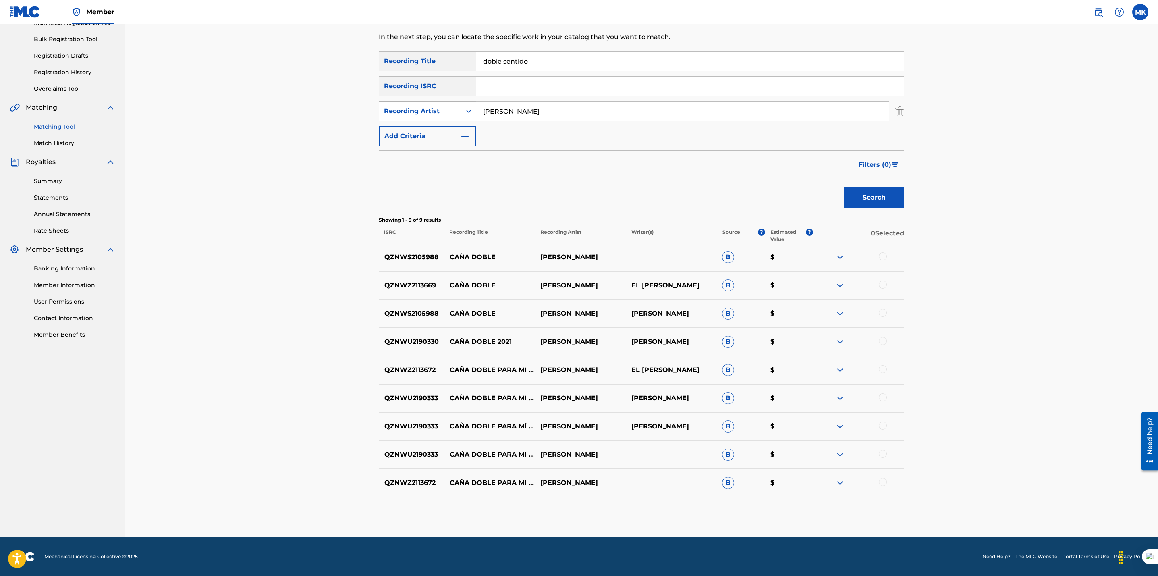
drag, startPoint x: 517, startPoint y: 111, endPoint x: 454, endPoint y: 108, distance: 62.9
click at [454, 108] on div "SearchWithCriteria088b24c4-3b71-45e7-8684-1e8ef584fff3 Recording Artist [PERSON…" at bounding box center [641, 111] width 525 height 20
click at [844, 187] on button "Search" at bounding box center [874, 197] width 60 height 20
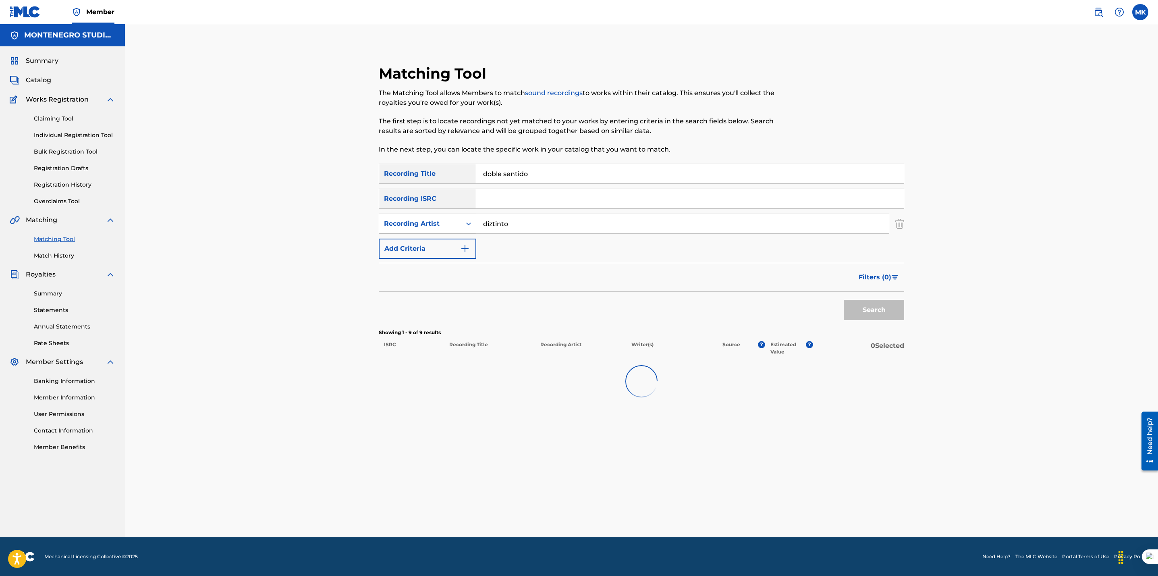
scroll to position [0, 0]
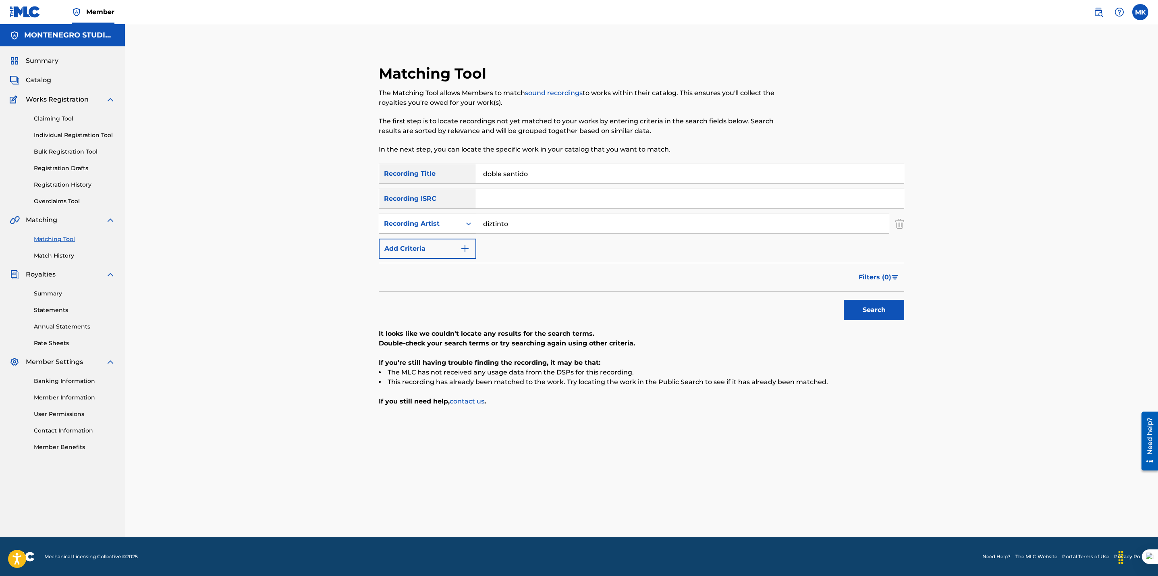
drag, startPoint x: 486, startPoint y: 225, endPoint x: 465, endPoint y: 228, distance: 21.5
click at [465, 228] on div "SearchWithCriteria088b24c4-3b71-45e7-8684-1e8ef584fff3 Recording Artist diztinto" at bounding box center [641, 224] width 525 height 20
click at [844, 300] on button "Search" at bounding box center [874, 310] width 60 height 20
type input "ztinto"
click at [844, 300] on button "Search" at bounding box center [874, 310] width 60 height 20
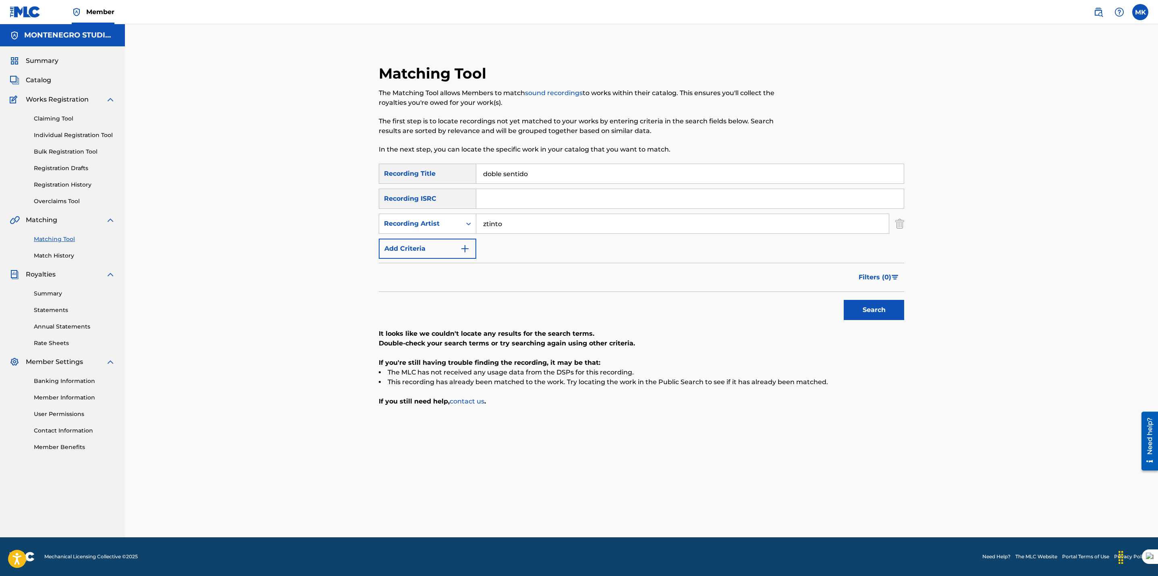
drag, startPoint x: 515, startPoint y: 224, endPoint x: 450, endPoint y: 212, distance: 66.3
click at [450, 212] on div "SearchWithCriteriaae60c944-f878-4771-85f1-4a926161752a Recording Title doble se…" at bounding box center [641, 211] width 525 height 95
click at [315, 263] on div "Matching Tool The Matching Tool allows Members to match sound recordings to wor…" at bounding box center [641, 280] width 1033 height 513
click at [489, 219] on input "Search Form" at bounding box center [682, 223] width 413 height 19
type input "[PERSON_NAME]"
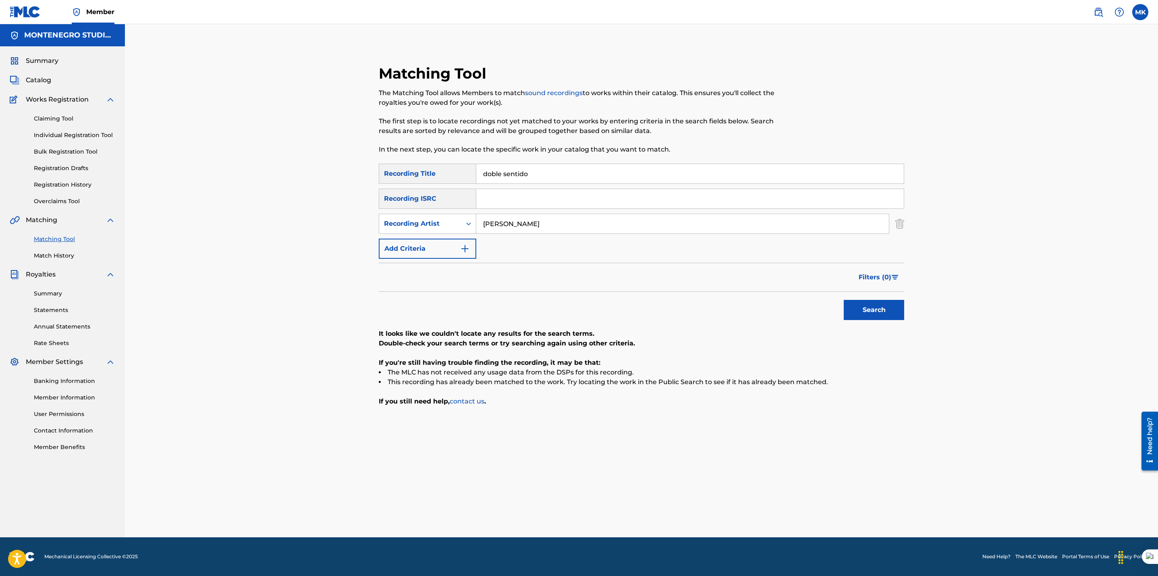
drag, startPoint x: 474, startPoint y: 172, endPoint x: 468, endPoint y: 171, distance: 6.6
click at [468, 171] on div "SearchWithCriteriaae60c944-f878-4771-85f1-4a926161752a Recording Title doble se…" at bounding box center [641, 174] width 525 height 20
drag, startPoint x: 867, startPoint y: 299, endPoint x: 868, endPoint y: 305, distance: 6.6
click at [868, 299] on div "Search" at bounding box center [872, 308] width 64 height 32
click at [868, 305] on button "Search" at bounding box center [874, 310] width 60 height 20
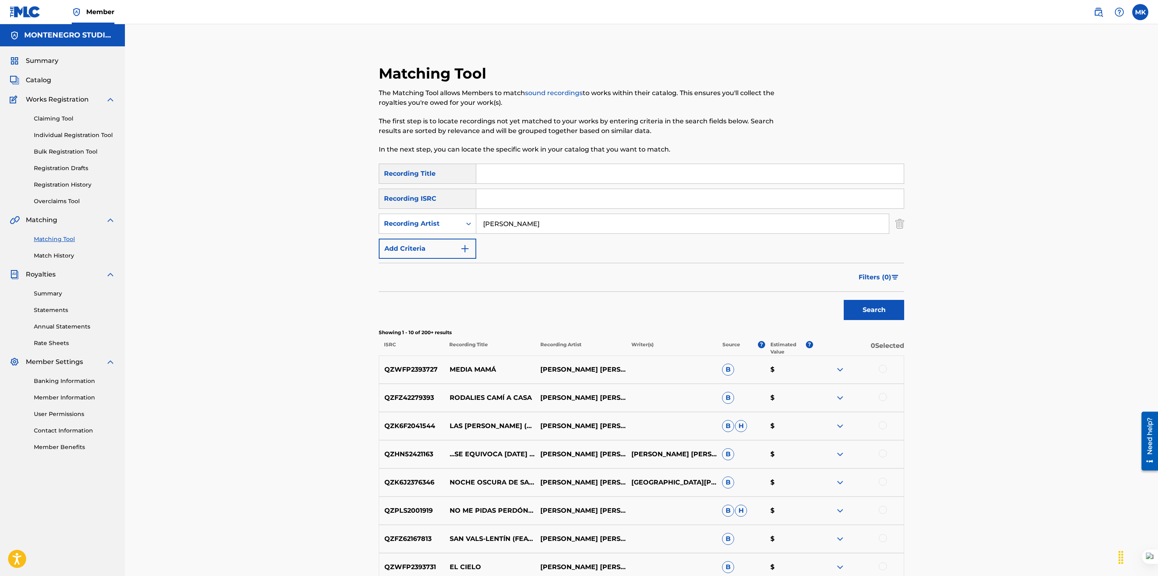
scroll to position [161, 0]
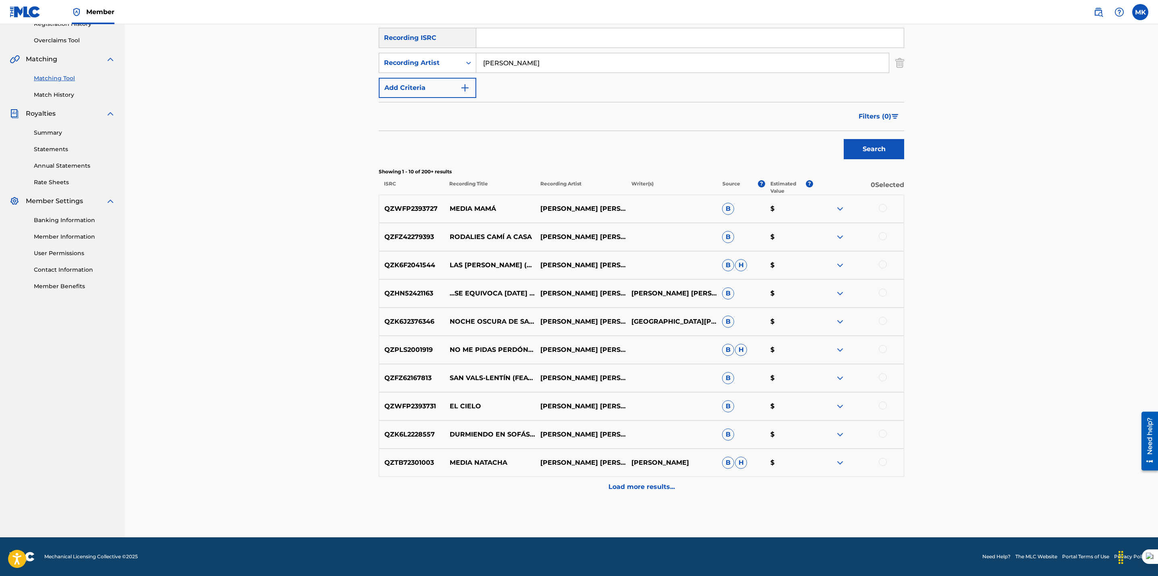
click at [652, 493] on div "Load more results..." at bounding box center [641, 487] width 525 height 20
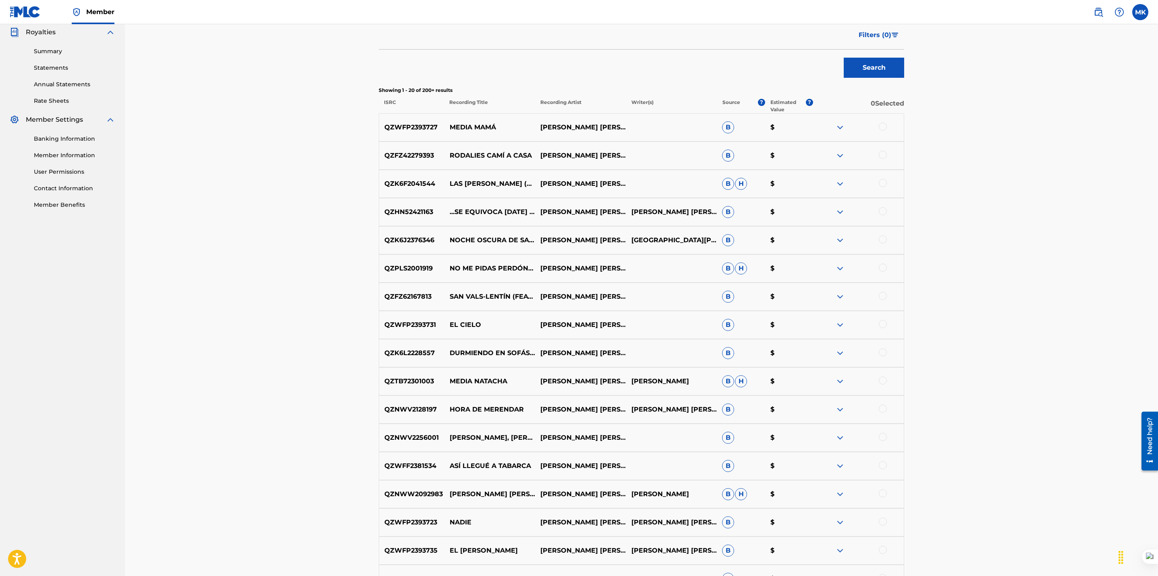
scroll to position [241, 0]
drag, startPoint x: 492, startPoint y: 330, endPoint x: 442, endPoint y: 322, distance: 50.6
click at [442, 322] on div "QZWFP2393731 EL [PERSON_NAME] B $" at bounding box center [641, 326] width 525 height 28
copy div "EL CIELO"
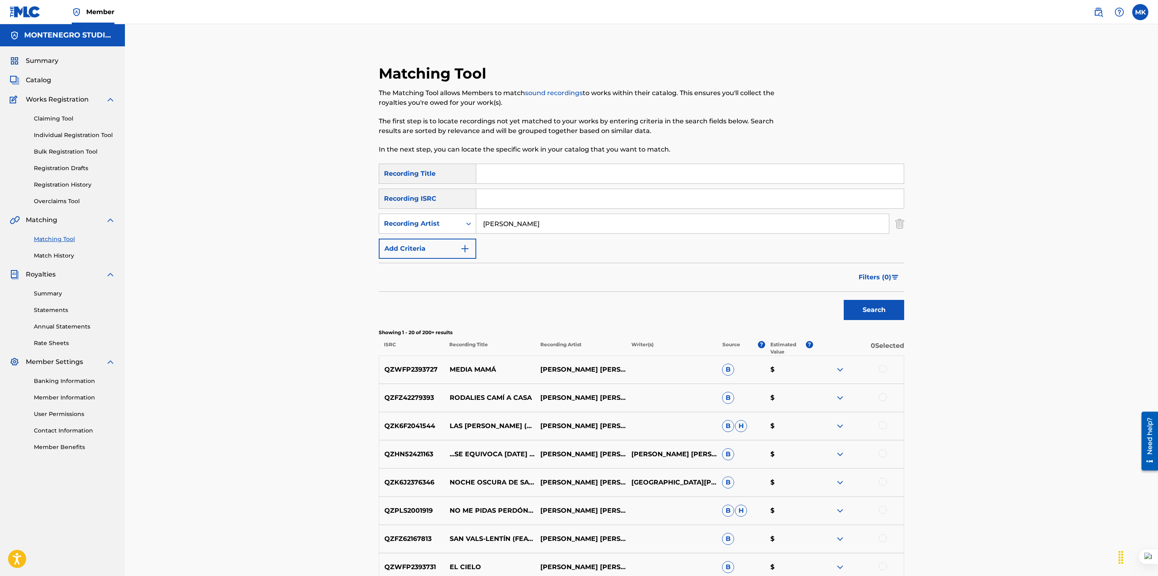
click at [510, 180] on input "Search Form" at bounding box center [689, 173] width 427 height 19
paste input "EL CIELO"
type input "EL CIELO"
click at [844, 300] on button "Search" at bounding box center [874, 310] width 60 height 20
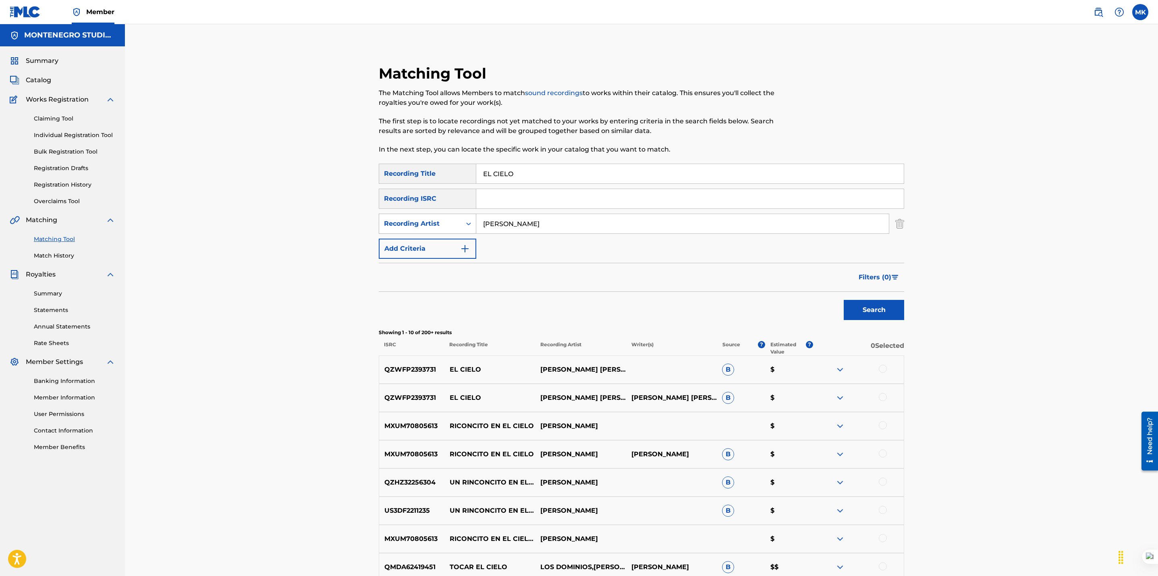
drag, startPoint x: 514, startPoint y: 222, endPoint x: 444, endPoint y: 222, distance: 69.7
click at [444, 222] on div "SearchWithCriteria088b24c4-3b71-45e7-8684-1e8ef584fff3 Recording Artist [PERSON…" at bounding box center [641, 224] width 525 height 20
drag, startPoint x: 448, startPoint y: 168, endPoint x: 409, endPoint y: 164, distance: 38.8
click at [409, 164] on div "SearchWithCriteriaae60c944-f878-4771-85f1-4a926161752a Recording Title EL CIELO" at bounding box center [641, 174] width 525 height 20
type input "se acabo la fiesta"
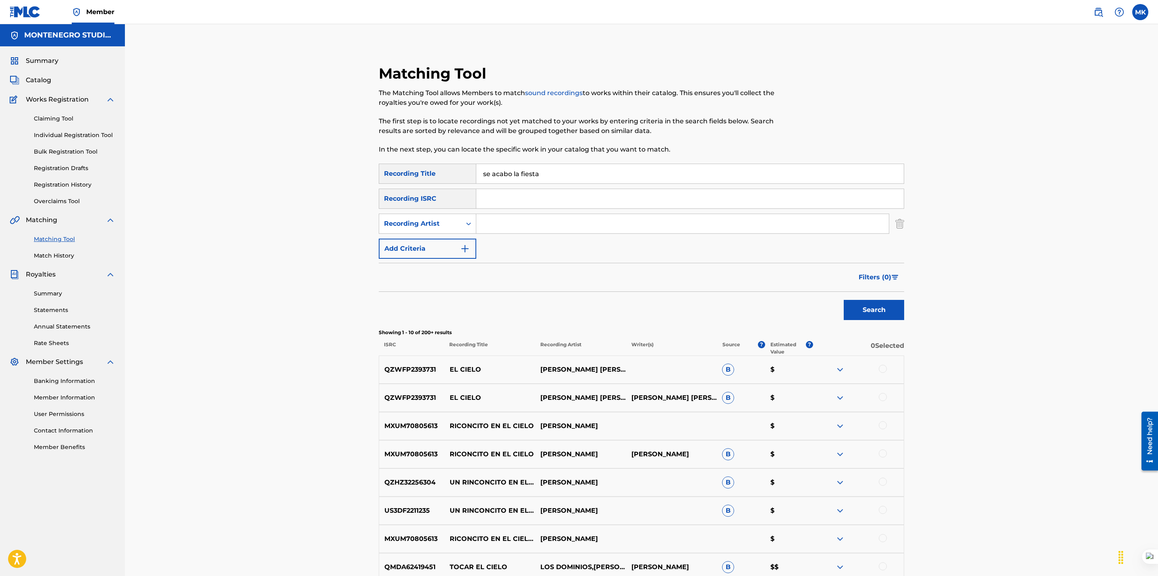
click at [844, 300] on button "Search" at bounding box center [874, 310] width 60 height 20
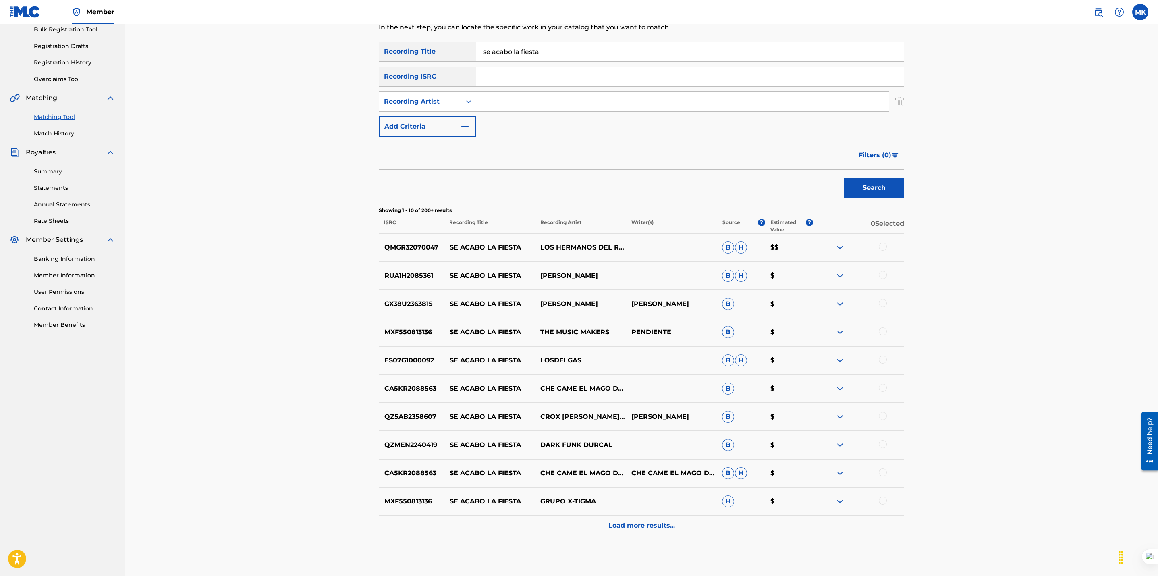
scroll to position [122, 0]
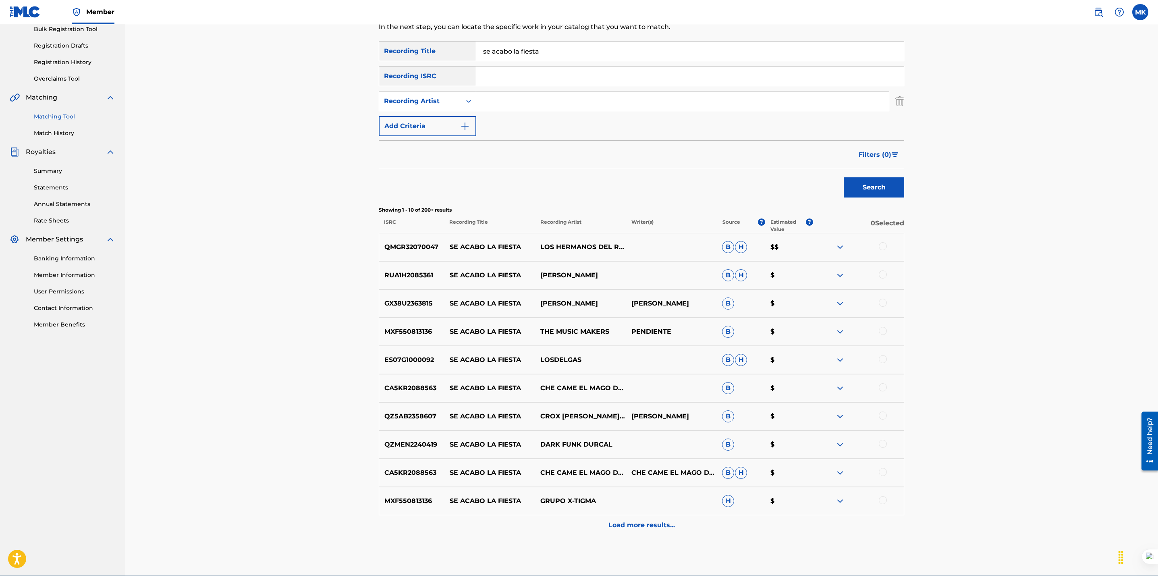
click at [650, 529] on p "Load more results..." at bounding box center [641, 525] width 66 height 10
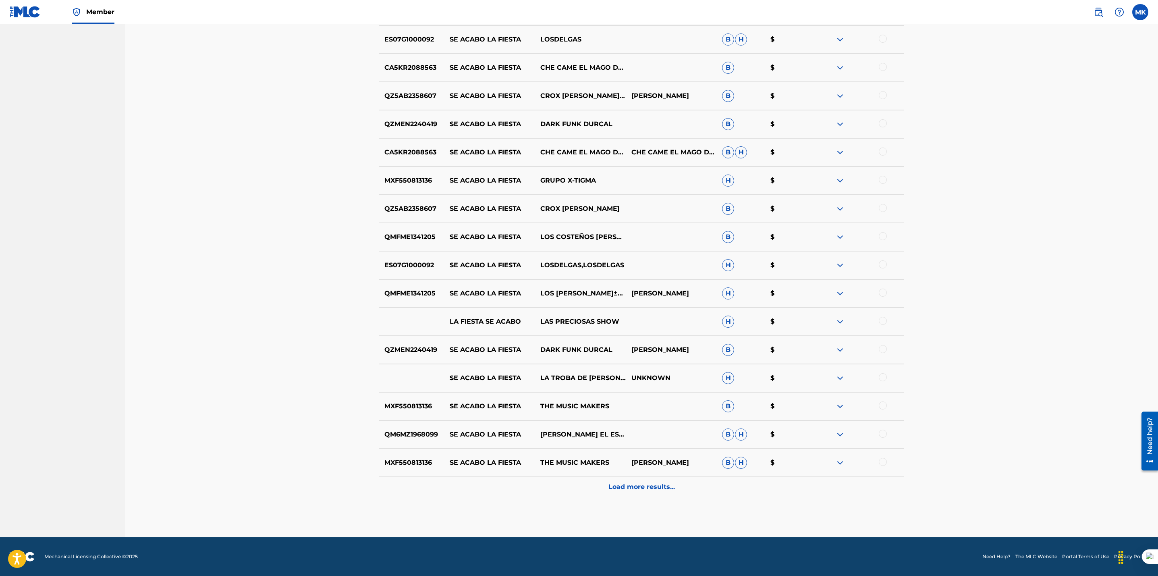
scroll to position [0, 0]
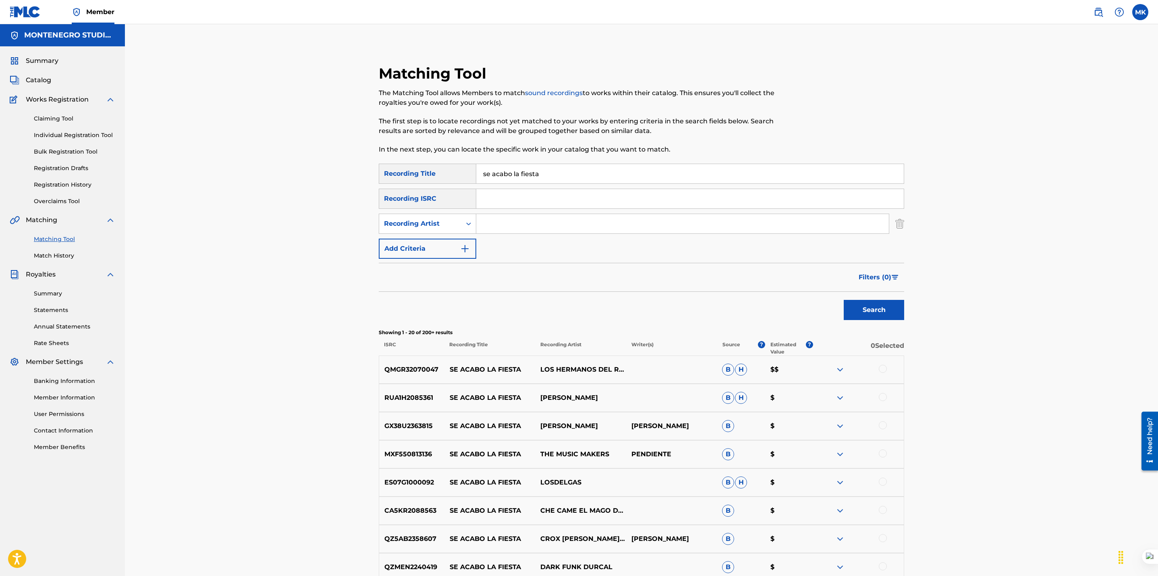
click at [514, 230] on input "Search Form" at bounding box center [682, 223] width 413 height 19
type input "liberacion"
click at [844, 300] on button "Search" at bounding box center [874, 310] width 60 height 20
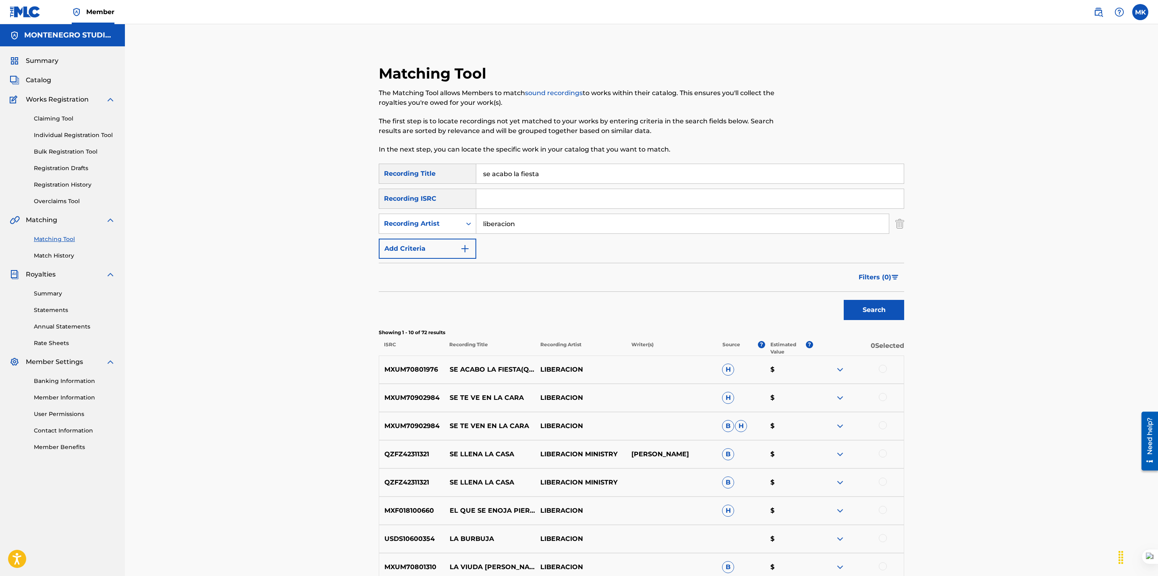
click at [76, 136] on link "Individual Registration Tool" at bounding box center [74, 135] width 81 height 8
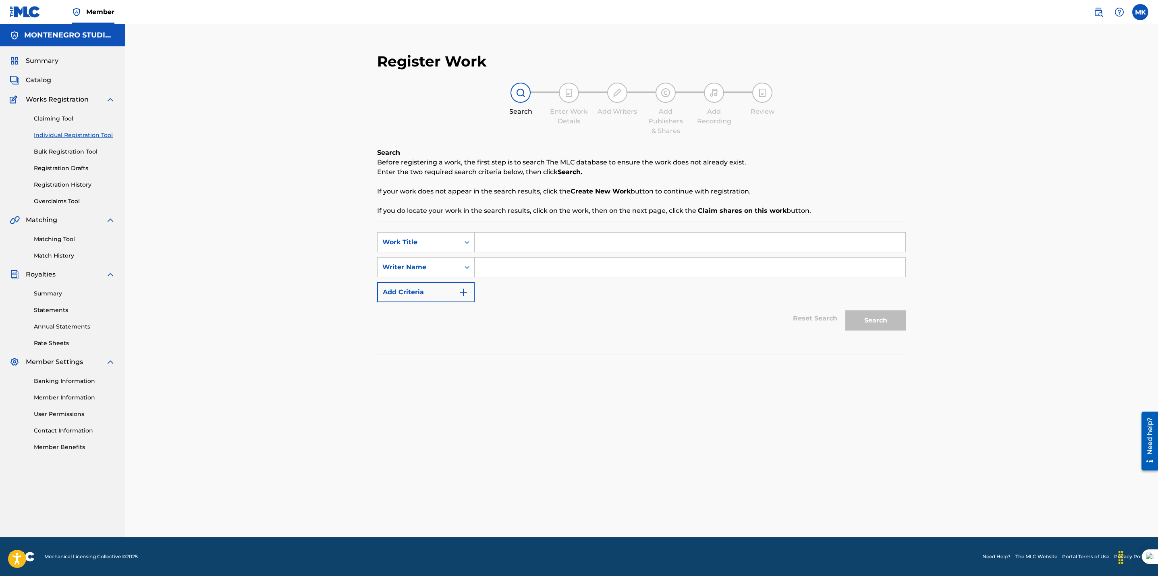
click at [530, 248] on input "Search Form" at bounding box center [690, 241] width 431 height 19
type input "se acabo la fiesta"
click at [421, 263] on div "Writer Name" at bounding box center [418, 267] width 73 height 10
click at [421, 266] on div "Writer Name" at bounding box center [418, 267] width 73 height 10
click at [495, 268] on input "Search Form" at bounding box center [690, 266] width 431 height 19
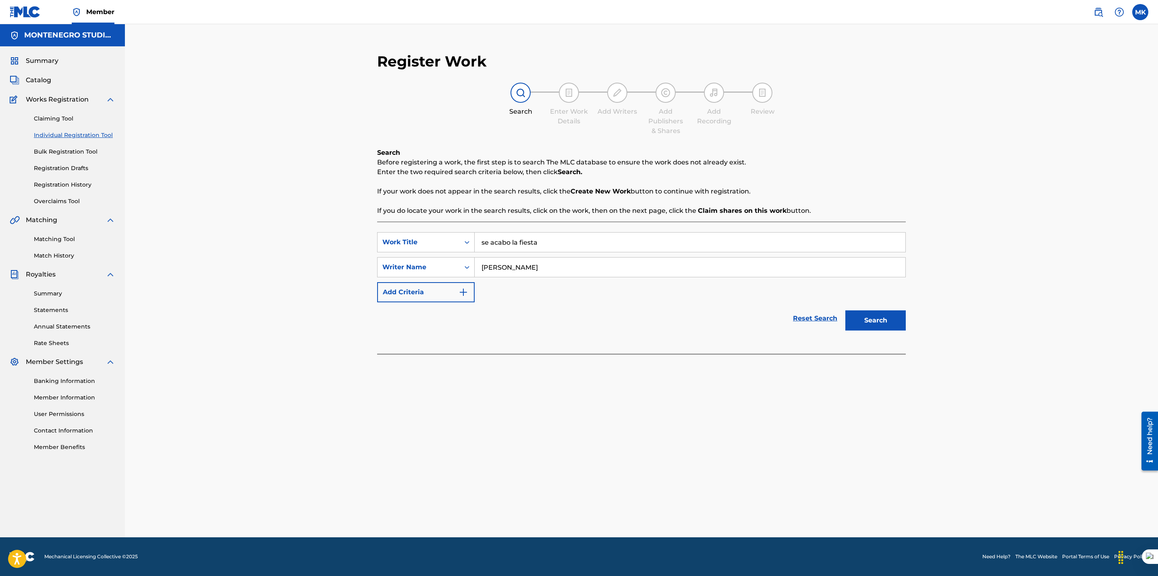
type input "[PERSON_NAME]"
drag, startPoint x: 877, startPoint y: 318, endPoint x: 954, endPoint y: 335, distance: 78.0
click at [879, 318] on button "Search" at bounding box center [875, 320] width 60 height 20
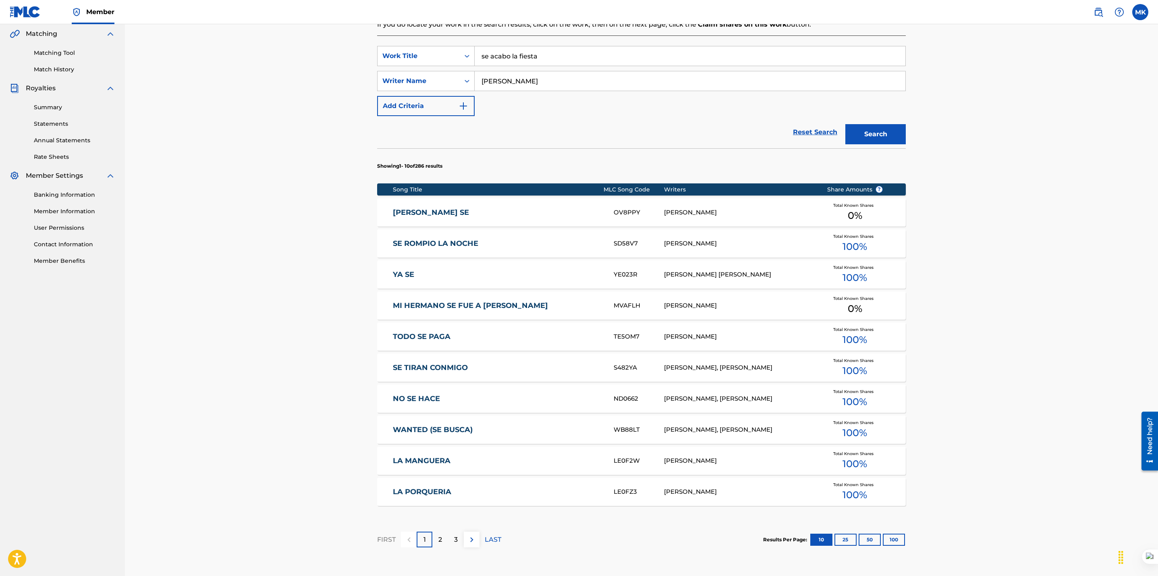
scroll to position [190, 0]
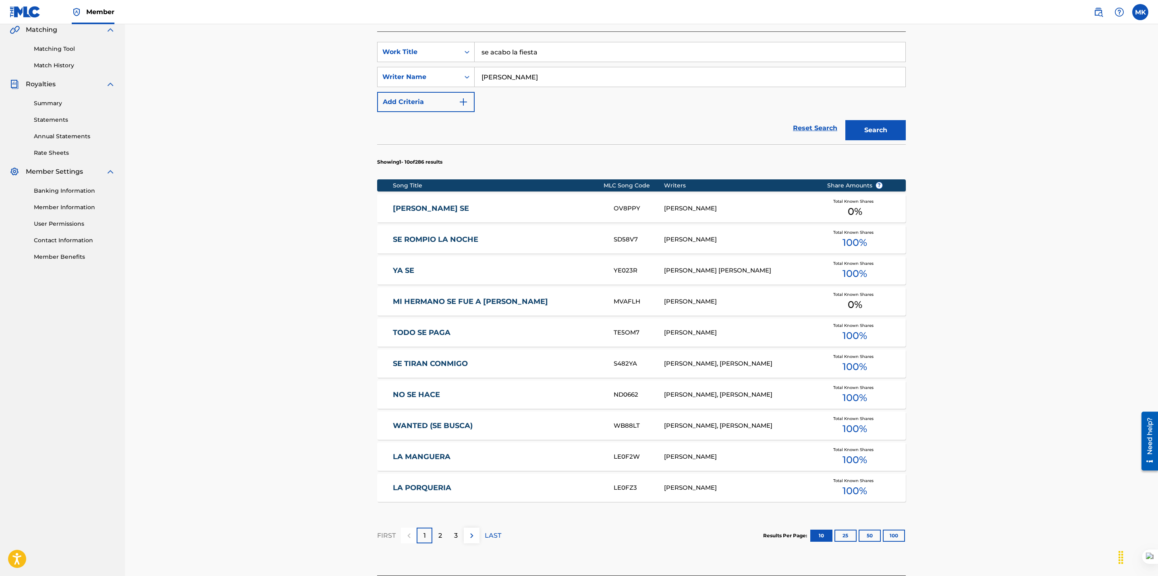
click at [413, 210] on link "[PERSON_NAME] SE" at bounding box center [498, 208] width 210 height 9
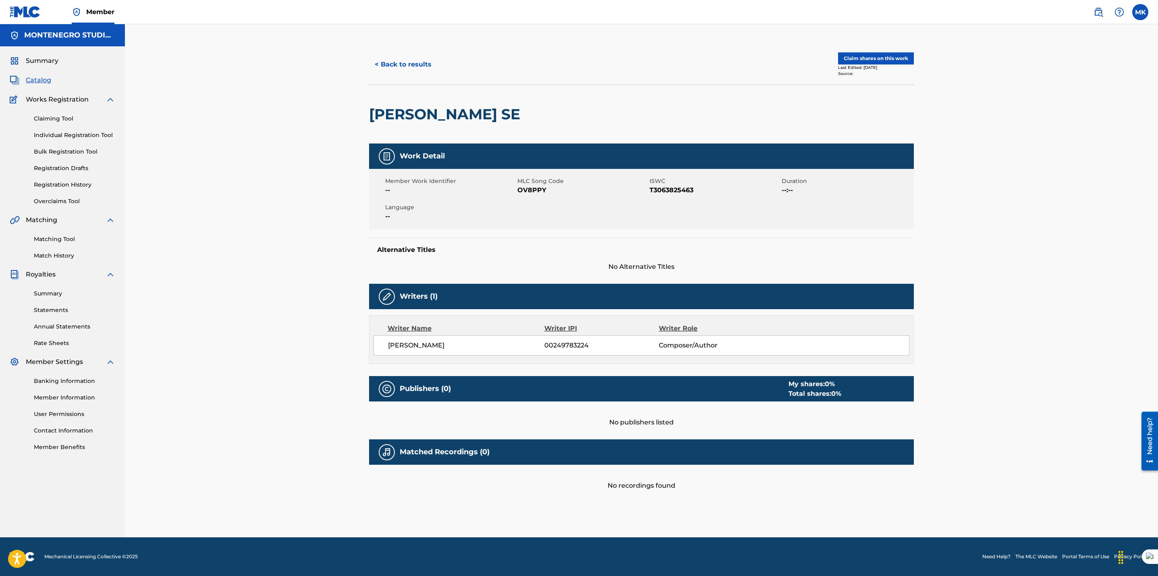
click at [392, 63] on button "< Back to results" at bounding box center [403, 64] width 68 height 20
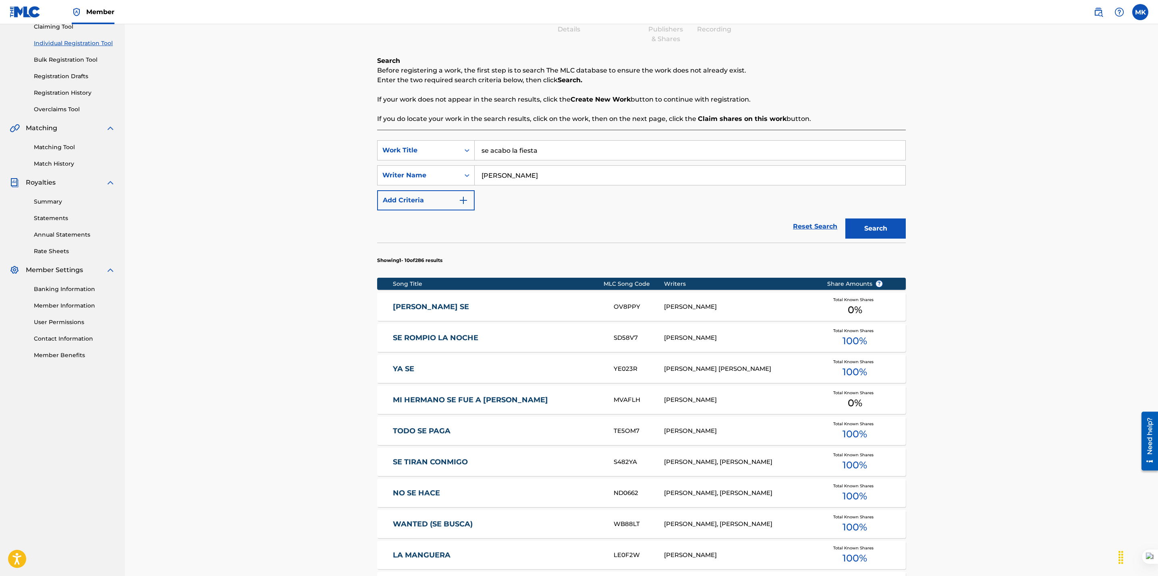
scroll to position [95, 0]
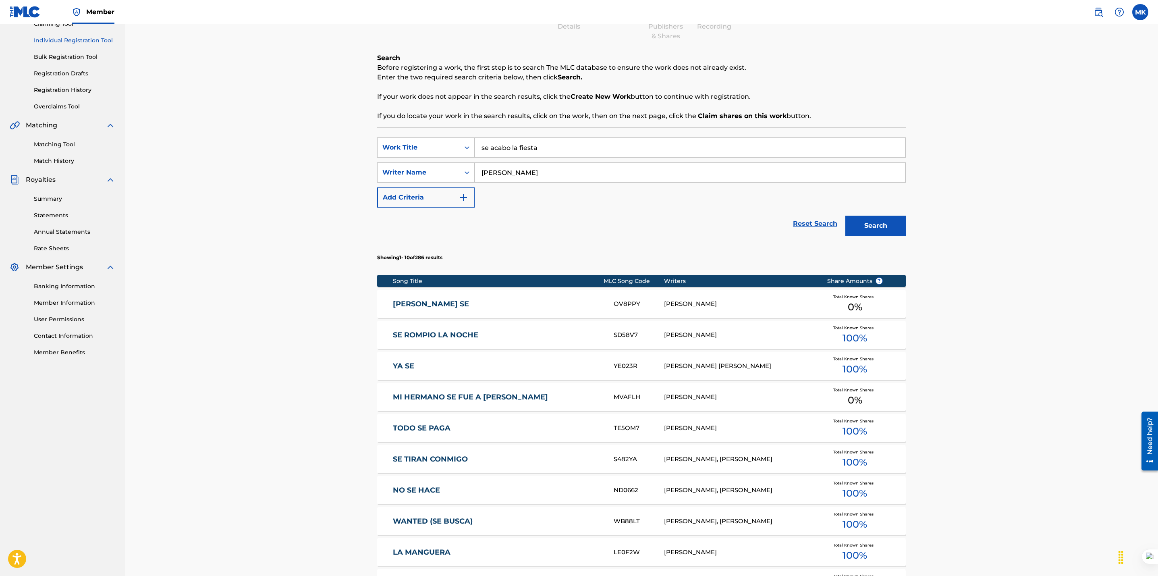
click at [416, 456] on link "SE TIRAN CONMIGO" at bounding box center [498, 458] width 210 height 9
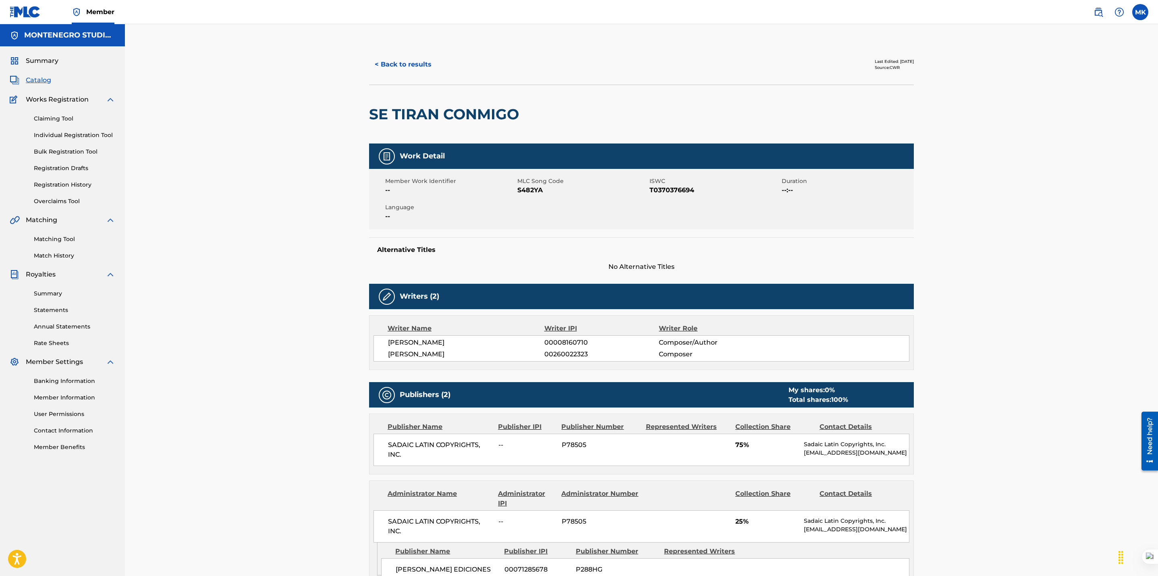
click at [247, 75] on div "< Back to results Last Edited: [DATE] Source: CWR SE TIRAN CONMIGO Work Detail …" at bounding box center [641, 480] width 1033 height 912
